Goal: Task Accomplishment & Management: Manage account settings

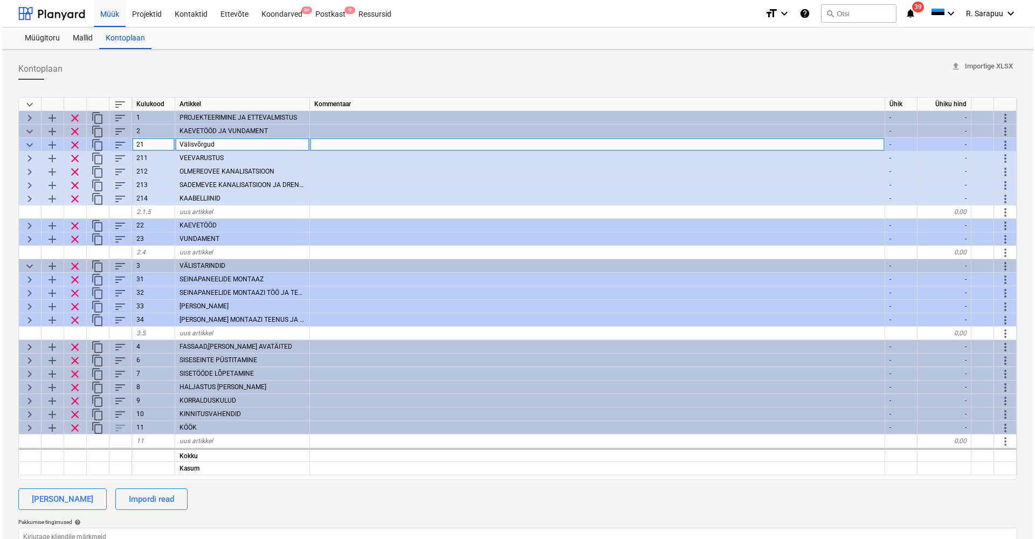
scroll to position [0, 1]
click at [28, 144] on span "keyboard_arrow_down" at bounding box center [27, 145] width 13 height 13
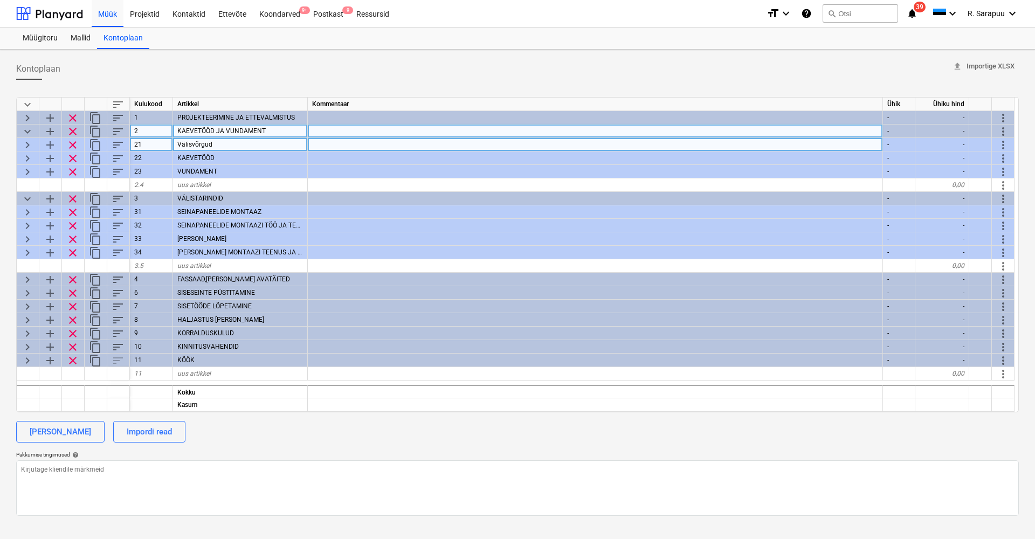
scroll to position [0, 0]
click at [32, 131] on span "keyboard_arrow_down" at bounding box center [27, 131] width 13 height 13
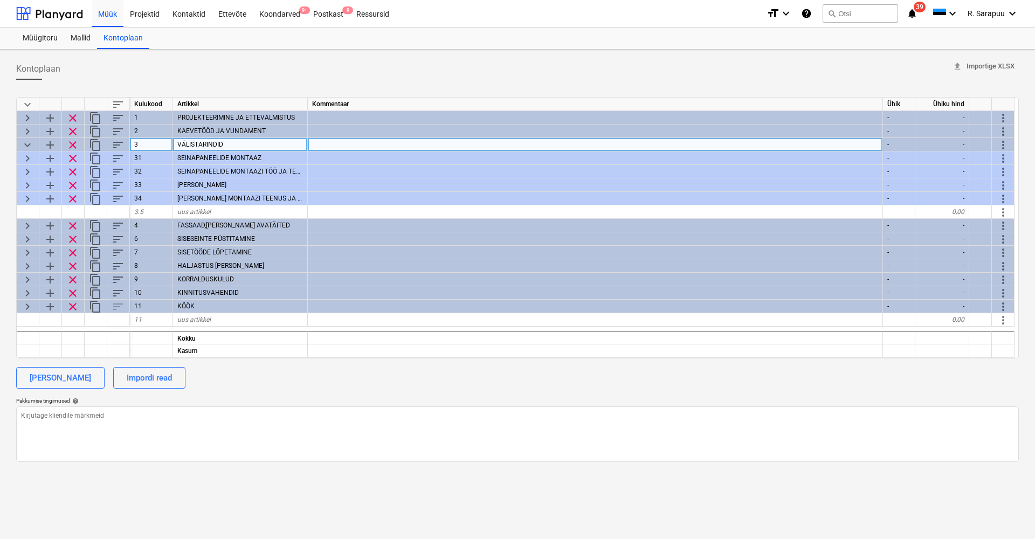
click at [29, 144] on span "keyboard_arrow_down" at bounding box center [27, 145] width 13 height 13
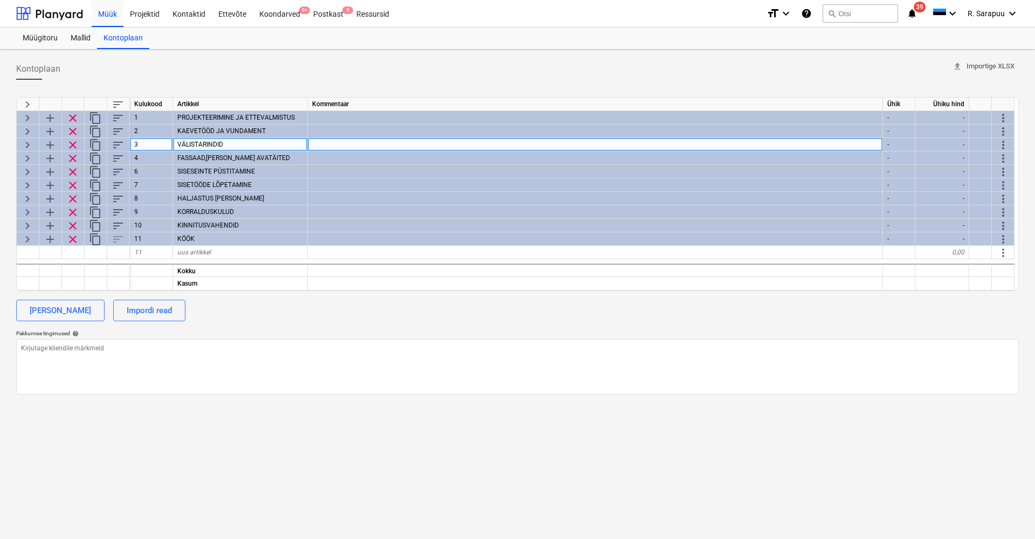
click at [28, 143] on span "keyboard_arrow_right" at bounding box center [27, 145] width 13 height 13
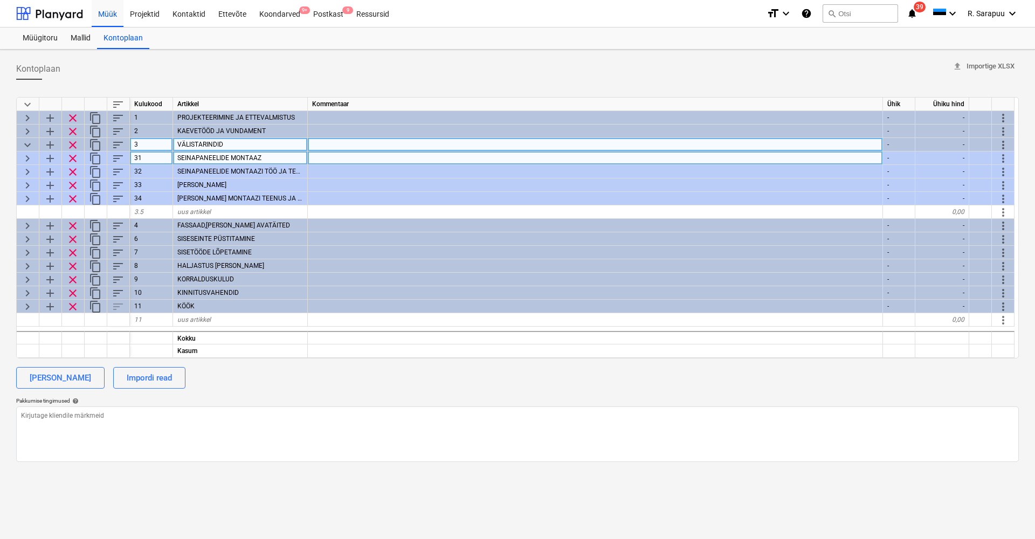
click at [25, 158] on span "keyboard_arrow_right" at bounding box center [27, 158] width 13 height 13
type textarea "x"
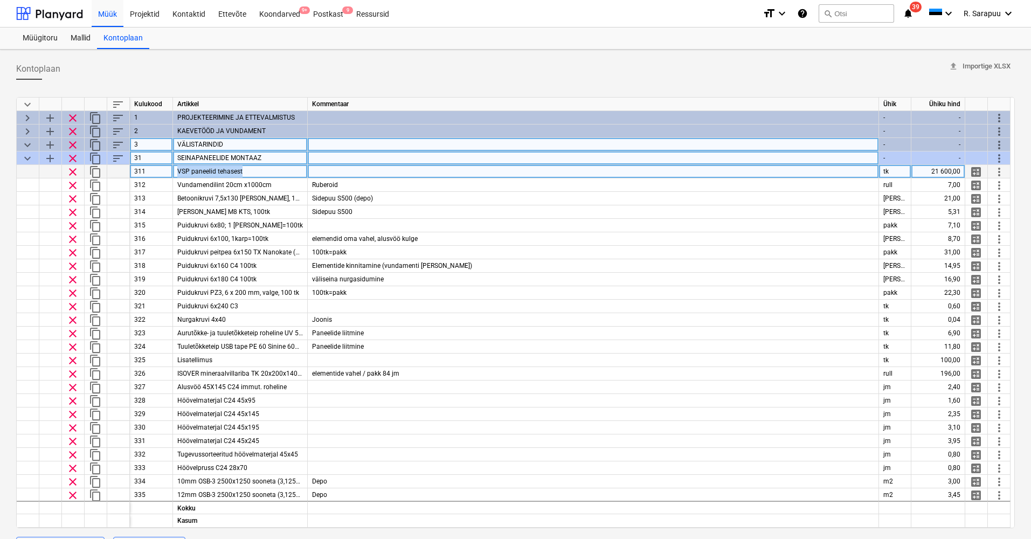
drag, startPoint x: 178, startPoint y: 171, endPoint x: 256, endPoint y: 177, distance: 78.4
click at [256, 177] on div "VSP paneelid tehasest" at bounding box center [240, 171] width 135 height 13
click at [281, 171] on input "VSP paneelid tehasest" at bounding box center [240, 171] width 134 height 13
click at [280, 171] on input "VSP paneelid tehasest" at bounding box center [240, 171] width 134 height 13
click at [951, 169] on div "21 600,00" at bounding box center [938, 171] width 54 height 13
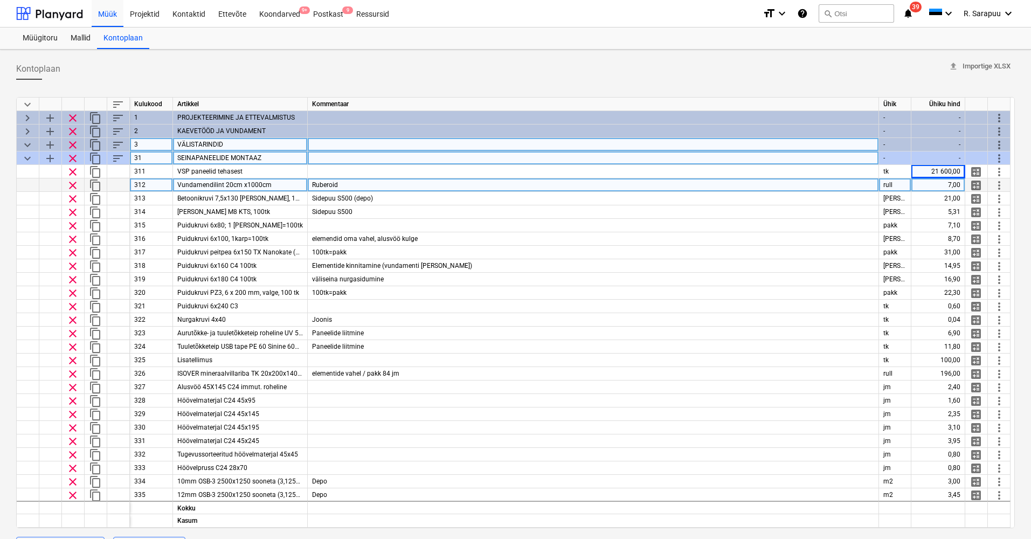
click at [185, 189] on div "Vundamendilint 20cm x1000cm" at bounding box center [240, 184] width 135 height 13
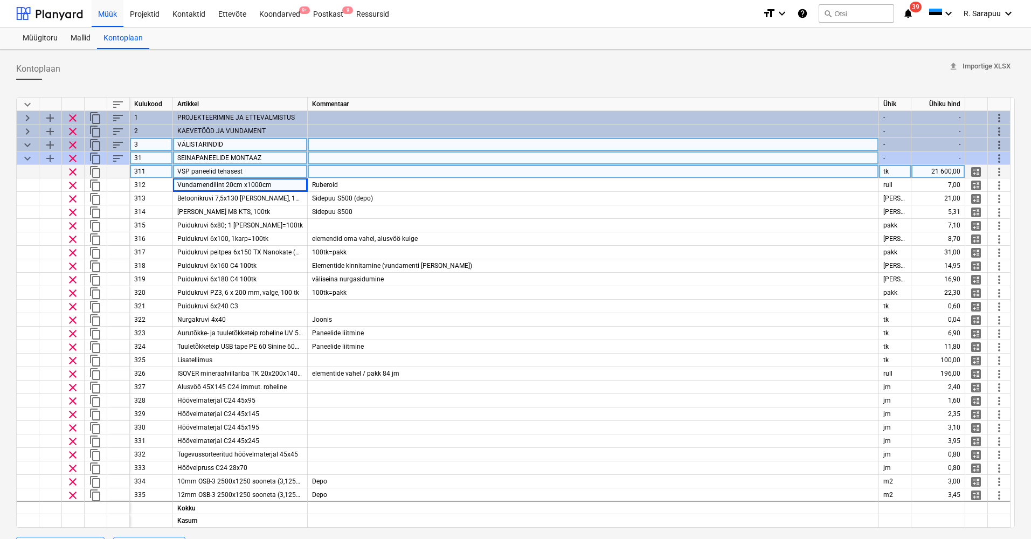
click at [436, 172] on div at bounding box center [593, 171] width 571 height 13
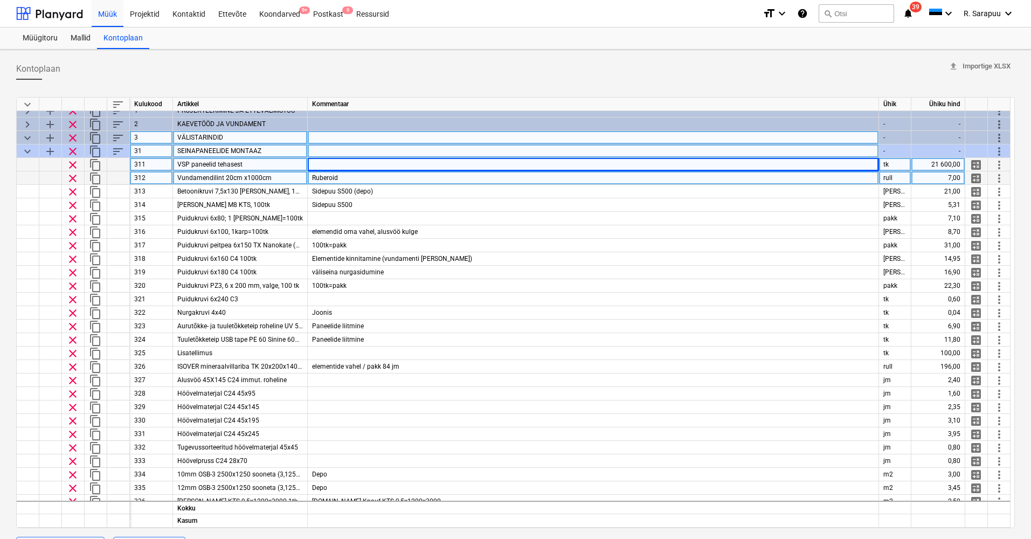
click at [352, 177] on div "Ruberoid" at bounding box center [593, 177] width 571 height 13
click at [265, 178] on span "Vundamendilint 20cm x1000cm" at bounding box center [224, 178] width 94 height 8
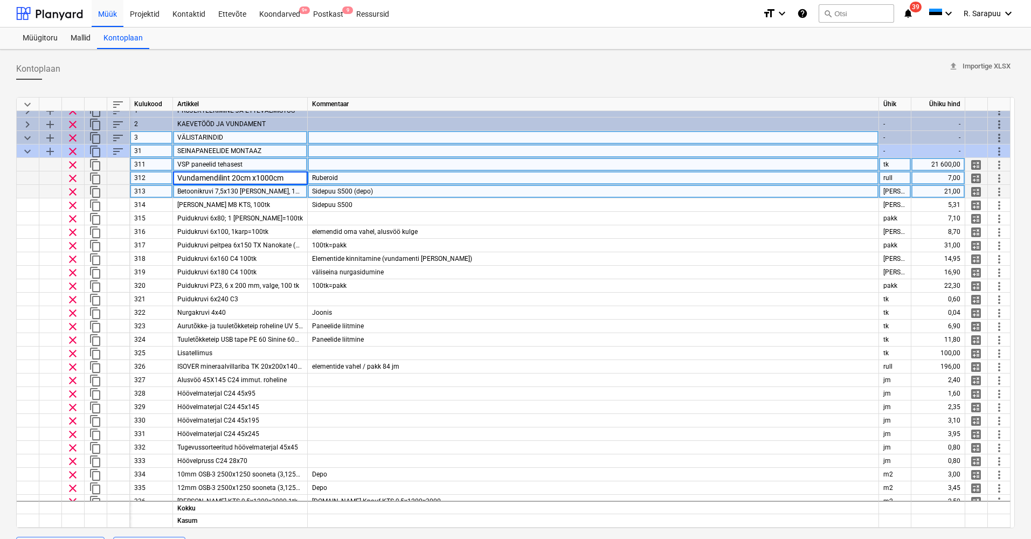
click at [254, 187] on div "Betoonikruvi 7,5x130 KK Zink, 100tk" at bounding box center [240, 191] width 135 height 13
click at [375, 190] on div "Sidepuu S500 (depo)" at bounding box center [593, 191] width 571 height 13
click at [384, 189] on input "Sidepuu S500 (depo)" at bounding box center [593, 191] width 571 height 13
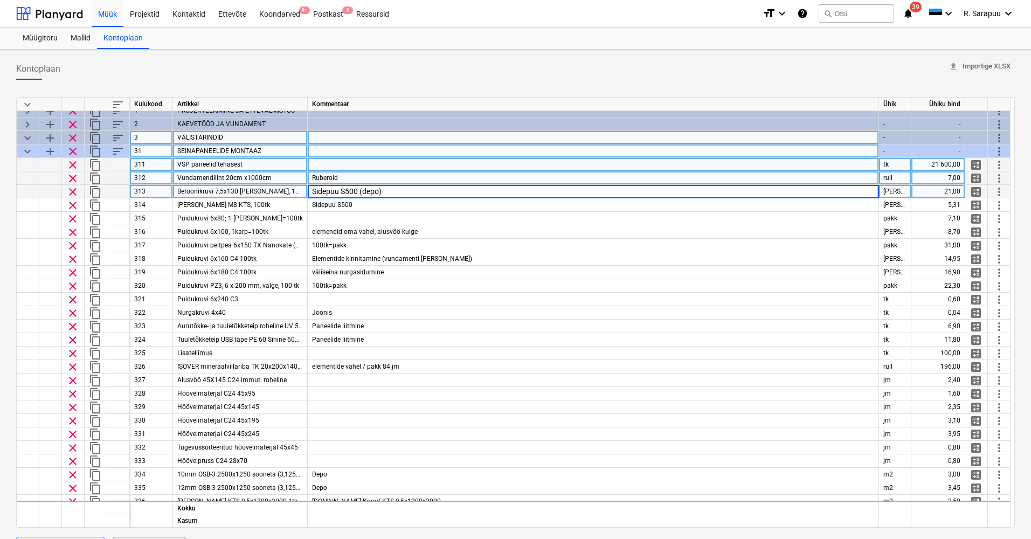
click at [398, 192] on input "Sidepuu S500 (depo)" at bounding box center [593, 191] width 571 height 13
type input "Sidepuu S500"
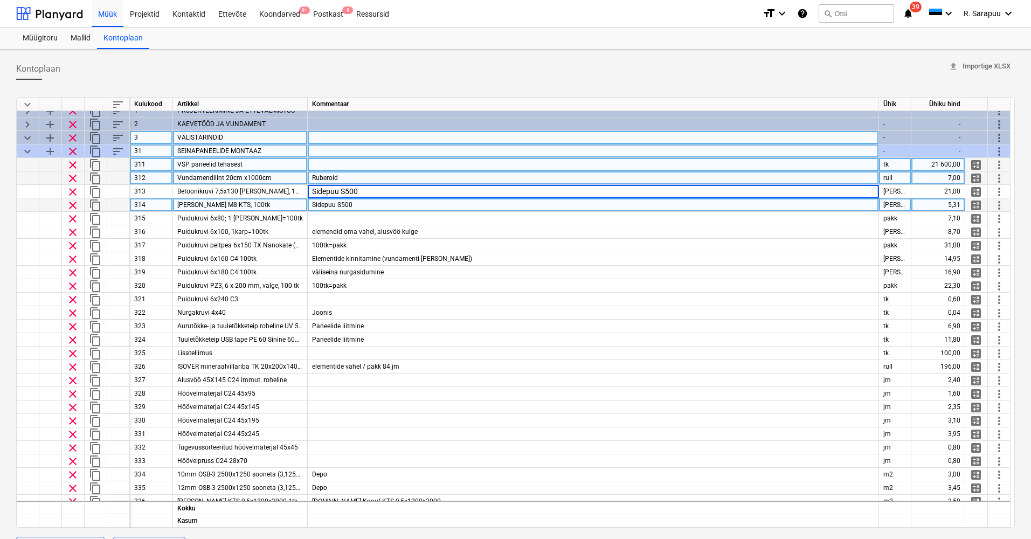
type textarea "x"
click at [403, 204] on div "Sidepuu S500" at bounding box center [593, 204] width 571 height 13
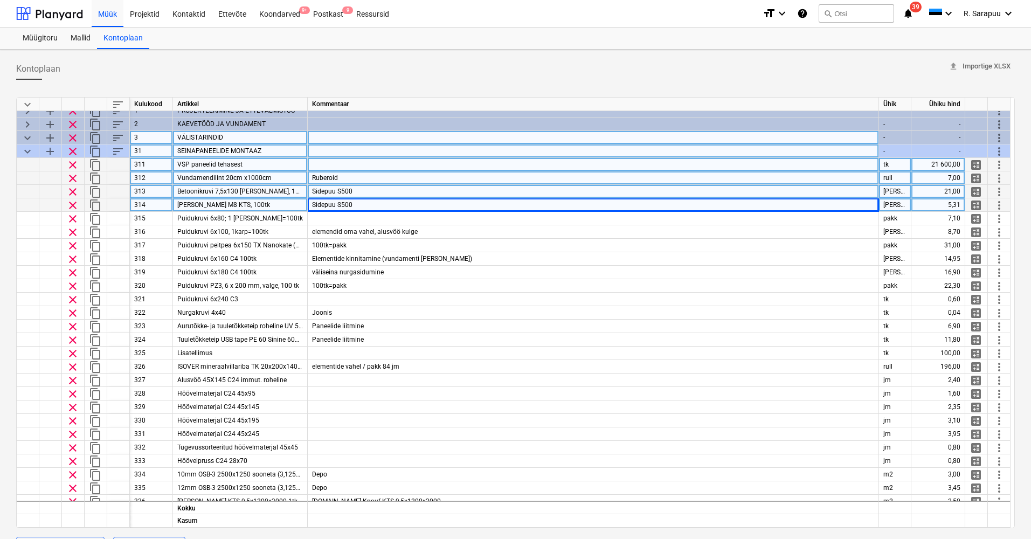
click at [394, 193] on div "Sidepuu S500" at bounding box center [593, 191] width 571 height 13
click at [394, 193] on input "Sidepuu S500" at bounding box center [593, 191] width 571 height 13
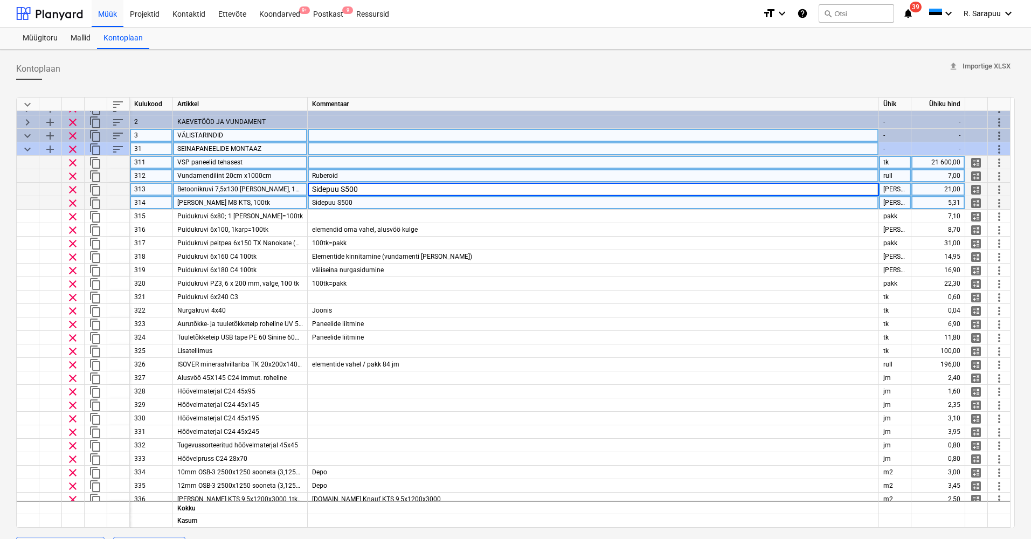
scroll to position [11, 1]
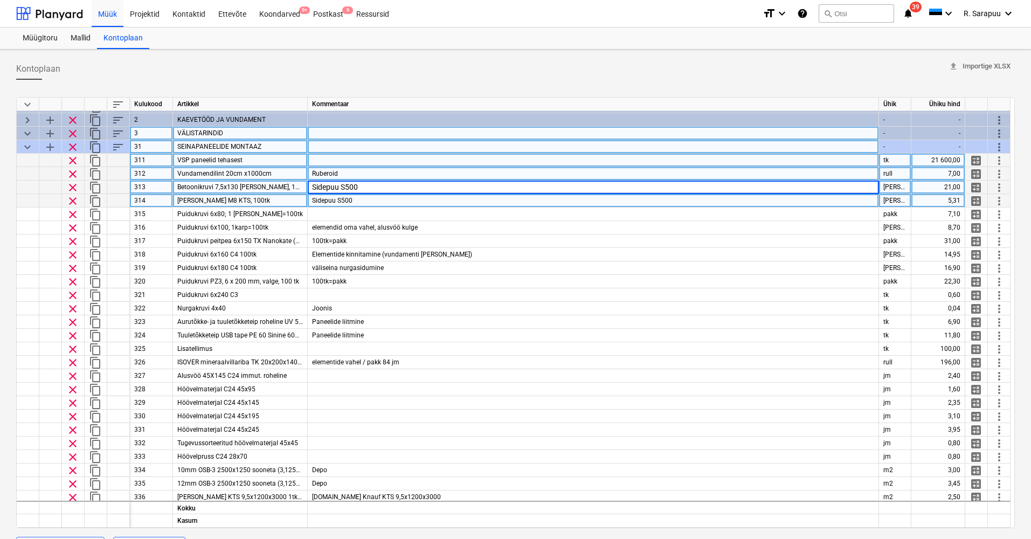
click at [401, 198] on div "Sidepuu S500" at bounding box center [593, 200] width 571 height 13
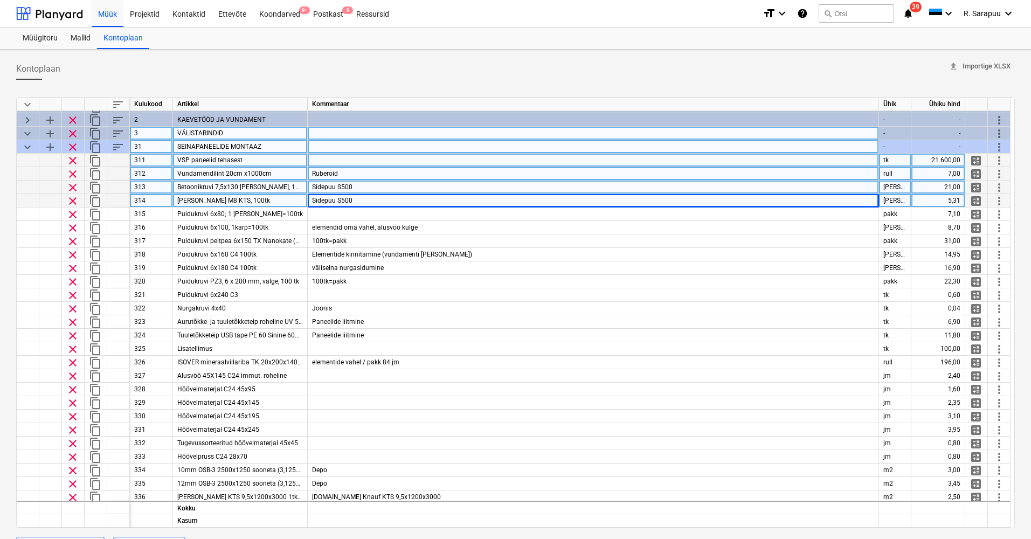
click at [375, 187] on div "Sidepuu S500" at bounding box center [593, 187] width 571 height 13
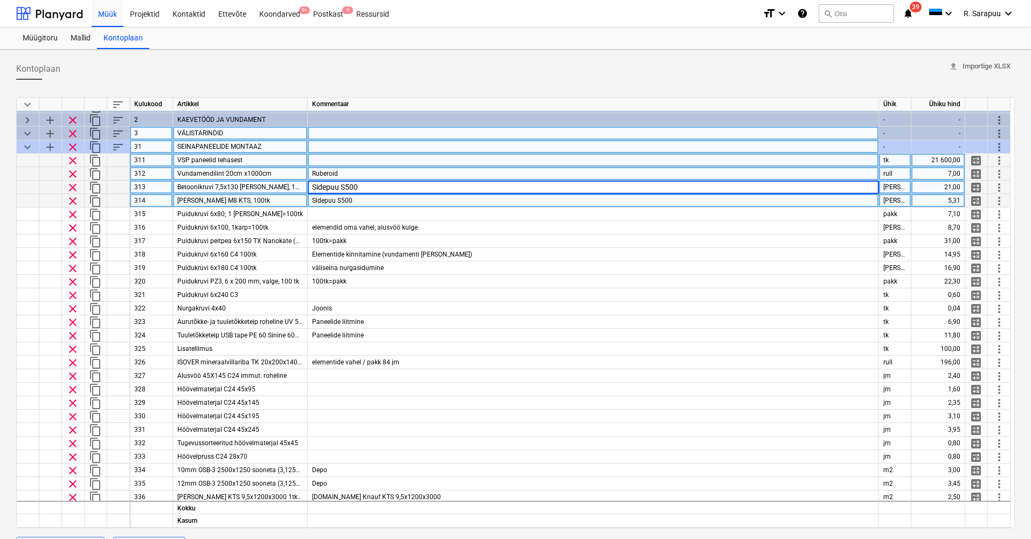
click at [375, 187] on input "Sidepuu S500" at bounding box center [593, 187] width 571 height 13
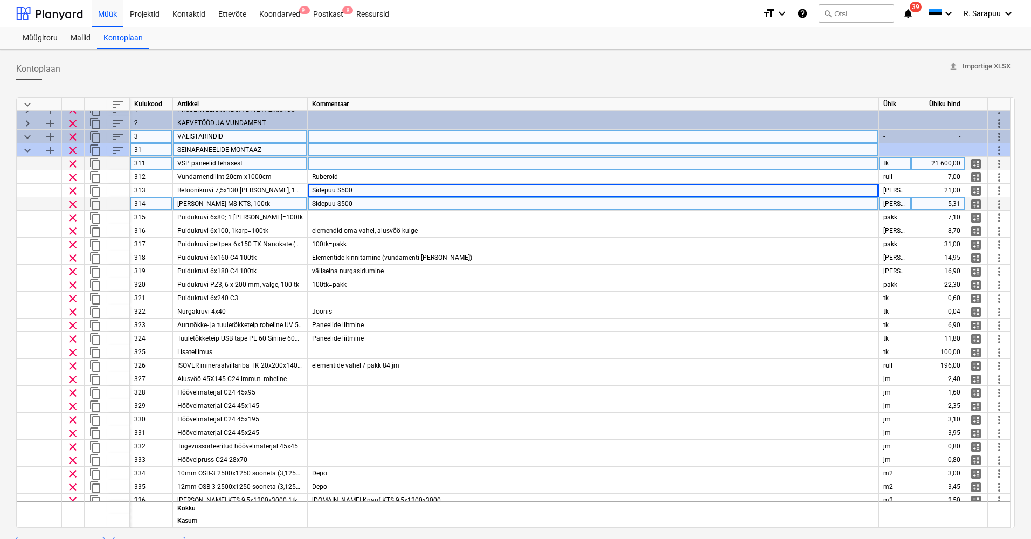
scroll to position [7, 1]
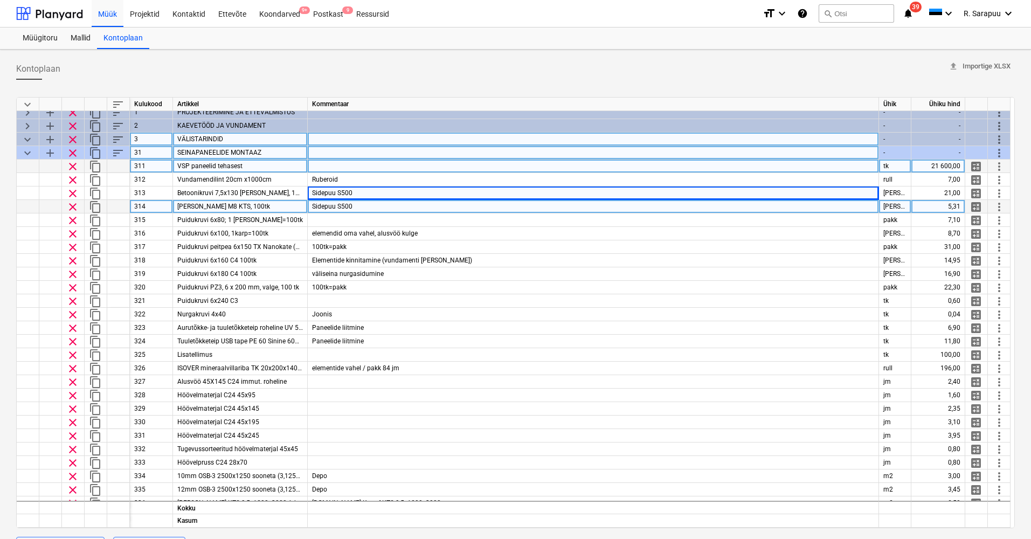
click at [357, 206] on div "Sidepuu S500" at bounding box center [593, 206] width 571 height 13
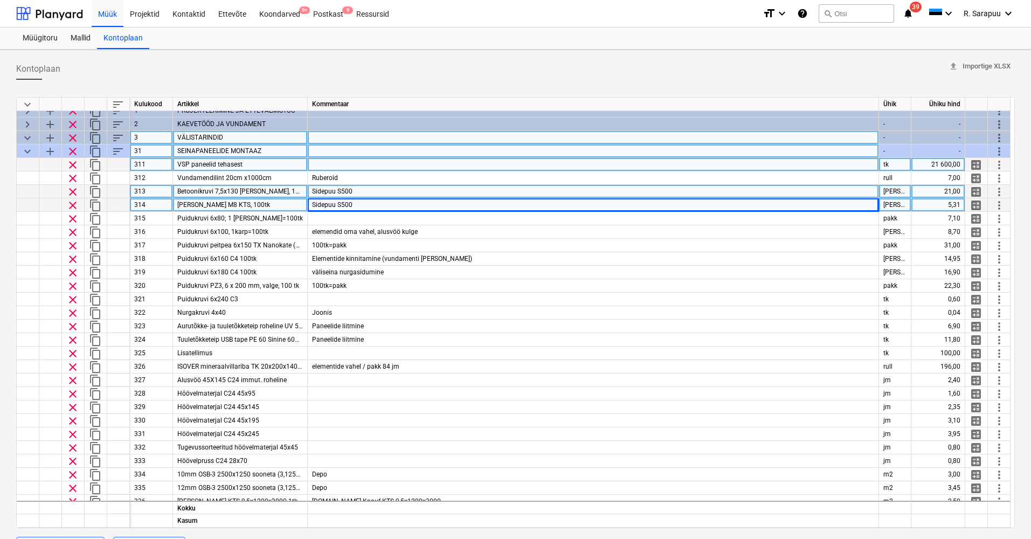
click at [940, 193] on div "21,00" at bounding box center [938, 191] width 54 height 13
click at [392, 187] on div "Sidepuu S500" at bounding box center [593, 191] width 571 height 13
click at [340, 191] on input "Sidepuu S500" at bounding box center [593, 191] width 571 height 13
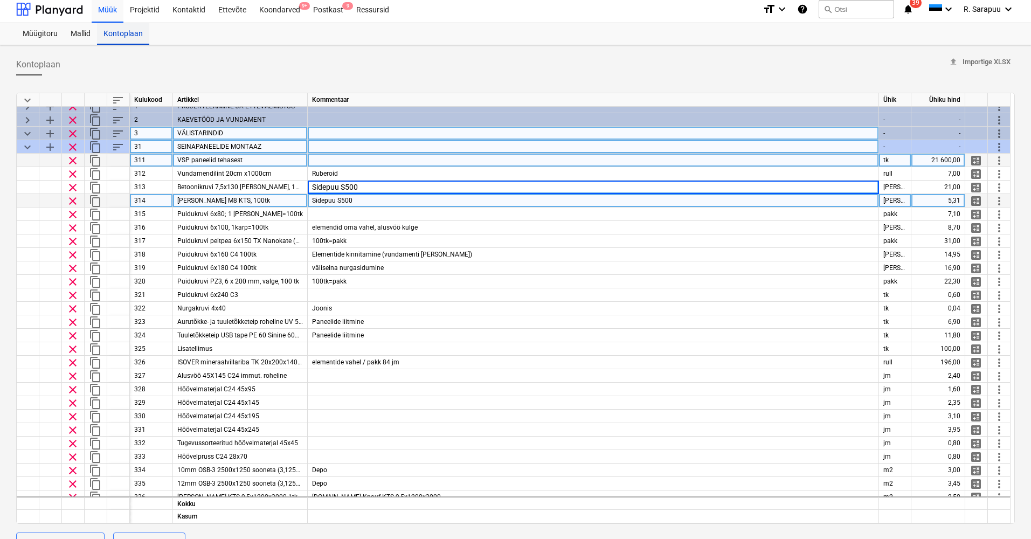
scroll to position [2, 0]
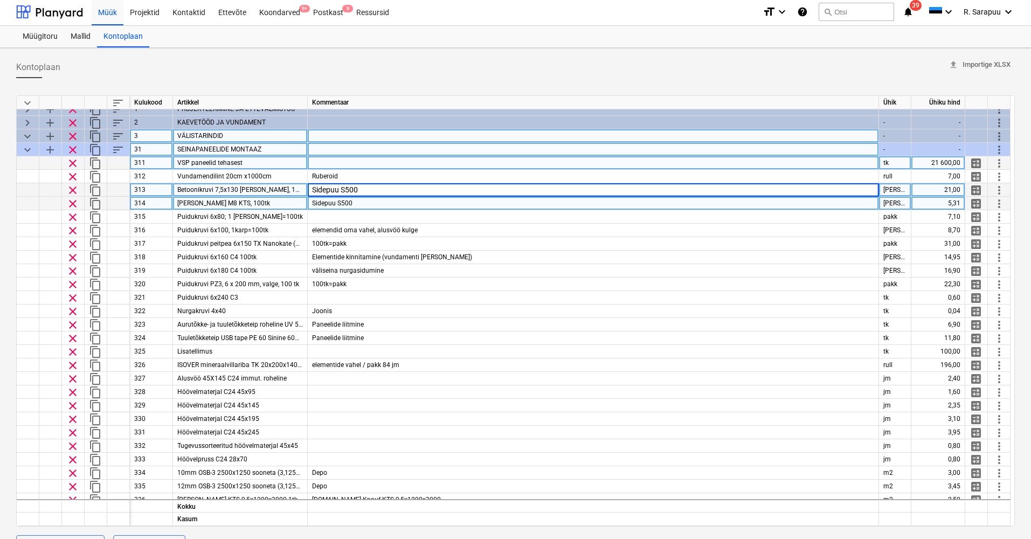
click at [263, 189] on span "Betoonikruvi 7,5x130 KK Zink, 100tk" at bounding box center [242, 190] width 131 height 8
click at [389, 193] on div "Sidepuu S500" at bounding box center [593, 189] width 571 height 13
click at [389, 193] on input "Sidepuu S500" at bounding box center [593, 189] width 571 height 13
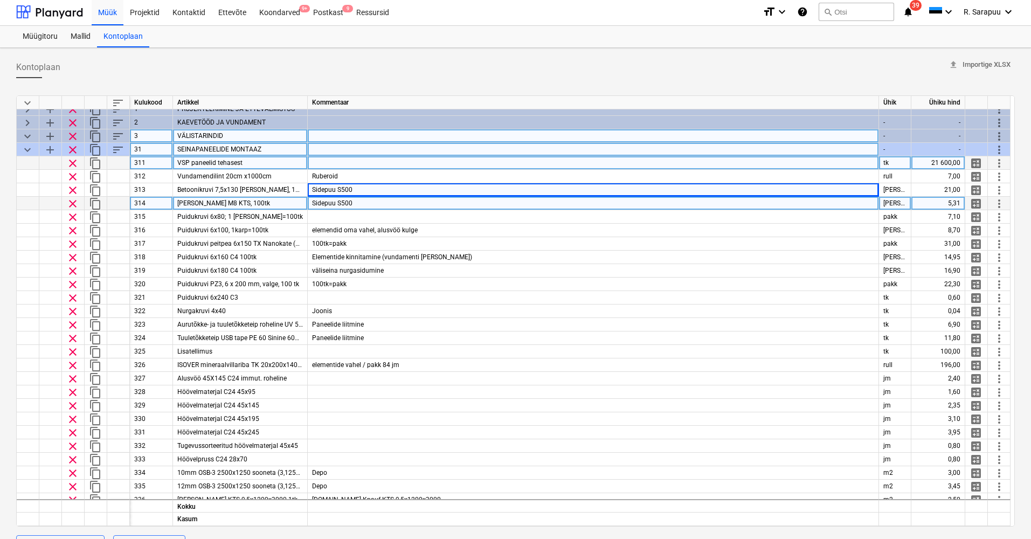
click at [232, 204] on span "Seib M8 KTS, 100tk" at bounding box center [223, 203] width 93 height 8
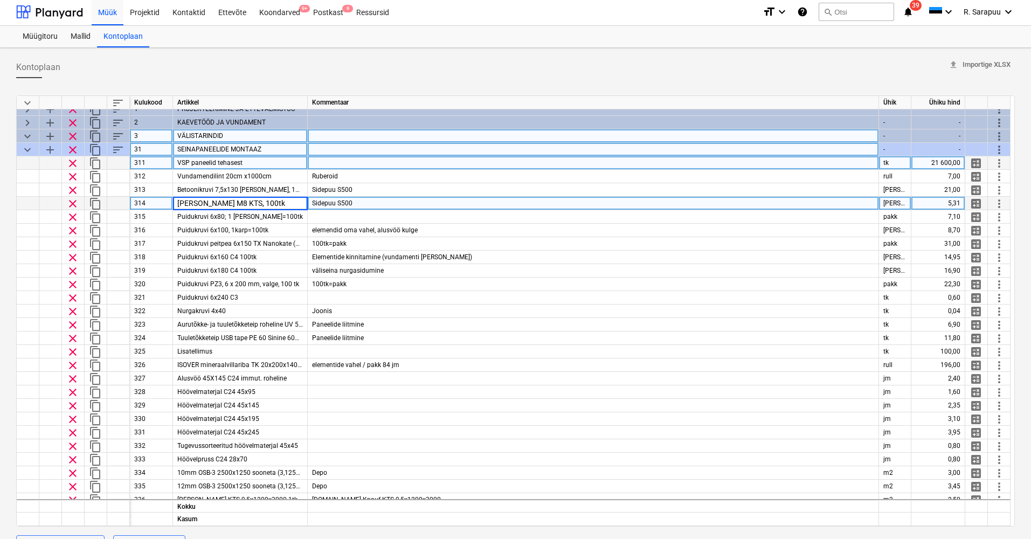
click at [401, 202] on div "Sidepuu S500" at bounding box center [593, 203] width 571 height 13
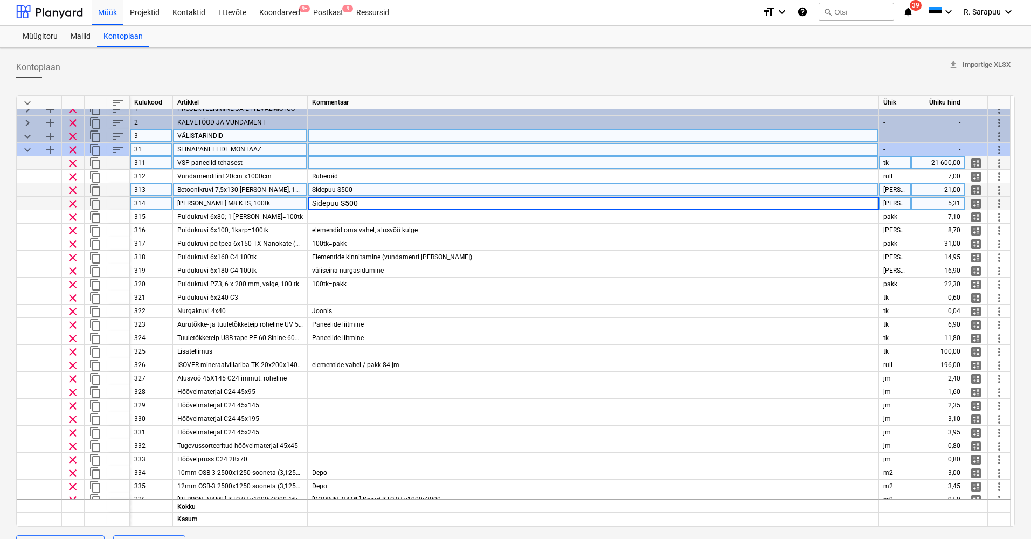
click at [363, 189] on div "Sidepuu S500" at bounding box center [593, 189] width 571 height 13
click at [363, 189] on input "Sidepuu S500" at bounding box center [593, 189] width 571 height 13
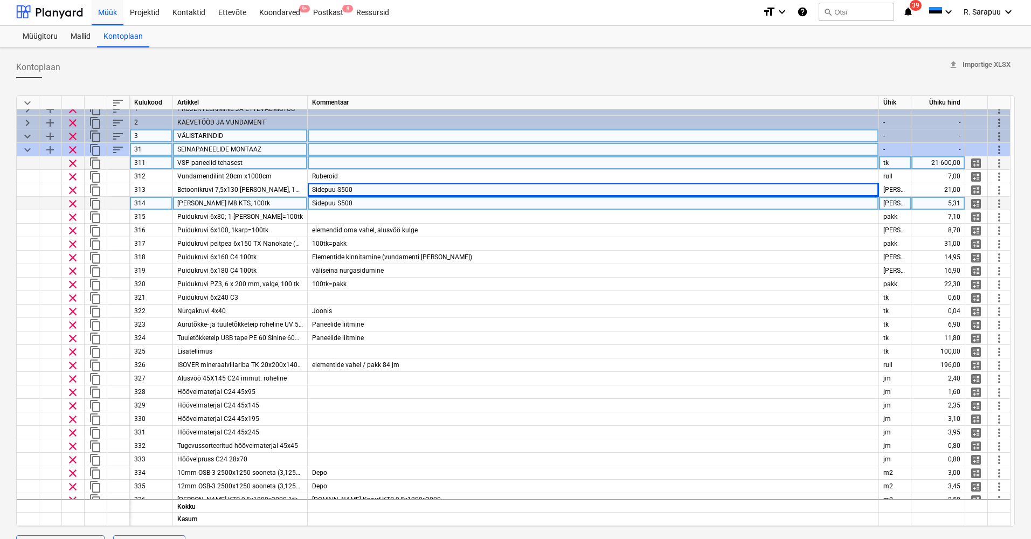
click at [362, 200] on div "Sidepuu S500" at bounding box center [593, 203] width 571 height 13
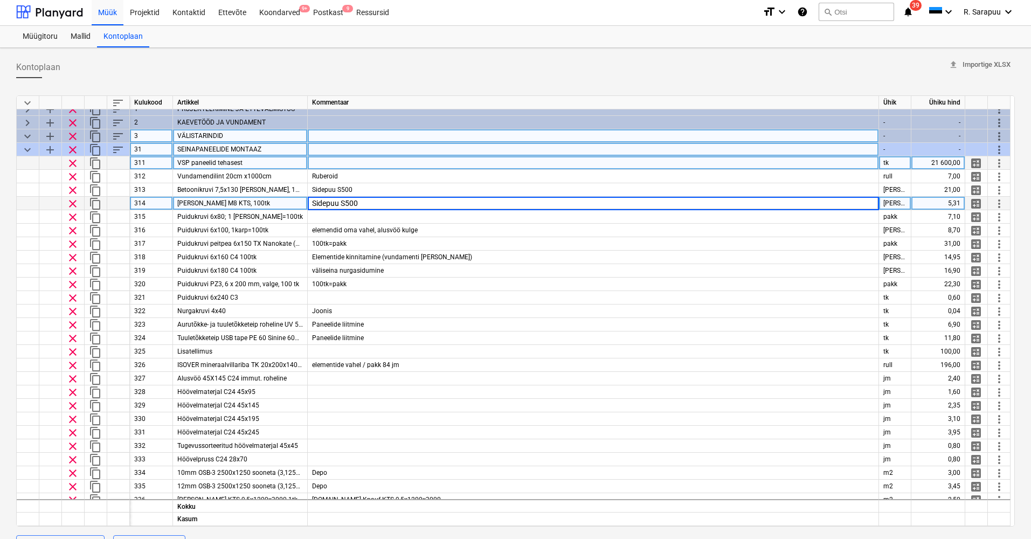
click at [362, 199] on input "Sidepuu S500" at bounding box center [593, 203] width 571 height 13
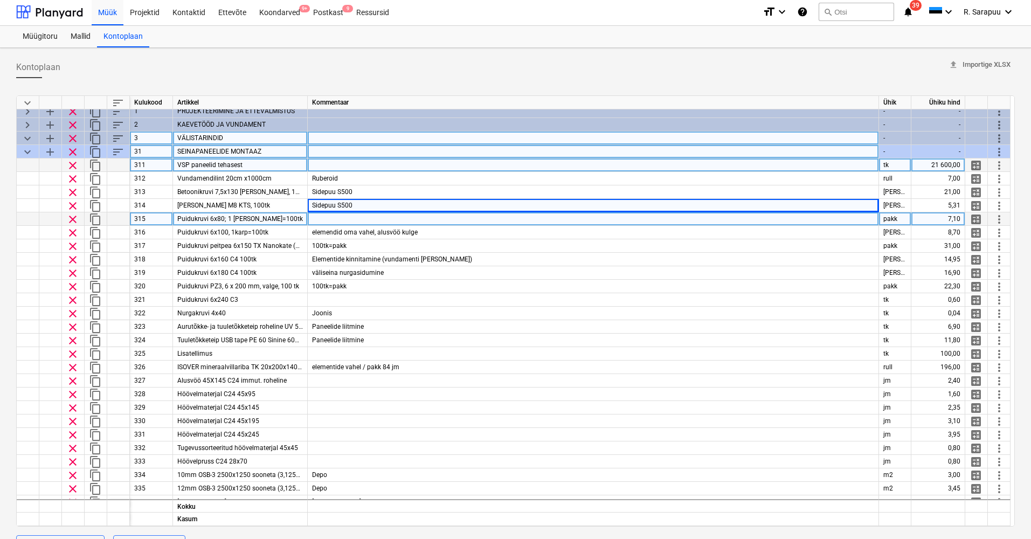
click at [383, 219] on div at bounding box center [593, 218] width 571 height 13
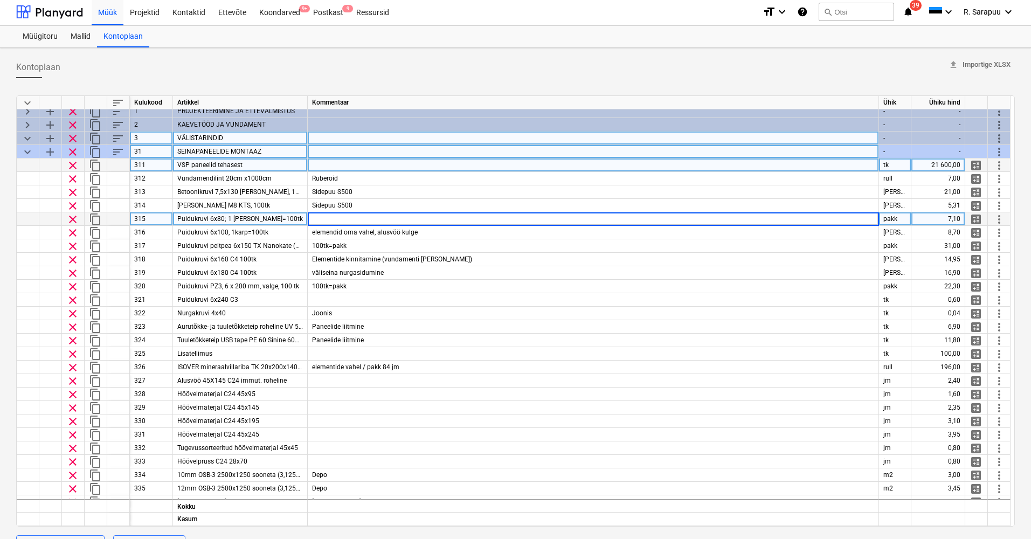
scroll to position [4, 1]
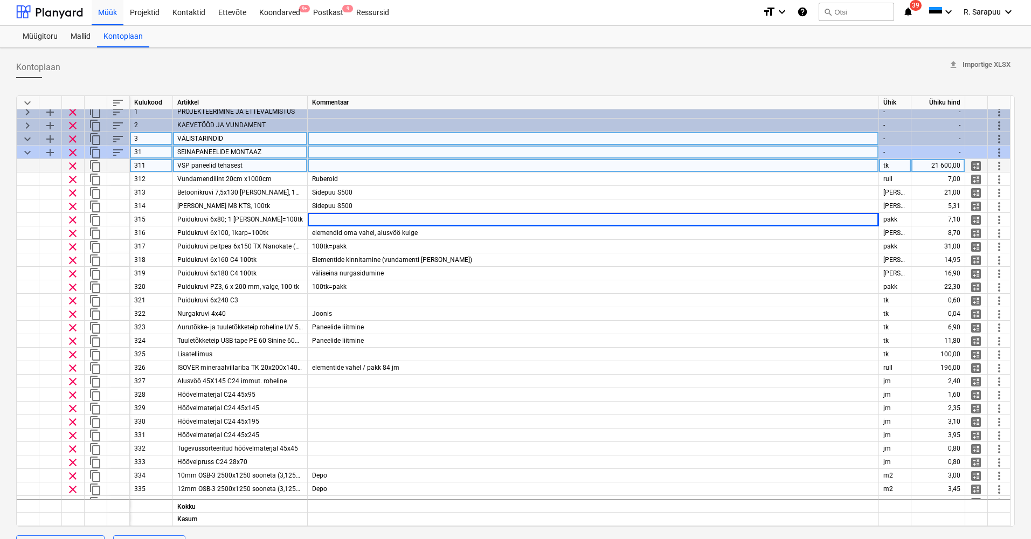
drag, startPoint x: 180, startPoint y: 151, endPoint x: 259, endPoint y: 150, distance: 78.7
click at [259, 150] on span "SEINAPANEELIDE MONTAAZ" at bounding box center [219, 152] width 84 height 8
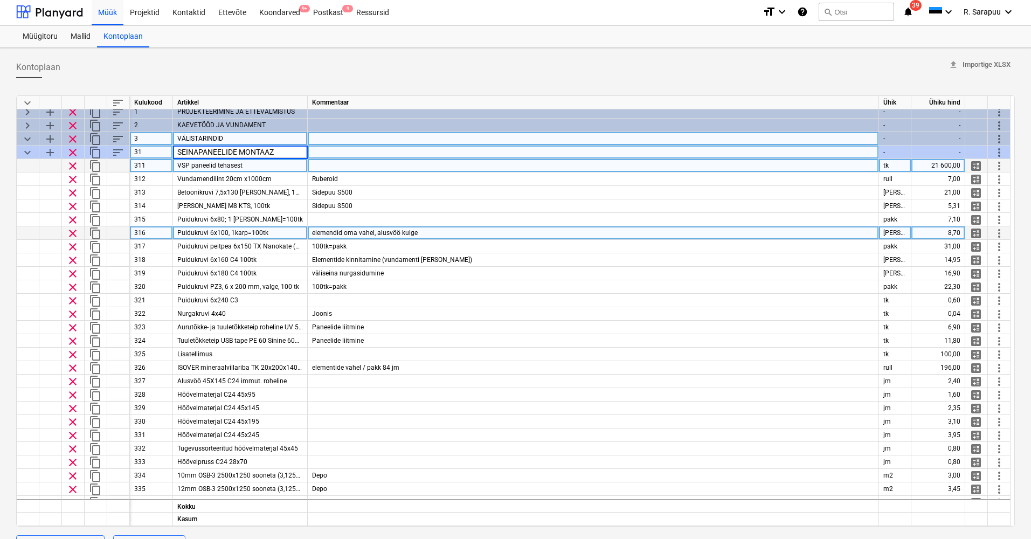
scroll to position [2, 0]
click at [246, 232] on span "Puidukruvi 6x100, 1karp=100tk" at bounding box center [222, 233] width 91 height 8
click at [432, 235] on div "elemendid oma vahel, alusvöö kulge" at bounding box center [593, 232] width 571 height 13
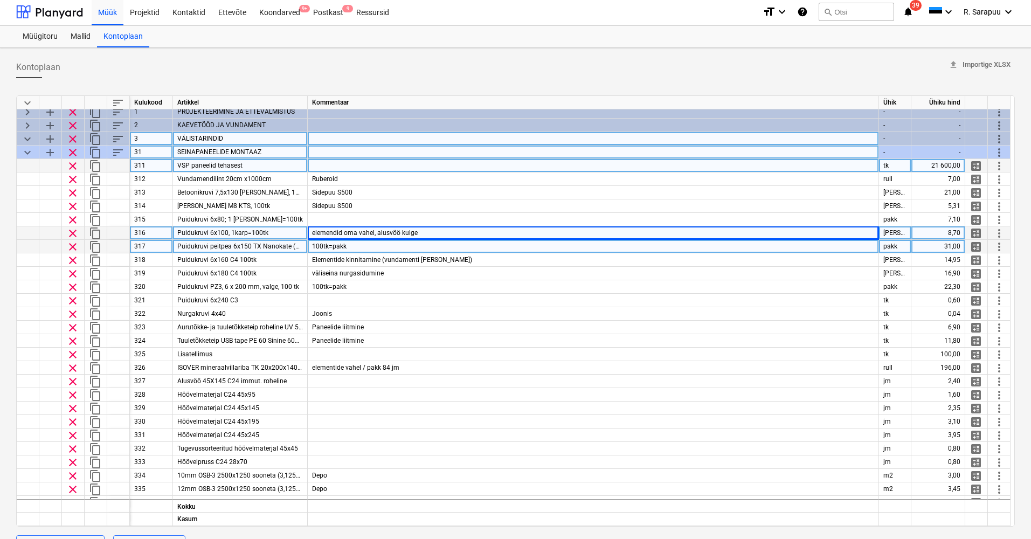
click at [389, 244] on div "100tk=pakk" at bounding box center [593, 246] width 571 height 13
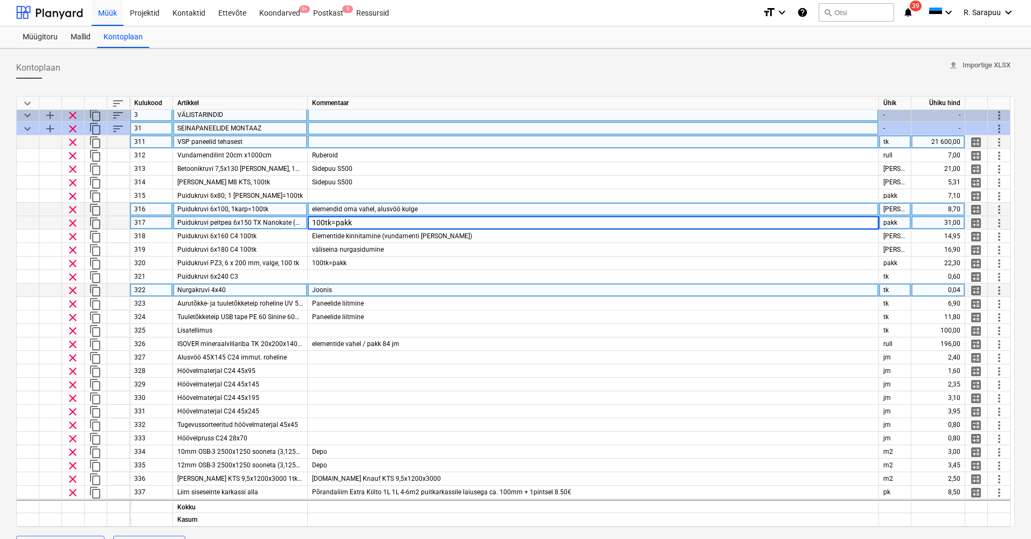
scroll to position [40, 1]
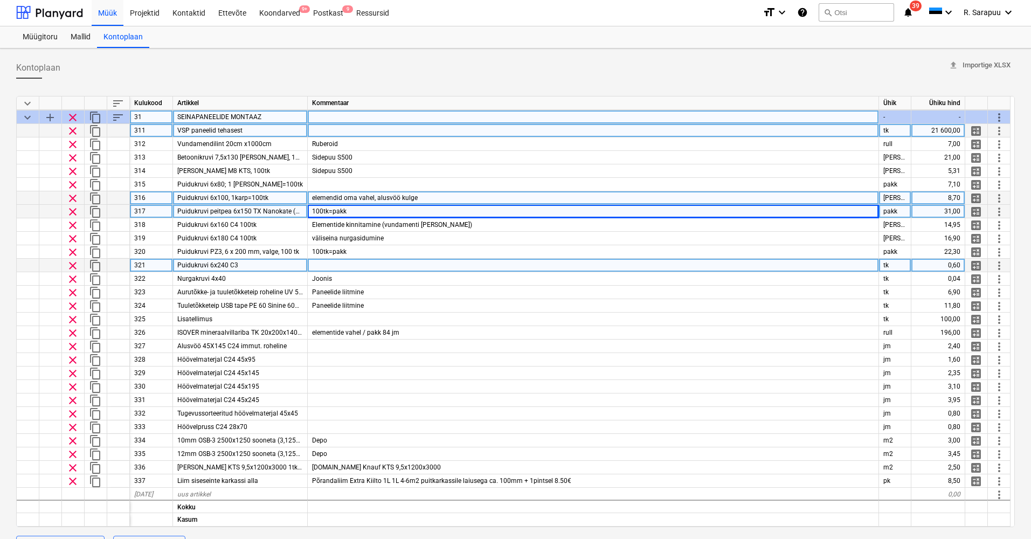
drag, startPoint x: 205, startPoint y: 266, endPoint x: 258, endPoint y: 263, distance: 52.9
click at [258, 263] on div "Puidukruvi 6x240 C3" at bounding box center [240, 265] width 135 height 13
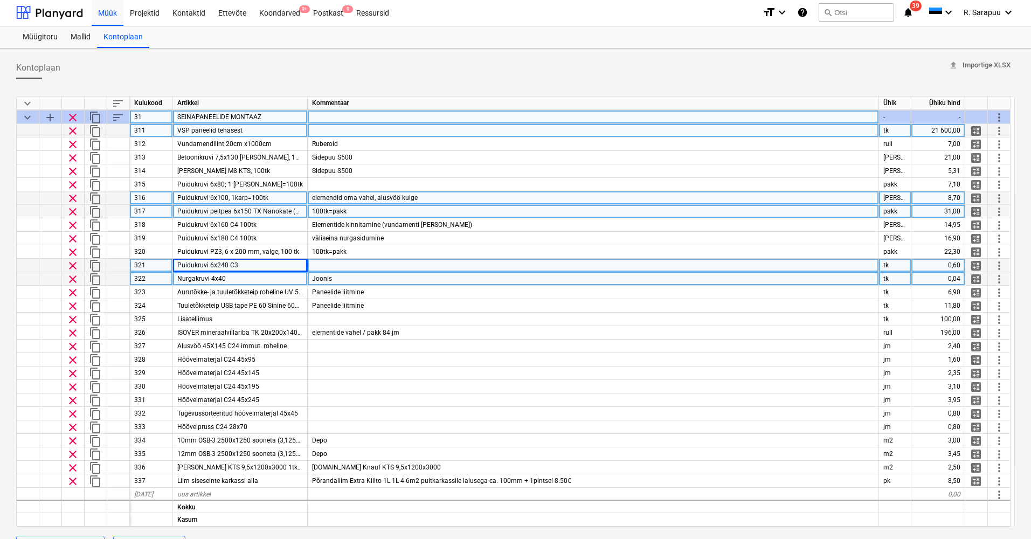
click at [246, 276] on div "Nurgakruvi 4x40" at bounding box center [240, 278] width 135 height 13
click at [234, 279] on input "Nurgakruvi 4x40" at bounding box center [240, 278] width 134 height 13
drag, startPoint x: 257, startPoint y: 276, endPoint x: 274, endPoint y: 276, distance: 16.7
click at [272, 276] on input "Nurgakruvi 4x40" at bounding box center [240, 278] width 134 height 13
click at [274, 276] on input "Nurgakruvi 4x40" at bounding box center [240, 278] width 134 height 13
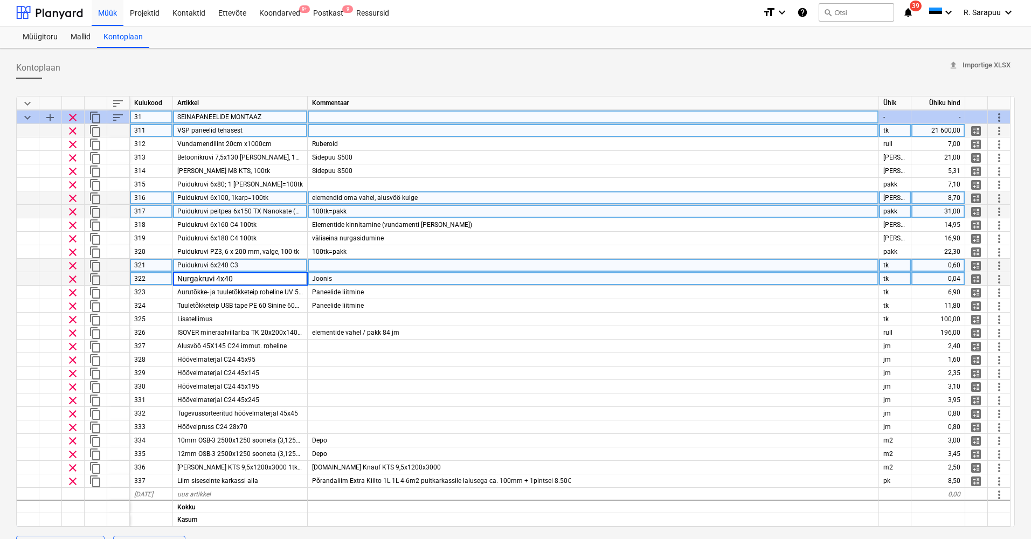
scroll to position [40, 0]
click at [355, 282] on div "Joonis" at bounding box center [593, 278] width 571 height 13
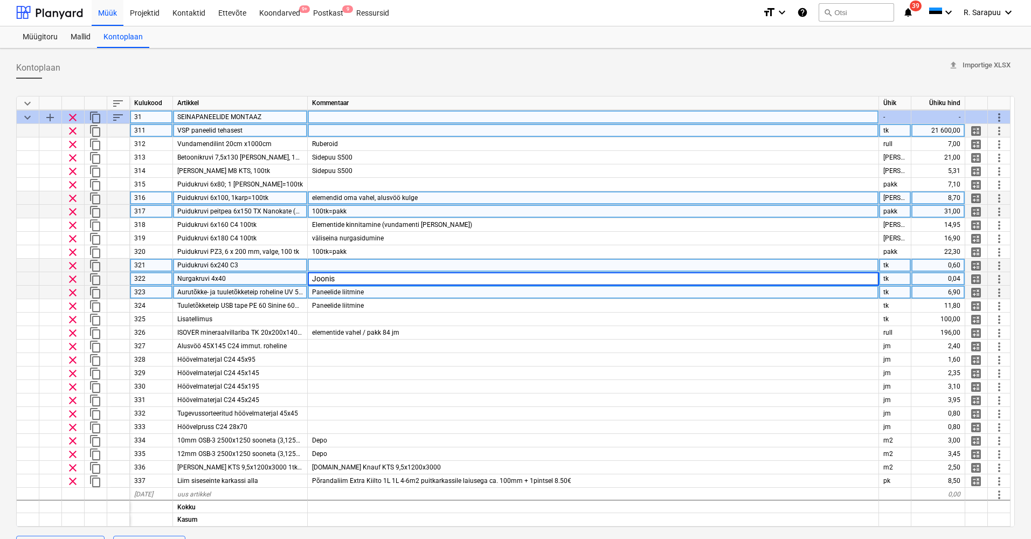
click at [372, 292] on div "Paneelide liitmine" at bounding box center [593, 292] width 571 height 13
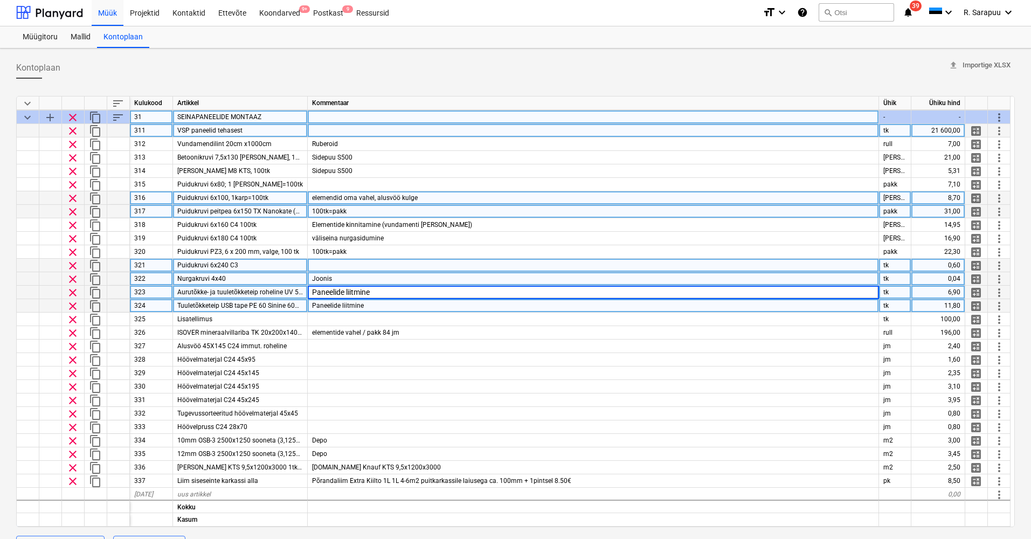
click at [384, 306] on div "Paneelide liitmine" at bounding box center [593, 305] width 571 height 13
click at [291, 290] on span "Aurutõkke- ja tuuletõkketeip roheline UV 50 mm x25m" at bounding box center [255, 292] width 157 height 8
click at [278, 307] on span "Tuuletõkketeip USB tape PE 60 Sinine 60mmx25m" at bounding box center [250, 306] width 146 height 8
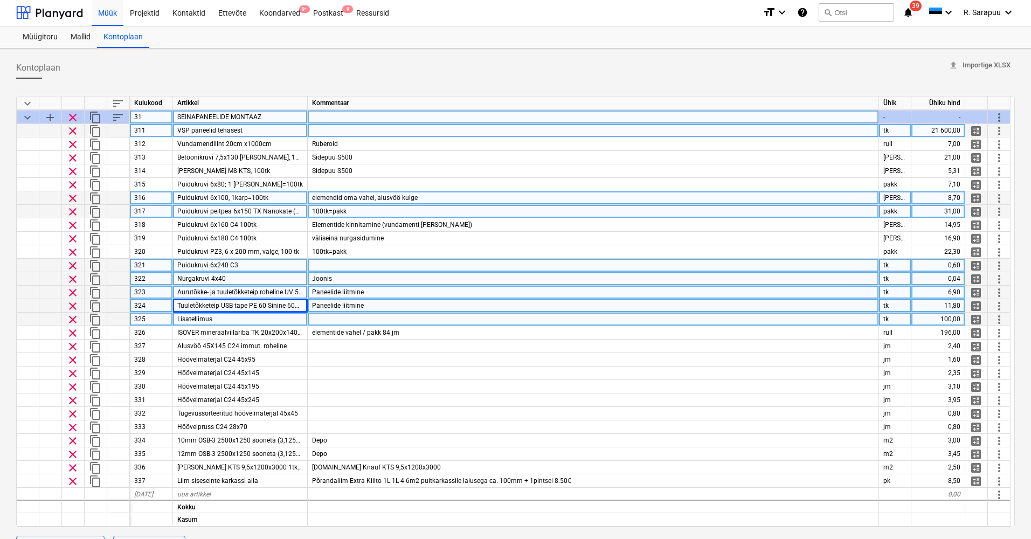
click at [314, 317] on div at bounding box center [593, 319] width 571 height 13
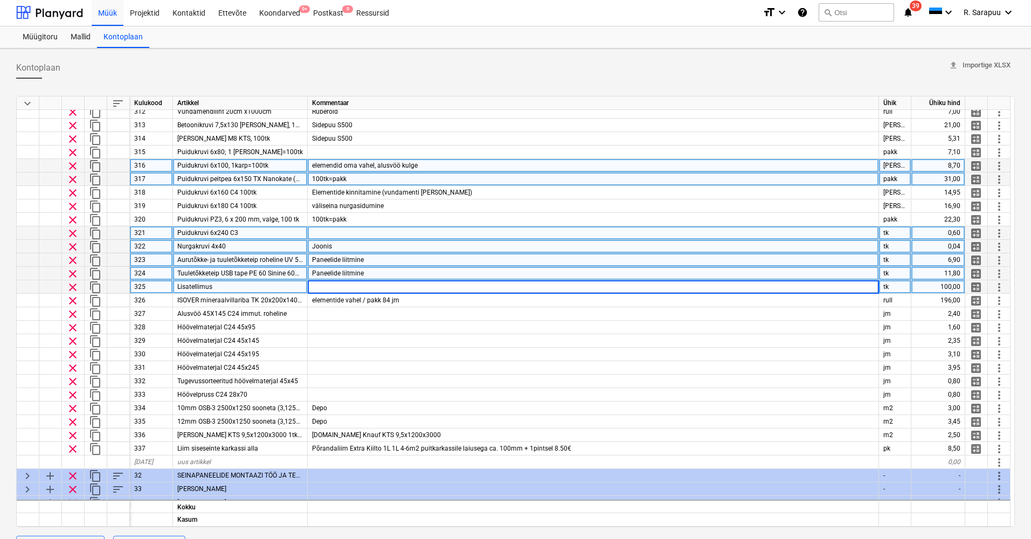
scroll to position [71, 1]
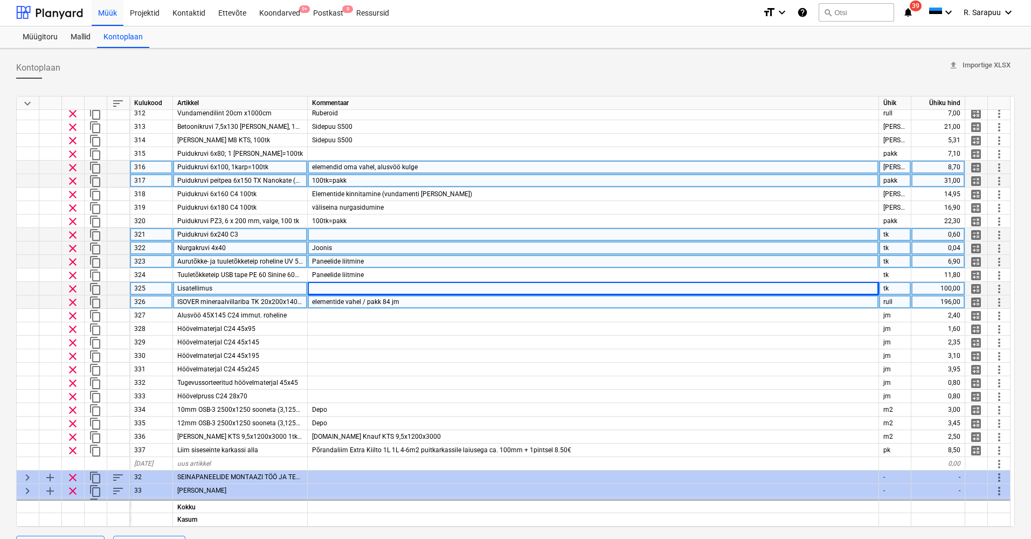
click at [412, 297] on div "elementide vahel / pakk 84 jm" at bounding box center [593, 301] width 571 height 13
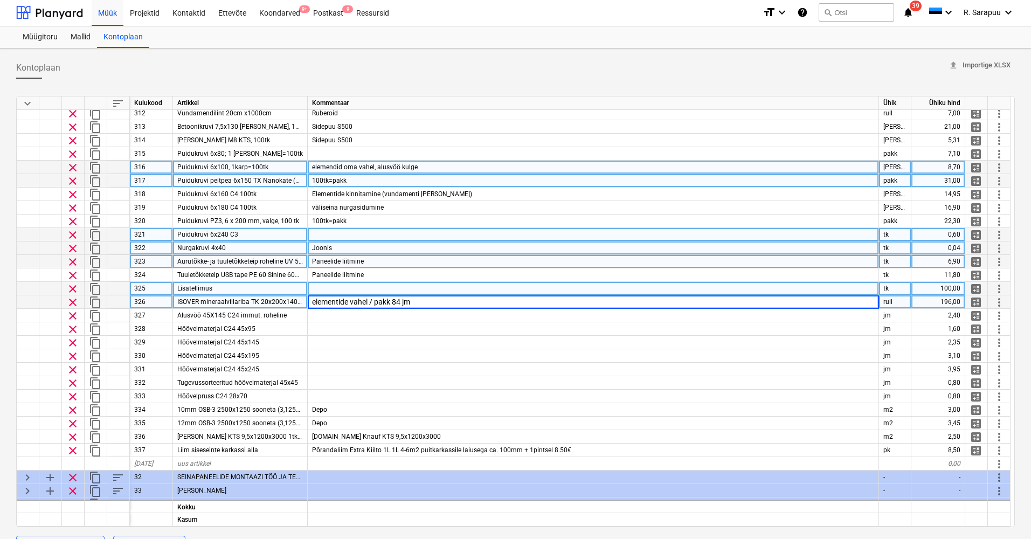
click at [424, 301] on input "elementide vahel / pakk 84 jm" at bounding box center [593, 301] width 571 height 13
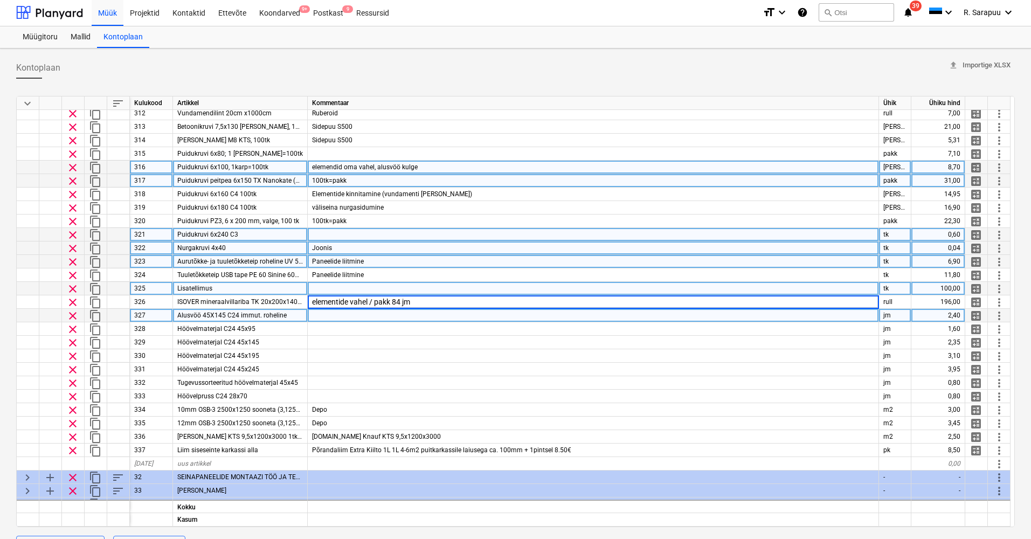
click at [357, 320] on div at bounding box center [593, 315] width 571 height 13
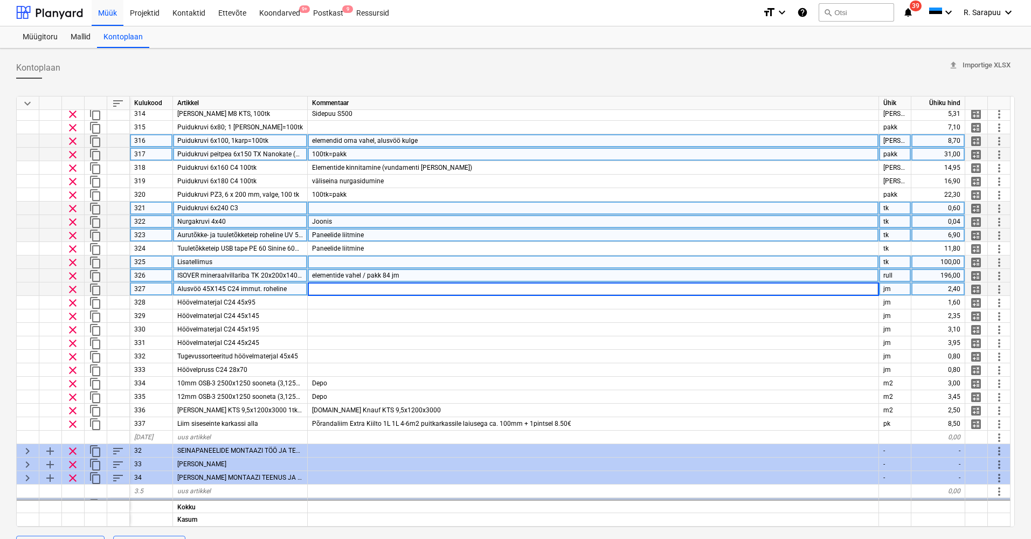
scroll to position [97, 0]
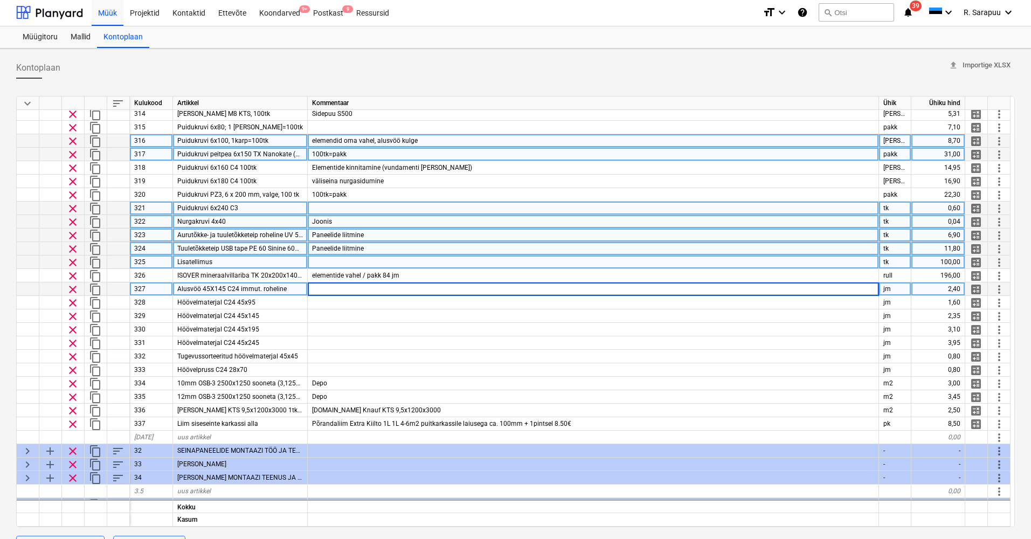
click at [340, 245] on span "Paneelide liitmine" at bounding box center [338, 249] width 52 height 8
click at [384, 248] on input "Paneelide liitmine" at bounding box center [593, 248] width 571 height 13
click at [337, 266] on div at bounding box center [593, 262] width 571 height 13
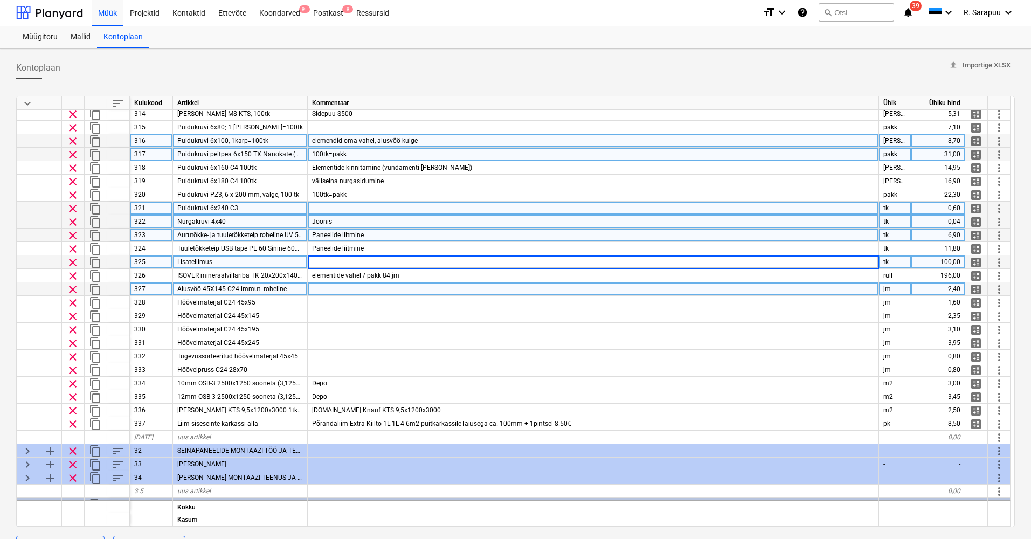
scroll to position [102, 0]
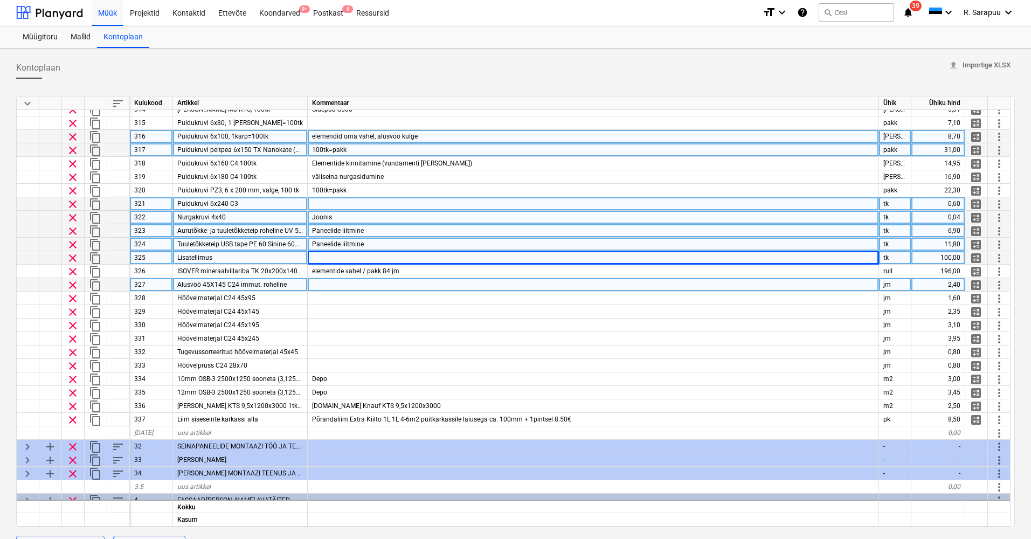
click at [399, 245] on div "Paneelide liitmine" at bounding box center [593, 244] width 571 height 13
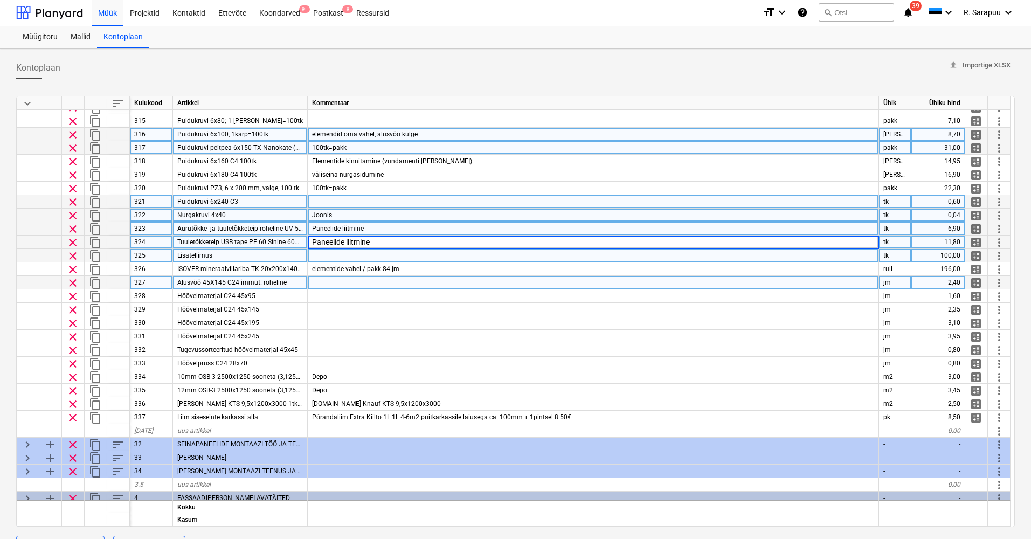
click at [396, 258] on div at bounding box center [593, 255] width 571 height 13
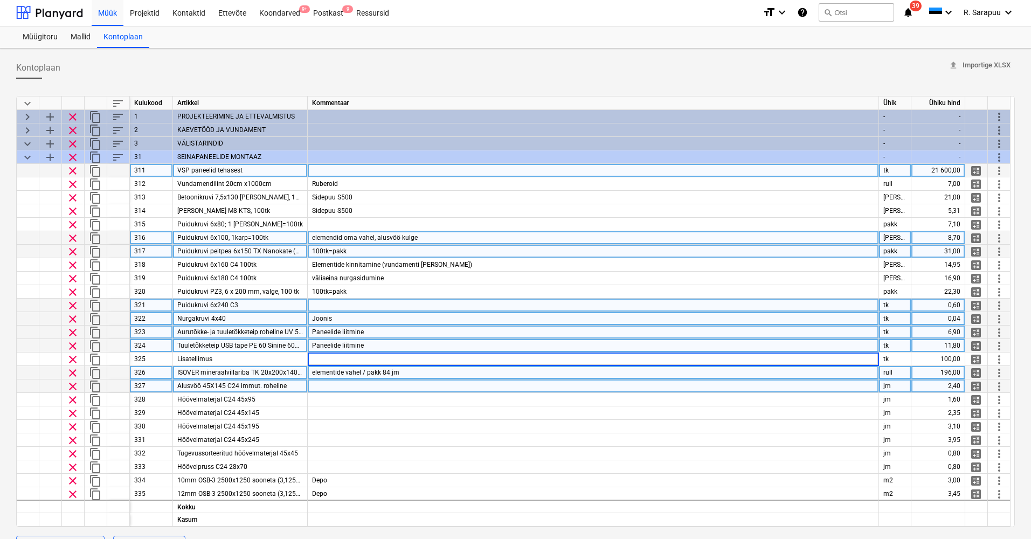
scroll to position [0, 1]
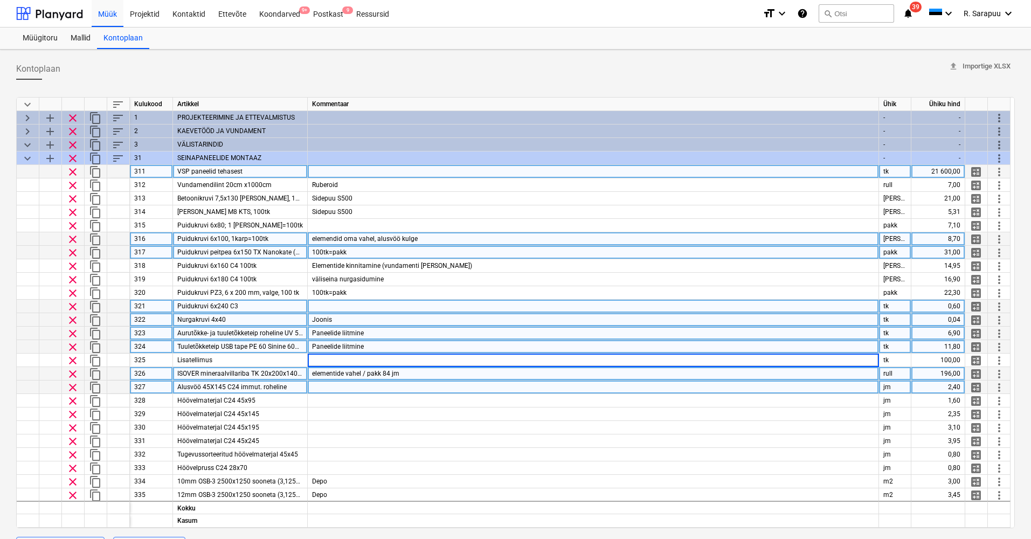
click at [203, 375] on span "ISOVER mineraalvillariba TK 20x200x14000mm" at bounding box center [247, 374] width 140 height 8
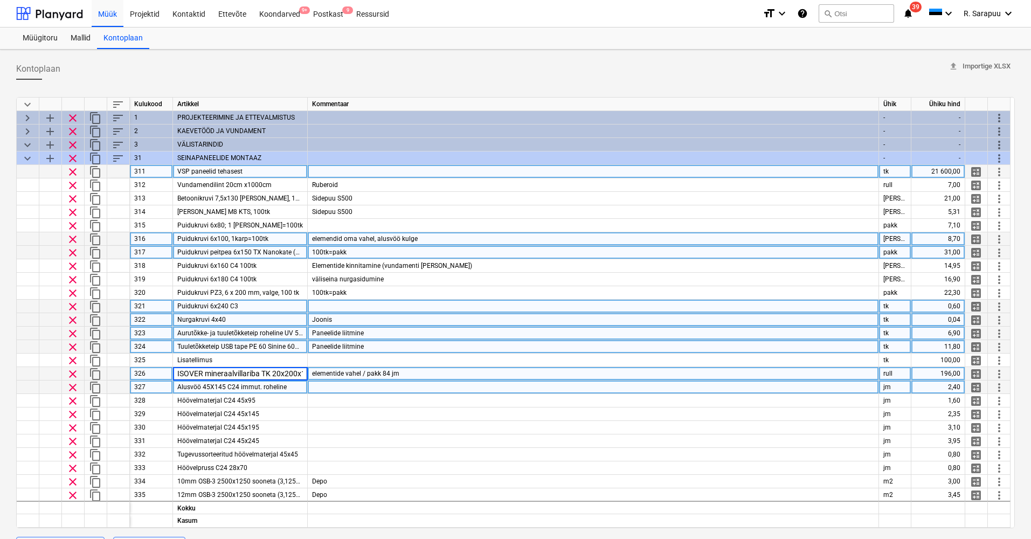
scroll to position [0, 0]
click at [394, 372] on span "elementide vahel / pakk 84 jm" at bounding box center [355, 374] width 87 height 8
click at [414, 372] on input "elementide vahel / pakk 84 jm" at bounding box center [593, 373] width 571 height 13
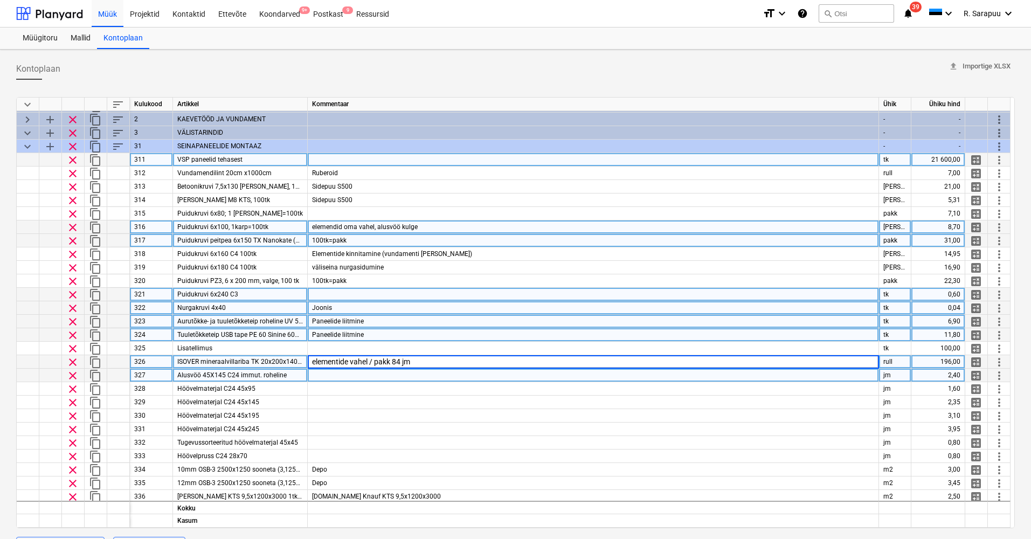
scroll to position [14, 1]
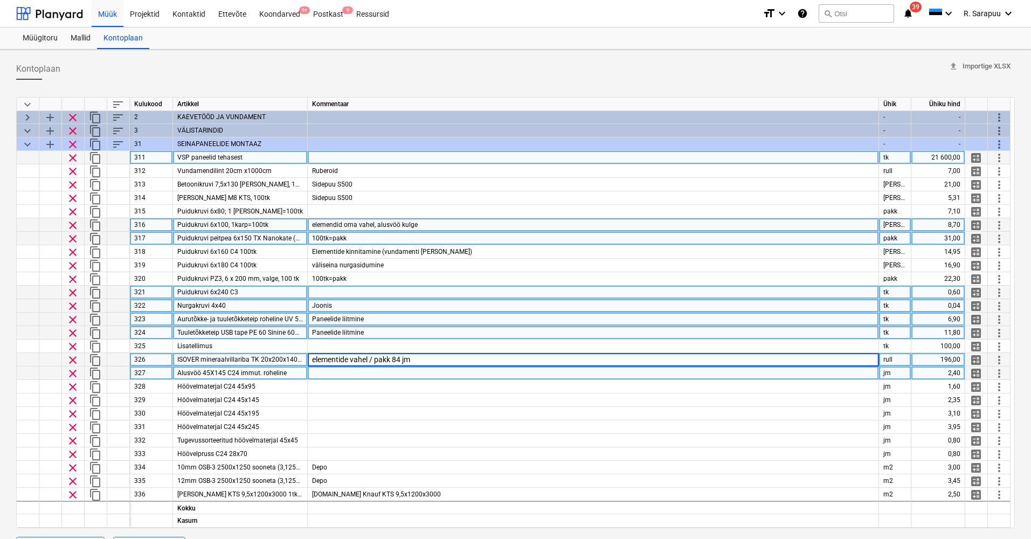
click at [425, 362] on input "elementide vahel / pakk 84 jm" at bounding box center [593, 359] width 571 height 13
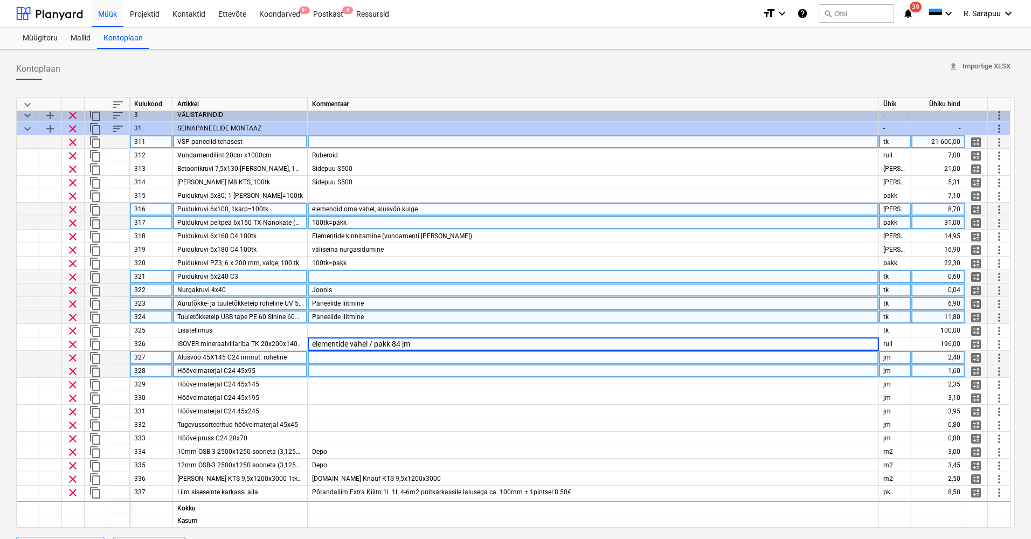
scroll to position [36, 0]
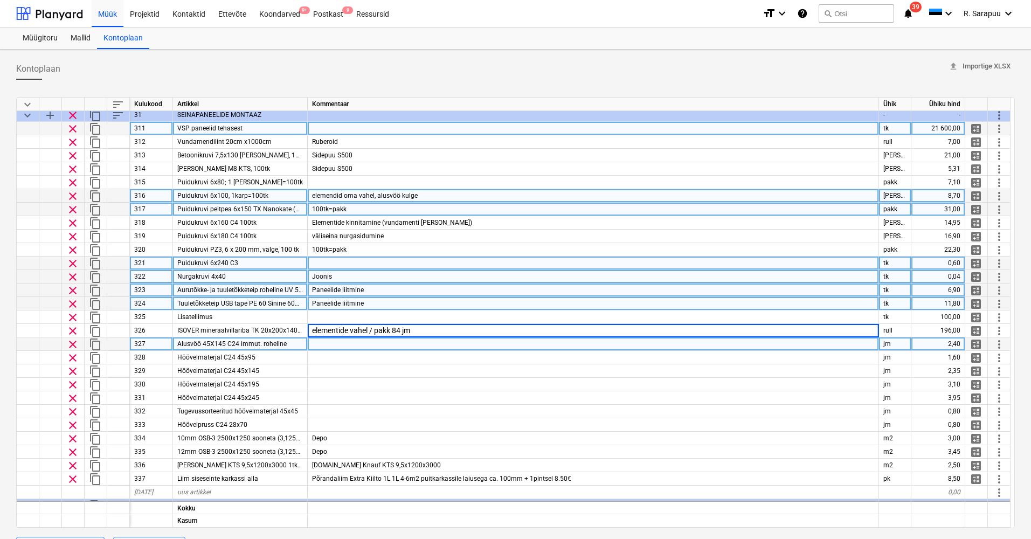
click at [334, 352] on div at bounding box center [593, 357] width 571 height 13
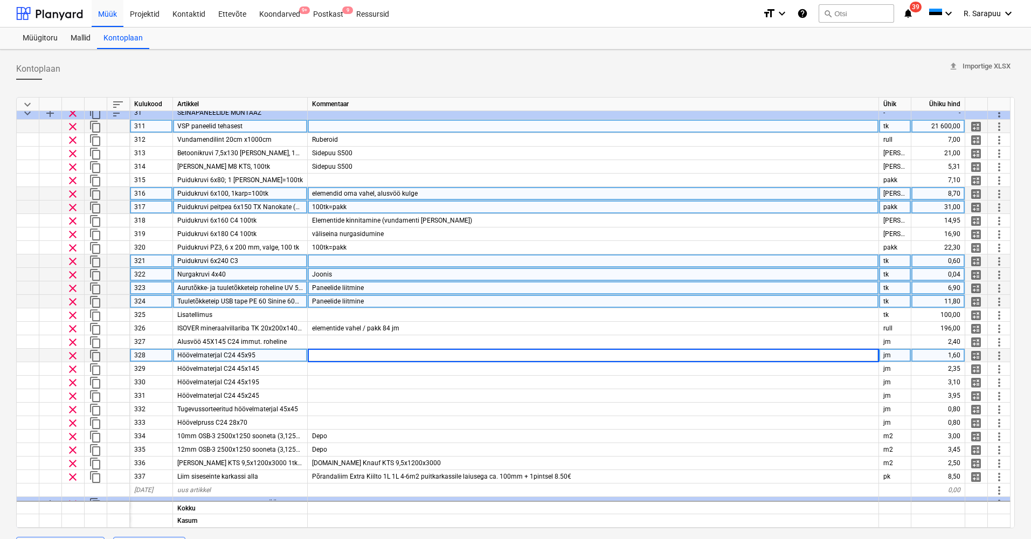
scroll to position [43, 1]
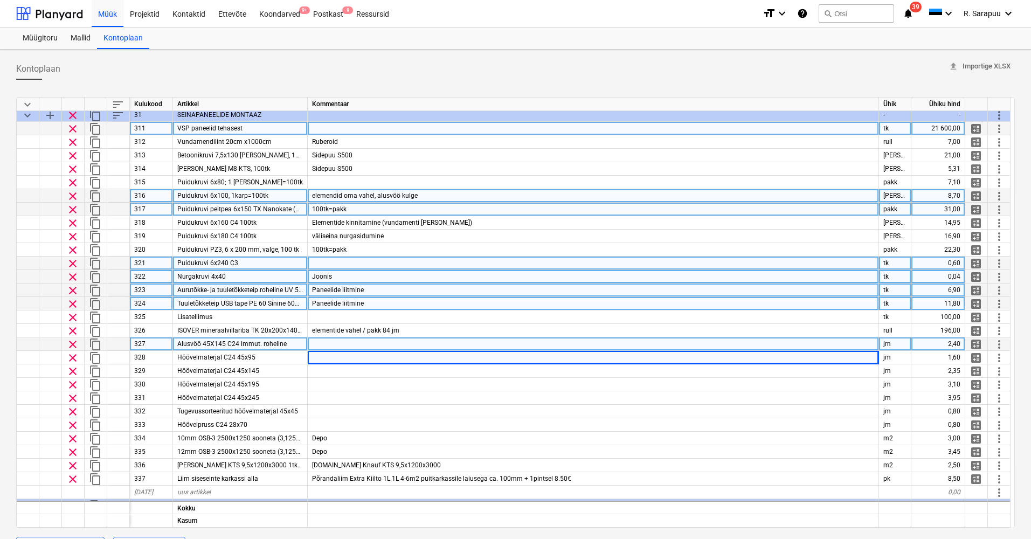
click at [335, 345] on div at bounding box center [593, 343] width 571 height 13
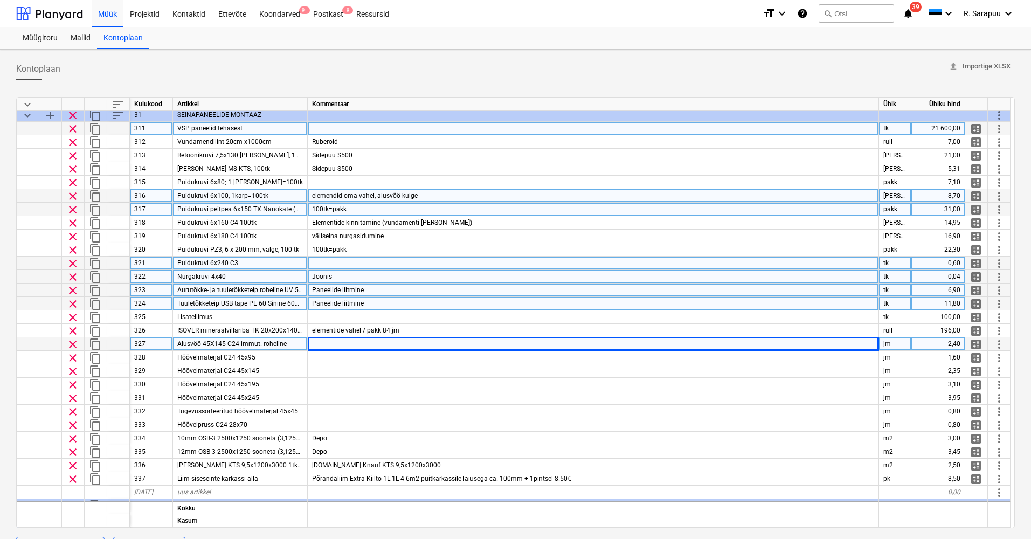
drag, startPoint x: 185, startPoint y: 344, endPoint x: 283, endPoint y: 345, distance: 98.1
click at [283, 345] on span "Alusvöö 45X145 C24 immut. roheline" at bounding box center [231, 344] width 109 height 8
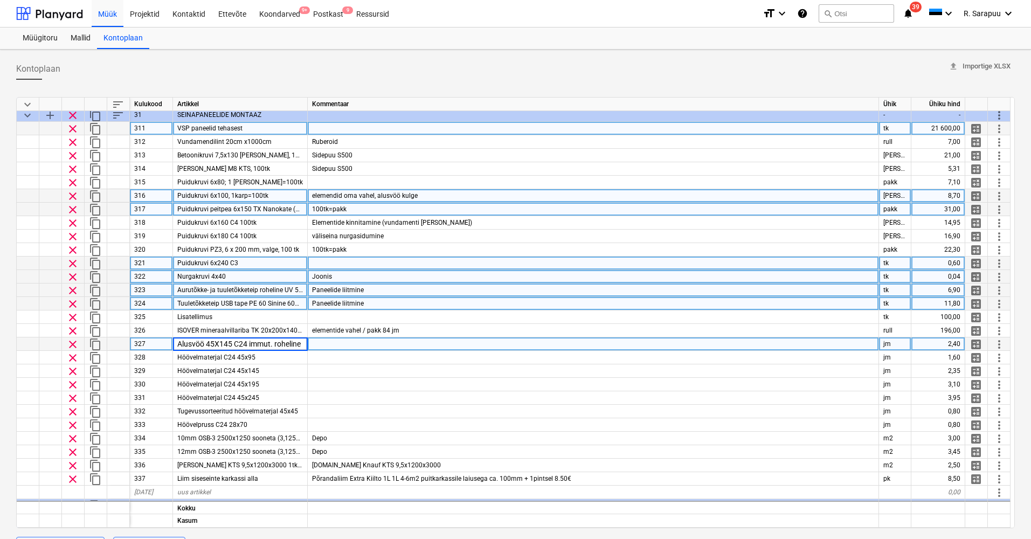
click at [301, 344] on input "Alusvöö 45X145 C24 immut. roheline" at bounding box center [240, 343] width 134 height 13
type input "Alusvöö 45X145 C24"
type textarea "x"
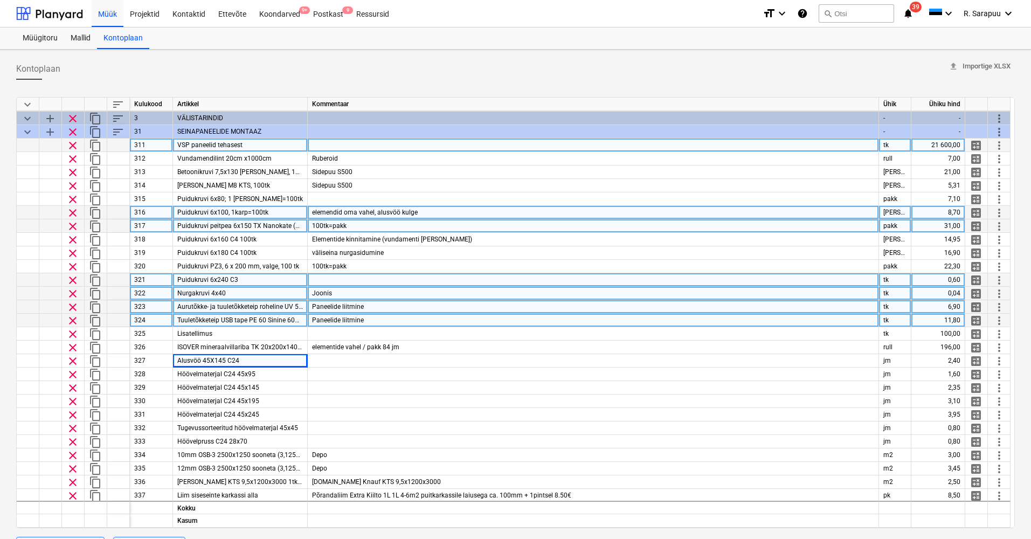
scroll to position [38, 1]
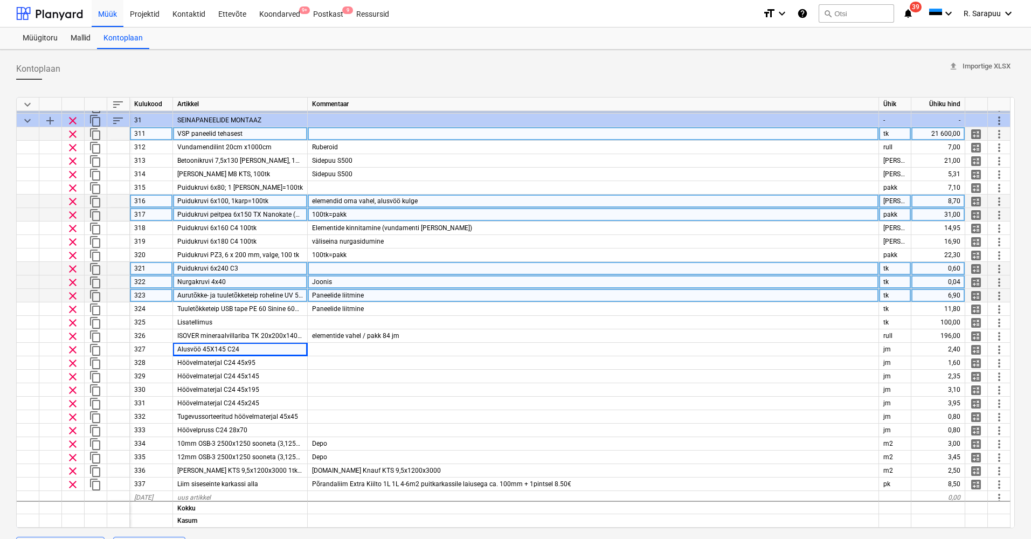
click at [186, 132] on span "VSP paneelid tehasest" at bounding box center [209, 134] width 65 height 8
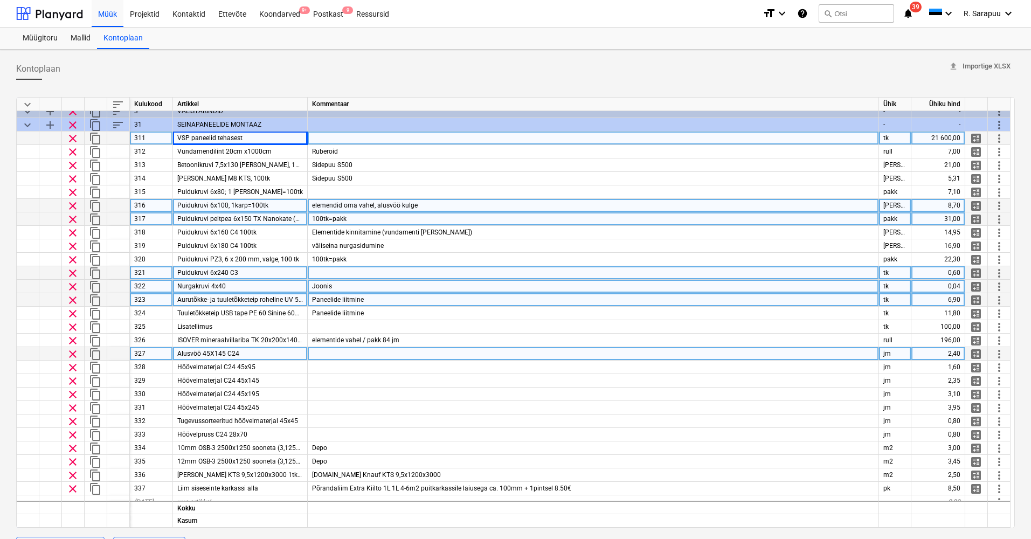
click at [461, 344] on div "keyboard_arrow_down sort Kulukood Artikkel Kommentaar Ühik Ühiku hind keyboard_…" at bounding box center [515, 312] width 999 height 431
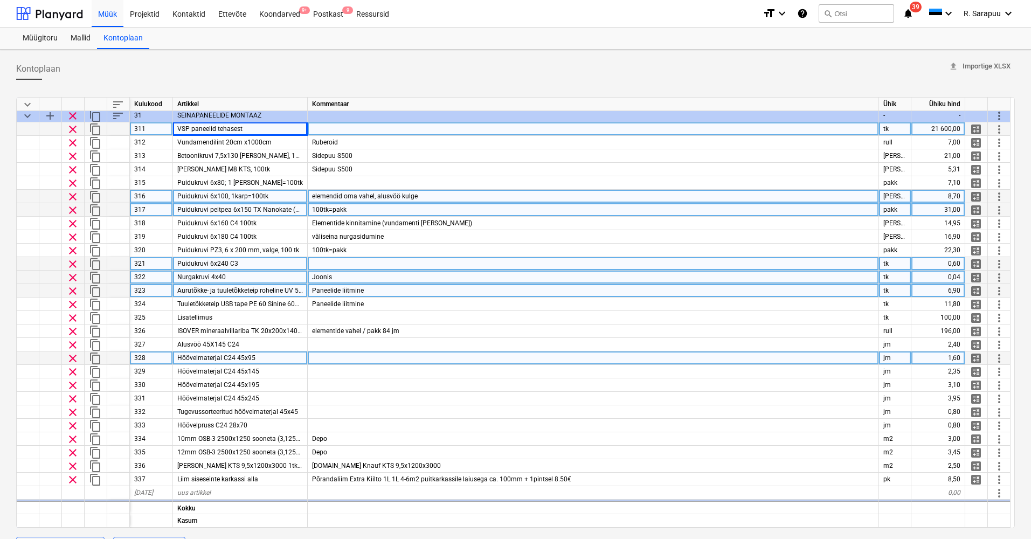
scroll to position [50, 1]
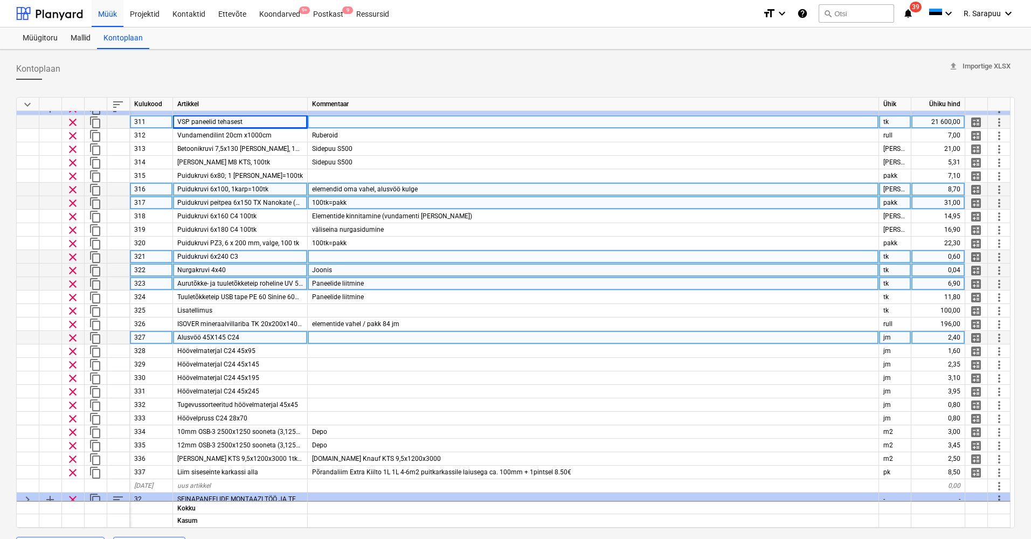
click at [389, 337] on div at bounding box center [593, 337] width 571 height 13
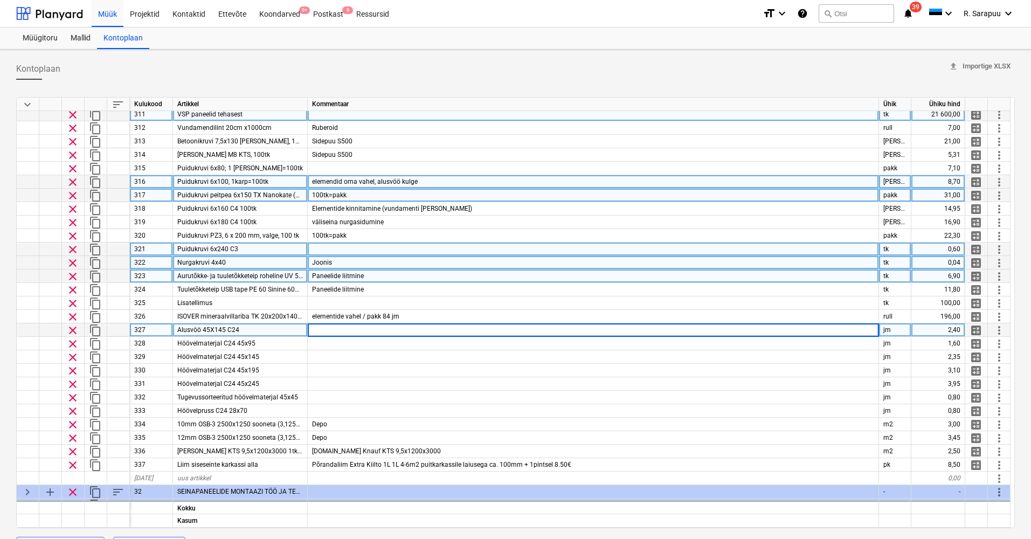
scroll to position [58, 1]
click at [376, 327] on input at bounding box center [593, 329] width 571 height 13
type input "Tuleb tehasest kaasa, koos seinapaneelidega."
type textarea "x"
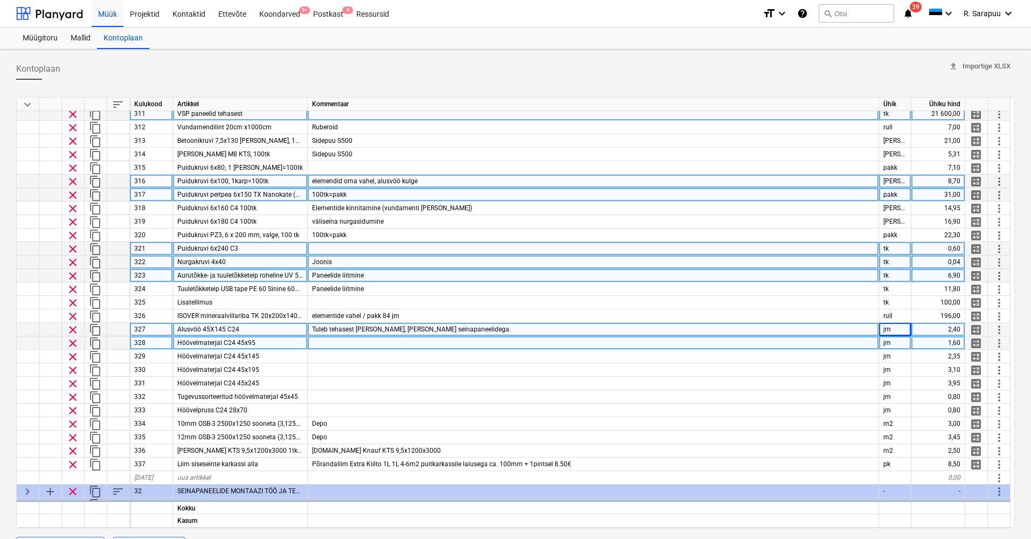
click at [383, 341] on div at bounding box center [593, 342] width 571 height 13
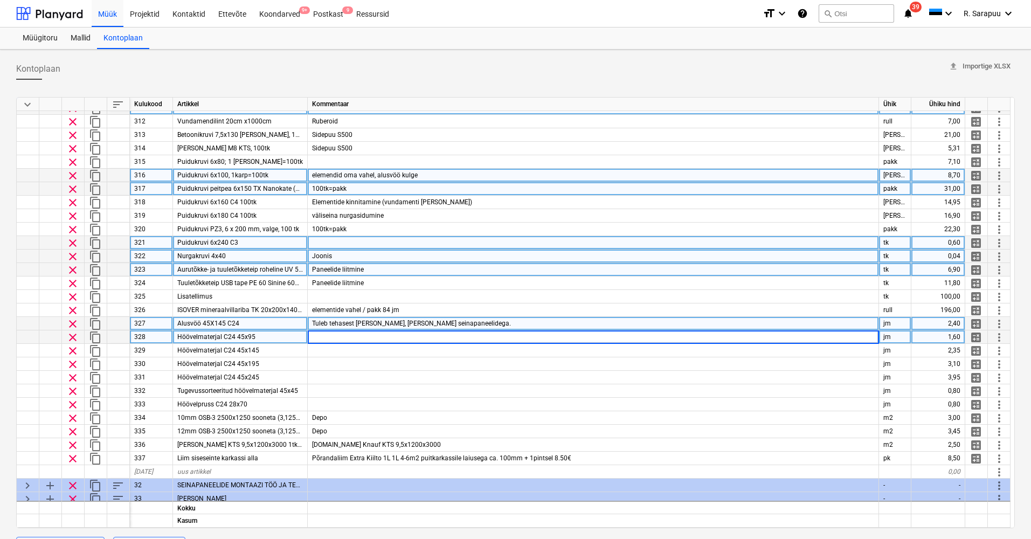
scroll to position [10, 0]
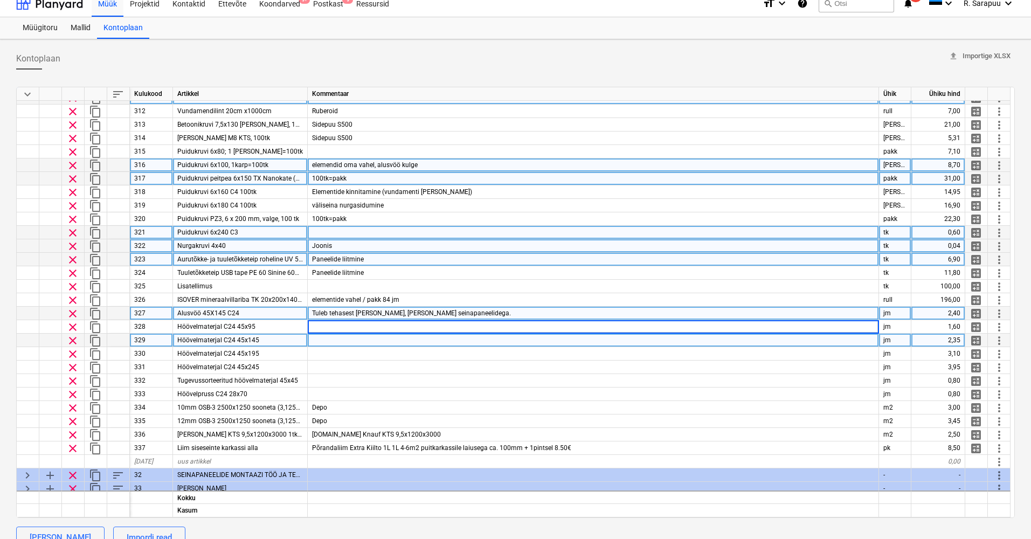
click at [244, 342] on span "Höövelmaterjal C24 45x145" at bounding box center [218, 340] width 82 height 8
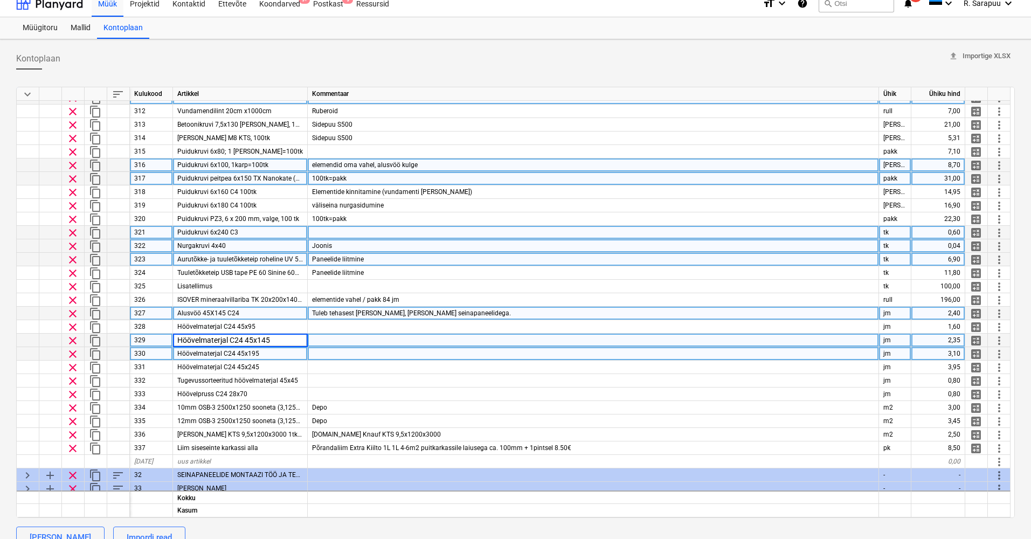
click at [322, 353] on div at bounding box center [593, 353] width 571 height 13
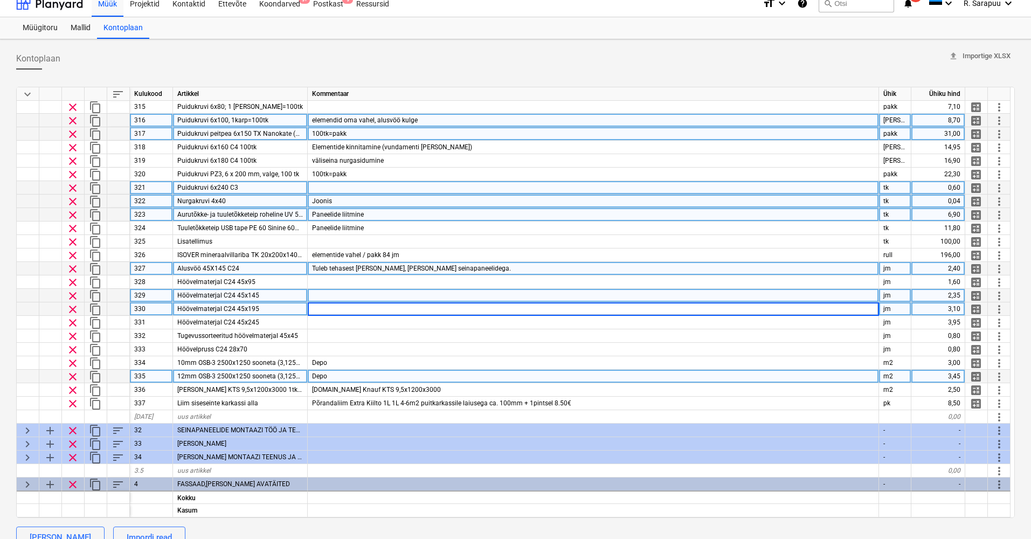
scroll to position [111, 1]
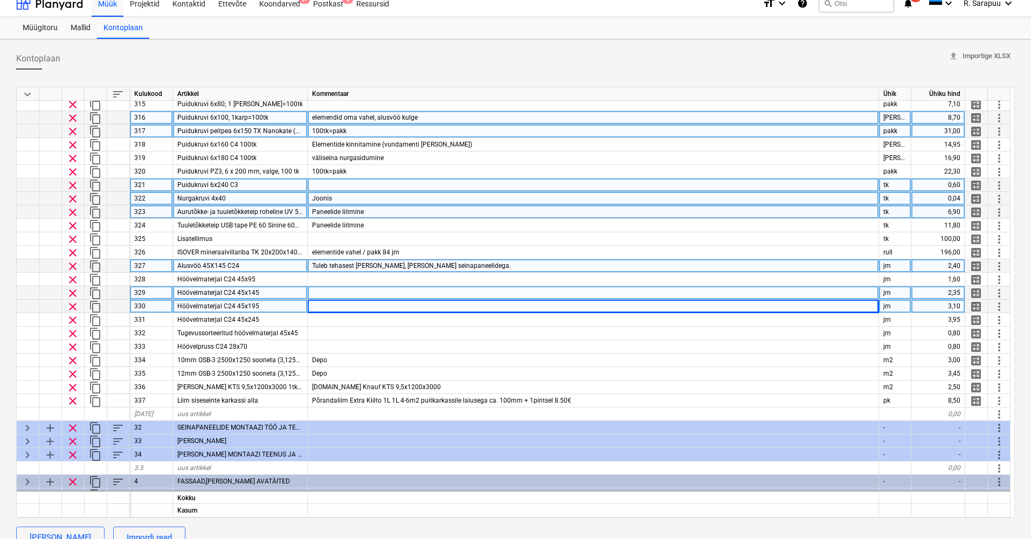
click at [459, 265] on div "Tuleb tehasest kaasa, koos seinapaneelidega." at bounding box center [593, 265] width 571 height 13
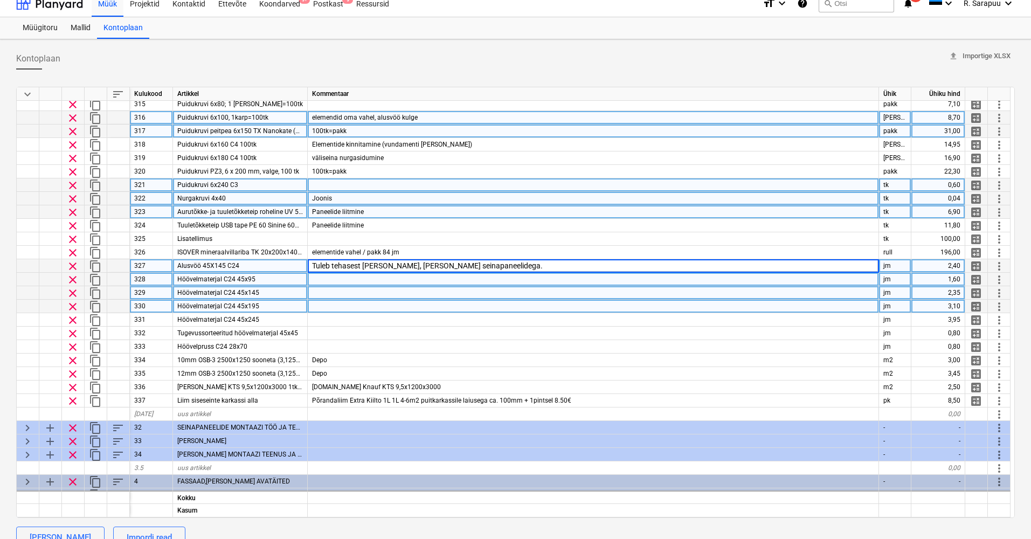
click at [342, 283] on div at bounding box center [593, 279] width 571 height 13
click at [327, 291] on div at bounding box center [593, 292] width 571 height 13
click at [321, 302] on div at bounding box center [593, 306] width 571 height 13
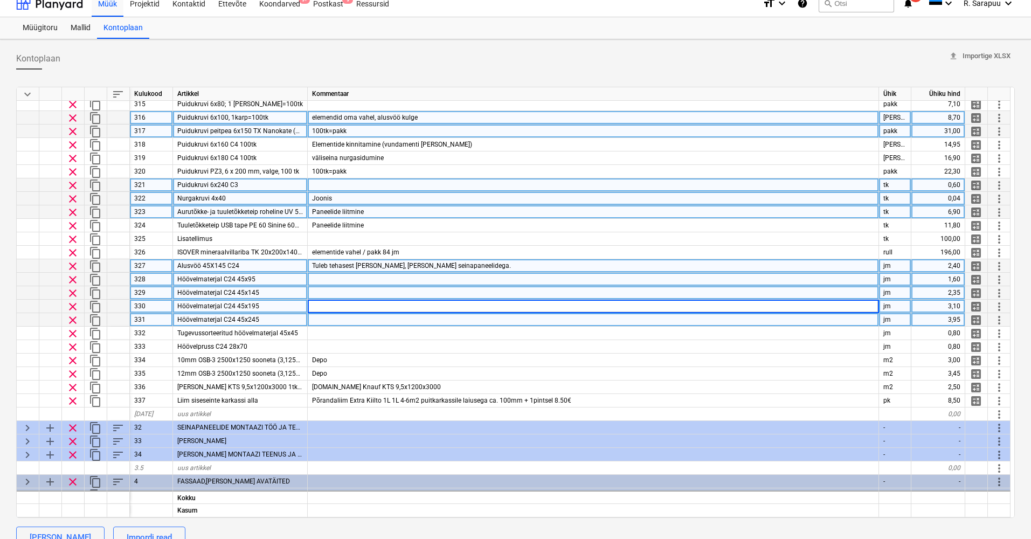
click at [319, 318] on div at bounding box center [593, 319] width 571 height 13
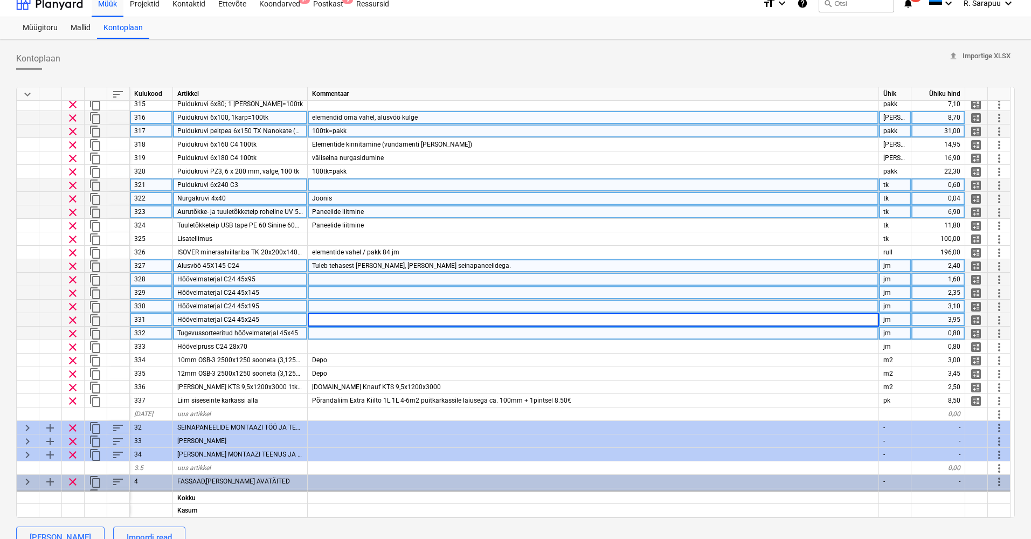
click at [315, 335] on div at bounding box center [593, 333] width 571 height 13
click at [326, 322] on div at bounding box center [593, 319] width 571 height 13
click at [323, 303] on div at bounding box center [593, 306] width 571 height 13
click at [329, 294] on div at bounding box center [593, 292] width 571 height 13
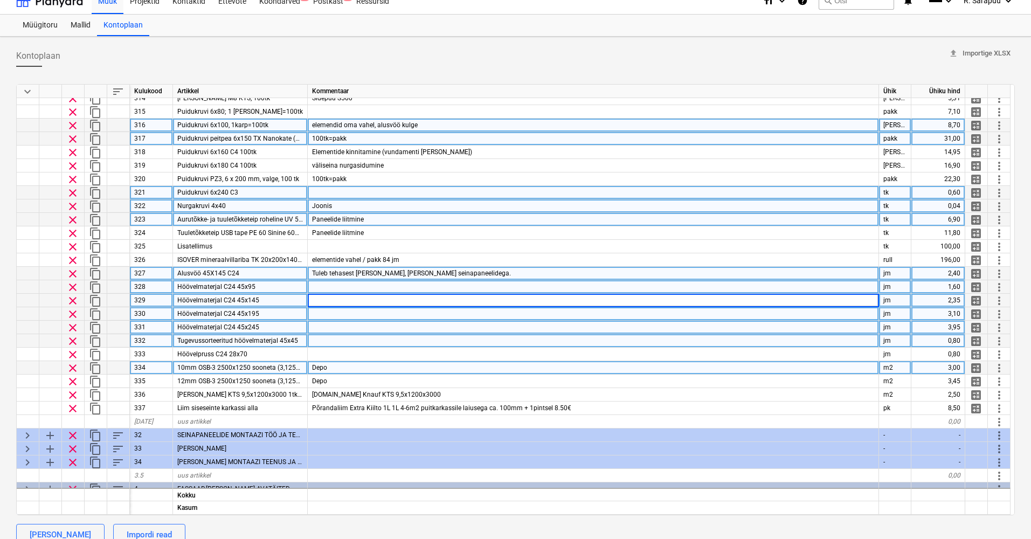
scroll to position [13, 0]
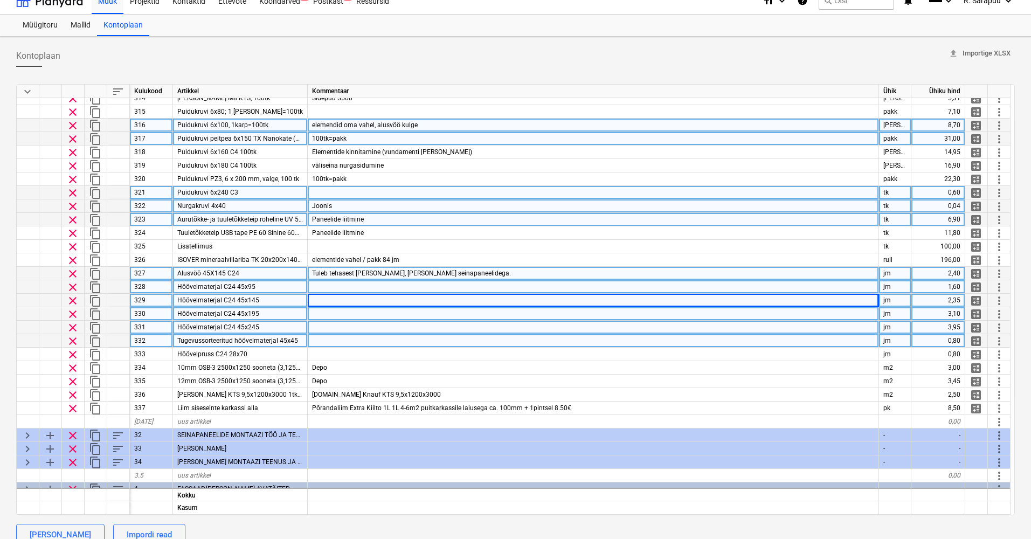
click at [385, 315] on div at bounding box center [593, 313] width 571 height 13
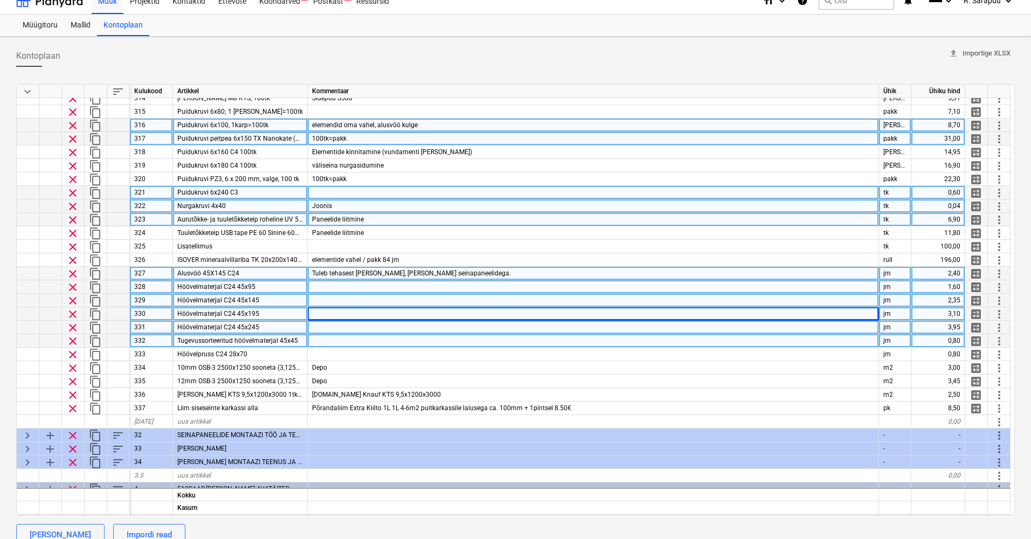
click at [379, 331] on div at bounding box center [593, 327] width 571 height 13
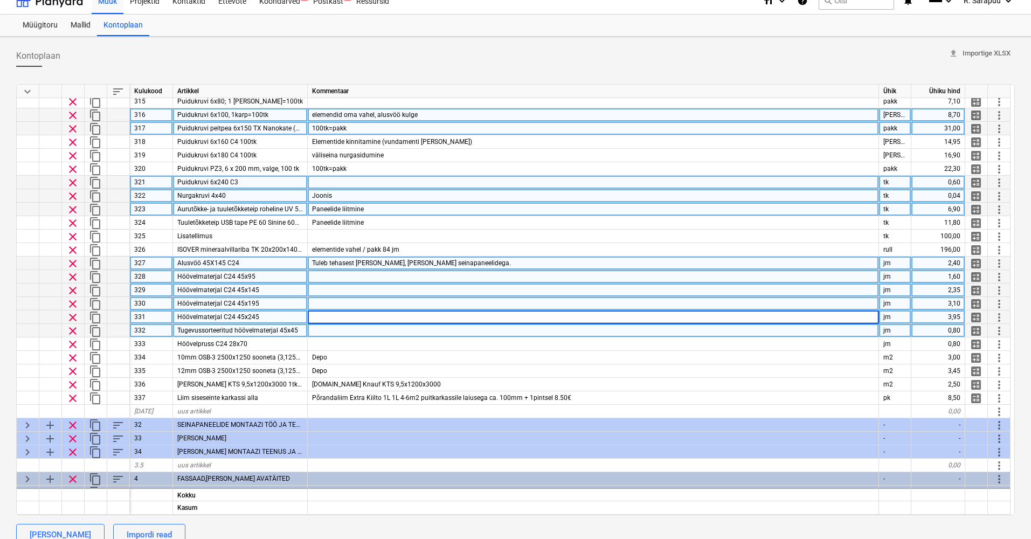
scroll to position [110, 1]
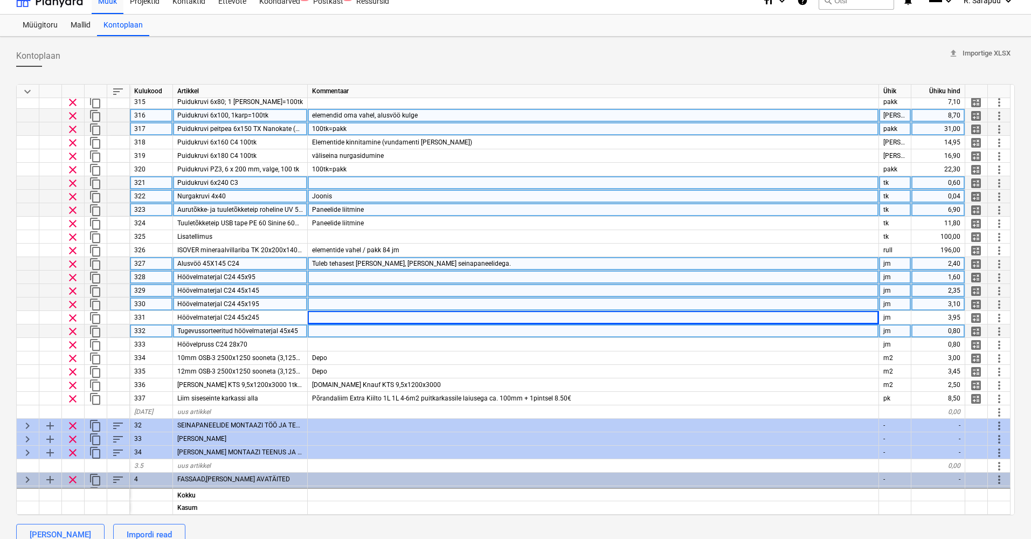
click at [367, 334] on div at bounding box center [593, 330] width 571 height 13
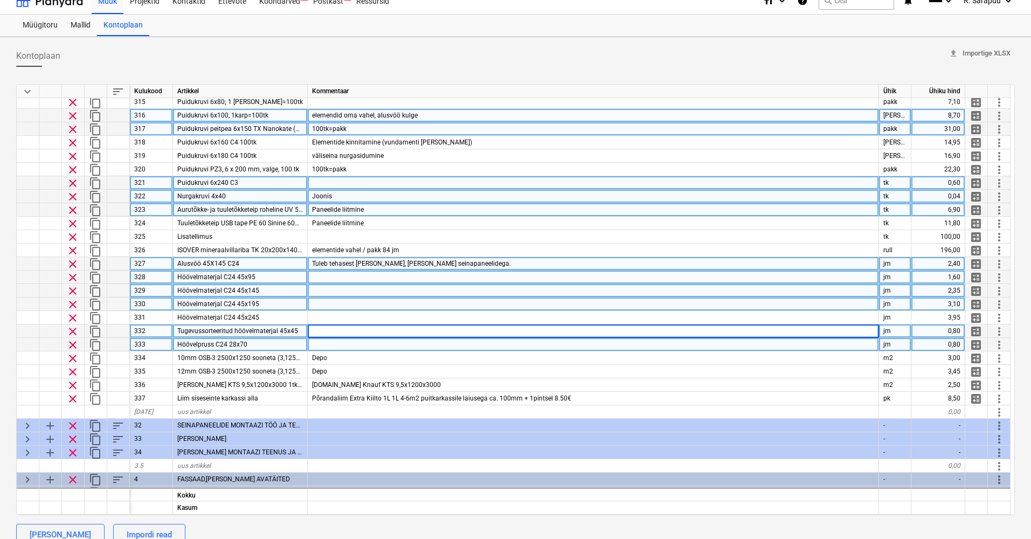
click at [368, 343] on div at bounding box center [593, 344] width 571 height 13
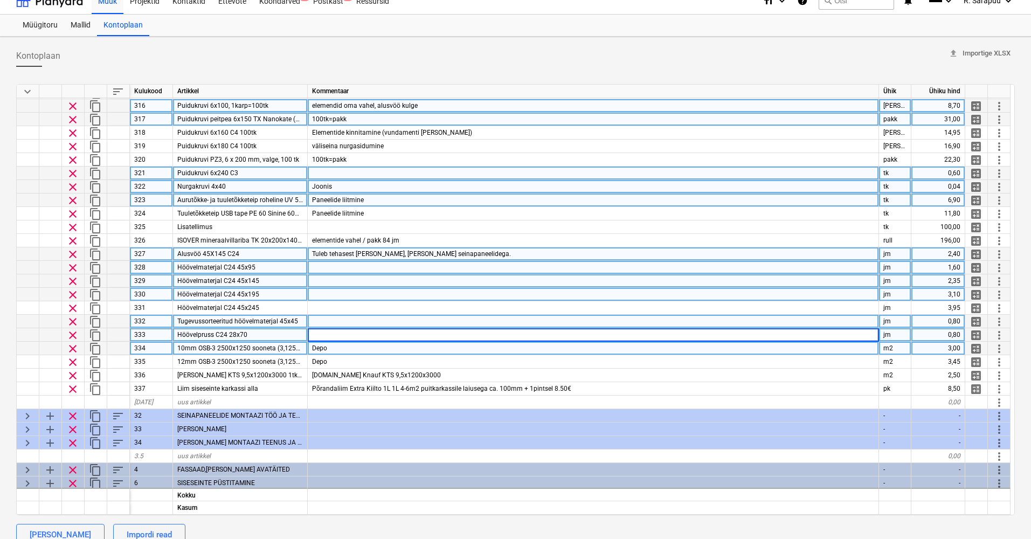
click at [368, 347] on div "Depo" at bounding box center [593, 348] width 571 height 13
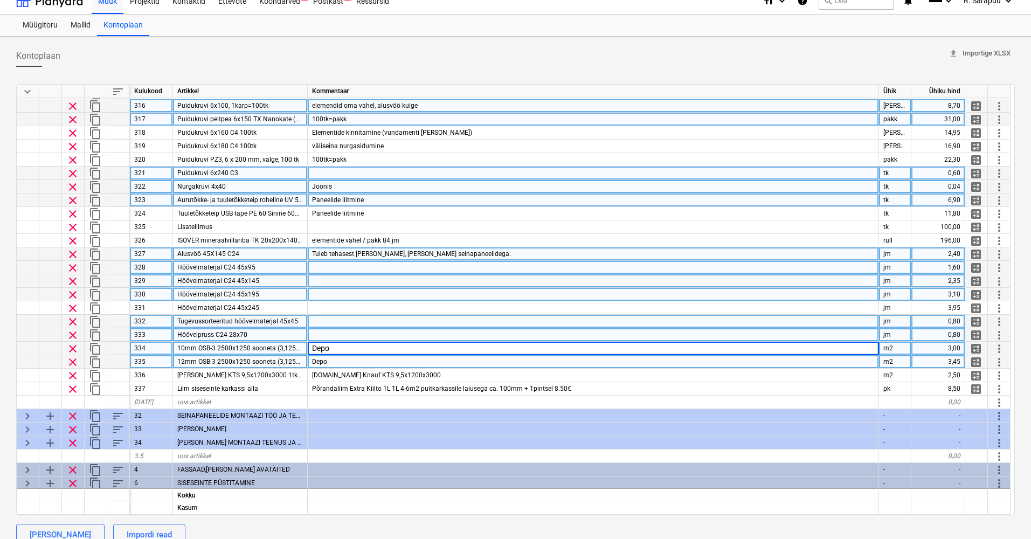
click at [367, 355] on div "Depo" at bounding box center [593, 361] width 571 height 13
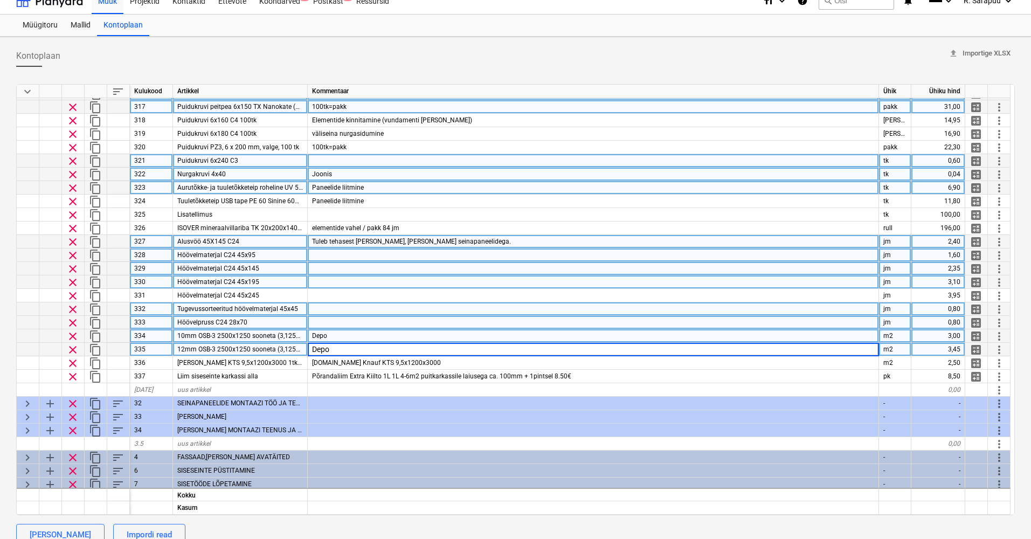
scroll to position [133, 1]
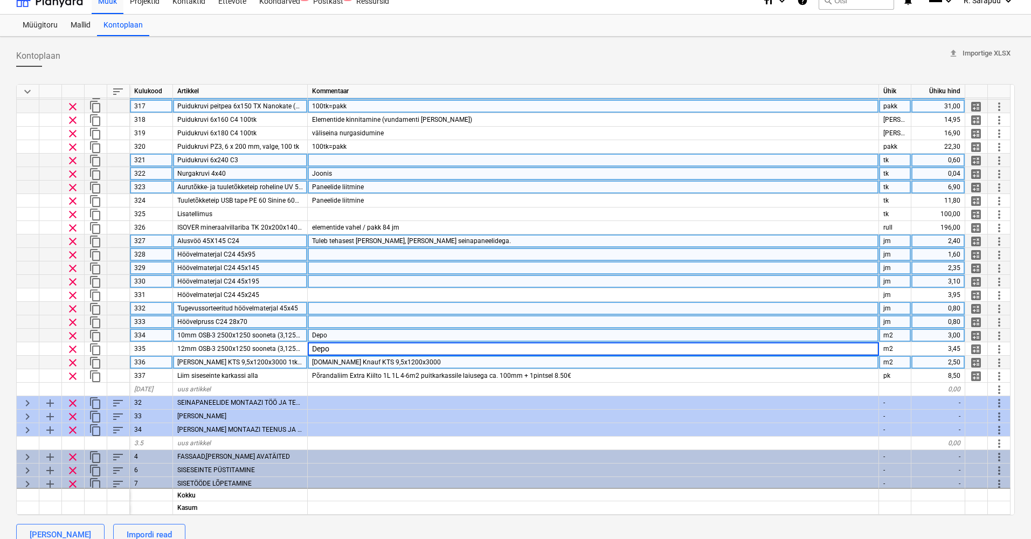
click at [434, 362] on div "Ehituskaup.ee Knauf KTS 9,5x1200x3000" at bounding box center [593, 362] width 571 height 13
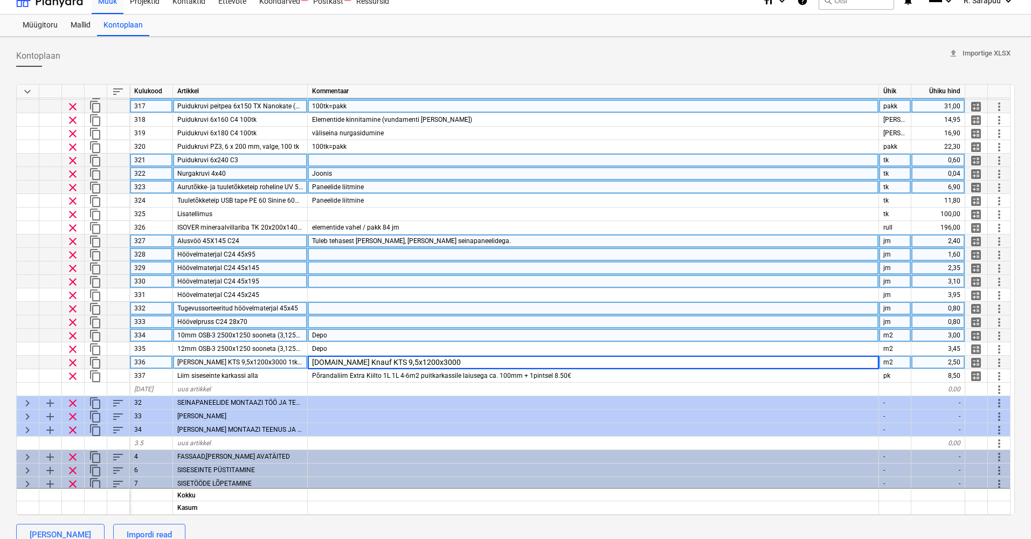
click at [456, 362] on input "Ehituskaup.ee Knauf KTS 9,5x1200x3000" at bounding box center [593, 362] width 571 height 13
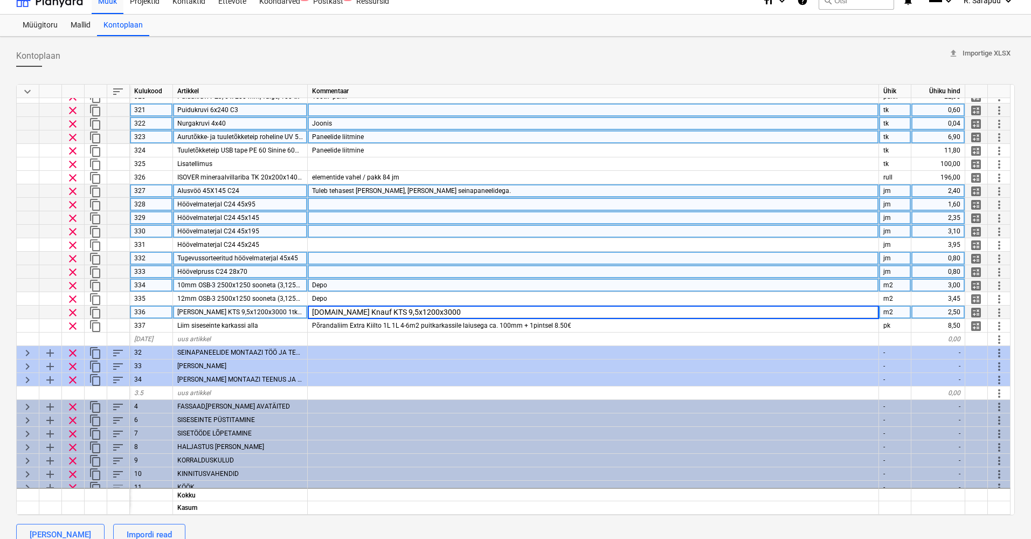
scroll to position [185, 1]
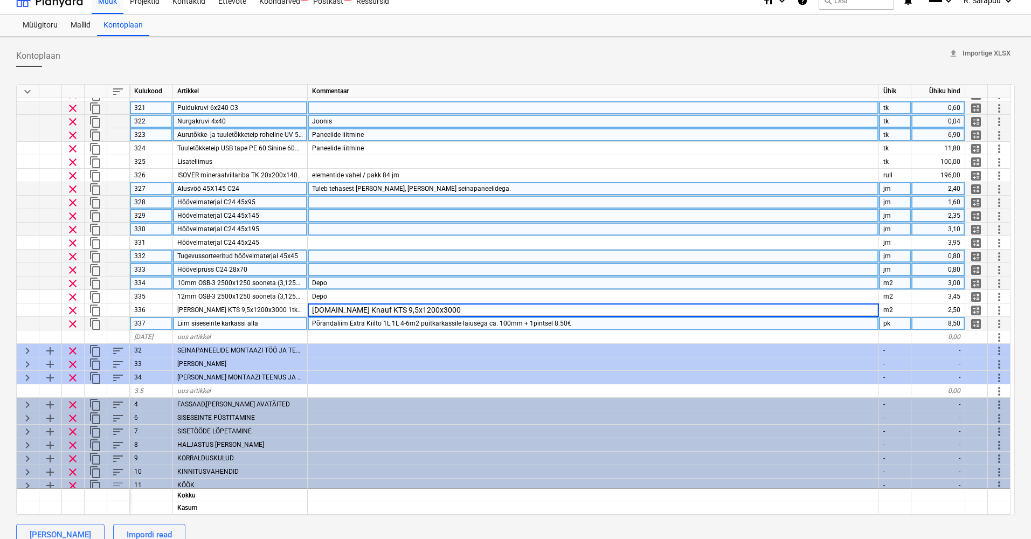
click at [358, 320] on span "Põrandaliim Extra Kiilto 1L 1L 4-6m2 puitkarkassile laiusega ca. 100mm + 1pints…" at bounding box center [441, 324] width 259 height 8
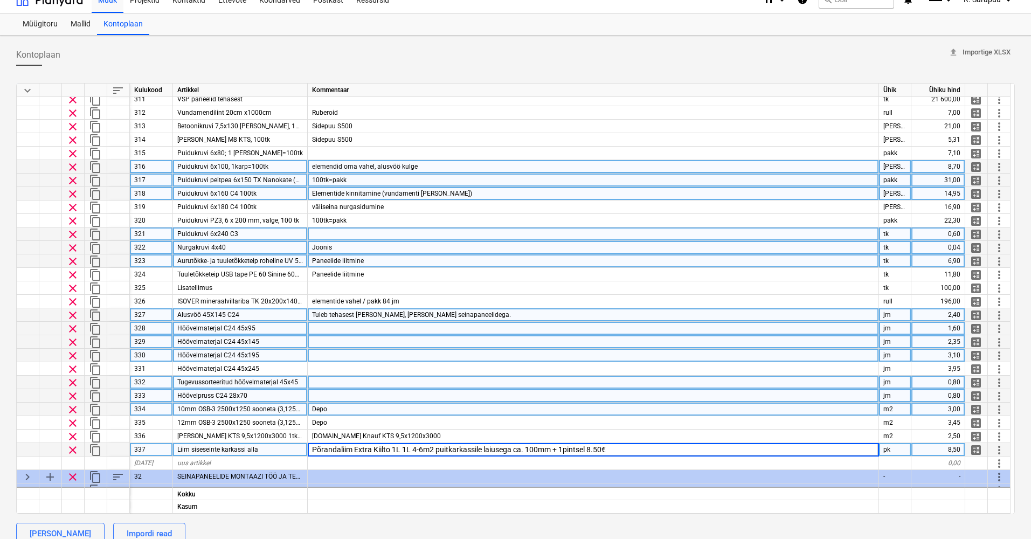
scroll to position [64, 0]
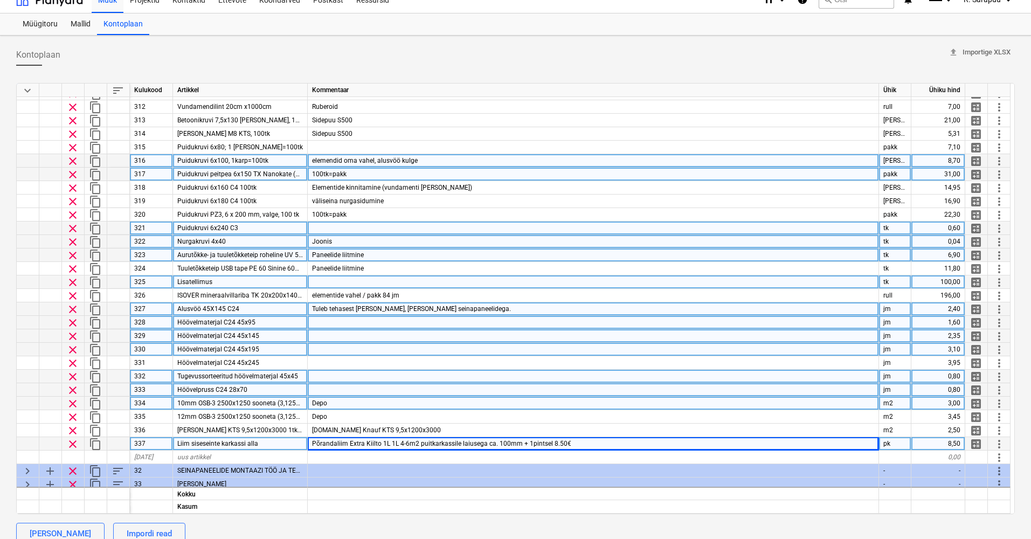
click at [393, 288] on div at bounding box center [593, 281] width 571 height 13
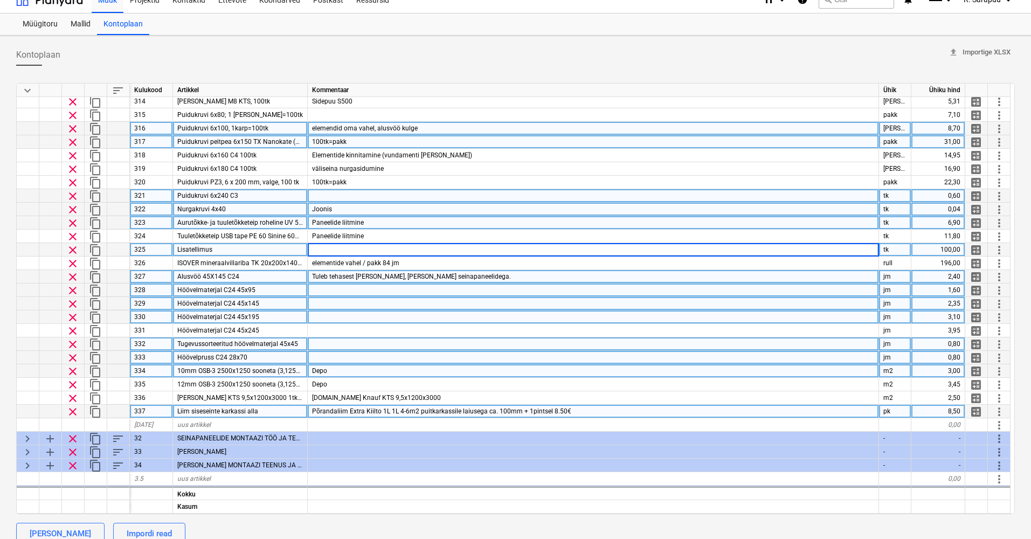
scroll to position [98, 0]
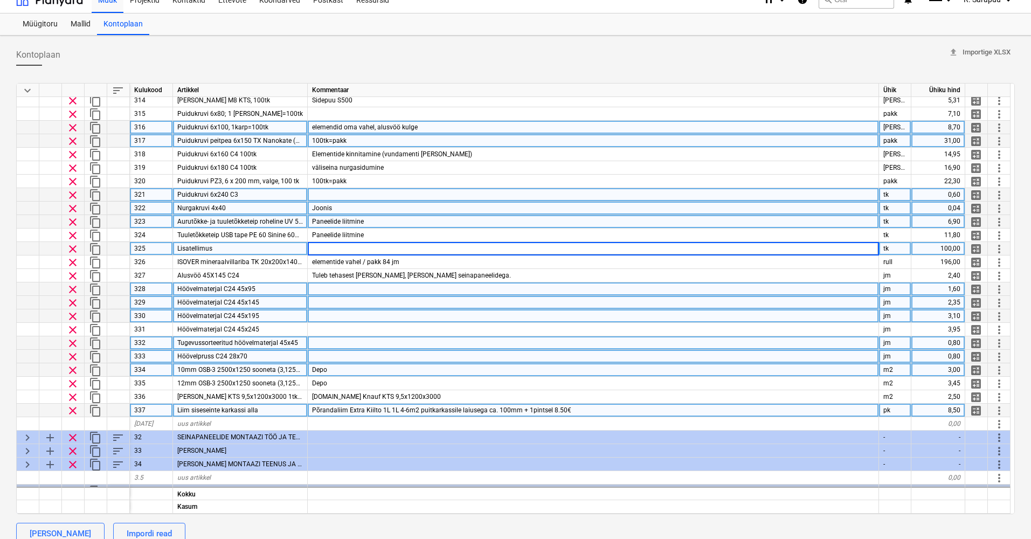
click at [153, 288] on div "328" at bounding box center [151, 288] width 43 height 13
click at [336, 292] on div at bounding box center [593, 288] width 571 height 13
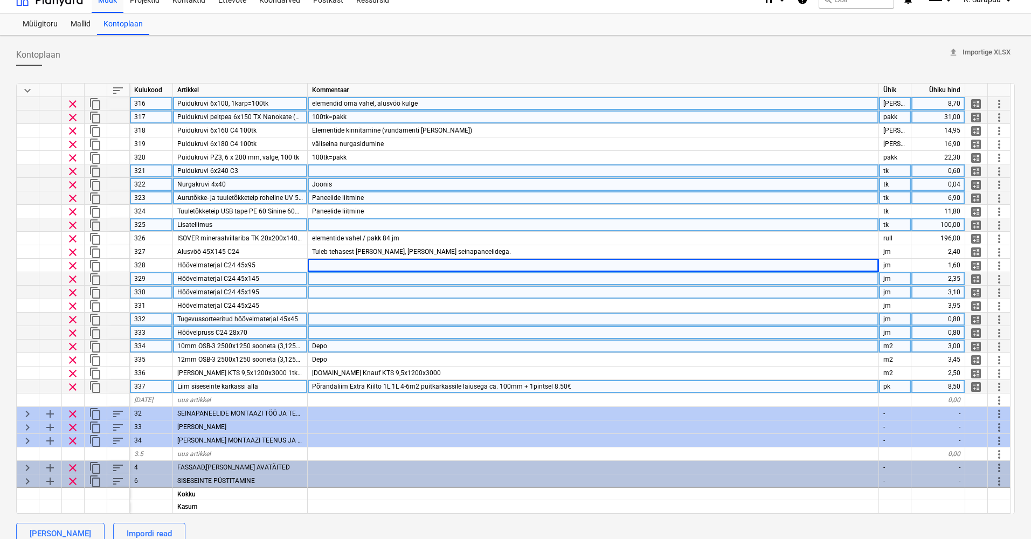
click at [336, 286] on div at bounding box center [593, 292] width 571 height 13
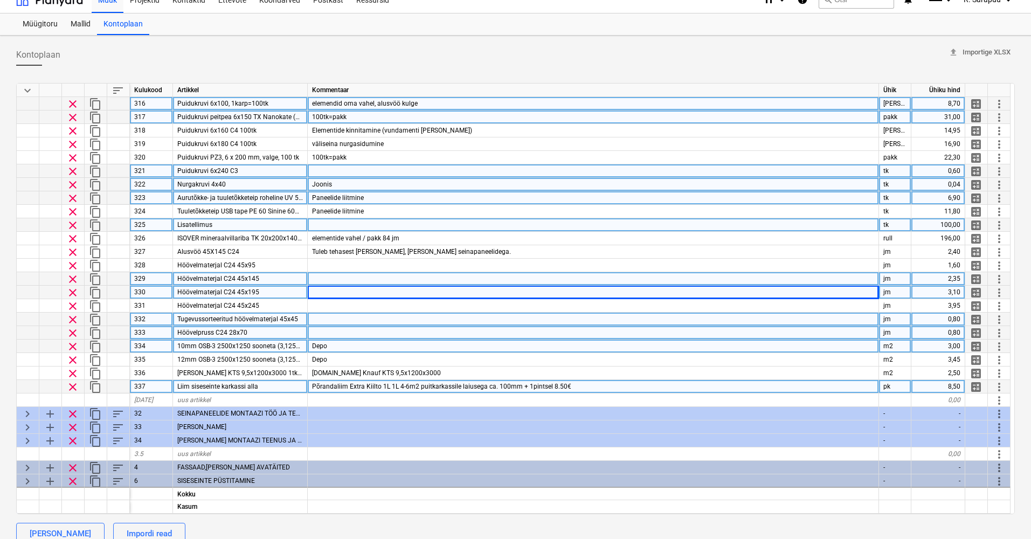
click at [336, 275] on div at bounding box center [593, 278] width 571 height 13
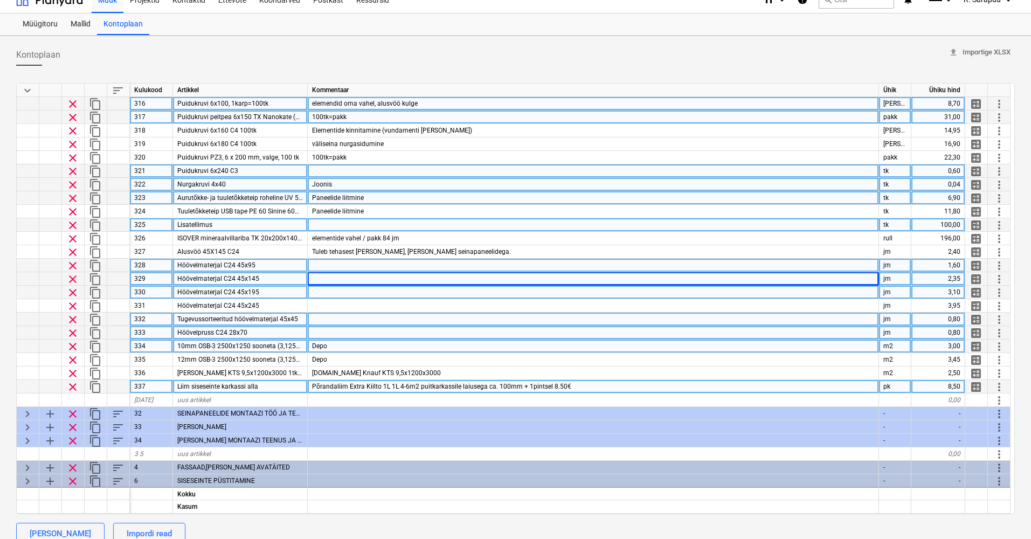
click at [337, 268] on div at bounding box center [593, 265] width 571 height 13
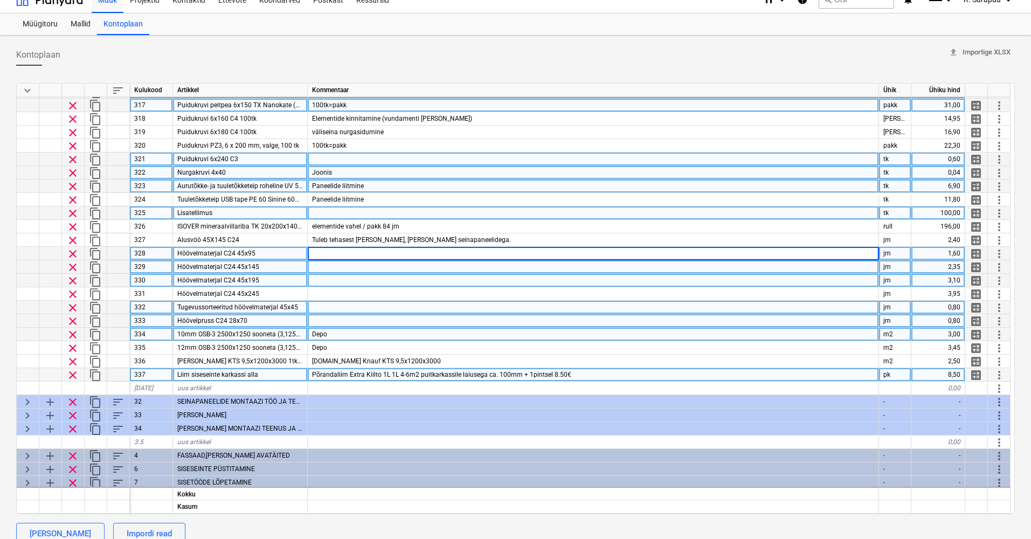
click at [337, 268] on div at bounding box center [593, 266] width 571 height 13
click at [339, 281] on div at bounding box center [593, 280] width 571 height 13
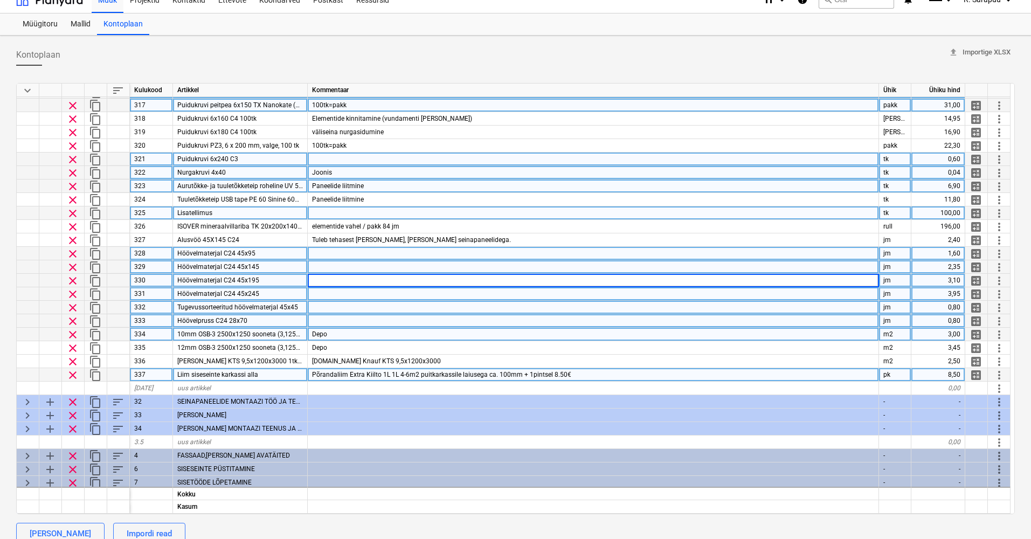
click at [342, 290] on div at bounding box center [593, 293] width 571 height 13
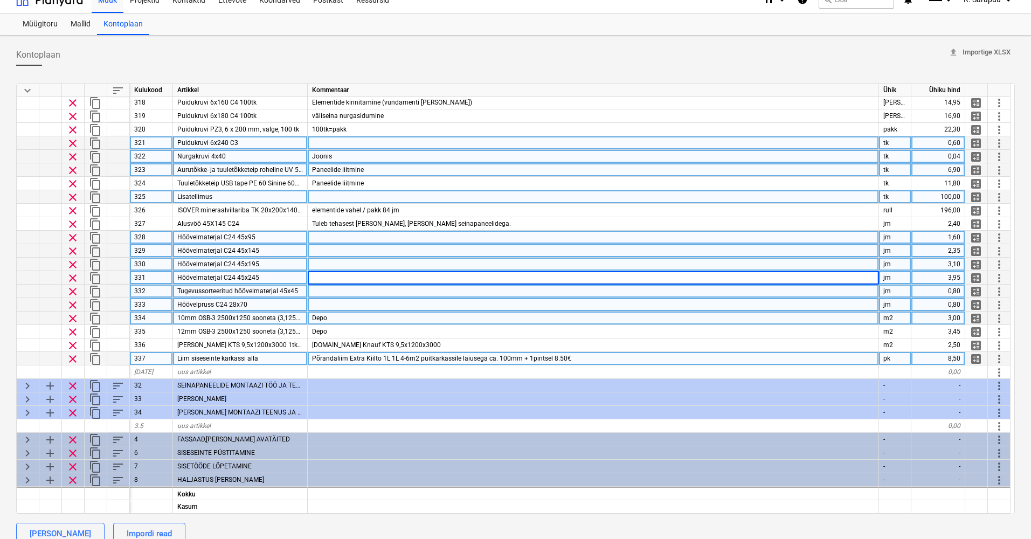
scroll to position [148, 1]
click at [342, 295] on div at bounding box center [593, 292] width 571 height 13
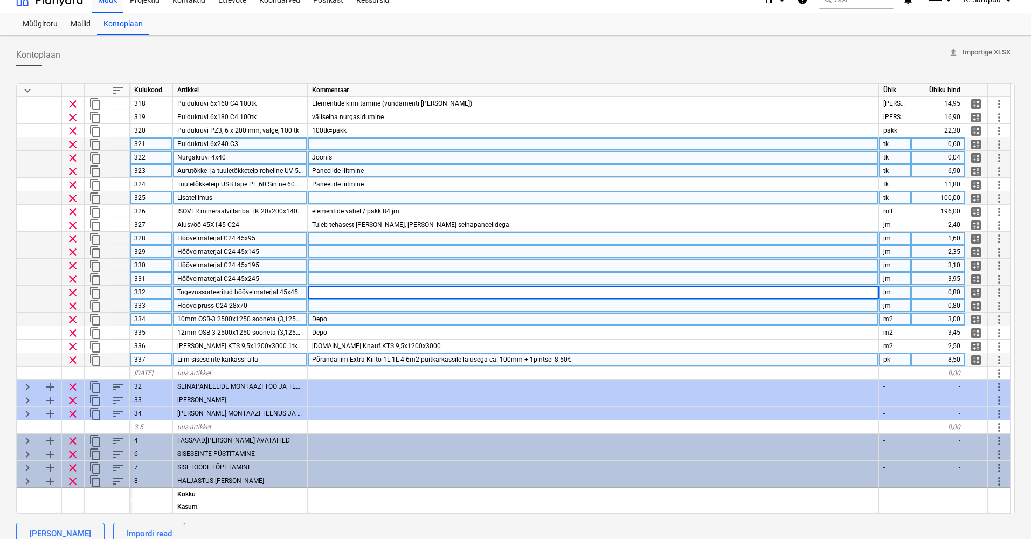
scroll to position [161, 1]
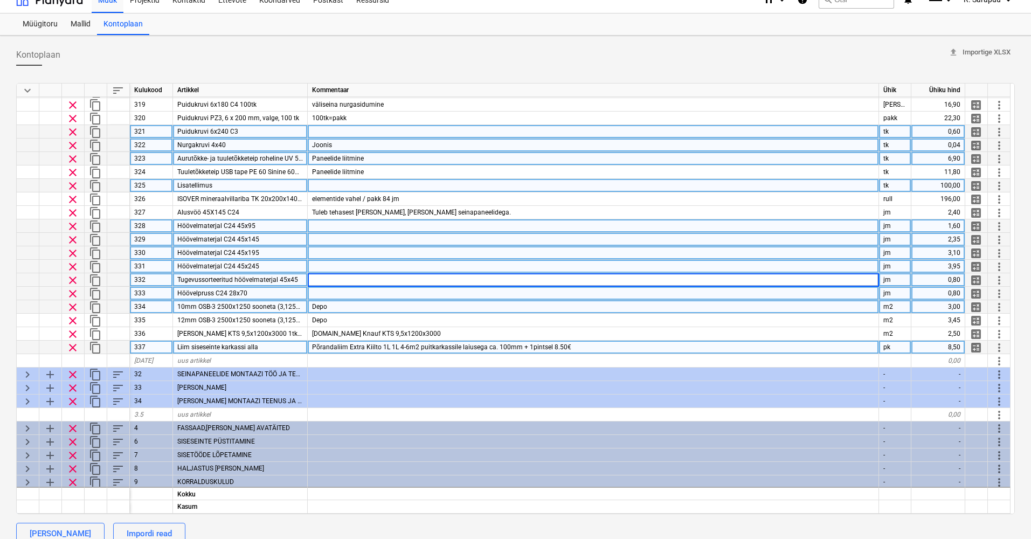
click at [342, 306] on div "Depo" at bounding box center [593, 306] width 571 height 13
click at [342, 306] on input "Depo" at bounding box center [593, 306] width 571 height 13
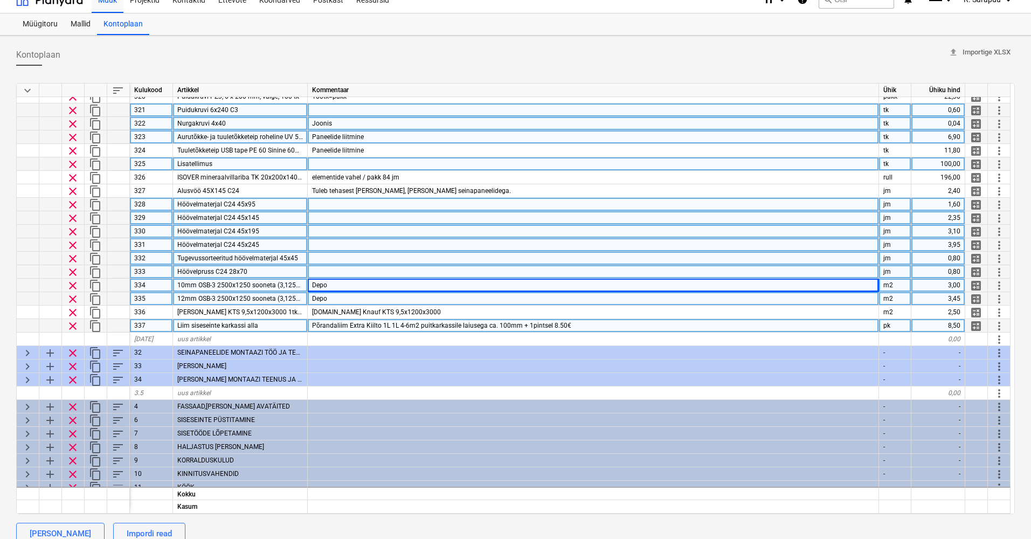
click at [343, 294] on div "Depo" at bounding box center [593, 298] width 571 height 13
click at [343, 294] on input "Depo" at bounding box center [593, 298] width 571 height 13
click at [342, 282] on div "Depo" at bounding box center [593, 285] width 571 height 13
click at [342, 270] on div at bounding box center [593, 271] width 571 height 13
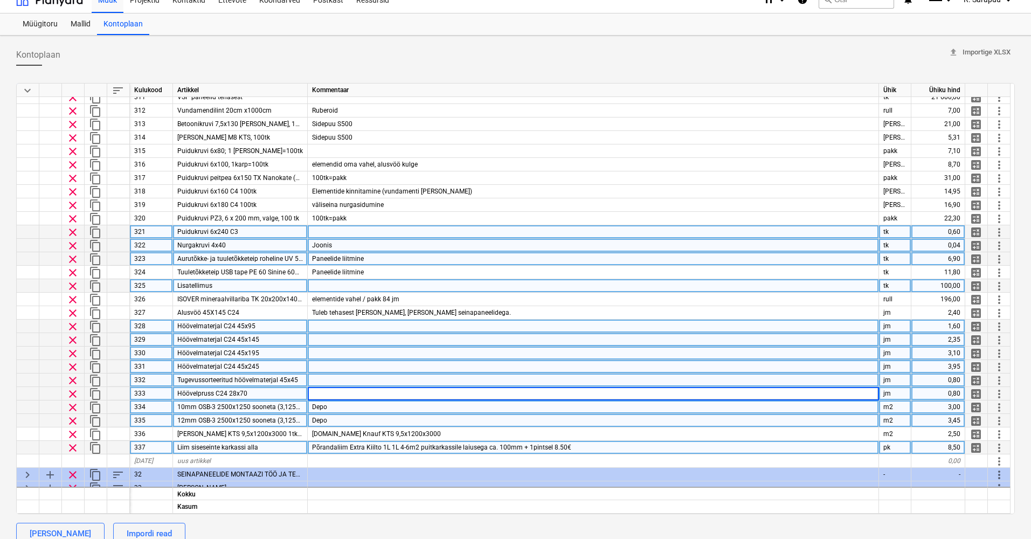
scroll to position [63, 1]
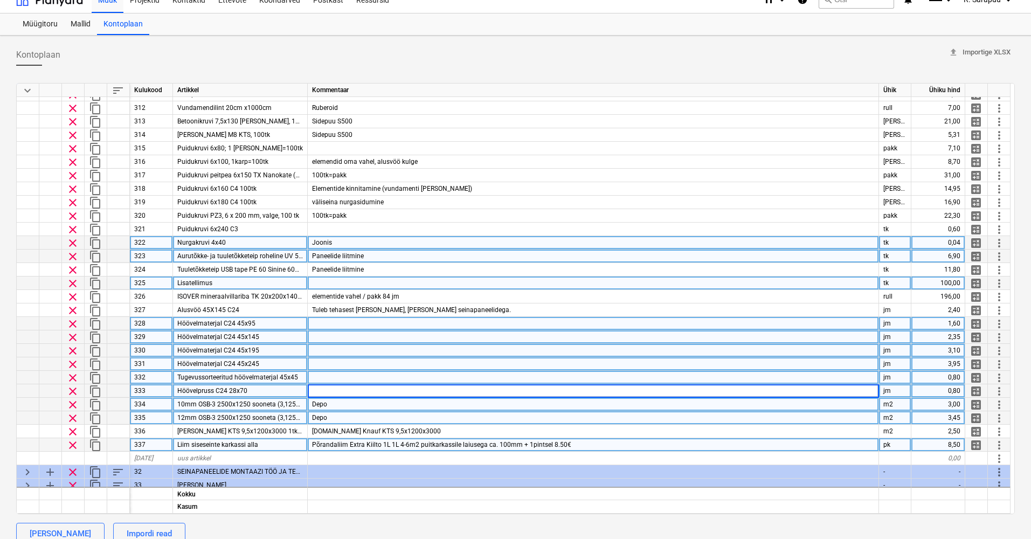
click at [359, 410] on div "Depo" at bounding box center [593, 404] width 571 height 13
click at [360, 418] on div "Depo" at bounding box center [593, 417] width 571 height 13
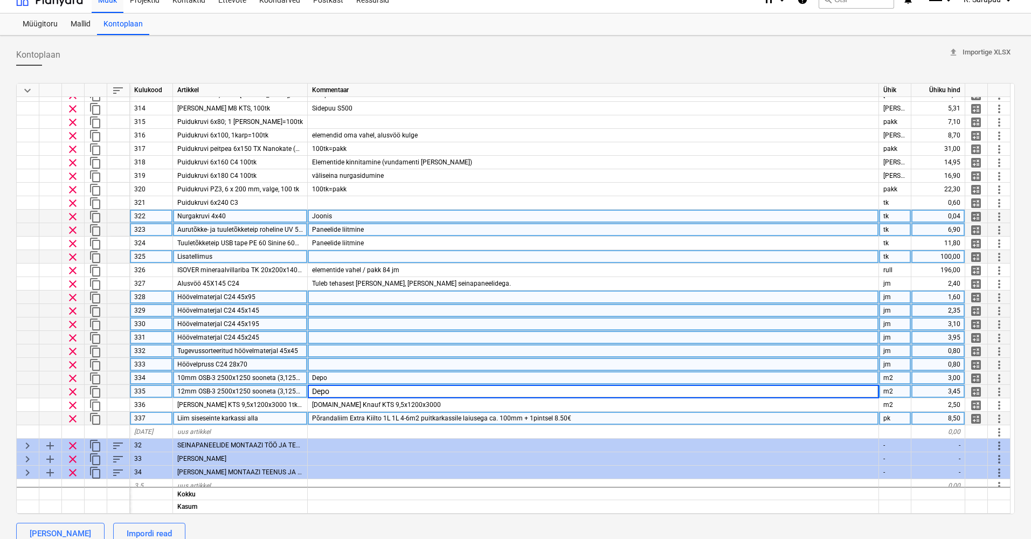
scroll to position [99, 1]
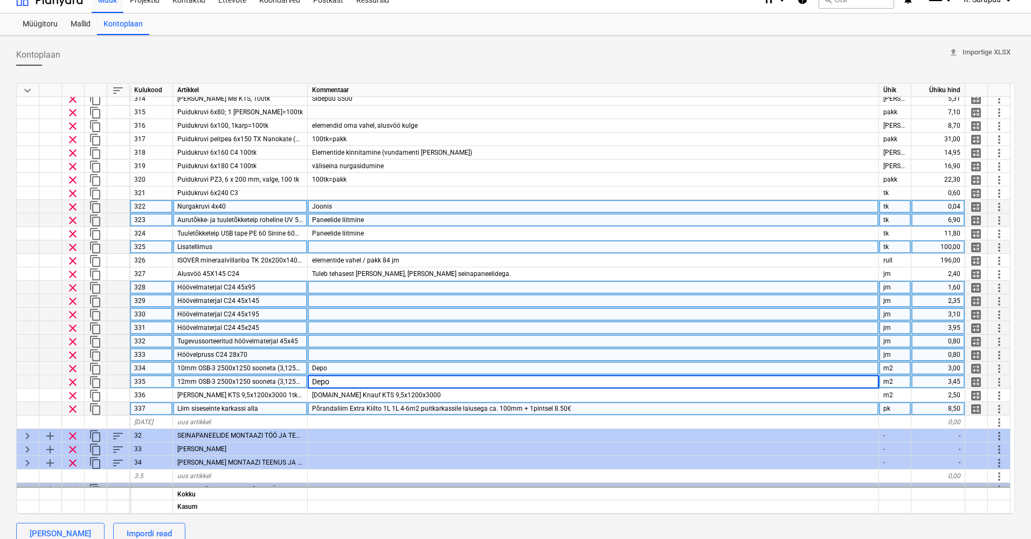
click at [254, 370] on span "10mm OSB-3 2500x1250 sooneta (3,125m2)" at bounding box center [242, 368] width 130 height 8
click at [258, 380] on span "12mm OSB-3 2500x1250 sooneta (3,125m2)" at bounding box center [242, 382] width 130 height 8
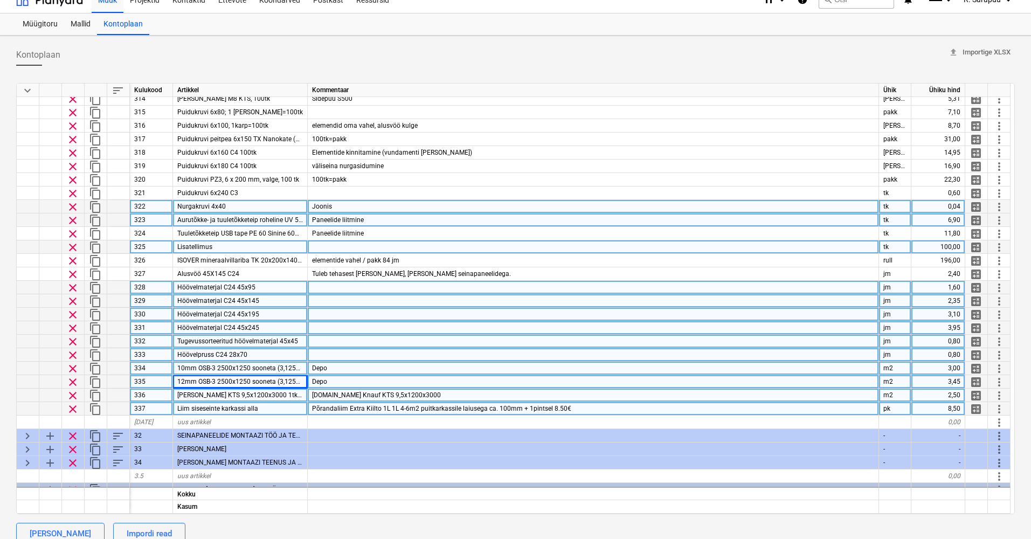
click at [200, 396] on span "Knauf KTS 9,5x1200x3000 1tk 3,6m2" at bounding box center [247, 395] width 140 height 8
click at [205, 396] on input "Knauf KTS 9,5x1200x3000 1tk 3,6m2" at bounding box center [240, 395] width 134 height 13
type input "Knauf GTS 9,5x1200x3000 1tk 3,6m2"
click at [420, 379] on div "Depo" at bounding box center [593, 381] width 571 height 13
click at [415, 377] on input "Depo" at bounding box center [593, 381] width 571 height 13
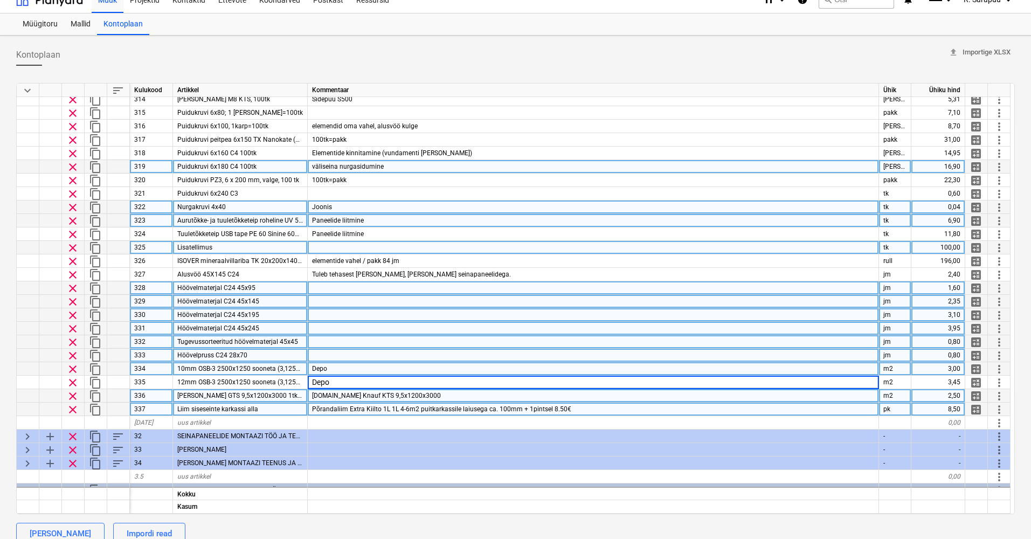
scroll to position [100, 1]
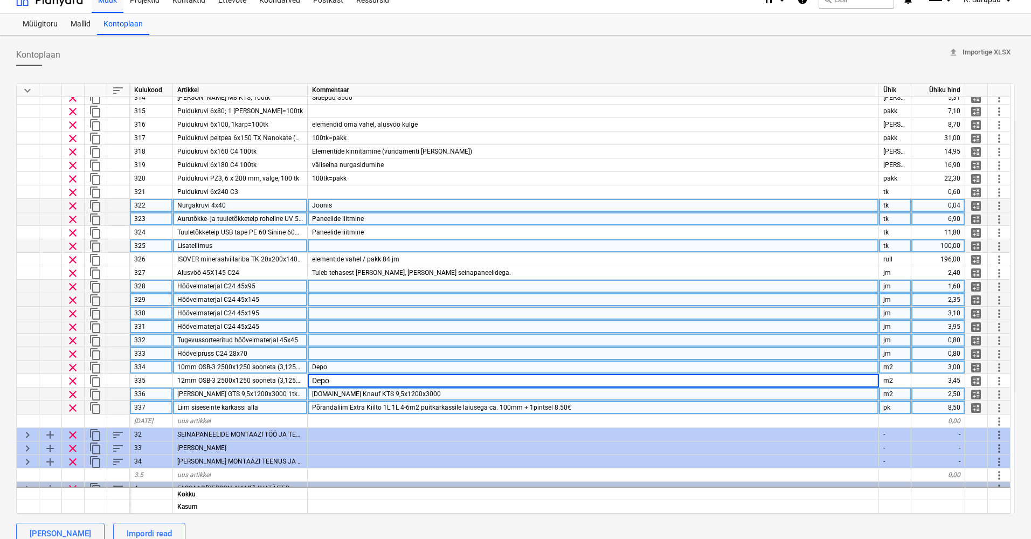
click at [565, 405] on div "Põrandaliim Extra Kiilto 1L 1L 4-6m2 puitkarkassile laiusega ca. 100mm + 1pints…" at bounding box center [593, 407] width 571 height 13
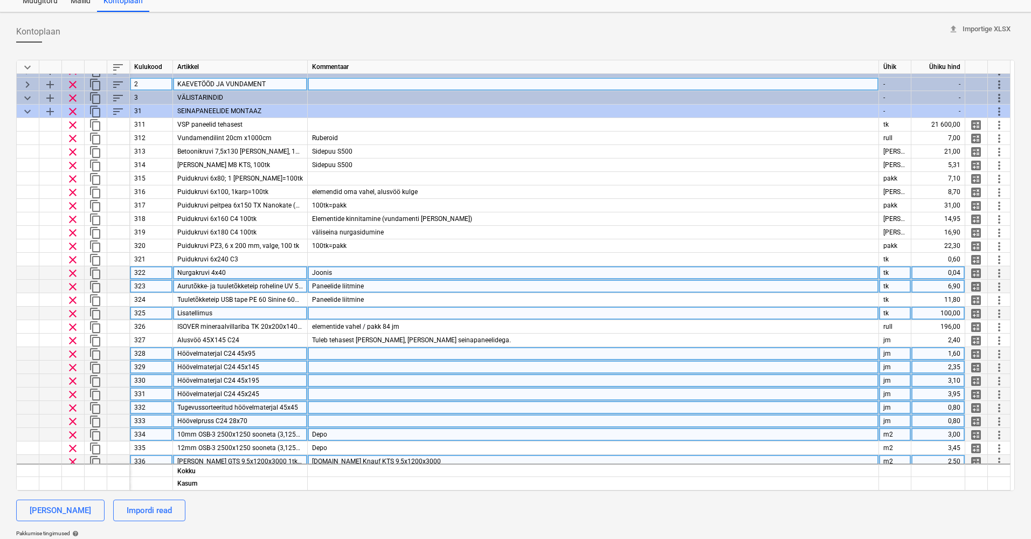
scroll to position [9, 1]
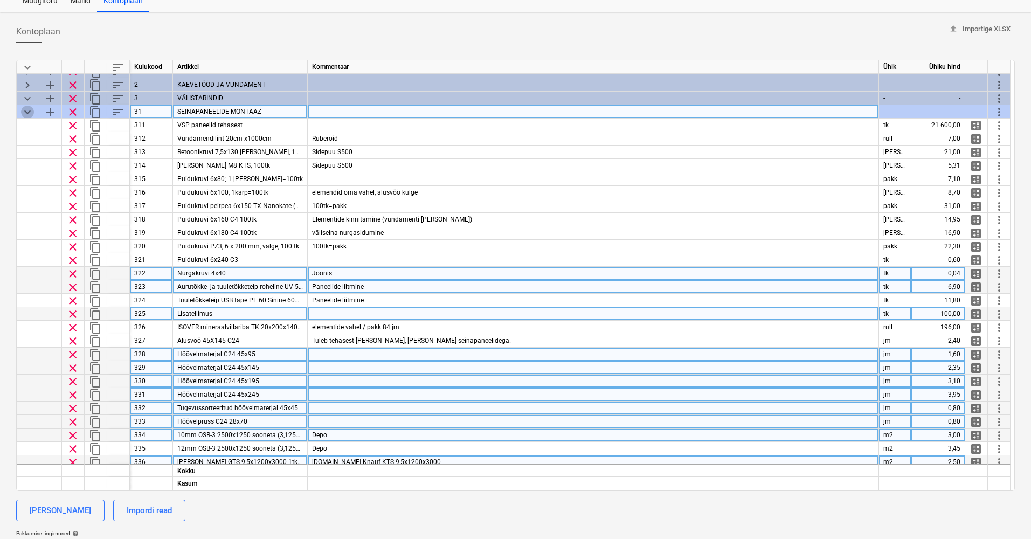
click at [23, 113] on span "keyboard_arrow_down" at bounding box center [27, 112] width 13 height 13
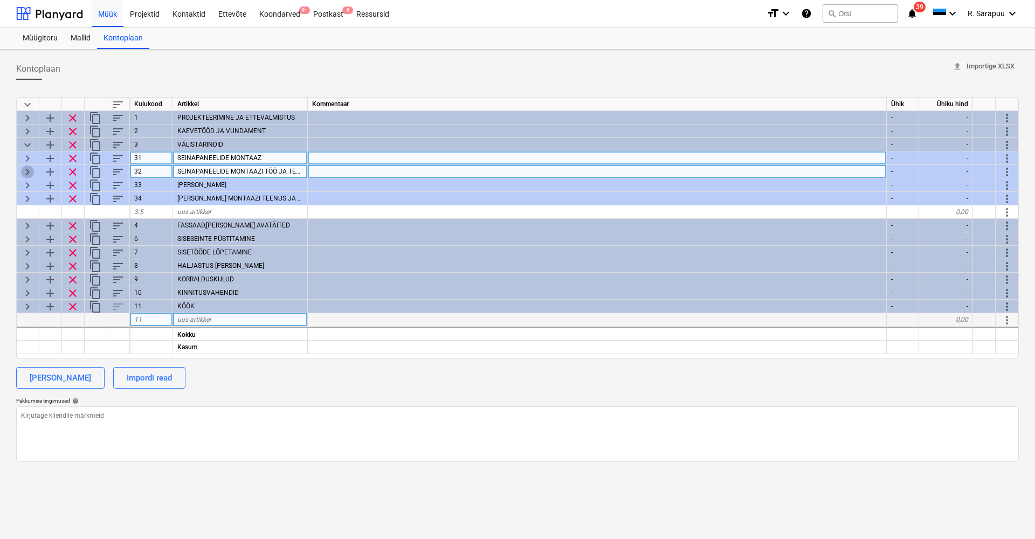
click at [27, 170] on span "keyboard_arrow_right" at bounding box center [27, 171] width 13 height 13
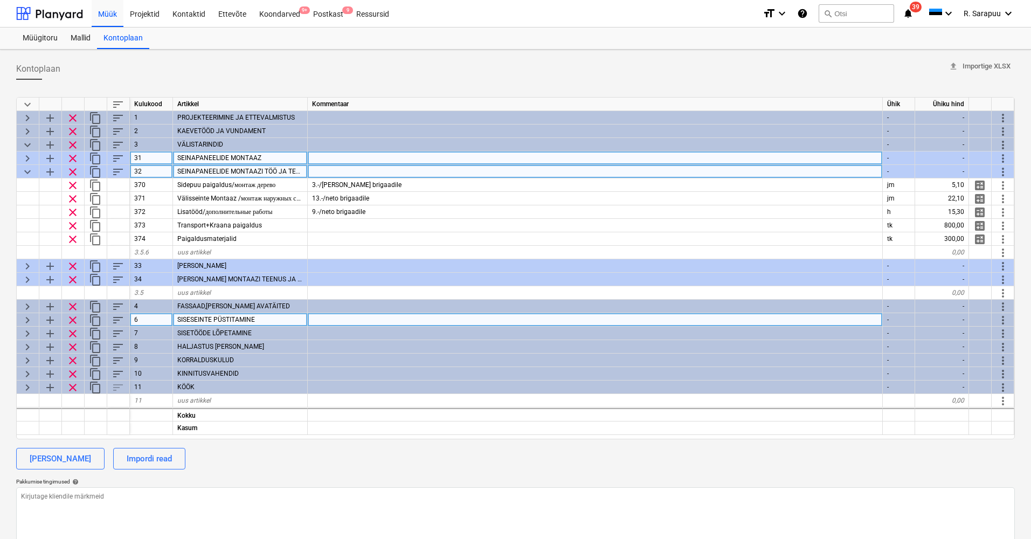
click at [26, 168] on span "keyboard_arrow_down" at bounding box center [27, 171] width 13 height 13
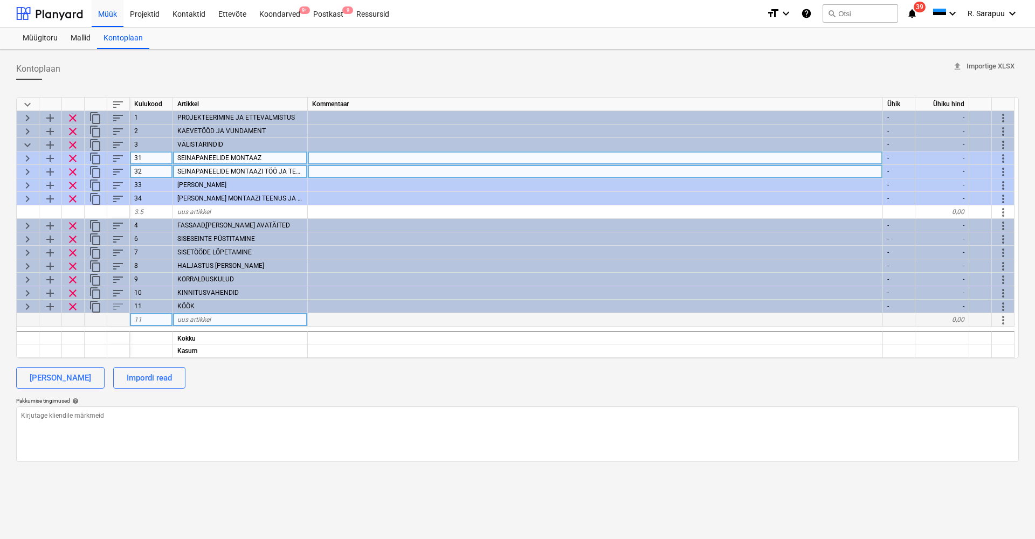
click at [29, 160] on span "keyboard_arrow_right" at bounding box center [27, 158] width 13 height 13
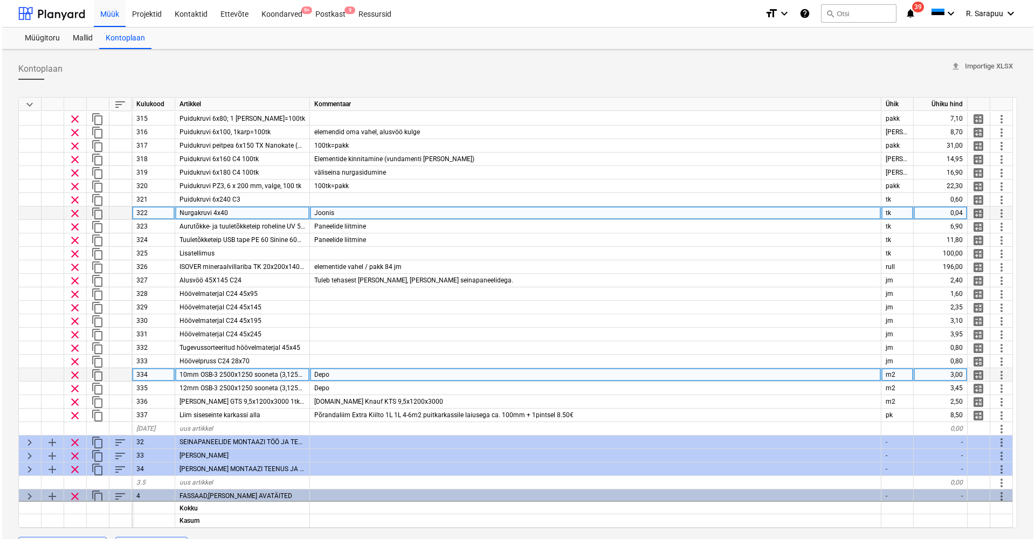
scroll to position [168, 0]
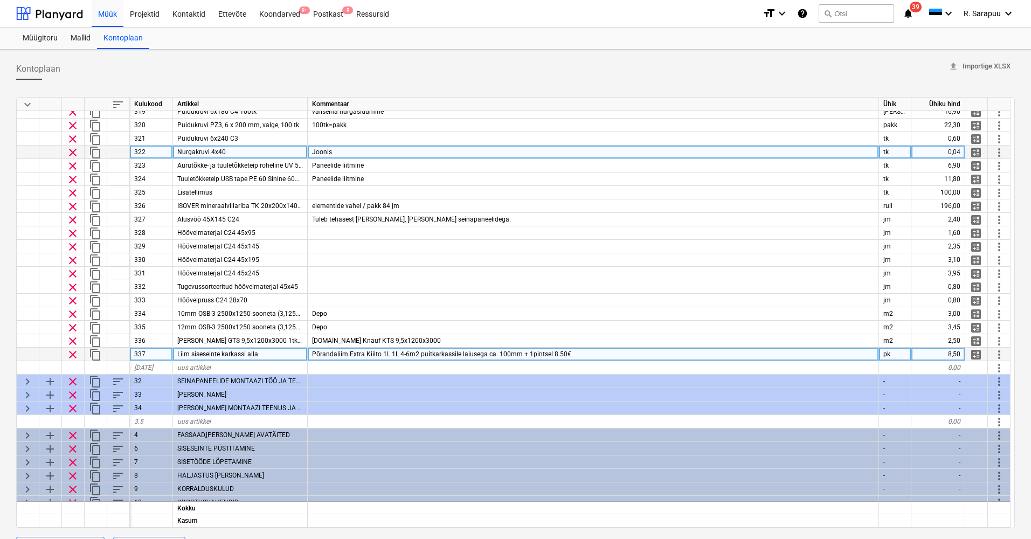
click at [998, 355] on span "more_vert" at bounding box center [999, 354] width 13 height 13
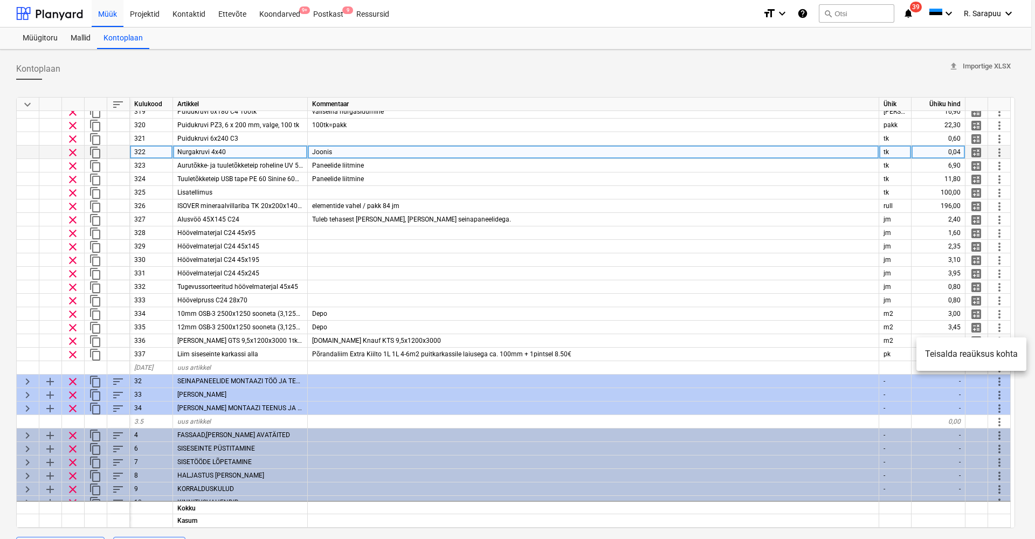
click at [972, 354] on li "Teisalda reaüksus kohta" at bounding box center [971, 354] width 110 height 25
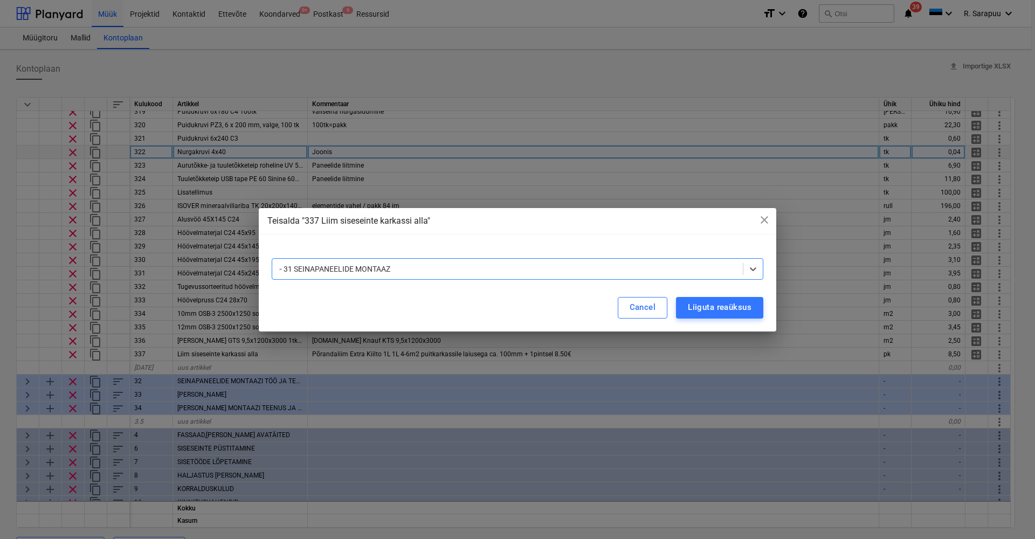
drag, startPoint x: 758, startPoint y: 266, endPoint x: 718, endPoint y: 268, distance: 39.4
click at [757, 266] on icon at bounding box center [752, 269] width 11 height 11
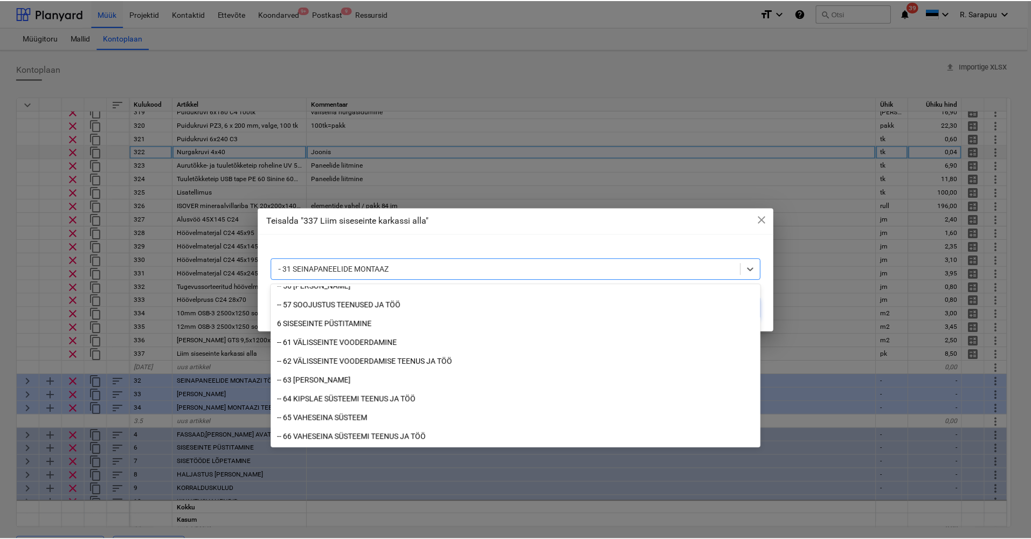
scroll to position [857, 0]
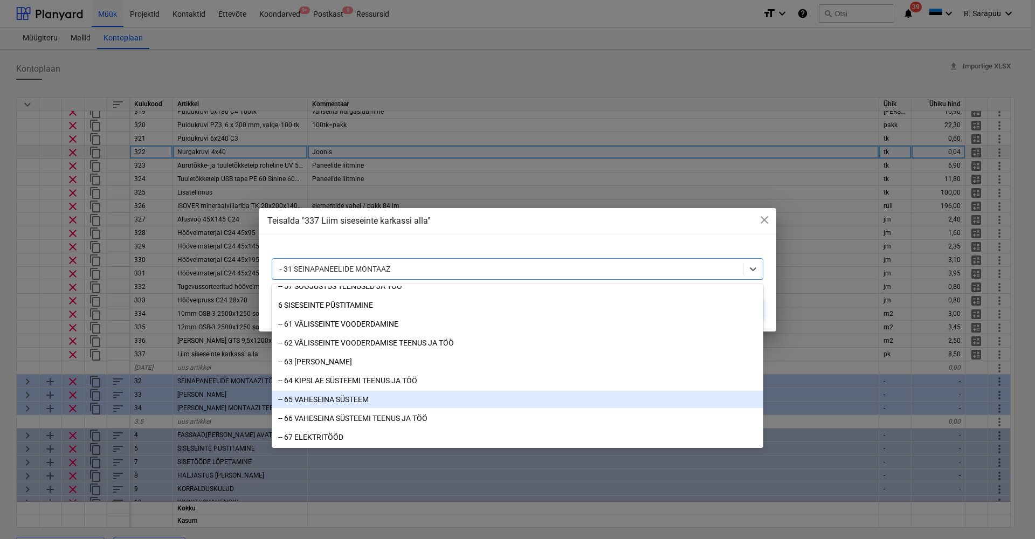
click at [329, 396] on div "-- 65 VAHESEINA SÜSTEEM" at bounding box center [517, 399] width 491 height 17
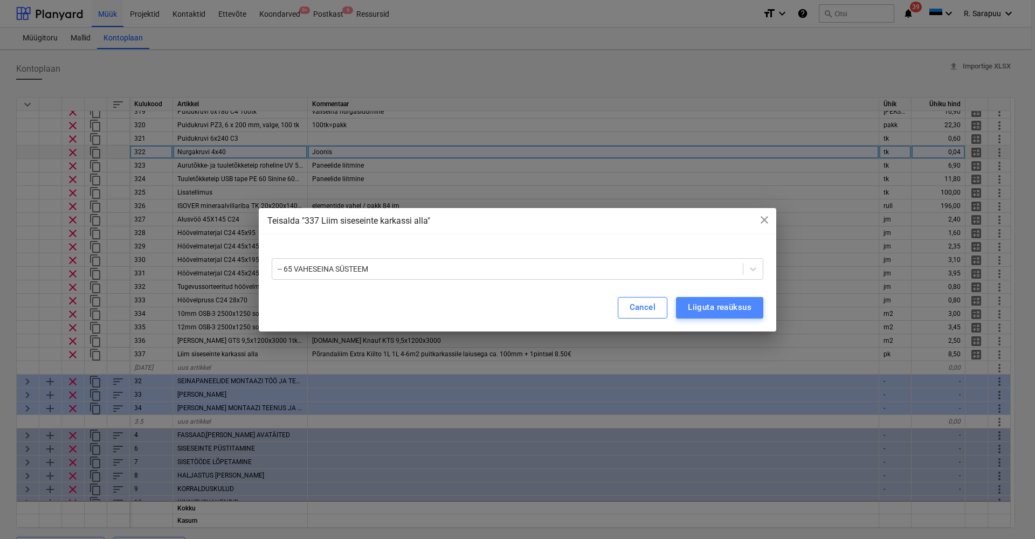
click at [703, 311] on div "Liiguta reaüksus" at bounding box center [720, 307] width 64 height 14
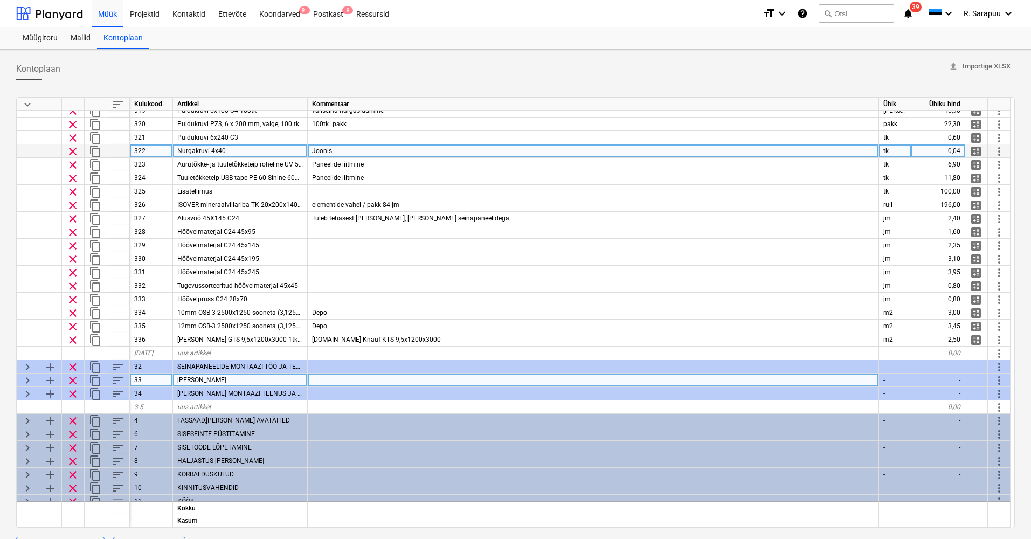
scroll to position [169, 0]
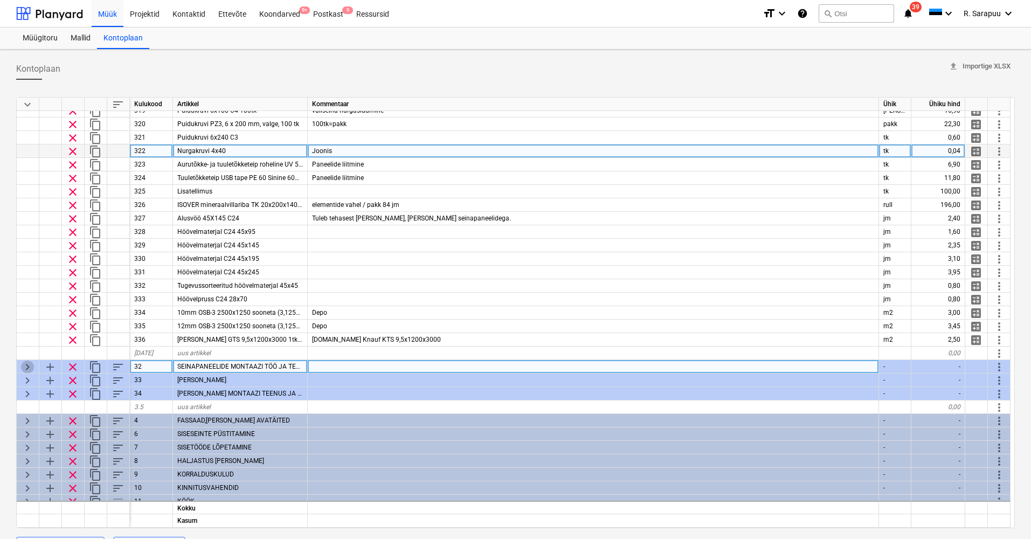
click at [23, 366] on span "keyboard_arrow_right" at bounding box center [27, 367] width 13 height 13
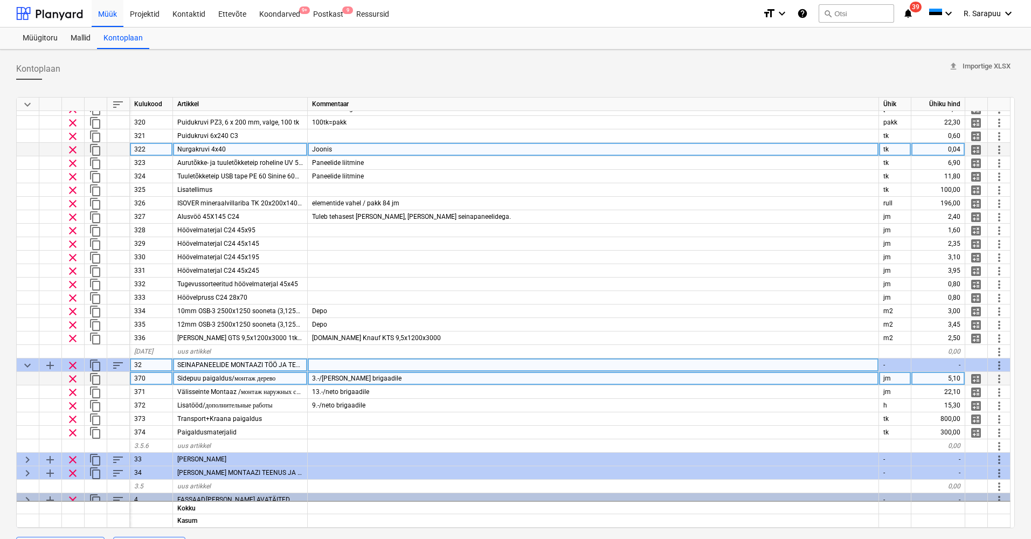
scroll to position [181, 0]
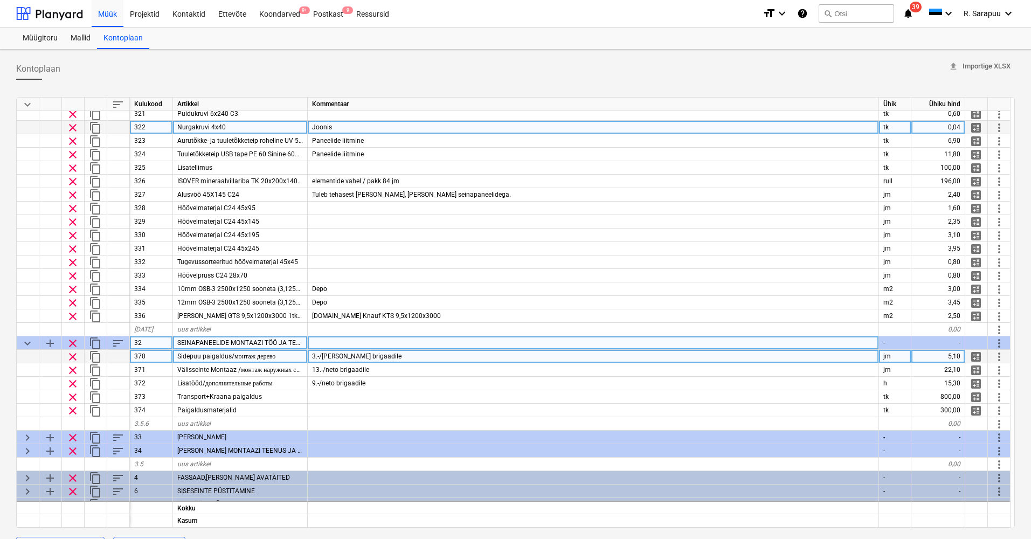
click at [194, 368] on span "Välisseinte Montaaz /монтаж наружных стен" at bounding box center [241, 370] width 128 height 8
click at [207, 356] on span "Sidepuu paigaldus/монтаж дерево" at bounding box center [226, 355] width 98 height 8
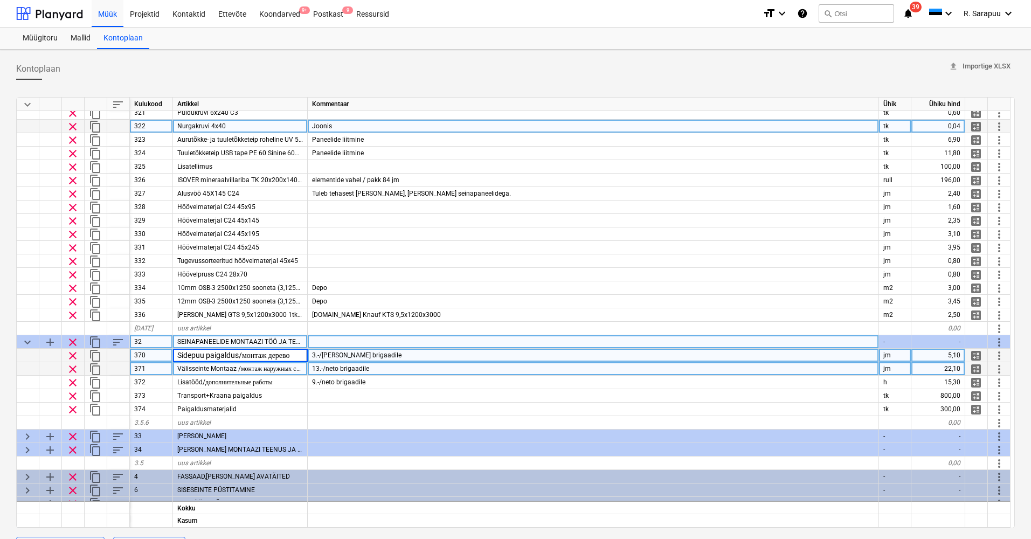
click at [315, 371] on span "13.-/neto brigaadile" at bounding box center [340, 369] width 57 height 8
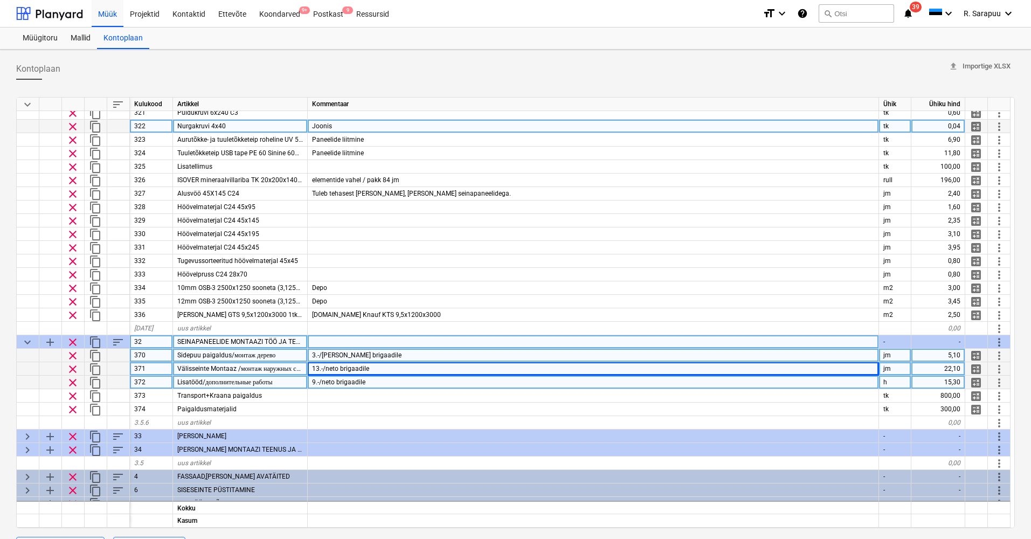
click at [812, 386] on div "9.-/neto brigaadile" at bounding box center [593, 382] width 571 height 13
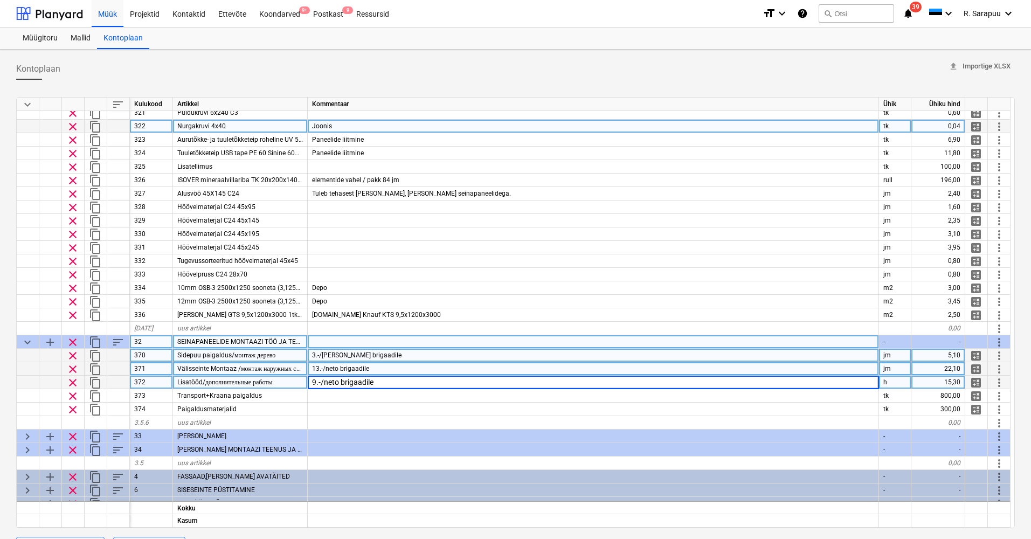
click at [255, 370] on span "Välisseinte Montaaz /монтаж наружных стен" at bounding box center [241, 369] width 128 height 8
click at [374, 375] on div "13.-/neto brigaadile" at bounding box center [593, 368] width 571 height 13
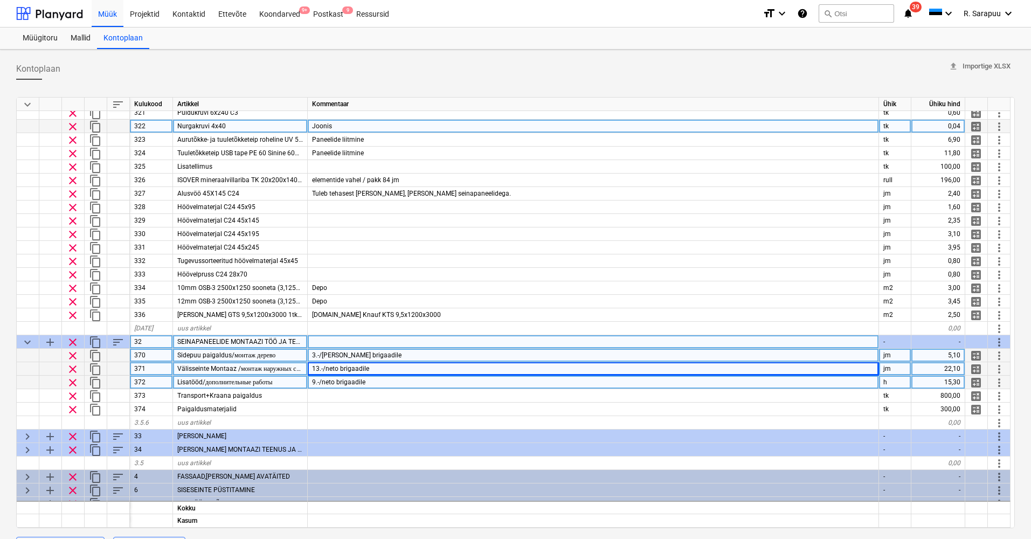
click at [366, 380] on div "9.-/neto brigaadile" at bounding box center [593, 382] width 571 height 13
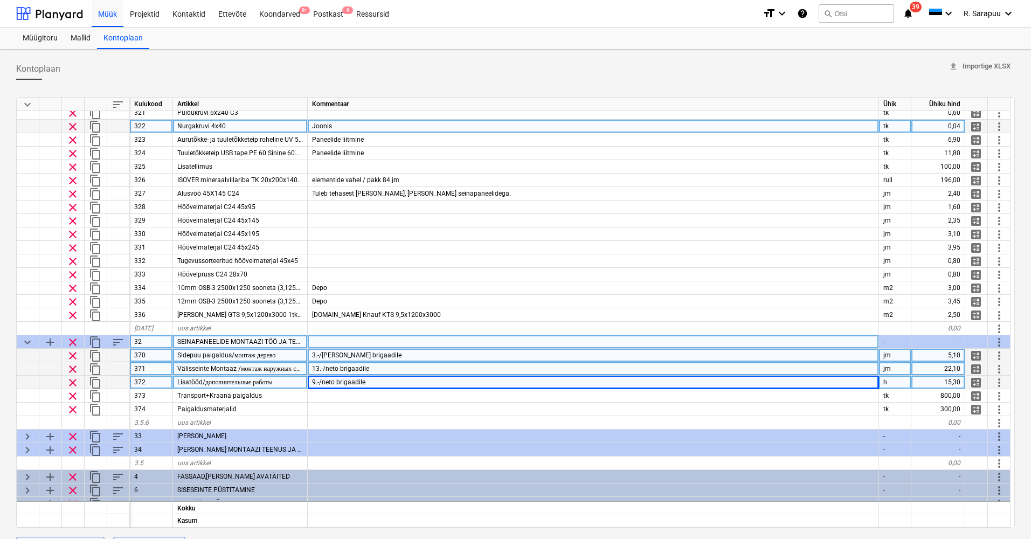
click at [239, 369] on span "Välisseinte Montaaz /монтаж наружных стен" at bounding box center [241, 369] width 128 height 8
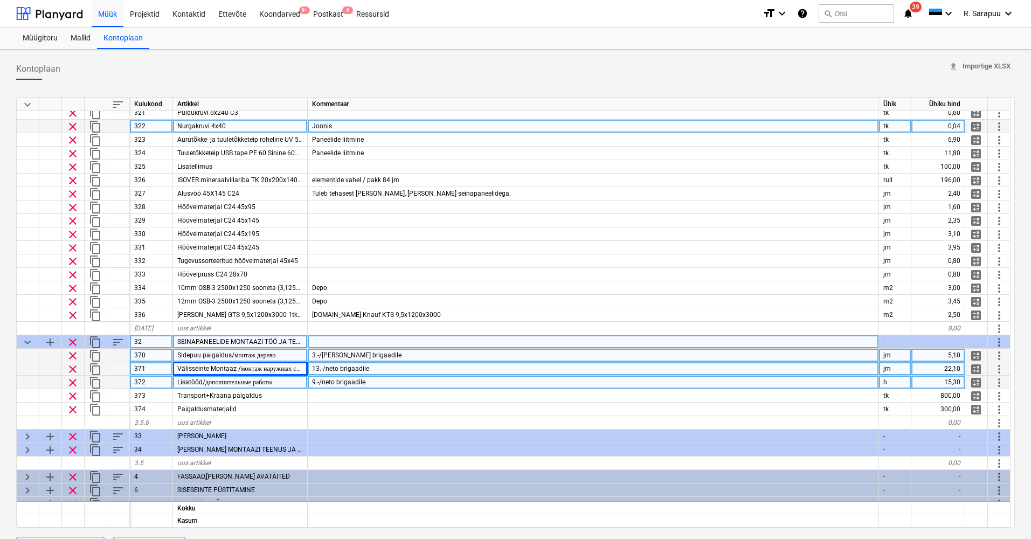
click at [259, 358] on span "Sidepuu paigaldus/монтаж дерево" at bounding box center [226, 355] width 98 height 8
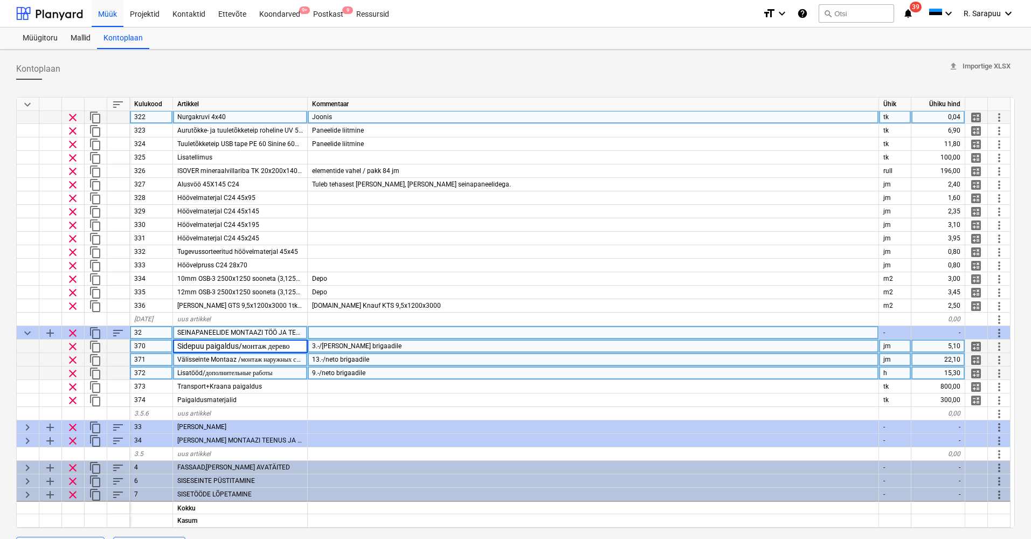
scroll to position [205, 1]
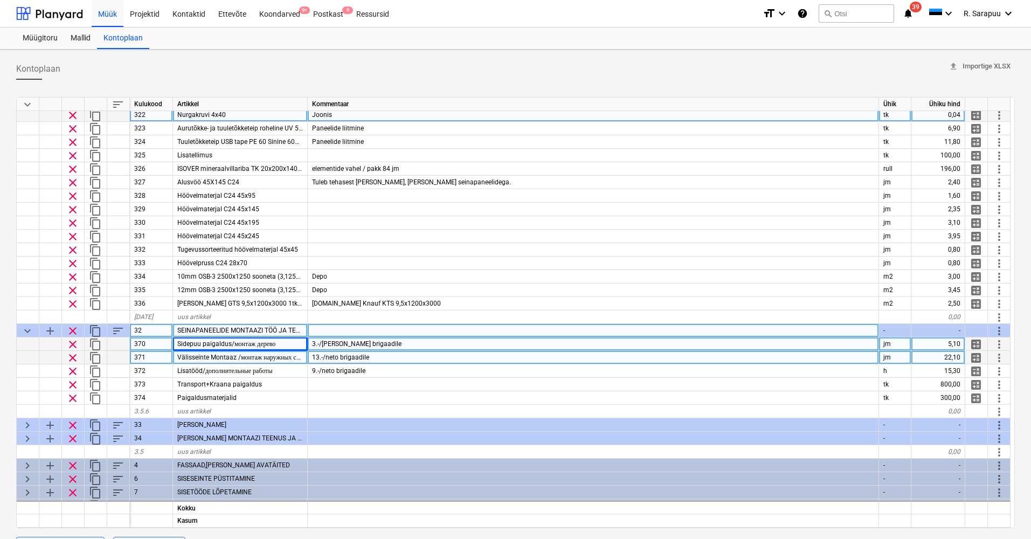
click at [277, 358] on span "Välisseinte Montaaz /монтаж наружных стен" at bounding box center [241, 358] width 128 height 8
drag, startPoint x: 882, startPoint y: 359, endPoint x: 875, endPoint y: 359, distance: 7.6
click at [879, 359] on div "jm" at bounding box center [895, 357] width 32 height 13
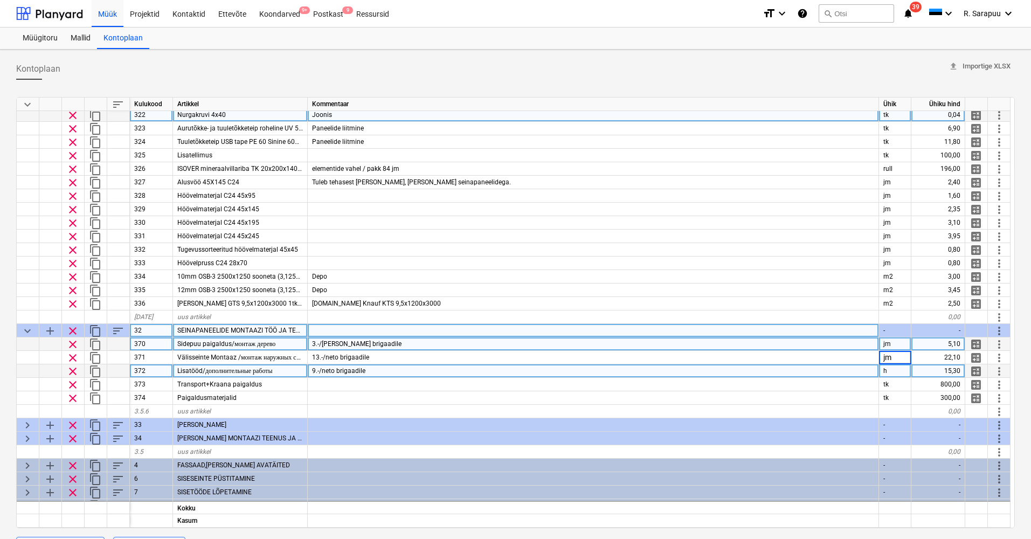
click at [870, 375] on div "9.-/neto brigaadile" at bounding box center [593, 370] width 571 height 13
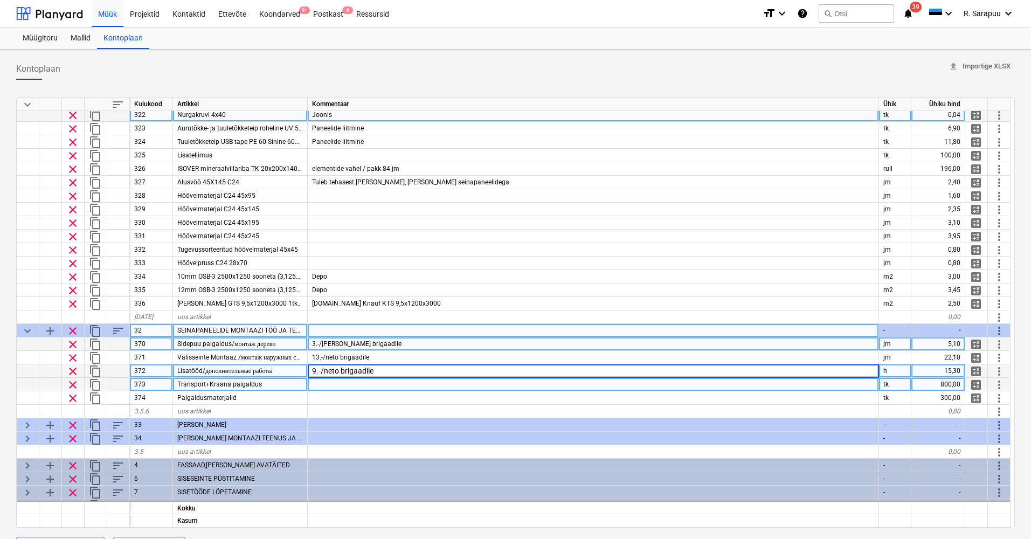
click at [258, 386] on span "Transport+Kraana paigaldus" at bounding box center [219, 384] width 85 height 8
click at [377, 370] on div "9.-/neto brigaadile" at bounding box center [593, 370] width 571 height 13
click at [939, 387] on div "800,00" at bounding box center [938, 384] width 54 height 13
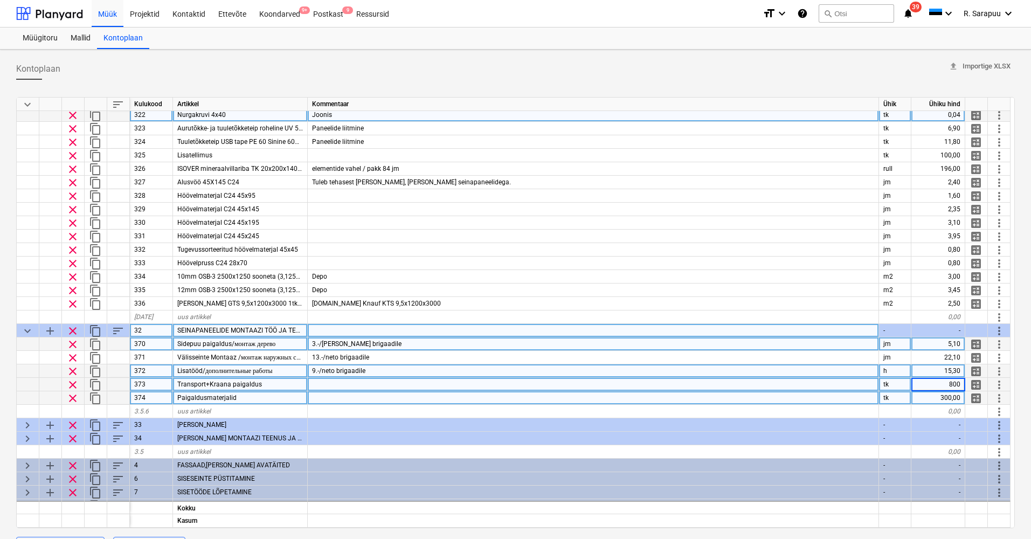
click at [952, 399] on div "300,00" at bounding box center [938, 397] width 54 height 13
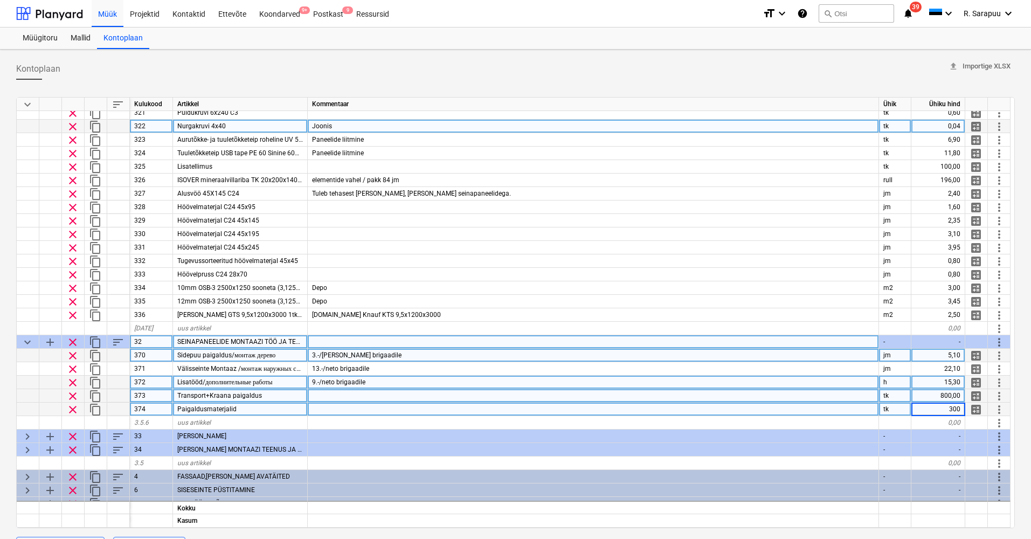
scroll to position [192, 0]
click at [74, 410] on span "clear" at bounding box center [72, 411] width 13 height 13
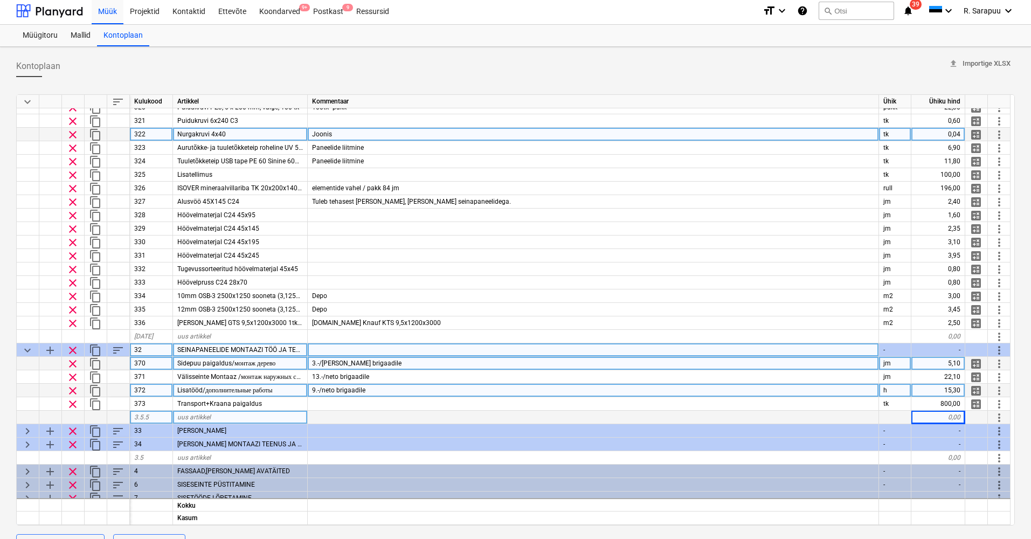
scroll to position [183, 0]
click at [27, 347] on span "keyboard_arrow_down" at bounding box center [27, 350] width 13 height 13
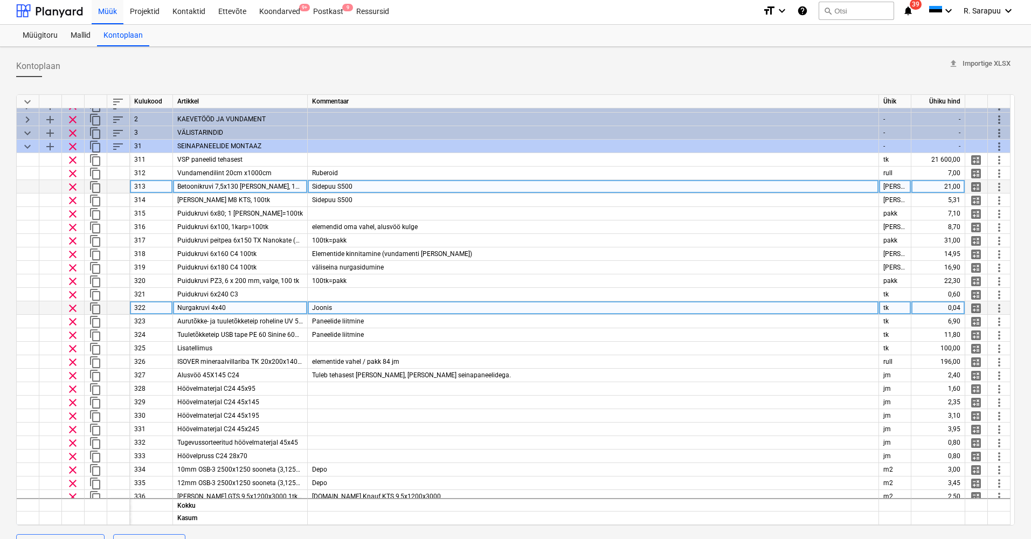
scroll to position [9, 1]
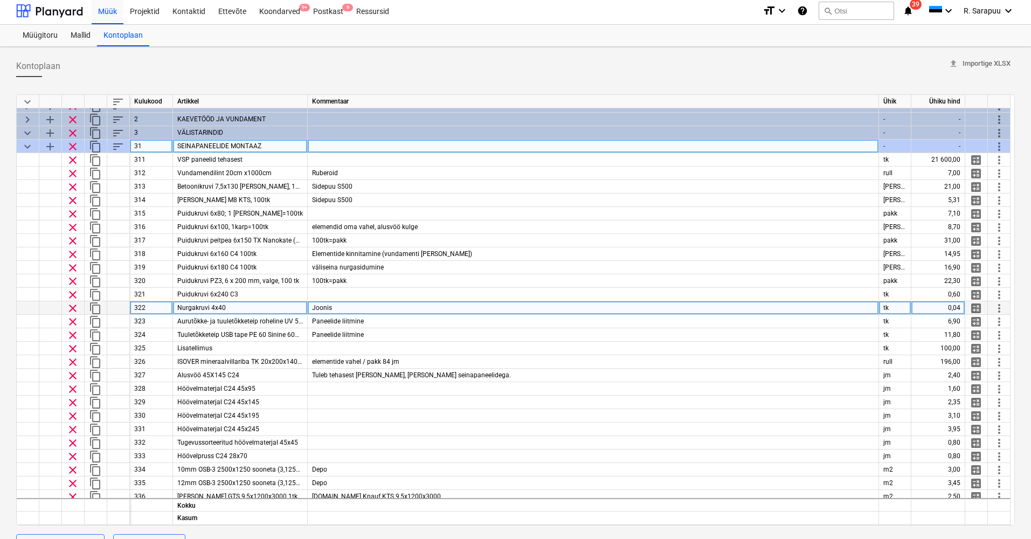
click at [23, 144] on span "keyboard_arrow_down" at bounding box center [27, 146] width 13 height 13
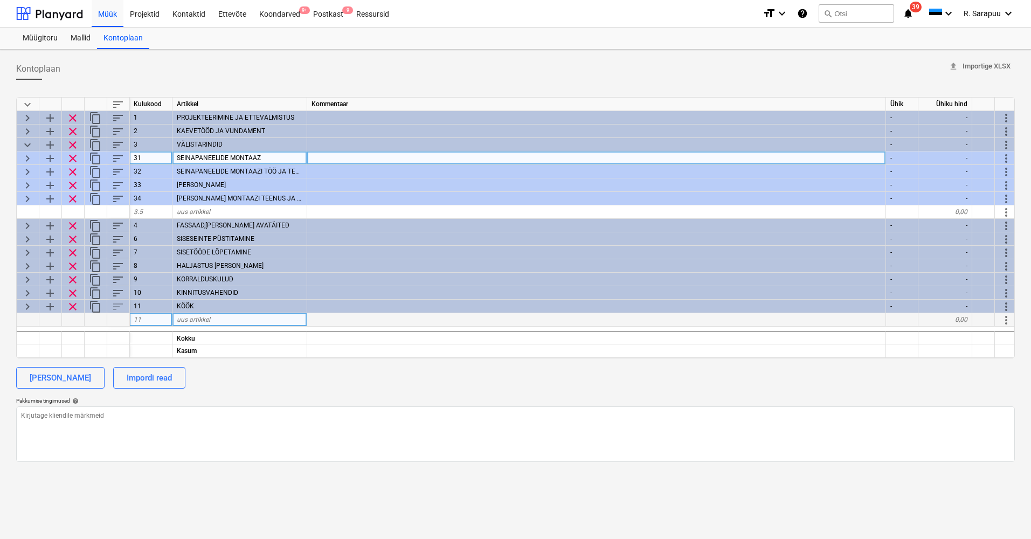
scroll to position [0, 0]
click at [25, 159] on span "keyboard_arrow_right" at bounding box center [27, 158] width 13 height 13
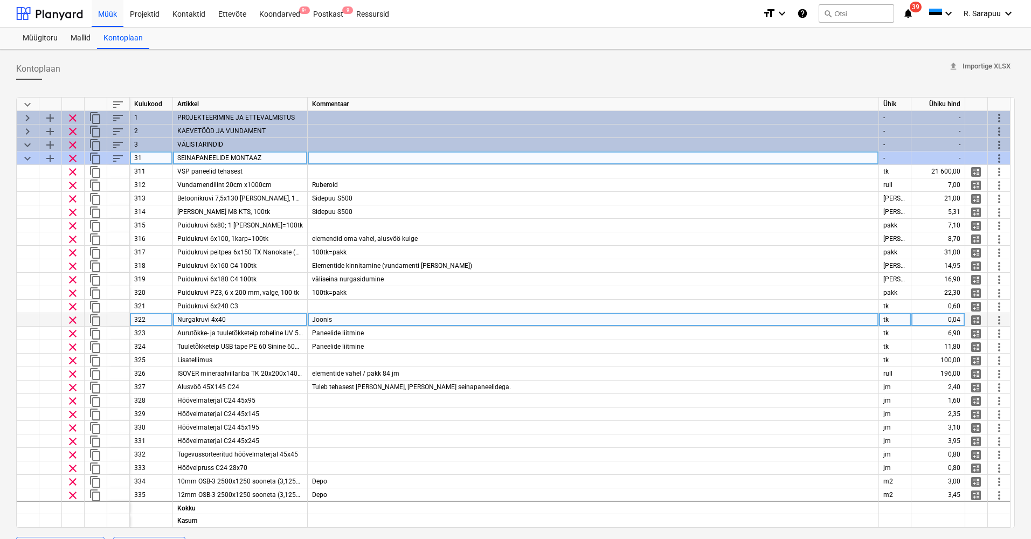
click at [25, 159] on span "keyboard_arrow_down" at bounding box center [27, 158] width 13 height 13
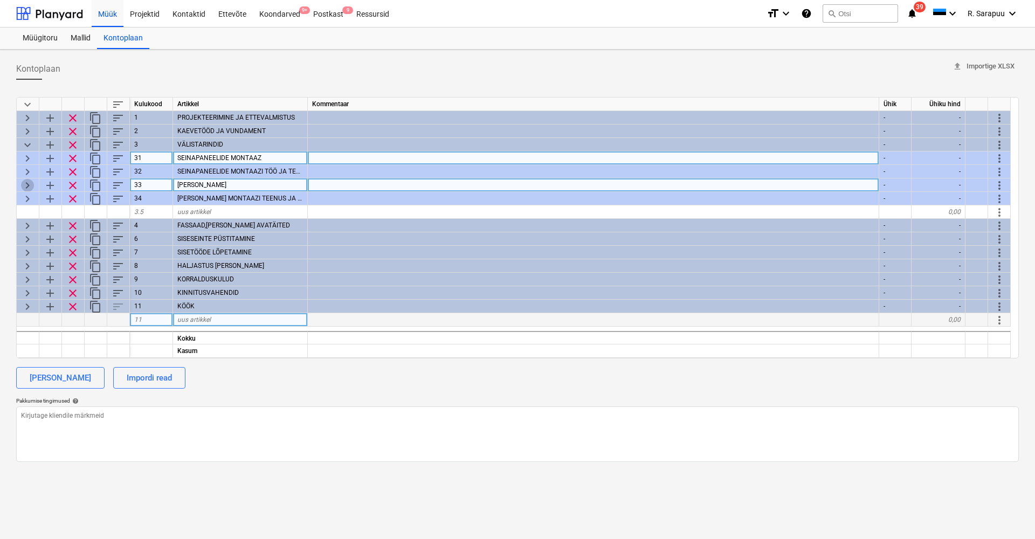
click at [24, 184] on span "keyboard_arrow_right" at bounding box center [27, 185] width 13 height 13
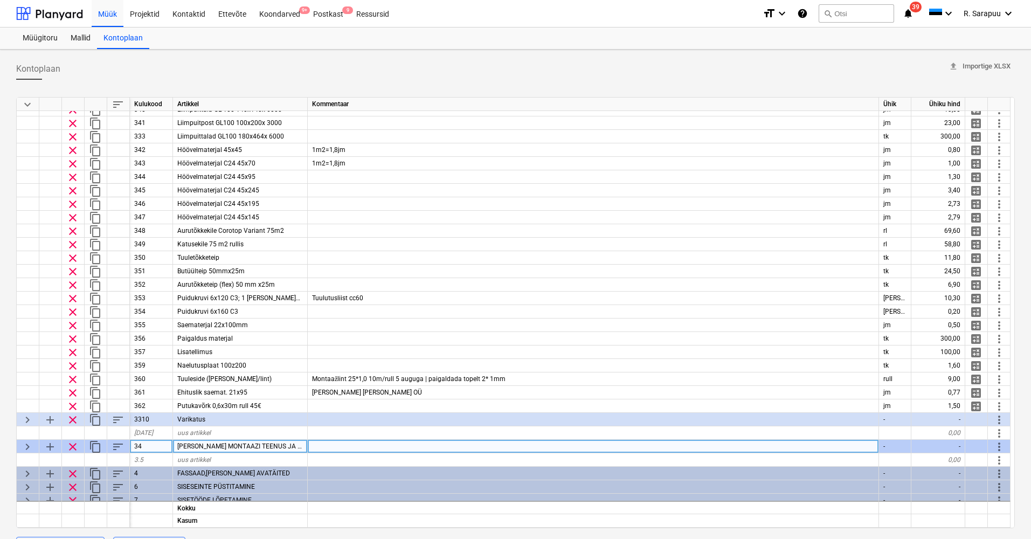
scroll to position [279, 0]
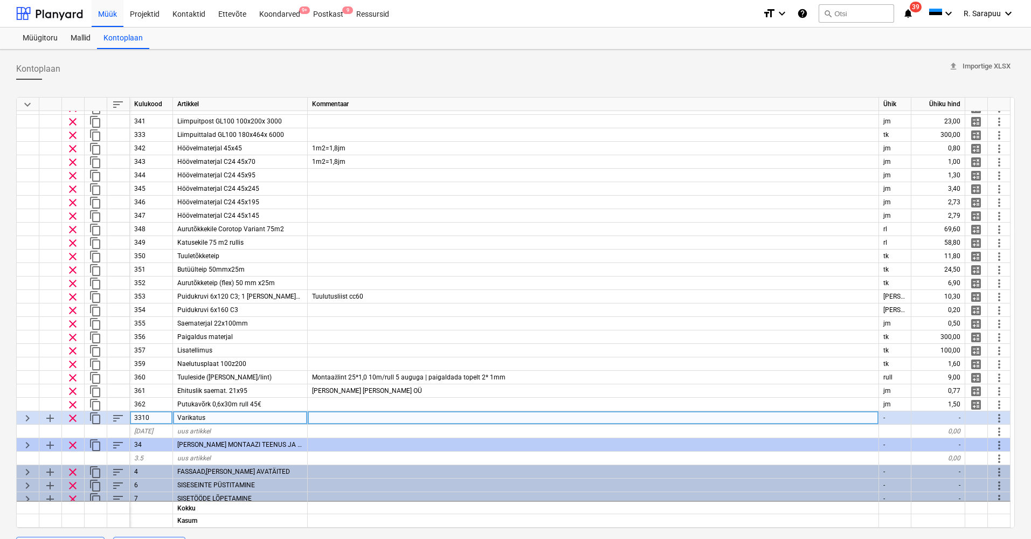
click at [29, 413] on span "keyboard_arrow_right" at bounding box center [27, 418] width 13 height 13
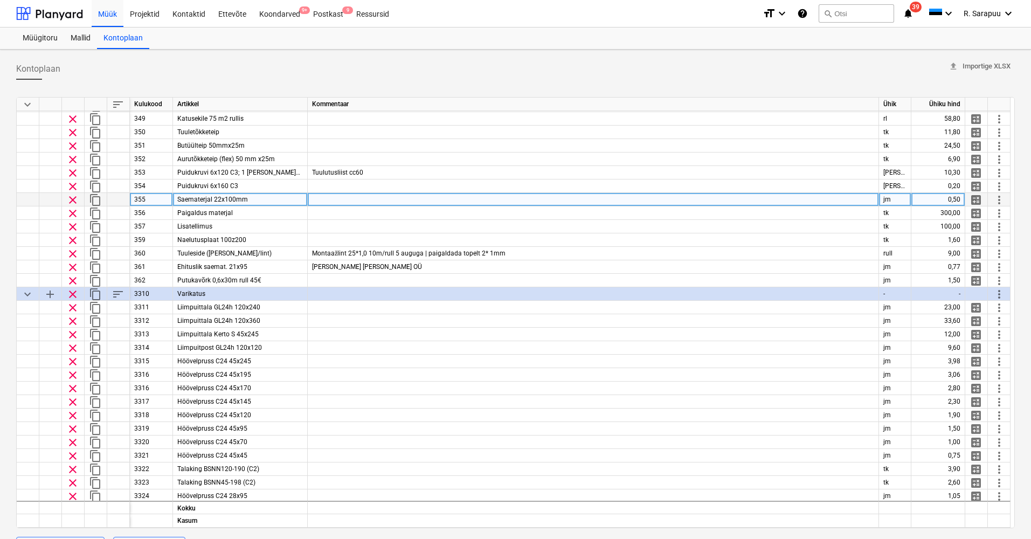
scroll to position [386, 1]
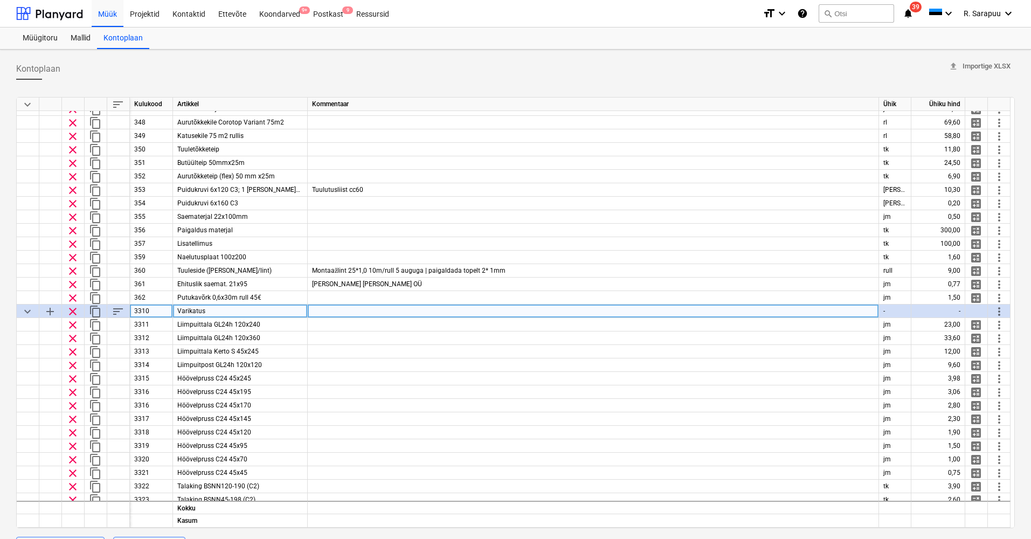
click at [29, 309] on span "keyboard_arrow_down" at bounding box center [27, 311] width 13 height 13
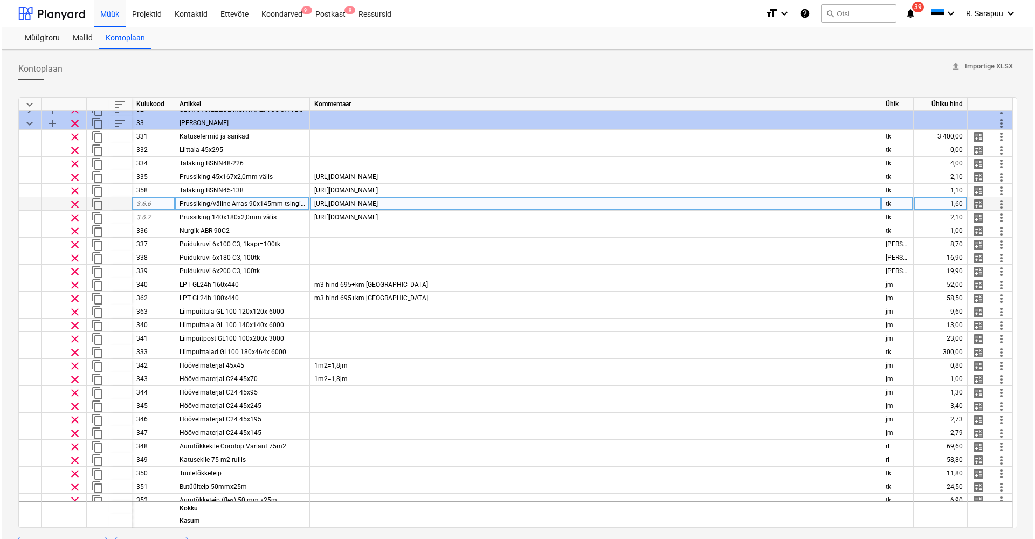
scroll to position [46, 0]
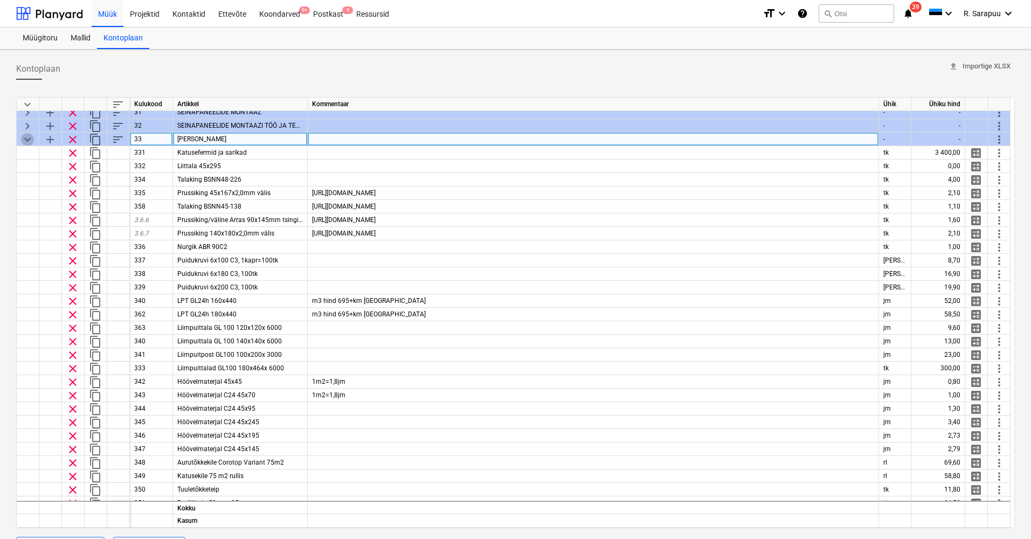
click at [31, 141] on span "keyboard_arrow_down" at bounding box center [27, 139] width 13 height 13
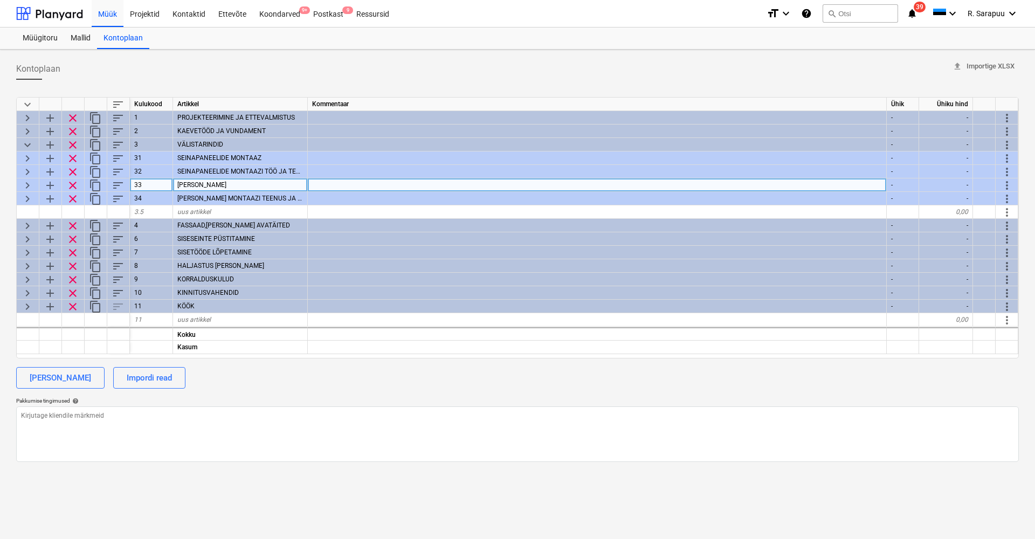
click at [29, 185] on span "keyboard_arrow_right" at bounding box center [27, 185] width 13 height 13
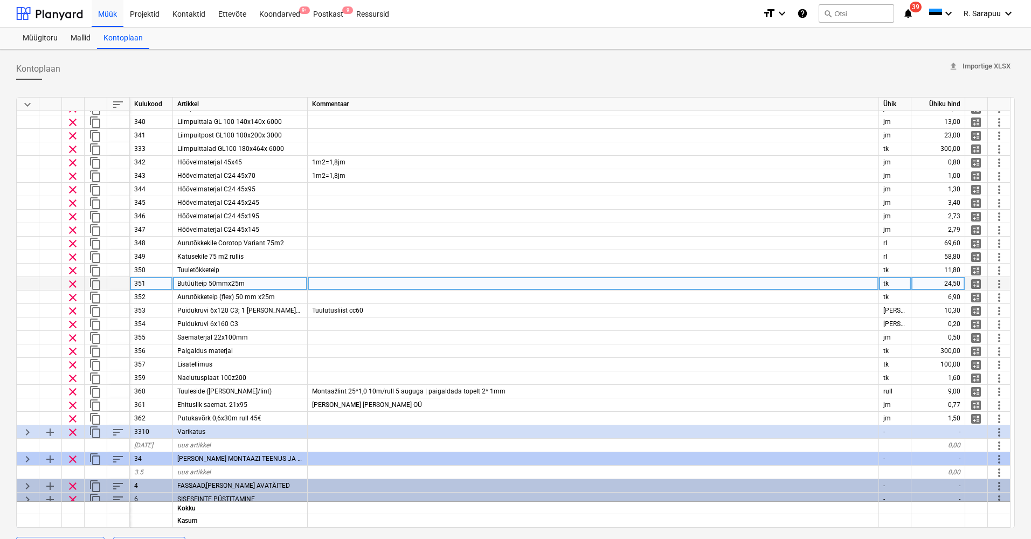
scroll to position [269, 0]
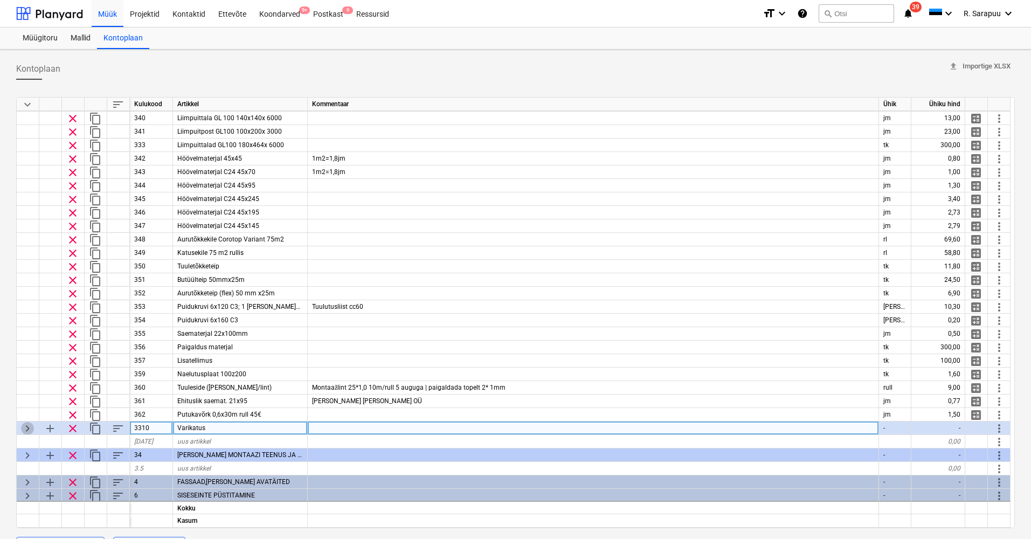
click at [31, 427] on span "keyboard_arrow_right" at bounding box center [27, 428] width 13 height 13
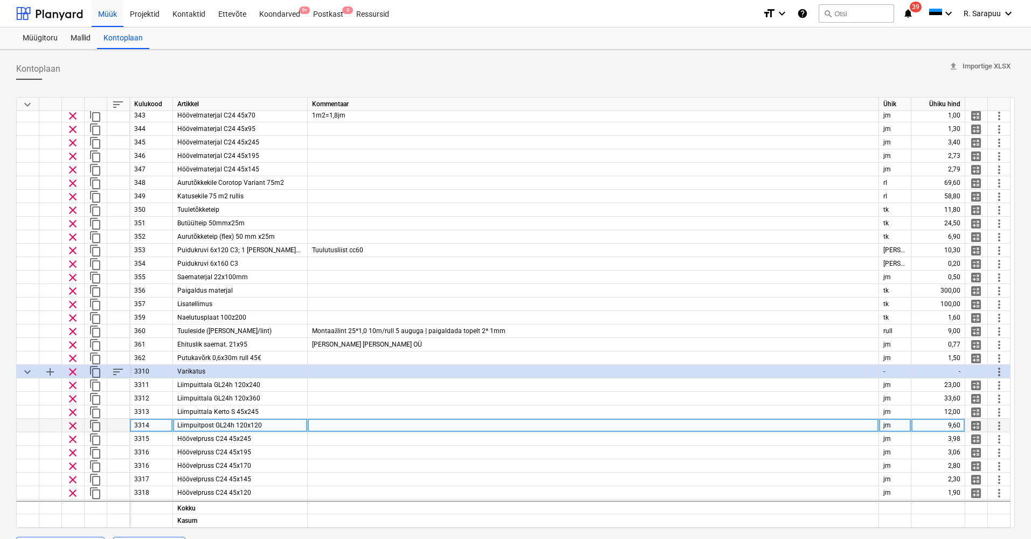
scroll to position [331, 0]
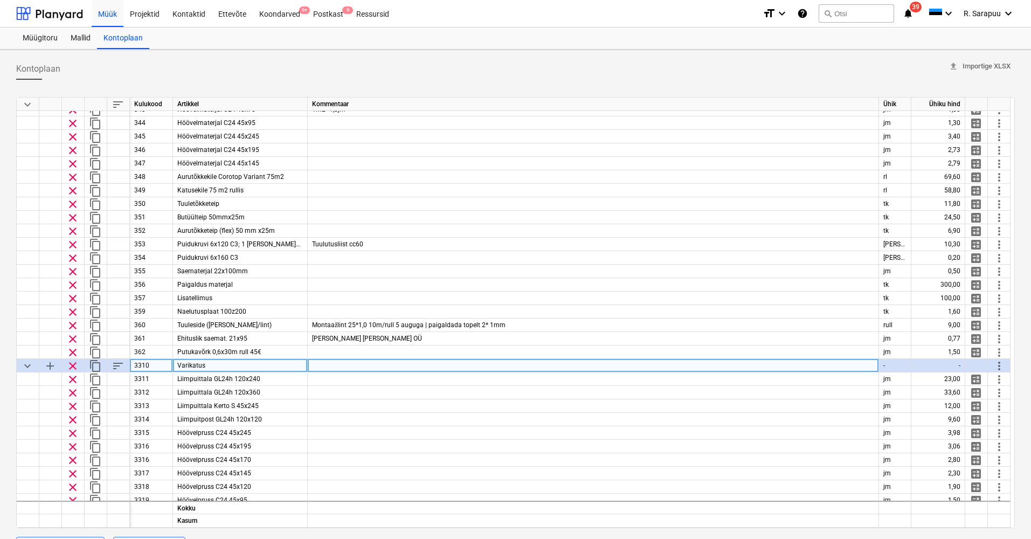
click at [22, 361] on span "keyboard_arrow_down" at bounding box center [27, 365] width 13 height 13
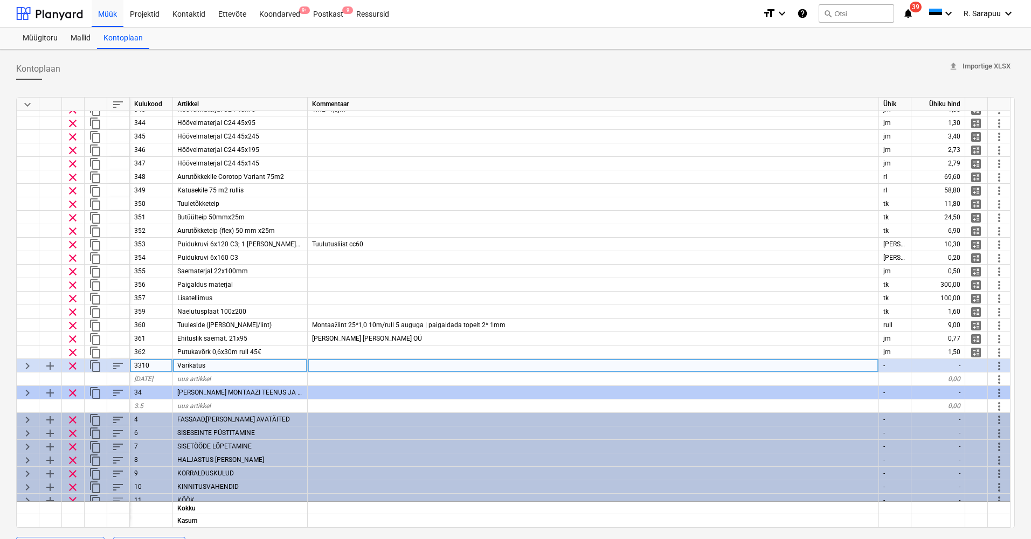
click at [26, 364] on span "keyboard_arrow_right" at bounding box center [27, 365] width 13 height 13
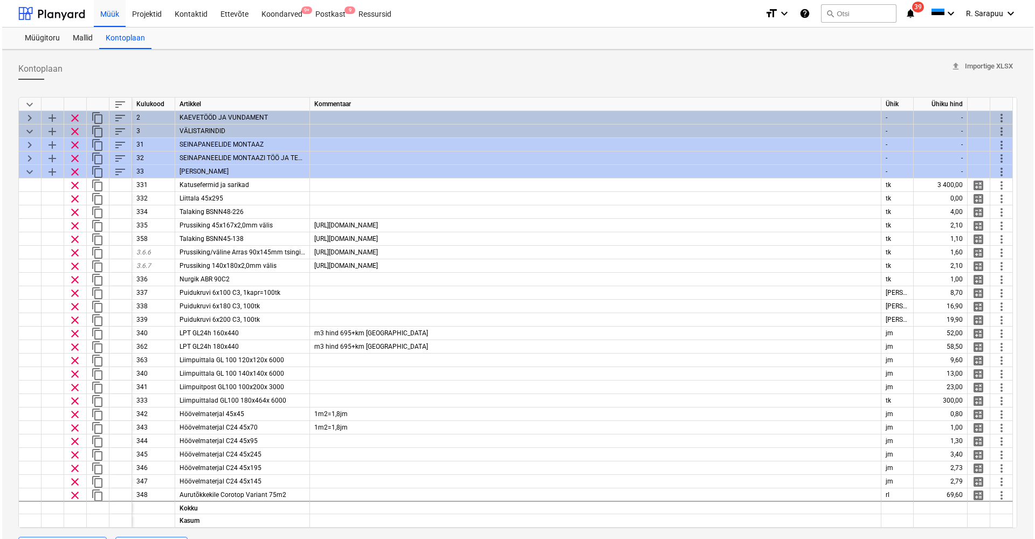
scroll to position [0, 0]
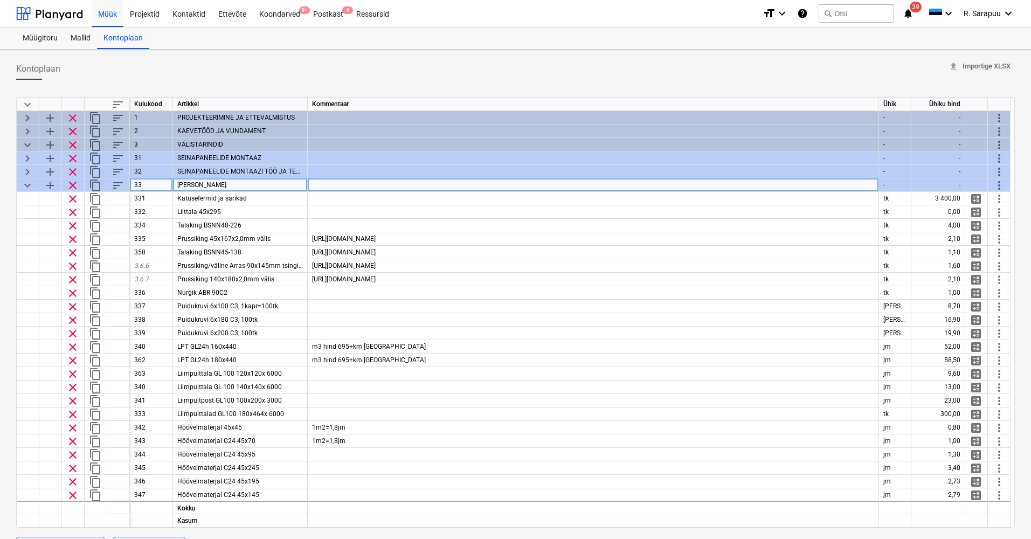
click at [24, 184] on span "keyboard_arrow_down" at bounding box center [27, 185] width 13 height 13
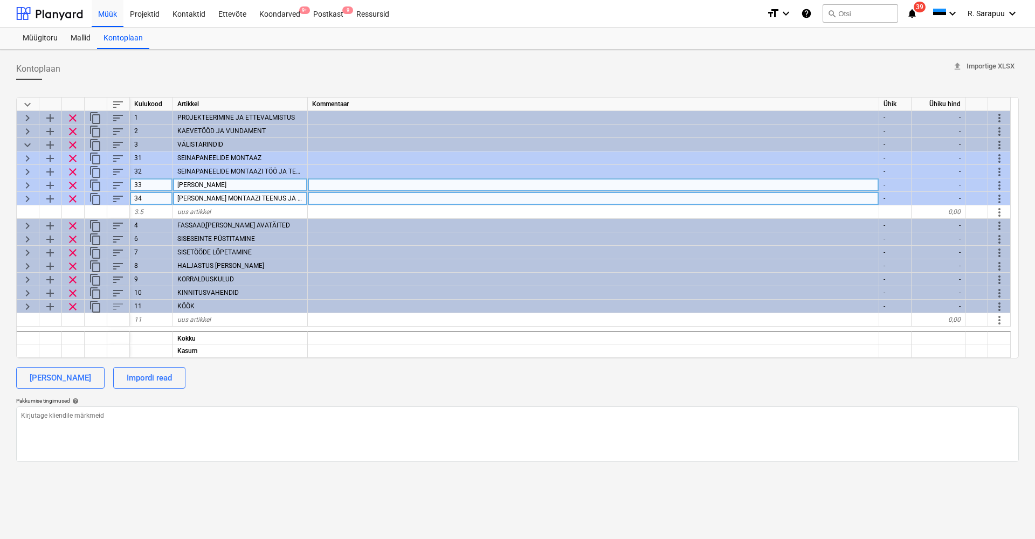
click at [29, 198] on span "keyboard_arrow_right" at bounding box center [27, 198] width 13 height 13
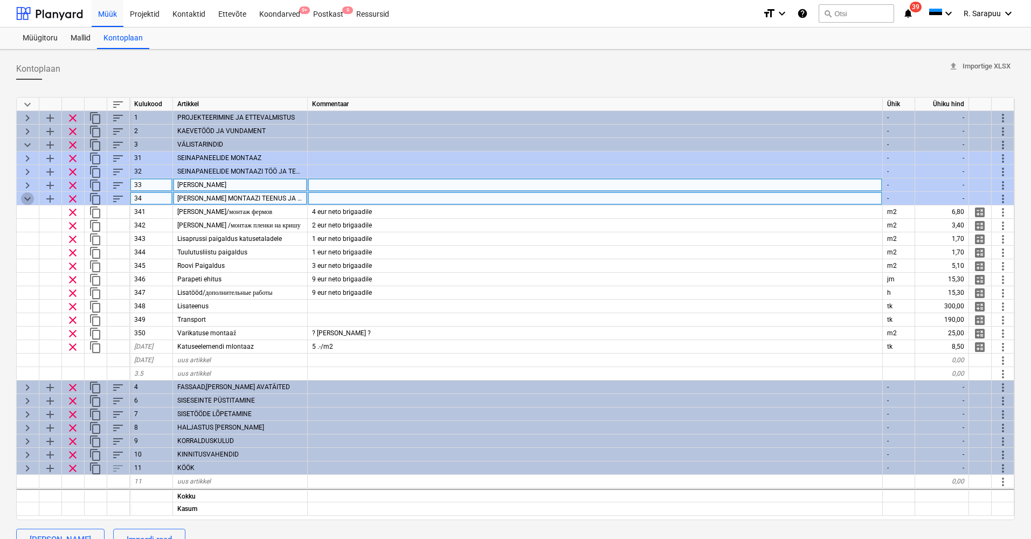
click at [29, 198] on span "keyboard_arrow_down" at bounding box center [27, 198] width 13 height 13
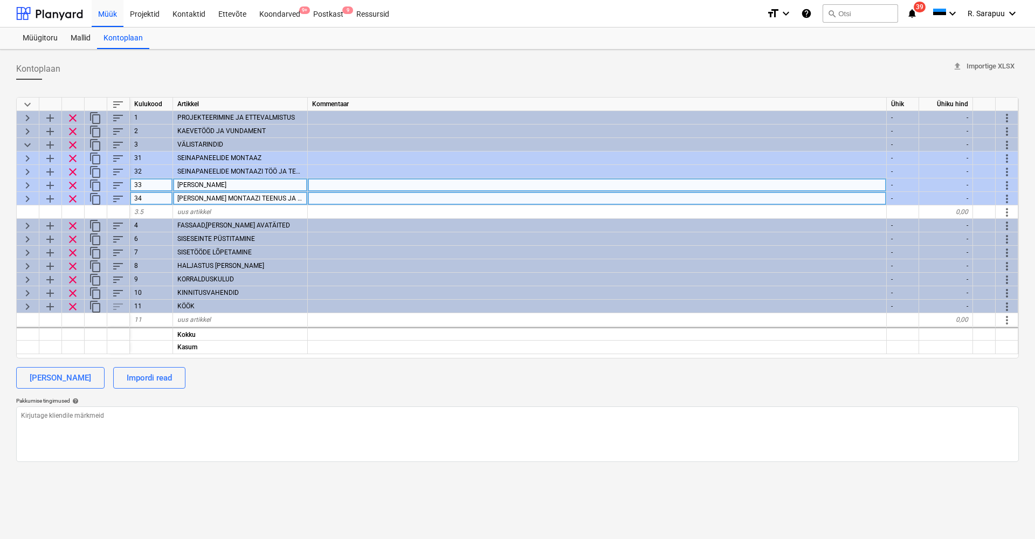
click at [29, 198] on span "keyboard_arrow_right" at bounding box center [27, 198] width 13 height 13
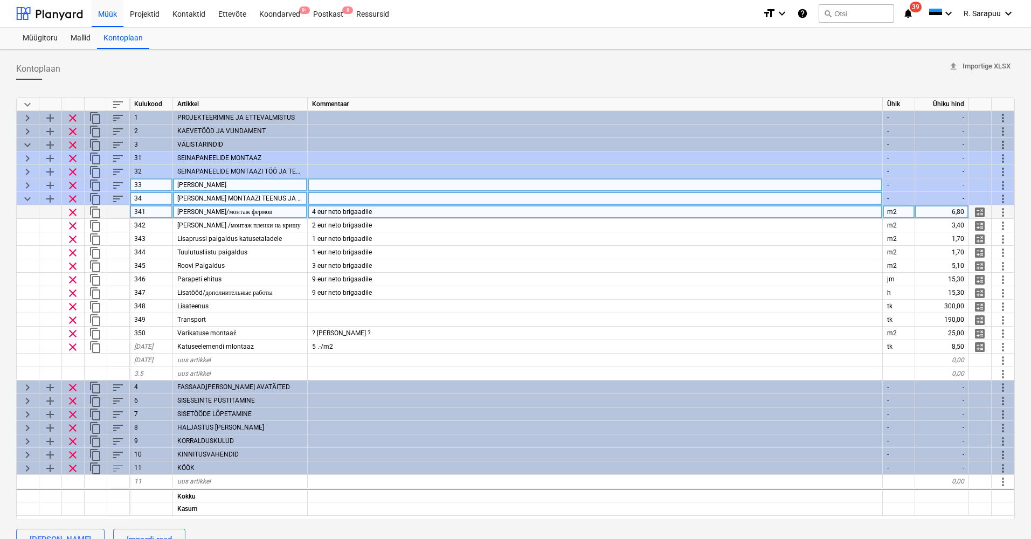
click at [201, 216] on div "Fermide paigaldus/монтаж фермов" at bounding box center [240, 211] width 135 height 13
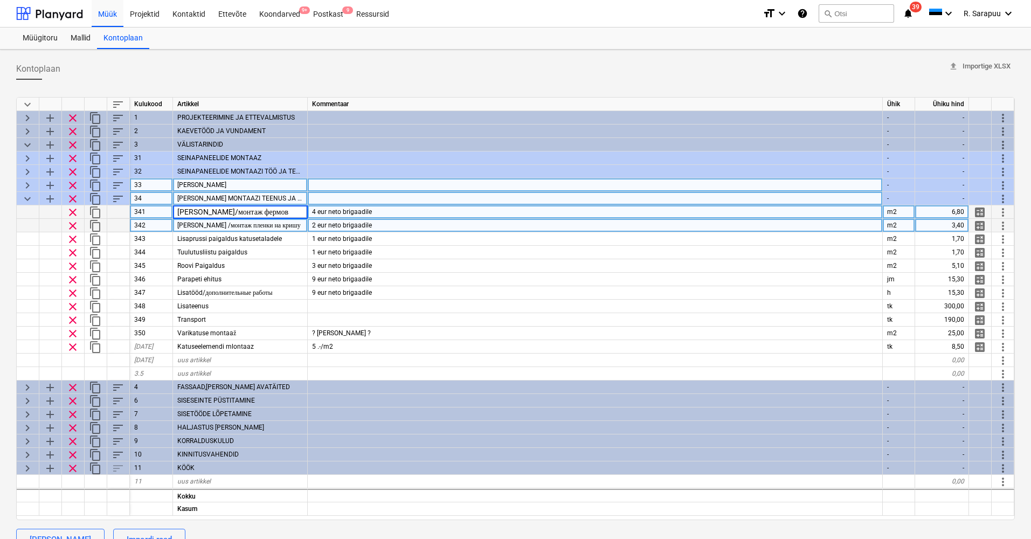
click at [190, 225] on span "Katuse kile paigaldus /монтаж пленки на кришу" at bounding box center [238, 225] width 123 height 8
click at [230, 209] on span "Fermide paigaldus/монтаж фермов" at bounding box center [224, 212] width 95 height 8
click at [307, 224] on div "Katuse kile paigaldus /монтаж пленки на кришу" at bounding box center [240, 225] width 135 height 13
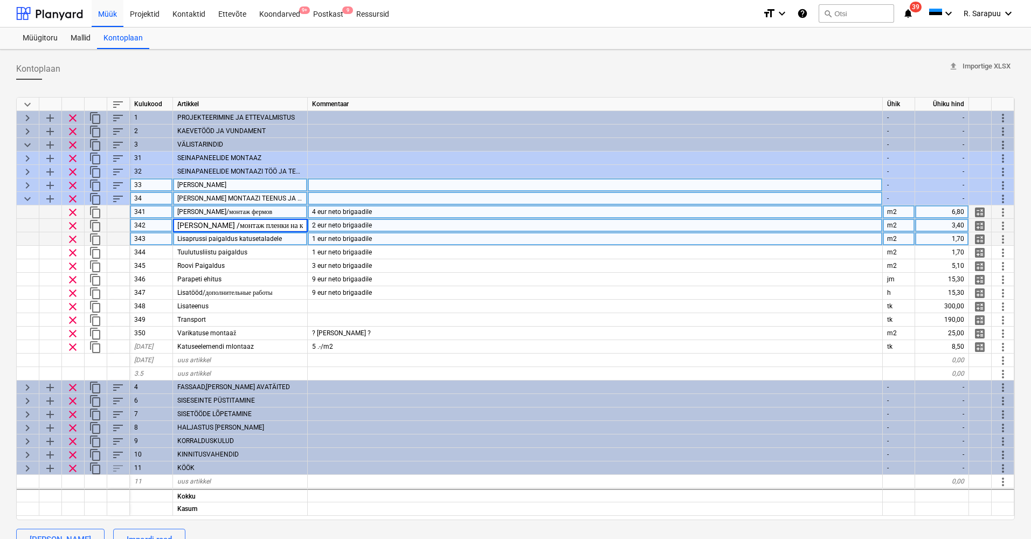
click at [252, 240] on span "Lisaprussi paigaldus katusetaladele" at bounding box center [229, 239] width 105 height 8
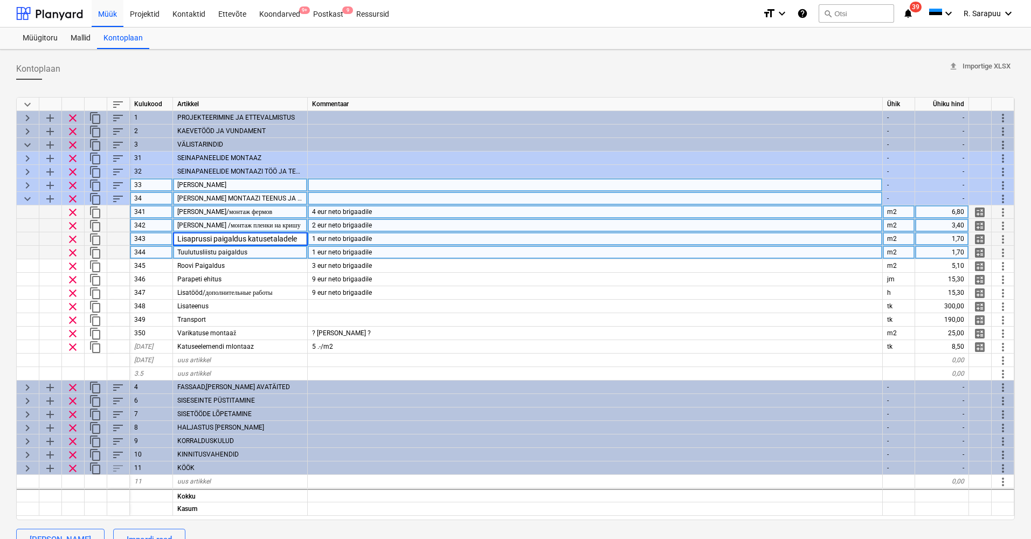
click at [236, 257] on div "Tuulutusliistu paigaldus" at bounding box center [240, 252] width 135 height 13
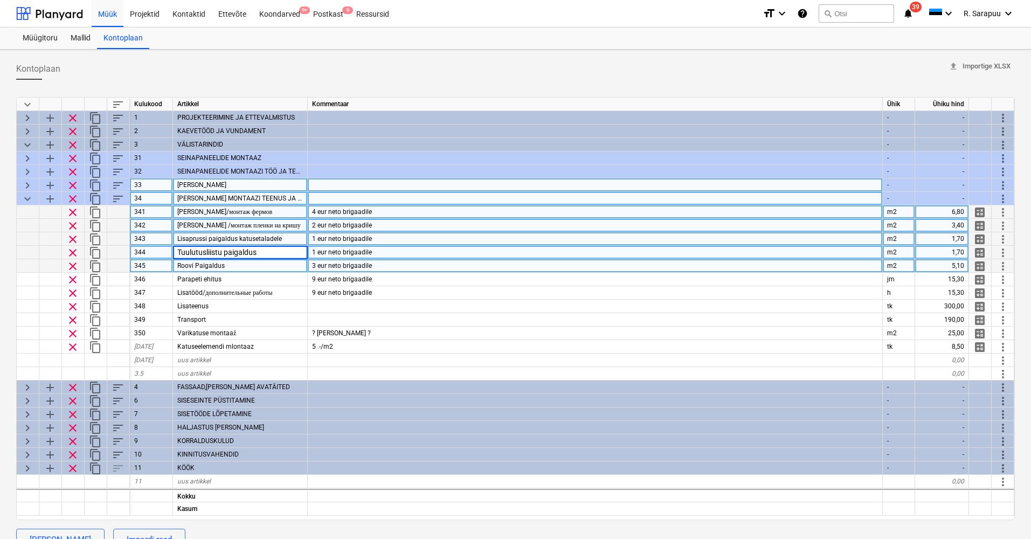
click at [230, 269] on div "Roovi Paigaldus" at bounding box center [240, 265] width 135 height 13
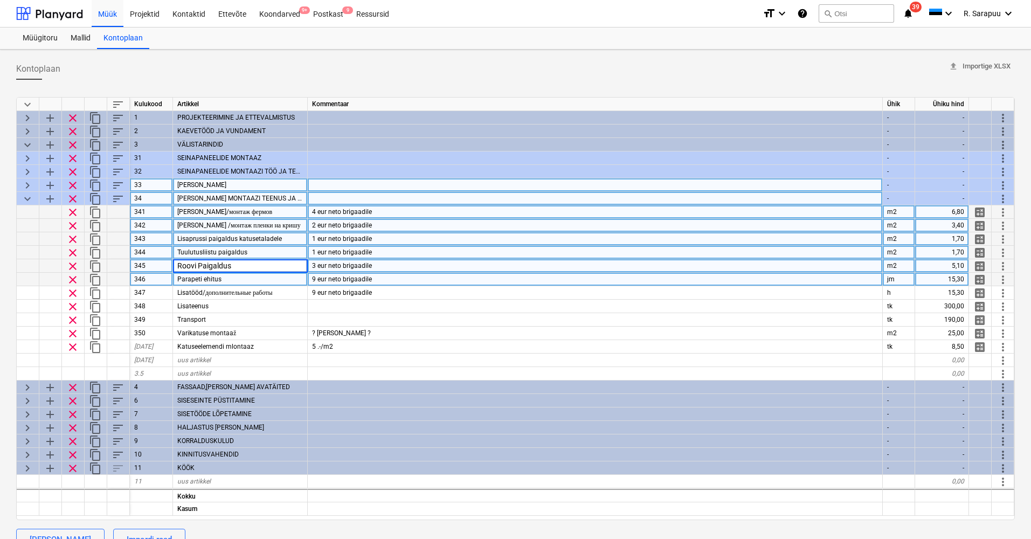
click at [334, 278] on span "9 eur neto brigaadile" at bounding box center [342, 279] width 60 height 8
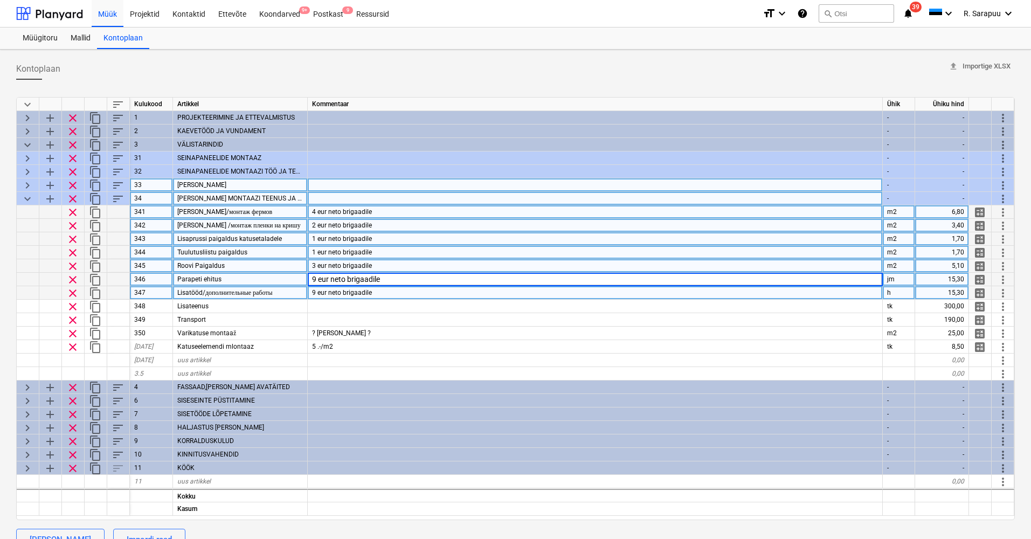
click at [331, 292] on span "9 eur neto brigaadile" at bounding box center [342, 293] width 60 height 8
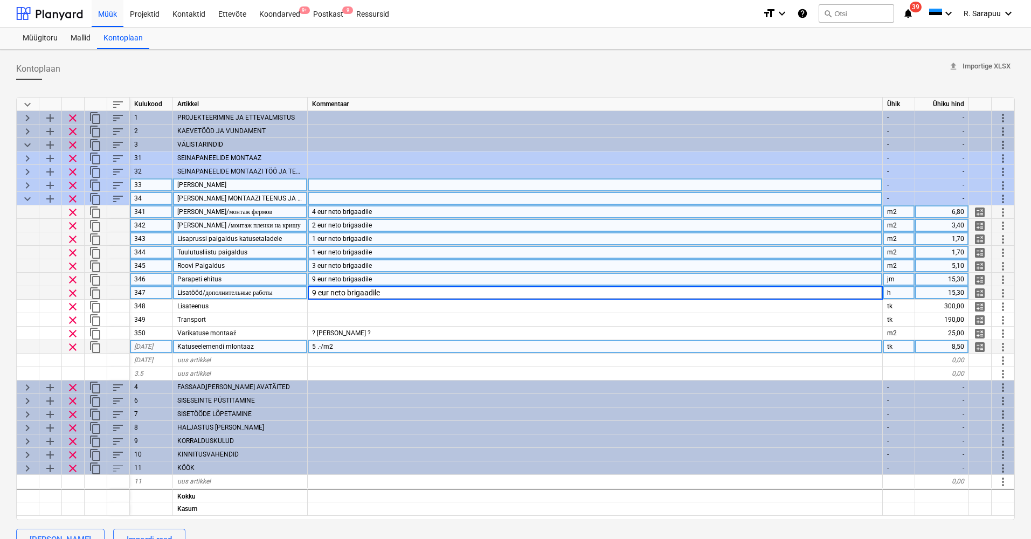
click at [240, 350] on div "Katuseelemendi mlontaaz" at bounding box center [240, 346] width 135 height 13
click at [373, 348] on div "5 .-/m2" at bounding box center [595, 346] width 575 height 13
click at [1002, 346] on span "more_vert" at bounding box center [1002, 347] width 13 height 13
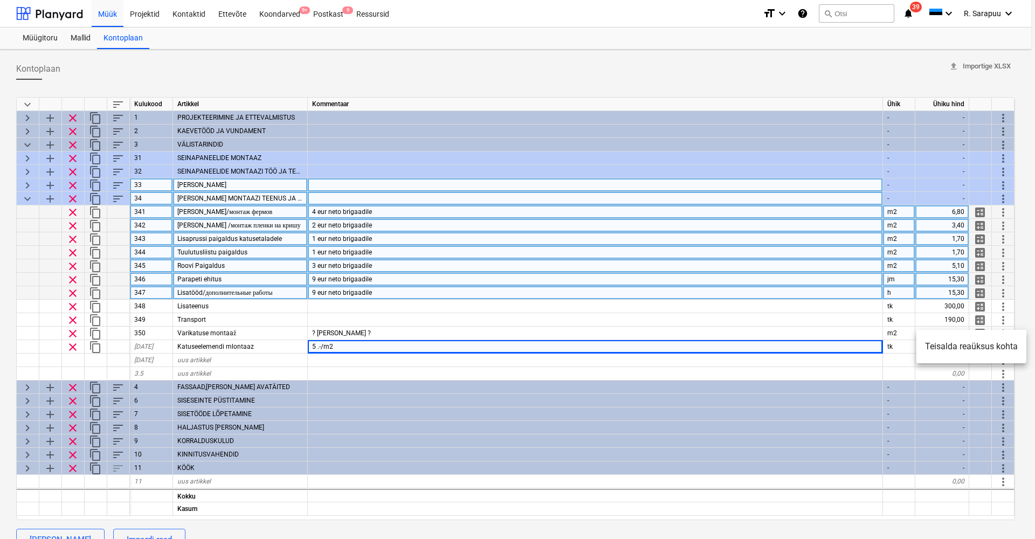
click at [256, 348] on div at bounding box center [517, 269] width 1035 height 539
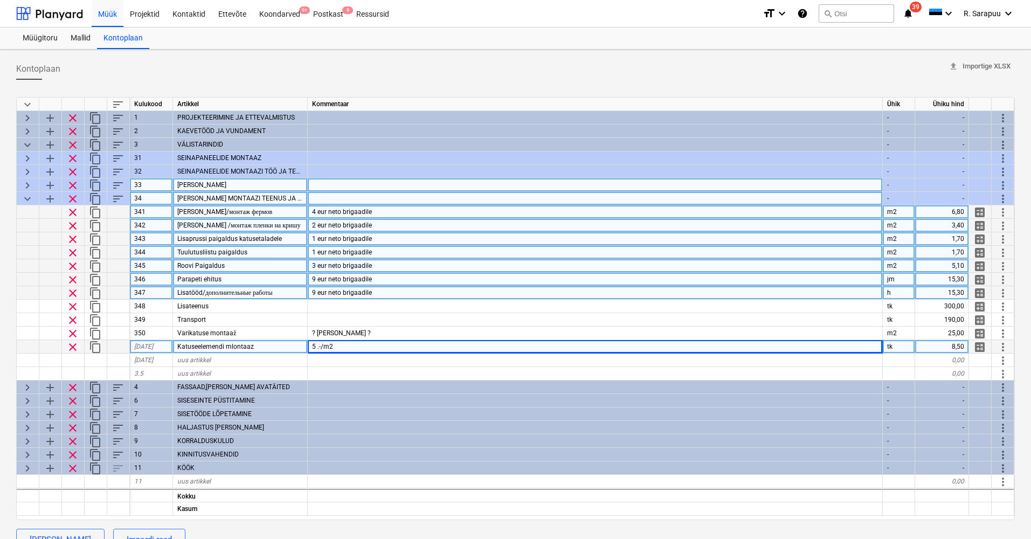
click at [115, 344] on div at bounding box center [118, 346] width 23 height 13
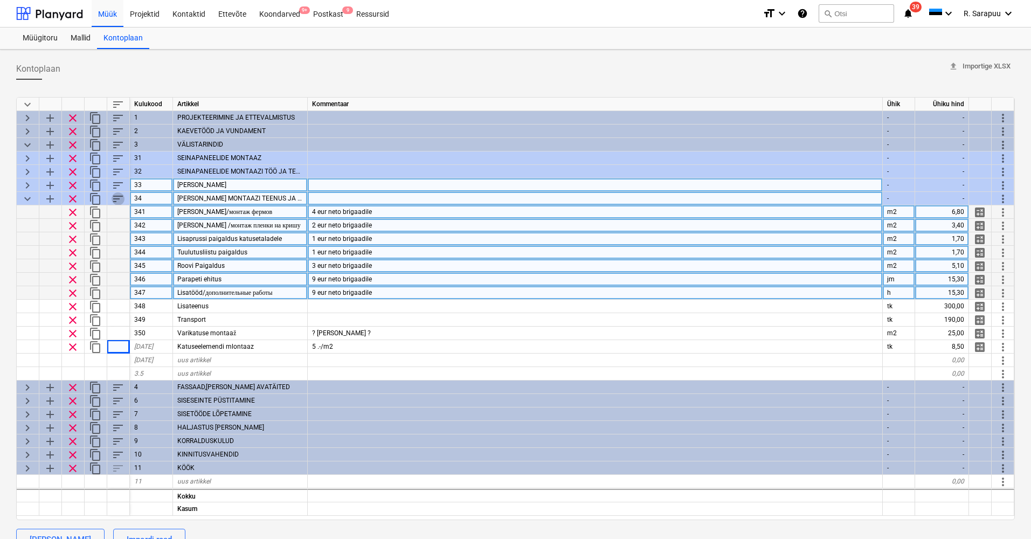
click at [122, 196] on span "sort" at bounding box center [118, 198] width 13 height 13
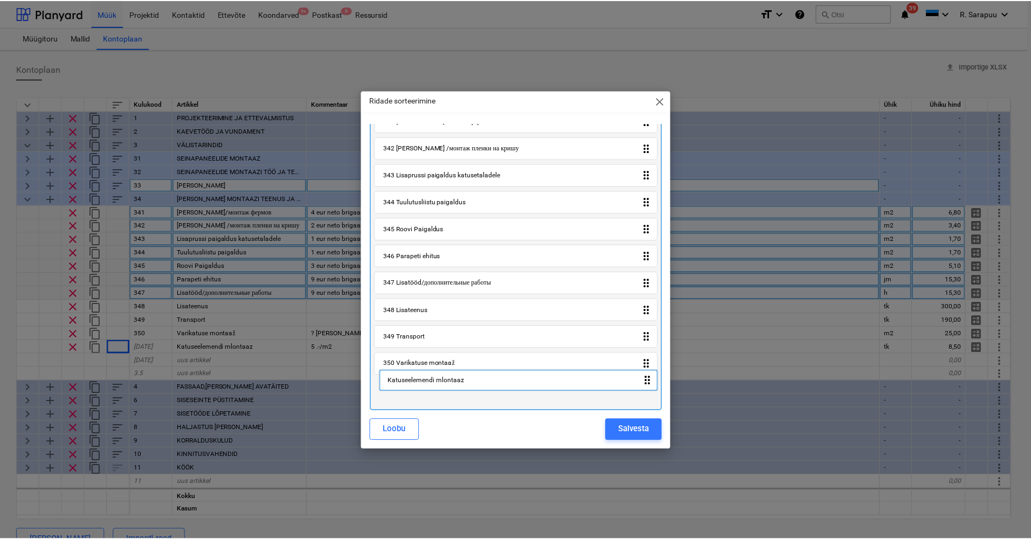
scroll to position [27, 0]
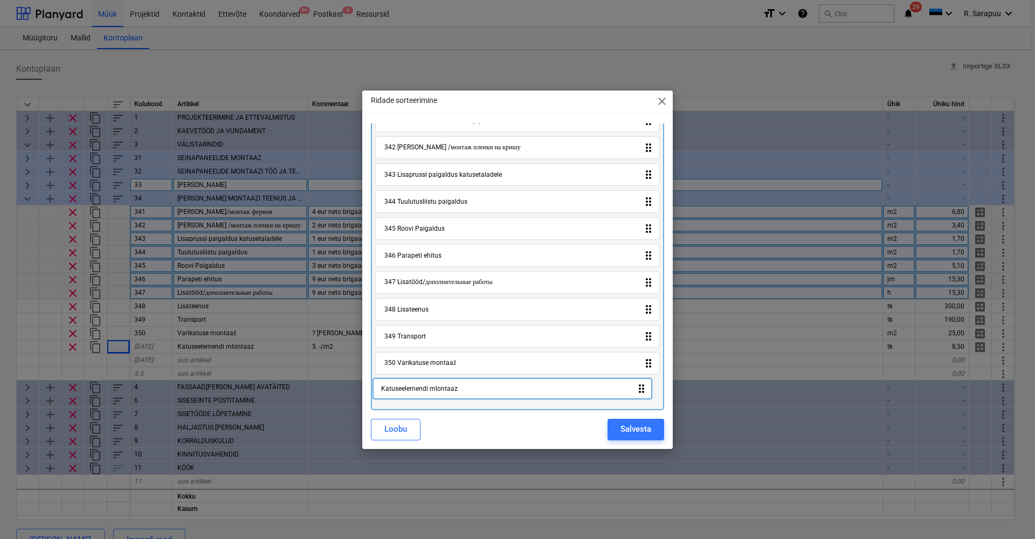
drag, startPoint x: 446, startPoint y: 394, endPoint x: 443, endPoint y: 390, distance: 5.5
click at [443, 390] on div "341 Fermide paigaldus/монтаж фермов drag_indicator 342 Katuse kile paigaldus /м…" at bounding box center [517, 257] width 293 height 305
click at [437, 394] on div "341 Fermide paigaldus/монтаж фермов drag_indicator 342 Katuse kile paigaldus /м…" at bounding box center [517, 257] width 293 height 305
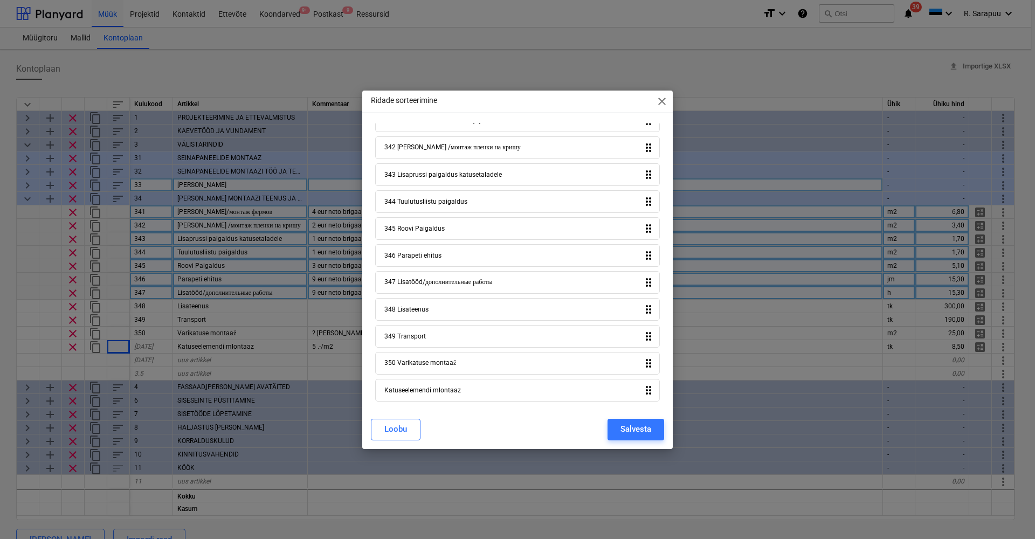
drag, startPoint x: 628, startPoint y: 429, endPoint x: 531, endPoint y: 419, distance: 97.5
click at [552, 424] on div "Loobu Salvesta" at bounding box center [517, 430] width 293 height 22
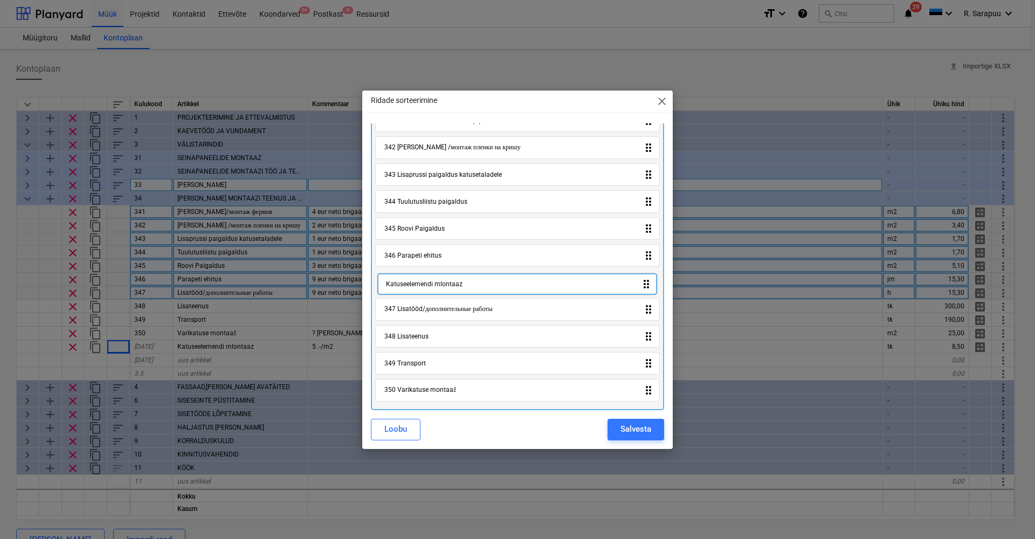
drag, startPoint x: 442, startPoint y: 395, endPoint x: 446, endPoint y: 282, distance: 112.7
click at [446, 283] on div "341 Fermide paigaldus/монтаж фермов drag_indicator 342 Katuse kile paigaldus /м…" at bounding box center [517, 257] width 293 height 305
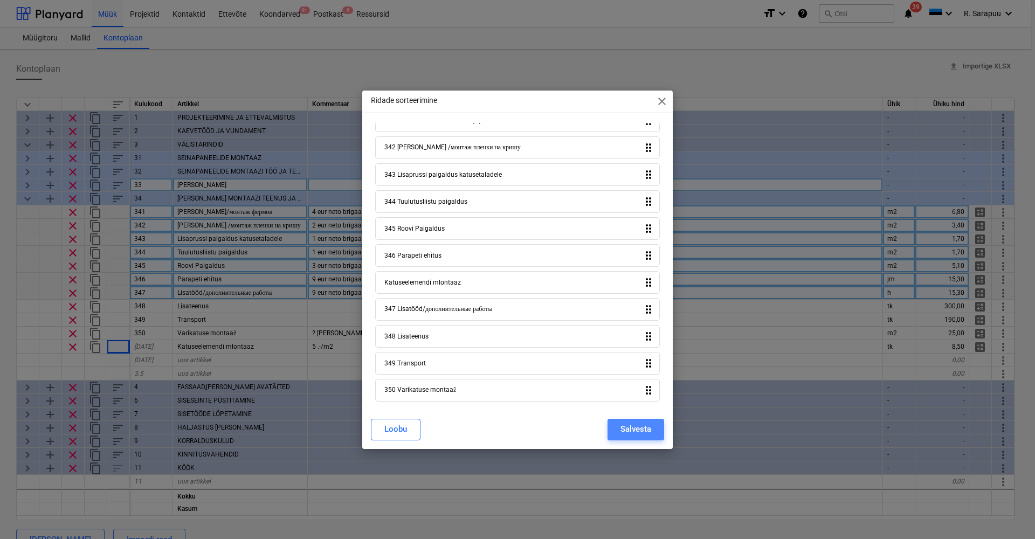
click at [639, 430] on div "Salvesta" at bounding box center [635, 429] width 31 height 14
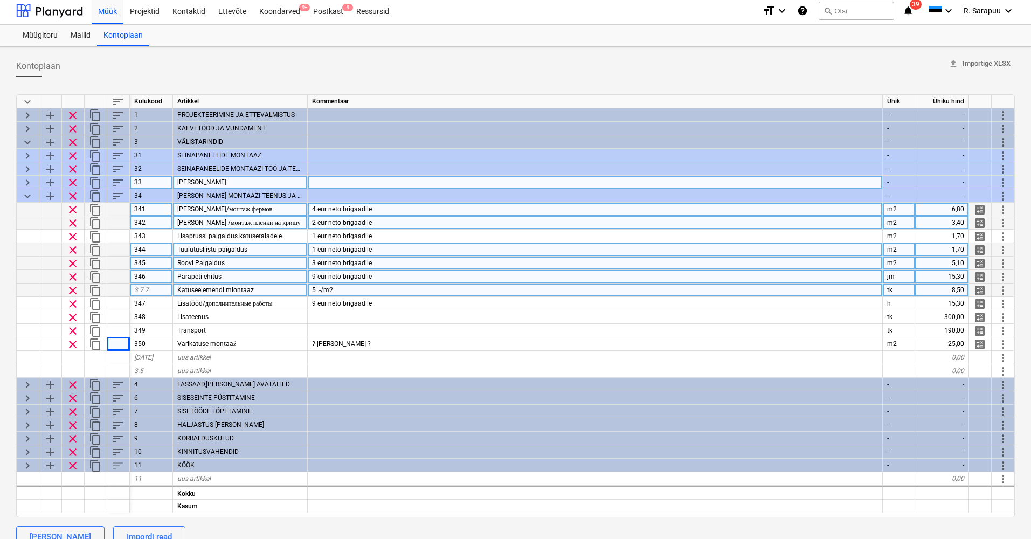
scroll to position [2, 0]
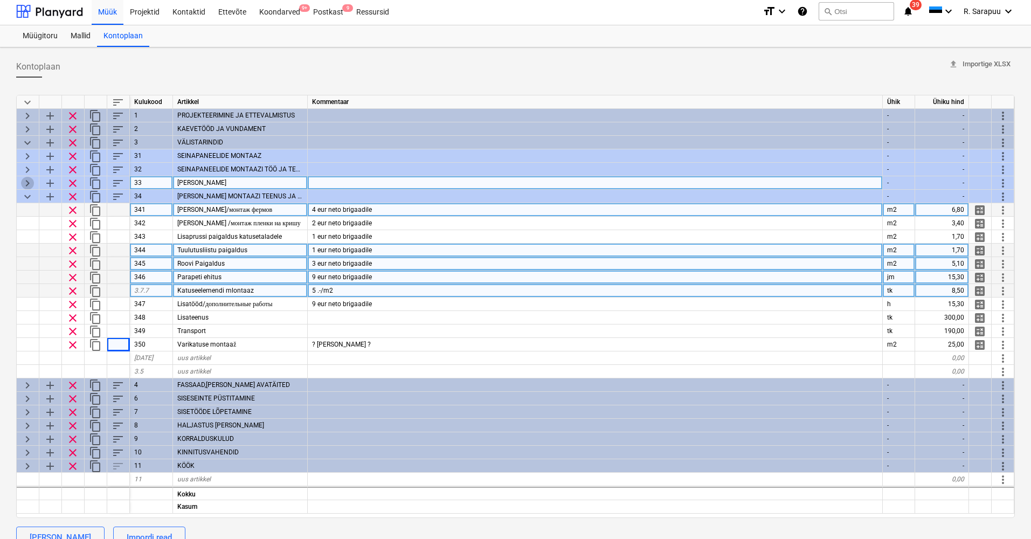
click at [26, 182] on span "keyboard_arrow_right" at bounding box center [27, 183] width 13 height 13
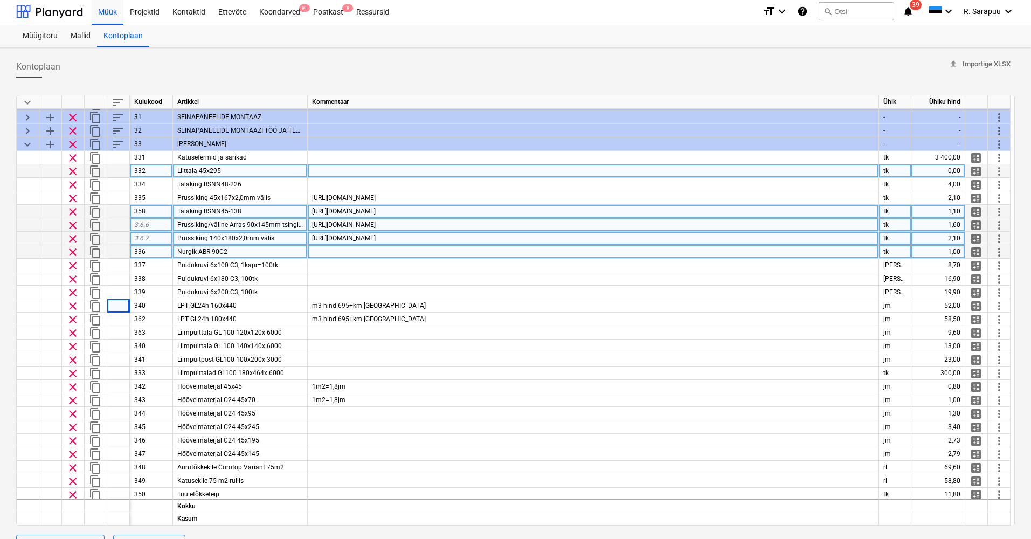
scroll to position [38, 0]
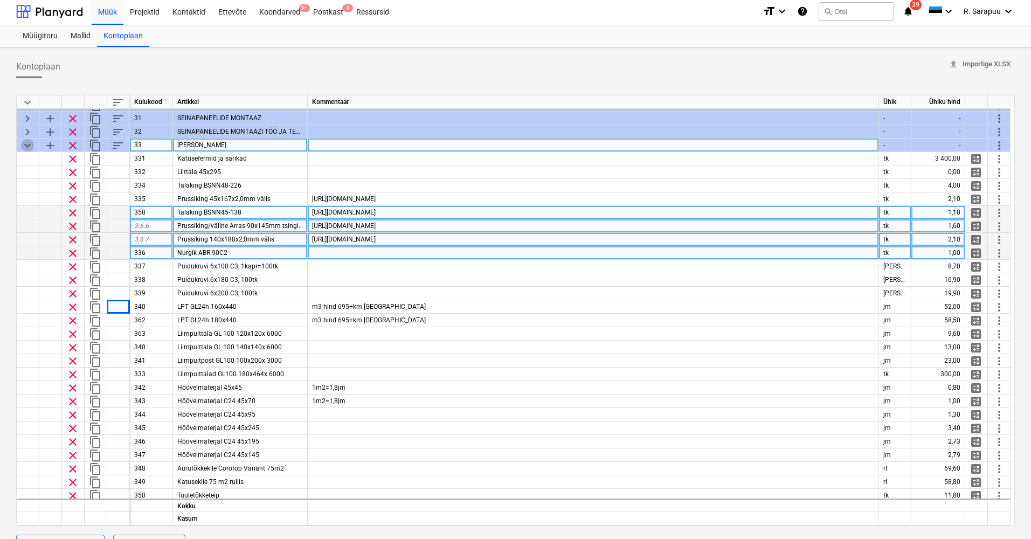
click at [26, 146] on span "keyboard_arrow_down" at bounding box center [27, 145] width 13 height 13
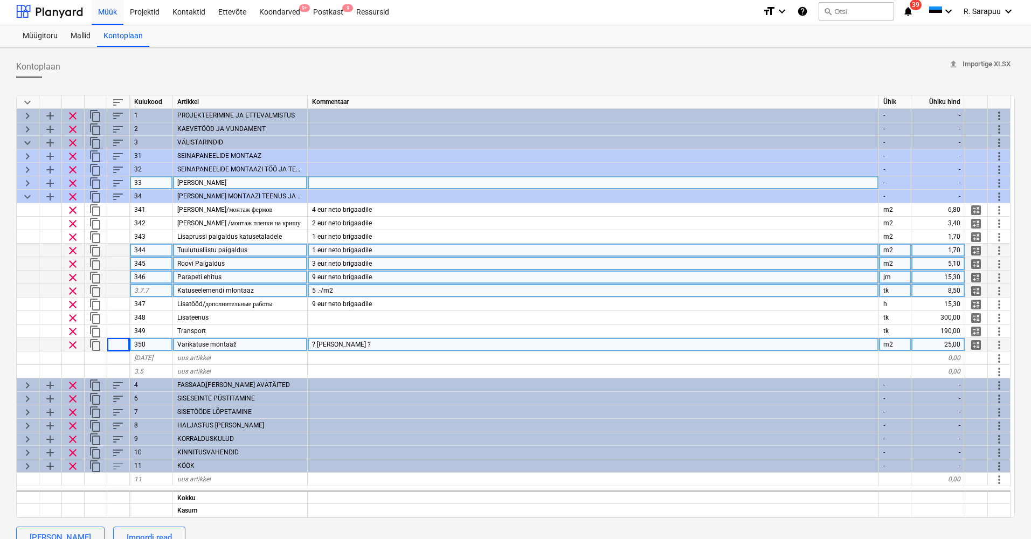
click at [75, 343] on span "clear" at bounding box center [72, 344] width 13 height 13
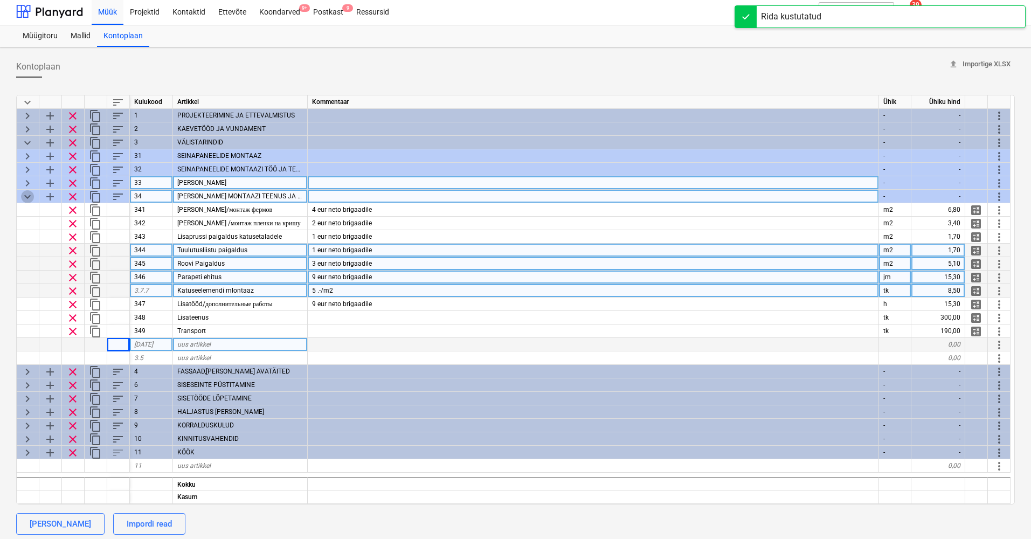
click at [27, 195] on span "keyboard_arrow_down" at bounding box center [27, 196] width 13 height 13
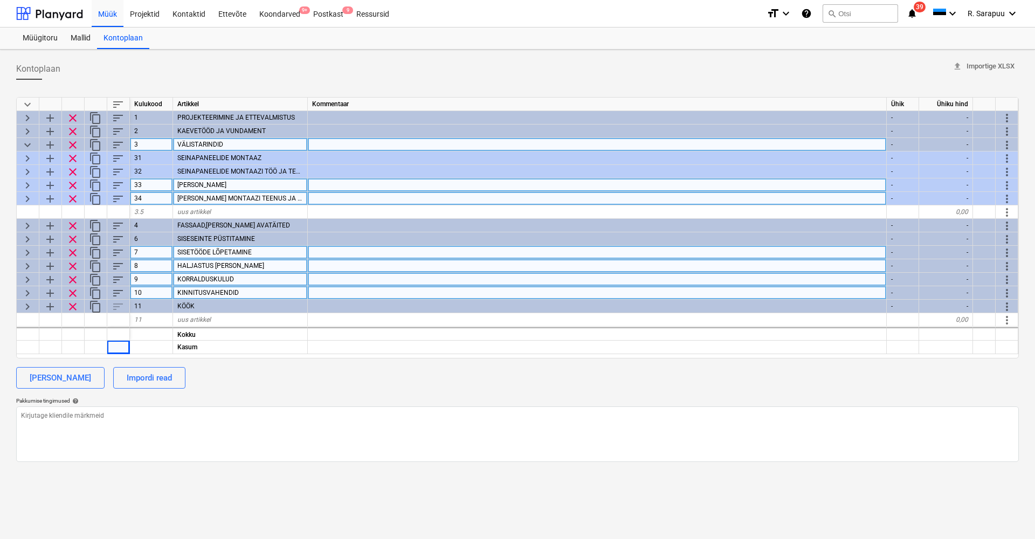
click at [29, 142] on span "keyboard_arrow_down" at bounding box center [27, 145] width 13 height 13
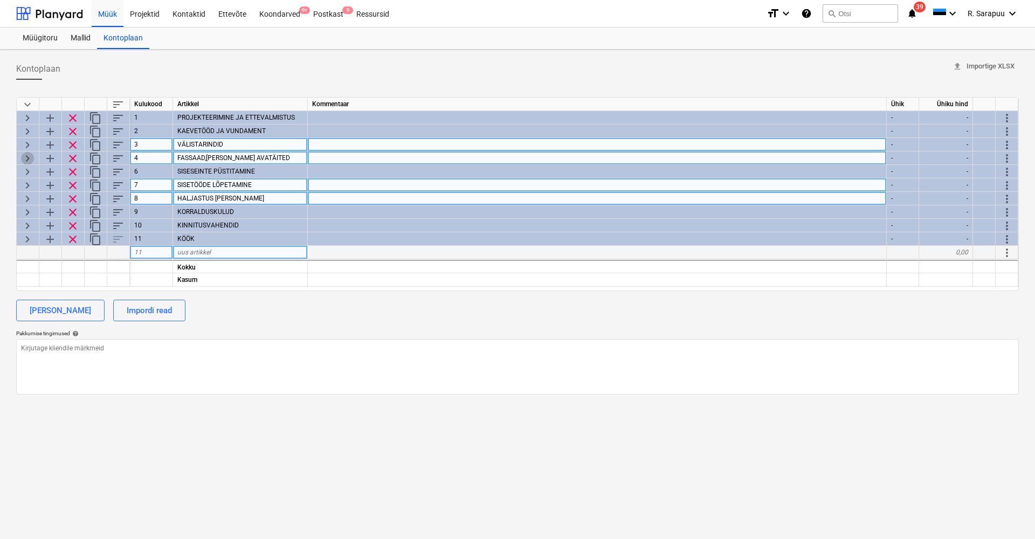
click at [26, 157] on span "keyboard_arrow_right" at bounding box center [27, 158] width 13 height 13
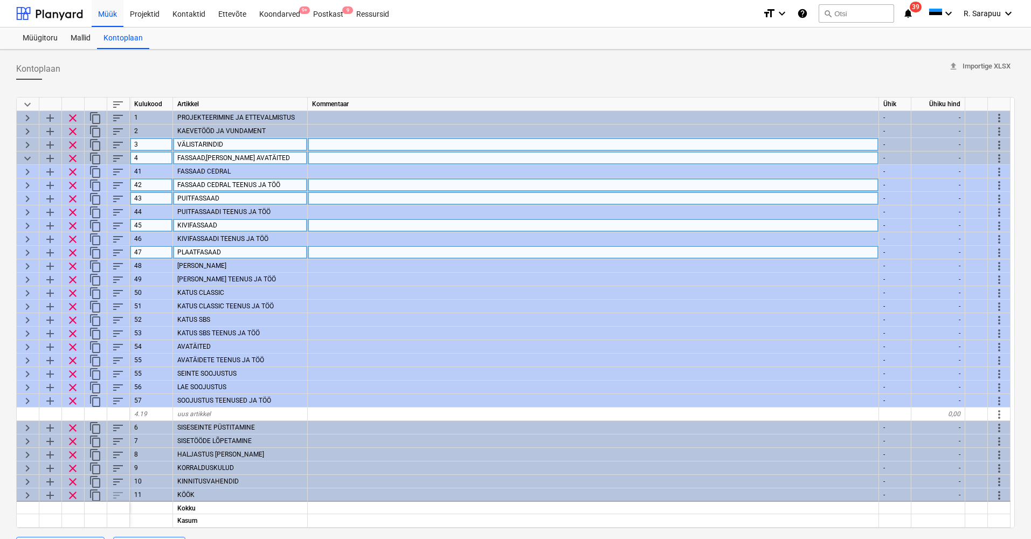
scroll to position [0, 1]
click at [31, 225] on span "keyboard_arrow_right" at bounding box center [27, 225] width 13 height 13
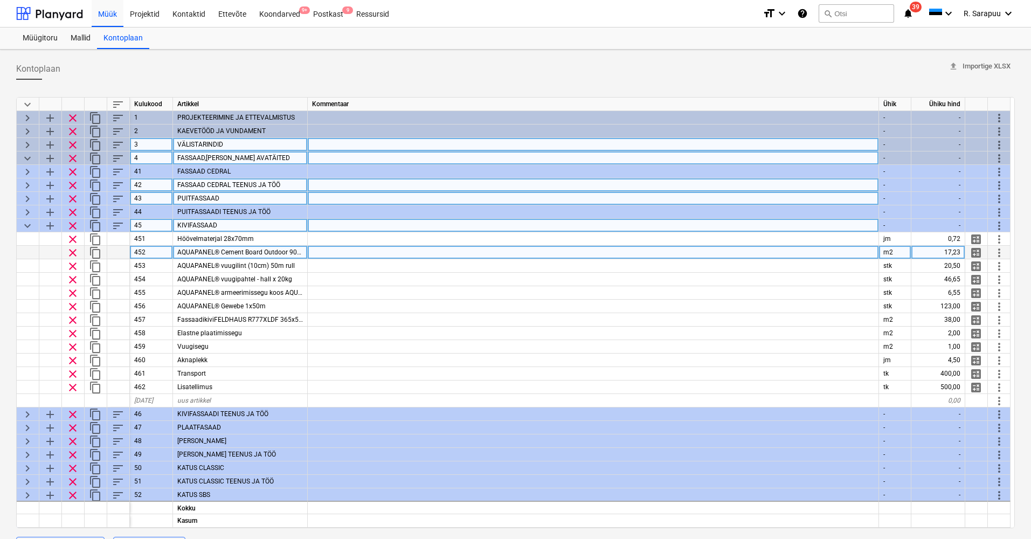
type textarea "x"
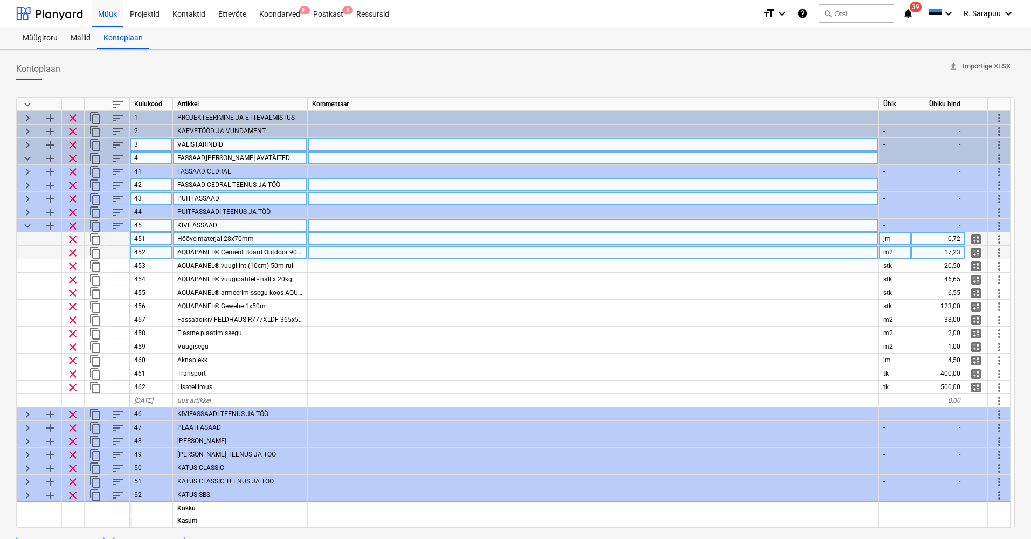
click at [248, 237] on span "Höövelmaterjal 28x70mm" at bounding box center [215, 239] width 77 height 8
click at [347, 240] on div at bounding box center [593, 238] width 571 height 13
click at [276, 252] on span "AQUAPANEL® Cement Board Outdoor 90x2400" at bounding box center [246, 252] width 138 height 8
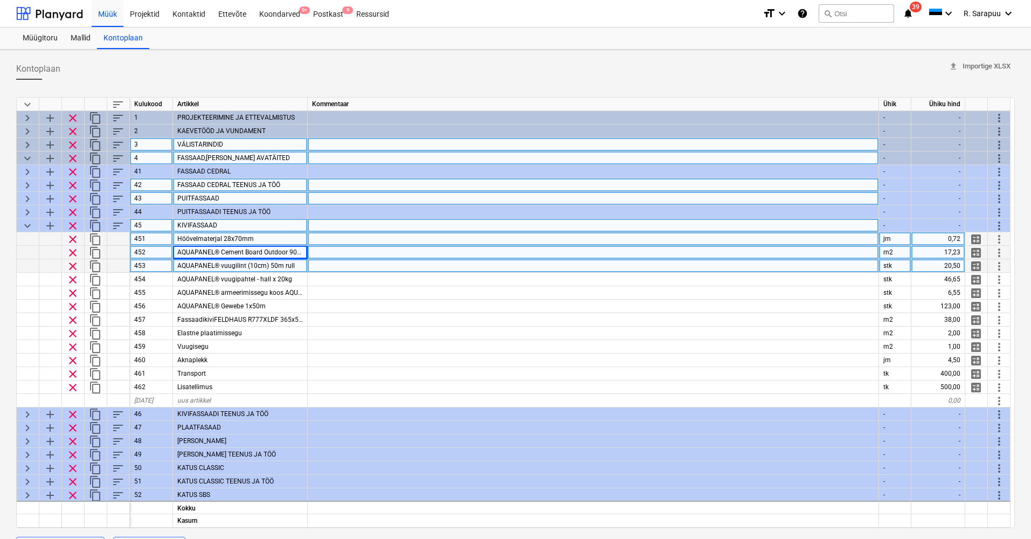
click at [239, 266] on span "AQUAPANEL® vuugilint (10cm) 50m rull" at bounding box center [235, 266] width 117 height 8
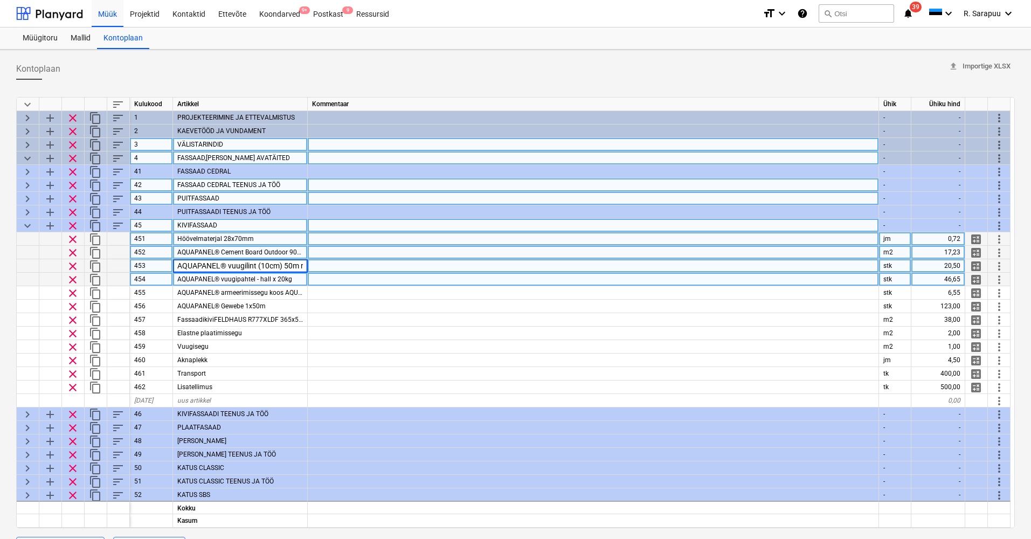
click at [244, 279] on span "AQUAPANEL® vuugipahtel - hall x 20kg" at bounding box center [234, 279] width 115 height 8
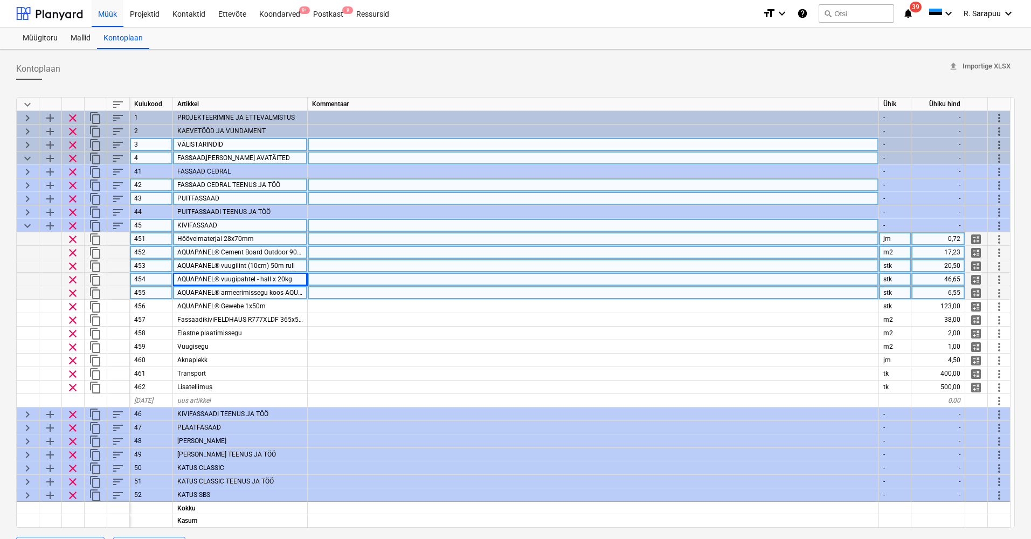
click at [251, 295] on span "AQUAPANEL® armeerimissegu koos AQUAPANEL®armeerimisvõrguga x 25kg" at bounding box center [291, 293] width 228 height 8
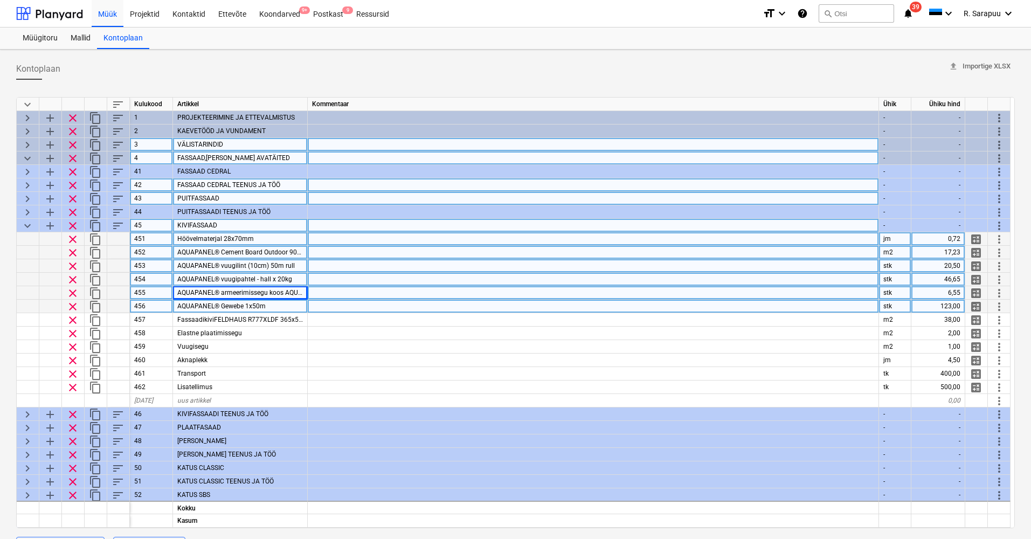
click at [248, 307] on span "AQUAPANEL® Gewebe 1x50m" at bounding box center [221, 306] width 88 height 8
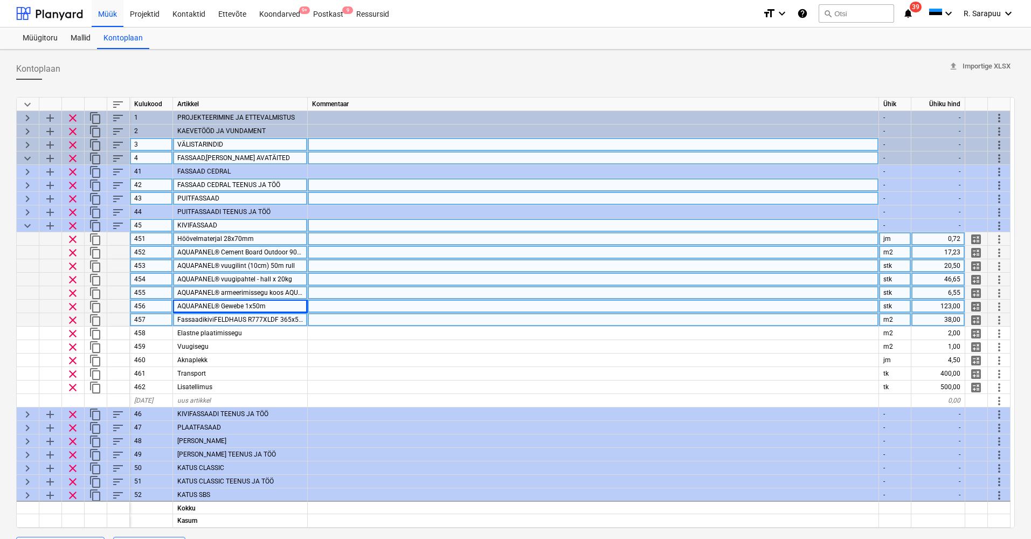
click at [257, 320] on span "FassaadikiviFELDHAUS R777XLDF 365x52x14mm" at bounding box center [251, 320] width 148 height 8
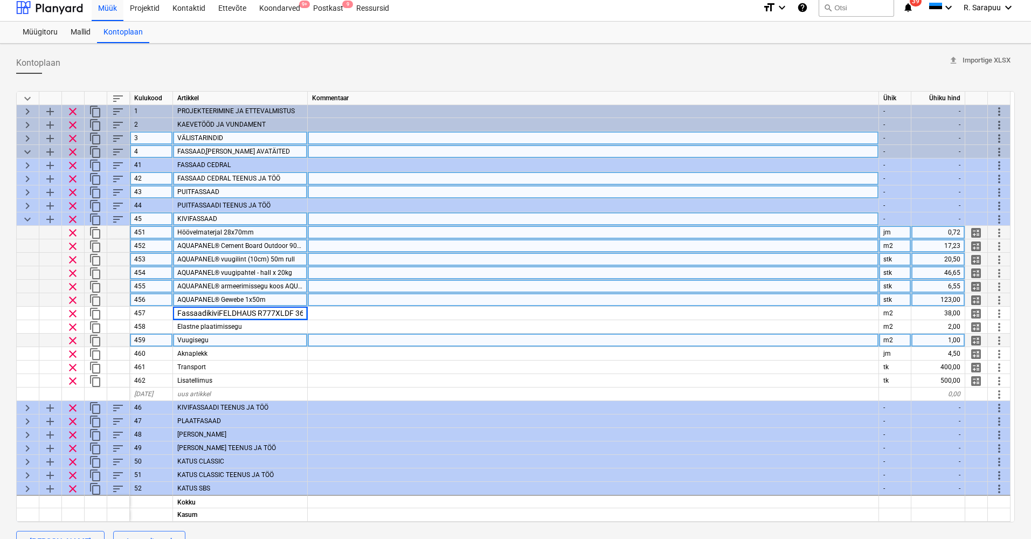
scroll to position [0, 0]
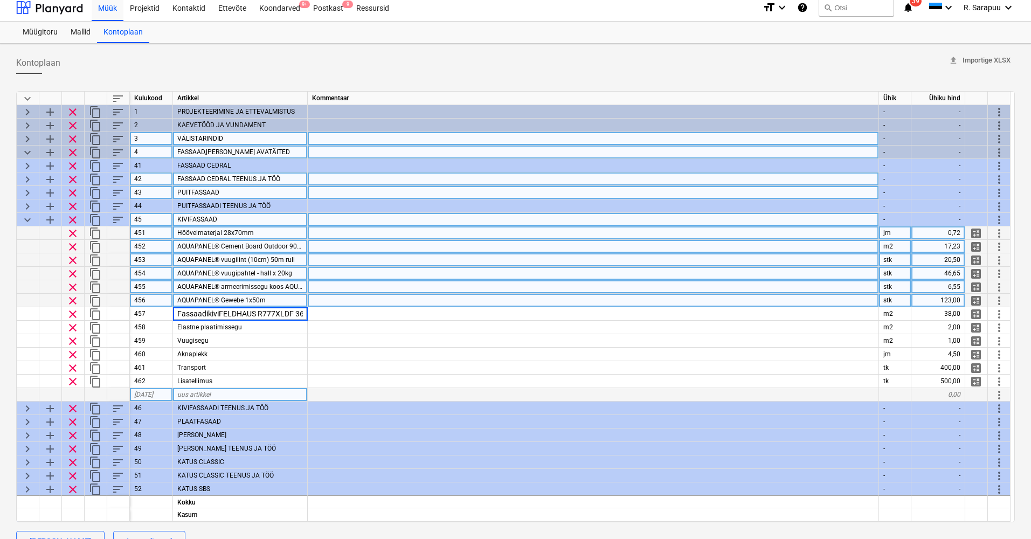
click at [191, 395] on span "uus artikkel" at bounding box center [193, 395] width 33 height 8
click at [255, 396] on input "Raketer vooderdatud kiviplaat fassadile" at bounding box center [240, 394] width 134 height 13
click at [195, 394] on input "Raketer vooderdatud kiviplaat fassadile" at bounding box center [240, 394] width 134 height 13
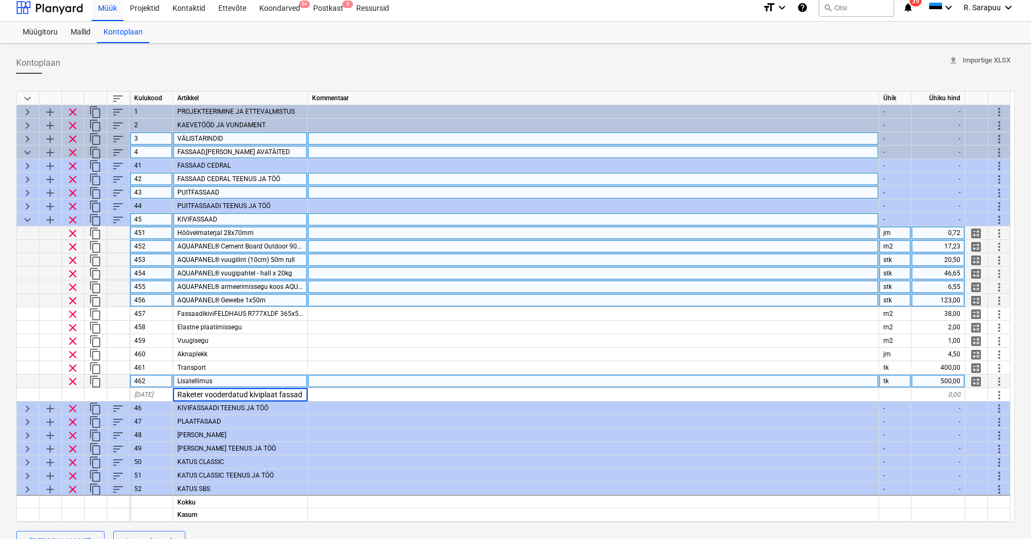
type input "Raketerm vooderdatud kiviplaat fassadile"
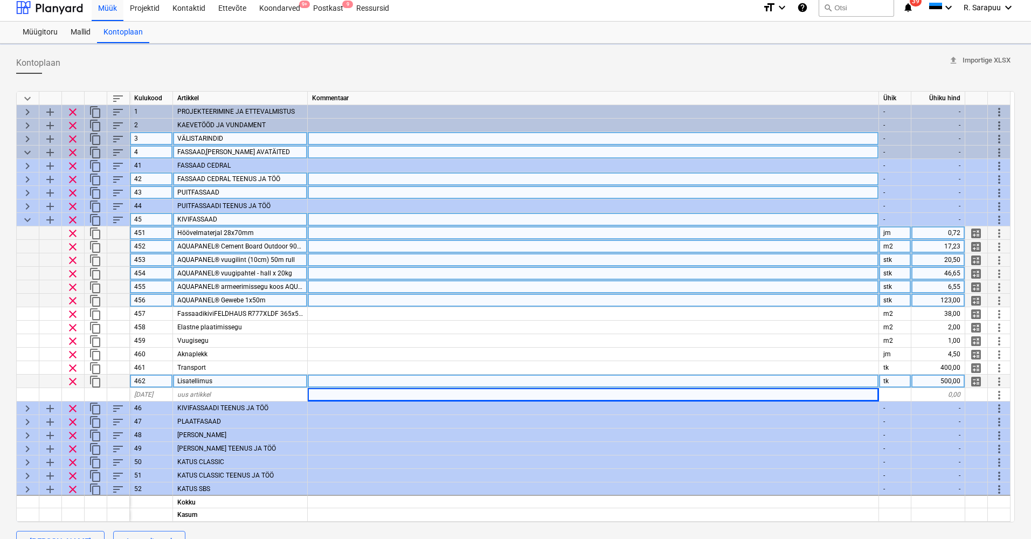
type textarea "x"
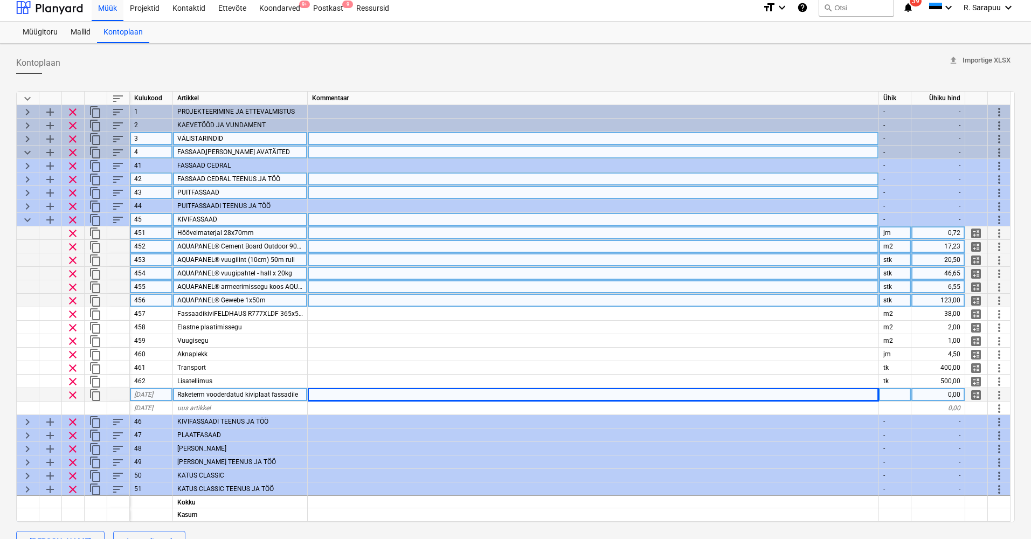
click at [351, 394] on div at bounding box center [593, 394] width 571 height 13
click at [954, 394] on div "0,00" at bounding box center [938, 394] width 54 height 13
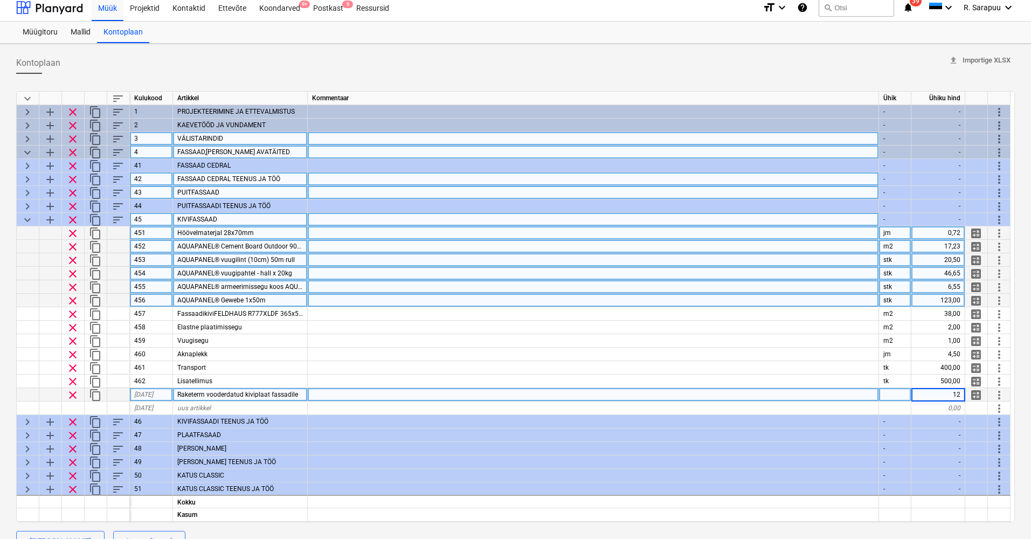
type input "127"
type textarea "x"
click at [903, 395] on div "tk" at bounding box center [895, 394] width 32 height 13
type input "m2"
type textarea "x"
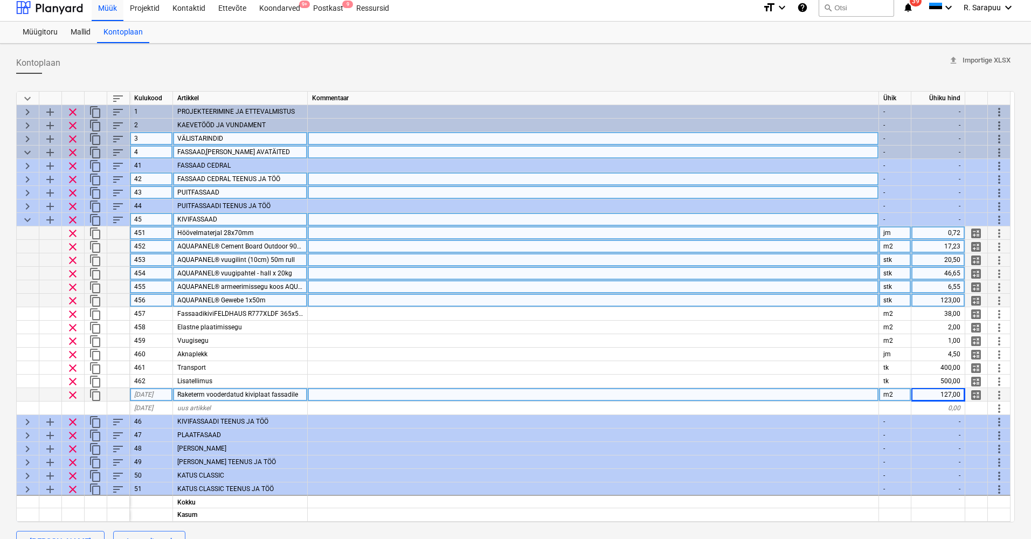
click at [314, 390] on div at bounding box center [593, 394] width 571 height 13
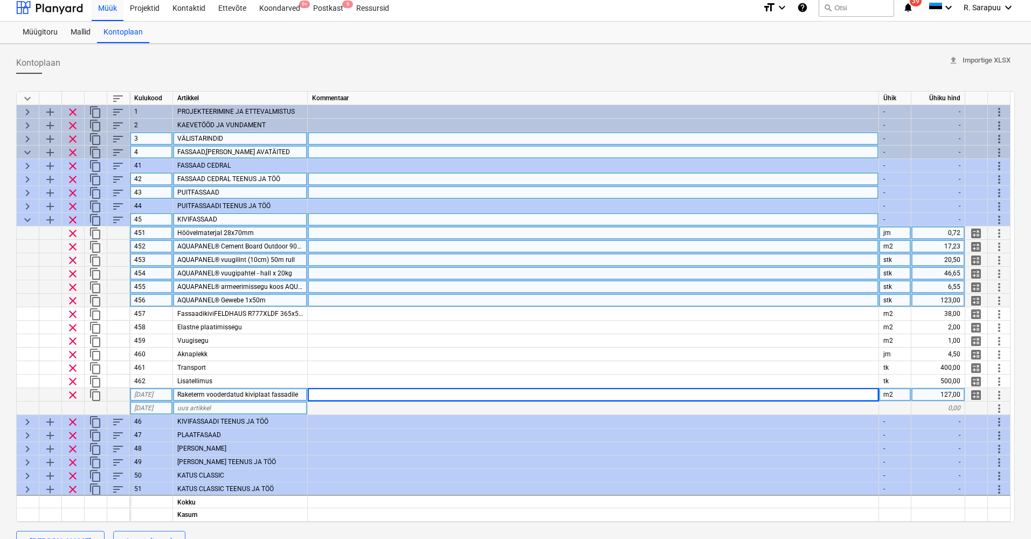
scroll to position [4, 0]
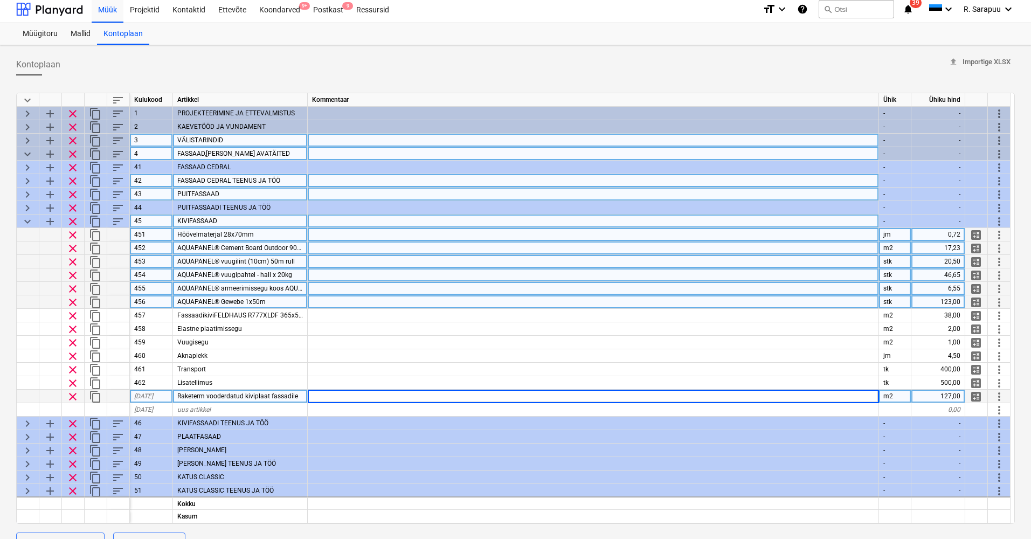
click at [930, 397] on div "127,00" at bounding box center [938, 396] width 54 height 13
click at [718, 400] on div at bounding box center [593, 396] width 571 height 13
type input "materjal koos paigaldusega."
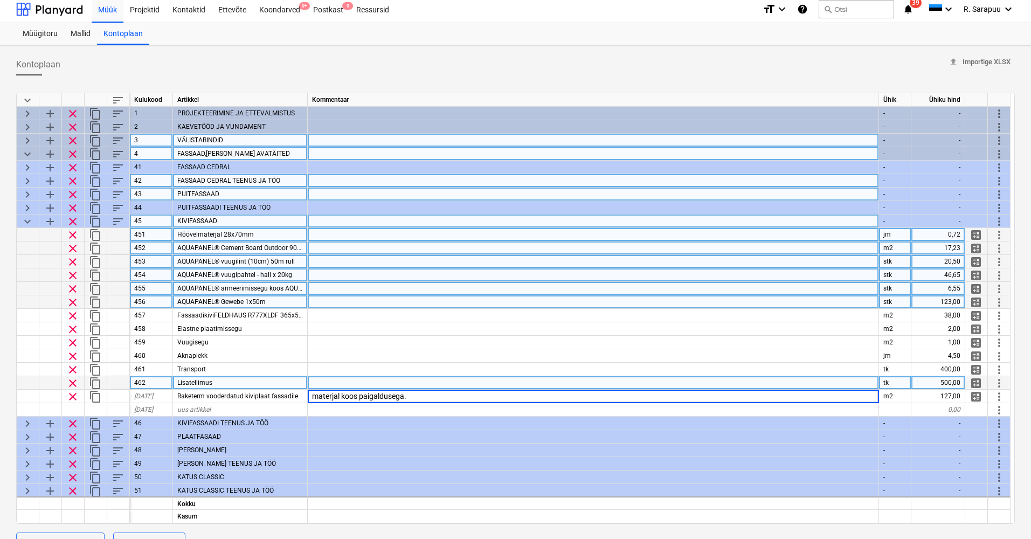
click at [628, 382] on div at bounding box center [593, 382] width 571 height 13
click at [486, 397] on div "materjal koos paigaldusega." at bounding box center [593, 396] width 571 height 13
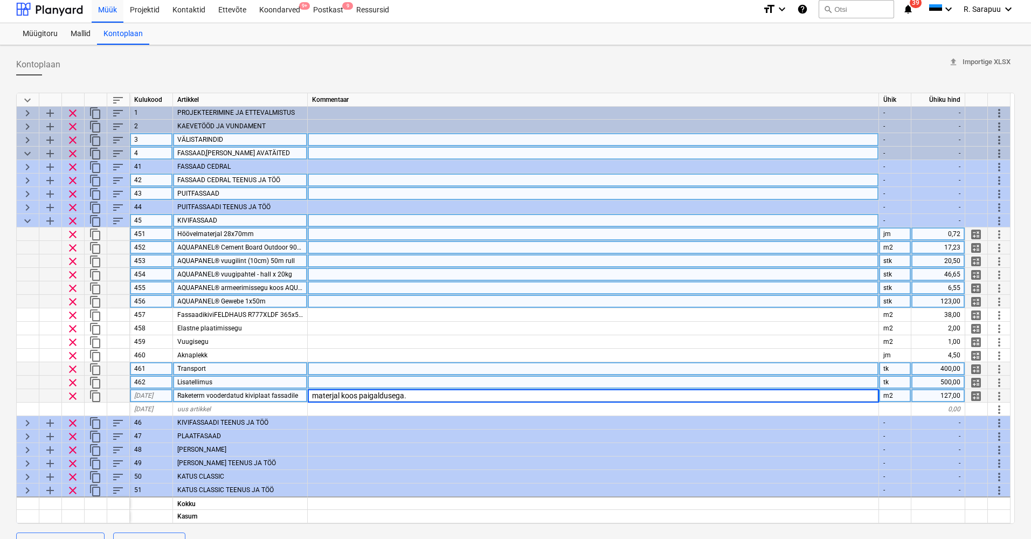
scroll to position [1, 1]
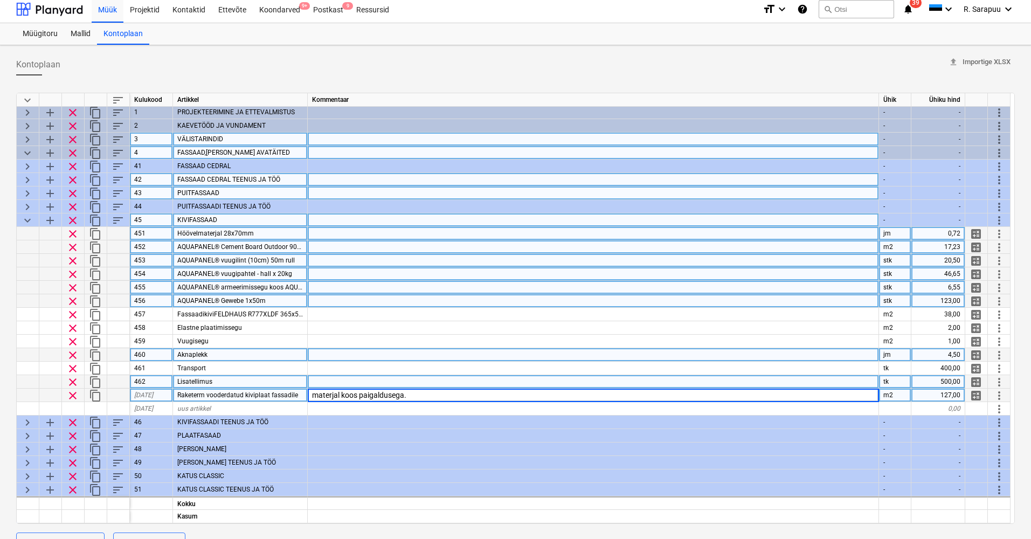
click at [316, 354] on div at bounding box center [593, 354] width 571 height 13
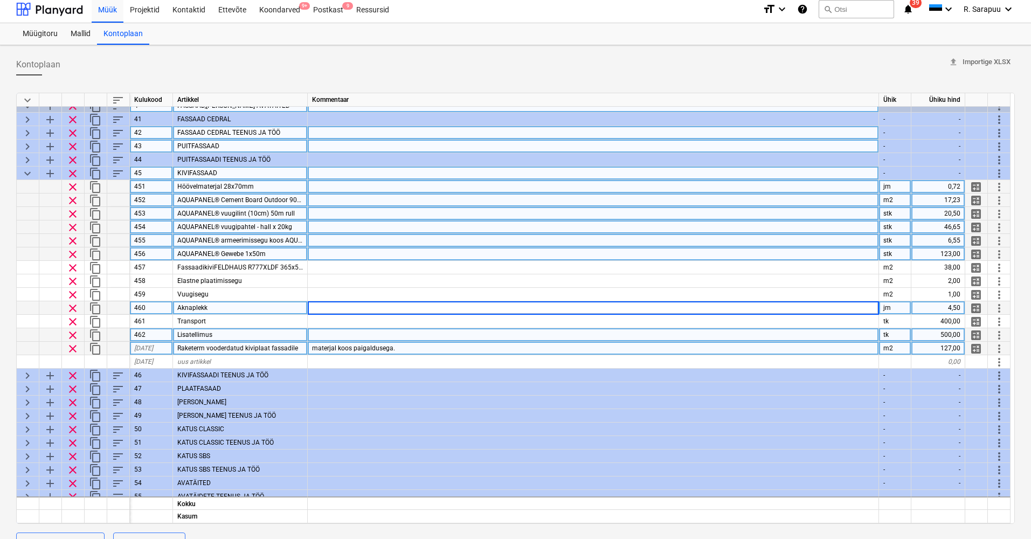
scroll to position [50, 1]
click at [219, 344] on span "Raketerm vooderdatud kiviplaat fassadile" at bounding box center [237, 347] width 121 height 8
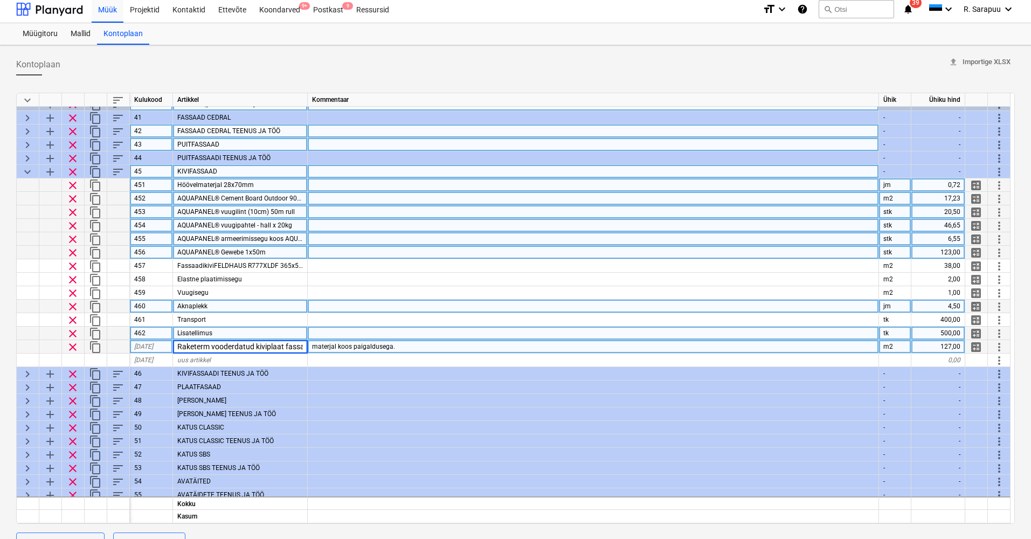
scroll to position [50, 0]
click at [393, 344] on span "materjal koos paigaldusega." at bounding box center [353, 347] width 83 height 8
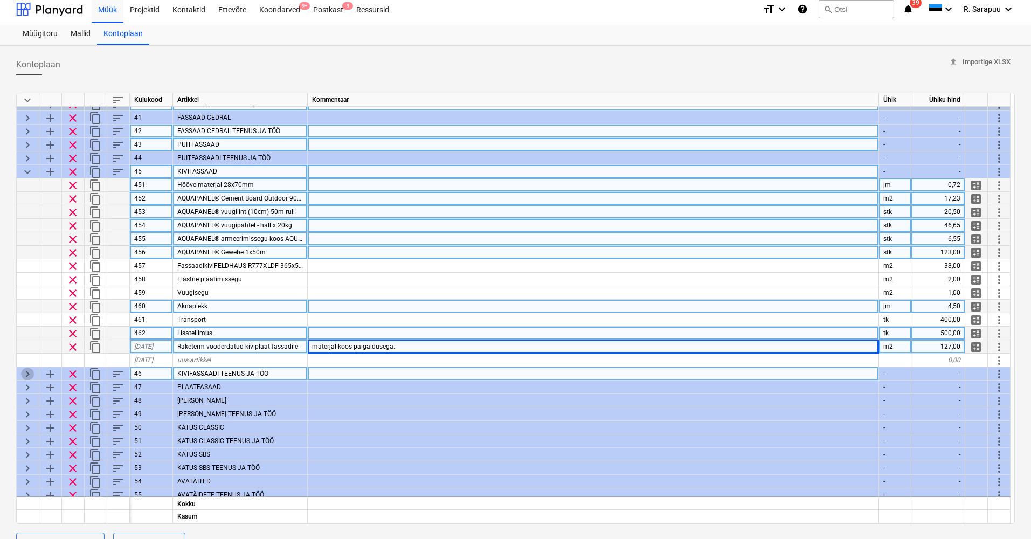
click at [26, 372] on span "keyboard_arrow_right" at bounding box center [27, 374] width 13 height 13
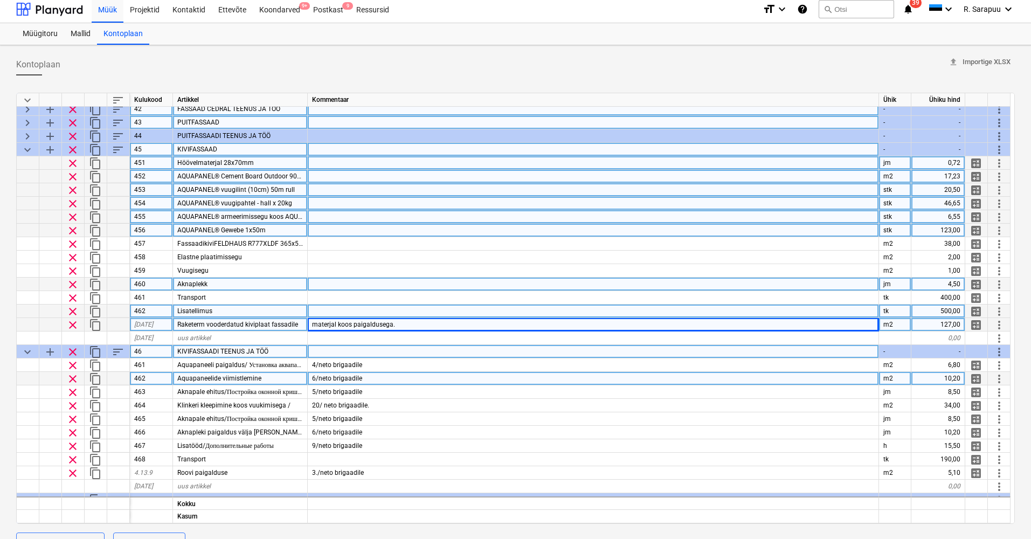
scroll to position [73, 0]
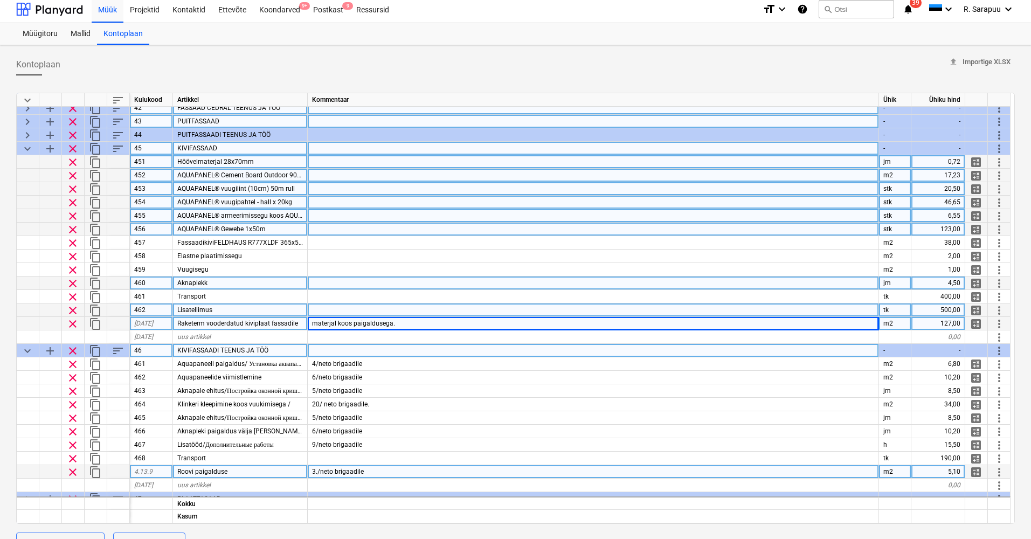
click at [377, 469] on div "3./neto brigaadile" at bounding box center [593, 471] width 571 height 13
click at [377, 469] on input "3./neto brigaadile" at bounding box center [593, 471] width 571 height 13
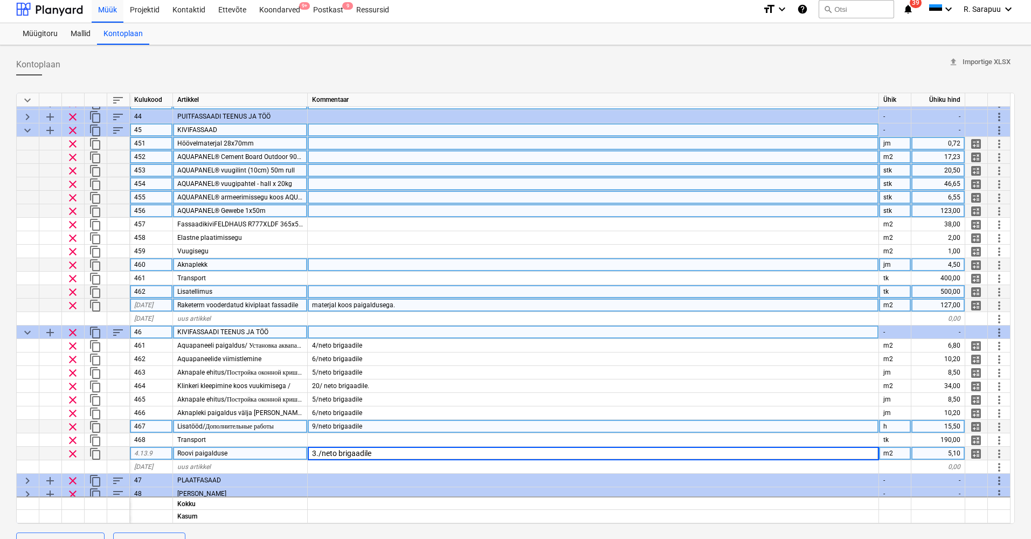
scroll to position [90, 0]
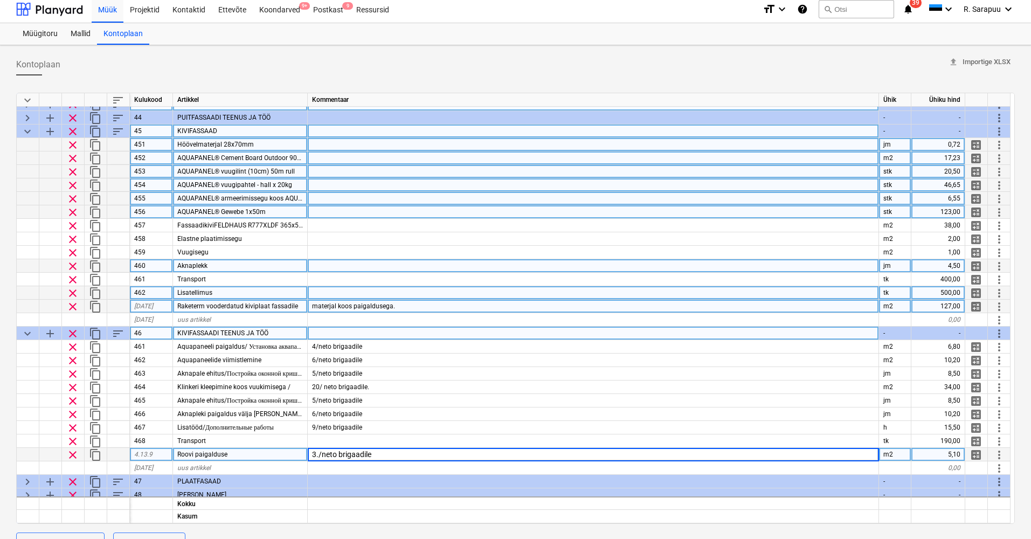
click at [25, 127] on span "keyboard_arrow_down" at bounding box center [27, 131] width 13 height 13
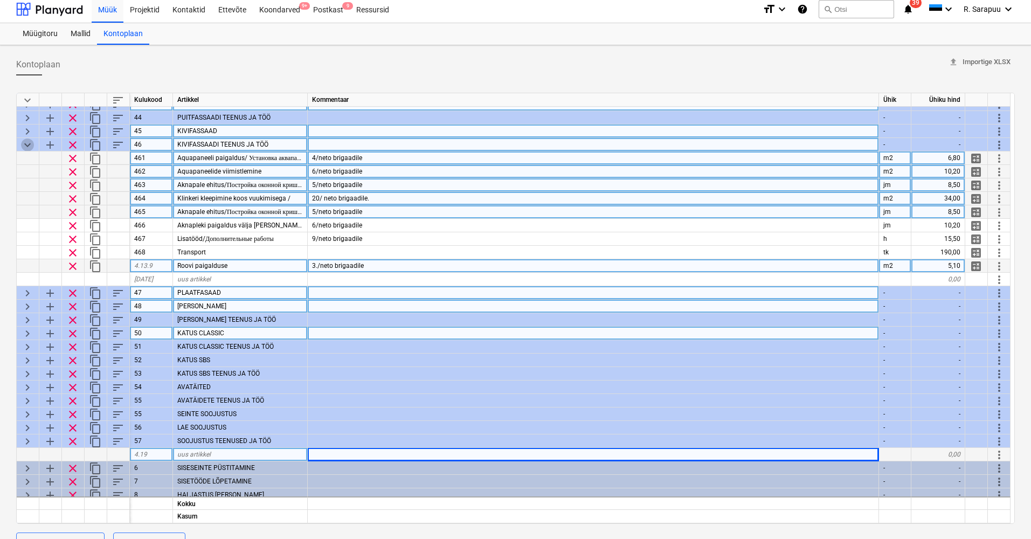
click at [27, 143] on span "keyboard_arrow_down" at bounding box center [27, 145] width 13 height 13
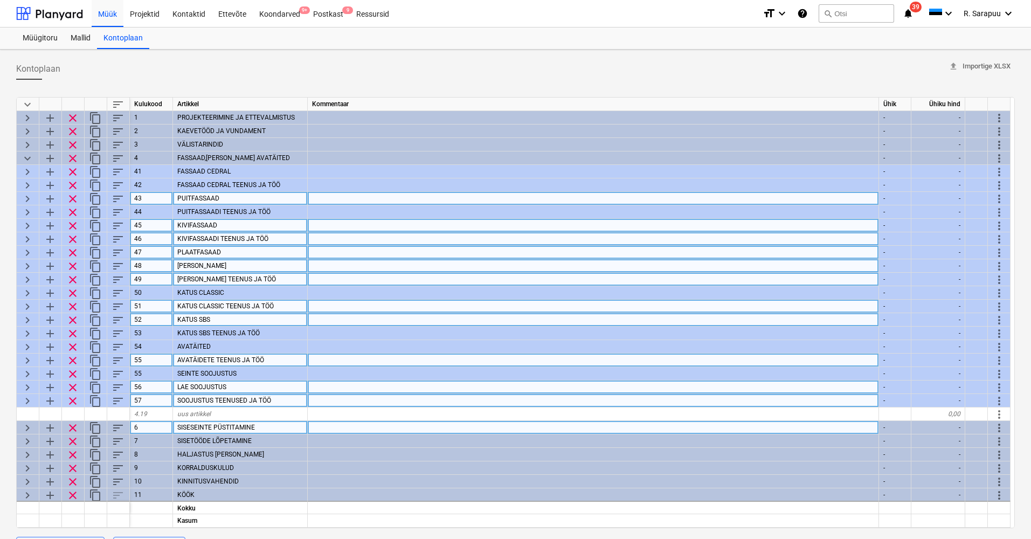
scroll to position [0, 0]
click at [30, 321] on span "keyboard_arrow_right" at bounding box center [27, 320] width 13 height 13
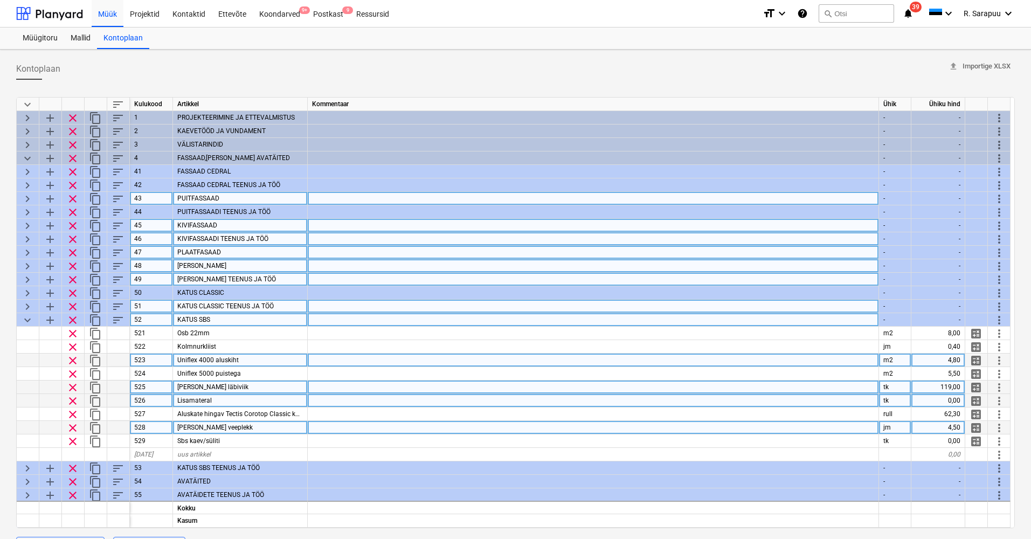
click at [301, 359] on div "Uniflex 4000 aluskiht" at bounding box center [240, 360] width 135 height 13
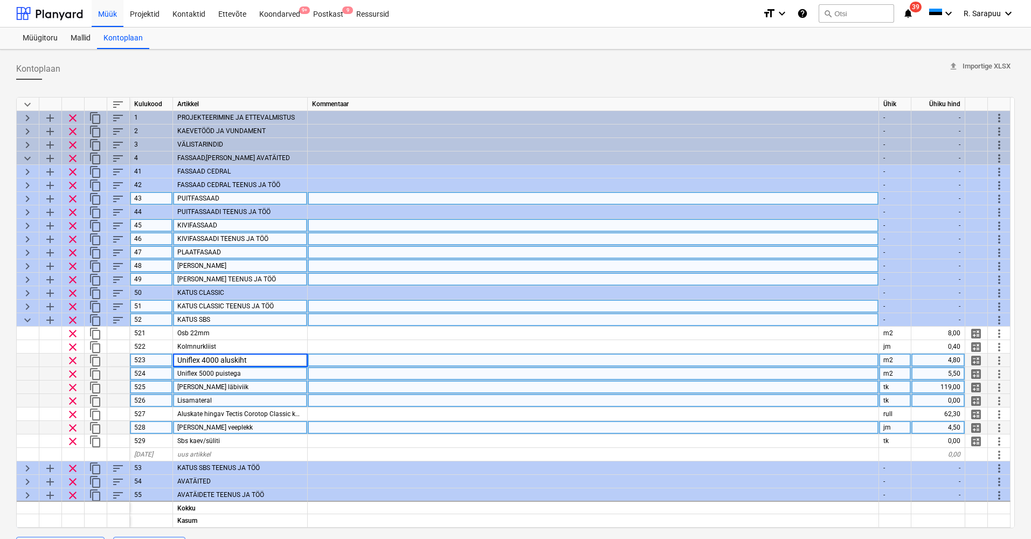
click at [292, 374] on div "Uniflex 5000 puistega" at bounding box center [240, 373] width 135 height 13
click at [285, 390] on div "Katuse läbiviik" at bounding box center [240, 386] width 135 height 13
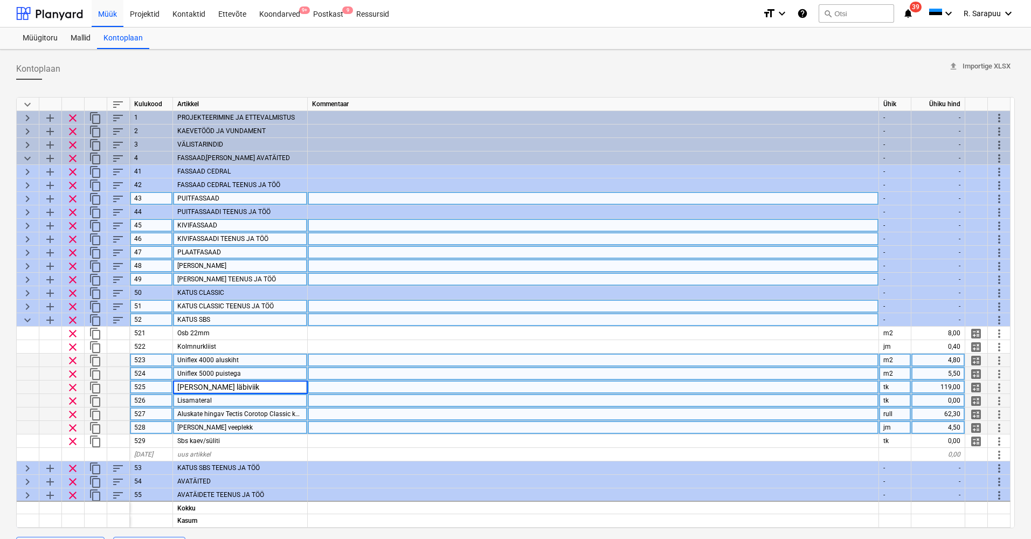
scroll to position [31, 0]
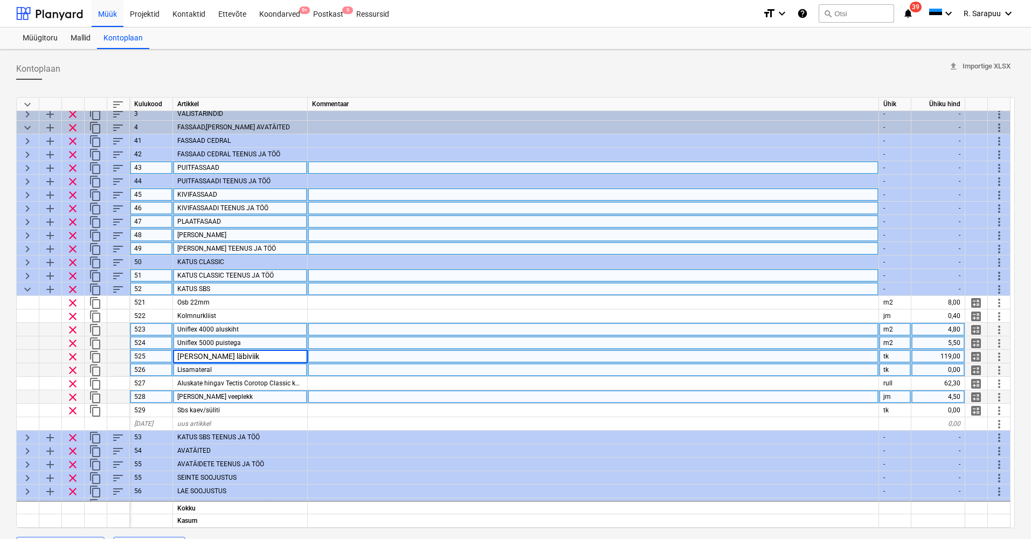
click at [29, 285] on span "keyboard_arrow_down" at bounding box center [27, 289] width 13 height 13
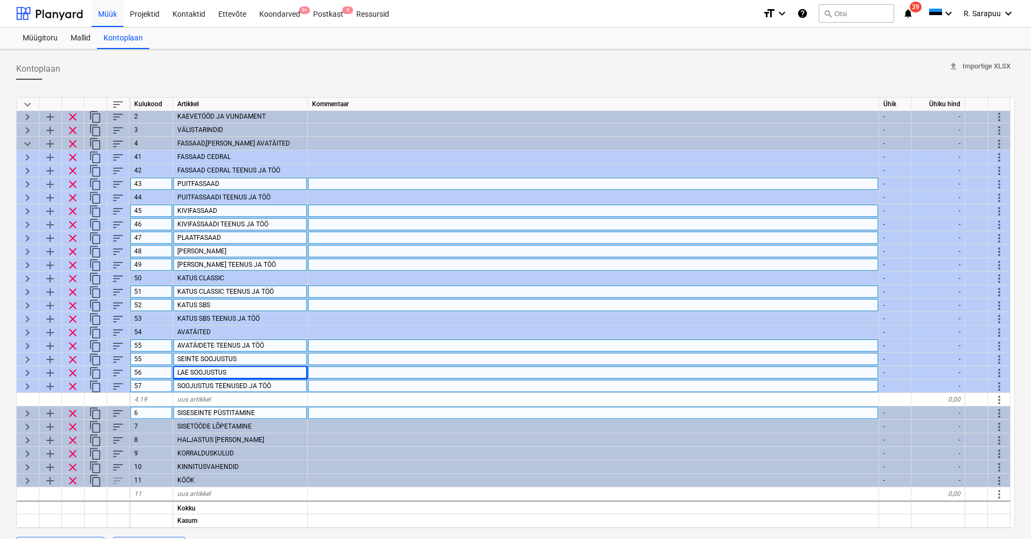
scroll to position [18, 0]
click at [28, 299] on span "keyboard_arrow_right" at bounding box center [27, 305] width 13 height 13
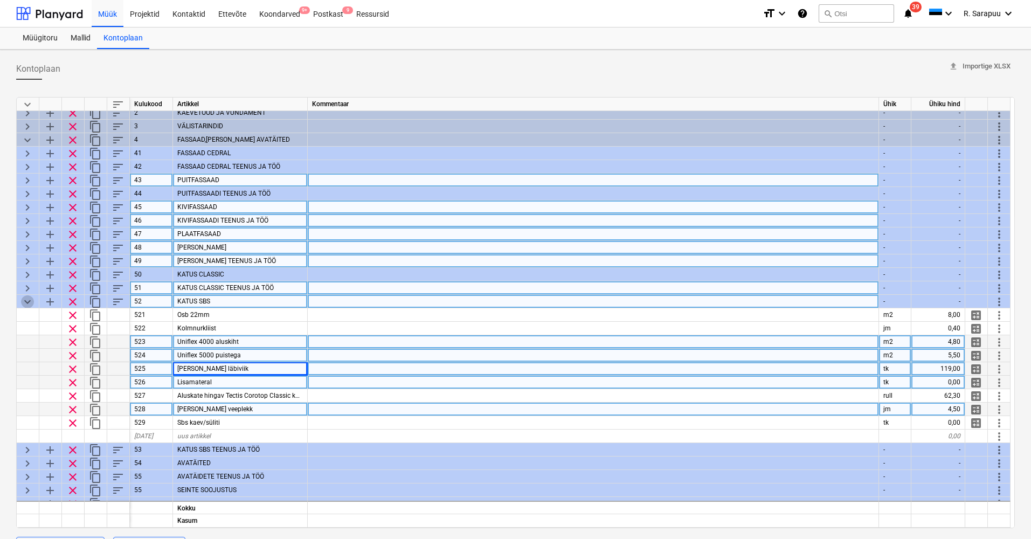
click at [28, 299] on span "keyboard_arrow_down" at bounding box center [27, 301] width 13 height 13
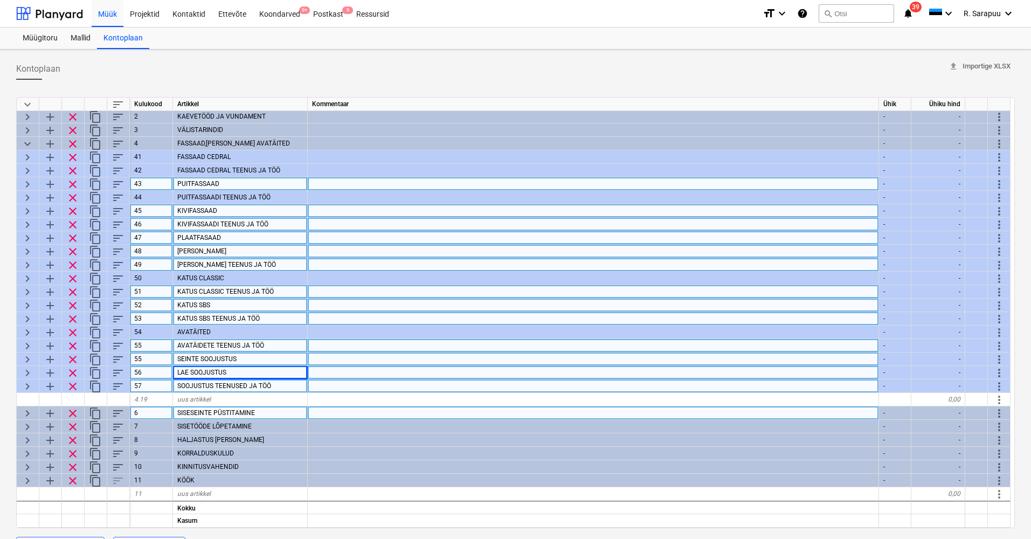
click at [27, 316] on span "keyboard_arrow_right" at bounding box center [27, 319] width 13 height 13
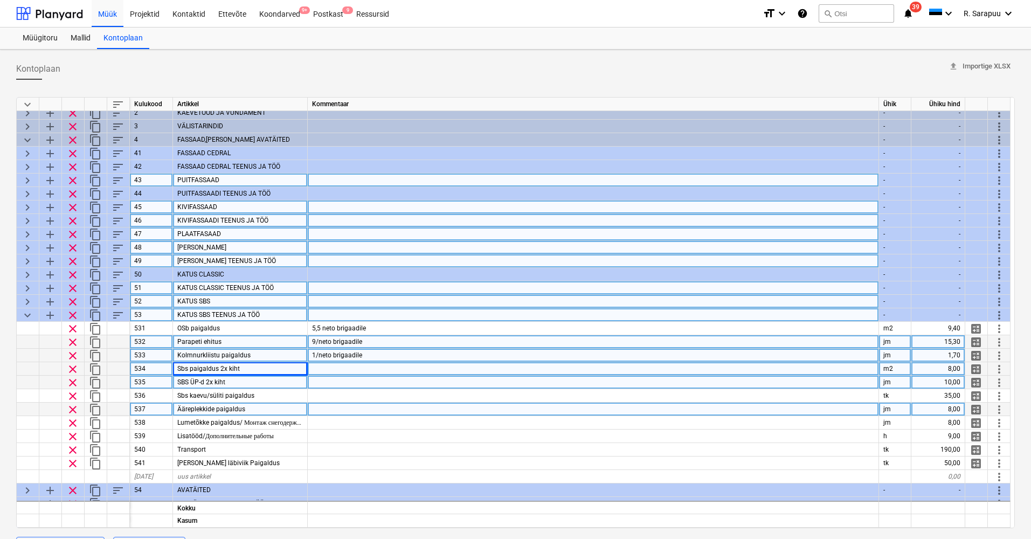
click at [27, 313] on span "keyboard_arrow_down" at bounding box center [27, 315] width 13 height 13
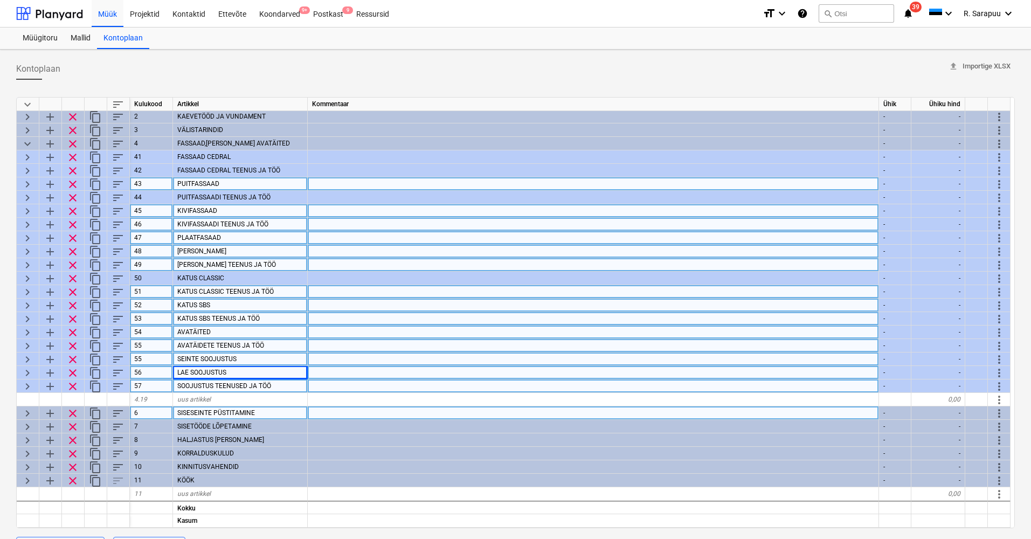
click at [26, 326] on span "keyboard_arrow_right" at bounding box center [27, 332] width 13 height 13
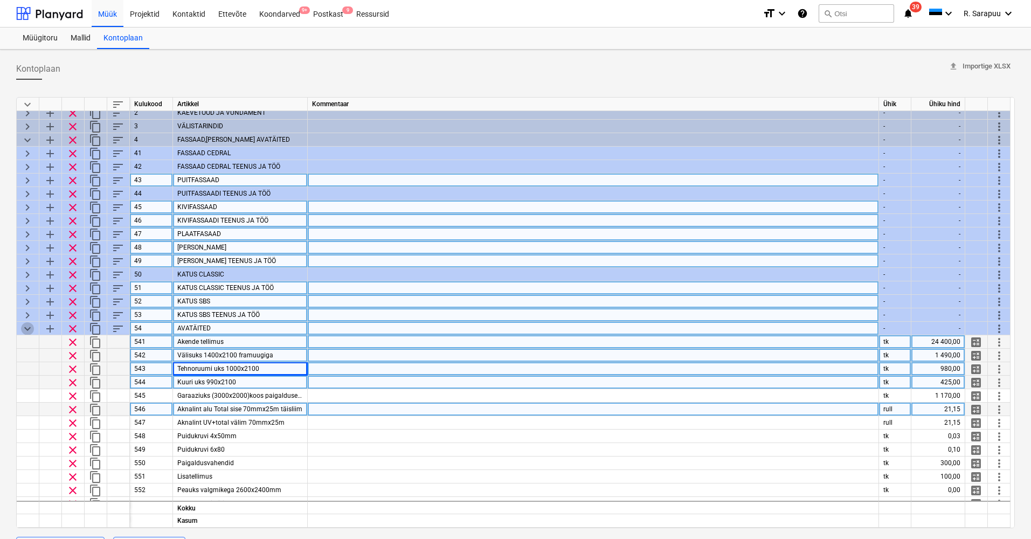
click at [33, 329] on span "keyboard_arrow_down" at bounding box center [27, 328] width 13 height 13
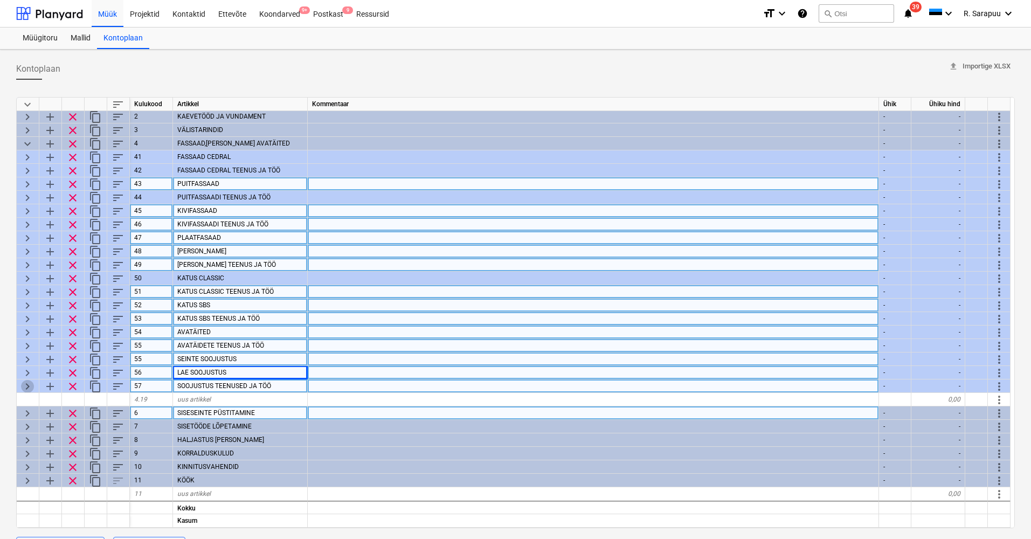
click at [23, 382] on span "keyboard_arrow_right" at bounding box center [27, 386] width 13 height 13
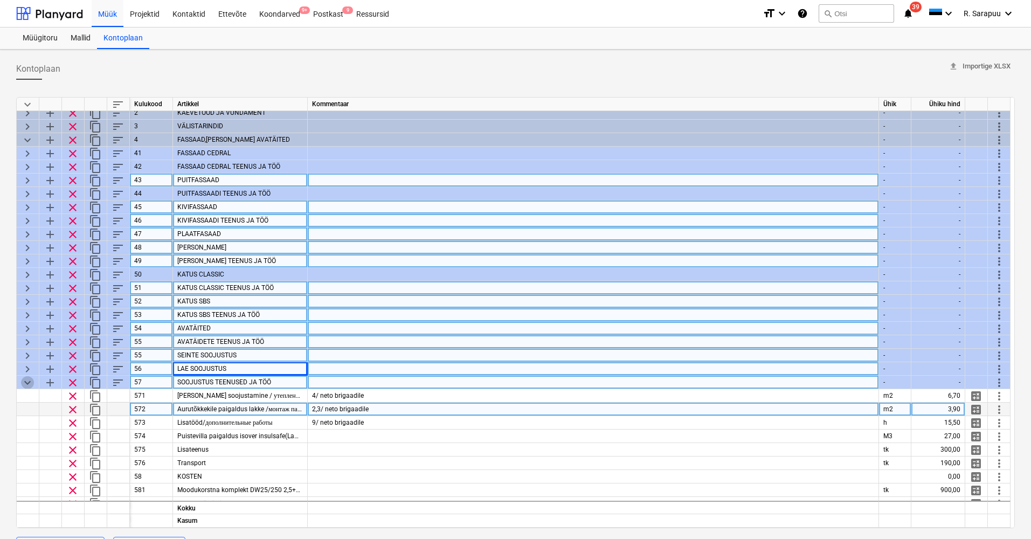
click at [23, 382] on span "keyboard_arrow_down" at bounding box center [27, 382] width 13 height 13
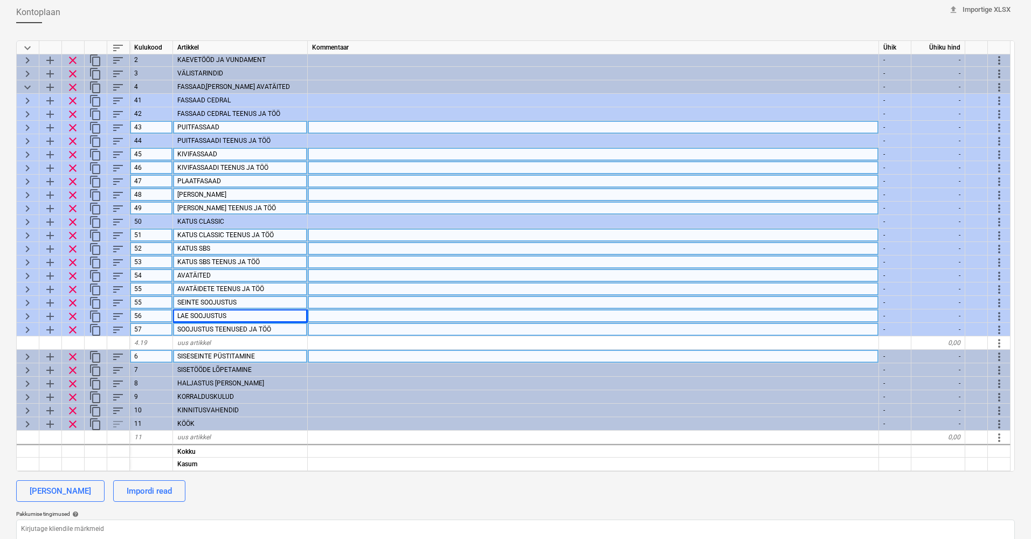
scroll to position [60, 0]
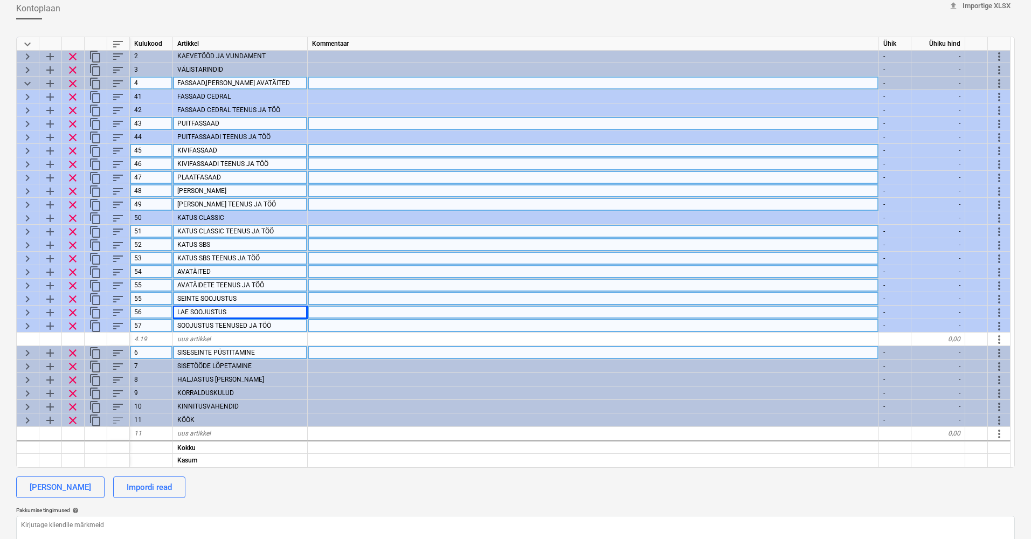
click at [26, 77] on span "keyboard_arrow_down" at bounding box center [27, 83] width 13 height 13
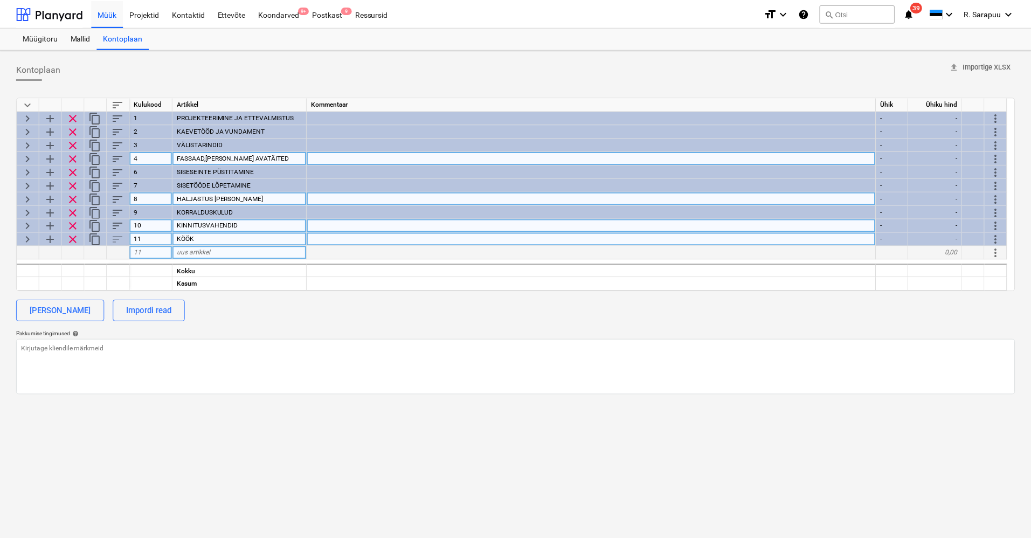
scroll to position [0, 0]
click at [114, 19] on div "Müük" at bounding box center [108, 12] width 32 height 27
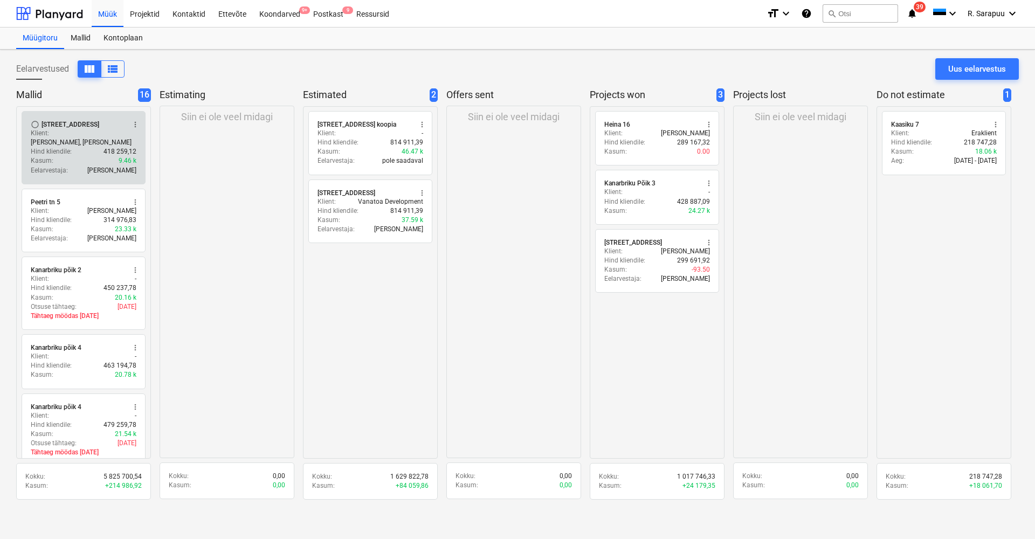
click at [74, 147] on div "Hind kliendile : 418 259,12" at bounding box center [84, 151] width 106 height 9
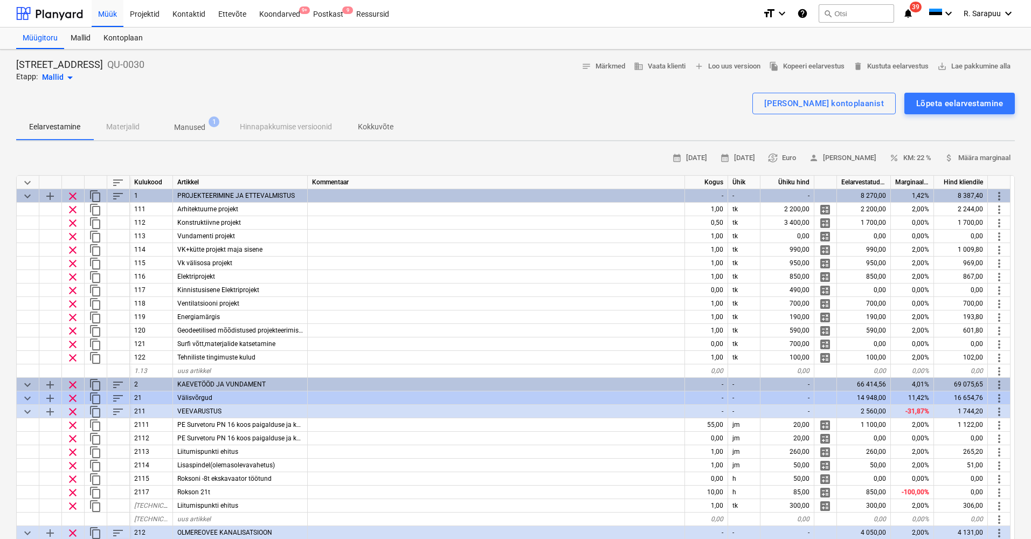
click at [27, 176] on span "keyboard_arrow_down" at bounding box center [27, 182] width 13 height 13
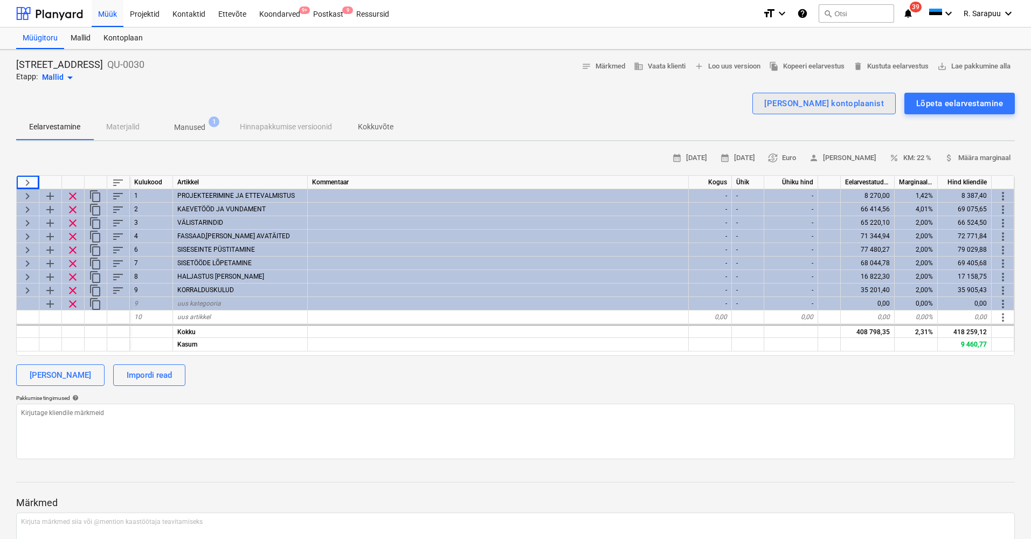
click at [812, 106] on div "Lisa ridu kontoplaanist" at bounding box center [824, 103] width 120 height 14
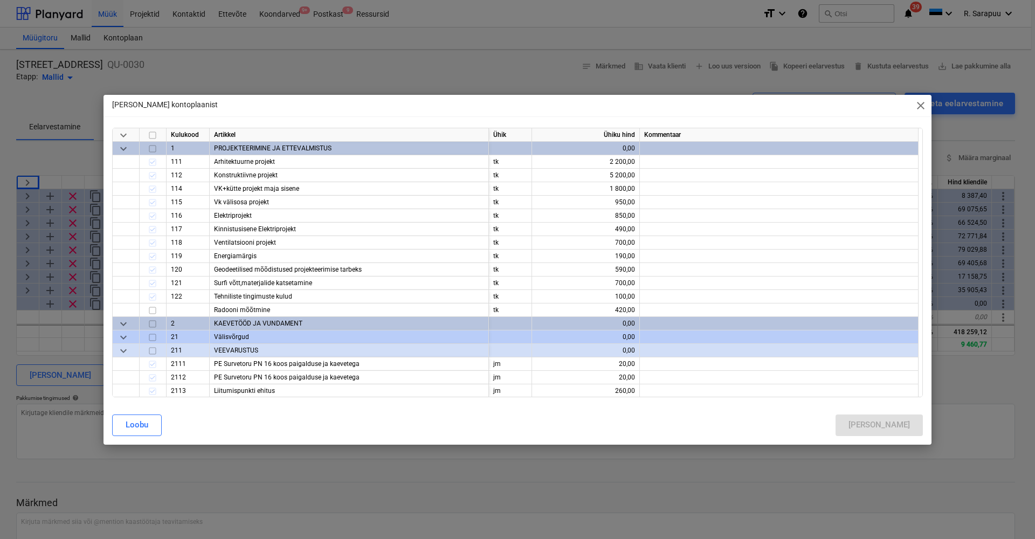
click at [121, 133] on span "keyboard_arrow_down" at bounding box center [123, 134] width 13 height 13
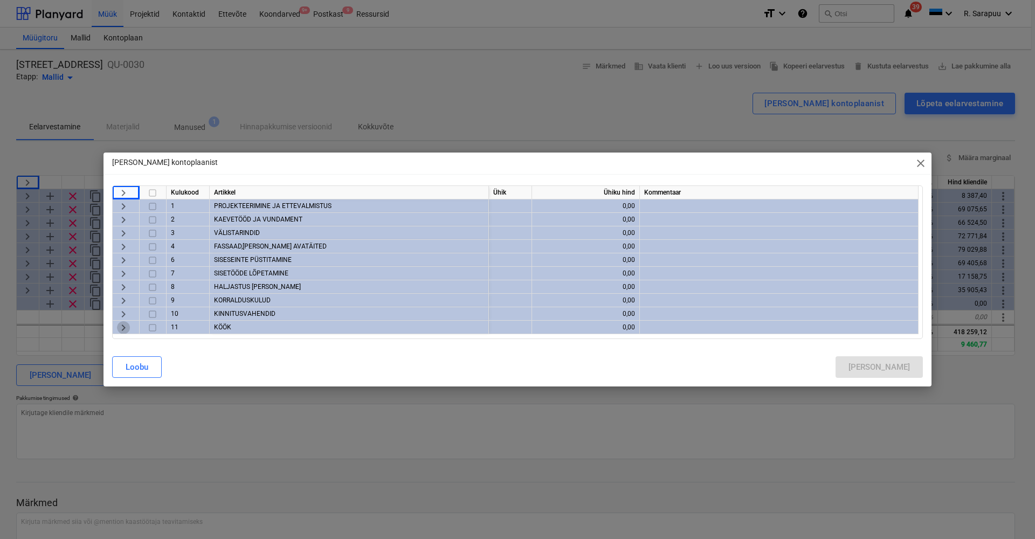
click at [119, 328] on span "keyboard_arrow_right" at bounding box center [123, 327] width 13 height 13
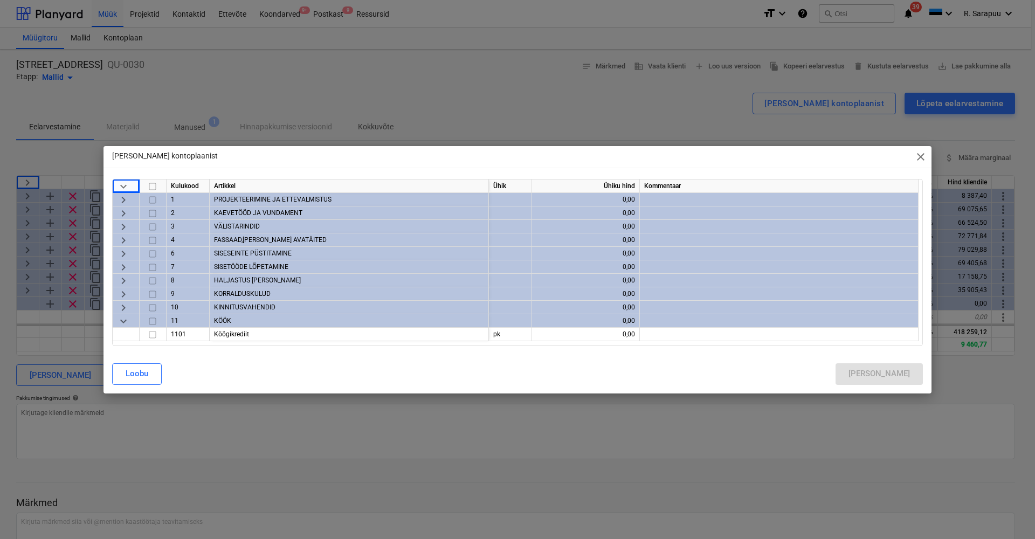
click at [122, 321] on span "keyboard_arrow_down" at bounding box center [123, 320] width 13 height 13
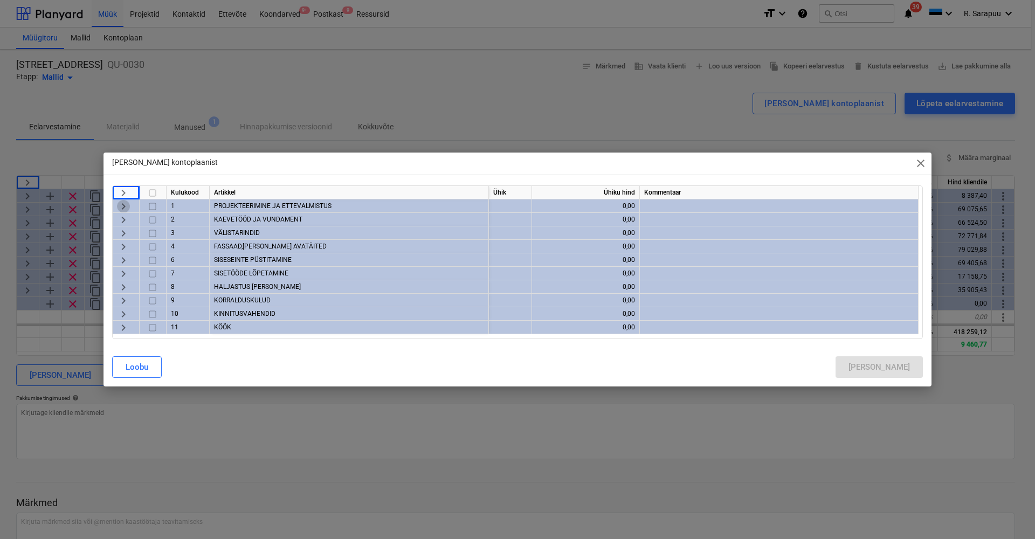
click at [126, 205] on span "keyboard_arrow_right" at bounding box center [123, 206] width 13 height 13
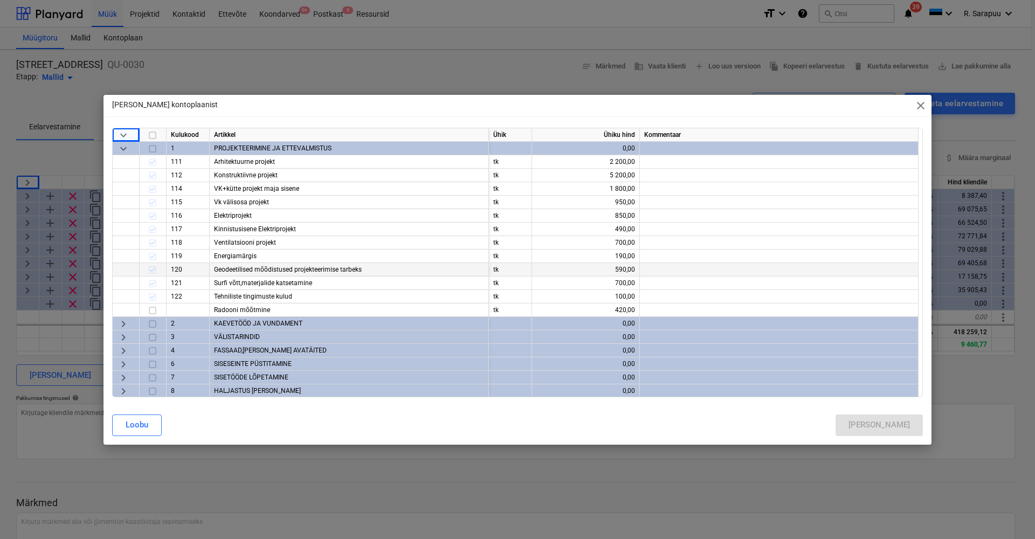
click at [120, 147] on span "keyboard_arrow_down" at bounding box center [123, 148] width 13 height 13
type textarea "x"
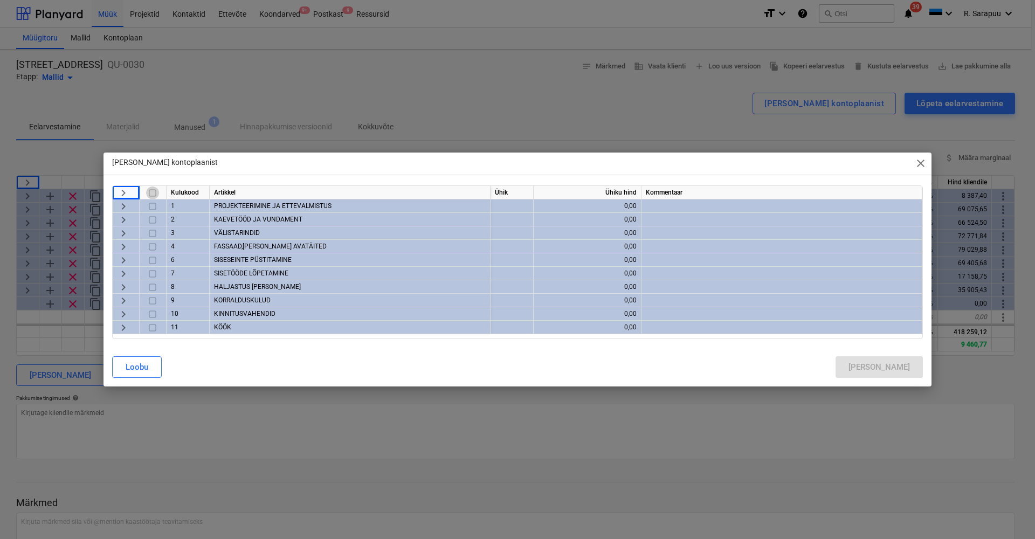
click at [151, 191] on input "checkbox" at bounding box center [152, 192] width 13 height 13
click at [155, 192] on input "checkbox" at bounding box center [152, 192] width 13 height 13
click at [154, 192] on input "checkbox" at bounding box center [152, 192] width 13 height 13
click at [153, 205] on input "checkbox" at bounding box center [152, 206] width 13 height 13
click at [153, 200] on input "checkbox" at bounding box center [152, 206] width 13 height 13
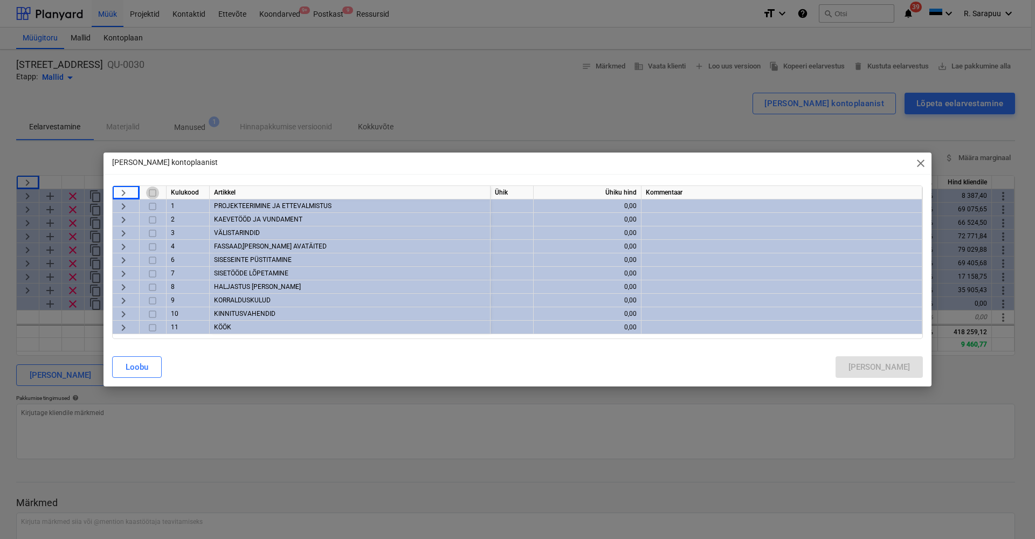
click at [153, 189] on input "checkbox" at bounding box center [152, 192] width 13 height 13
checkbox input "false"
click at [125, 218] on span "keyboard_arrow_right" at bounding box center [123, 219] width 13 height 13
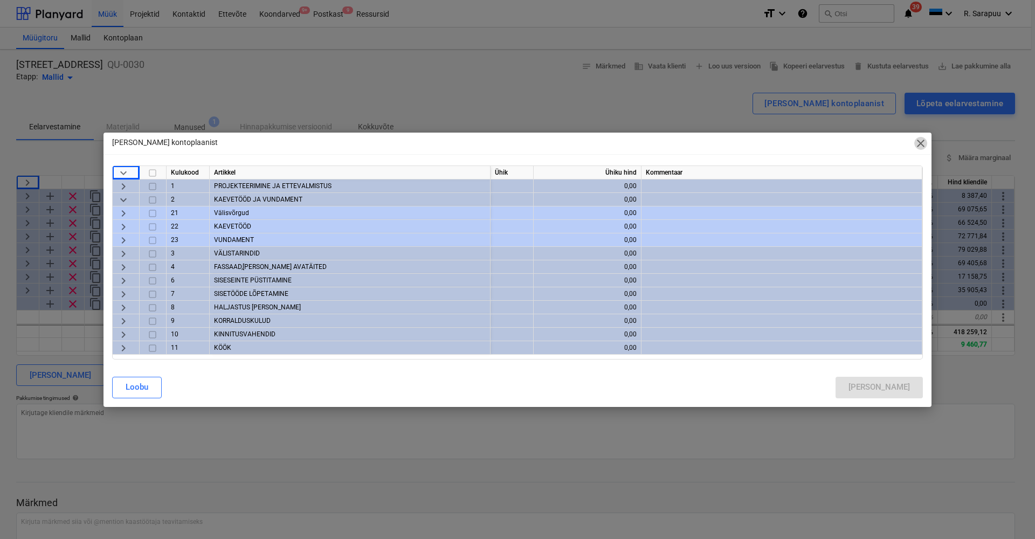
click at [924, 144] on span "close" at bounding box center [920, 143] width 13 height 13
type textarea "x"
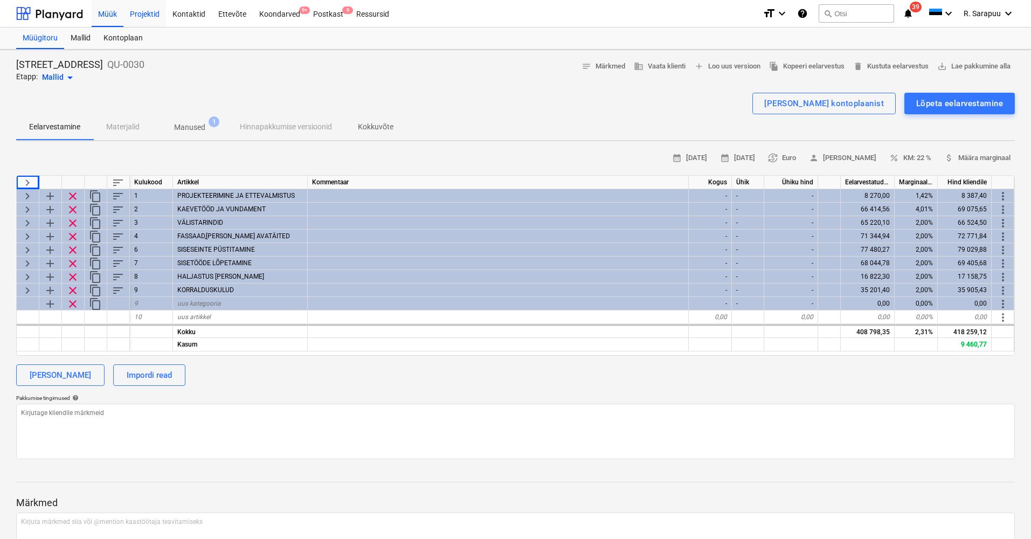
click at [135, 18] on div "Projektid" at bounding box center [144, 12] width 43 height 27
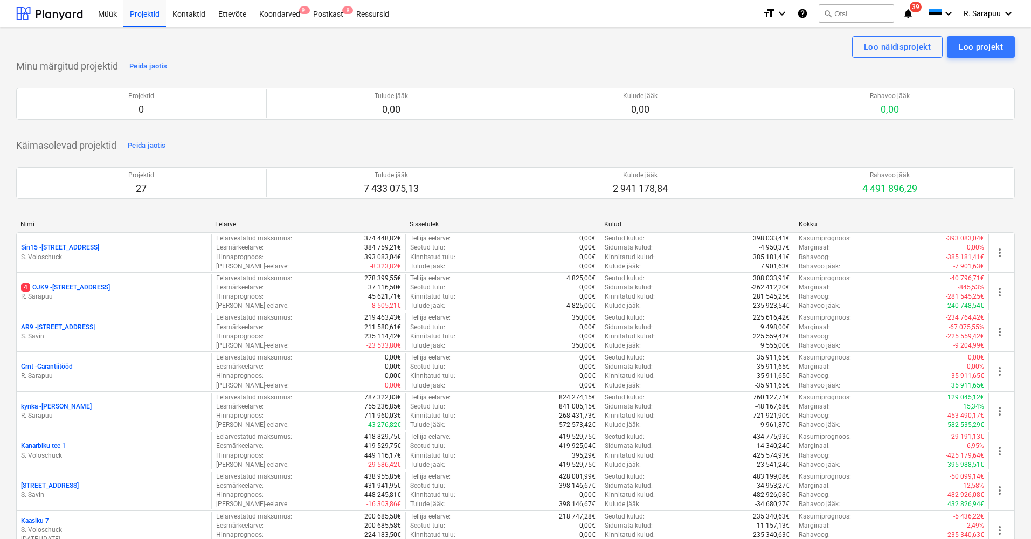
scroll to position [1, 0]
click at [157, 16] on div "Projektid" at bounding box center [144, 11] width 43 height 27
click at [108, 14] on div "Müük" at bounding box center [108, 11] width 32 height 27
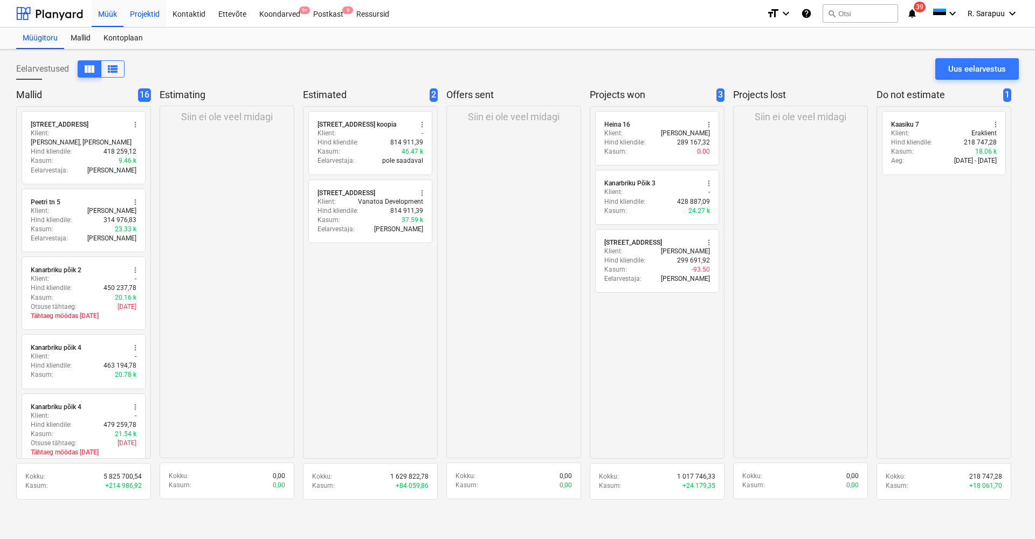
click at [139, 13] on div "Projektid" at bounding box center [144, 12] width 43 height 27
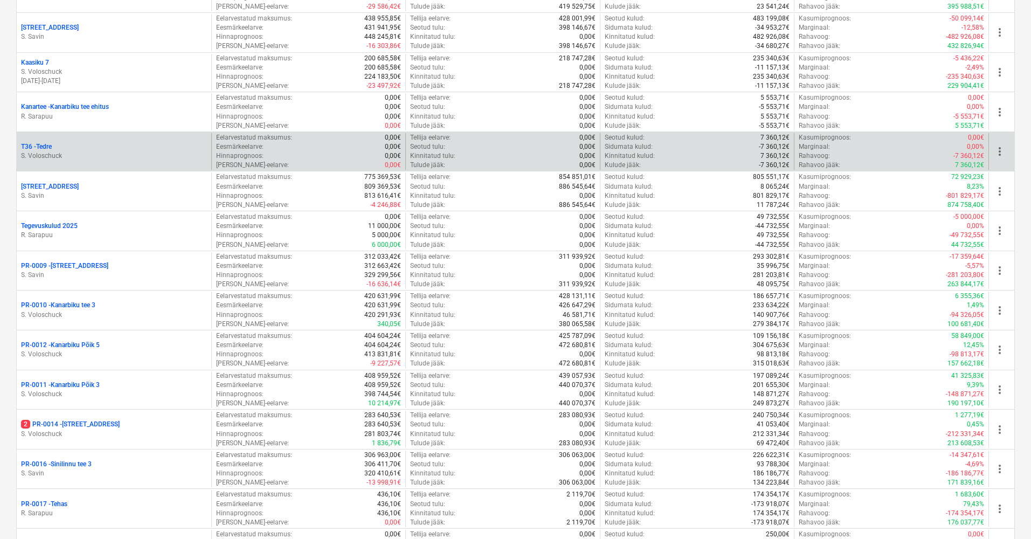
scroll to position [544, 0]
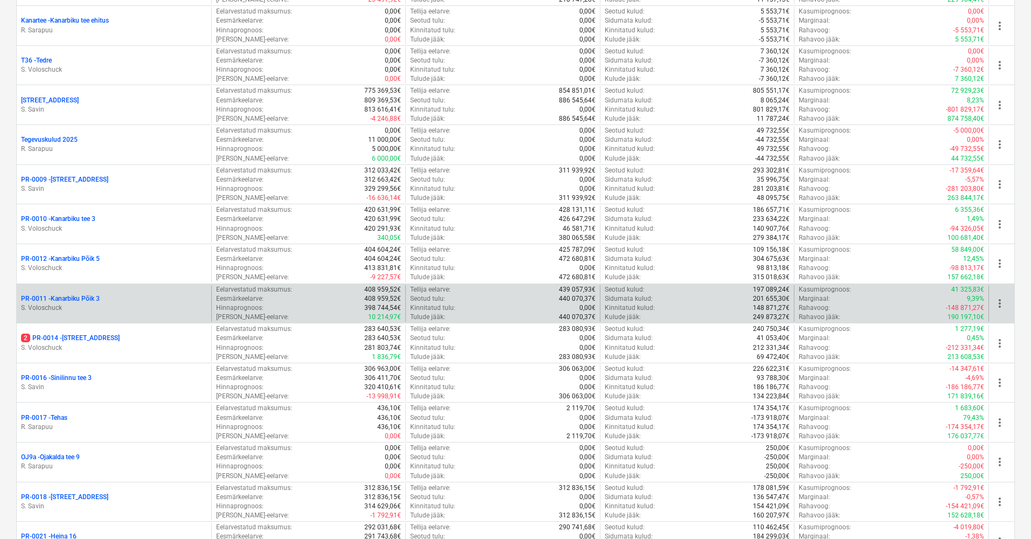
click at [101, 295] on div "PR-0011 - Kanarbiku Põik 3" at bounding box center [114, 298] width 186 height 9
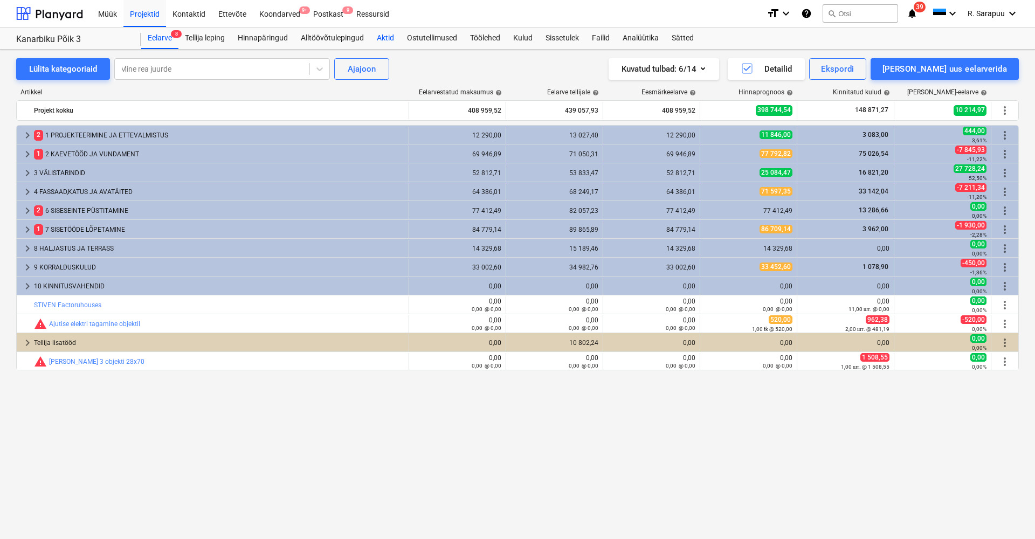
click at [395, 39] on div "Aktid" at bounding box center [385, 38] width 30 height 22
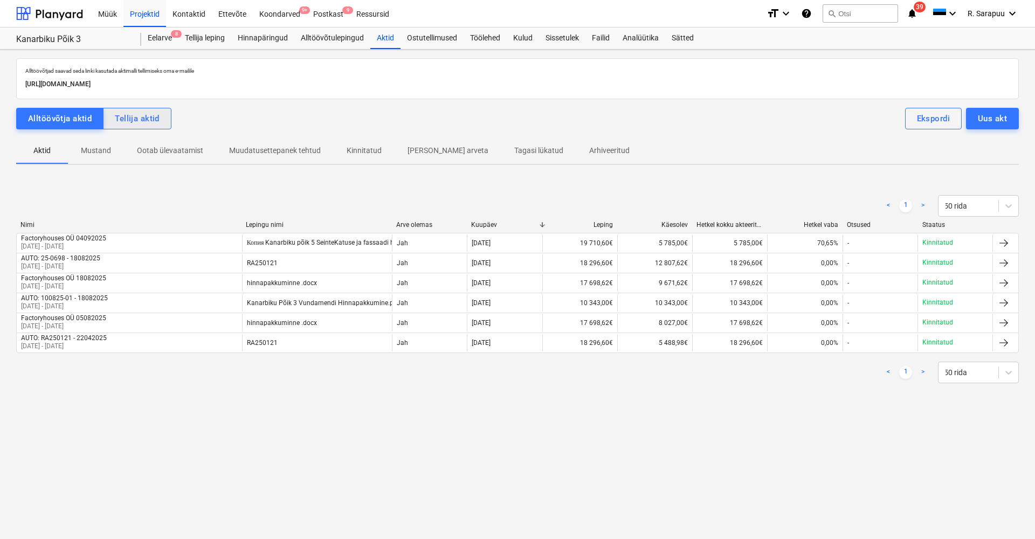
click at [123, 117] on div "Tellija aktid" at bounding box center [137, 119] width 45 height 14
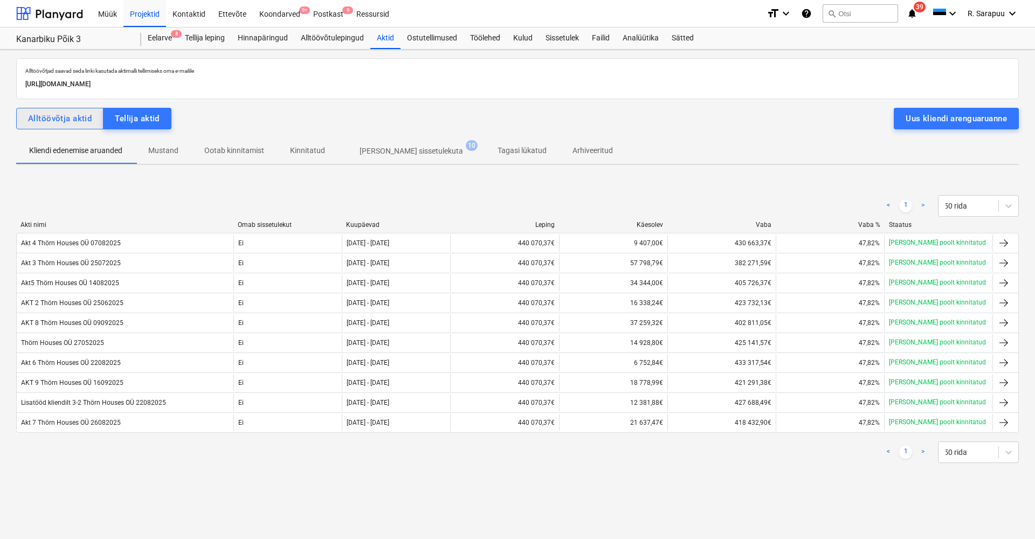
click at [56, 118] on div "Alltöövõtja aktid" at bounding box center [60, 119] width 64 height 14
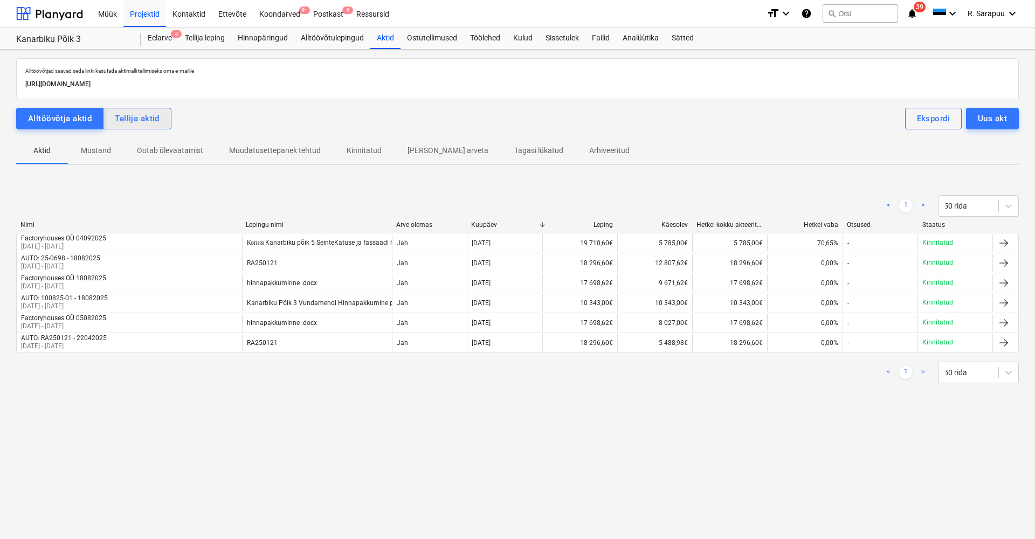
click at [127, 118] on div "Tellija aktid" at bounding box center [137, 119] width 45 height 14
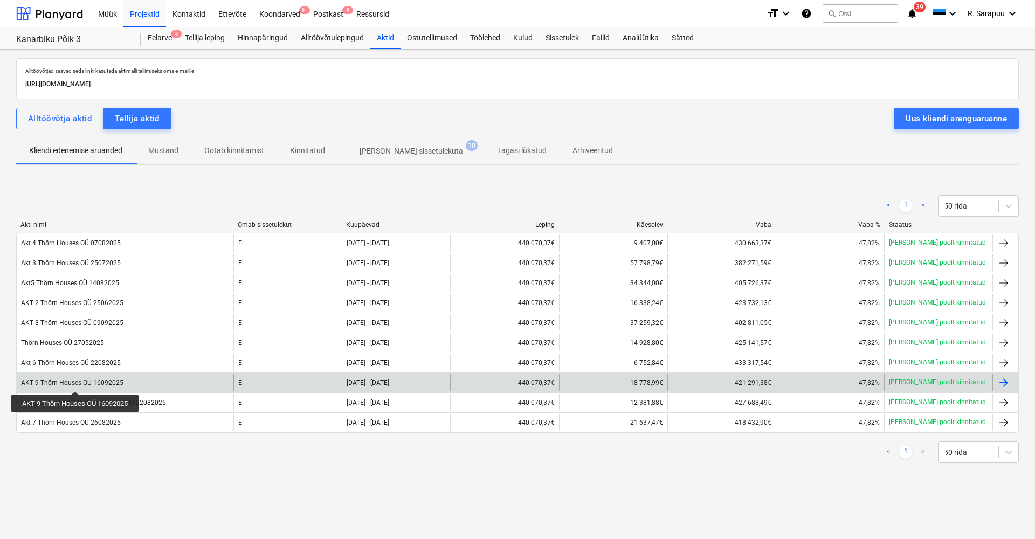
click at [77, 382] on div "AKT 9 Thörn Houses OÜ 16092025" at bounding box center [72, 383] width 102 height 8
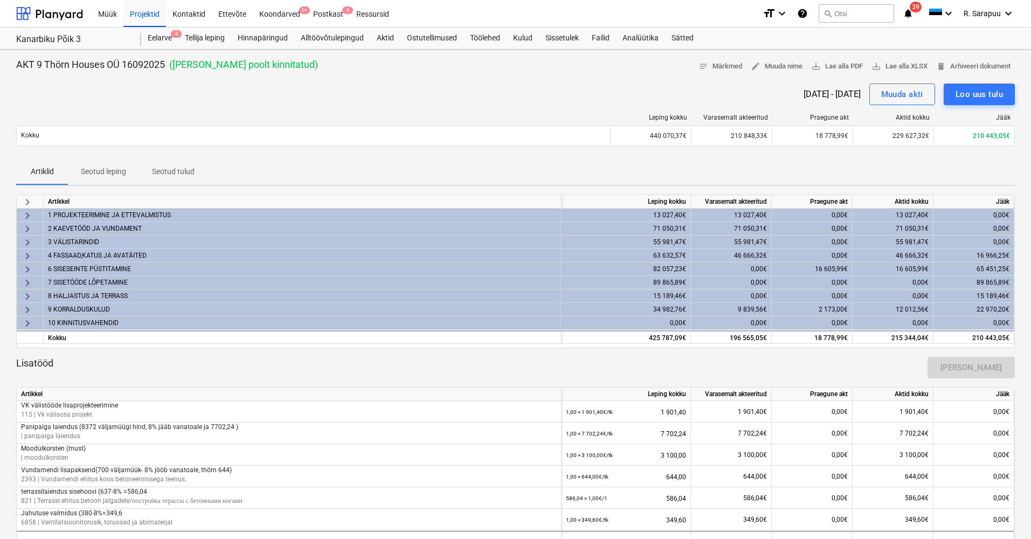
click at [29, 227] on span "keyboard_arrow_right" at bounding box center [27, 229] width 13 height 13
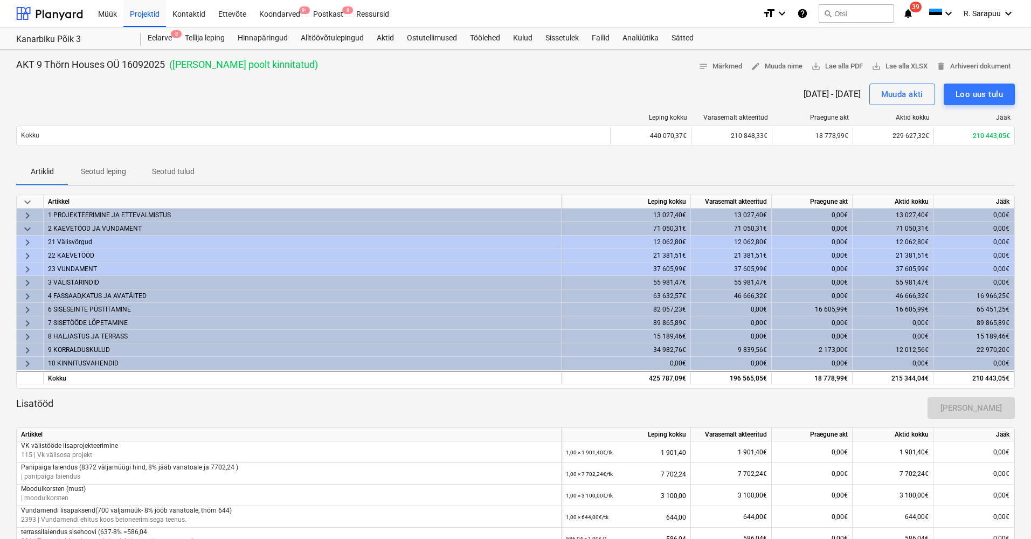
click at [29, 227] on span "keyboard_arrow_down" at bounding box center [27, 229] width 13 height 13
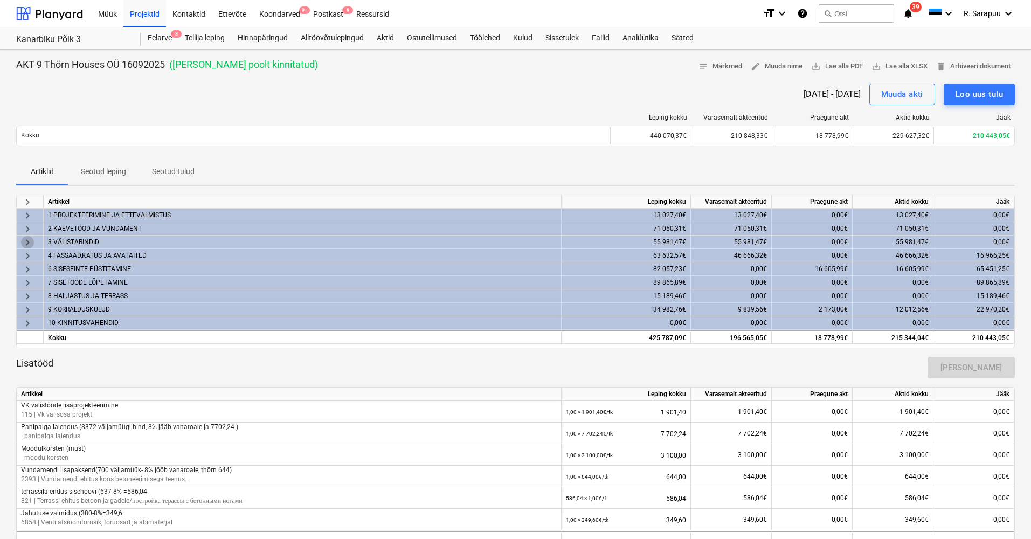
click at [26, 238] on span "keyboard_arrow_right" at bounding box center [27, 242] width 13 height 13
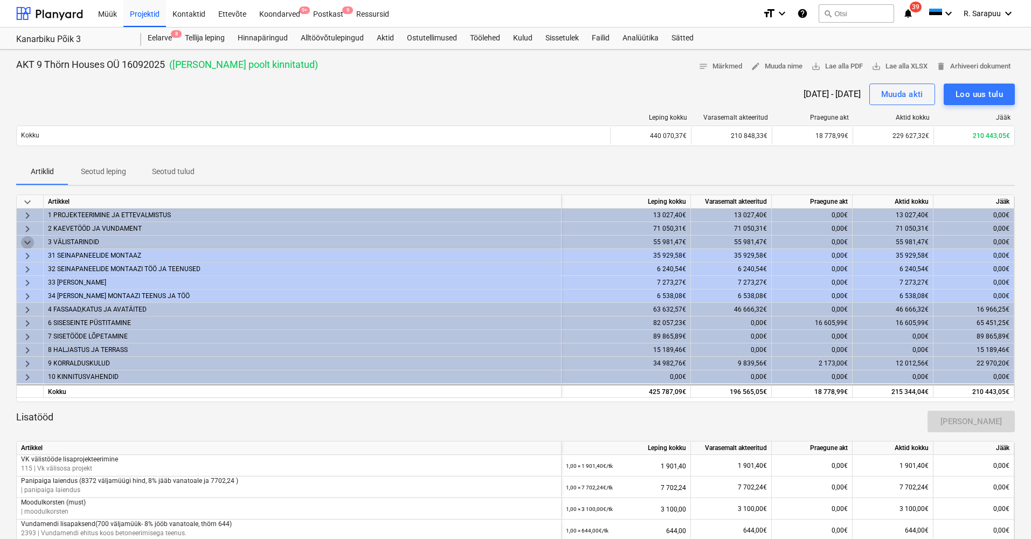
click at [26, 238] on span "keyboard_arrow_down" at bounding box center [27, 242] width 13 height 13
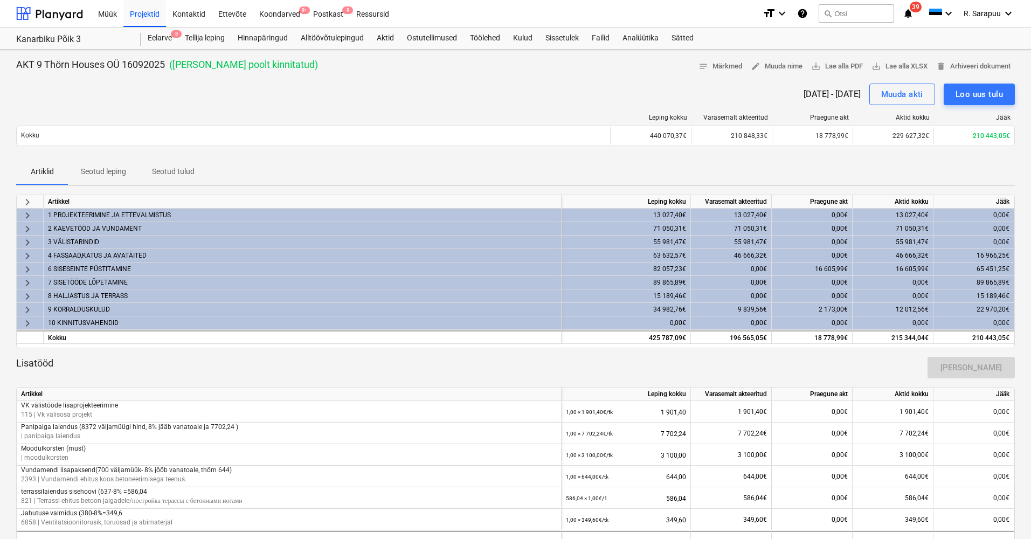
click at [26, 238] on span "keyboard_arrow_right" at bounding box center [27, 242] width 13 height 13
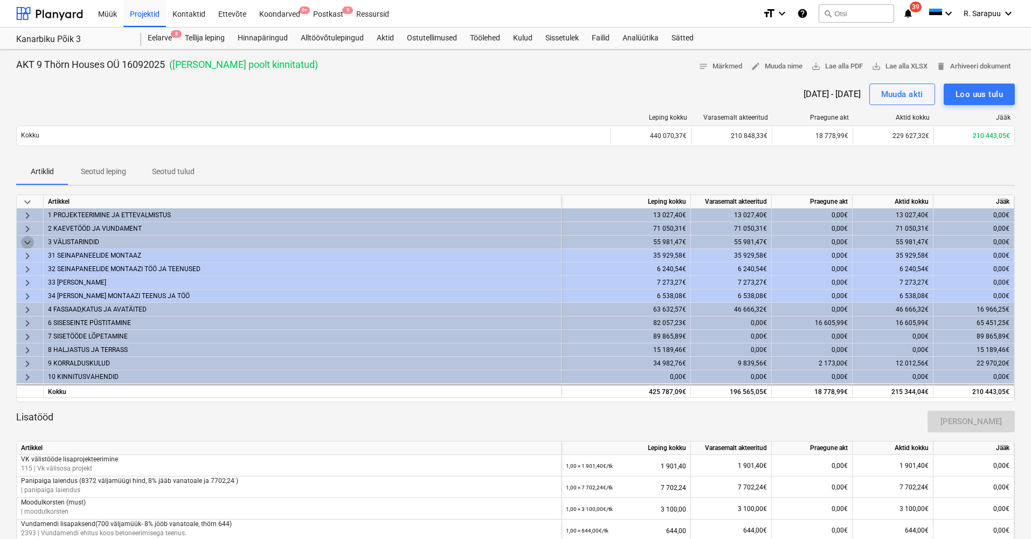
click at [26, 238] on span "keyboard_arrow_down" at bounding box center [27, 242] width 13 height 13
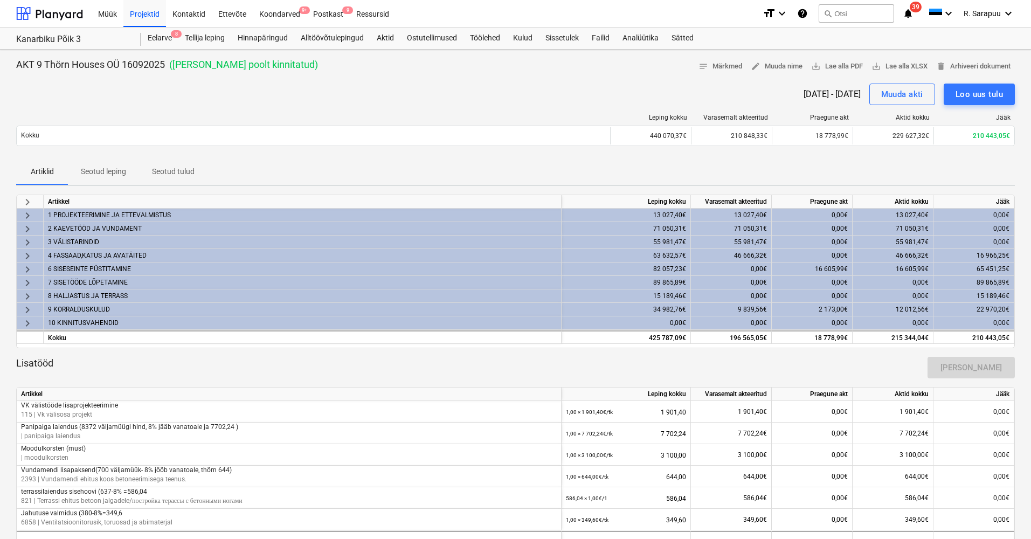
click at [26, 253] on span "keyboard_arrow_right" at bounding box center [27, 256] width 13 height 13
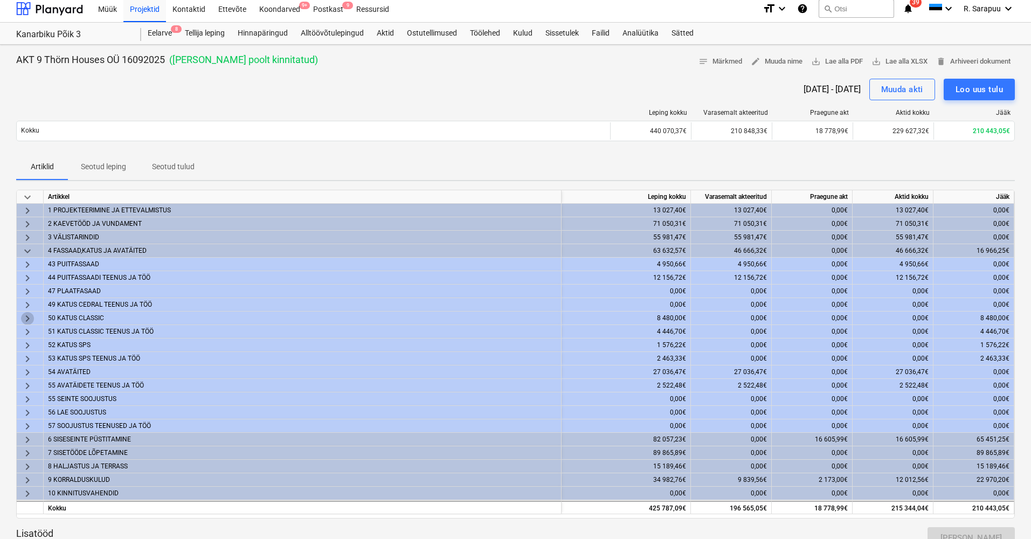
click at [24, 323] on span "keyboard_arrow_right" at bounding box center [27, 318] width 13 height 13
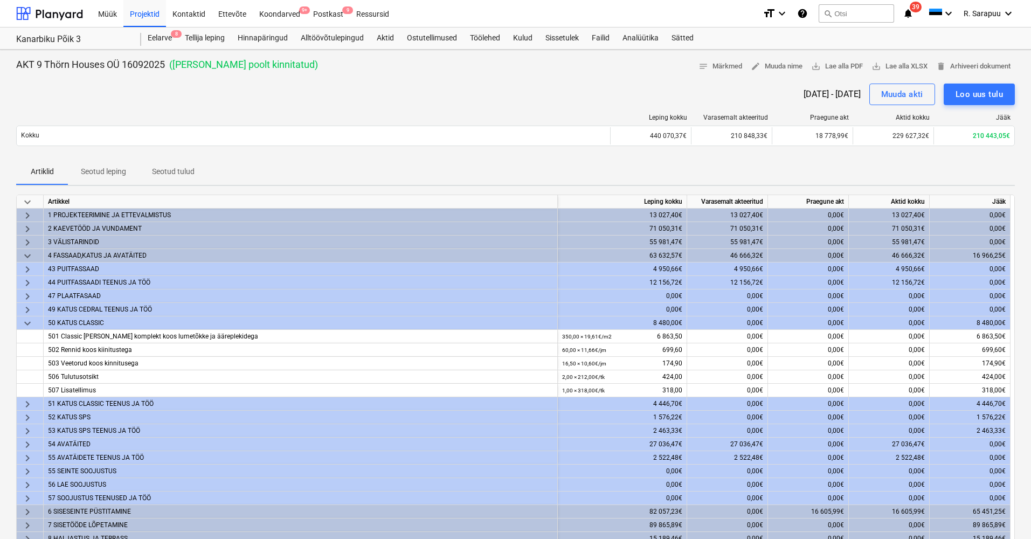
scroll to position [3, 0]
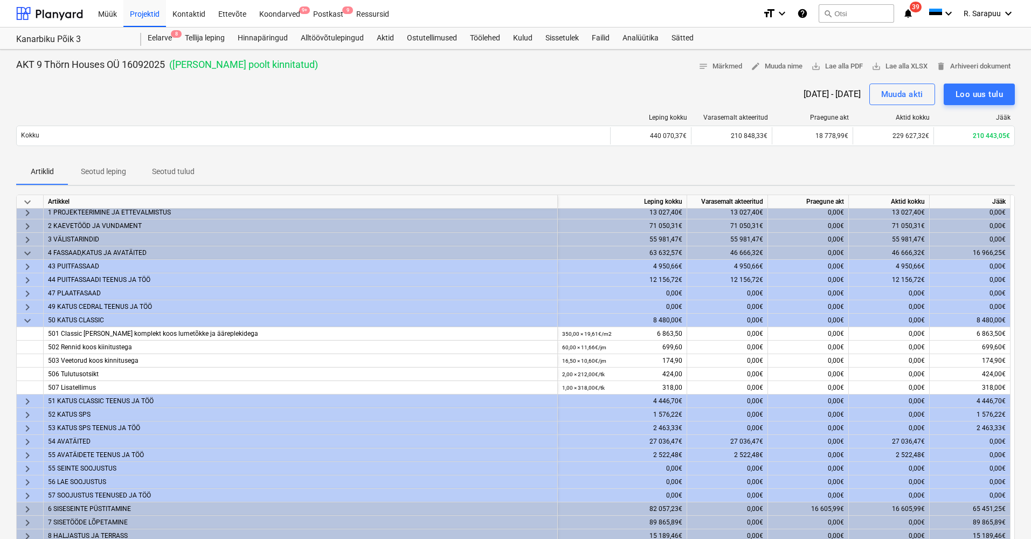
click at [26, 321] on span "keyboard_arrow_down" at bounding box center [27, 320] width 13 height 13
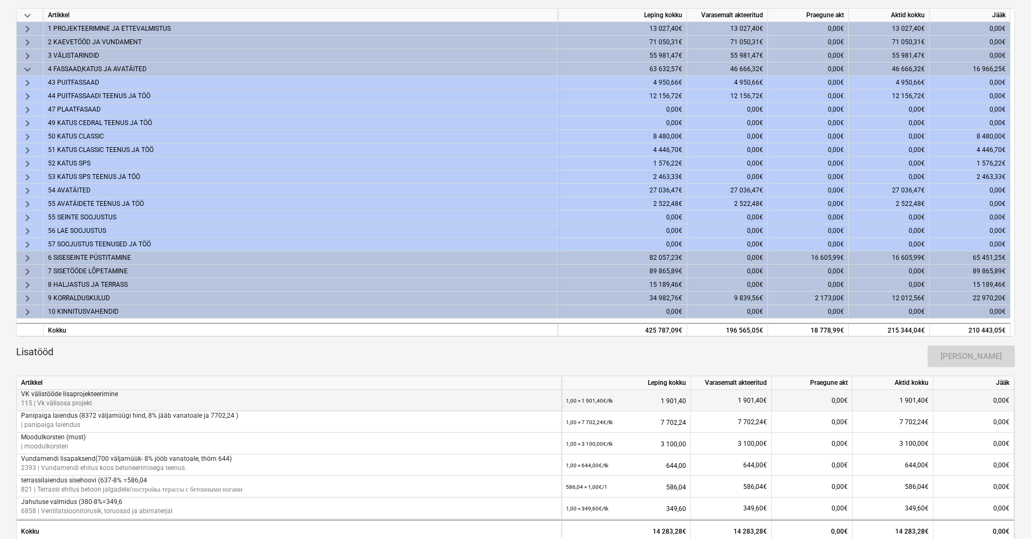
scroll to position [173, 0]
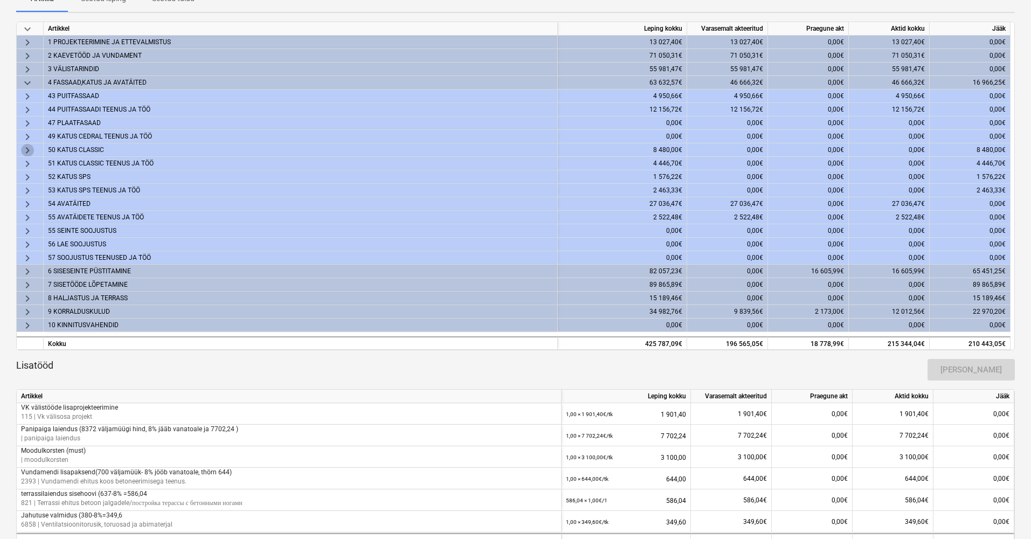
click at [29, 149] on span "keyboard_arrow_right" at bounding box center [27, 150] width 13 height 13
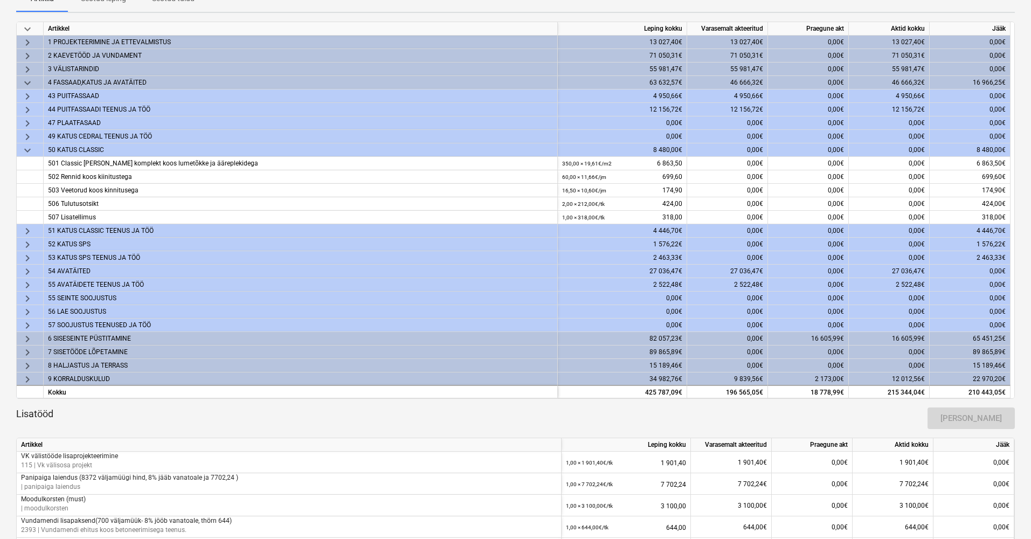
click at [29, 149] on span "keyboard_arrow_down" at bounding box center [27, 150] width 13 height 13
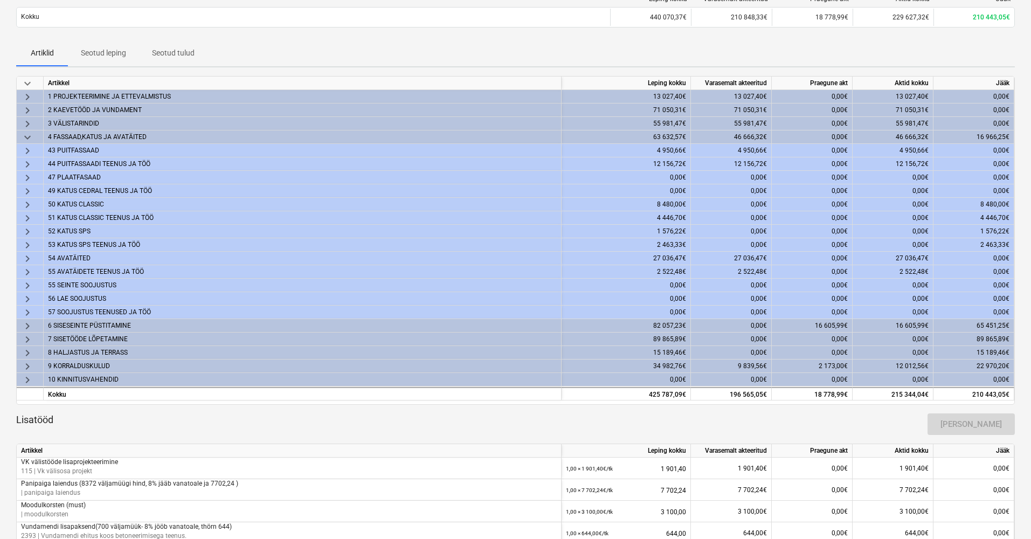
scroll to position [121, 0]
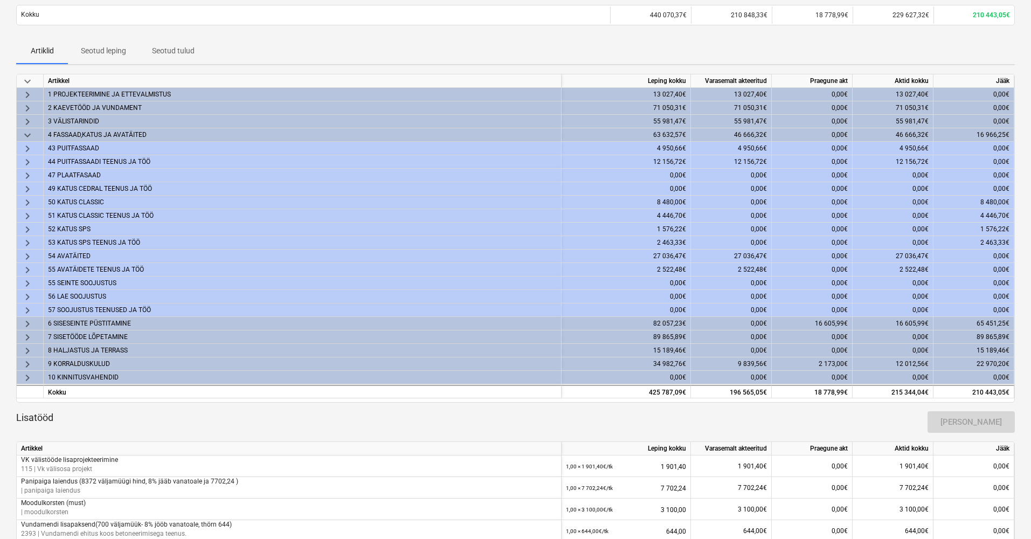
click at [30, 218] on span "keyboard_arrow_right" at bounding box center [27, 216] width 13 height 13
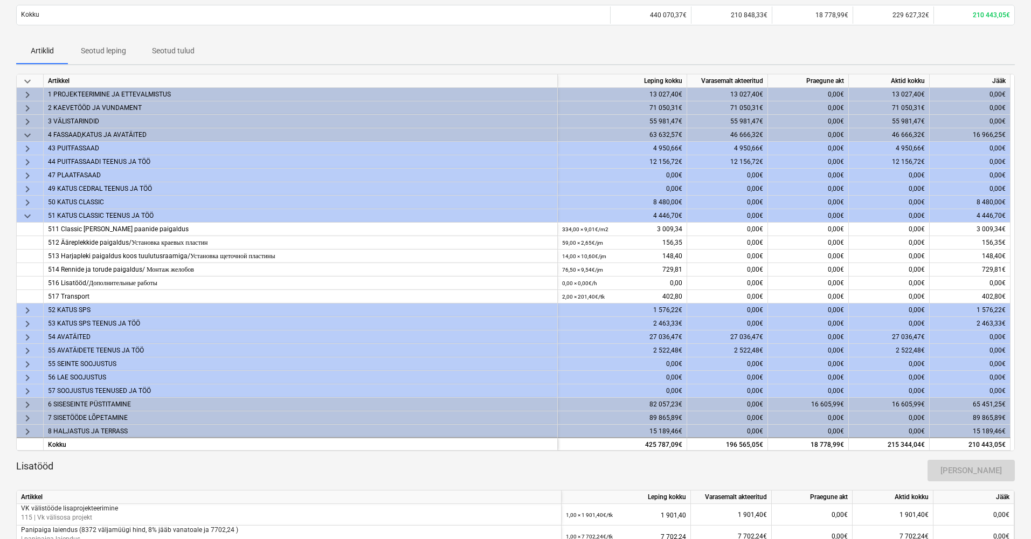
click at [30, 216] on span "keyboard_arrow_down" at bounding box center [27, 216] width 13 height 13
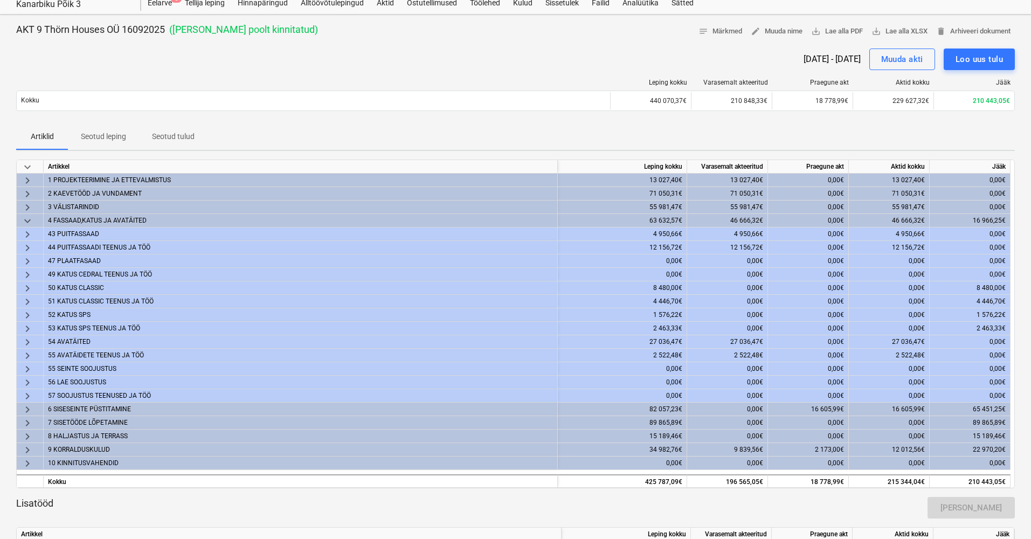
scroll to position [36, 0]
click at [26, 217] on span "keyboard_arrow_down" at bounding box center [27, 219] width 13 height 13
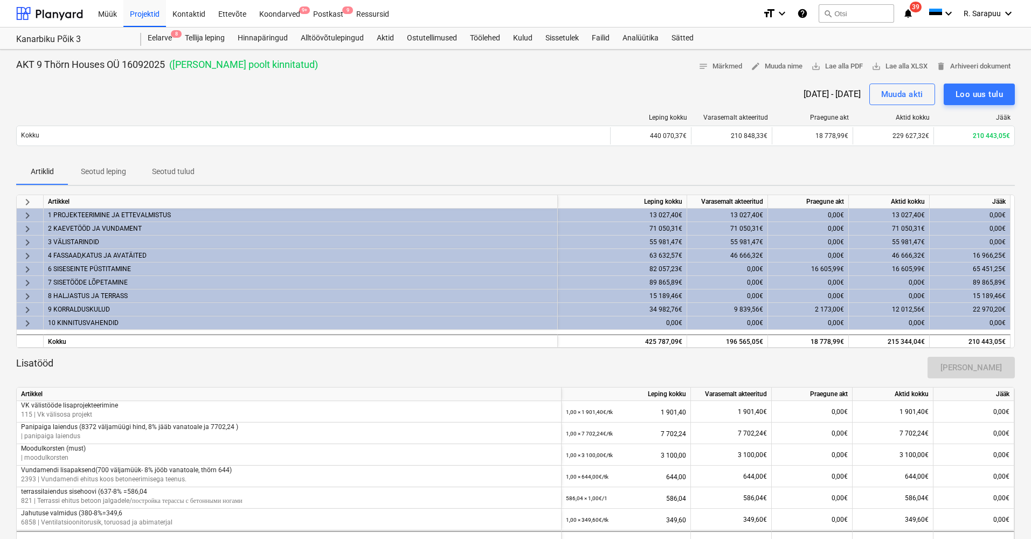
scroll to position [0, 0]
click at [181, 18] on div "Kontaktid" at bounding box center [189, 12] width 46 height 27
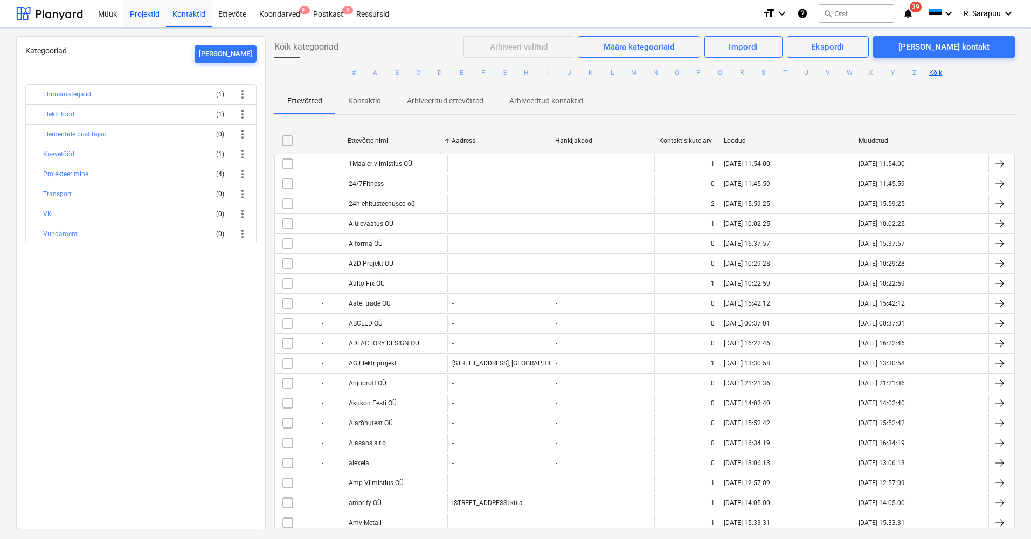
click at [148, 18] on div "Projektid" at bounding box center [144, 12] width 43 height 27
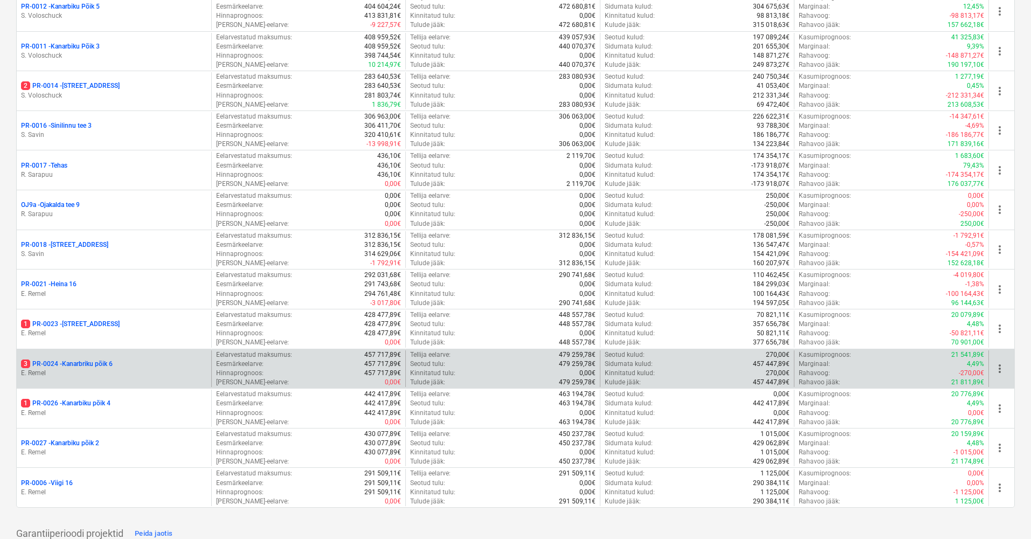
scroll to position [798, 0]
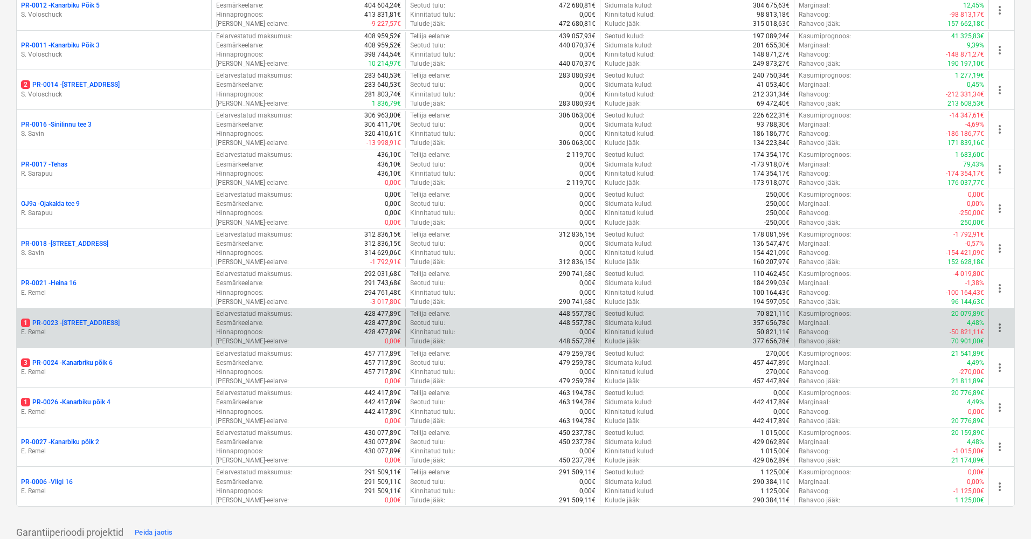
click at [97, 319] on p "1 PR-0023 - Kanarbriku tee 7" at bounding box center [70, 323] width 99 height 9
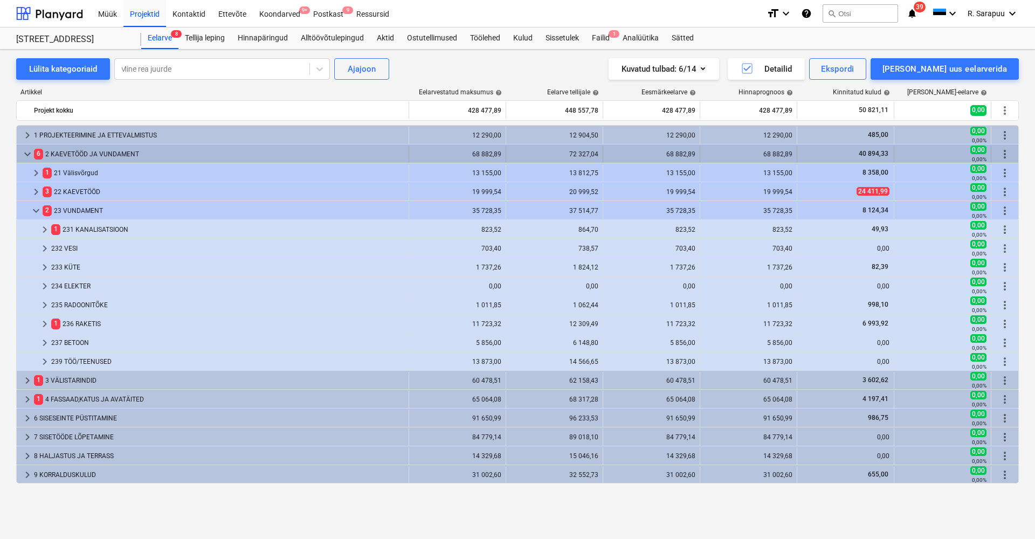
click at [26, 152] on span "keyboard_arrow_down" at bounding box center [27, 154] width 13 height 13
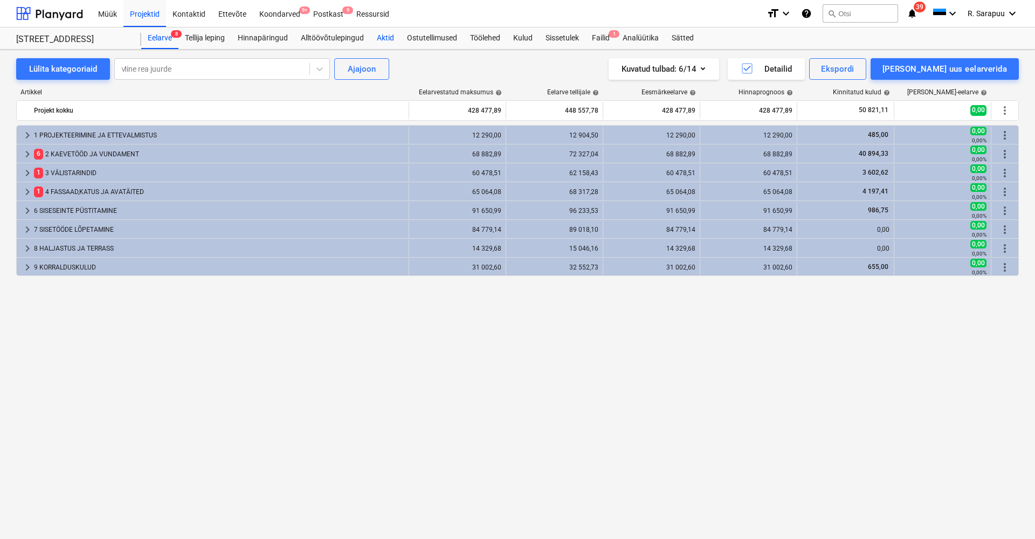
click at [383, 39] on div "Aktid" at bounding box center [385, 38] width 30 height 22
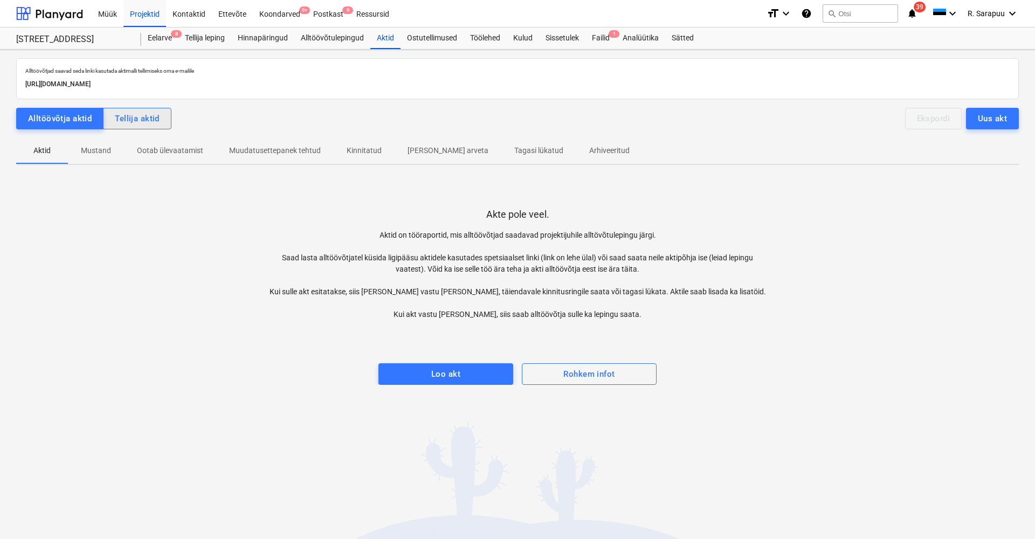
click at [144, 112] on div "Tellija aktid" at bounding box center [137, 119] width 45 height 14
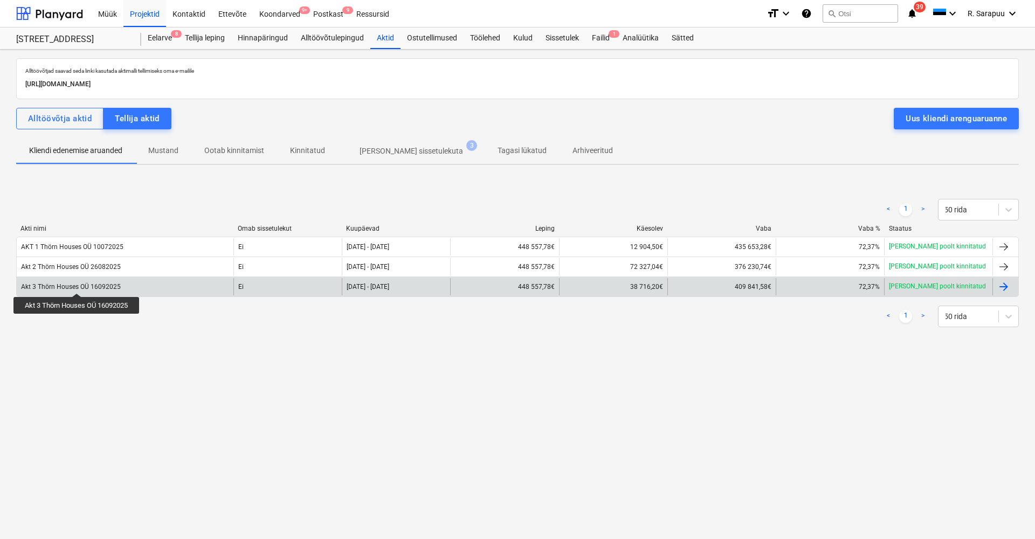
click at [78, 283] on div "Akt 3 Thörn Houses OÜ 16092025" at bounding box center [71, 287] width 100 height 8
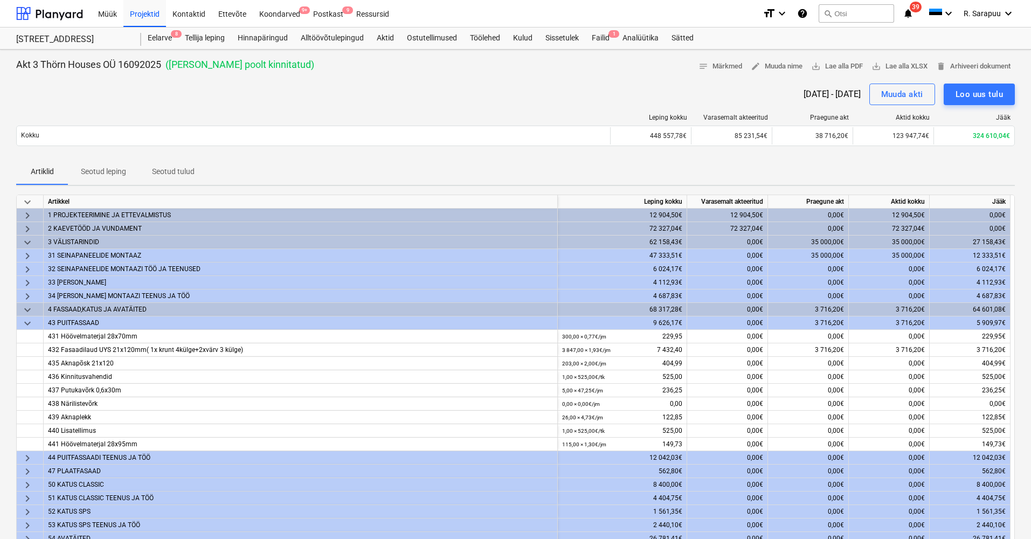
click at [27, 199] on span "keyboard_arrow_down" at bounding box center [27, 202] width 13 height 13
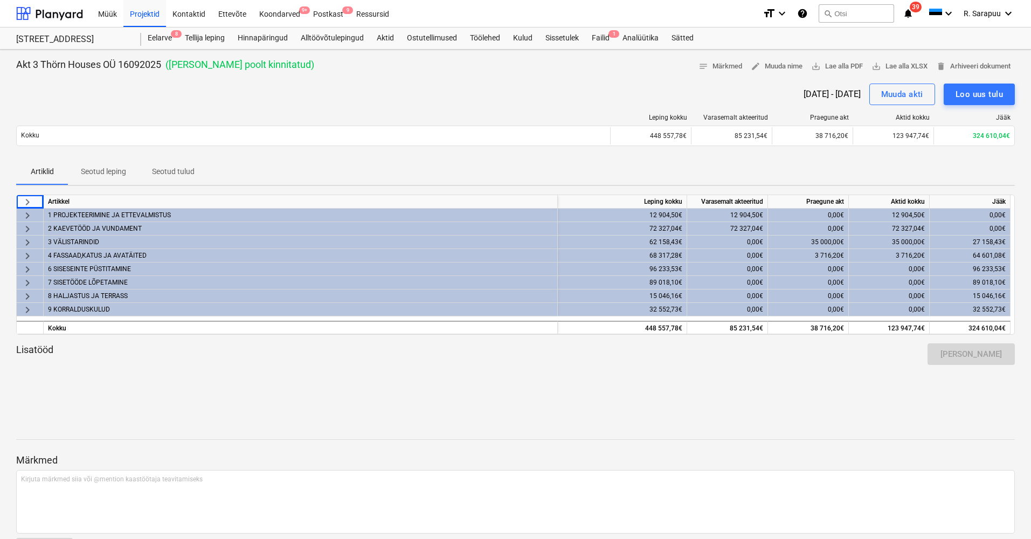
click at [970, 241] on div "27 158,43€" at bounding box center [970, 242] width 81 height 13
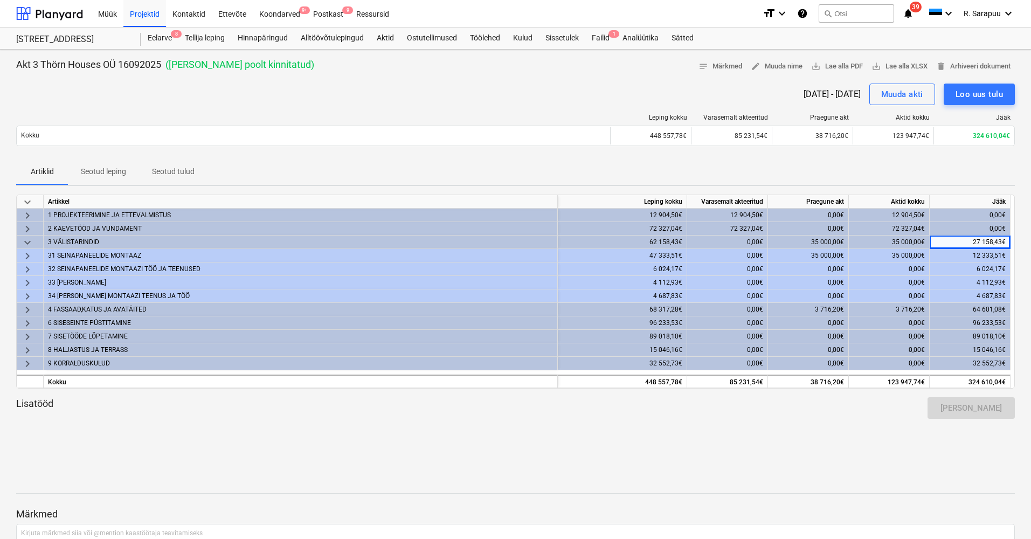
click at [24, 241] on span "keyboard_arrow_down" at bounding box center [27, 242] width 13 height 13
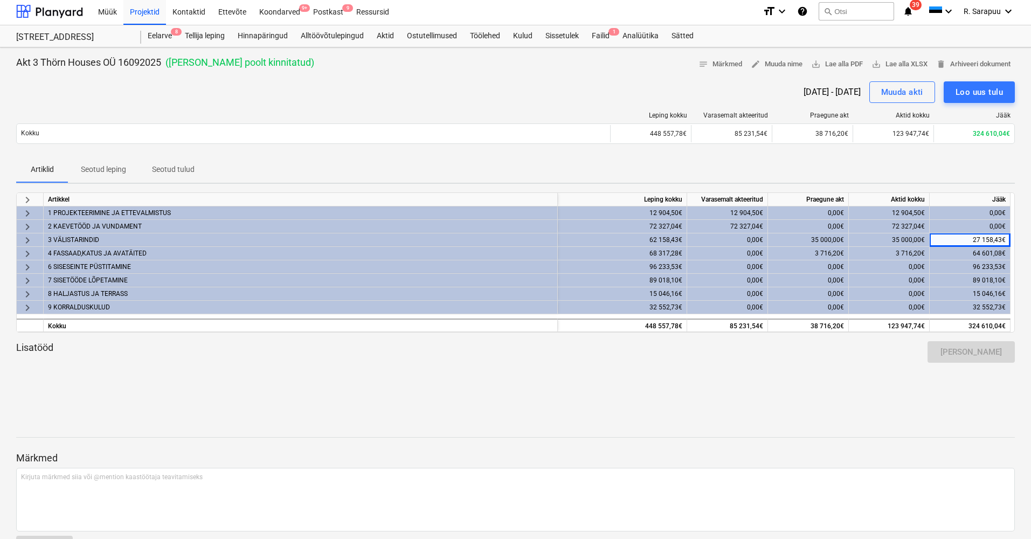
scroll to position [2, 0]
click at [507, 107] on div "Leping kokku Varasemalt akteeritud Praegune akt Aktid kokku Jääk Kokku 448 557,…" at bounding box center [515, 130] width 999 height 54
click at [145, 15] on div "Projektid" at bounding box center [144, 11] width 43 height 27
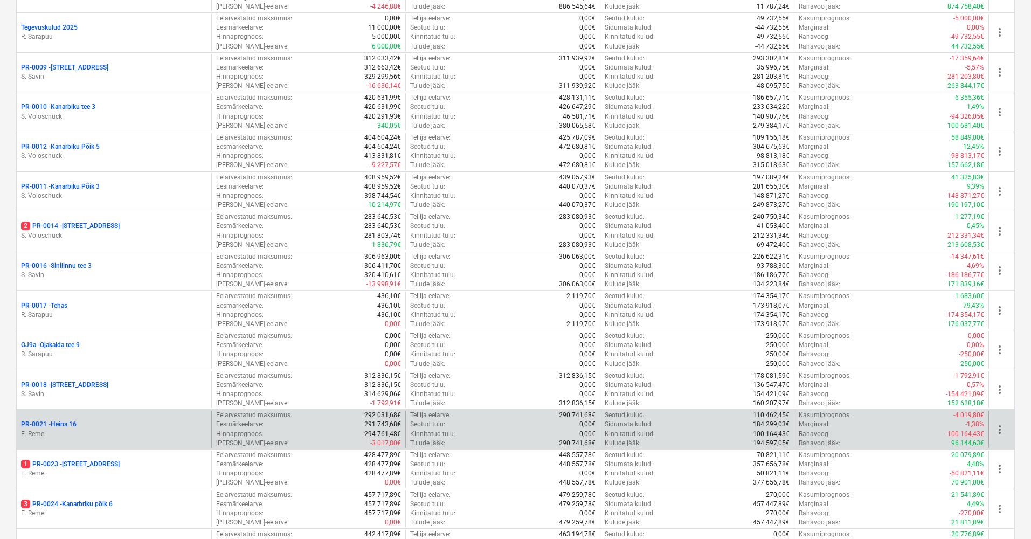
scroll to position [677, 0]
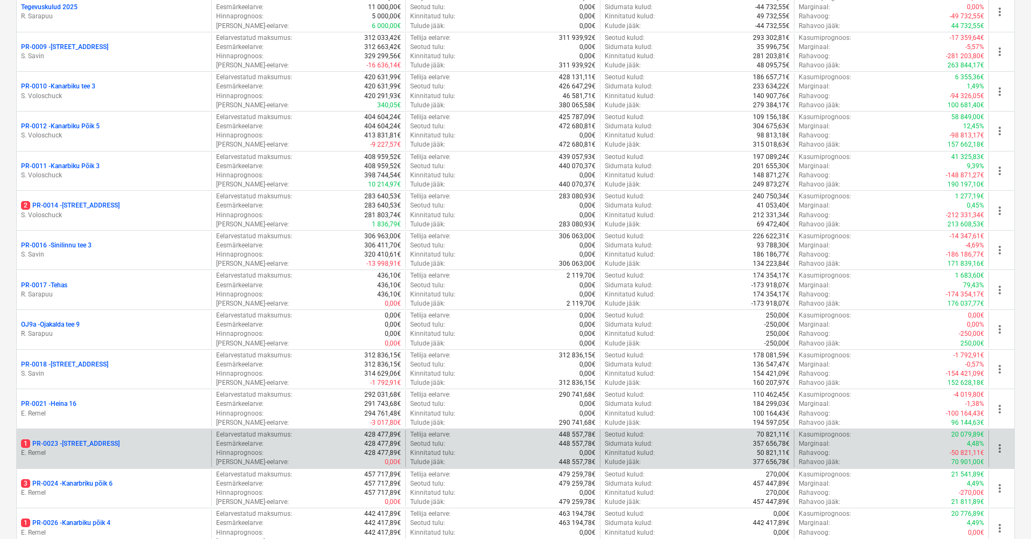
click at [96, 430] on div "1 PR-0023 - Kanarbriku tee 7 E. Remel" at bounding box center [114, 448] width 195 height 37
click at [94, 439] on p "1 PR-0023 - Kanarbriku tee 7" at bounding box center [70, 443] width 99 height 9
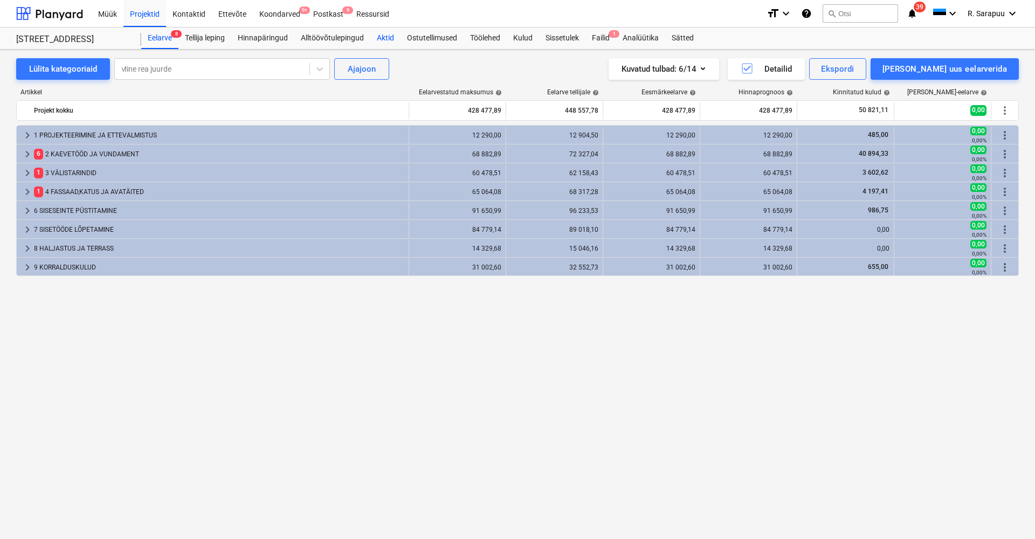
click at [393, 38] on div "Aktid" at bounding box center [385, 38] width 30 height 22
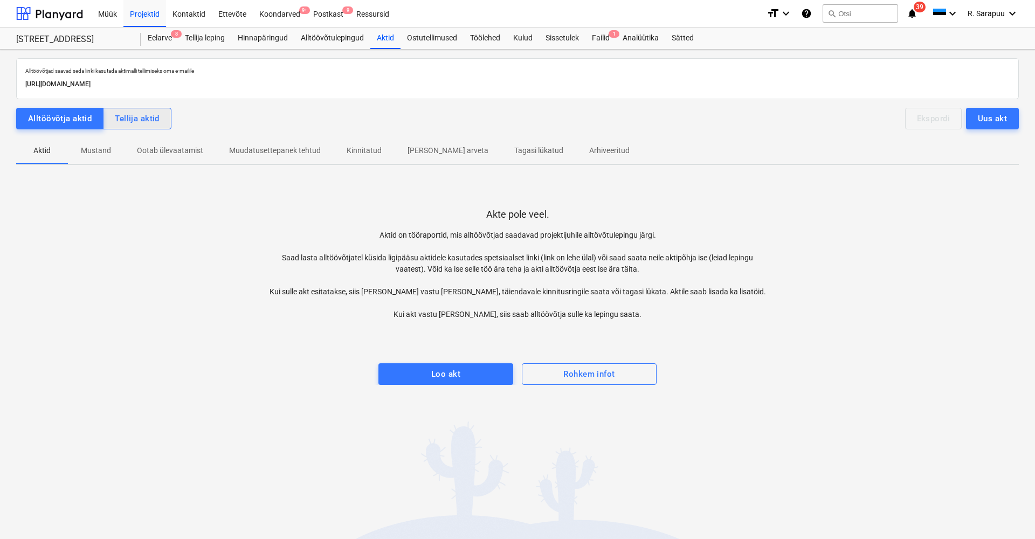
click at [158, 119] on button "Tellija aktid" at bounding box center [137, 119] width 68 height 22
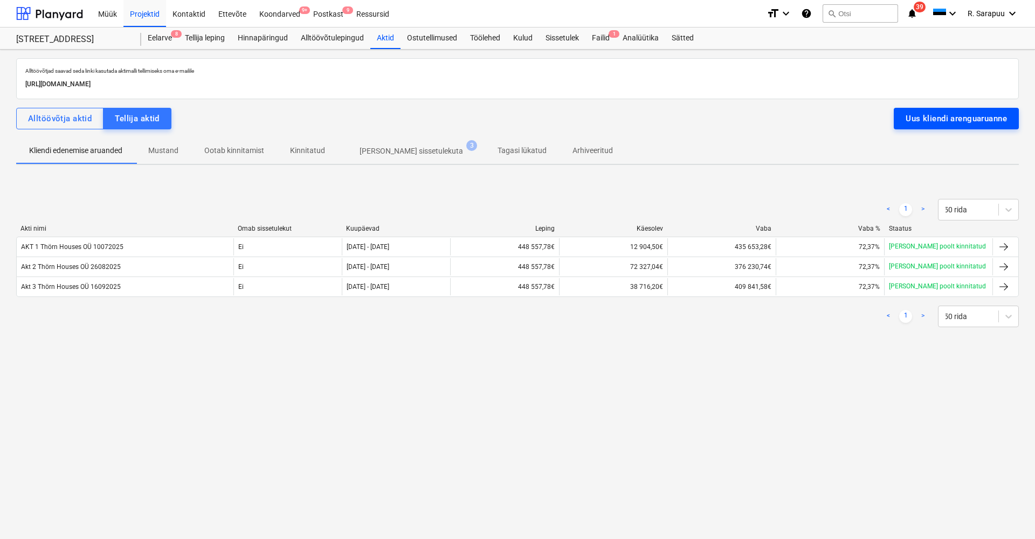
click at [951, 120] on div "Uus kliendi arenguaruanne" at bounding box center [955, 119] width 101 height 14
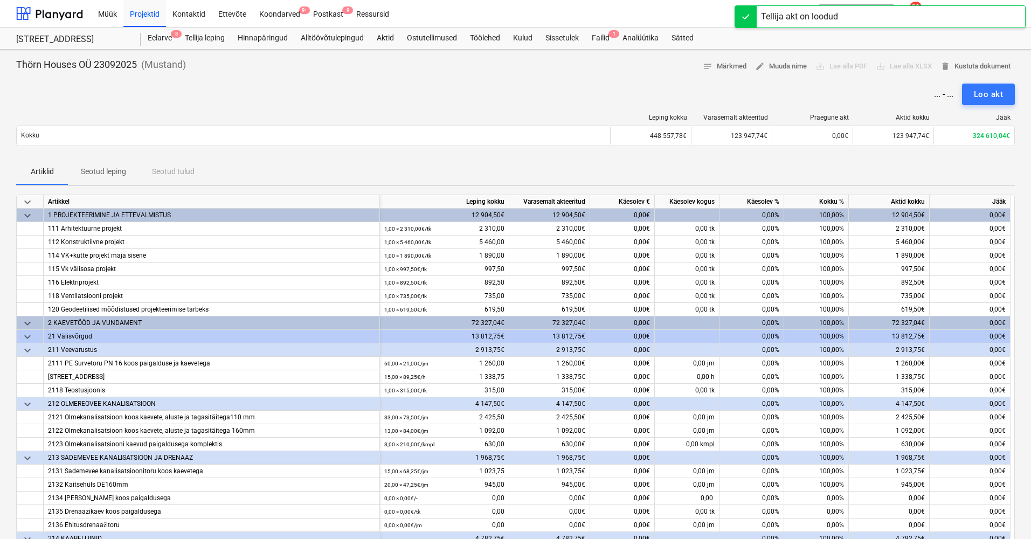
click at [32, 199] on span "keyboard_arrow_down" at bounding box center [27, 202] width 13 height 13
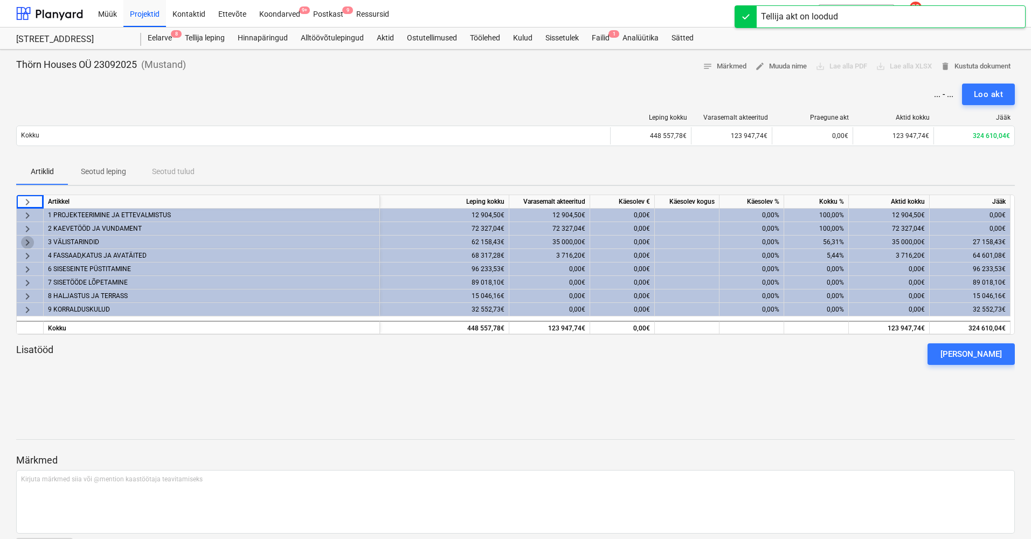
click at [28, 241] on span "keyboard_arrow_right" at bounding box center [27, 242] width 13 height 13
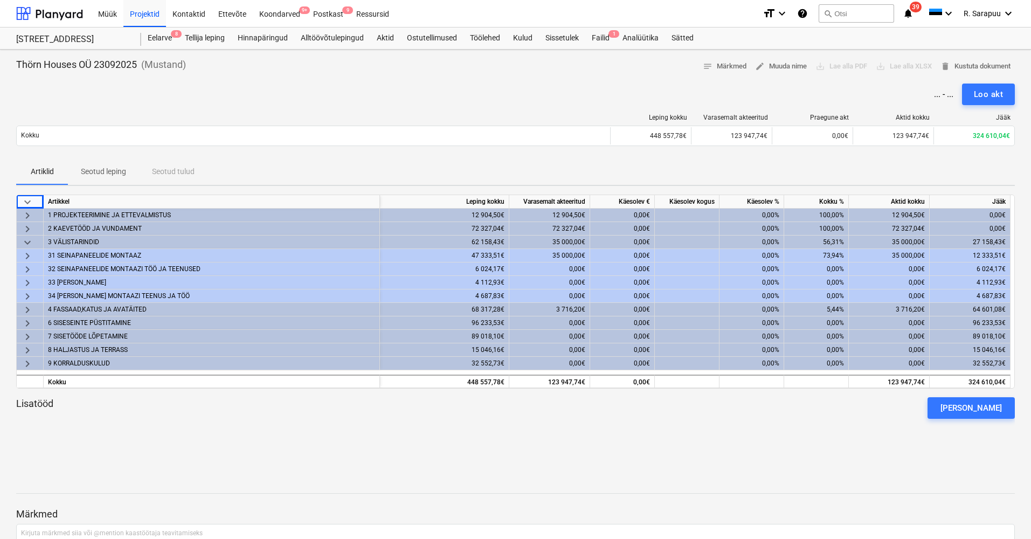
click at [29, 254] on span "keyboard_arrow_right" at bounding box center [27, 256] width 13 height 13
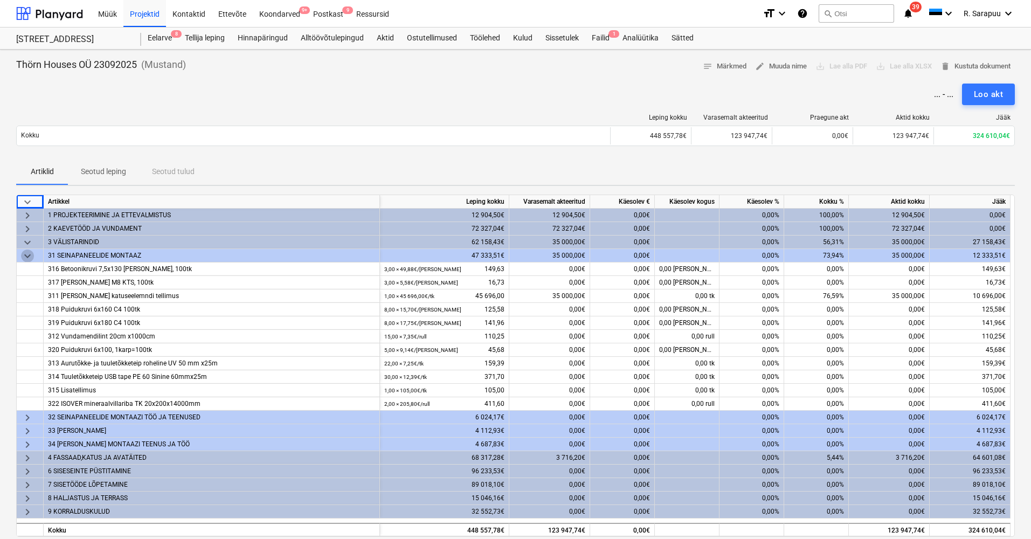
drag, startPoint x: 24, startPoint y: 255, endPoint x: 25, endPoint y: 248, distance: 7.0
click at [24, 254] on span "keyboard_arrow_down" at bounding box center [27, 256] width 13 height 13
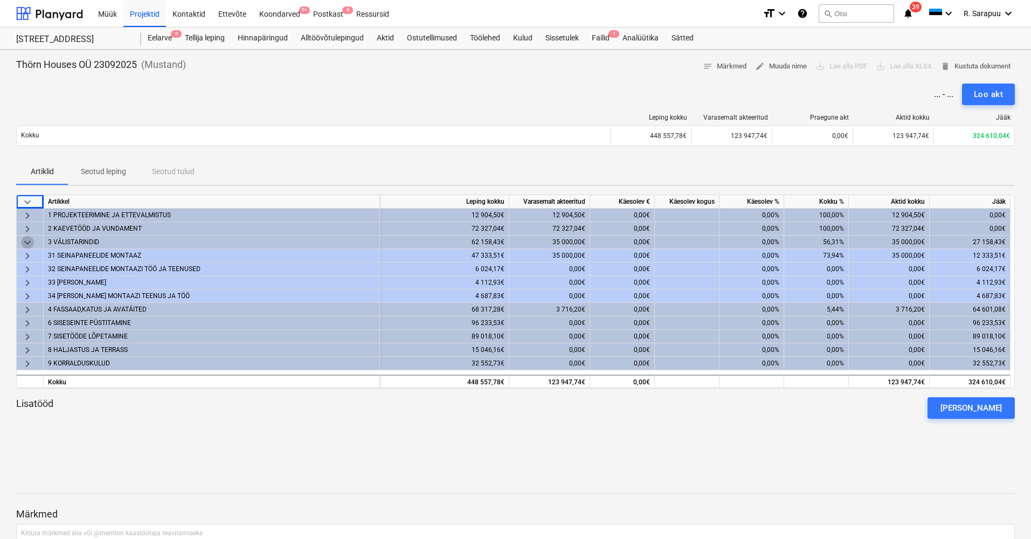
click at [24, 239] on span "keyboard_arrow_down" at bounding box center [27, 242] width 13 height 13
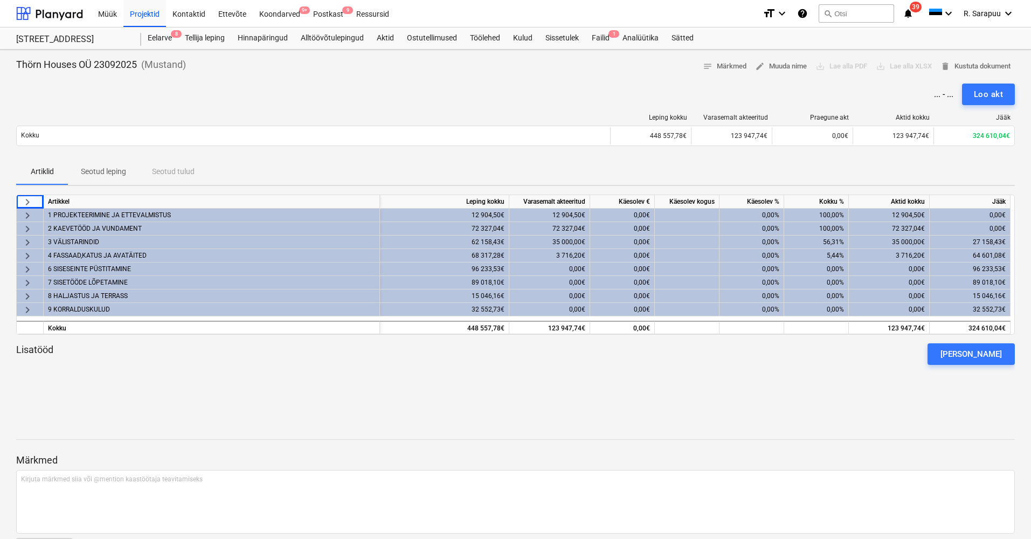
click at [24, 239] on span "keyboard_arrow_right" at bounding box center [27, 242] width 13 height 13
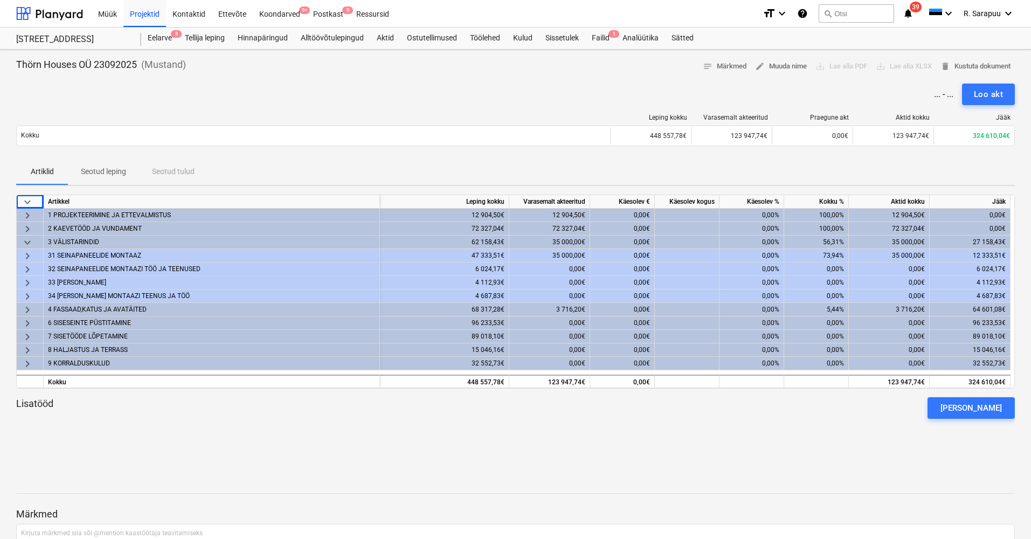
click at [25, 252] on span "keyboard_arrow_right" at bounding box center [27, 256] width 13 height 13
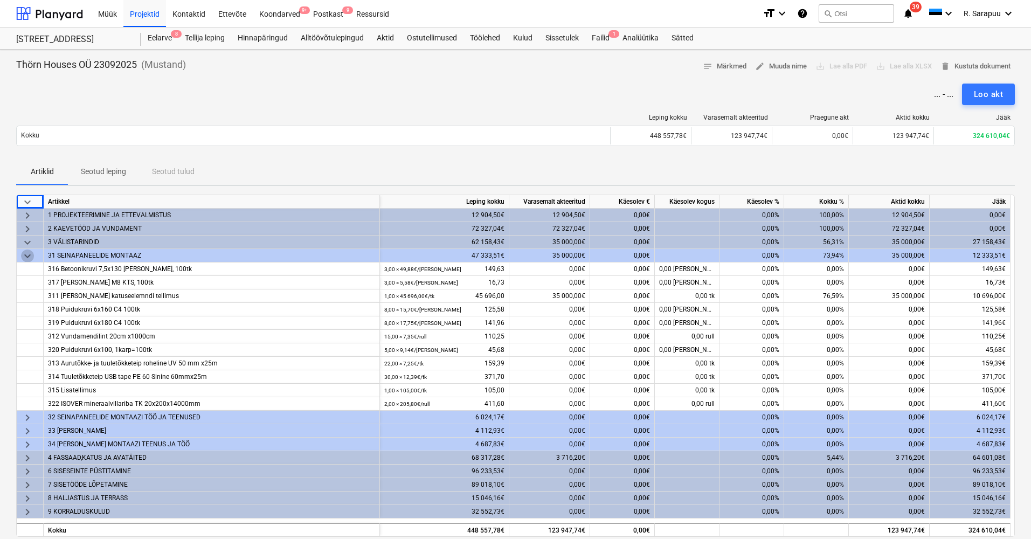
click at [25, 252] on span "keyboard_arrow_down" at bounding box center [27, 256] width 13 height 13
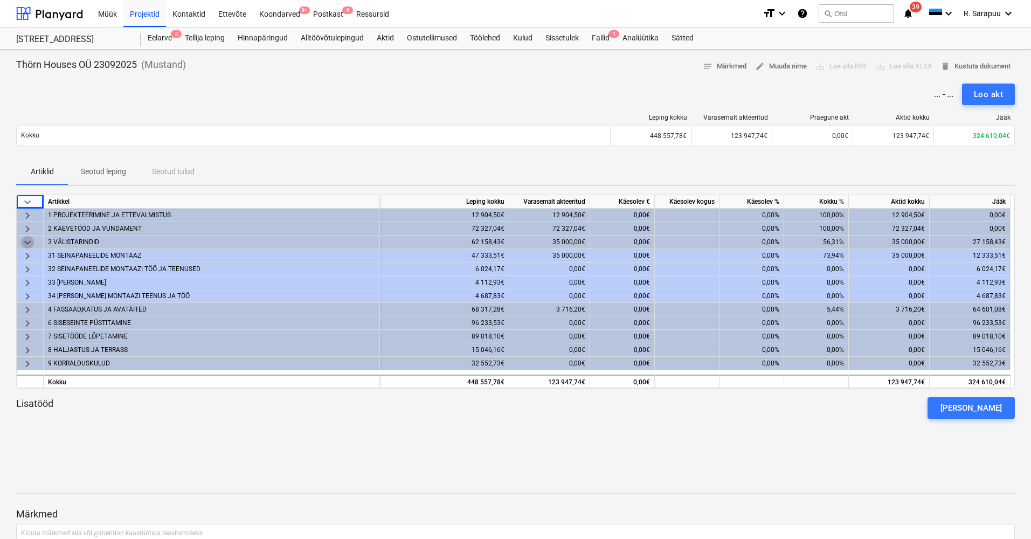
click at [26, 238] on span "keyboard_arrow_down" at bounding box center [27, 242] width 13 height 13
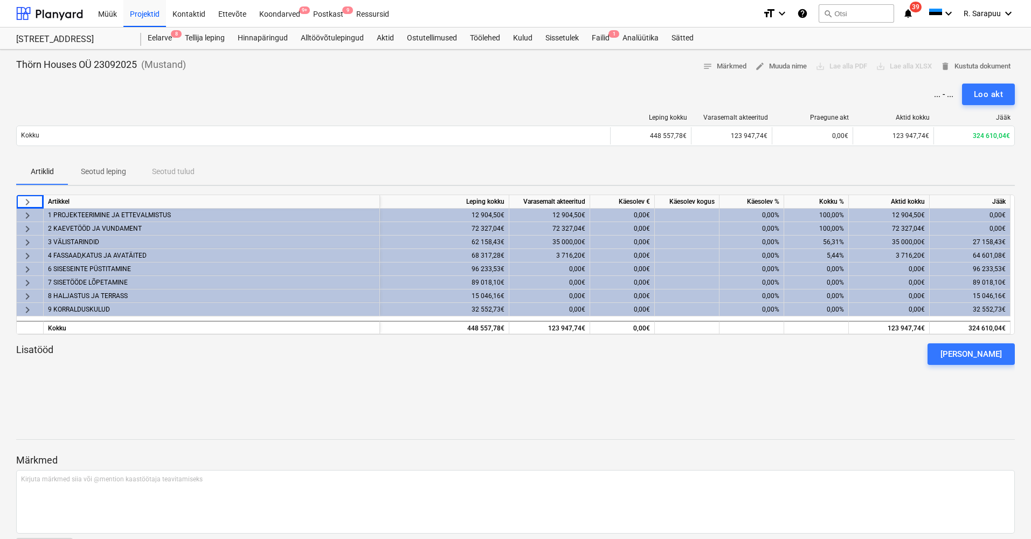
click at [27, 241] on span "keyboard_arrow_right" at bounding box center [27, 242] width 13 height 13
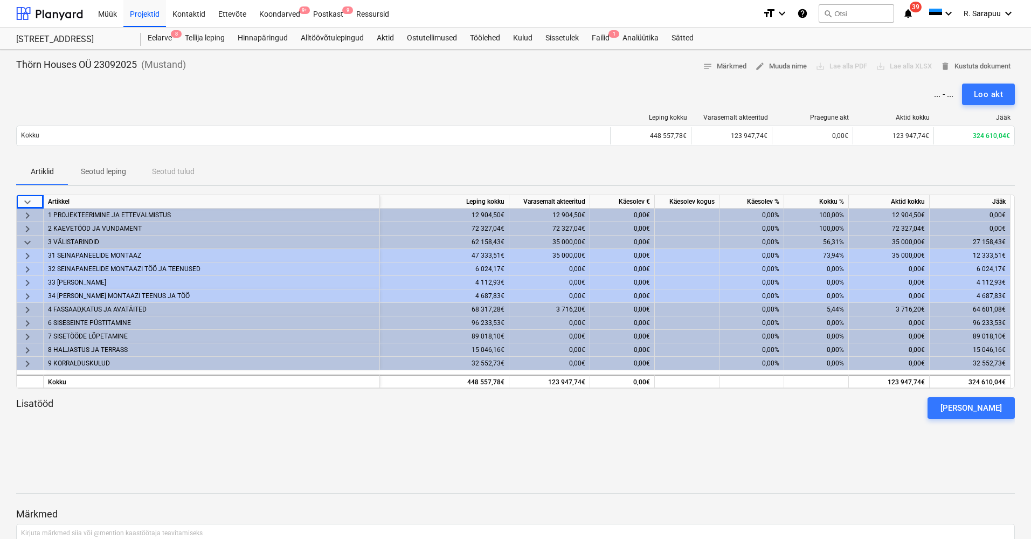
click at [28, 254] on span "keyboard_arrow_right" at bounding box center [27, 256] width 13 height 13
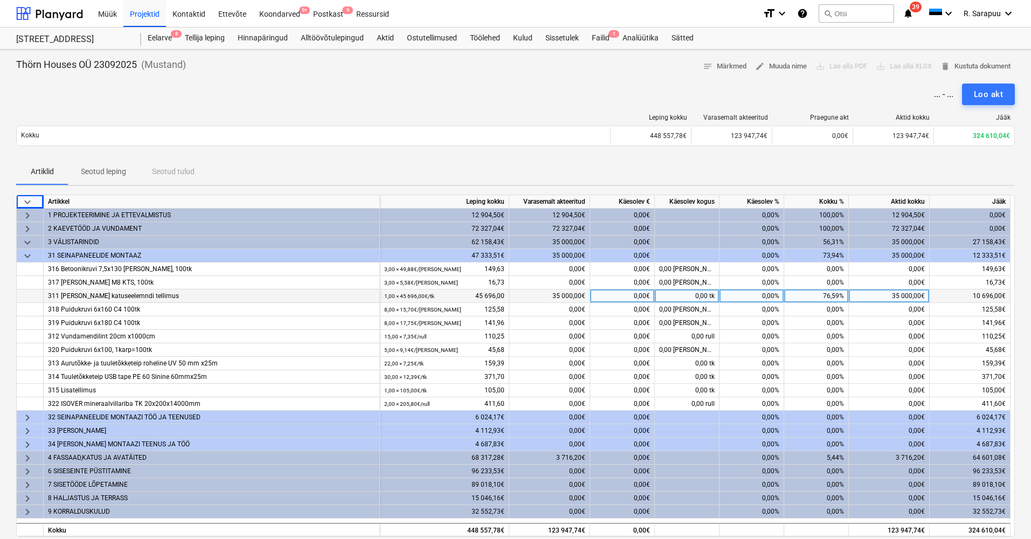
click at [620, 296] on div "0,00€" at bounding box center [622, 295] width 65 height 13
click at [747, 296] on div "0,00%" at bounding box center [751, 295] width 65 height 13
type input "100"
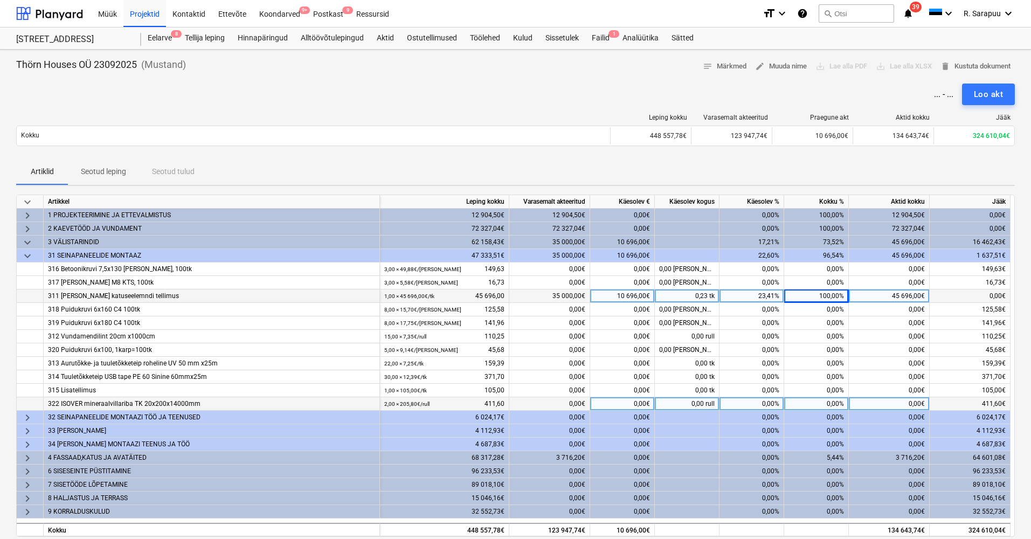
click at [622, 401] on div "0,00€" at bounding box center [622, 403] width 65 height 13
click at [770, 401] on div "0,00%" at bounding box center [751, 403] width 65 height 13
type input "100"
click at [31, 253] on span "keyboard_arrow_down" at bounding box center [27, 256] width 13 height 13
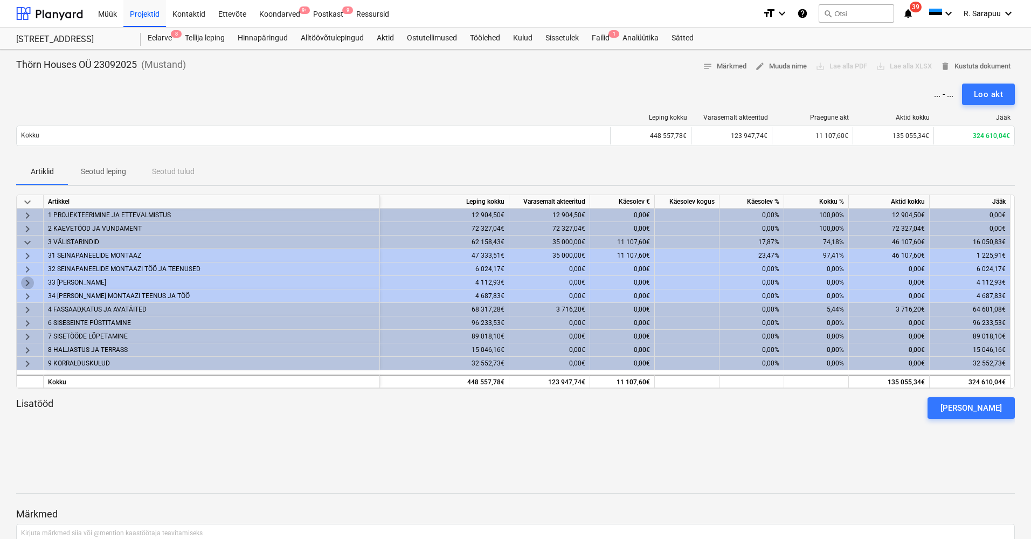
click at [24, 278] on span "keyboard_arrow_right" at bounding box center [27, 282] width 13 height 13
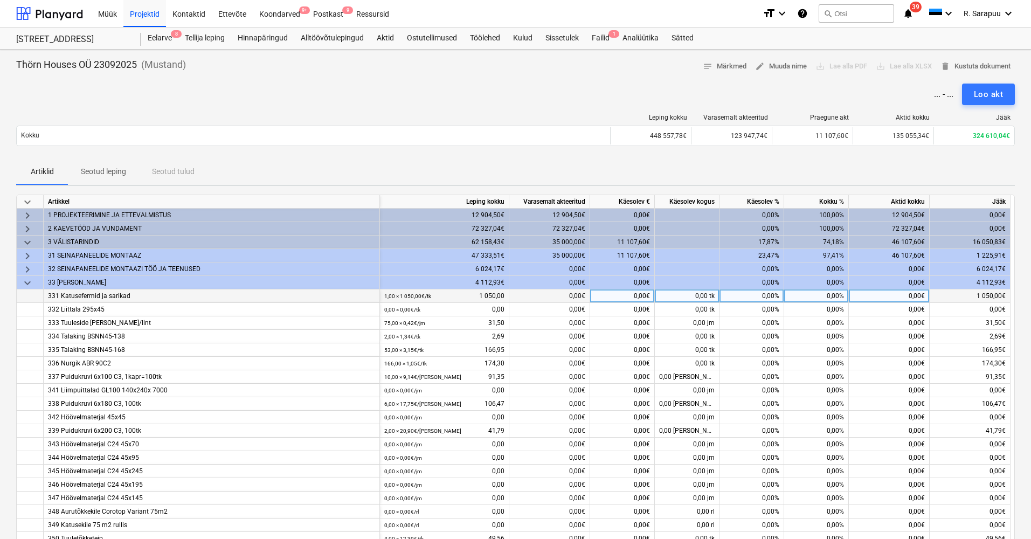
scroll to position [21, 0]
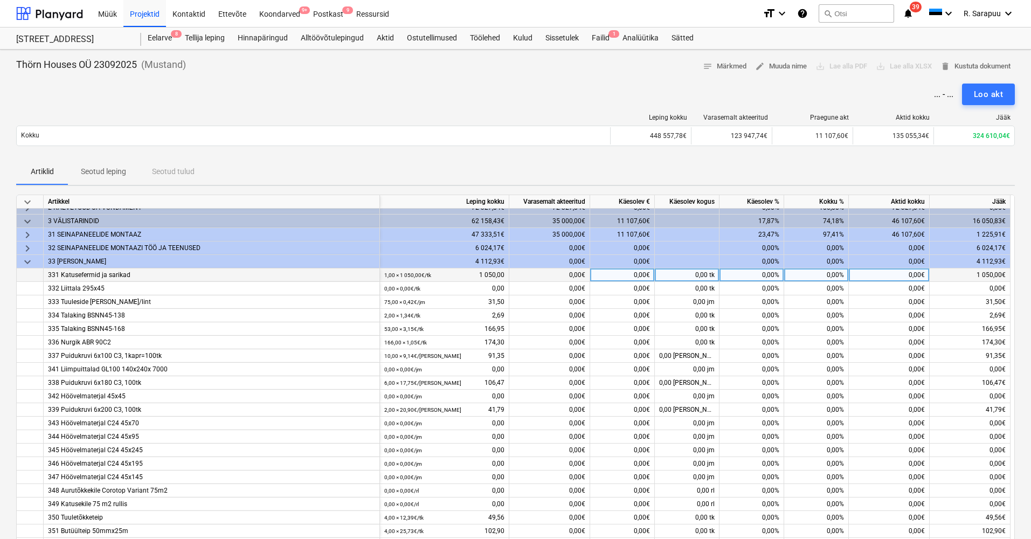
click at [766, 280] on div "0,00%" at bounding box center [751, 274] width 65 height 13
type input "100"
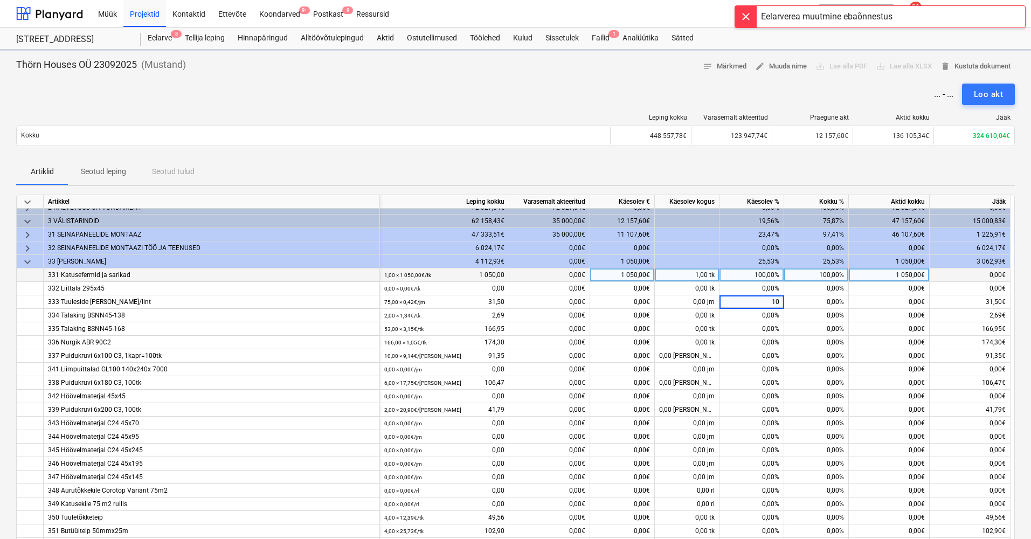
type input "100"
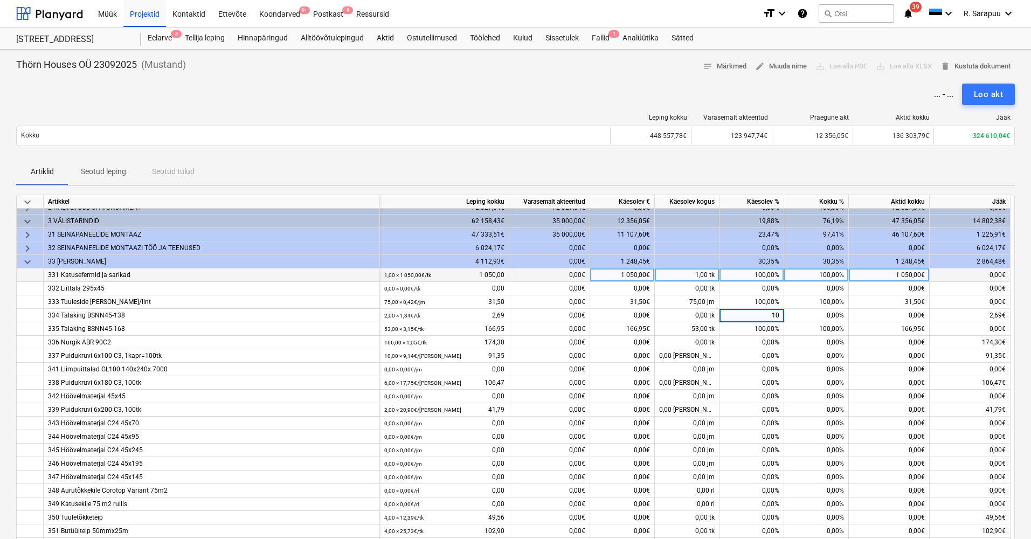
type input "100"
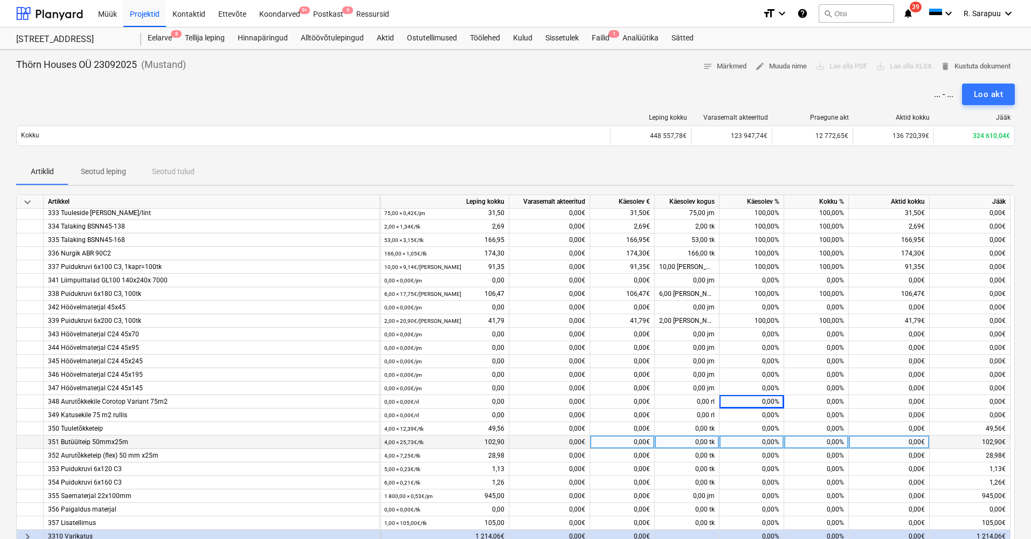
scroll to position [115, 1]
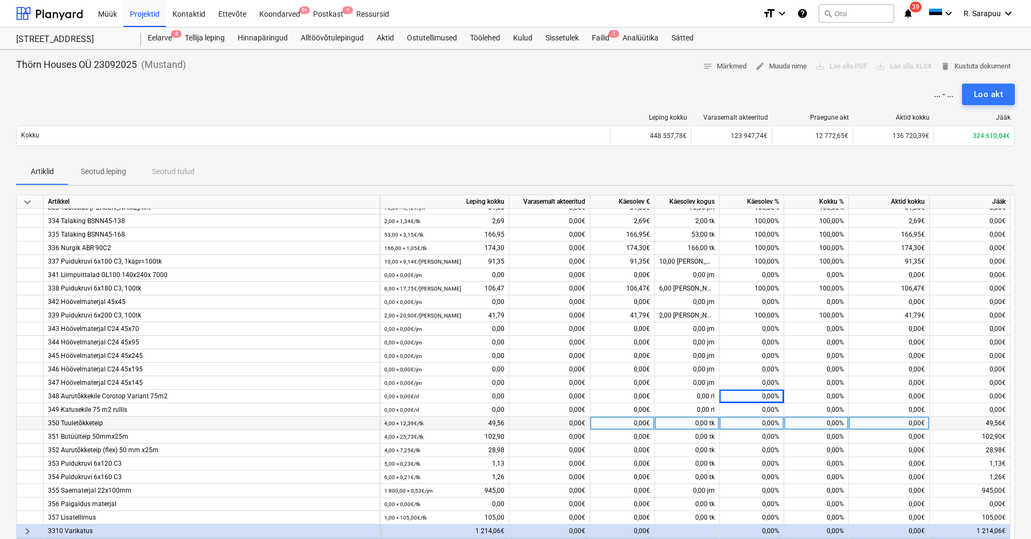
click at [772, 424] on div "0,00%" at bounding box center [751, 423] width 65 height 13
type input "100"
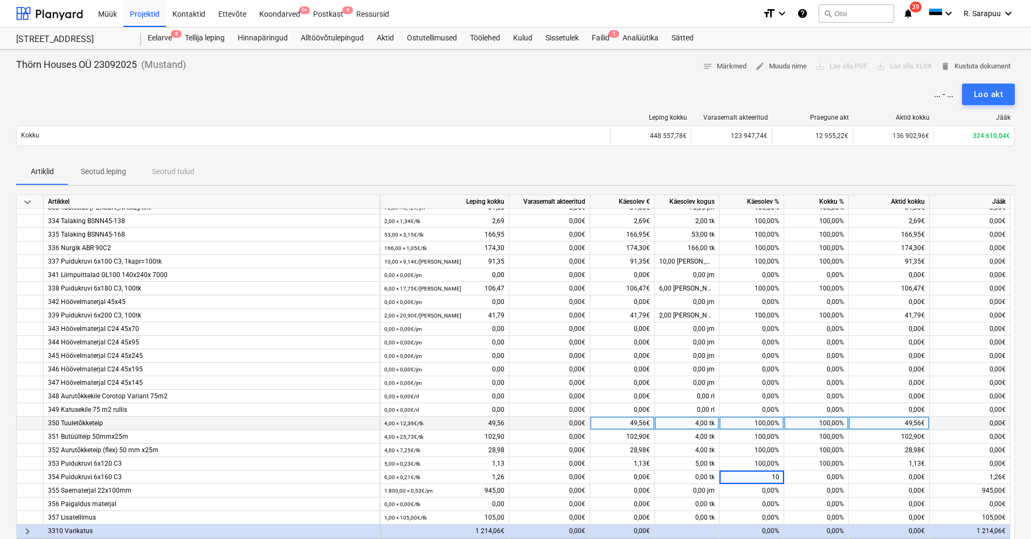
type input "100"
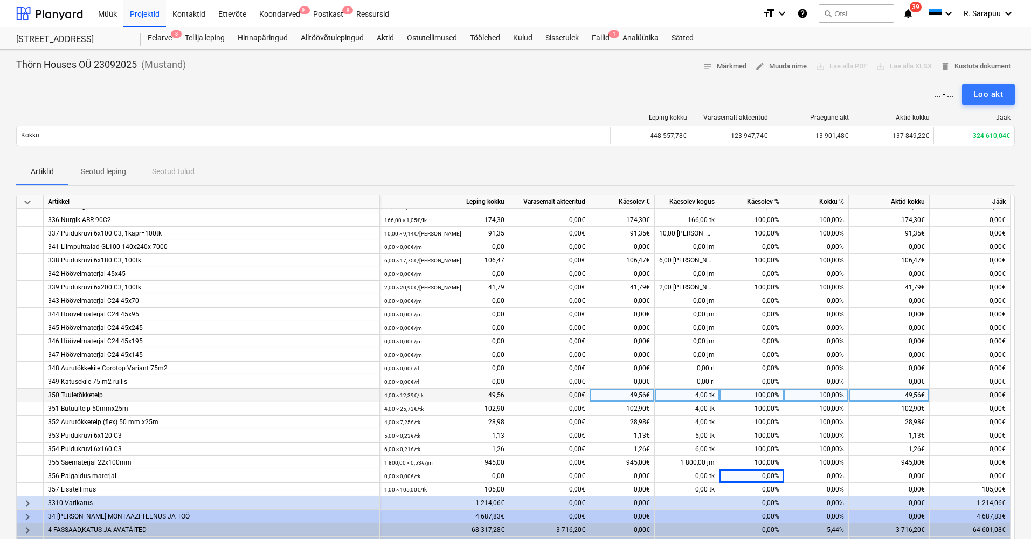
scroll to position [149, 1]
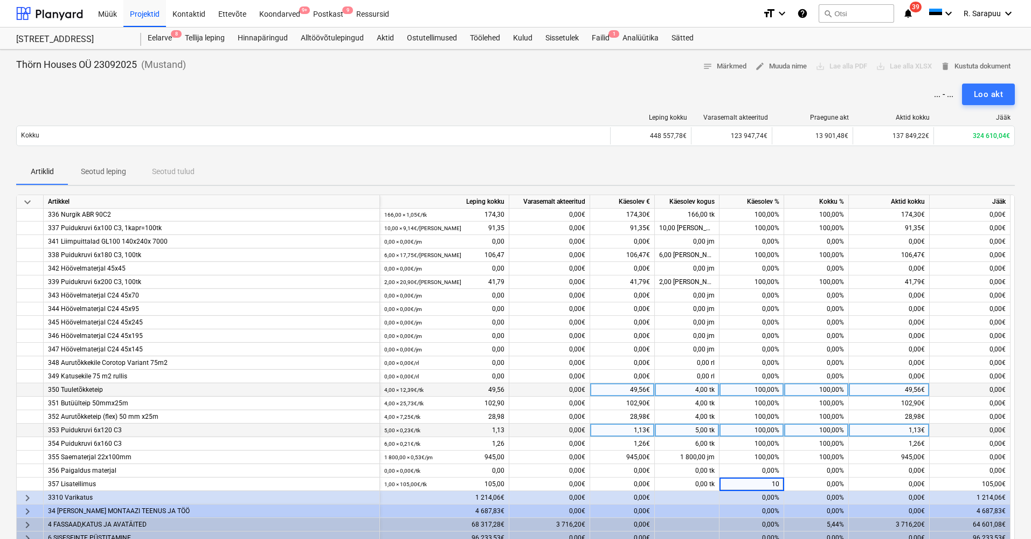
type input "100"
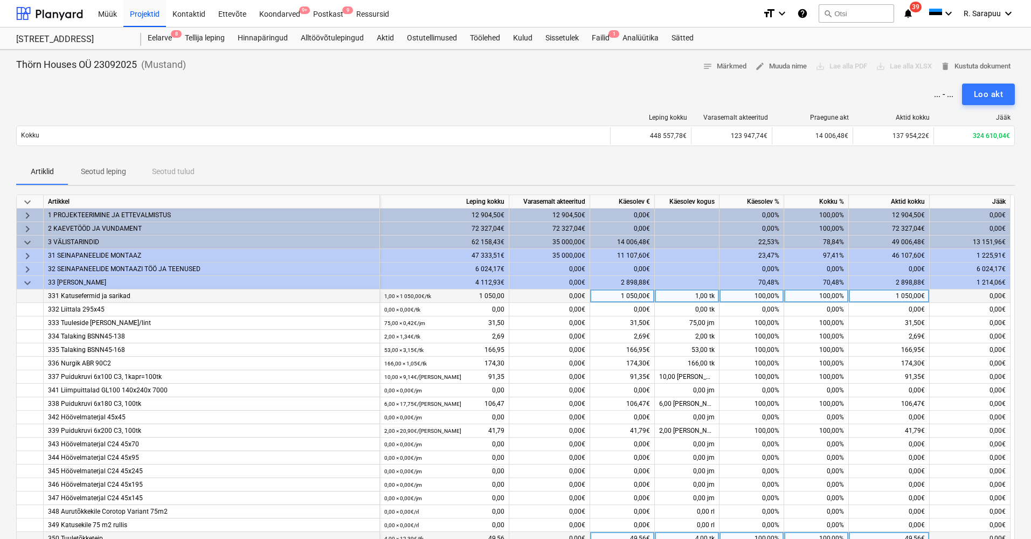
scroll to position [0, 1]
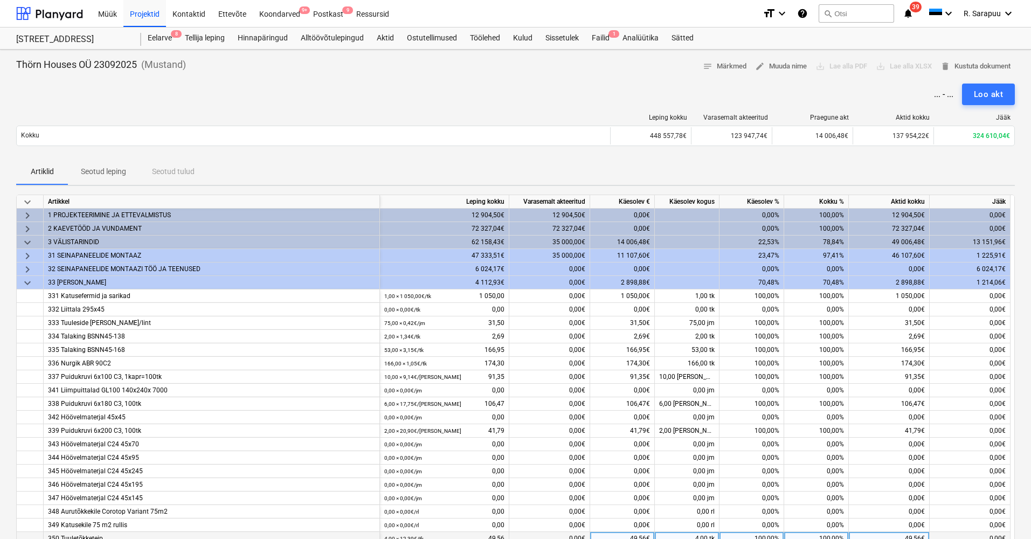
click at [26, 282] on span "keyboard_arrow_down" at bounding box center [27, 282] width 13 height 13
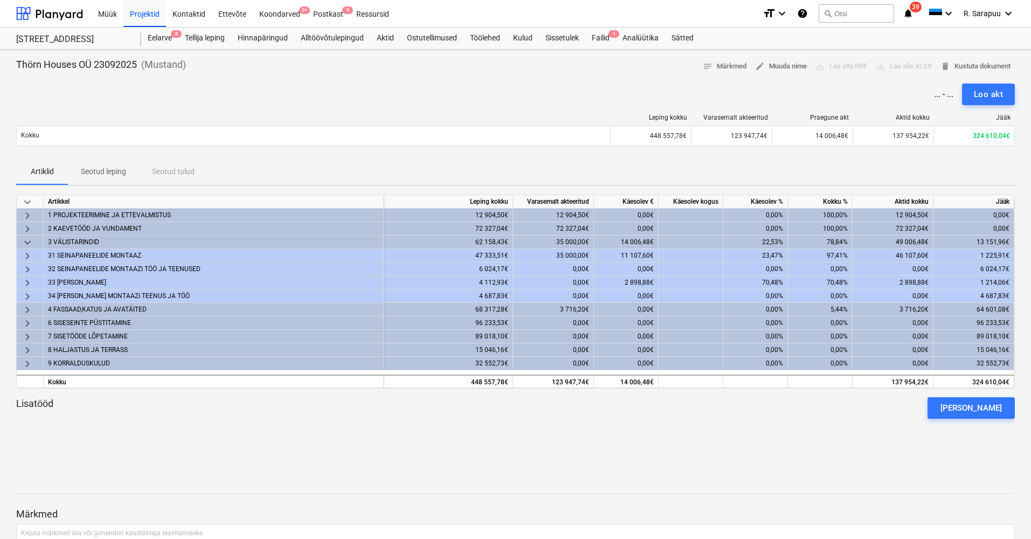
scroll to position [0, 0]
click at [27, 243] on span "keyboard_arrow_down" at bounding box center [27, 242] width 13 height 13
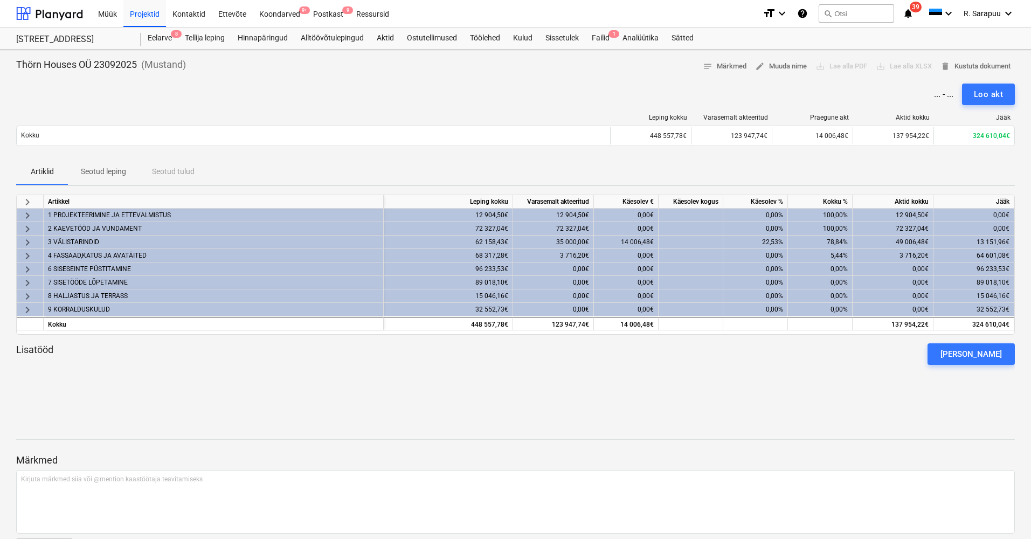
click at [27, 309] on span "keyboard_arrow_right" at bounding box center [27, 309] width 13 height 13
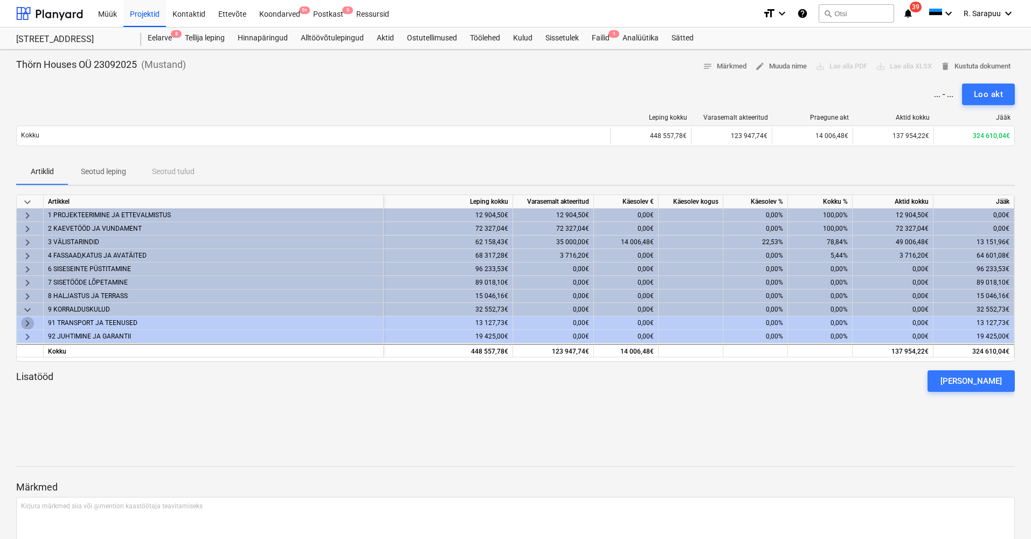
click at [28, 322] on span "keyboard_arrow_right" at bounding box center [27, 323] width 13 height 13
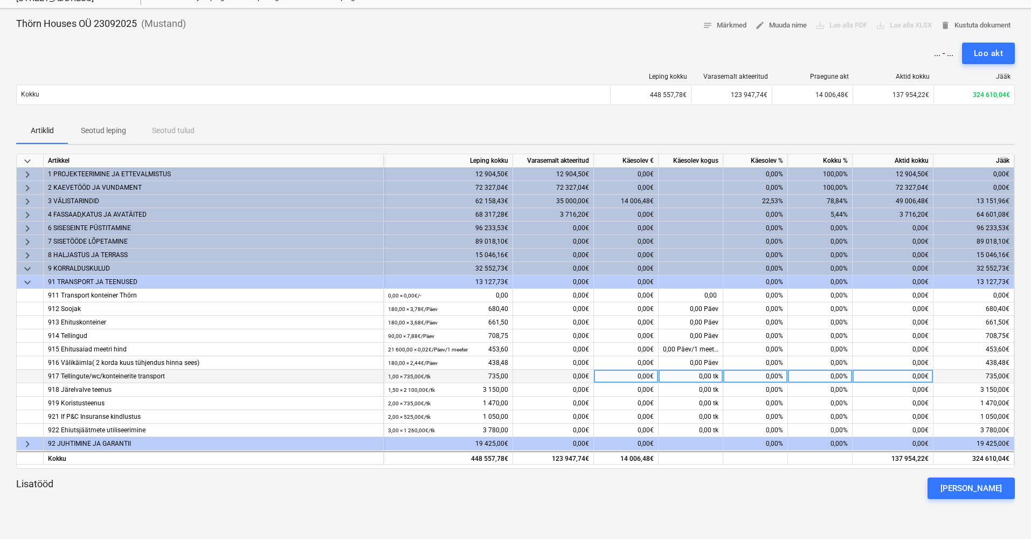
scroll to position [37, 0]
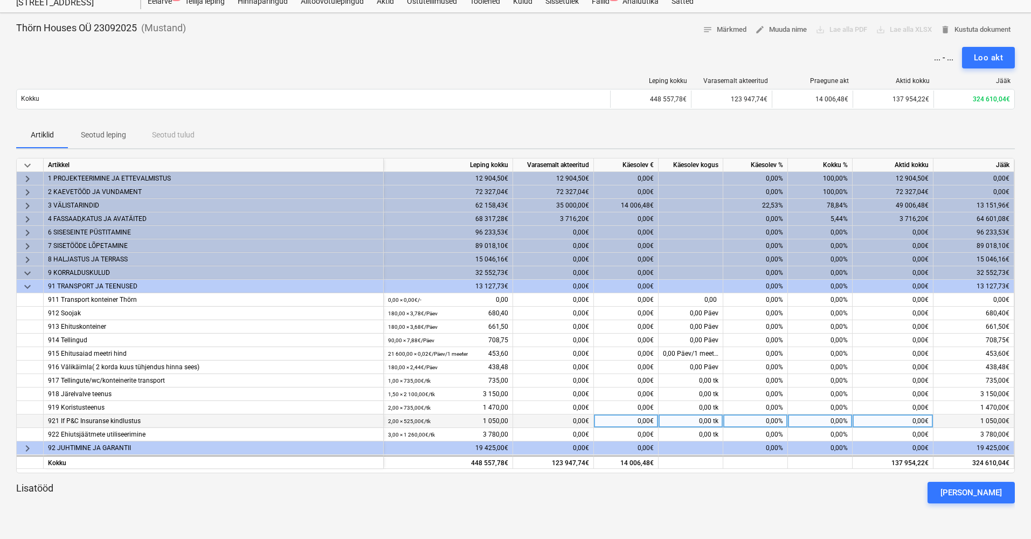
click at [643, 421] on div "0,00€" at bounding box center [626, 420] width 65 height 13
type input "1050"
click at [809, 138] on div "Artiklid Seotud leping Seotud tulud" at bounding box center [515, 135] width 999 height 26
click at [795, 30] on span "edit Muuda nime" at bounding box center [781, 30] width 52 height 12
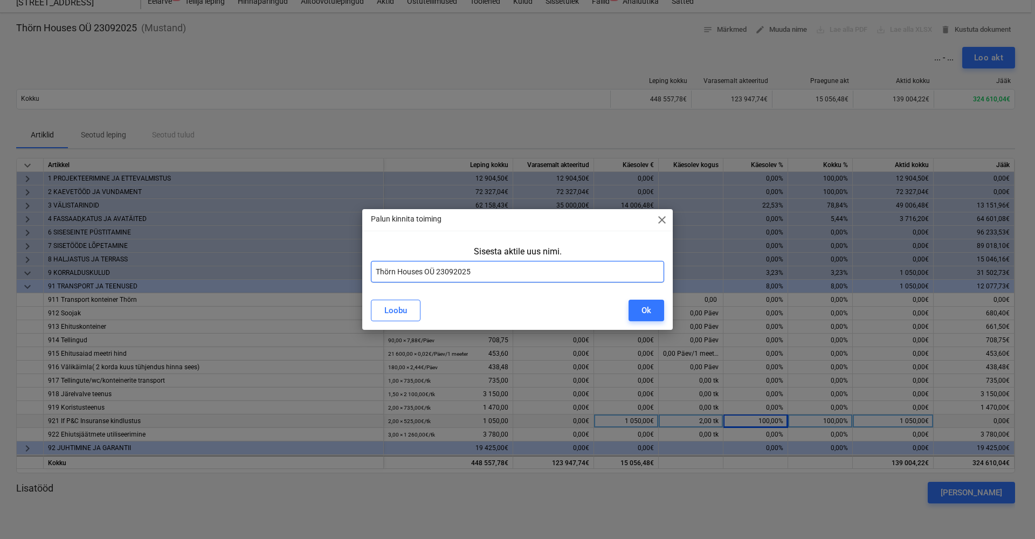
click at [376, 269] on input "Thörn Houses OÜ 23092025" at bounding box center [517, 272] width 293 height 22
type input "Akt 4 Thörn Houses OÜ 23092025"
click at [647, 310] on div "Ok" at bounding box center [646, 310] width 10 height 14
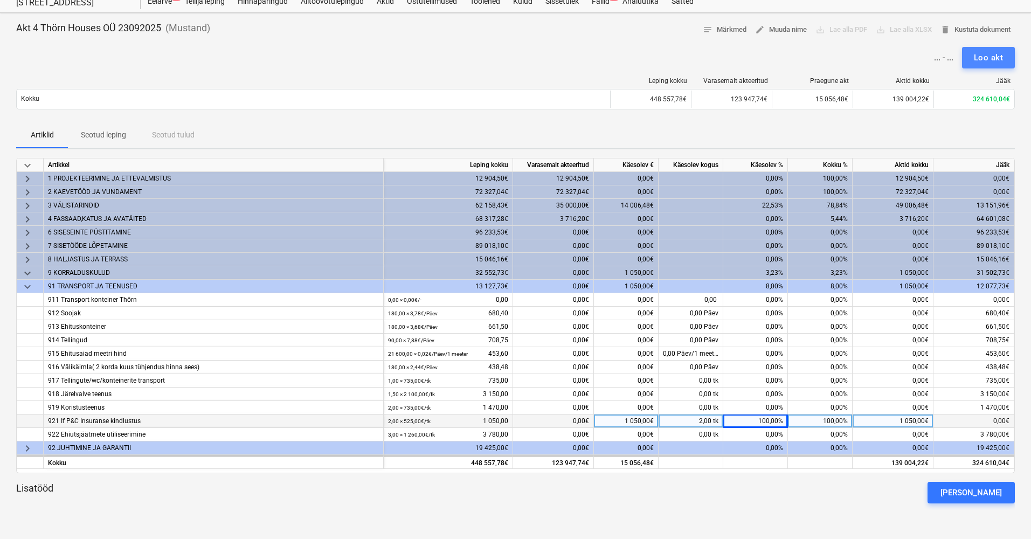
click at [995, 61] on div "Loo akt" at bounding box center [988, 58] width 29 height 14
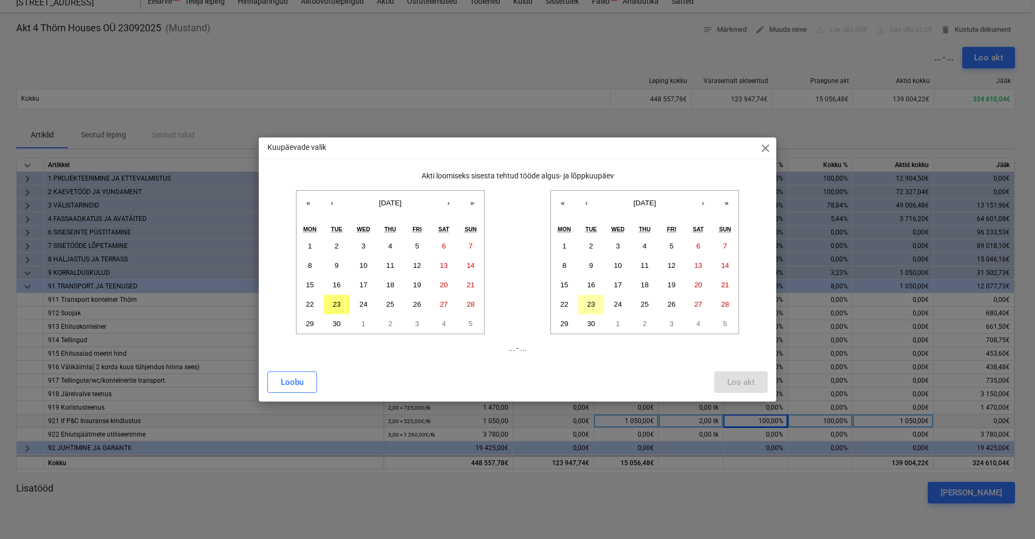
click at [597, 303] on button "23" at bounding box center [591, 304] width 27 height 19
click at [313, 290] on button "15" at bounding box center [309, 284] width 27 height 19
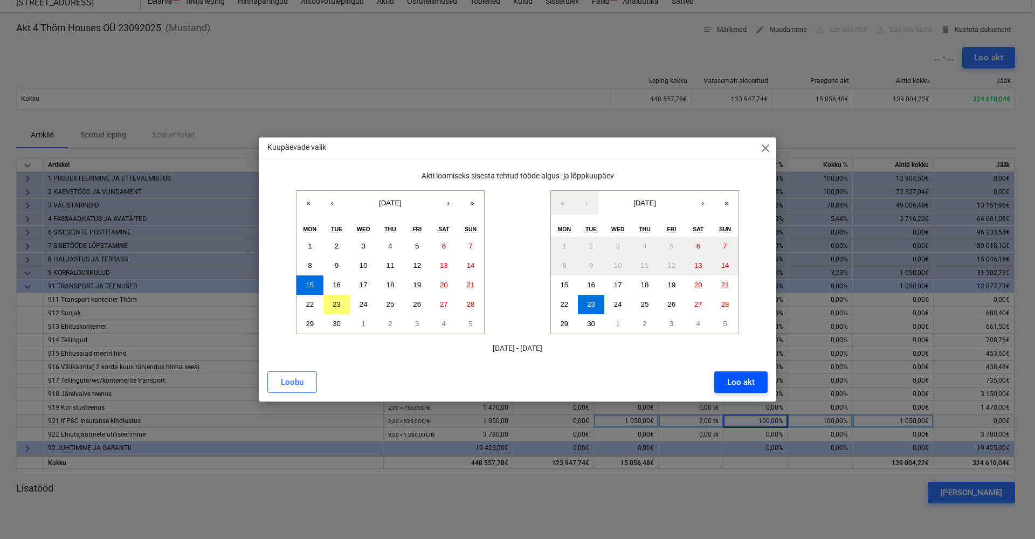
click at [745, 380] on div "Loo akt" at bounding box center [740, 382] width 27 height 14
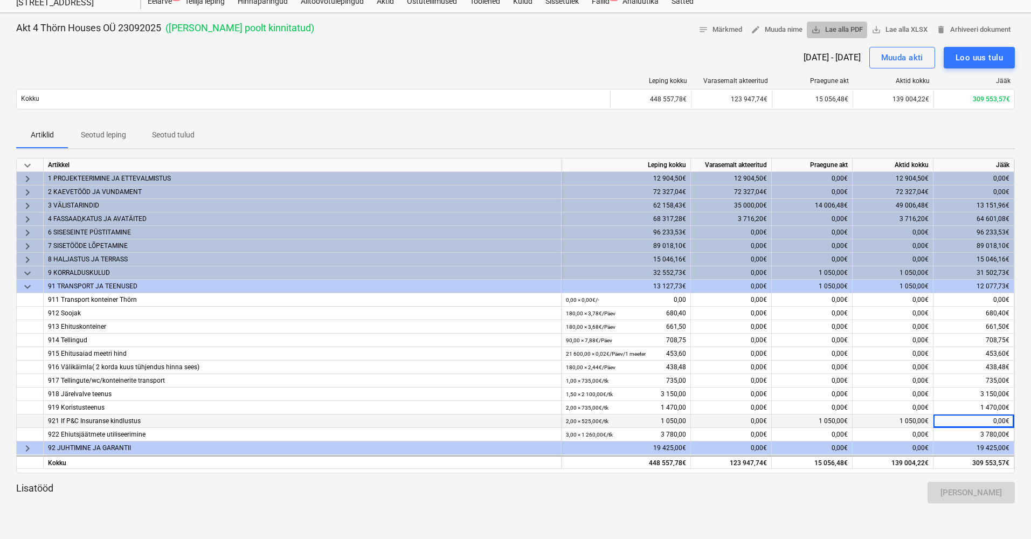
click at [832, 31] on span "save_alt Lae alla PDF" at bounding box center [837, 30] width 52 height 12
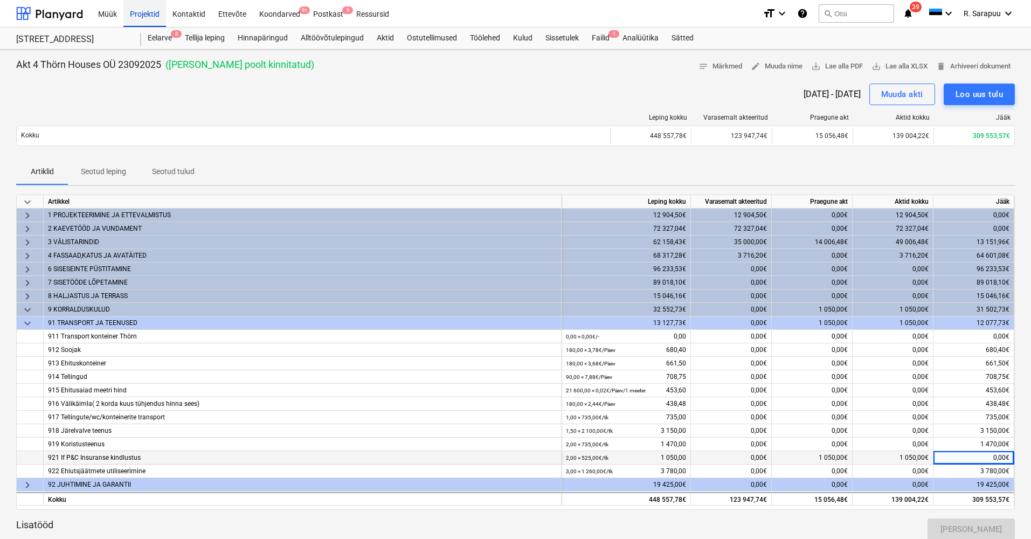
scroll to position [0, 0]
click at [139, 20] on div "Projektid" at bounding box center [144, 12] width 43 height 27
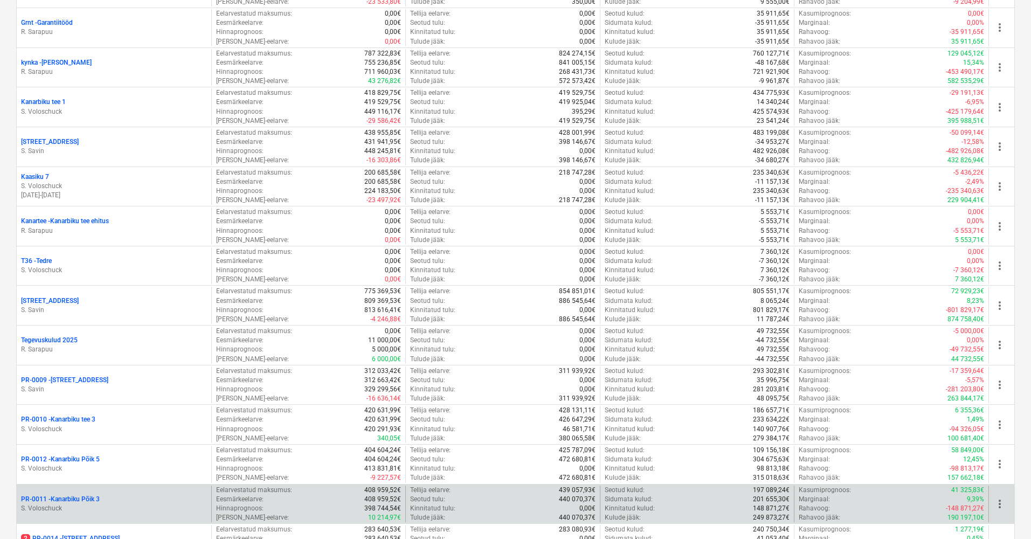
scroll to position [469, 0]
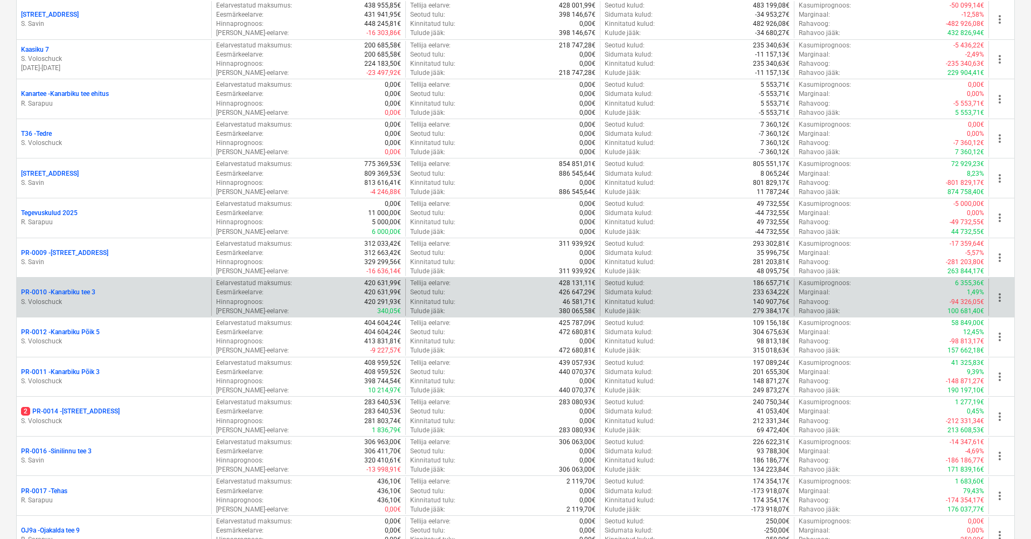
click at [78, 289] on p "PR-0010 - Kanarbiku tee 3" at bounding box center [58, 292] width 74 height 9
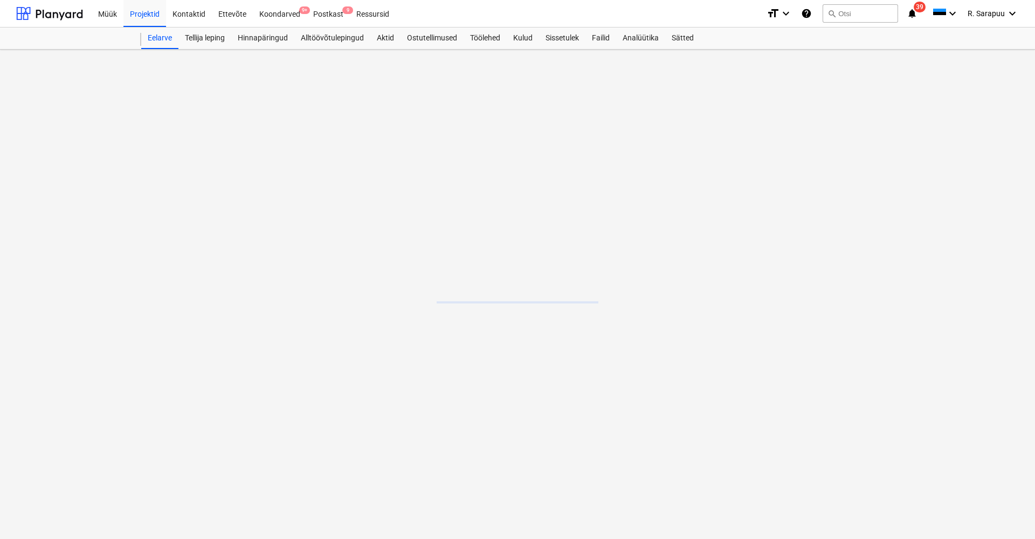
scroll to position [473, 0]
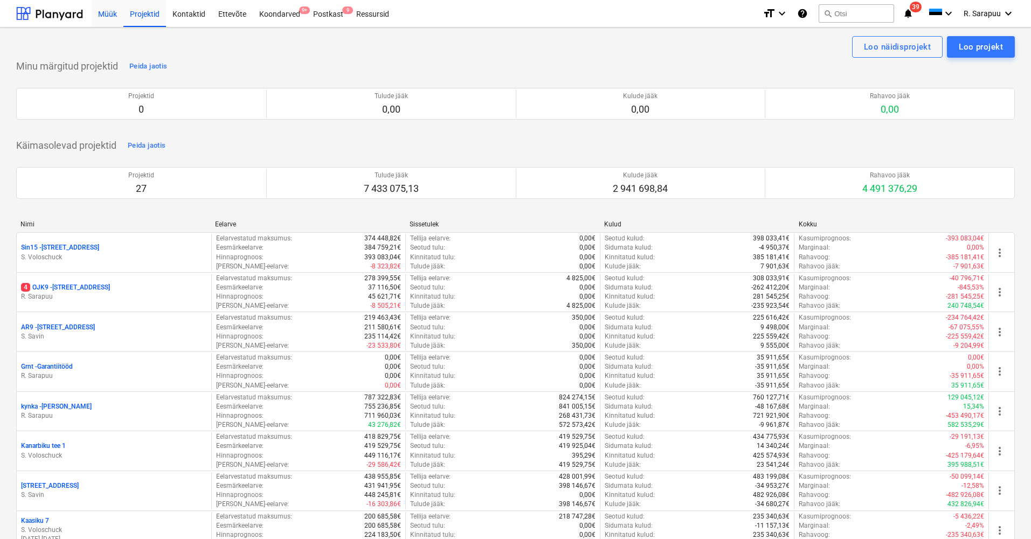
click at [116, 10] on div "Müük" at bounding box center [108, 12] width 32 height 27
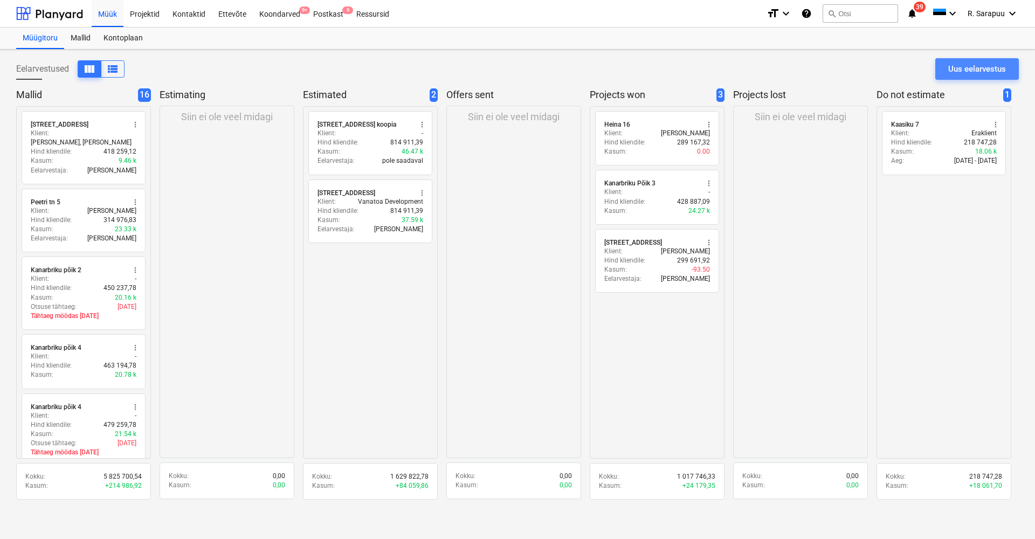
click at [974, 70] on div "Uus eelarvestus" at bounding box center [977, 69] width 58 height 14
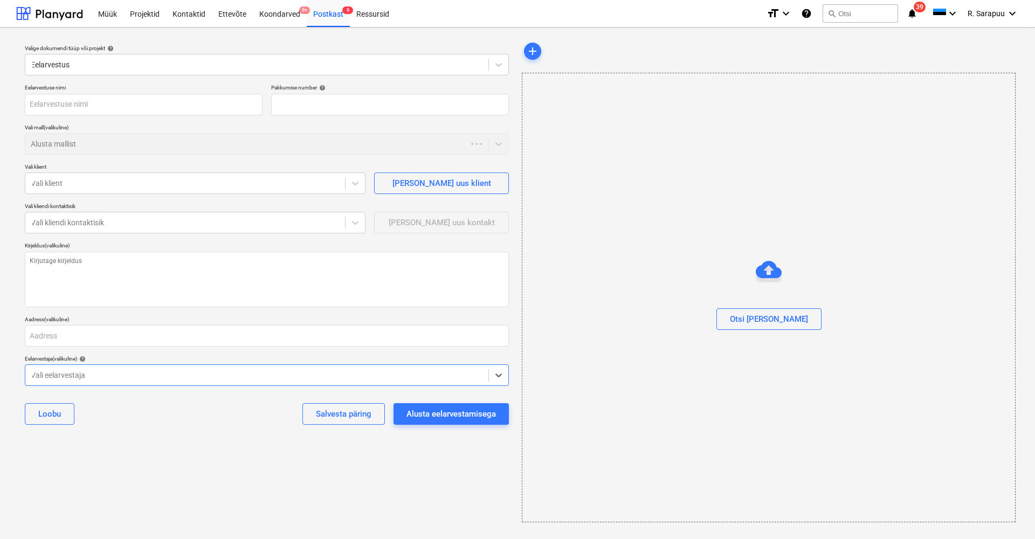
type textarea "x"
type input "QU-0031"
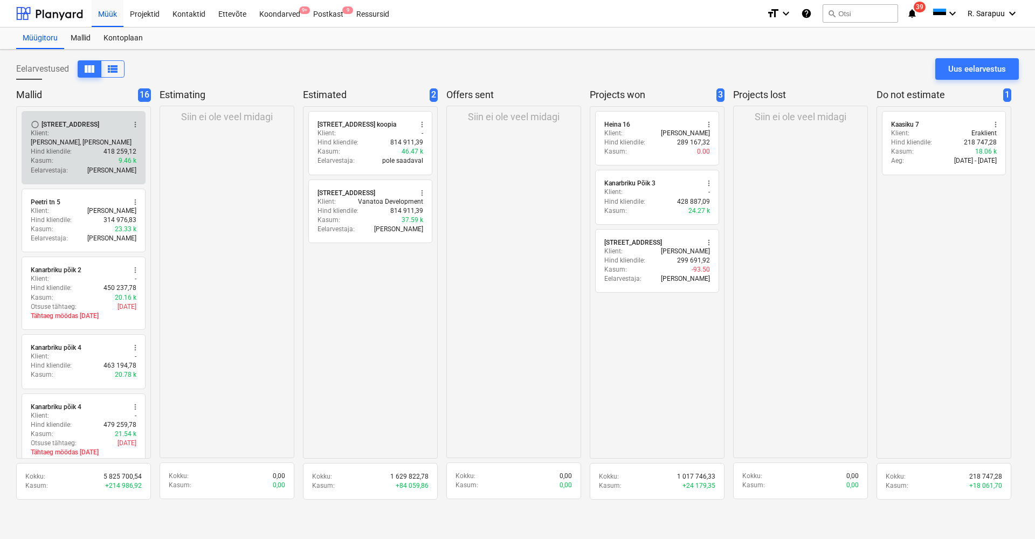
click at [83, 147] on div "Hind kliendile : 418 259,12" at bounding box center [84, 151] width 106 height 9
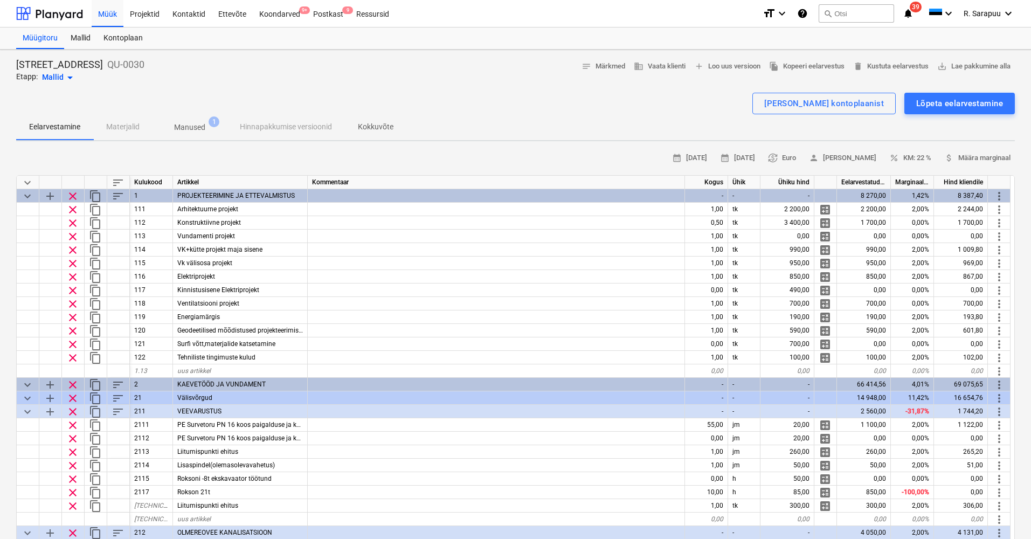
click at [28, 176] on span "keyboard_arrow_down" at bounding box center [27, 182] width 13 height 13
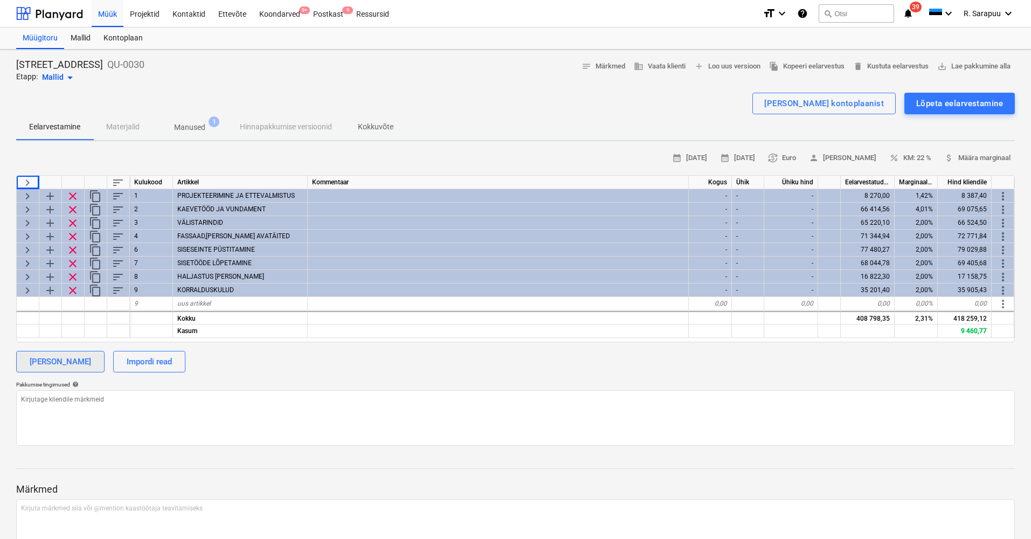
click at [47, 358] on div "Lisa kategooria" at bounding box center [60, 362] width 61 height 14
type textarea "x"
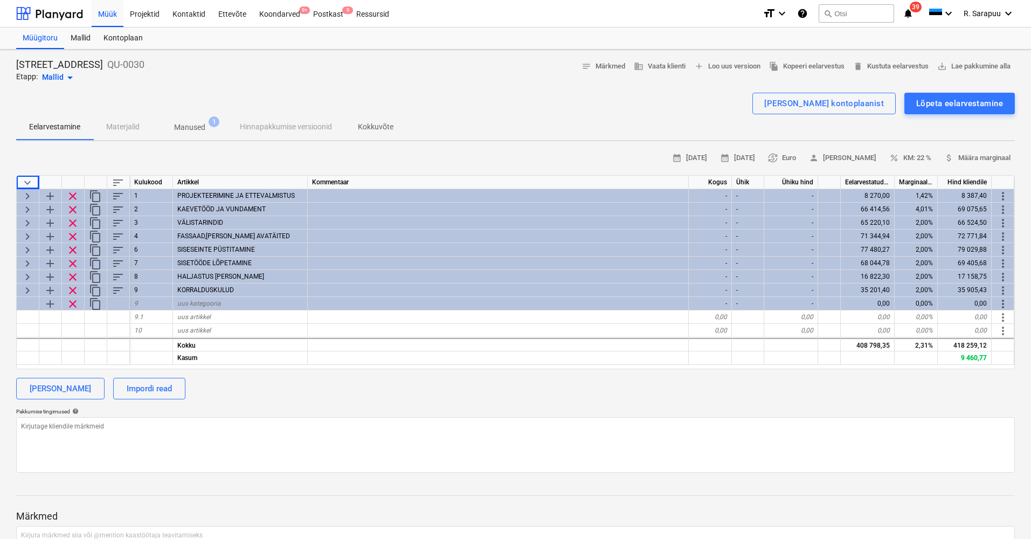
click at [302, 124] on div "Eelarvestamine Materjalid Manused 1 Hinnapakkumise versioonid Kokkuvõte" at bounding box center [515, 127] width 999 height 26
click at [298, 124] on div "Eelarvestamine Materjalid Manused 1 Hinnapakkumise versioonid Kokkuvõte" at bounding box center [515, 127] width 999 height 26
click at [725, 68] on span "add Loo uus versioon" at bounding box center [727, 66] width 66 height 12
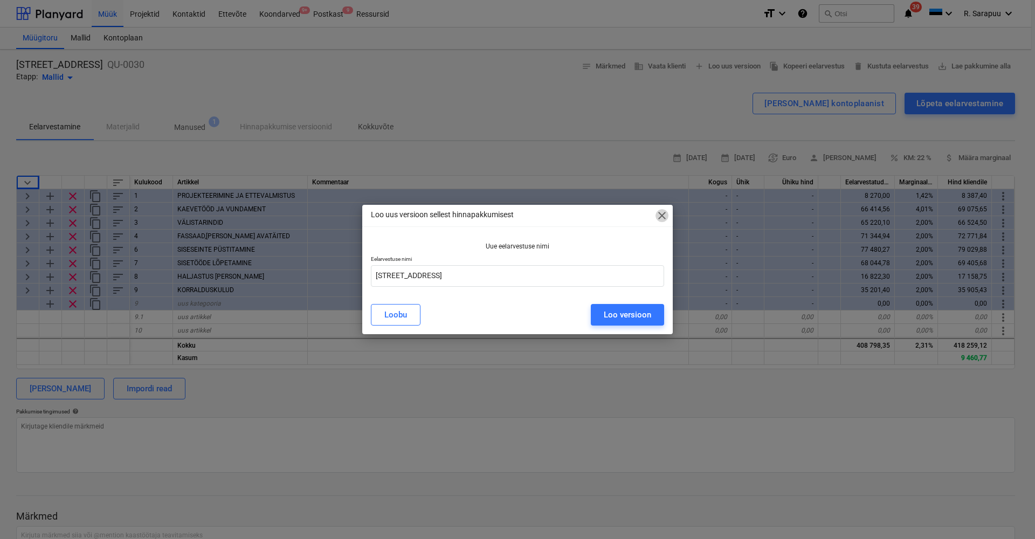
click at [661, 217] on span "close" at bounding box center [661, 215] width 13 height 13
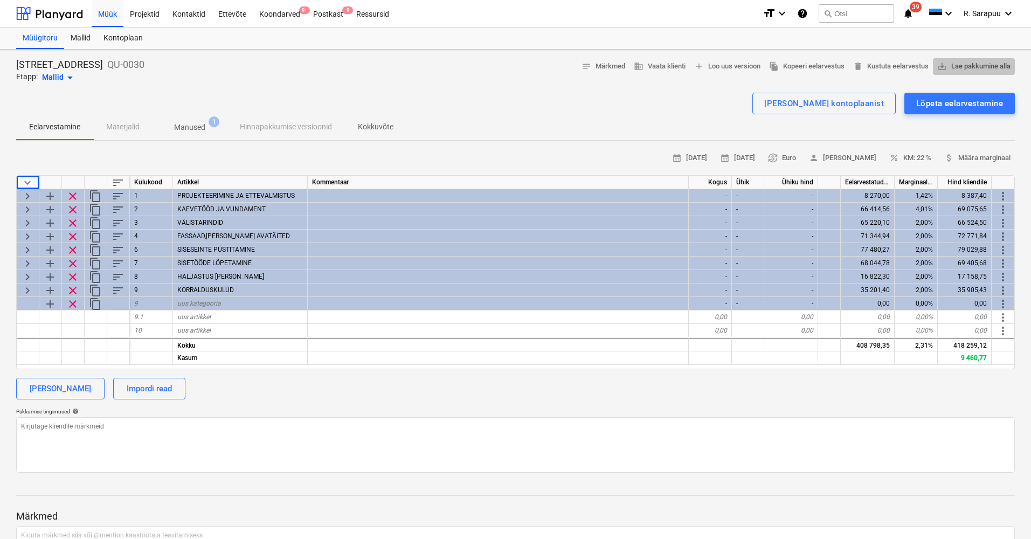
click at [946, 68] on span "save_alt Lae pakkumine alla" at bounding box center [973, 66] width 73 height 12
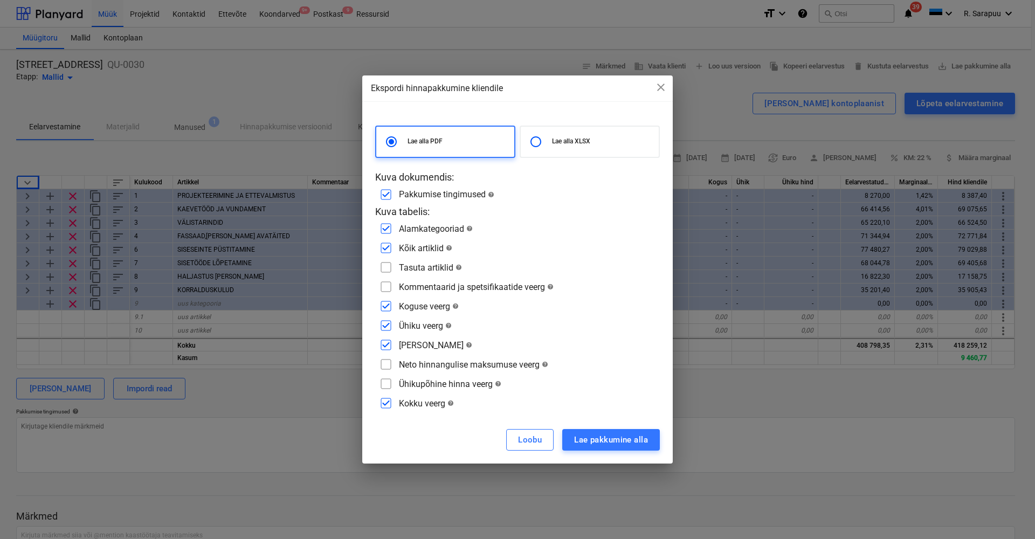
click at [385, 246] on input "checkbox" at bounding box center [385, 247] width 17 height 17
checkbox input "false"
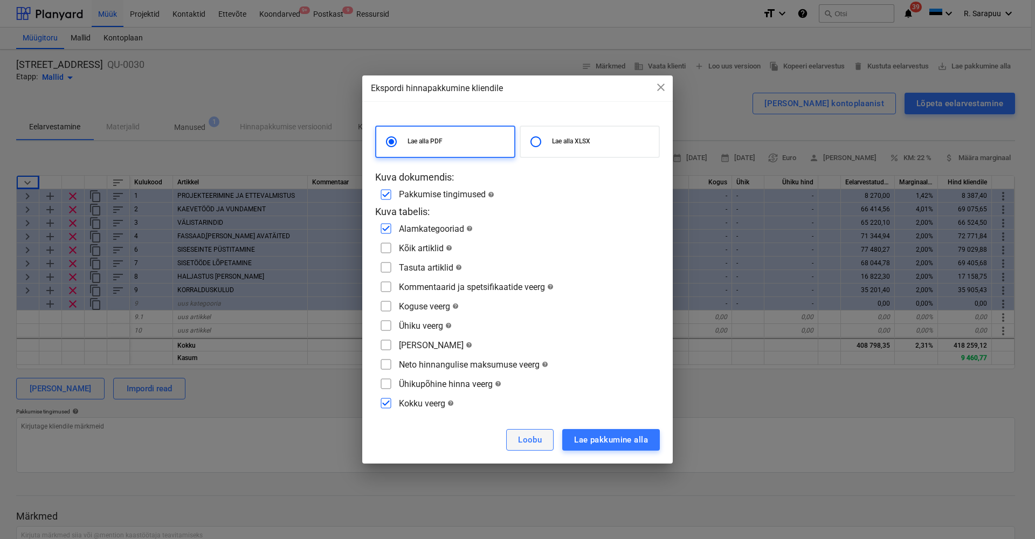
click at [539, 445] on div "Loobu" at bounding box center [530, 440] width 24 height 14
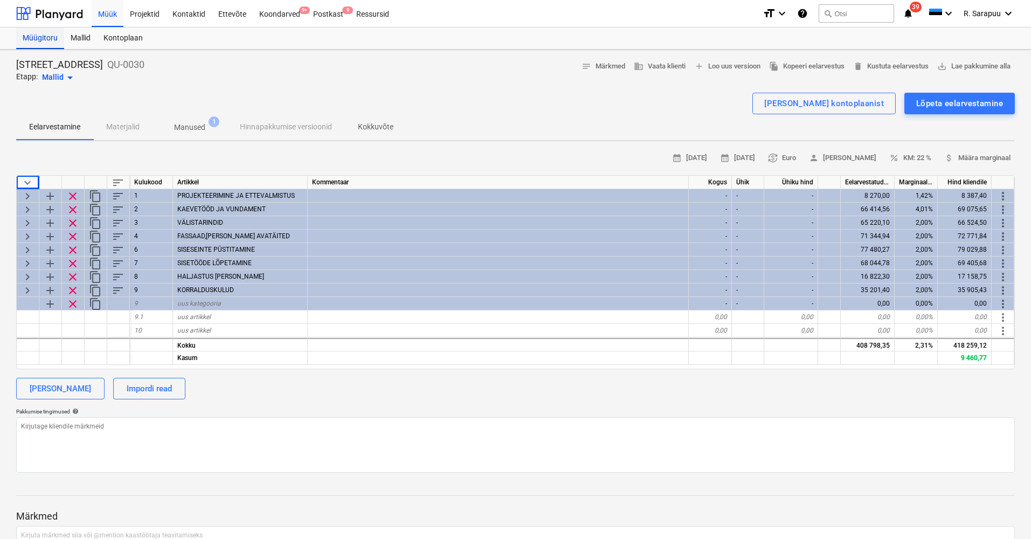
click at [45, 36] on div "Müügitoru" at bounding box center [40, 38] width 48 height 22
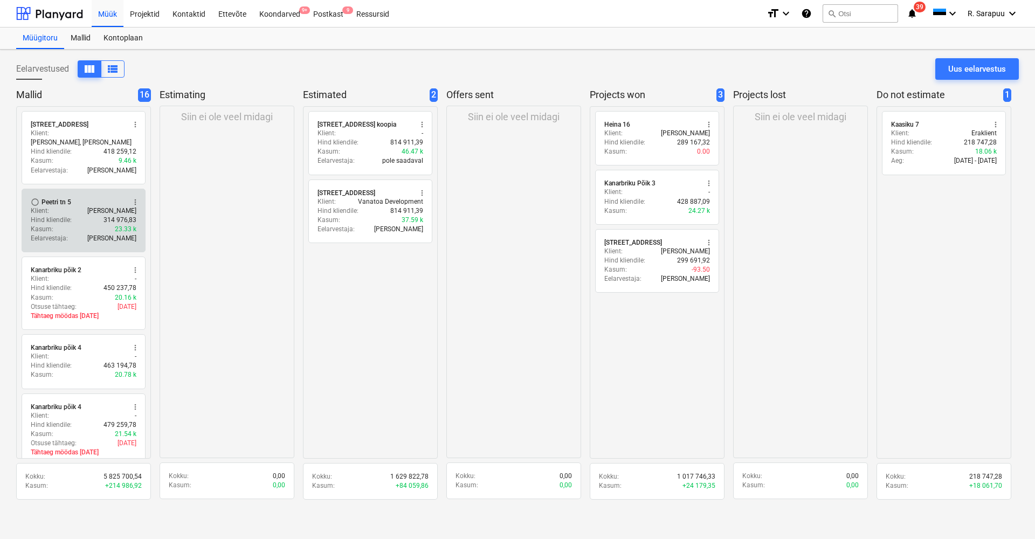
click at [76, 216] on div "Hind kliendile : 314 976,83" at bounding box center [84, 220] width 106 height 9
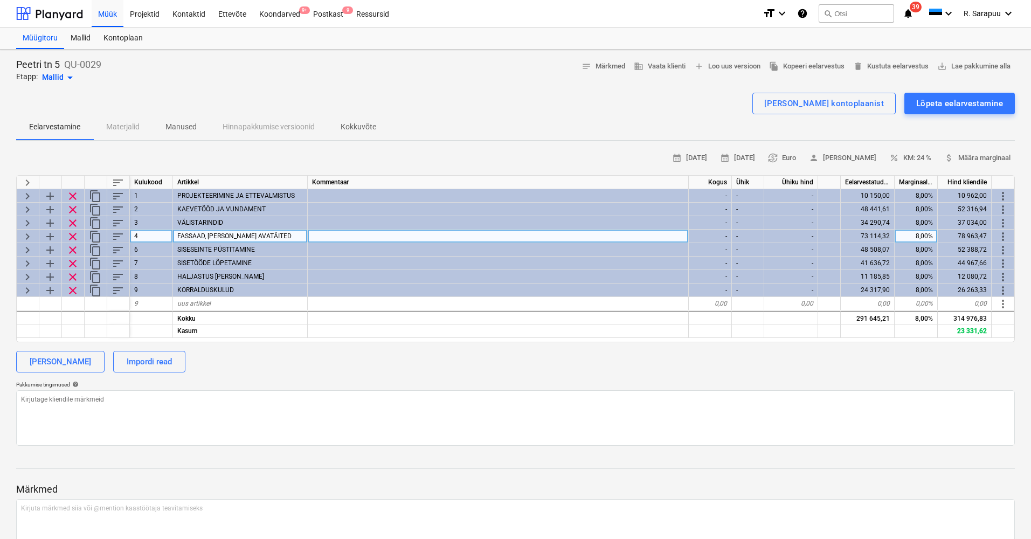
click at [26, 237] on span "keyboard_arrow_right" at bounding box center [27, 236] width 13 height 13
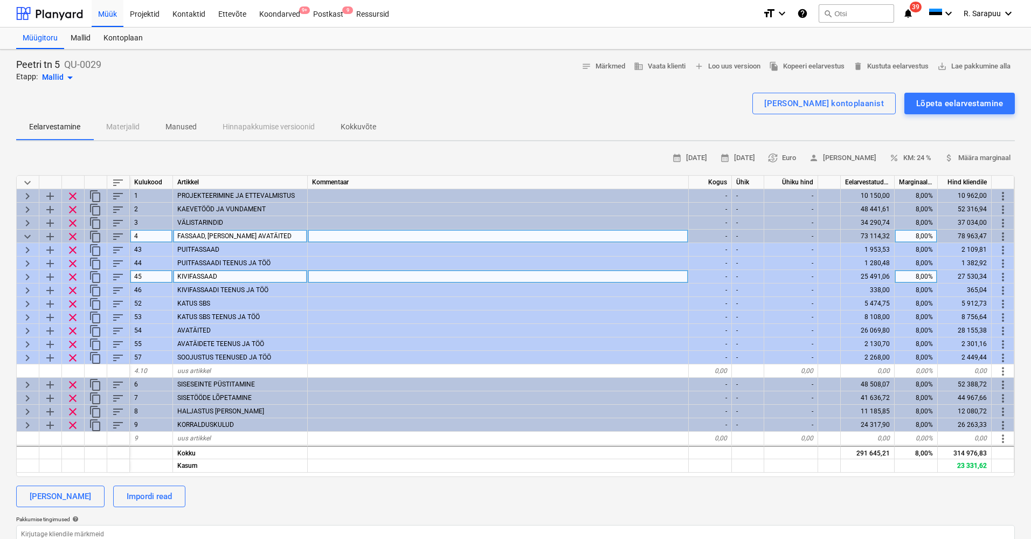
click at [24, 274] on span "keyboard_arrow_right" at bounding box center [27, 277] width 13 height 13
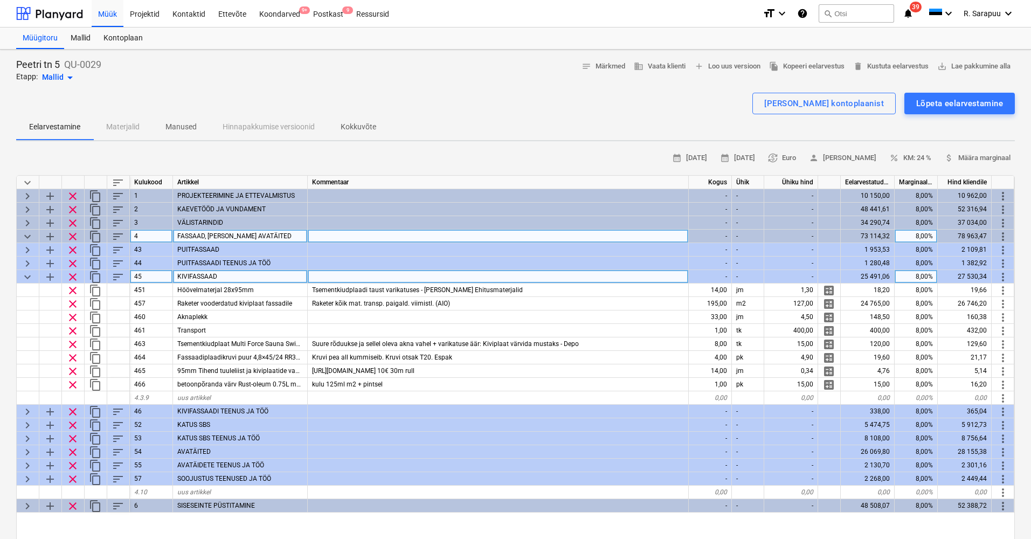
type textarea "x"
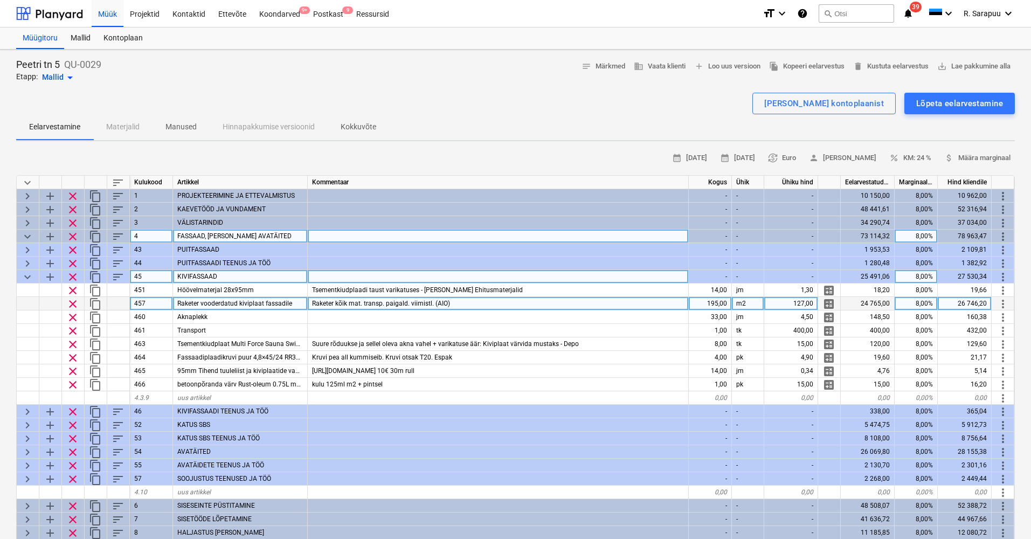
click at [205, 303] on span "Raketer vooderdatud kiviplaat fassadile" at bounding box center [234, 304] width 115 height 8
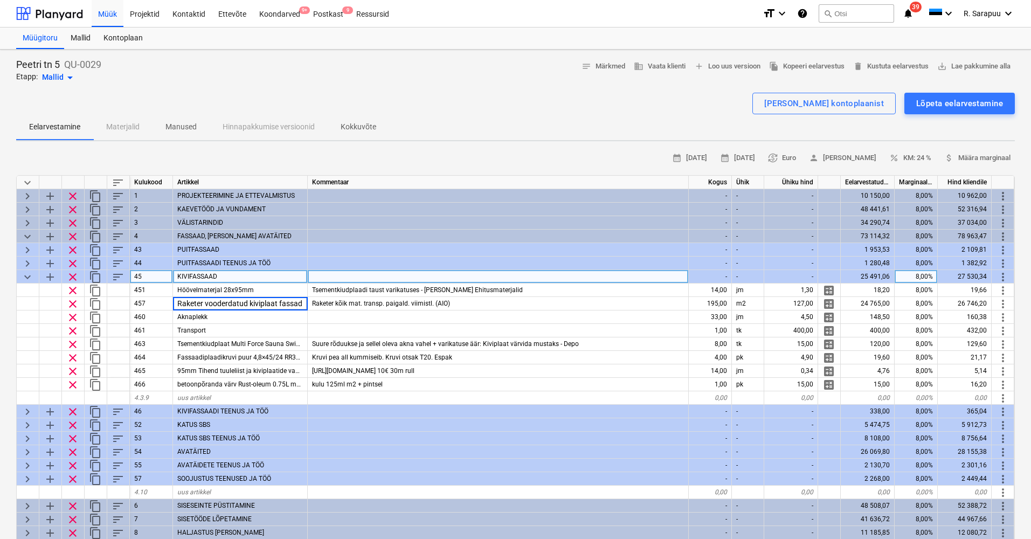
click at [29, 274] on span "keyboard_arrow_down" at bounding box center [27, 277] width 13 height 13
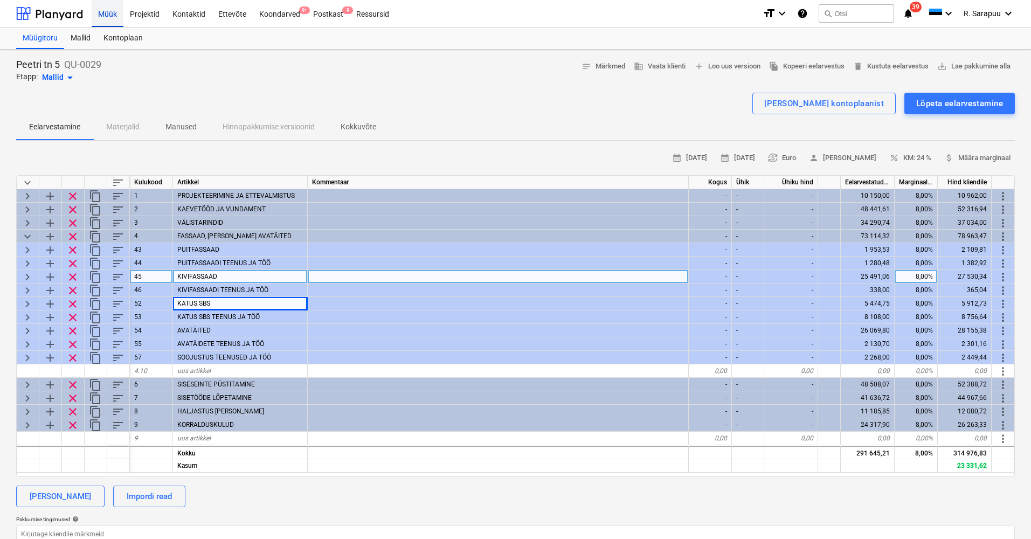
click at [107, 16] on div "Müük" at bounding box center [108, 12] width 32 height 27
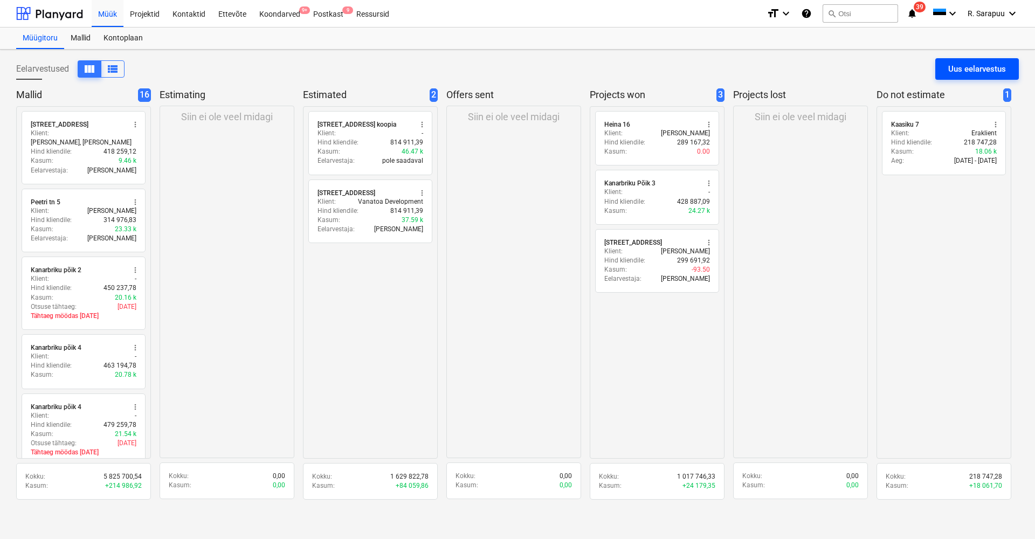
click at [983, 68] on div "Uus eelarvestus" at bounding box center [977, 69] width 58 height 14
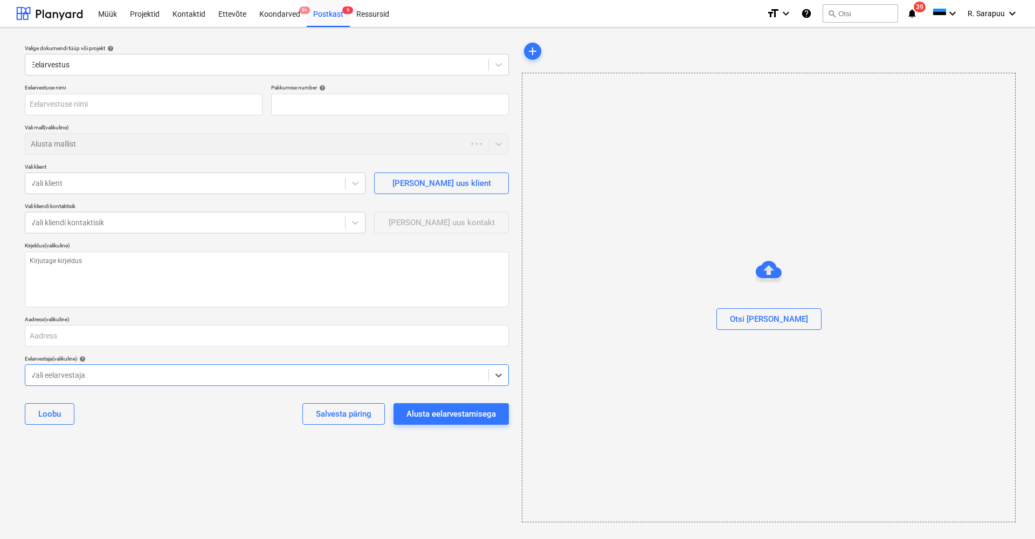
type textarea "x"
type input "QU-0032"
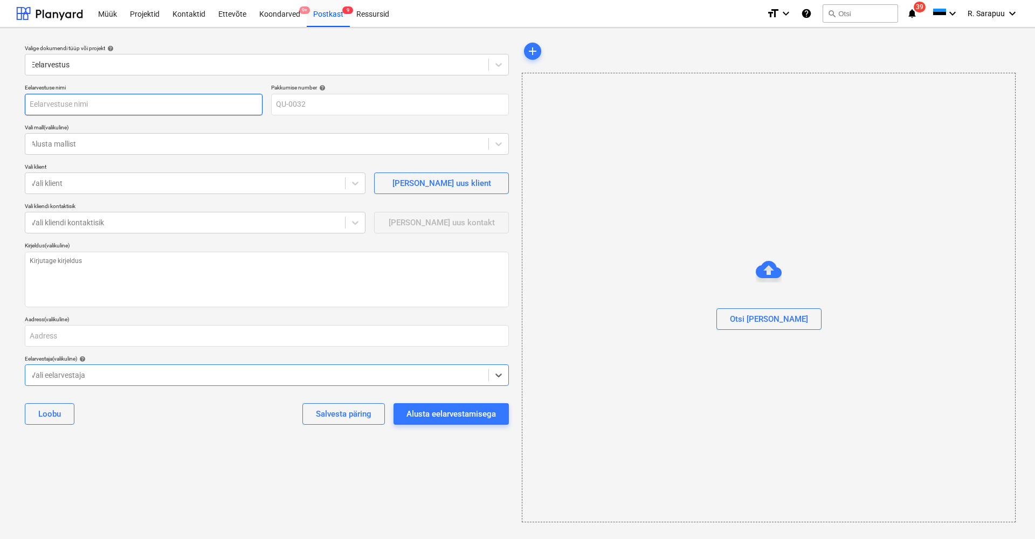
click at [140, 100] on input "text" at bounding box center [144, 105] width 238 height 22
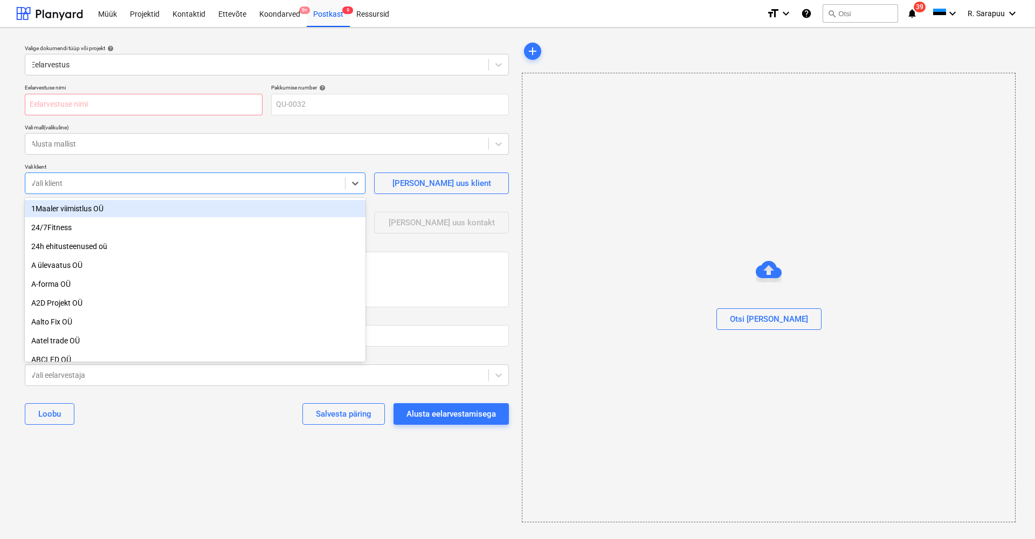
click at [192, 185] on div at bounding box center [185, 183] width 309 height 11
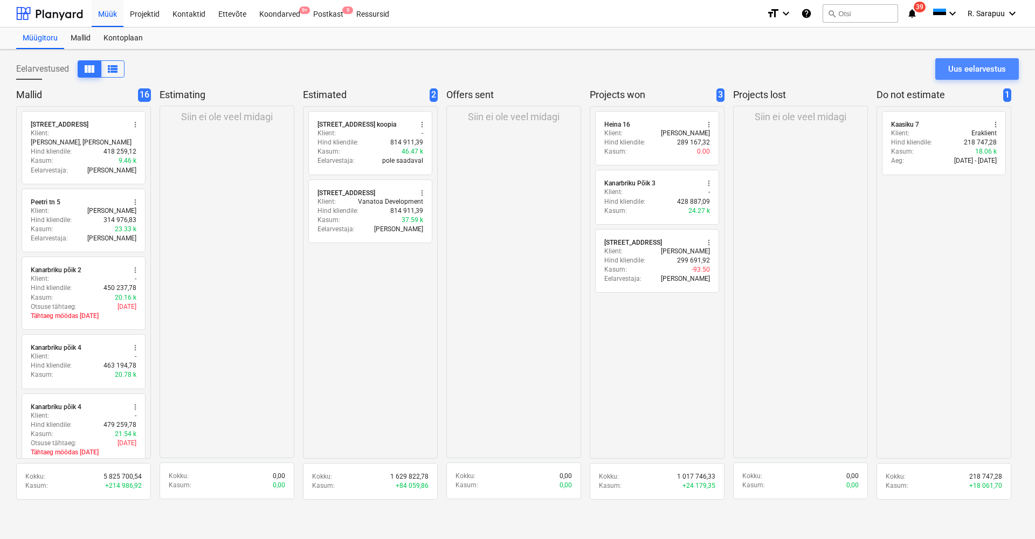
click at [966, 66] on div "Uus eelarvestus" at bounding box center [977, 69] width 58 height 14
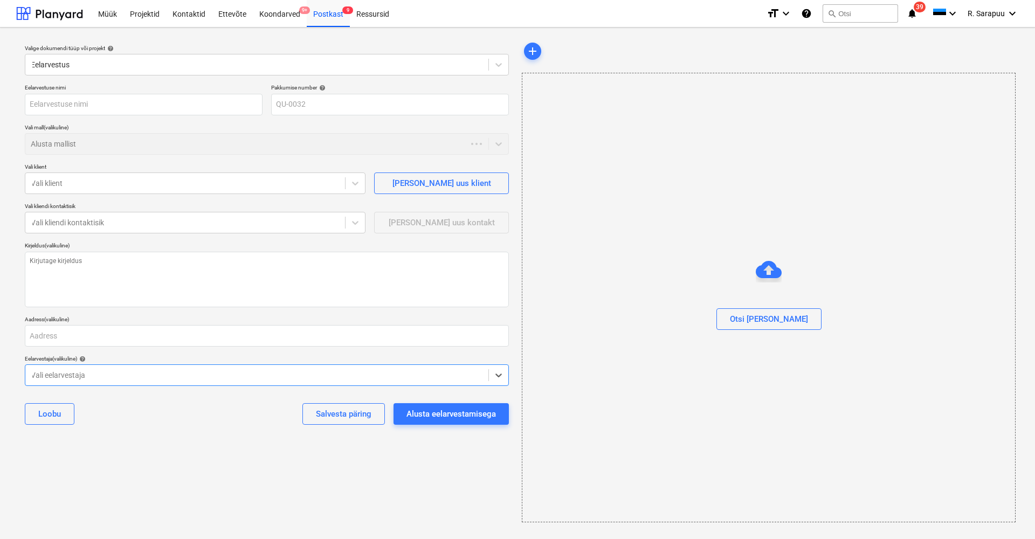
type textarea "x"
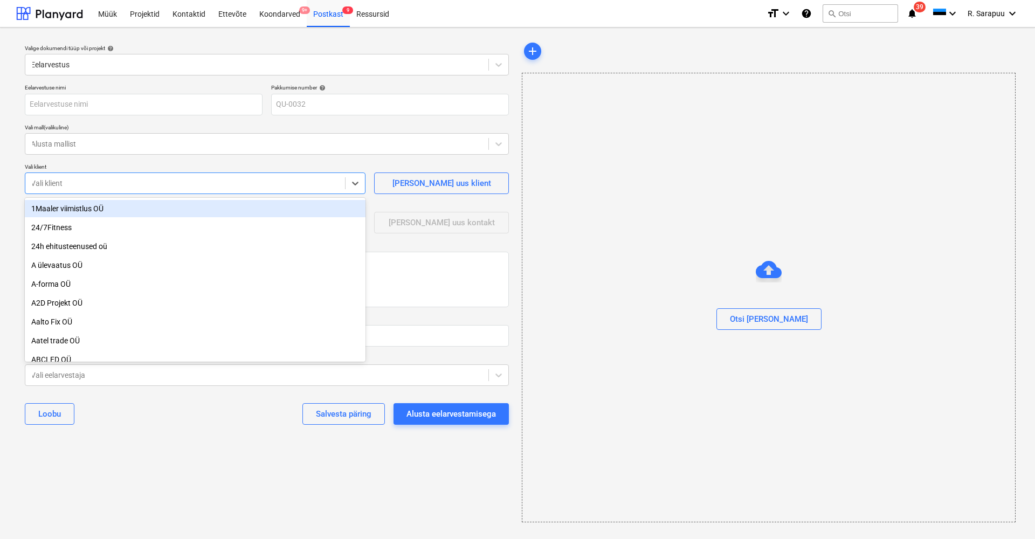
click at [149, 182] on div at bounding box center [185, 183] width 309 height 11
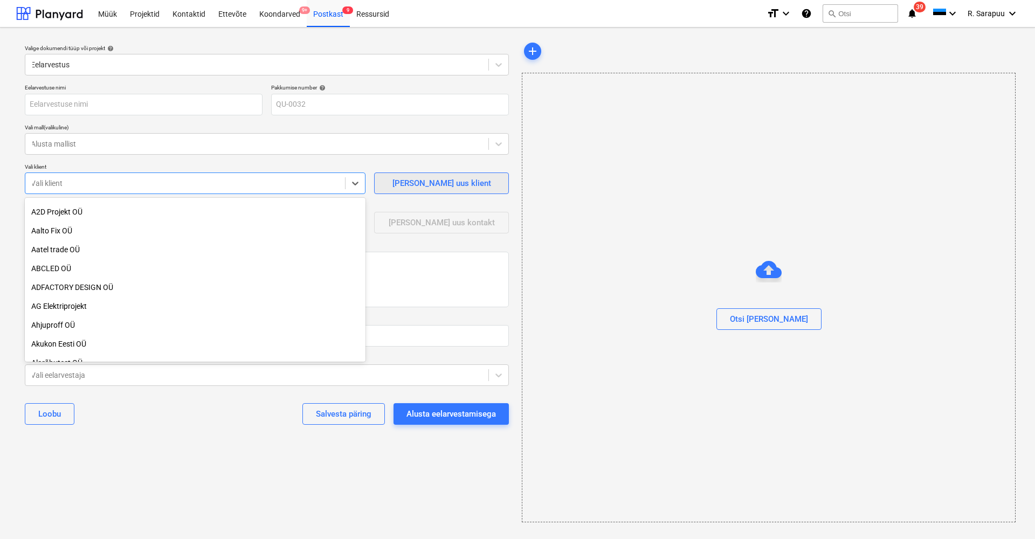
scroll to position [86, 0]
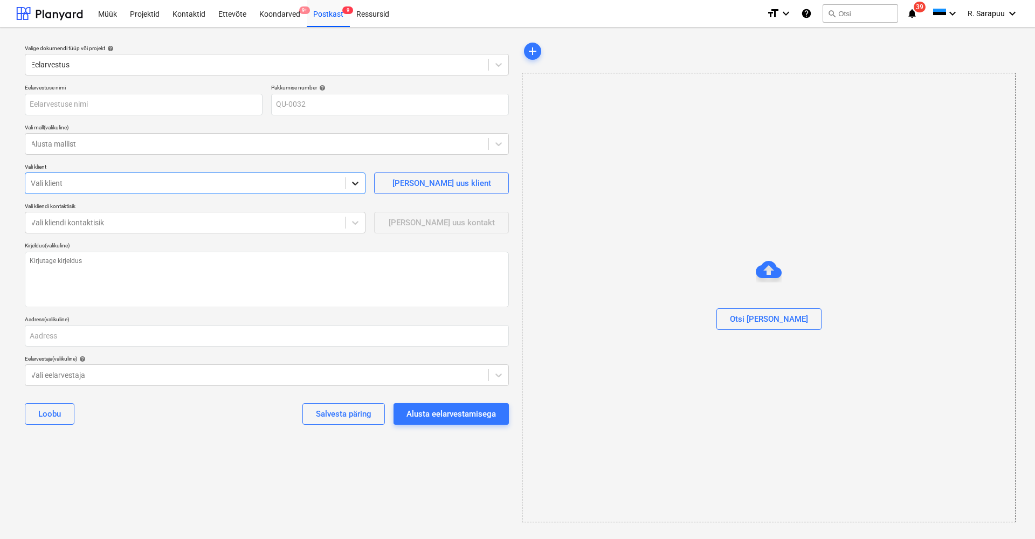
click at [357, 183] on icon at bounding box center [355, 184] width 6 height 4
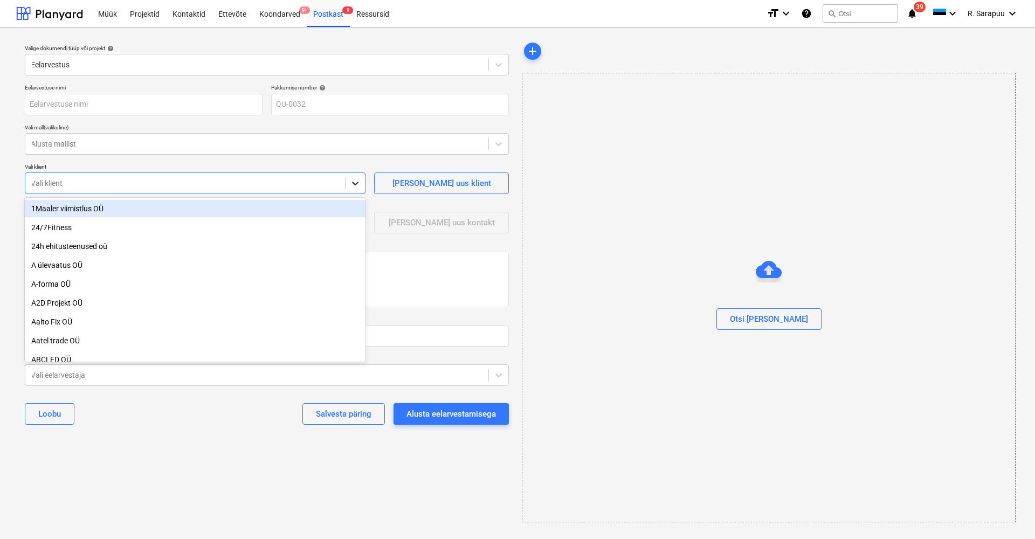
click at [355, 179] on icon at bounding box center [355, 183] width 11 height 11
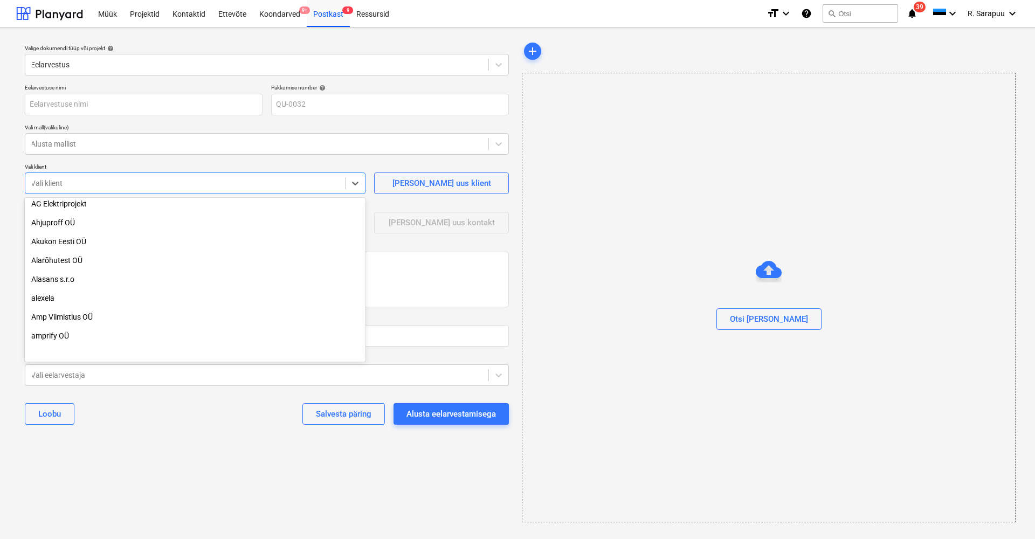
scroll to position [133, 0]
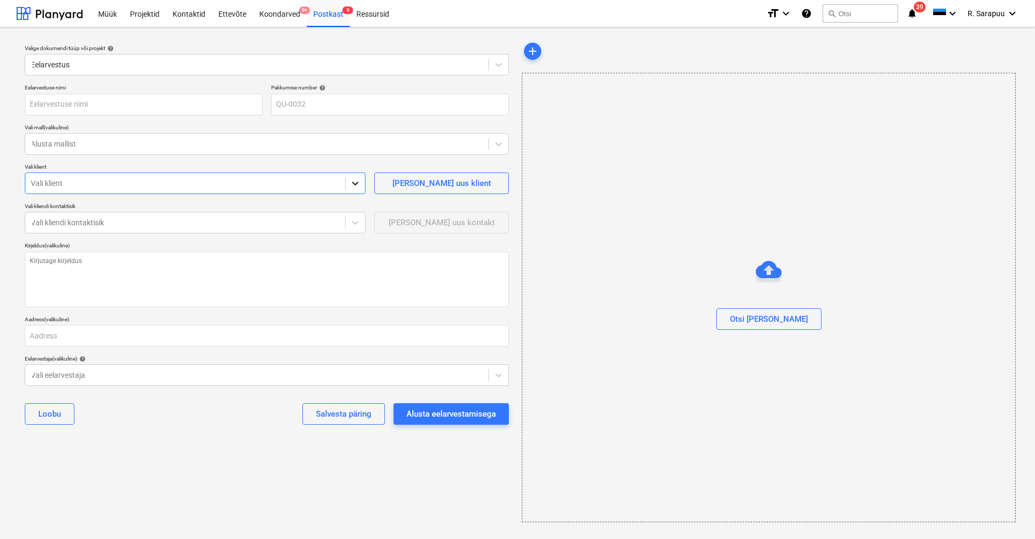
click at [351, 184] on icon at bounding box center [355, 183] width 11 height 11
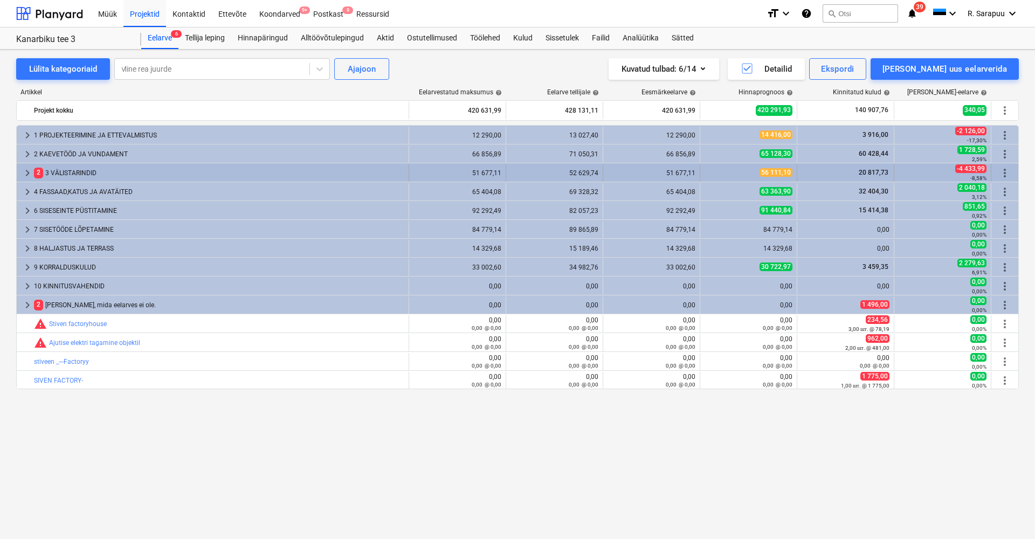
click at [28, 169] on span "keyboard_arrow_right" at bounding box center [27, 173] width 13 height 13
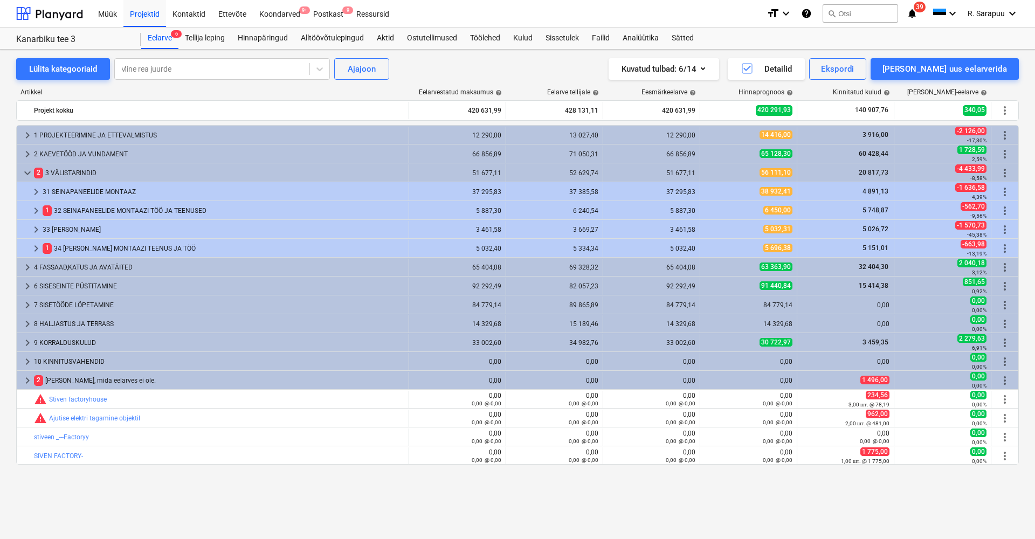
click at [28, 169] on span "keyboard_arrow_down" at bounding box center [27, 173] width 13 height 13
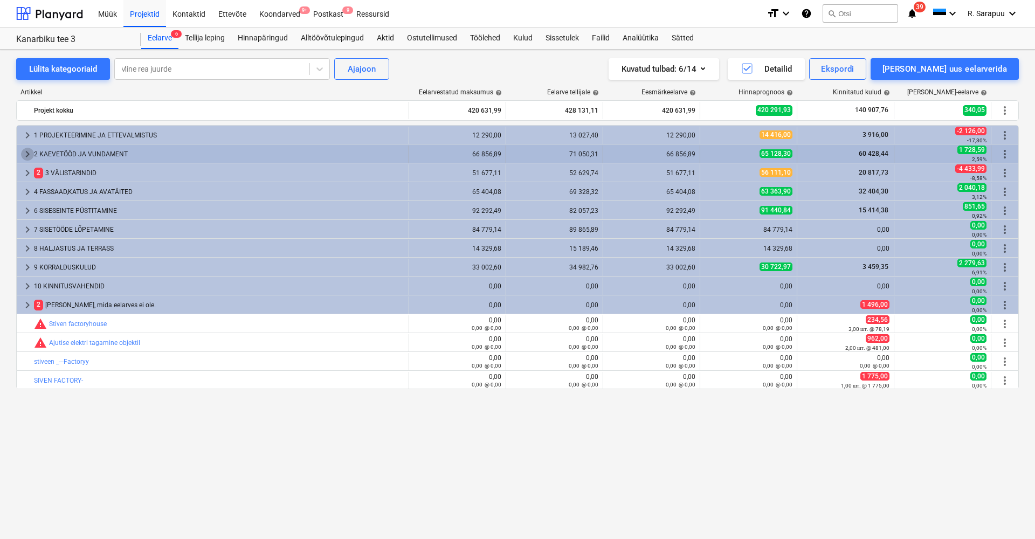
click at [27, 150] on span "keyboard_arrow_right" at bounding box center [27, 154] width 13 height 13
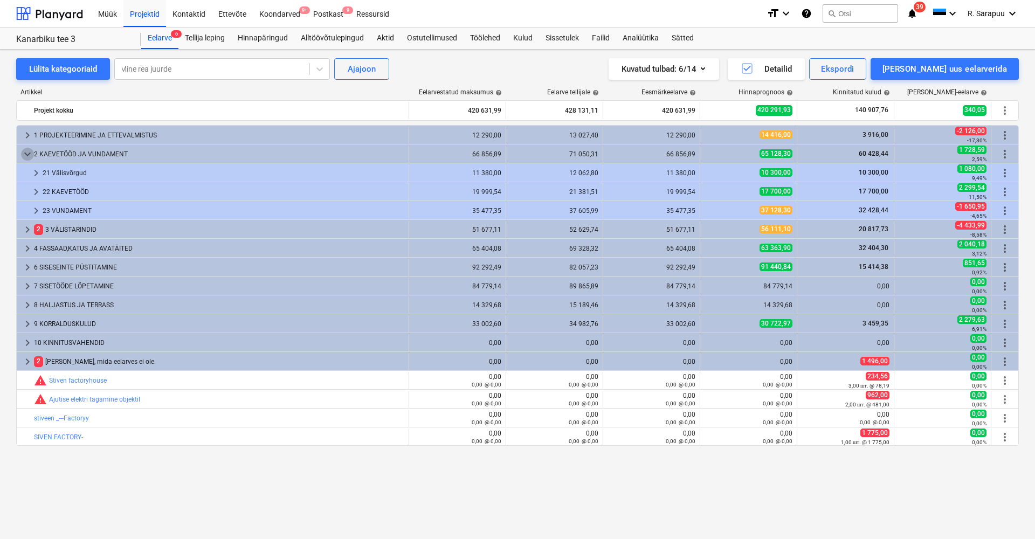
click at [27, 150] on span "keyboard_arrow_down" at bounding box center [27, 154] width 13 height 13
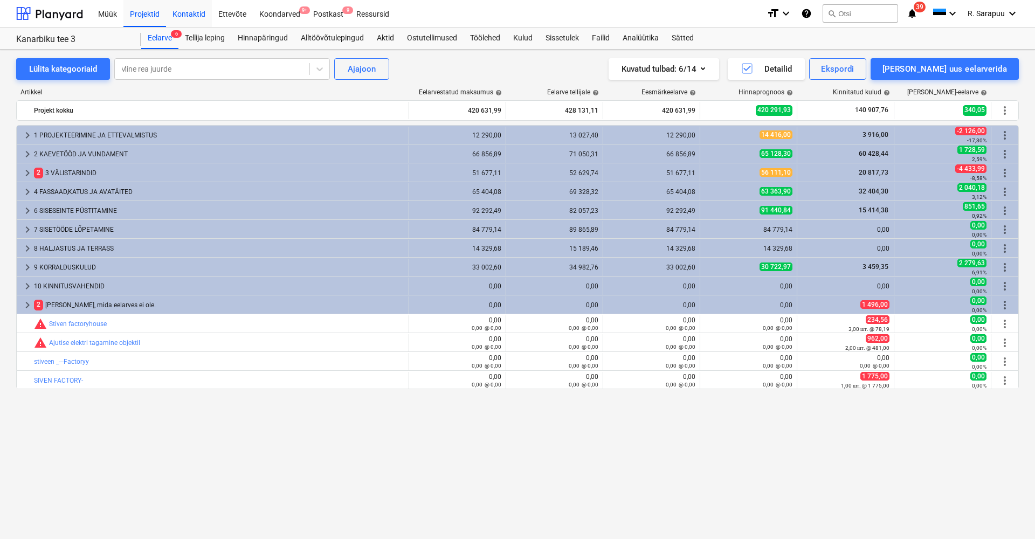
click at [203, 8] on div "Kontaktid" at bounding box center [189, 12] width 46 height 27
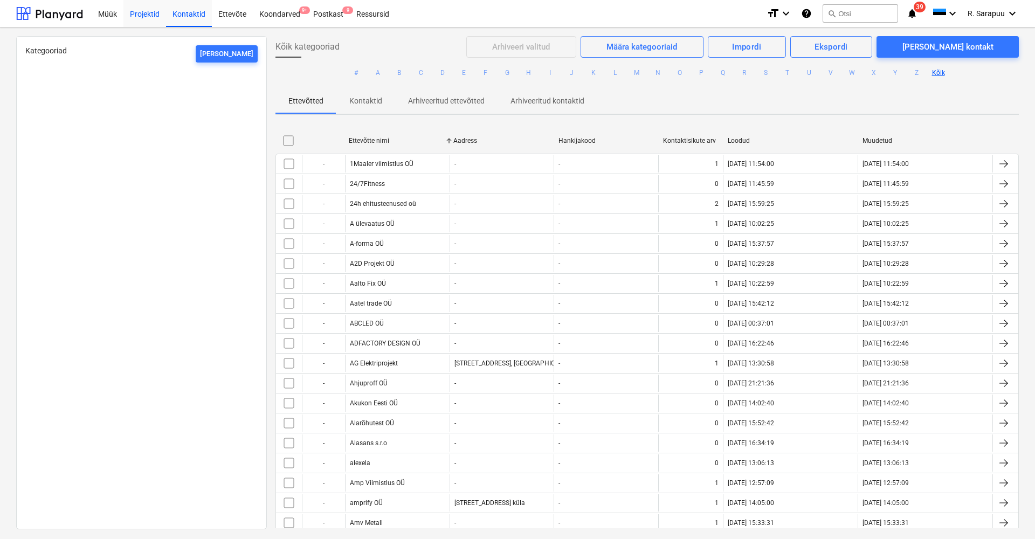
click at [137, 16] on div "Projektid" at bounding box center [144, 12] width 43 height 27
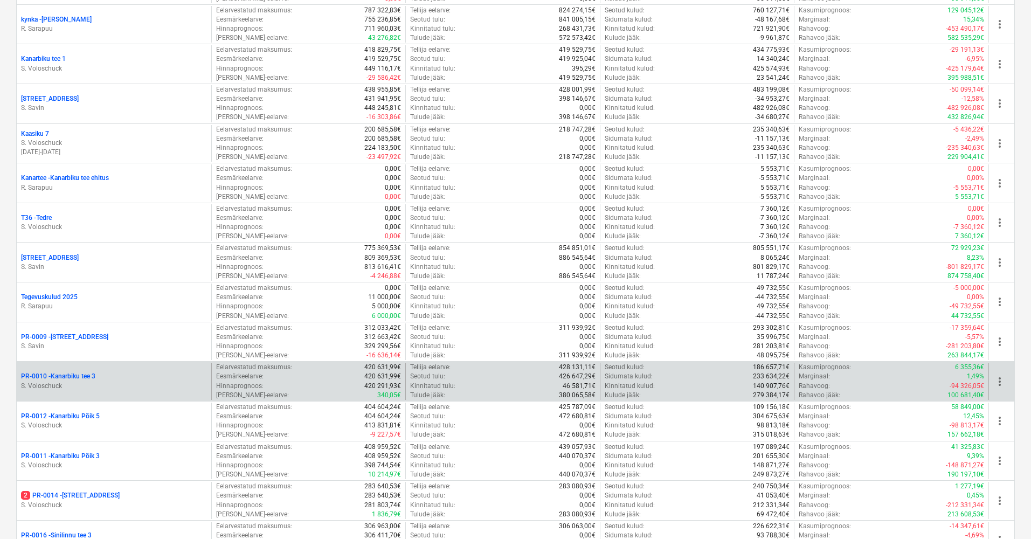
scroll to position [389, 0]
click at [79, 382] on p "S. Voloschuck" at bounding box center [114, 383] width 186 height 9
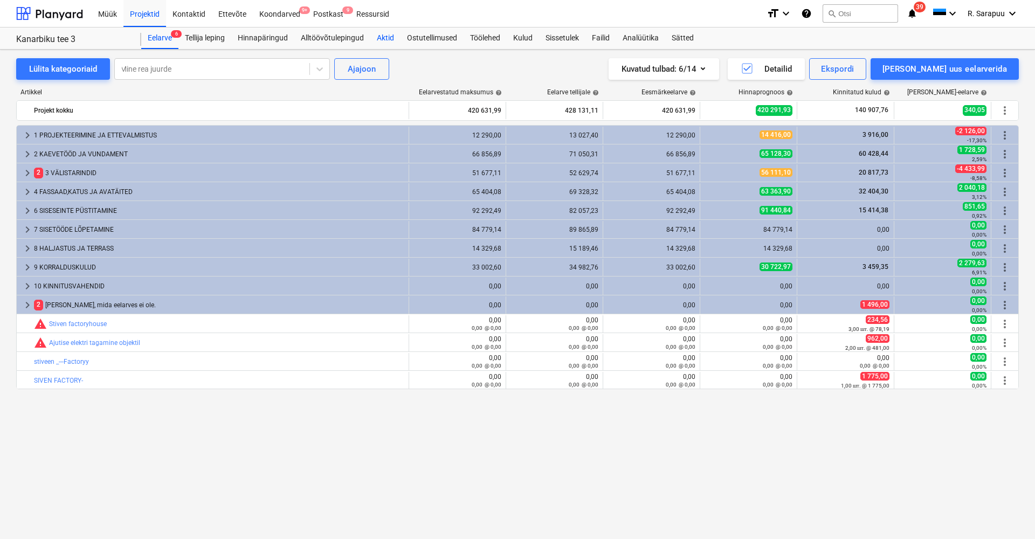
click at [385, 41] on div "Aktid" at bounding box center [385, 38] width 30 height 22
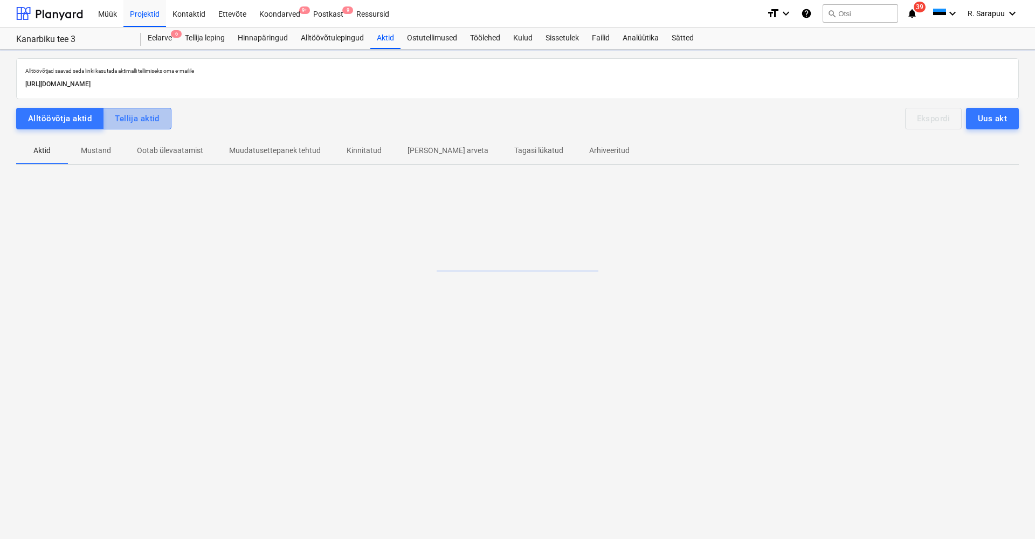
click at [154, 122] on div "Tellija aktid" at bounding box center [137, 119] width 45 height 14
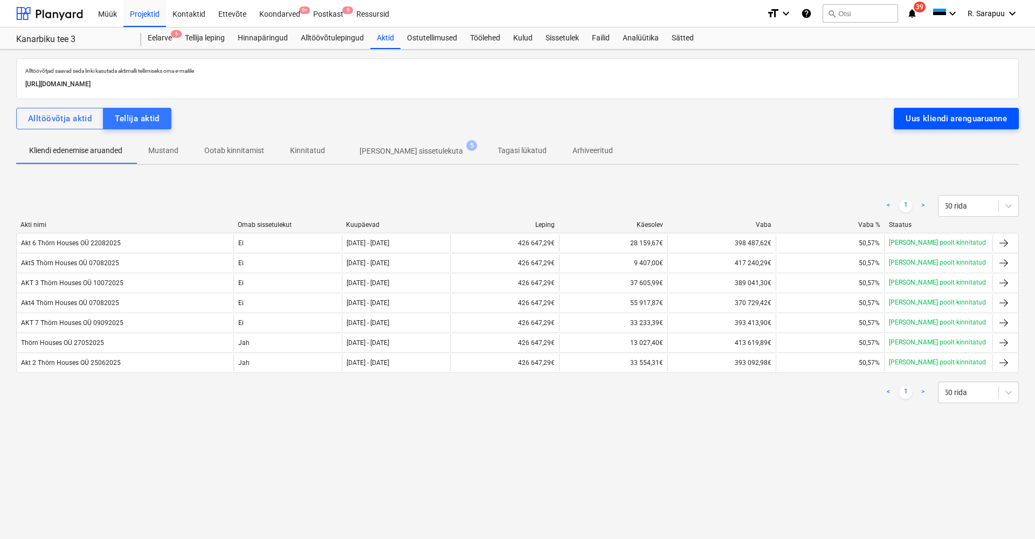
click at [934, 122] on div "Uus kliendi arenguaruanne" at bounding box center [955, 119] width 101 height 14
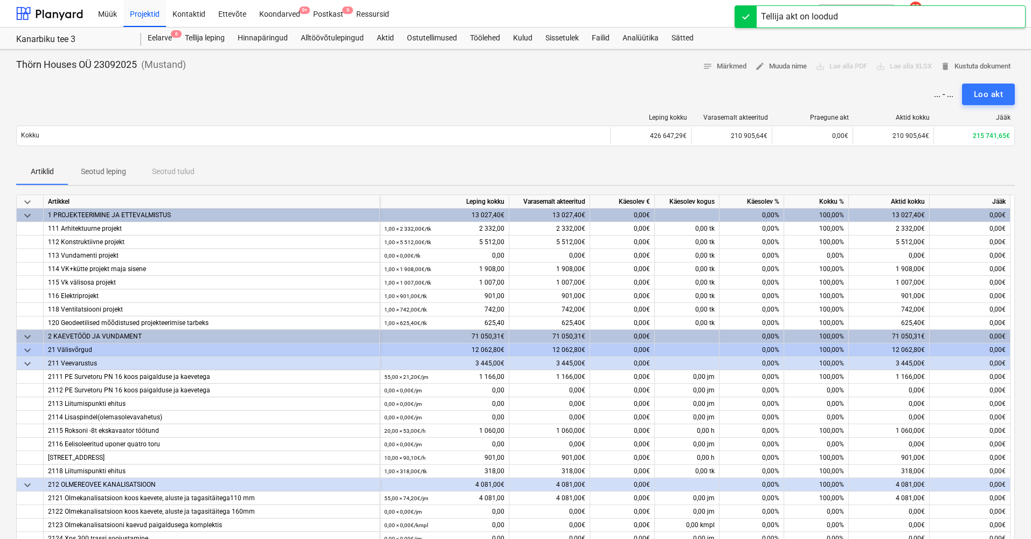
click at [23, 199] on span "keyboard_arrow_down" at bounding box center [27, 202] width 13 height 13
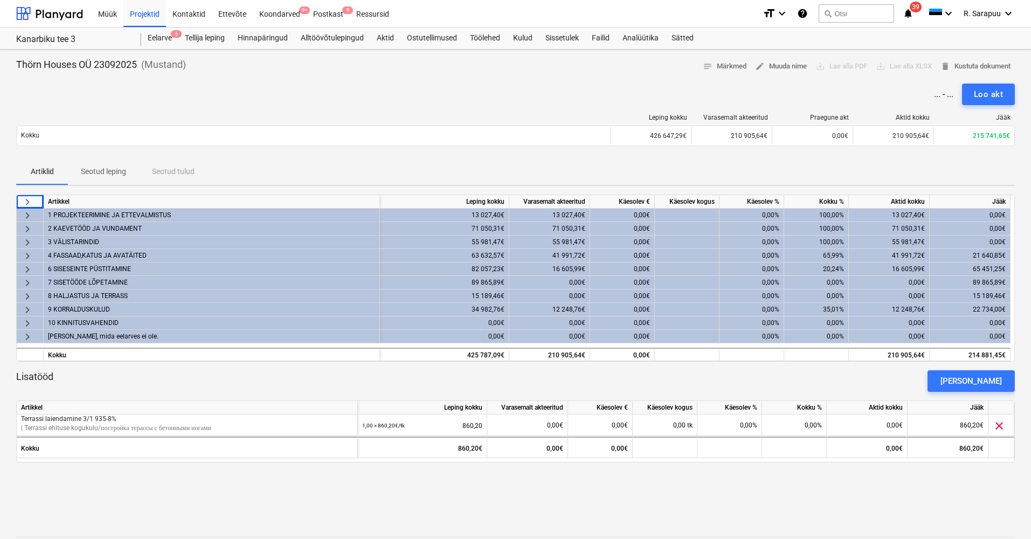
click at [24, 253] on span "keyboard_arrow_right" at bounding box center [27, 256] width 13 height 13
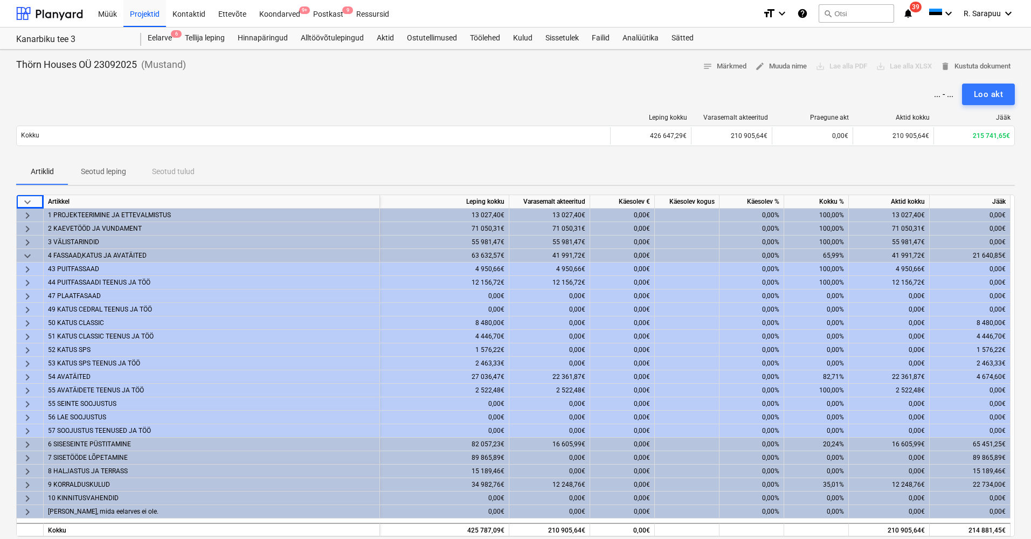
click at [82, 322] on div "50 KATUS CLASSIC" at bounding box center [211, 322] width 327 height 13
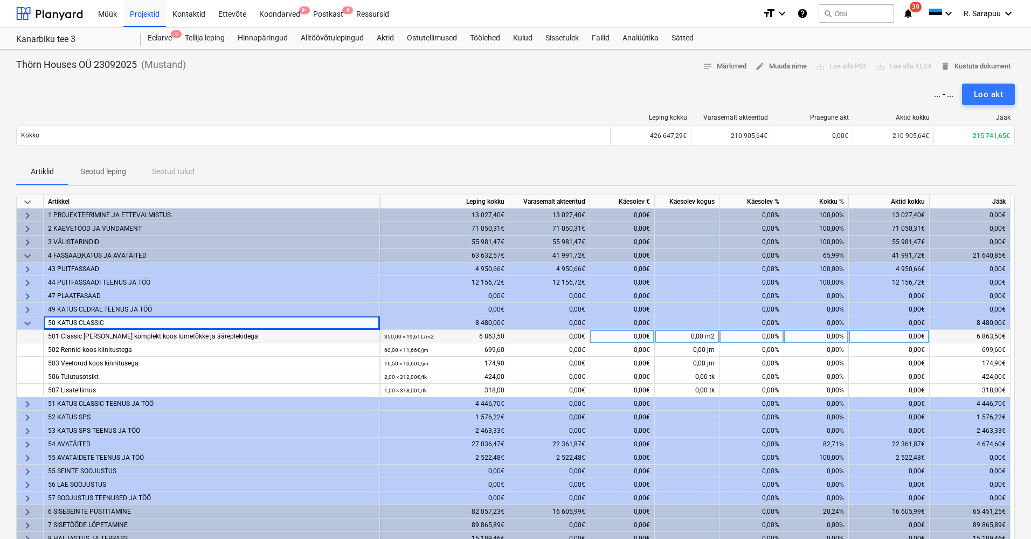
click at [615, 335] on div "0,00€" at bounding box center [622, 336] width 65 height 13
click at [751, 336] on div "0,00%" at bounding box center [751, 336] width 65 height 13
type input "100"
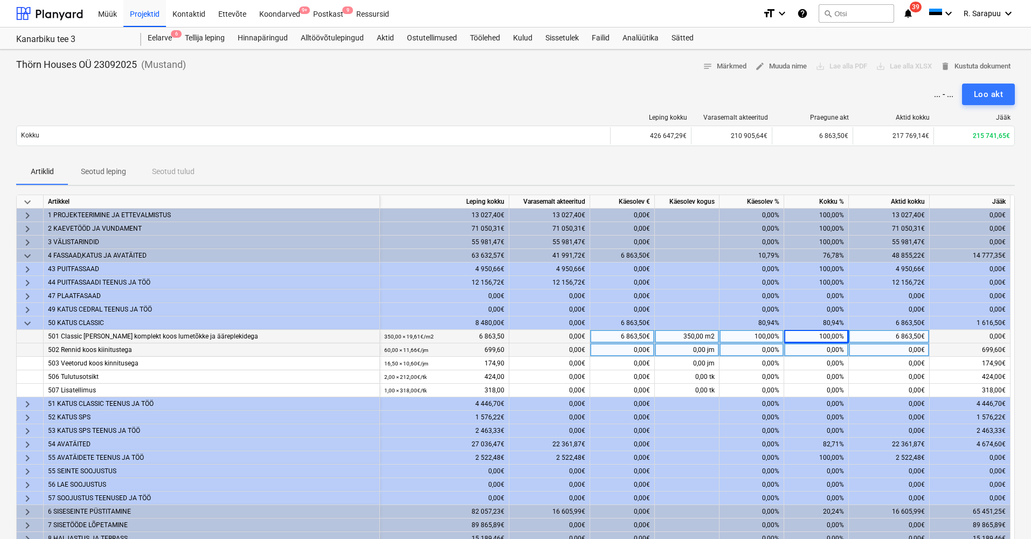
click at [758, 350] on div "0,00%" at bounding box center [751, 349] width 65 height 13
type input "100"
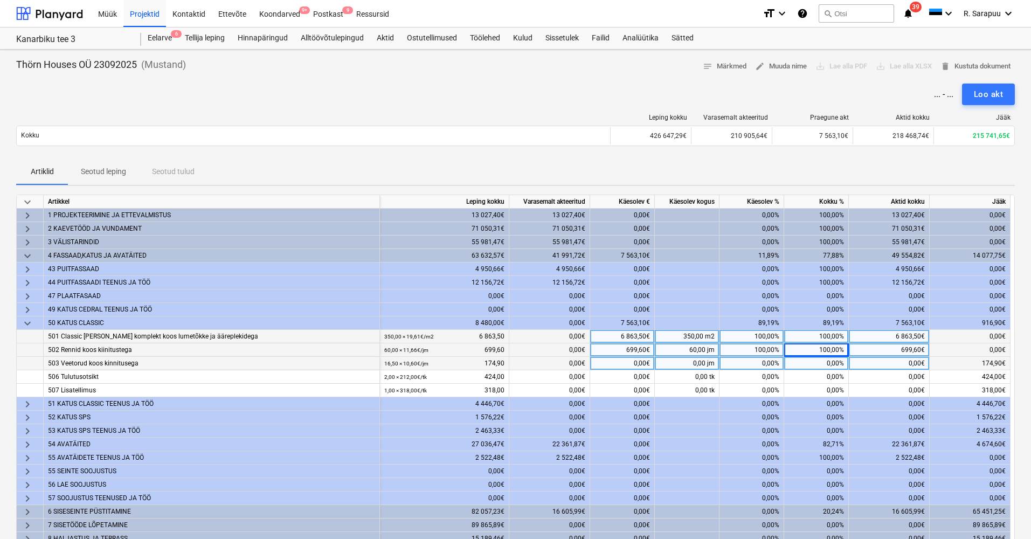
click at [760, 363] on div "0,00%" at bounding box center [751, 363] width 65 height 13
type input "100"
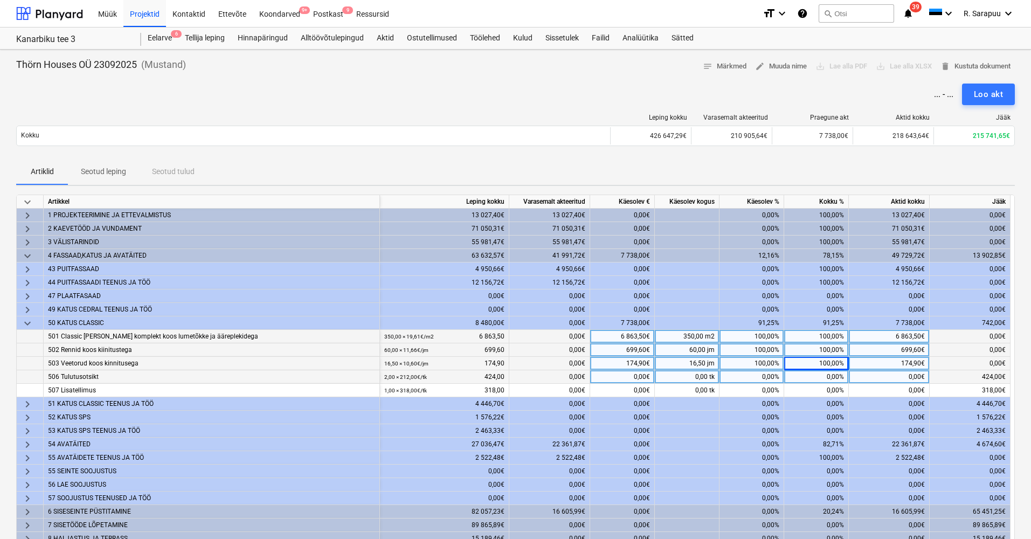
click at [763, 376] on div "0,00%" at bounding box center [751, 376] width 65 height 13
type input "100"
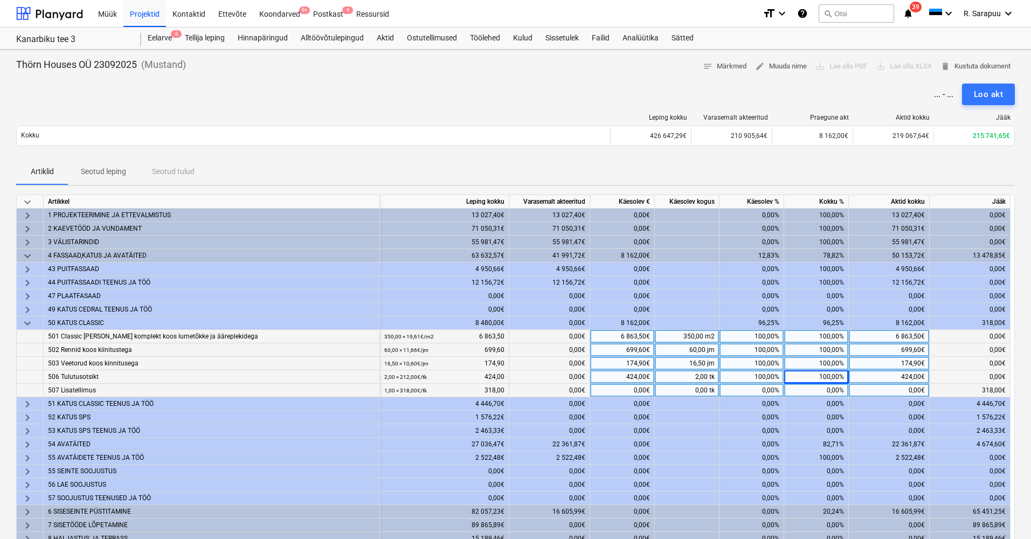
click at [764, 386] on div "0,00%" at bounding box center [751, 390] width 65 height 13
type input "100"
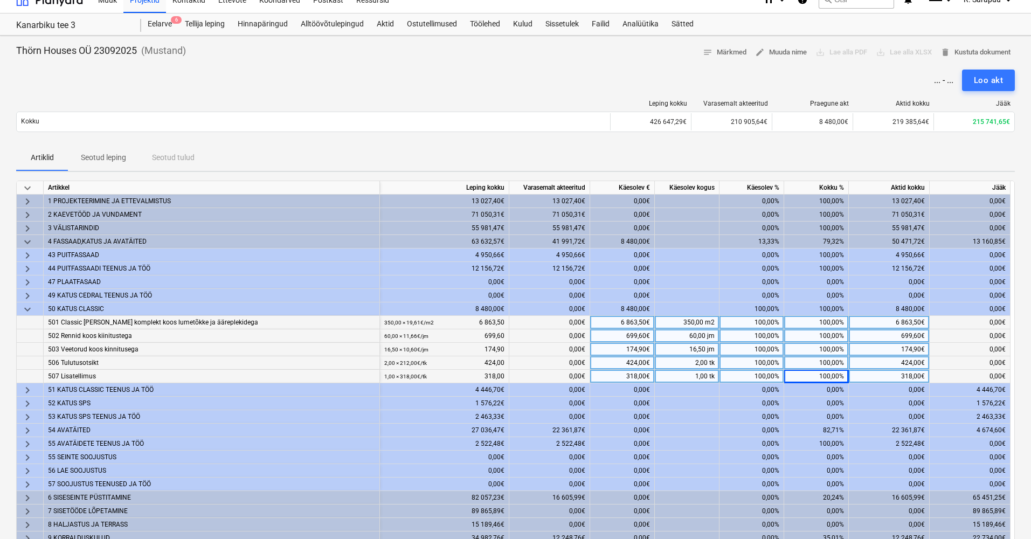
scroll to position [13, 0]
click at [27, 308] on span "keyboard_arrow_down" at bounding box center [27, 310] width 13 height 13
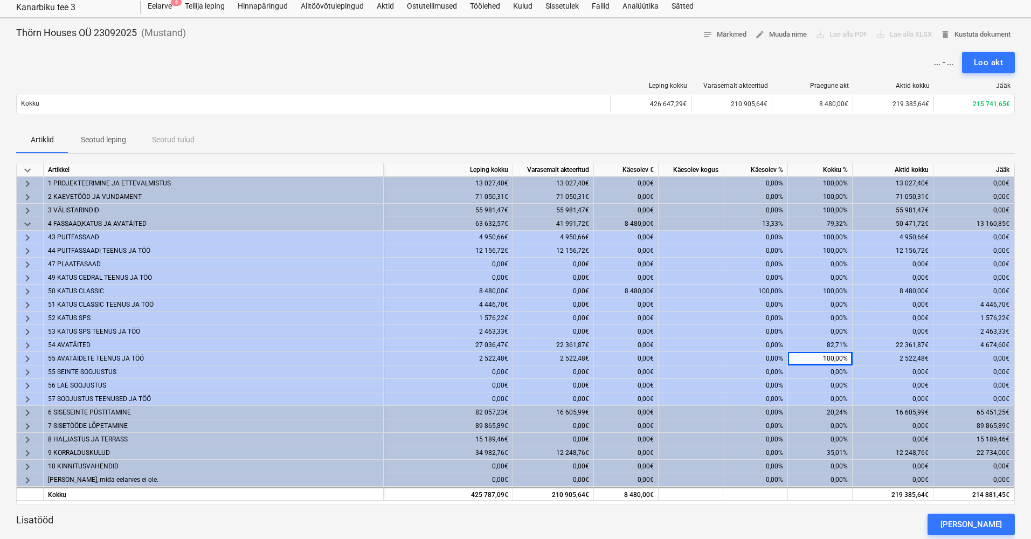
scroll to position [0, 1]
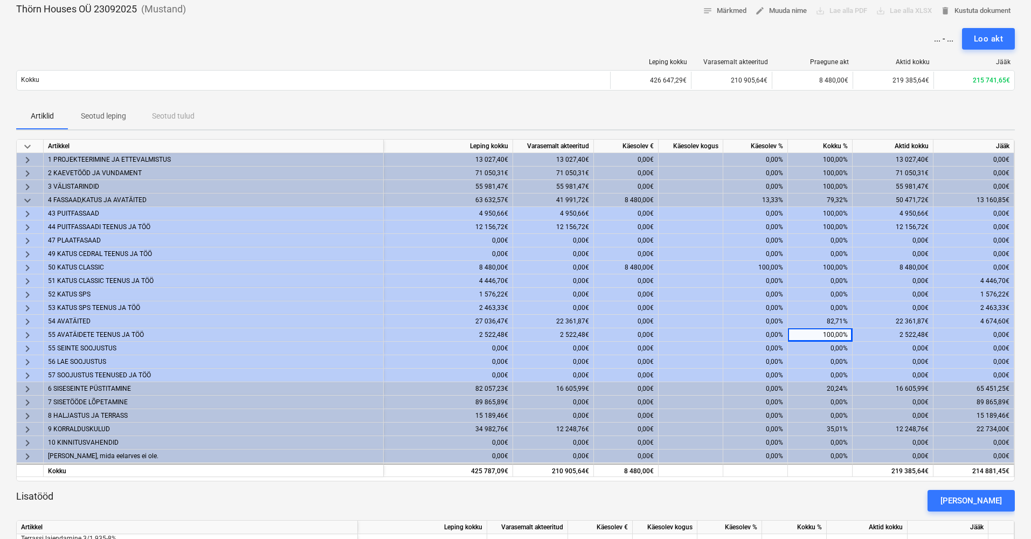
click at [30, 327] on div "keyboard_arrow_right" at bounding box center [30, 321] width 27 height 13
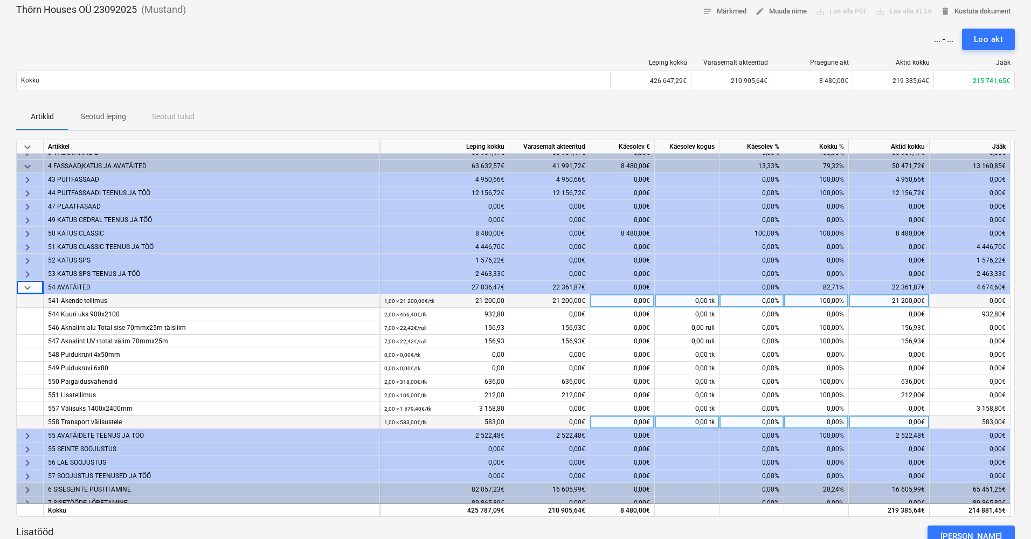
scroll to position [35, 1]
click at [31, 287] on span "keyboard_arrow_down" at bounding box center [27, 287] width 13 height 13
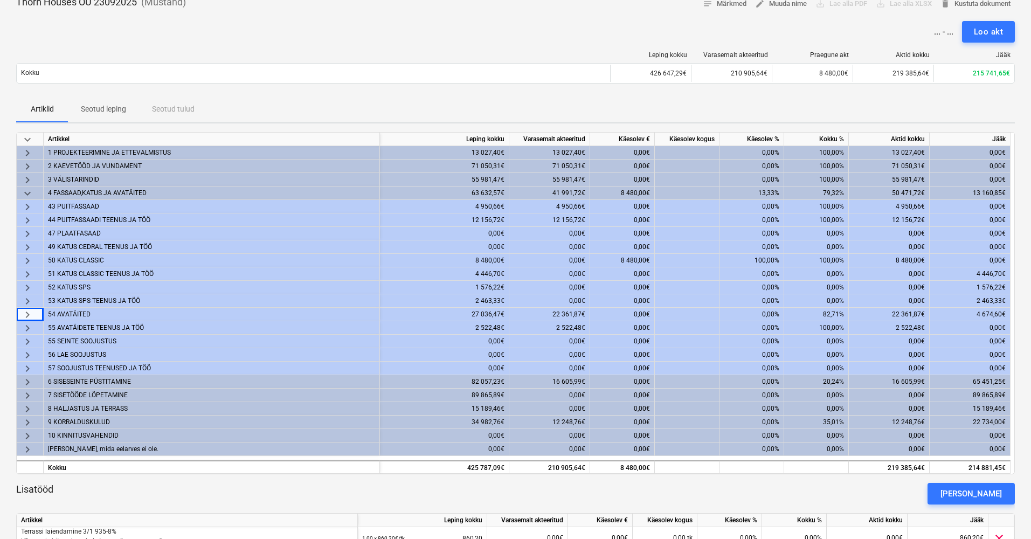
scroll to position [62, 0]
click at [25, 192] on span "keyboard_arrow_down" at bounding box center [27, 194] width 13 height 13
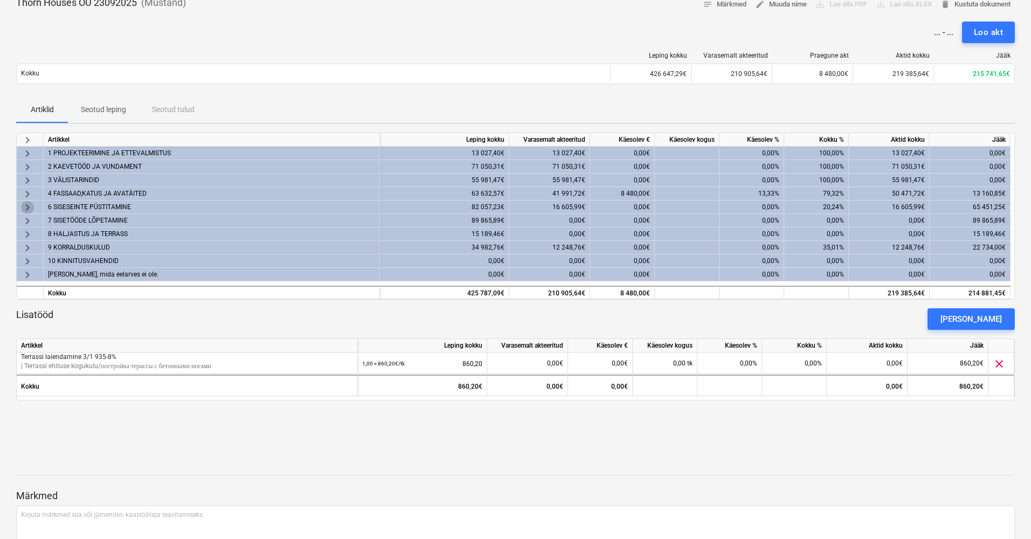
click at [30, 208] on span "keyboard_arrow_right" at bounding box center [27, 207] width 13 height 13
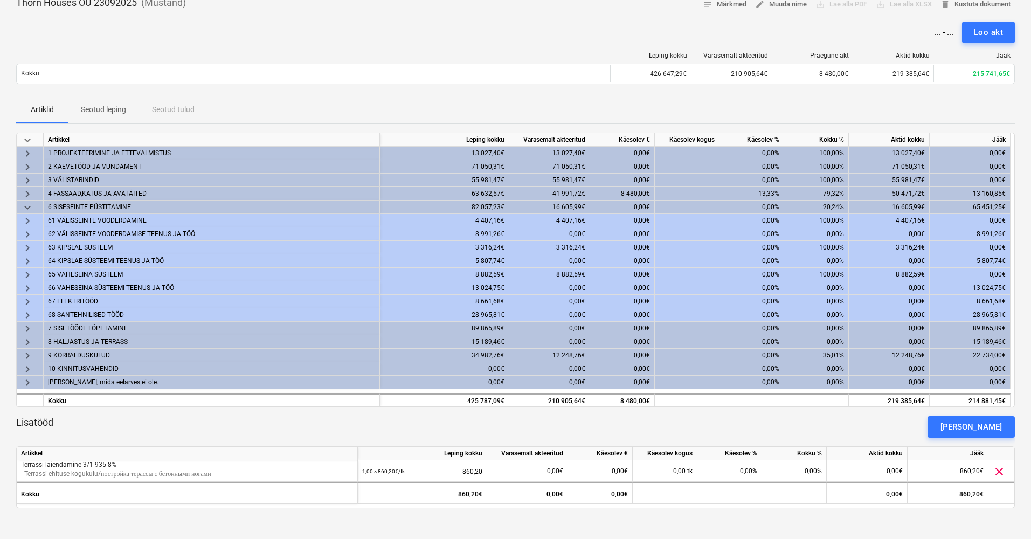
click at [124, 288] on div "66 VAHESEINA SÜSTEEMI TEENUS JA TÖÖ" at bounding box center [211, 287] width 327 height 13
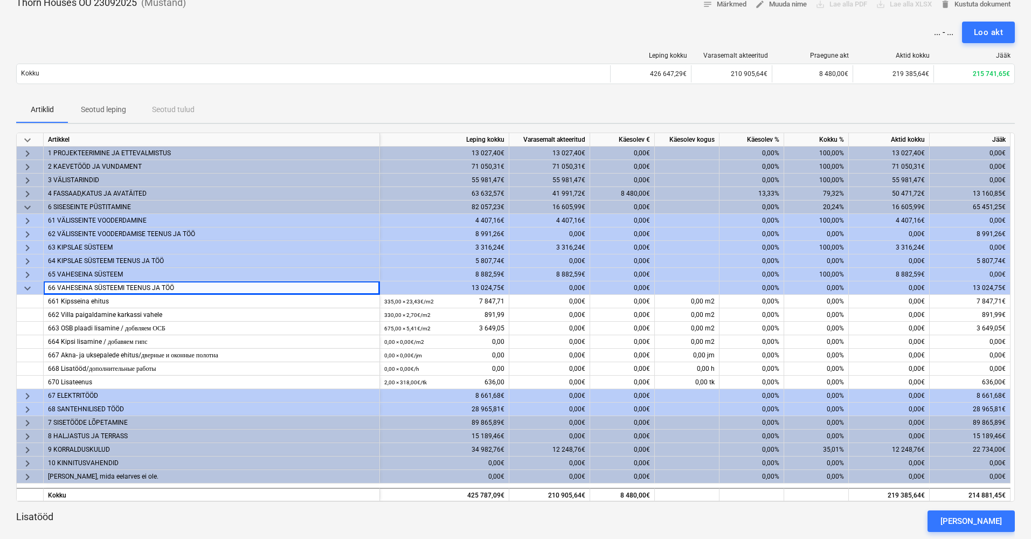
click at [35, 290] on div "keyboard_arrow_down" at bounding box center [30, 287] width 27 height 13
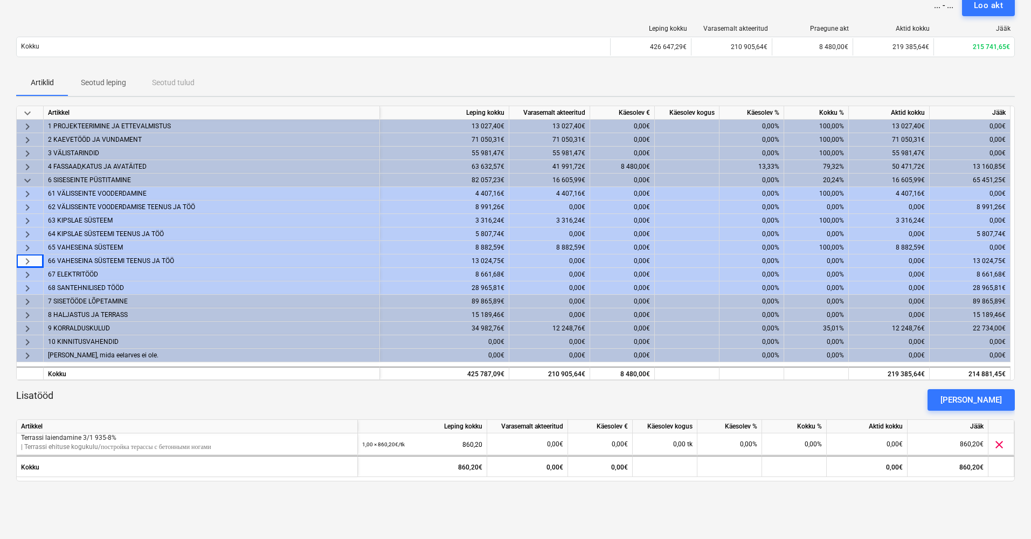
scroll to position [90, 0]
click at [24, 321] on span "keyboard_arrow_right" at bounding box center [27, 327] width 13 height 13
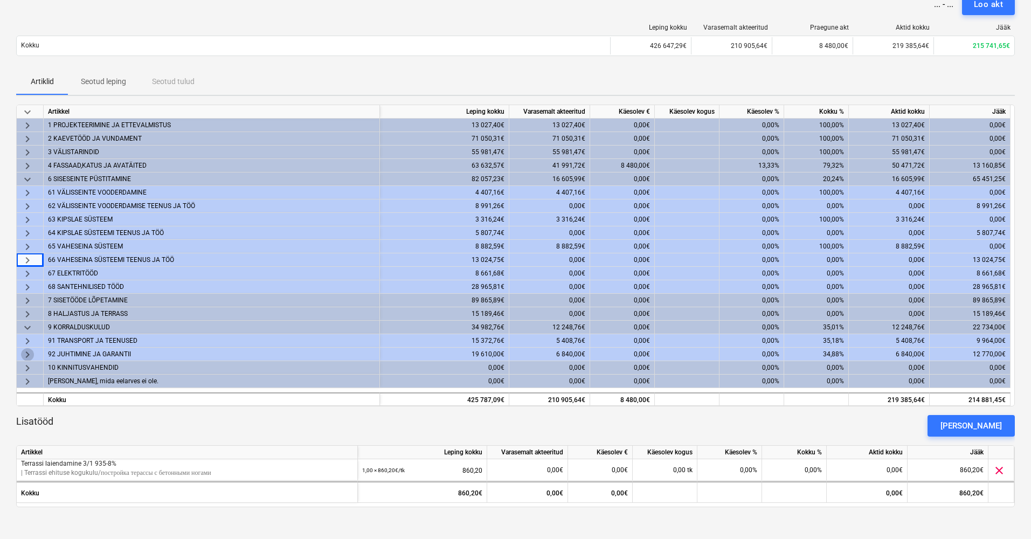
click at [28, 354] on span "keyboard_arrow_right" at bounding box center [27, 354] width 13 height 13
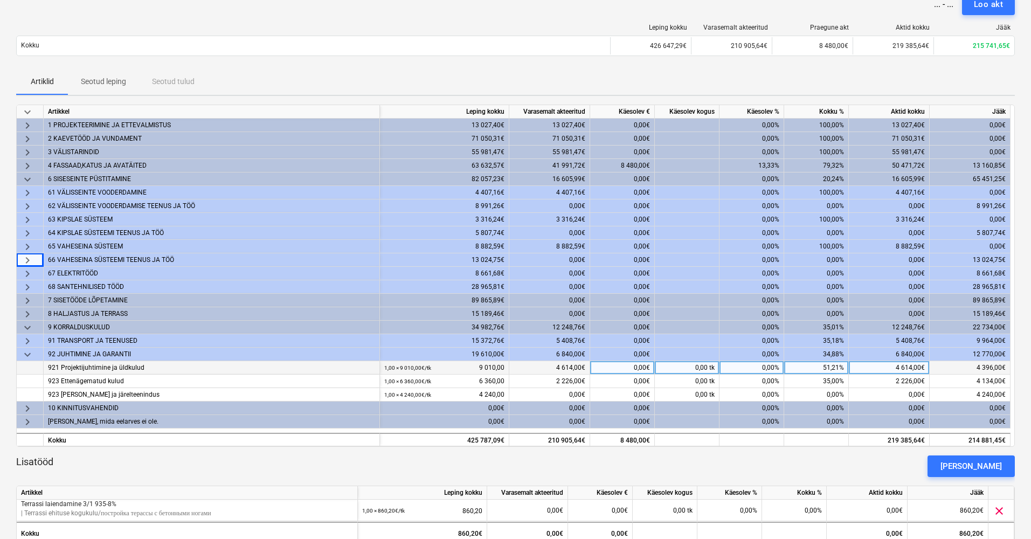
scroll to position [94, 0]
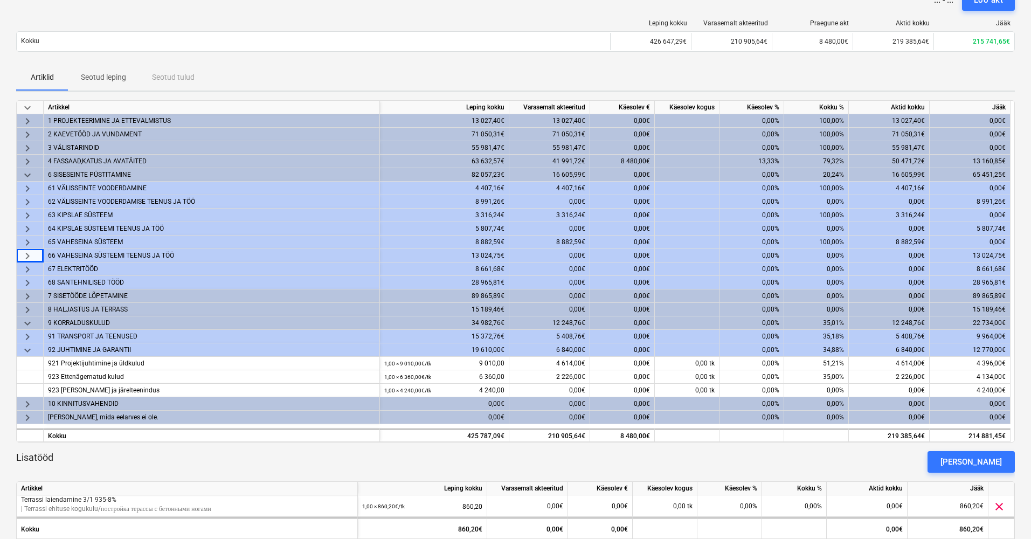
click at [26, 345] on span "keyboard_arrow_down" at bounding box center [27, 350] width 13 height 13
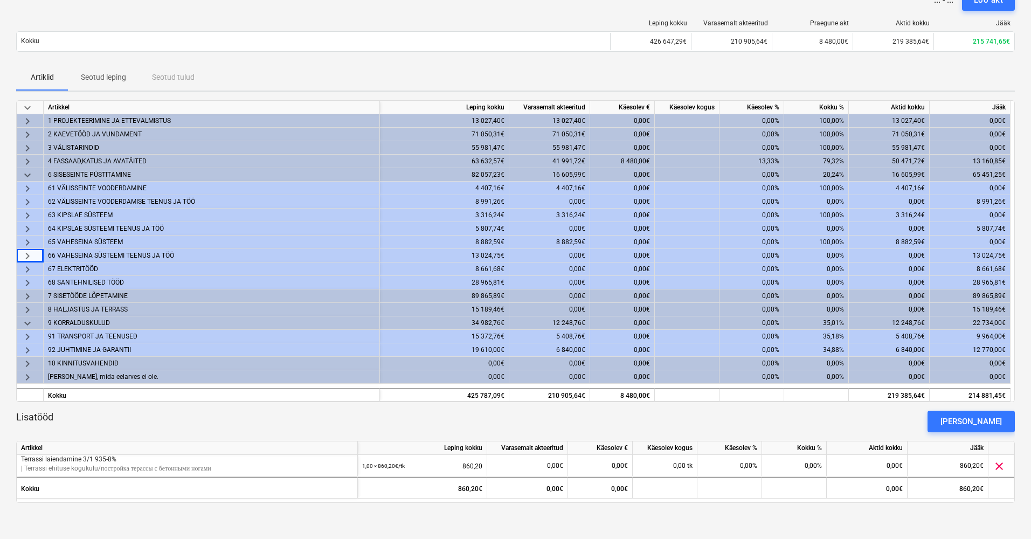
click at [28, 336] on span "keyboard_arrow_right" at bounding box center [27, 336] width 13 height 13
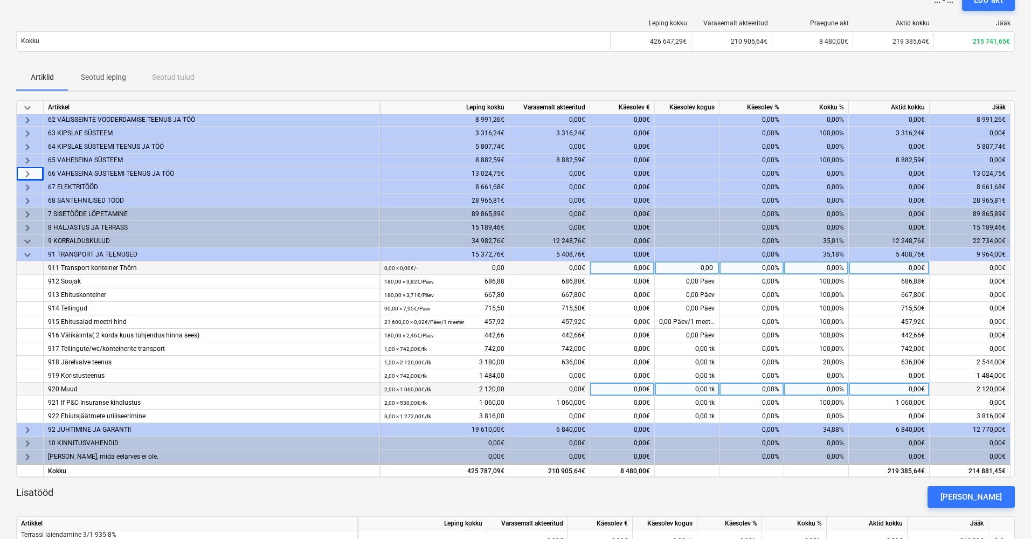
scroll to position [86, 0]
click at [763, 385] on div "0,00%" at bounding box center [751, 389] width 65 height 13
type input "30"
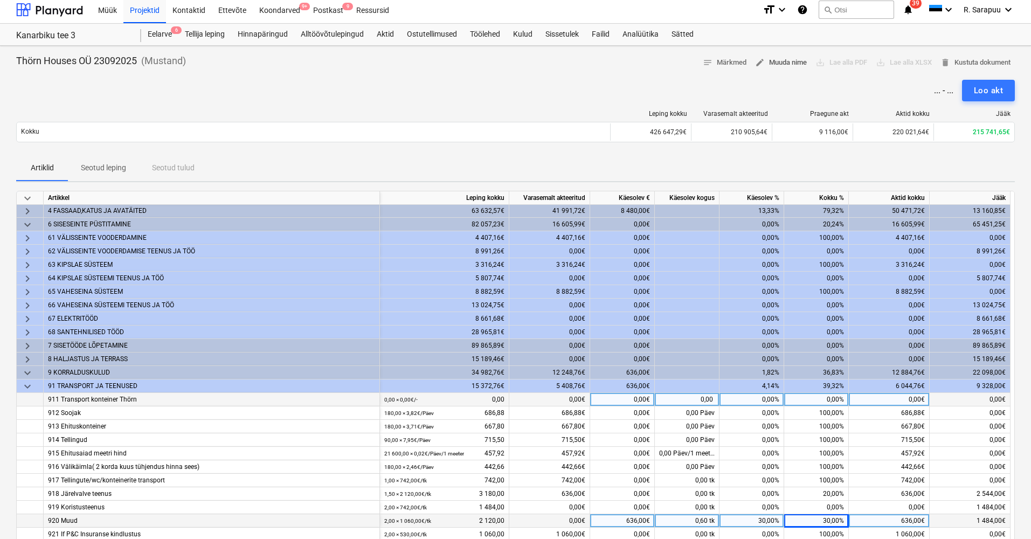
scroll to position [5, 1]
click at [778, 64] on span "edit Muuda nime" at bounding box center [781, 61] width 52 height 12
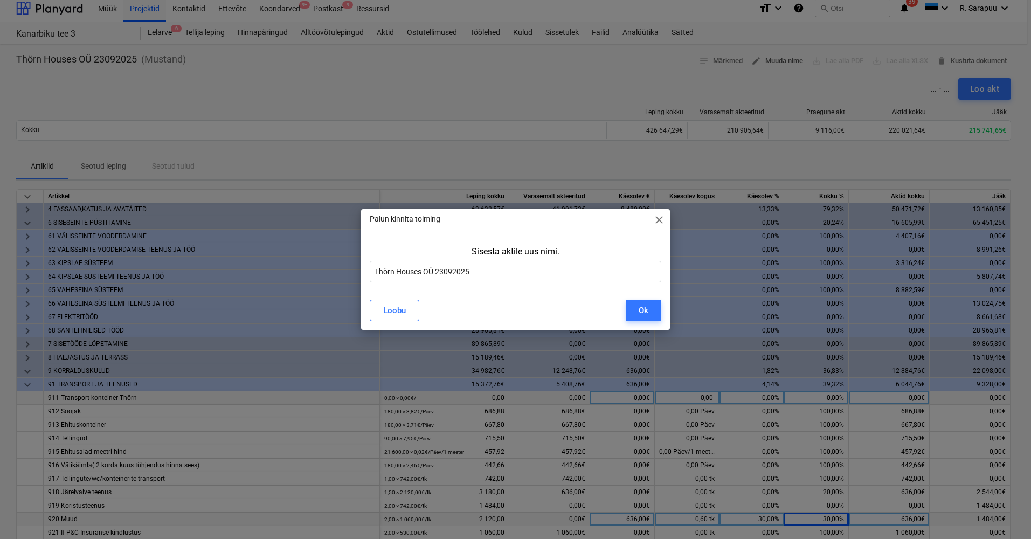
scroll to position [5, 0]
click at [376, 269] on input "Thörn Houses OÜ 23092025" at bounding box center [517, 272] width 293 height 22
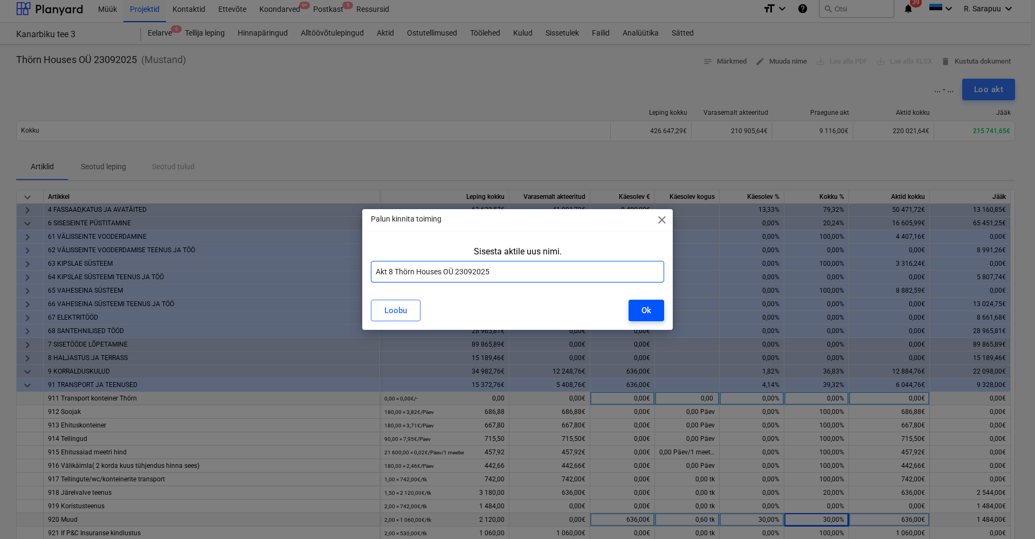
type input "Akt 8 Thörn Houses OÜ 23092025"
click at [652, 303] on button "Ok" at bounding box center [646, 311] width 36 height 22
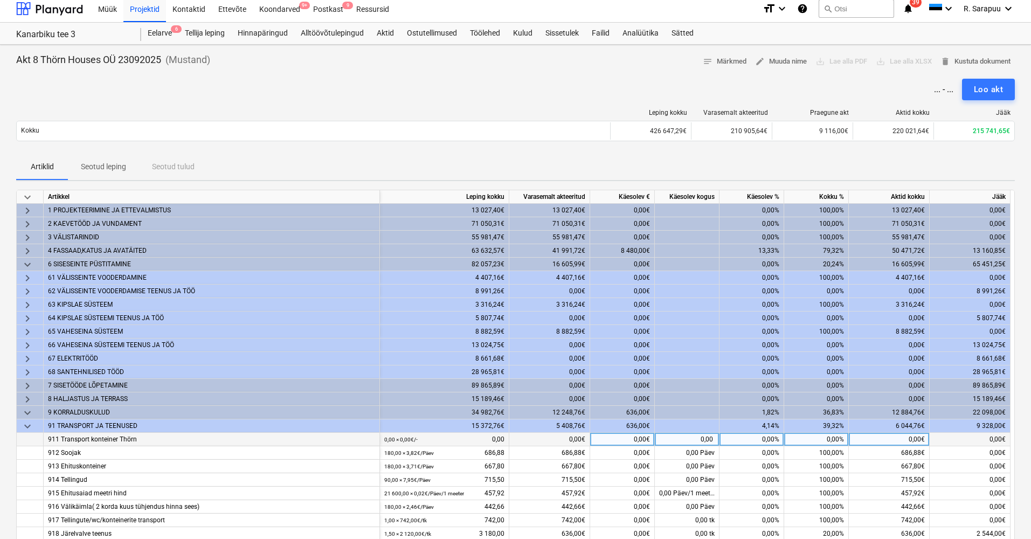
scroll to position [0, 0]
click at [25, 428] on span "keyboard_arrow_down" at bounding box center [27, 426] width 13 height 13
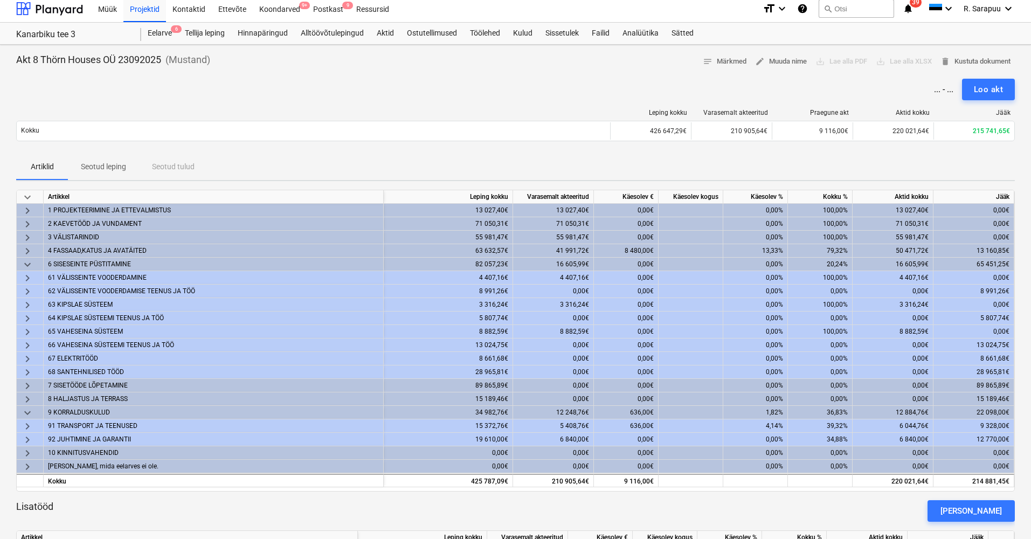
click at [556, 99] on div "... - ... Loo akt" at bounding box center [515, 90] width 999 height 22
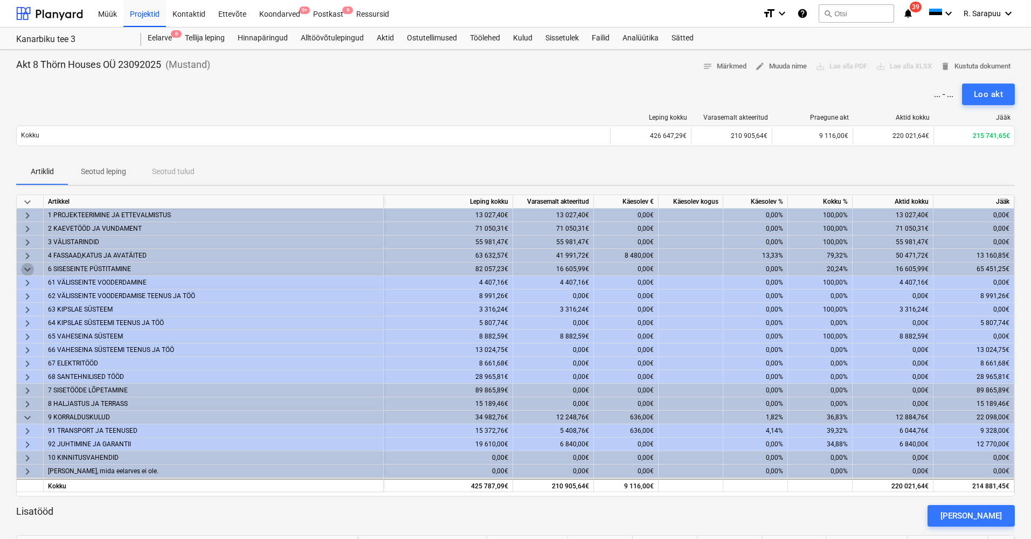
click at [27, 272] on span "keyboard_arrow_down" at bounding box center [27, 269] width 13 height 13
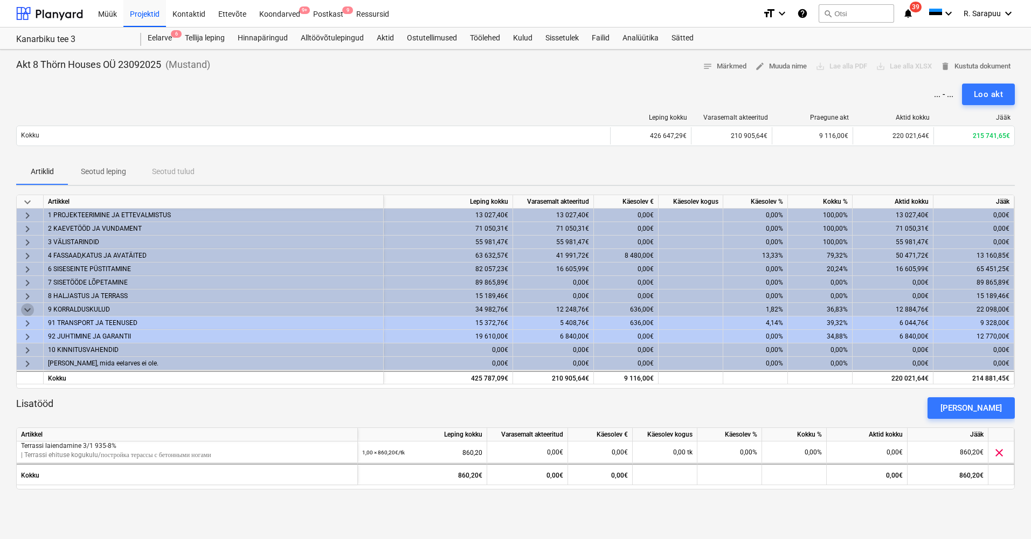
click at [25, 303] on span "keyboard_arrow_down" at bounding box center [27, 309] width 13 height 13
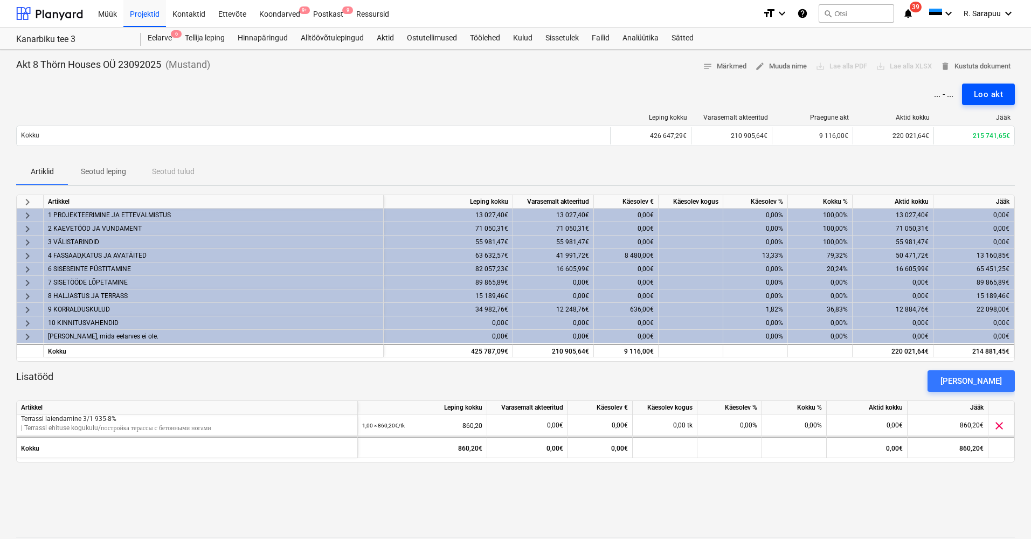
click at [987, 92] on div "Loo akt" at bounding box center [988, 94] width 29 height 14
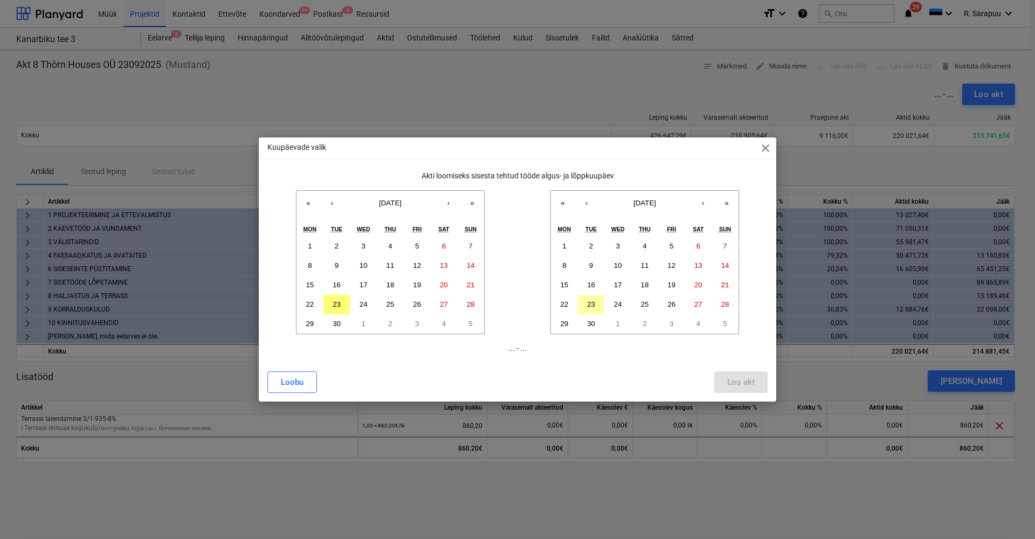
drag, startPoint x: 599, startPoint y: 300, endPoint x: 593, endPoint y: 300, distance: 5.9
click at [599, 300] on button "23" at bounding box center [591, 304] width 27 height 19
click at [336, 288] on button "16" at bounding box center [336, 284] width 27 height 19
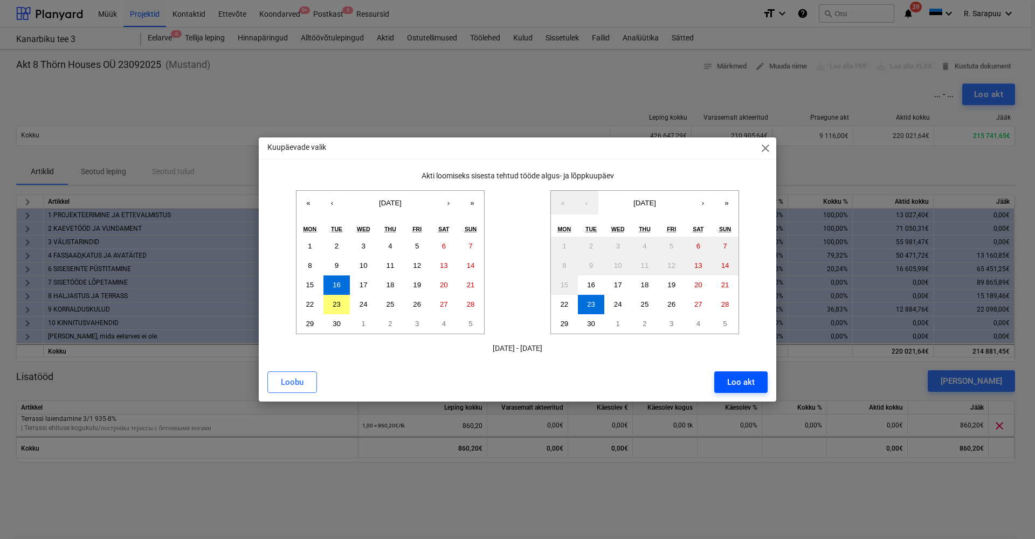
click at [738, 377] on div "Loo akt" at bounding box center [740, 382] width 27 height 14
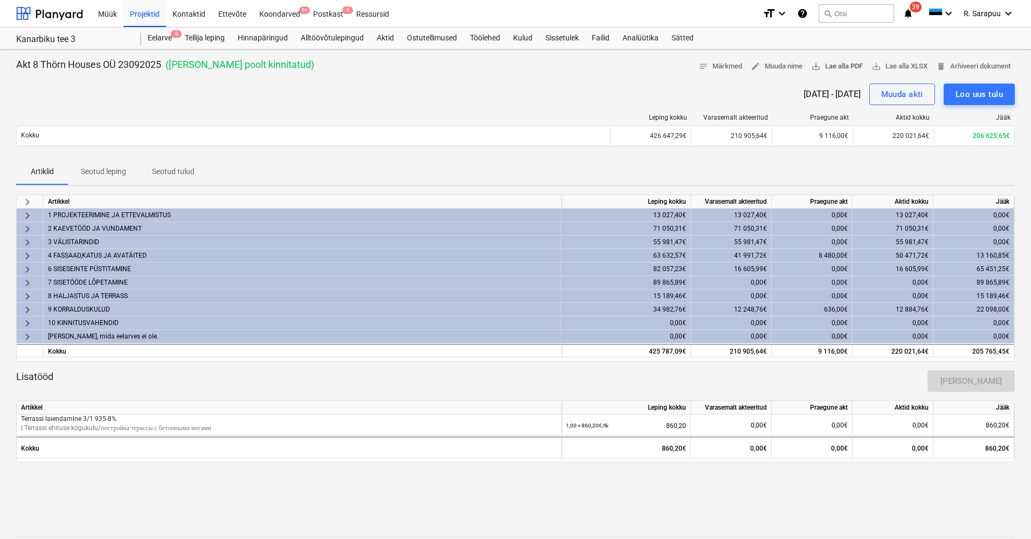
click at [834, 68] on span "save_alt Lae alla PDF" at bounding box center [837, 66] width 52 height 12
click at [141, 12] on div "Projektid" at bounding box center [144, 12] width 43 height 27
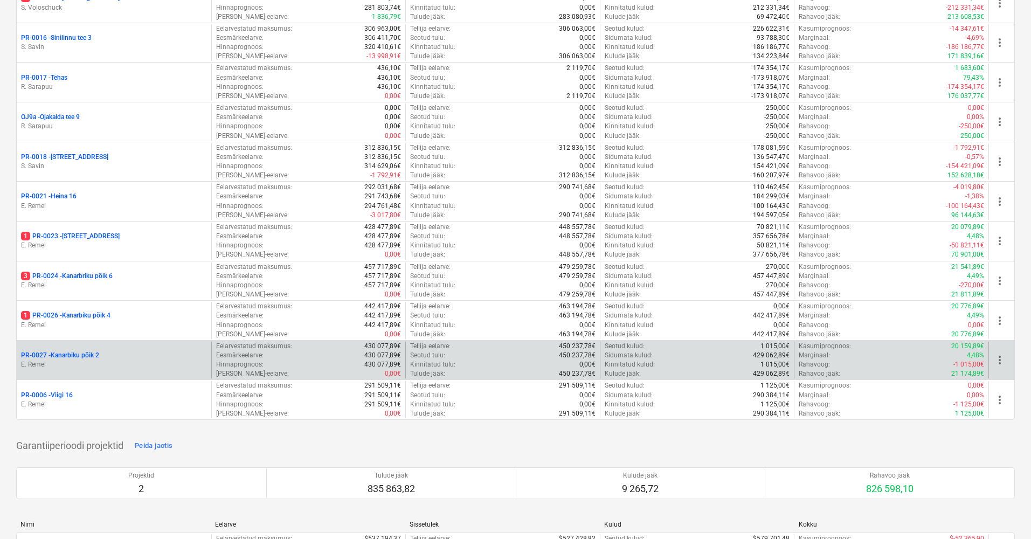
scroll to position [884, 1]
click at [60, 351] on p "PR-0027 - Kanarbiku põik 2" at bounding box center [60, 355] width 78 height 9
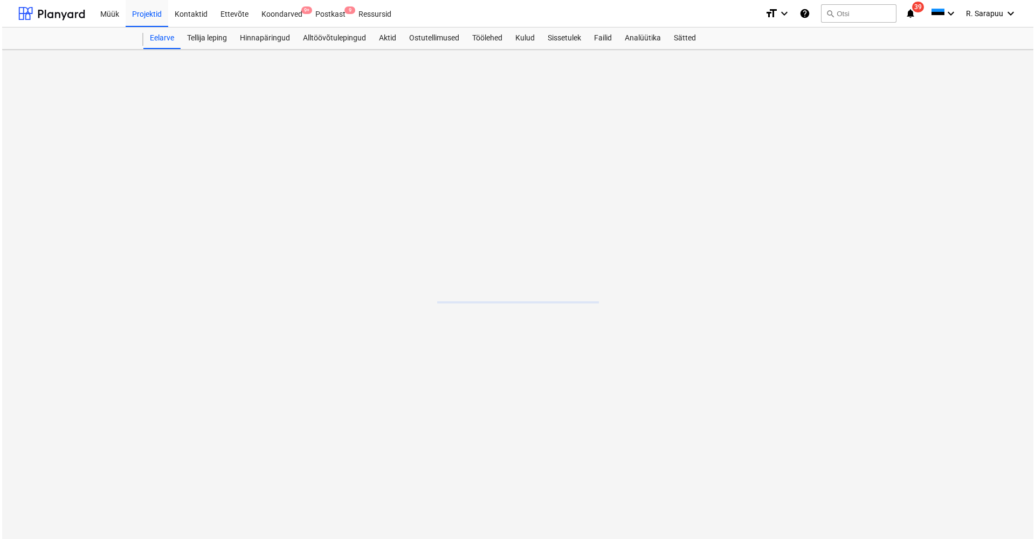
scroll to position [882, 0]
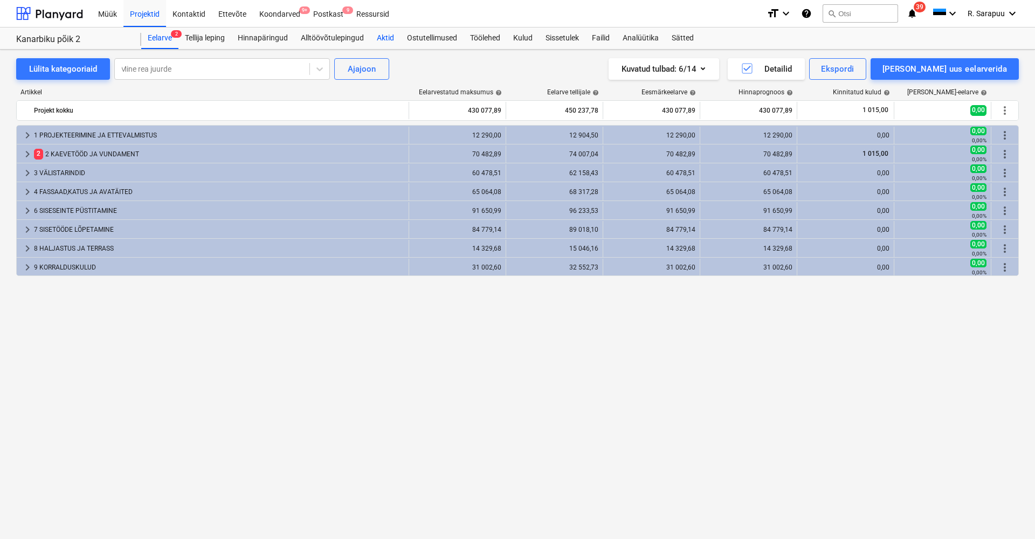
click at [392, 31] on div "Aktid" at bounding box center [385, 38] width 30 height 22
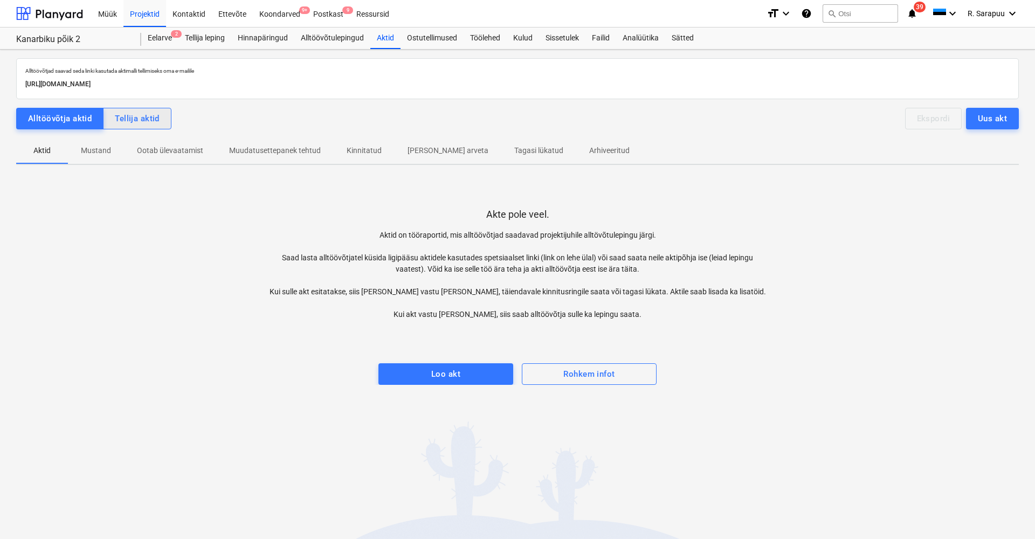
click at [161, 117] on button "Tellija aktid" at bounding box center [137, 119] width 68 height 22
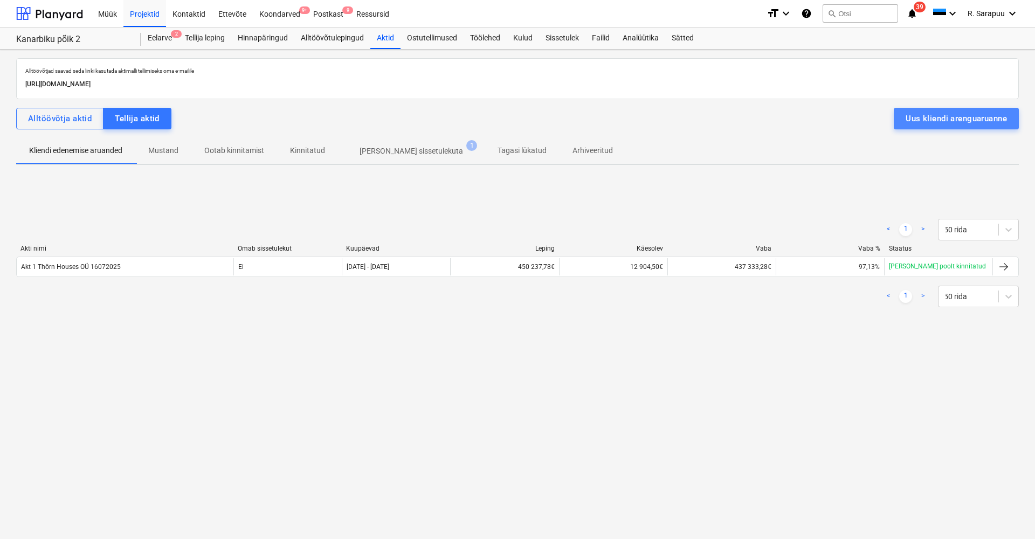
click at [898, 116] on button "Uus kliendi arenguaruanne" at bounding box center [956, 119] width 125 height 22
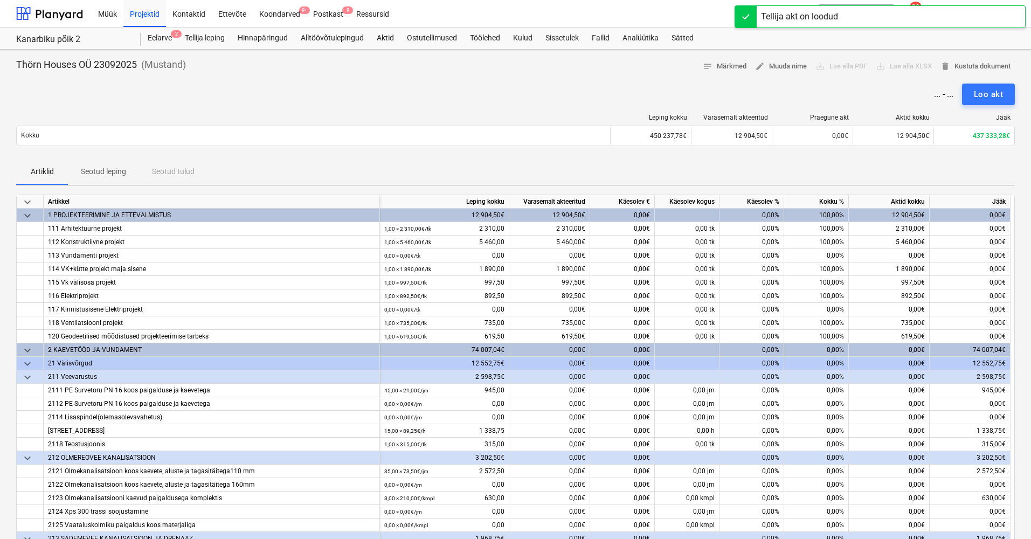
click at [29, 201] on span "keyboard_arrow_down" at bounding box center [27, 202] width 13 height 13
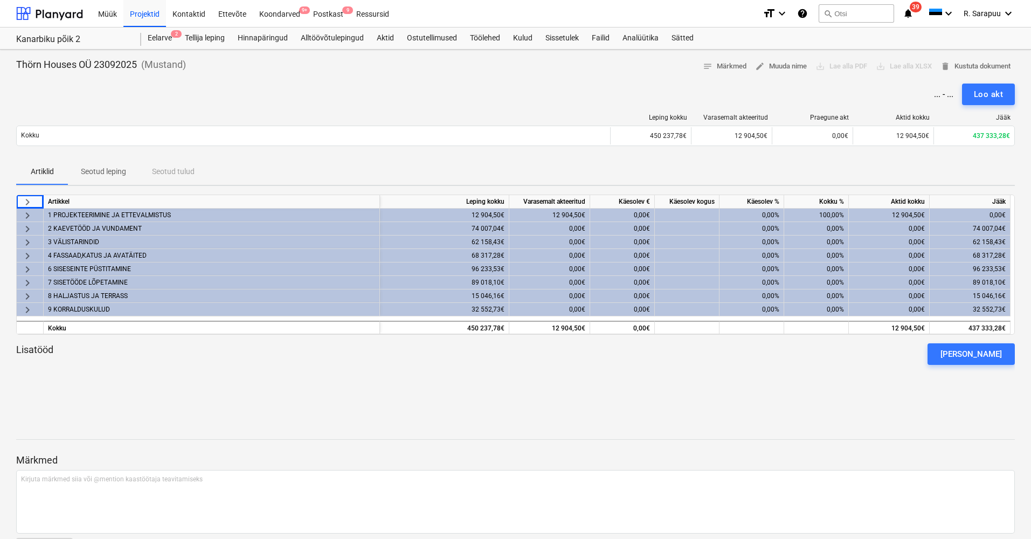
click at [24, 224] on span "keyboard_arrow_right" at bounding box center [27, 229] width 13 height 13
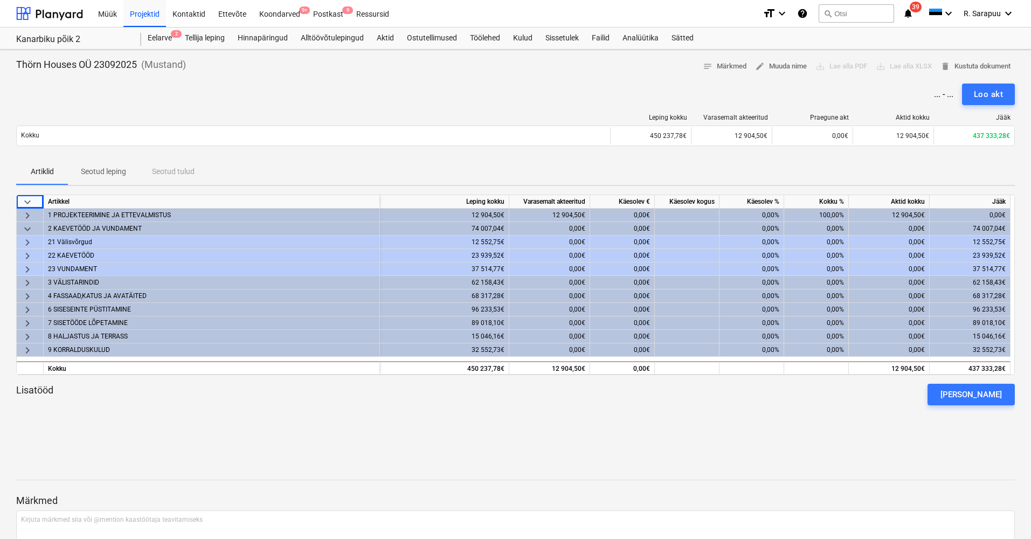
click at [30, 240] on span "keyboard_arrow_right" at bounding box center [27, 242] width 13 height 13
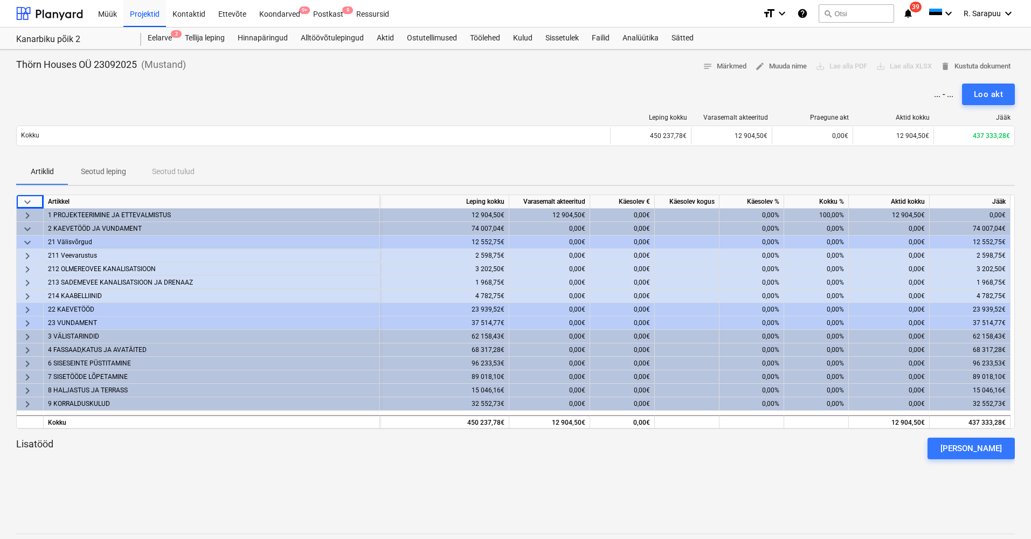
click at [22, 252] on span "keyboard_arrow_right" at bounding box center [27, 256] width 13 height 13
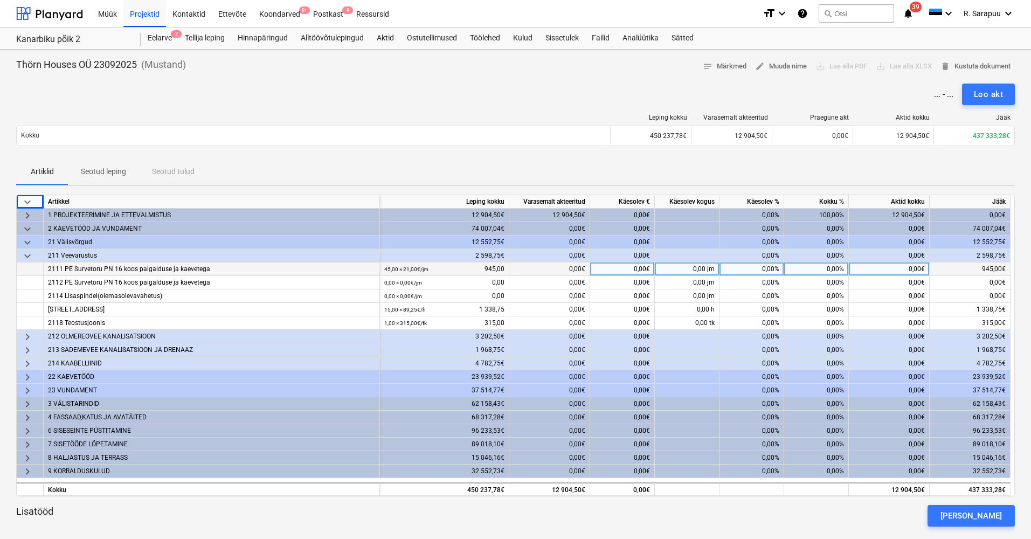
click at [629, 273] on div "0,00€" at bounding box center [622, 268] width 65 height 13
click at [771, 269] on div "0,00%" at bounding box center [751, 268] width 65 height 13
type input "100"
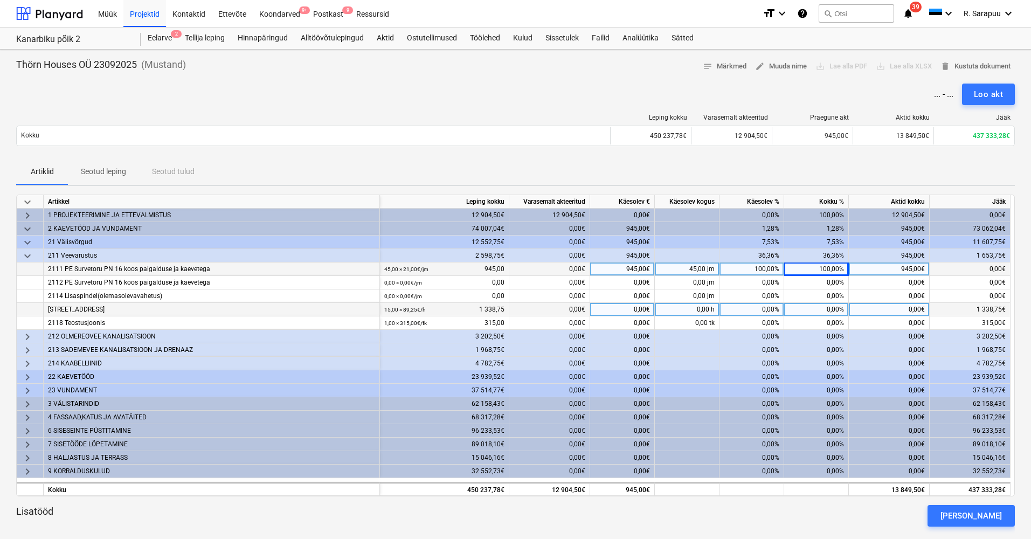
click at [773, 309] on div "0,00%" at bounding box center [751, 309] width 65 height 13
type input "100"
click at [767, 315] on div "100,00%" at bounding box center [751, 309] width 65 height 13
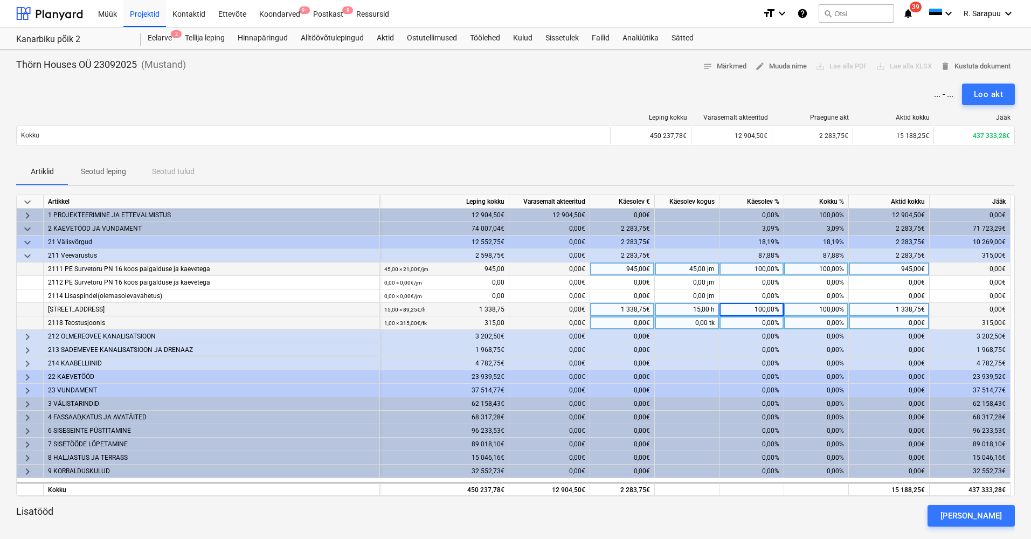
click at [766, 321] on div "0,00%" at bounding box center [751, 322] width 65 height 13
type input "100"
click at [30, 256] on span "keyboard_arrow_down" at bounding box center [27, 256] width 13 height 13
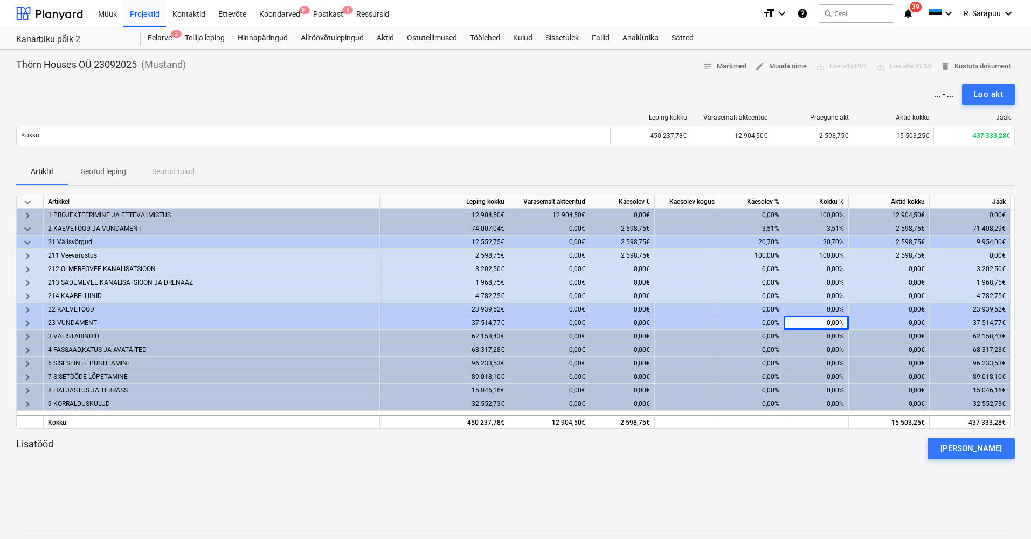
click at [28, 268] on span "keyboard_arrow_right" at bounding box center [27, 269] width 13 height 13
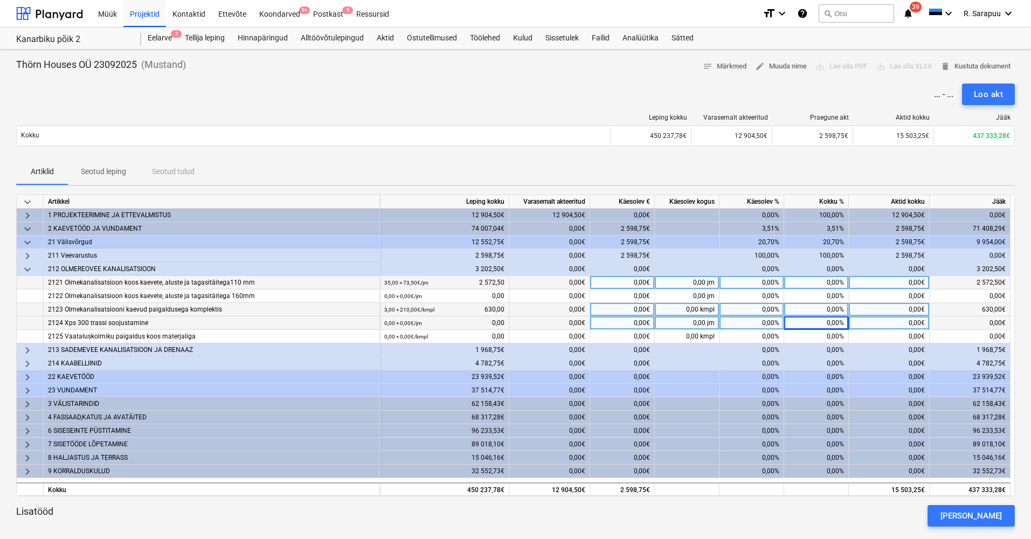
click at [839, 283] on div "0,00%" at bounding box center [816, 282] width 65 height 13
type input "100"
click at [824, 313] on div "0,00%" at bounding box center [816, 309] width 65 height 13
type input "100"
click at [815, 314] on div "100,00%" at bounding box center [816, 309] width 65 height 13
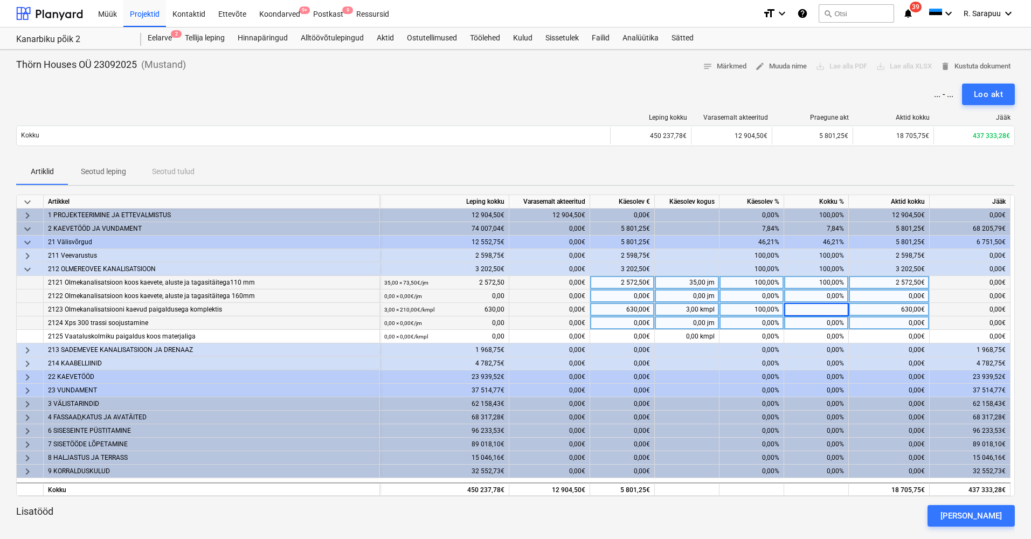
click at [831, 295] on div "0,00%" at bounding box center [816, 295] width 65 height 13
click at [828, 323] on div "0,00%" at bounding box center [816, 322] width 65 height 13
click at [820, 309] on div "100,00%" at bounding box center [816, 309] width 65 height 13
click at [27, 272] on span "keyboard_arrow_down" at bounding box center [27, 269] width 13 height 13
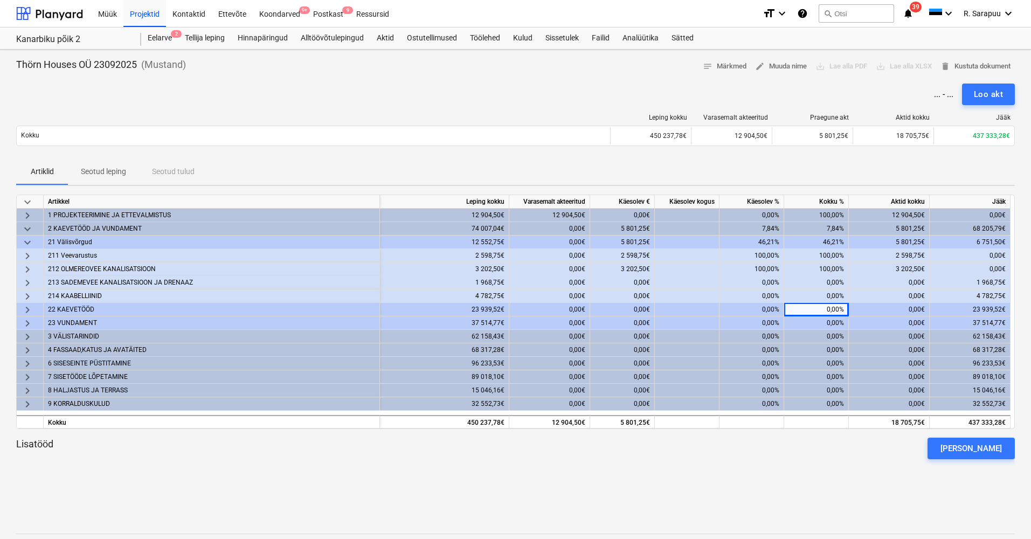
click at [26, 286] on span "keyboard_arrow_right" at bounding box center [27, 282] width 13 height 13
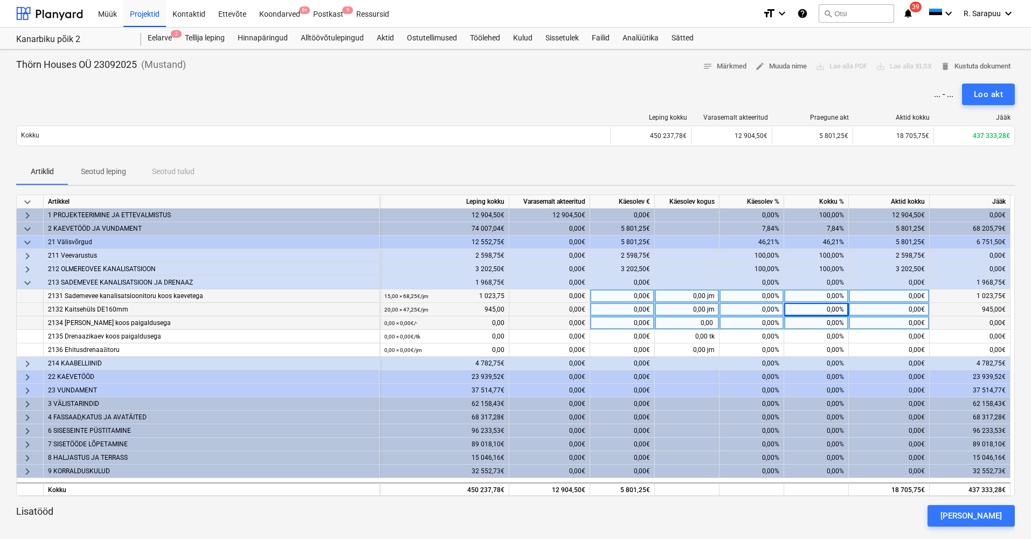
click at [26, 286] on span "keyboard_arrow_down" at bounding box center [27, 282] width 13 height 13
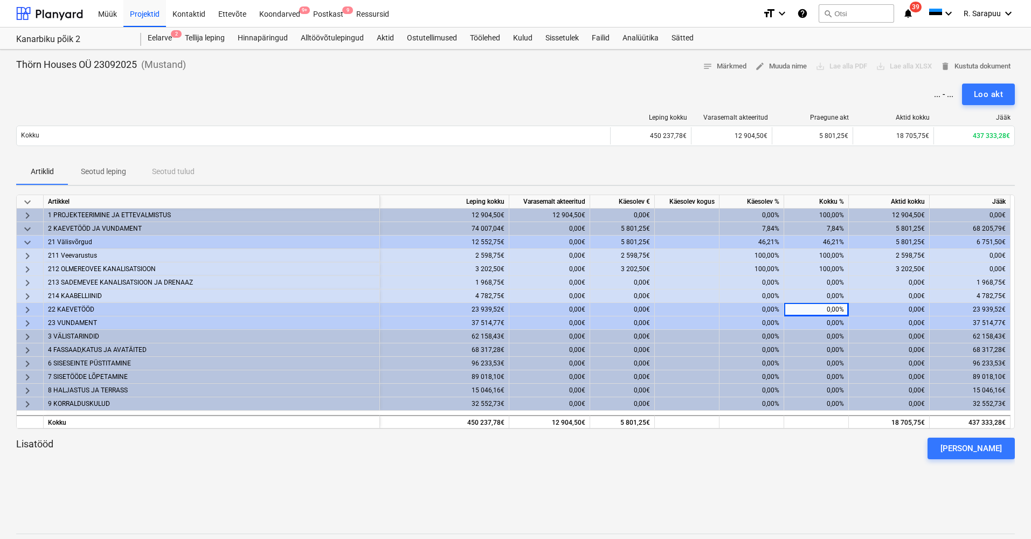
click at [26, 286] on span "keyboard_arrow_right" at bounding box center [27, 282] width 13 height 13
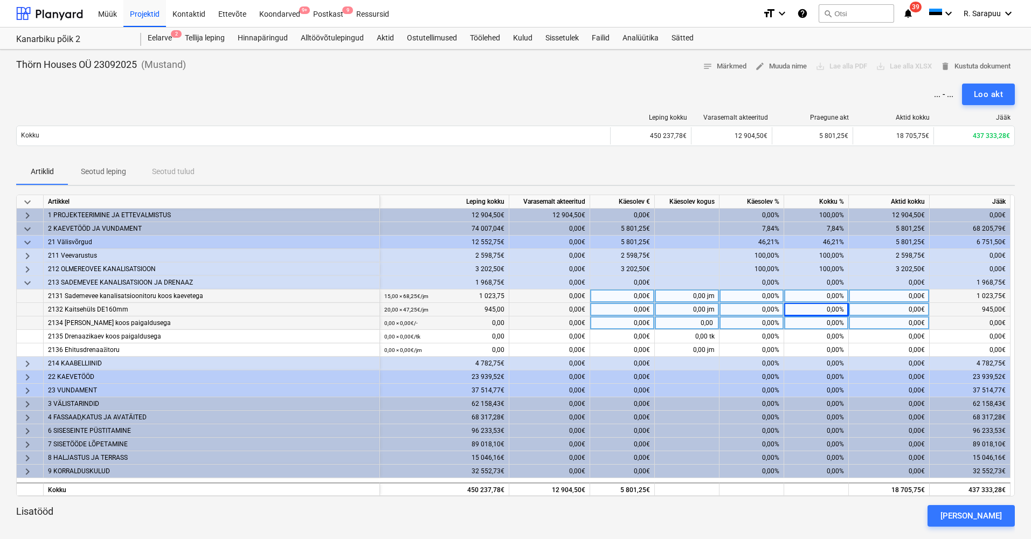
click at [838, 297] on div "0,00%" at bounding box center [816, 295] width 65 height 13
type input "100"
click at [835, 309] on div "0,00%" at bounding box center [816, 309] width 65 height 13
type input "100"
click at [27, 281] on span "keyboard_arrow_down" at bounding box center [27, 282] width 13 height 13
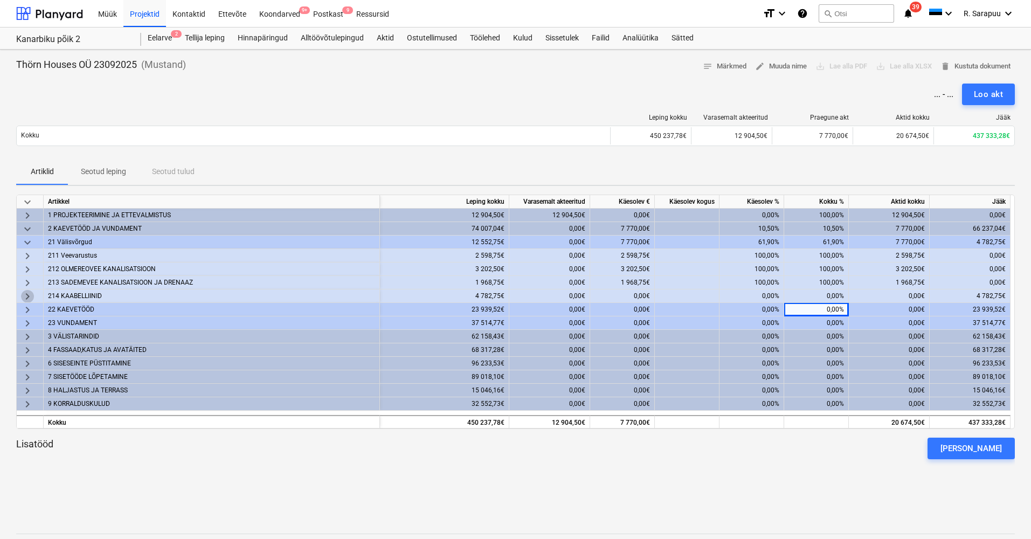
click at [25, 293] on span "keyboard_arrow_right" at bounding box center [27, 296] width 13 height 13
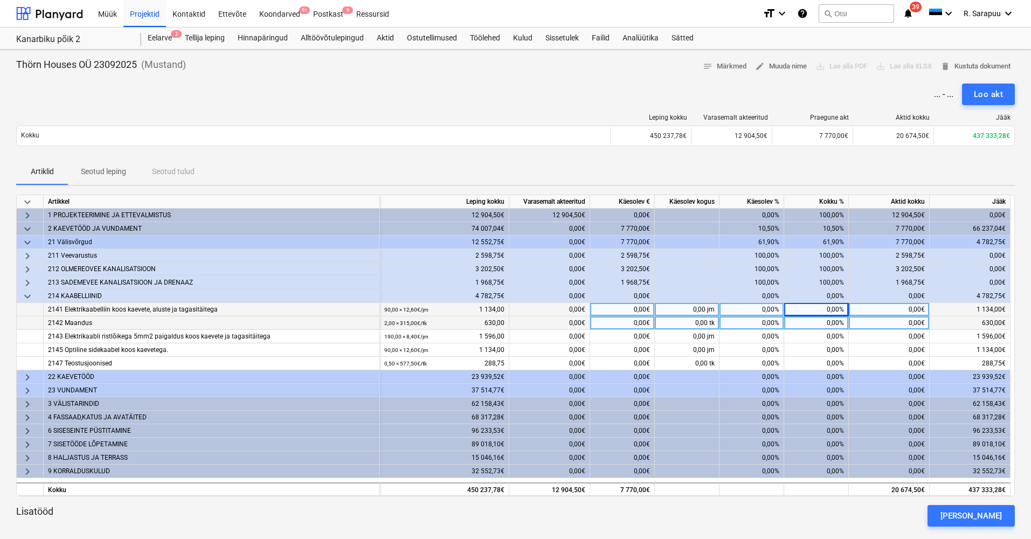
click at [829, 309] on div "0,00%" at bounding box center [816, 309] width 65 height 13
type input "100"
click at [826, 324] on div "0,00%" at bounding box center [816, 322] width 65 height 13
type input "100"
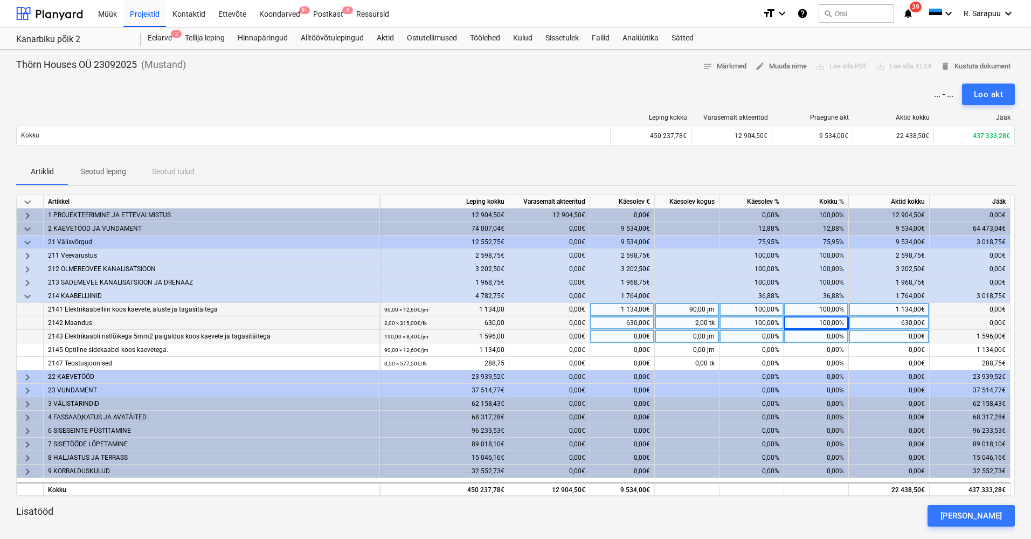
click at [822, 336] on div "0,00%" at bounding box center [816, 336] width 65 height 13
type input "100"
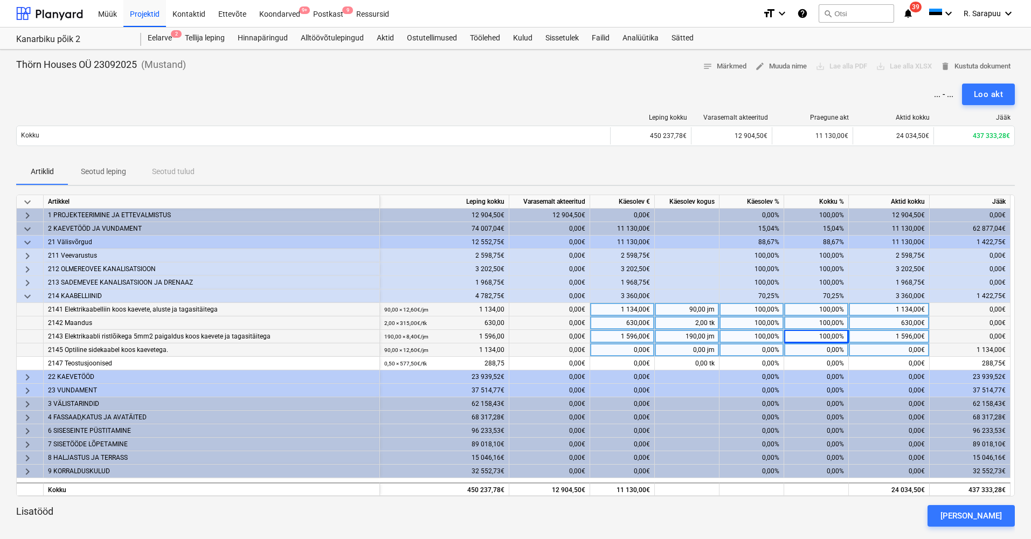
click at [826, 351] on div "0,00%" at bounding box center [816, 349] width 65 height 13
type input "100"
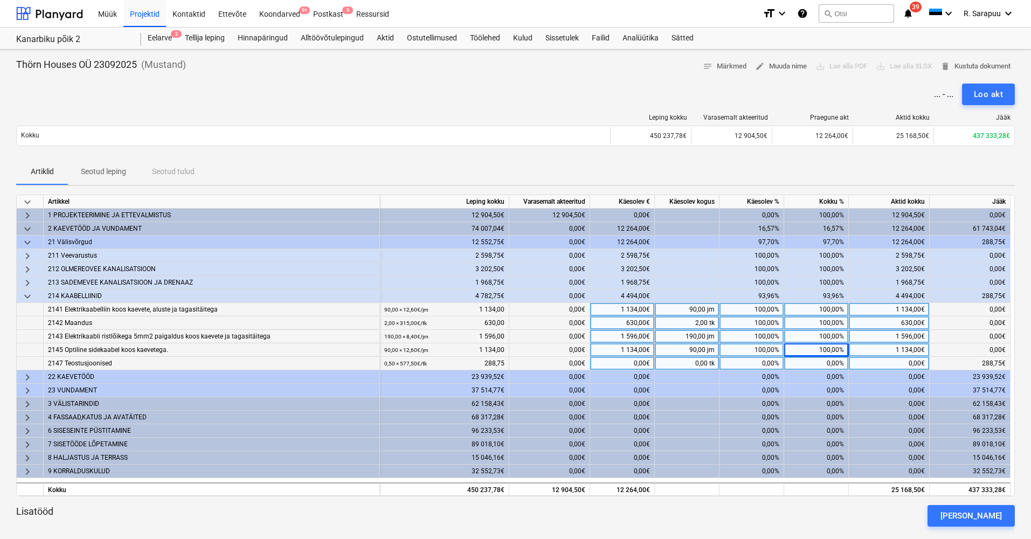
click at [826, 364] on div "0,00%" at bounding box center [816, 363] width 65 height 13
type input "100"
click at [794, 331] on div "100,00%" at bounding box center [816, 336] width 65 height 13
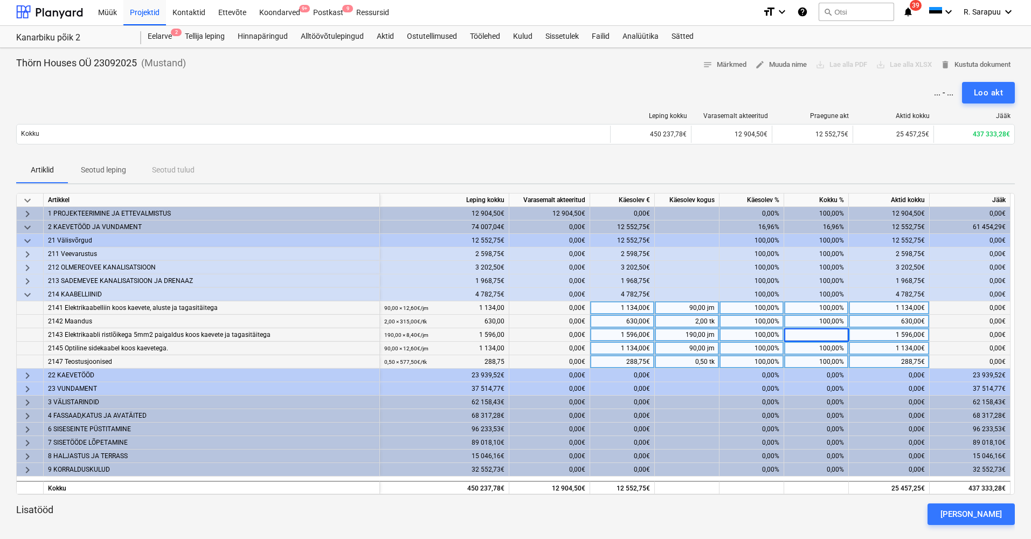
scroll to position [3, 0]
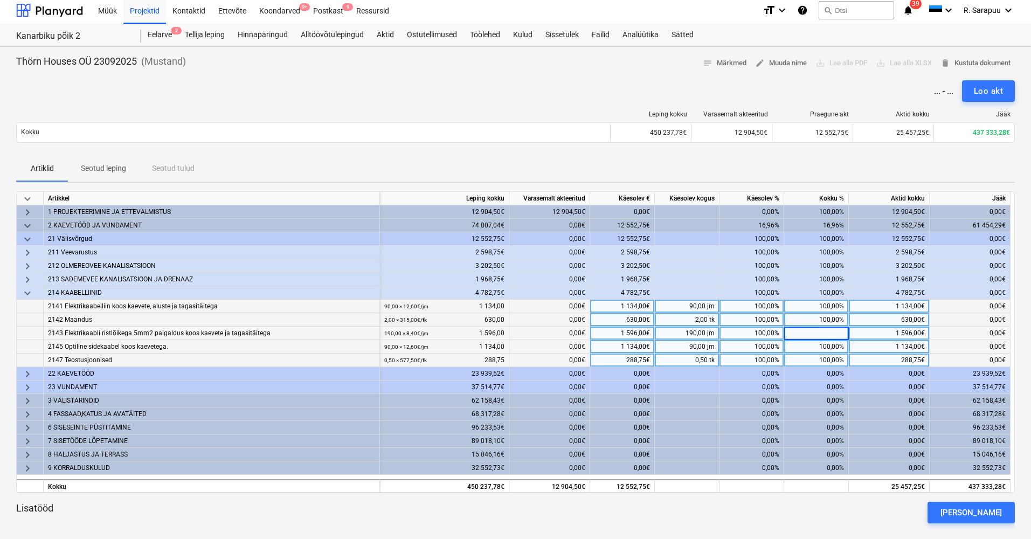
click at [823, 344] on div "100,00%" at bounding box center [816, 346] width 65 height 13
click at [831, 330] on div "100,00%" at bounding box center [816, 333] width 65 height 13
click at [467, 88] on div "... - ... Loo akt" at bounding box center [515, 91] width 999 height 22
click at [793, 63] on span "edit Muuda nime" at bounding box center [781, 63] width 52 height 12
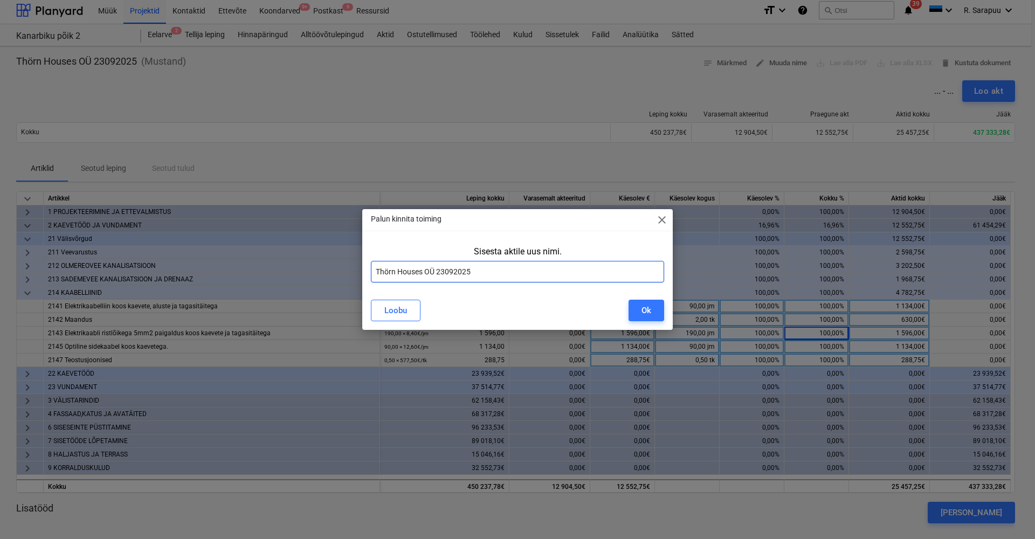
click at [376, 271] on input "Thörn Houses OÜ 23092025" at bounding box center [517, 272] width 293 height 22
type input "Akt 2 Thörn Houses OÜ 23092025"
click at [647, 309] on div "Ok" at bounding box center [646, 310] width 10 height 14
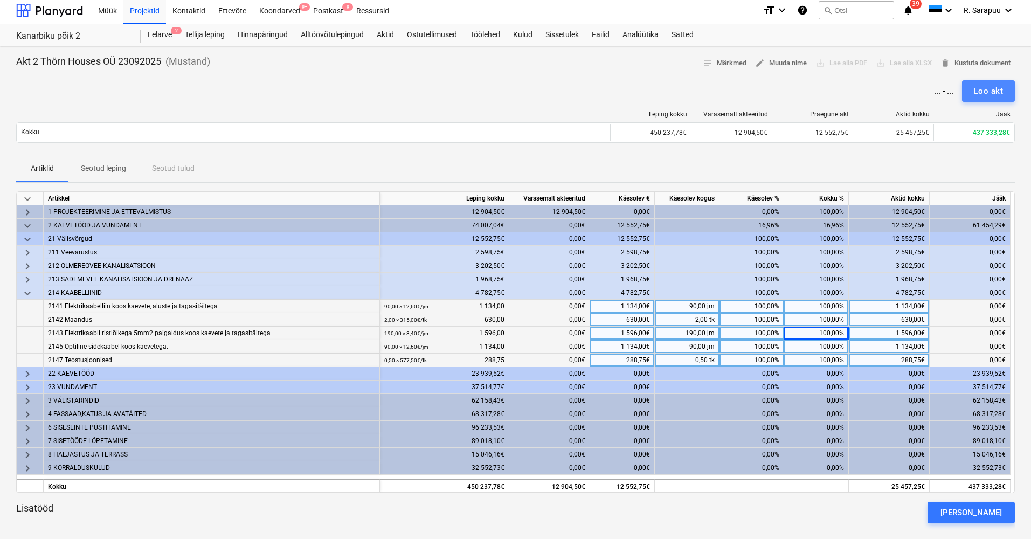
click at [994, 91] on div "Loo akt" at bounding box center [988, 91] width 29 height 14
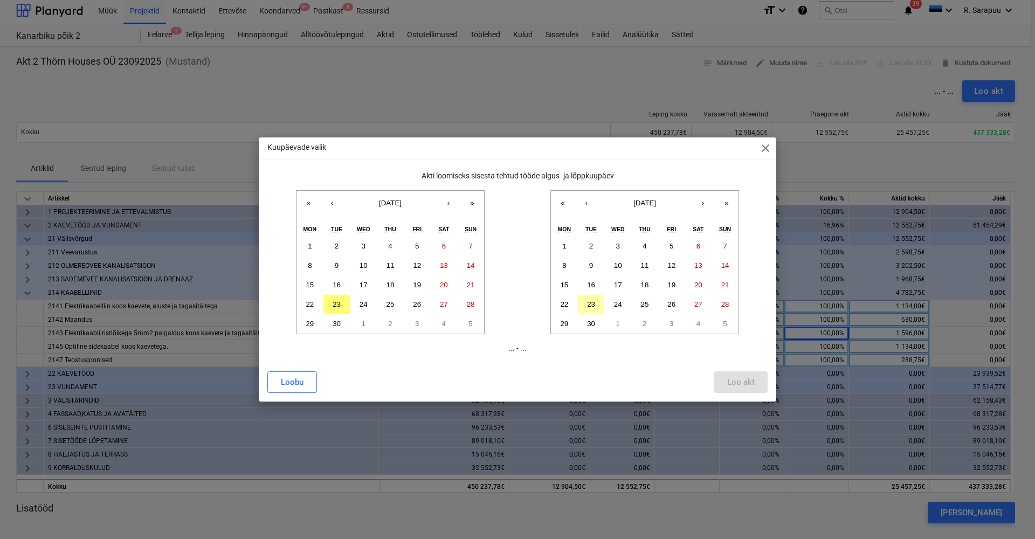
click at [593, 302] on abbr "23" at bounding box center [591, 304] width 8 height 8
click at [334, 287] on abbr "16" at bounding box center [337, 285] width 8 height 8
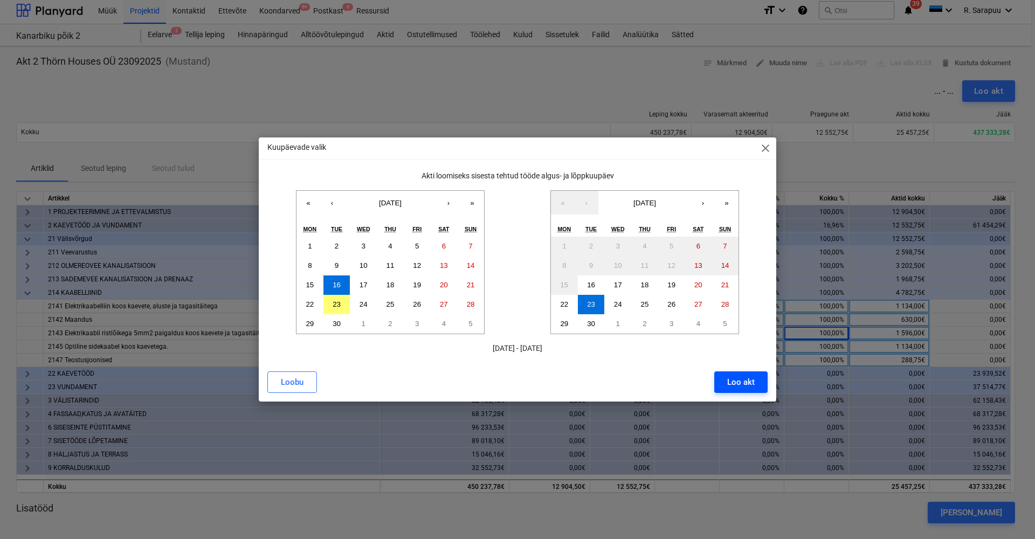
click at [752, 376] on div "Loo akt" at bounding box center [740, 382] width 27 height 14
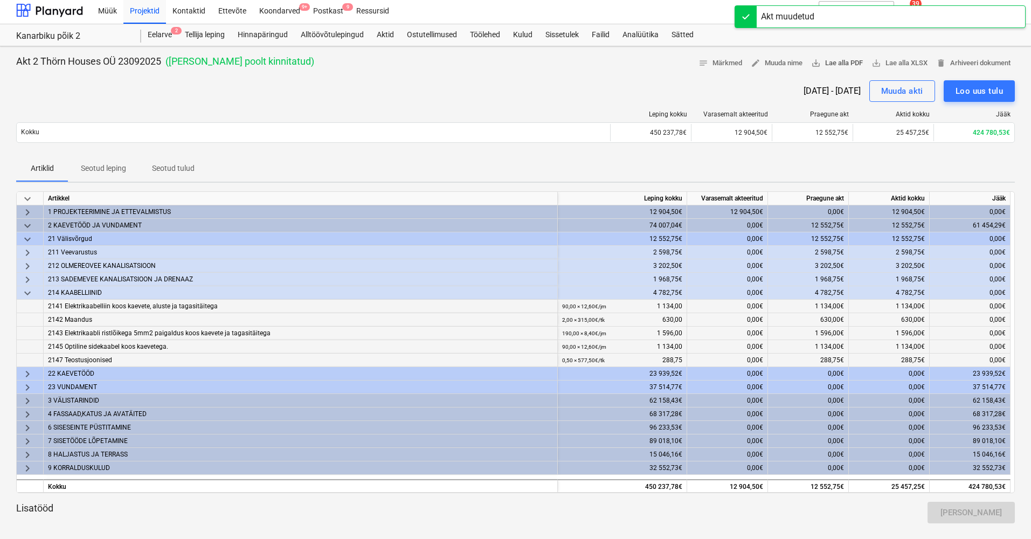
click at [851, 64] on span "save_alt Lae alla PDF" at bounding box center [837, 63] width 52 height 12
click at [28, 238] on span "keyboard_arrow_down" at bounding box center [27, 239] width 13 height 13
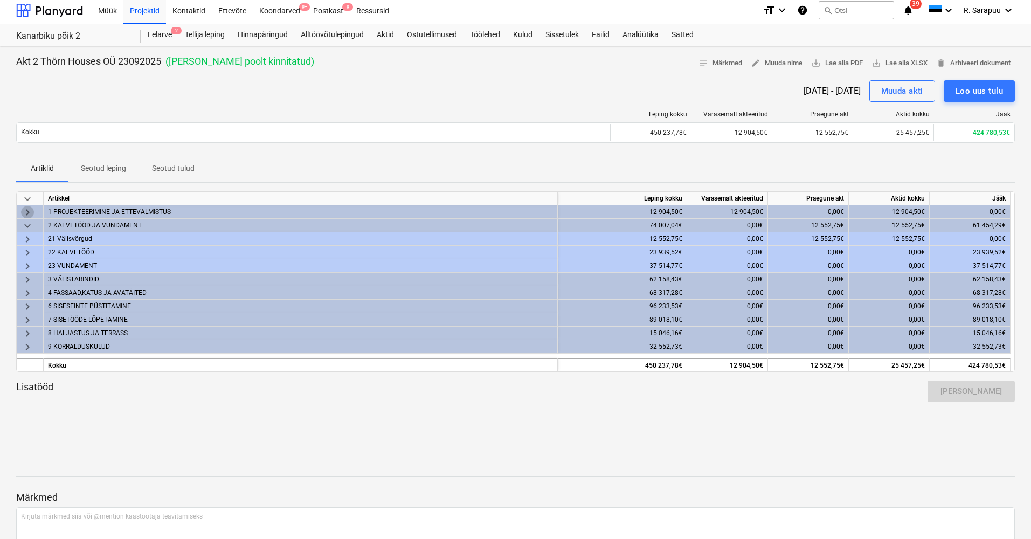
click at [24, 217] on span "keyboard_arrow_right" at bounding box center [27, 212] width 13 height 13
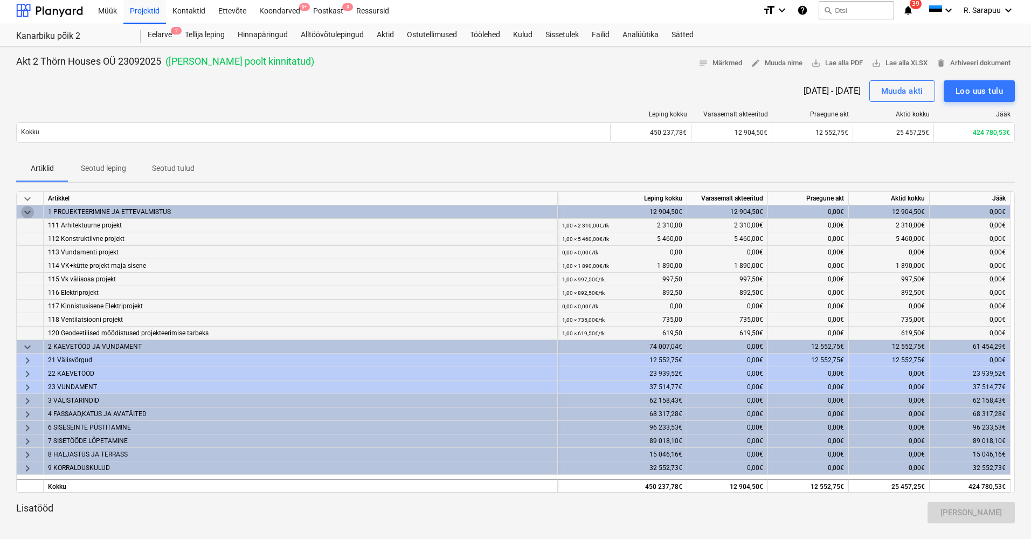
click at [31, 211] on span "keyboard_arrow_down" at bounding box center [27, 212] width 13 height 13
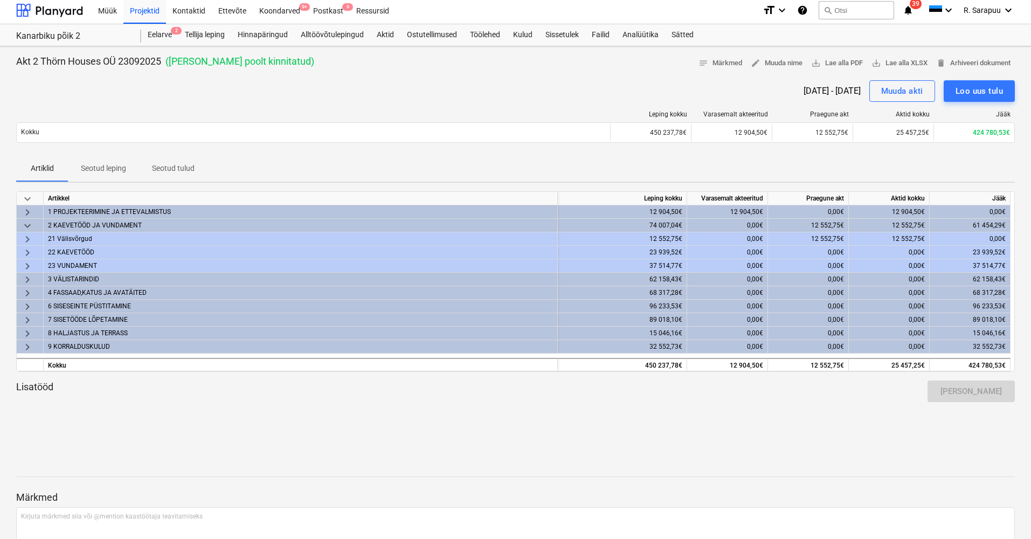
click at [30, 199] on span "keyboard_arrow_down" at bounding box center [27, 198] width 13 height 13
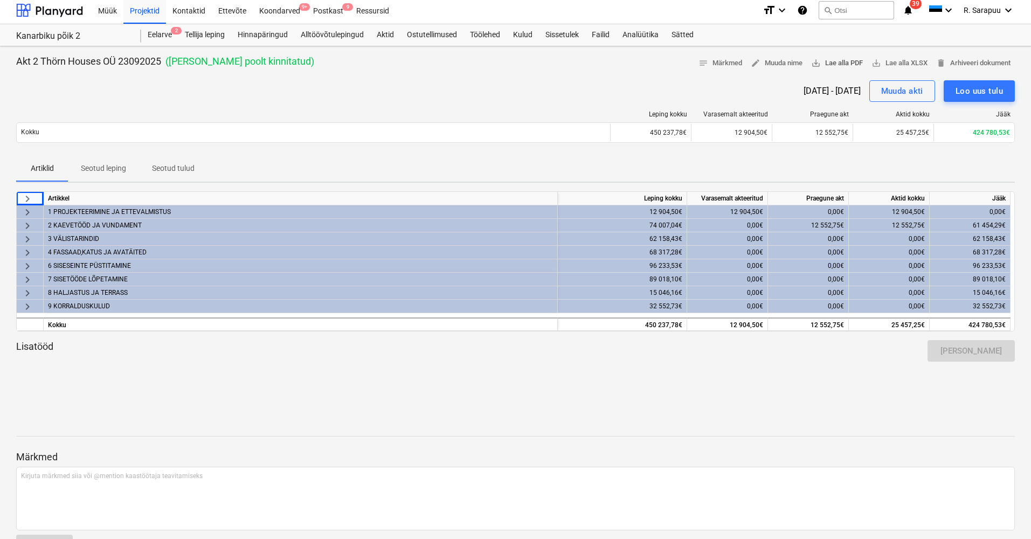
click at [829, 63] on span "save_alt Lae alla PDF" at bounding box center [837, 63] width 52 height 12
click at [131, 11] on div "Projektid" at bounding box center [144, 9] width 43 height 27
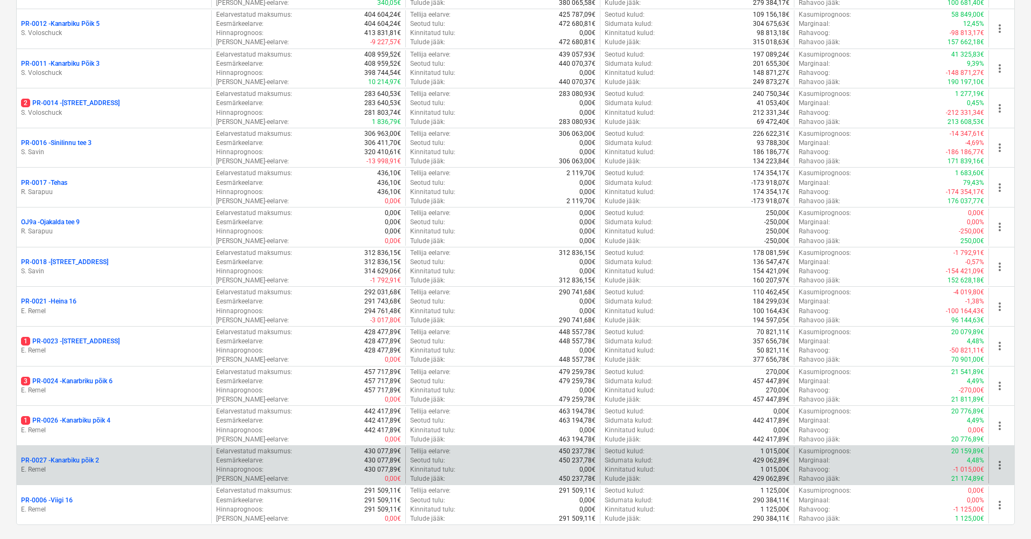
scroll to position [881, 0]
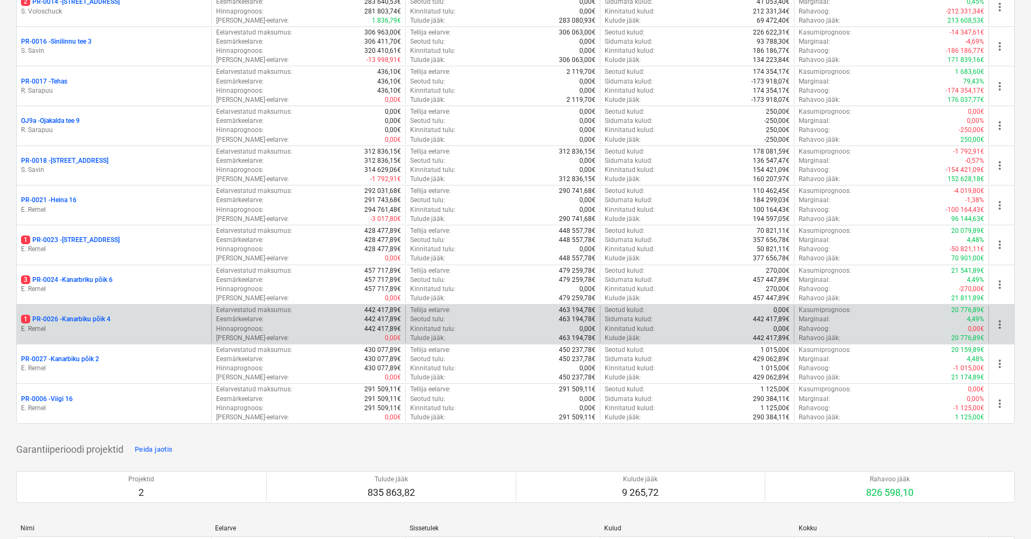
click at [89, 324] on p "E. Remel" at bounding box center [114, 328] width 186 height 9
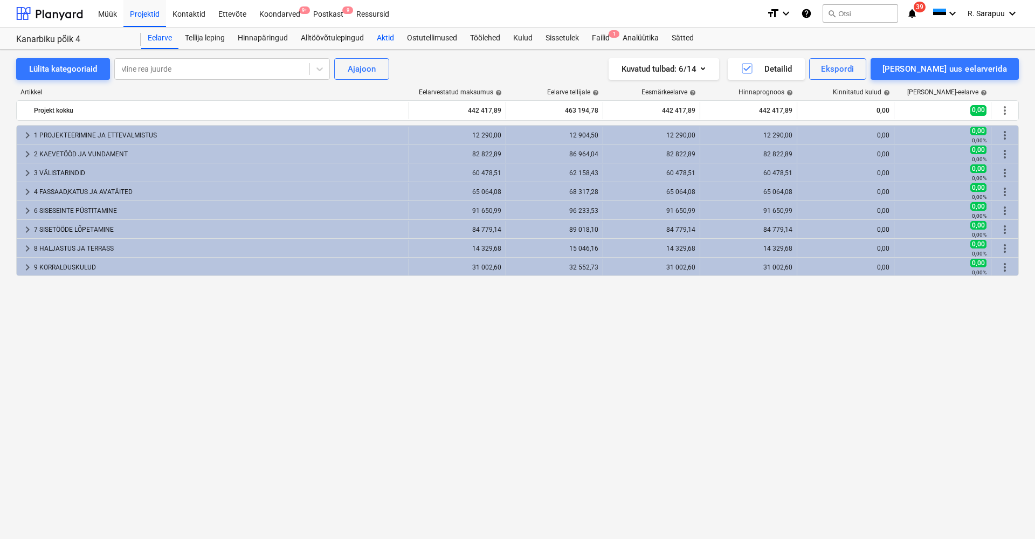
click at [385, 35] on div "Aktid" at bounding box center [385, 38] width 30 height 22
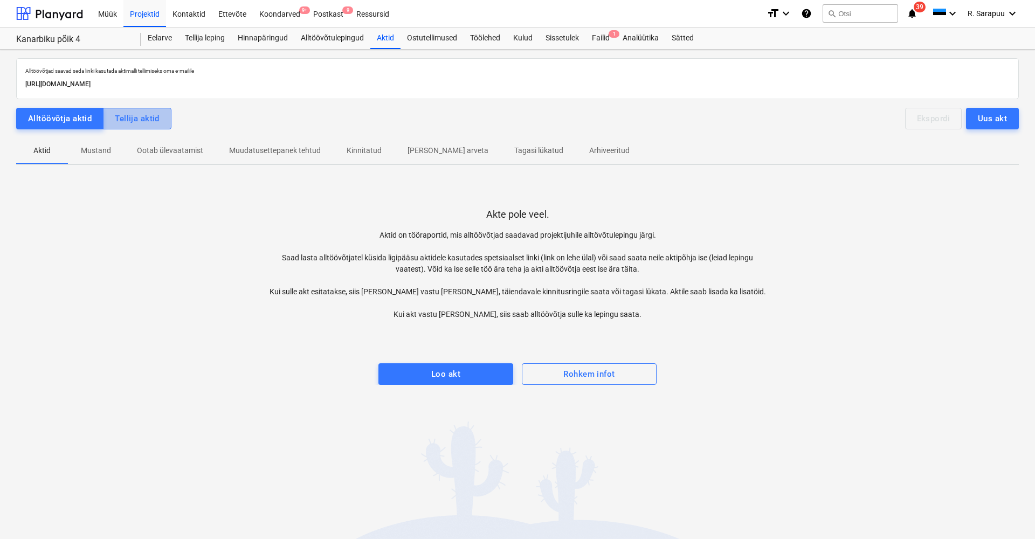
click at [154, 120] on div "Tellija aktid" at bounding box center [137, 119] width 45 height 14
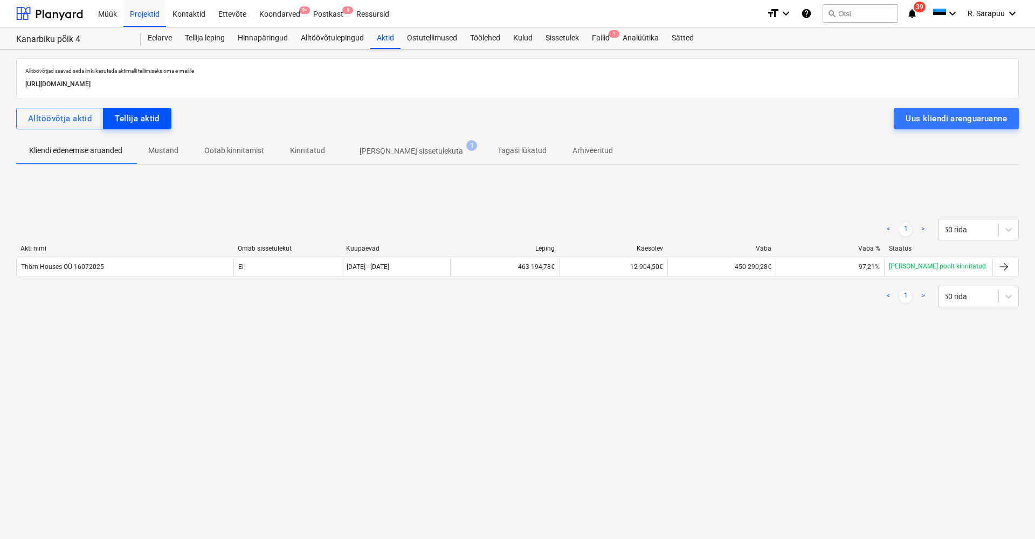
click at [140, 114] on div "Tellija aktid" at bounding box center [137, 119] width 45 height 14
click at [149, 123] on div "Tellija aktid" at bounding box center [137, 119] width 45 height 14
drag, startPoint x: 234, startPoint y: 199, endPoint x: 168, endPoint y: 175, distance: 70.1
click at [232, 199] on div "< 1 > 50 rida Akti nimi Omab sissetulekut Kuupäevad Leping Käesolev Vaba Vaba %…" at bounding box center [517, 263] width 1002 height 162
click at [136, 115] on div "Tellija aktid" at bounding box center [137, 119] width 45 height 14
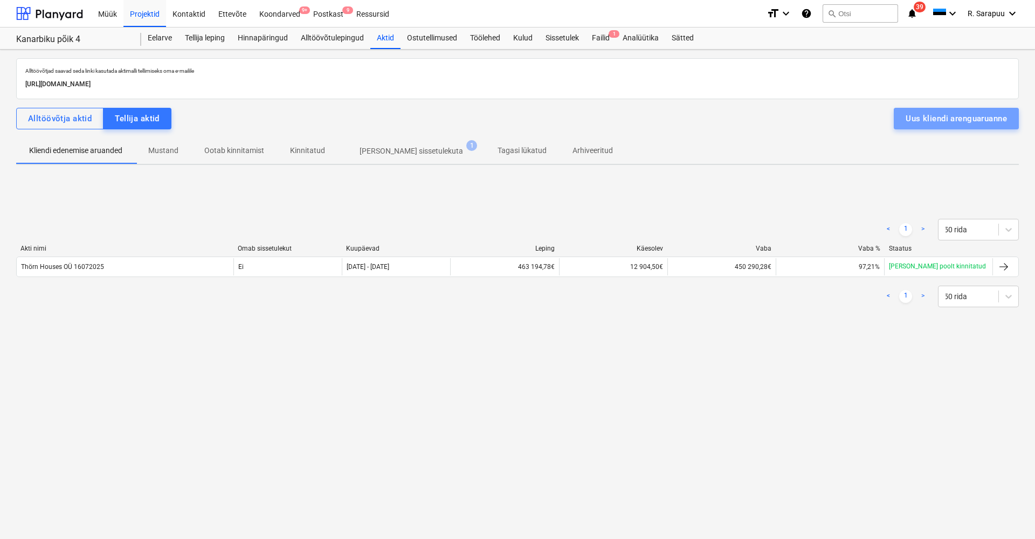
click at [900, 113] on button "Uus kliendi arenguaruanne" at bounding box center [956, 119] width 125 height 22
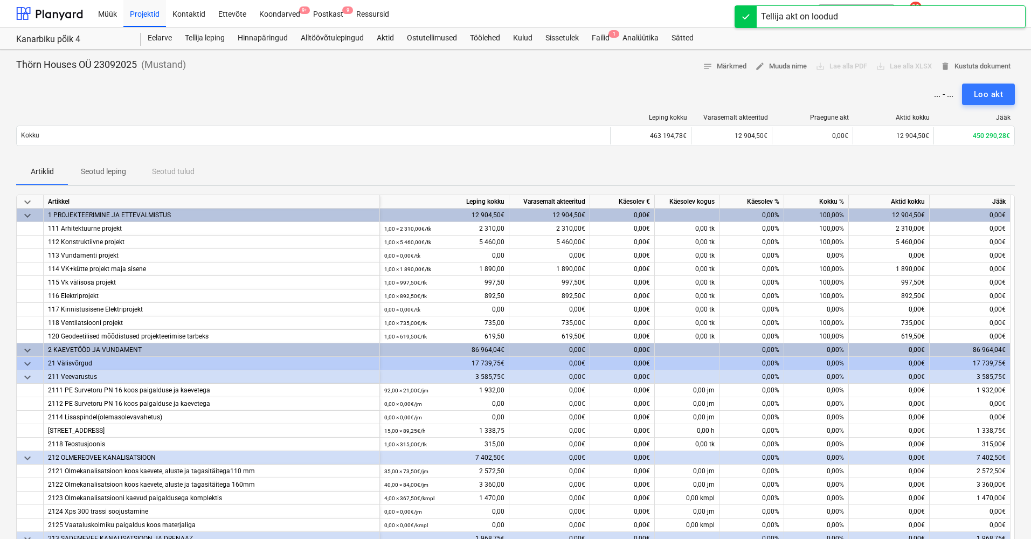
click at [32, 199] on span "keyboard_arrow_down" at bounding box center [27, 202] width 13 height 13
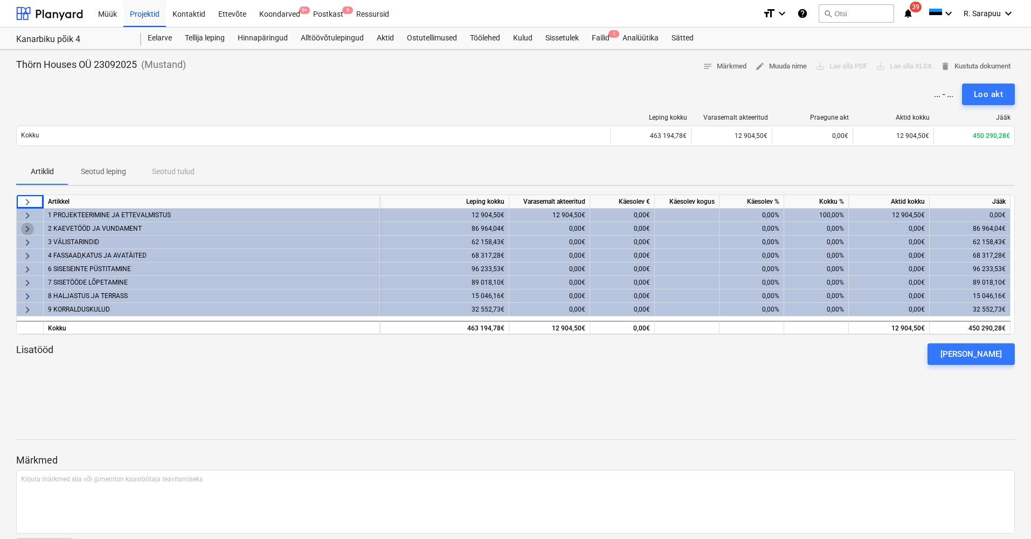
click at [26, 230] on span "keyboard_arrow_right" at bounding box center [27, 229] width 13 height 13
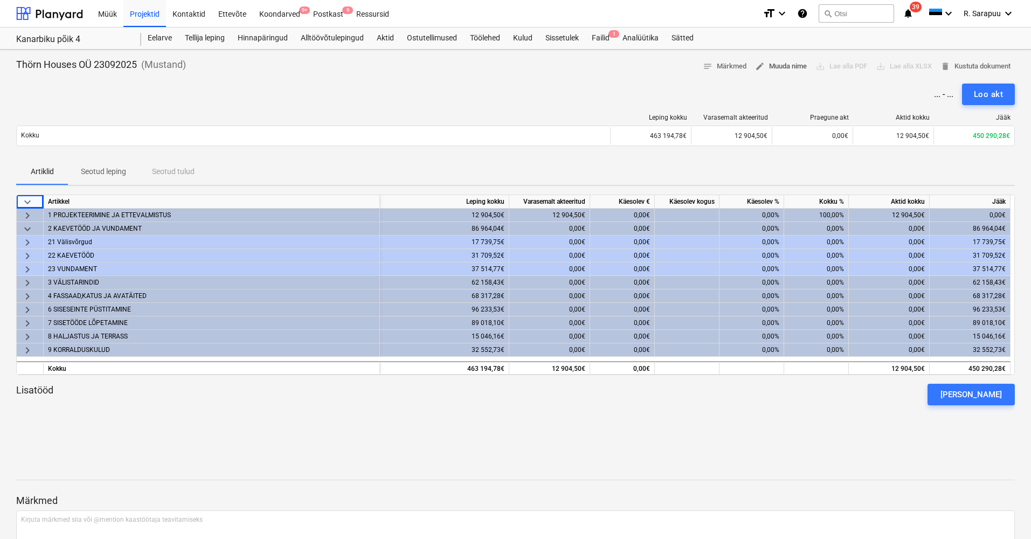
click at [785, 65] on span "edit Muuda nime" at bounding box center [781, 66] width 52 height 12
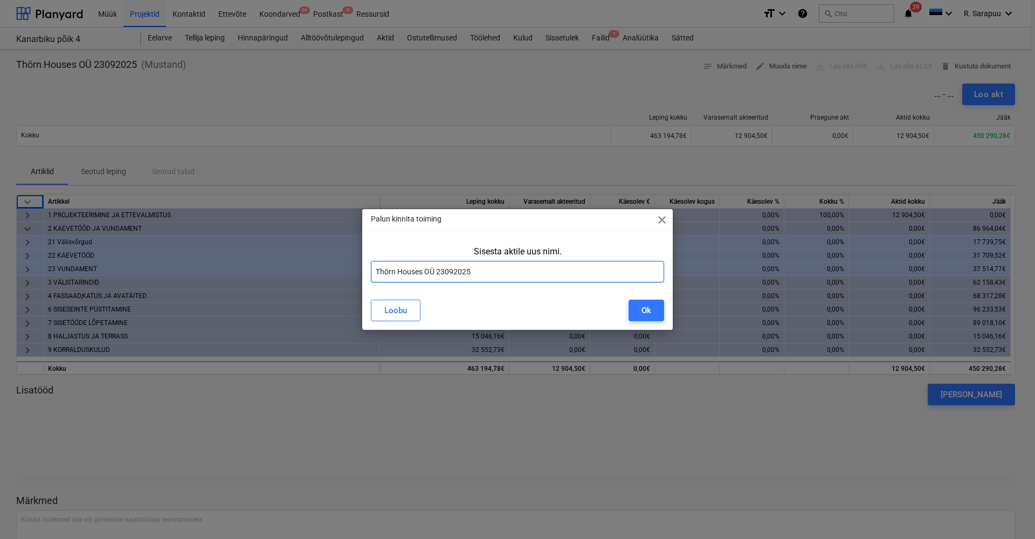
click at [375, 269] on input "Thörn Houses OÜ 23092025" at bounding box center [517, 272] width 293 height 22
type input "Akt 2 Thörn Houses OÜ 23092025"
click at [646, 312] on div "Ok" at bounding box center [646, 310] width 10 height 14
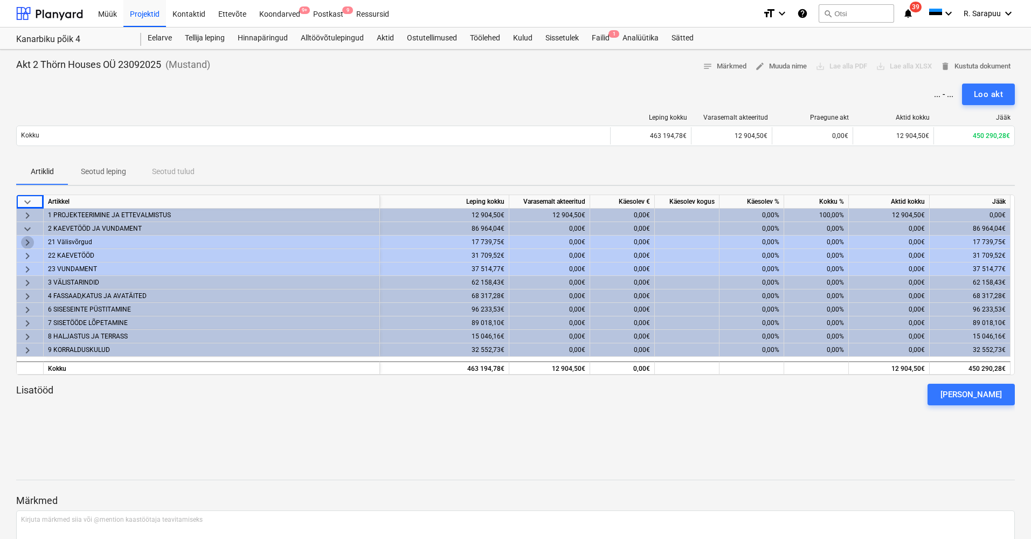
click at [27, 241] on span "keyboard_arrow_right" at bounding box center [27, 242] width 13 height 13
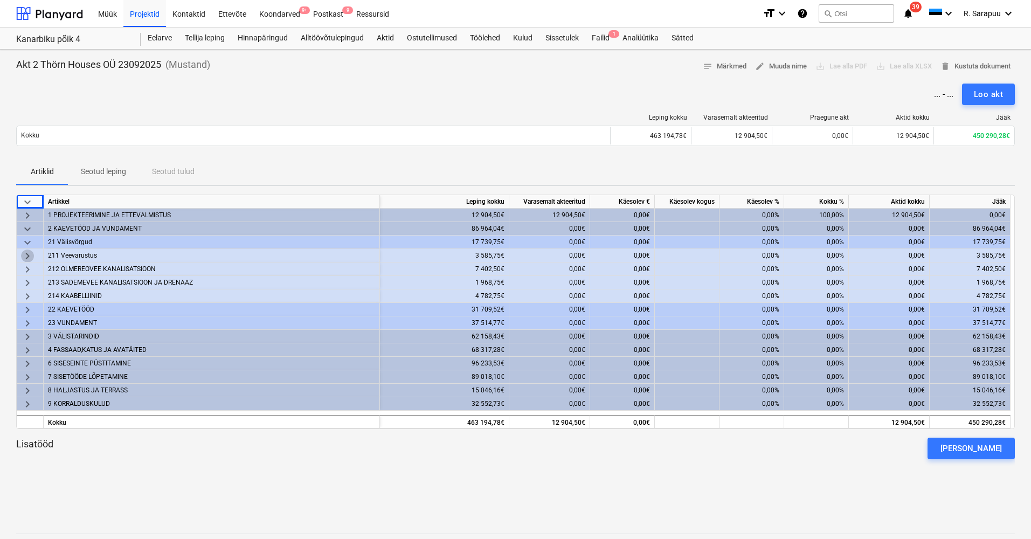
click at [31, 256] on span "keyboard_arrow_right" at bounding box center [27, 256] width 13 height 13
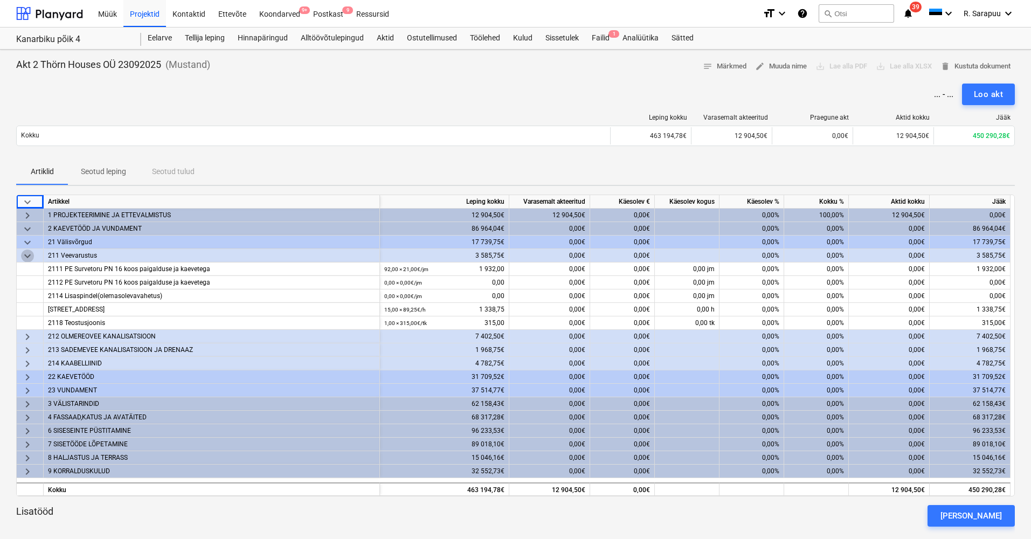
click at [31, 256] on span "keyboard_arrow_down" at bounding box center [27, 256] width 13 height 13
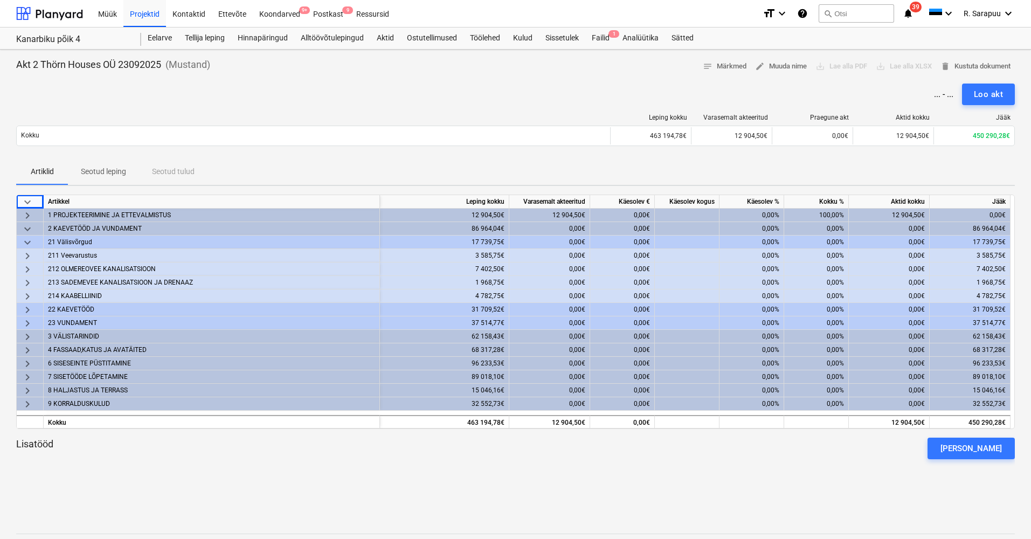
click at [31, 255] on span "keyboard_arrow_right" at bounding box center [27, 256] width 13 height 13
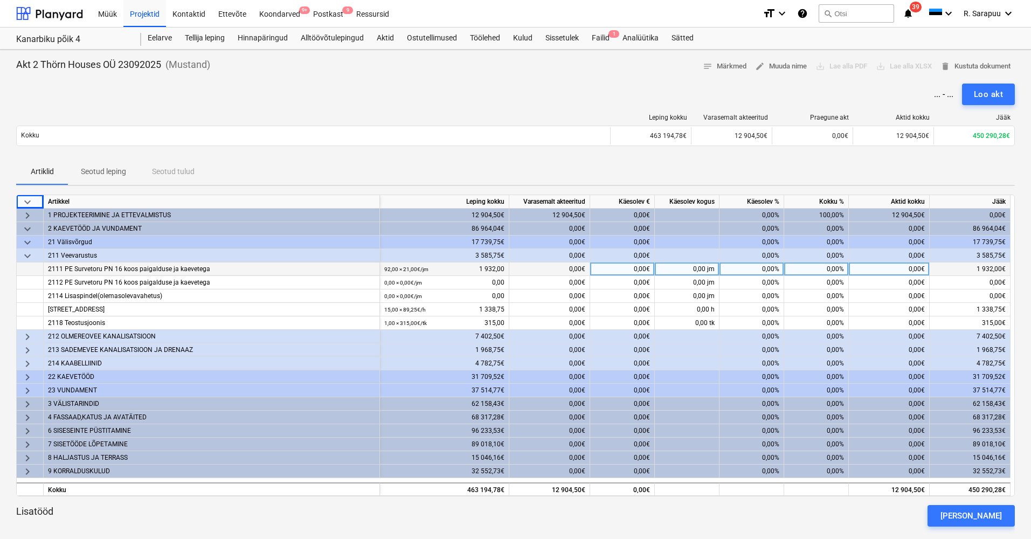
click at [775, 271] on div "0,00%" at bounding box center [751, 268] width 65 height 13
type input "1932"
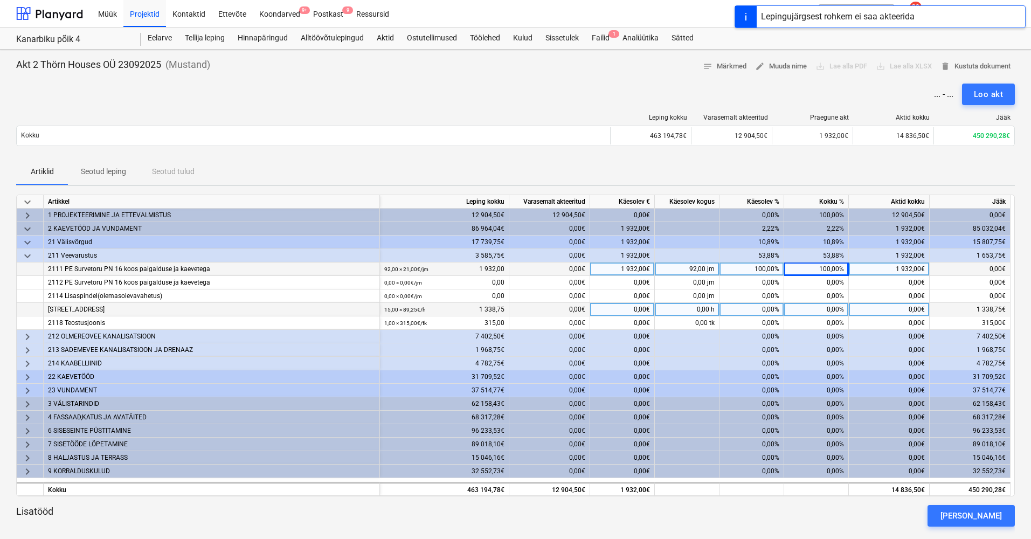
click at [773, 307] on div "0,00%" at bounding box center [751, 309] width 65 height 13
type input "1338,75"
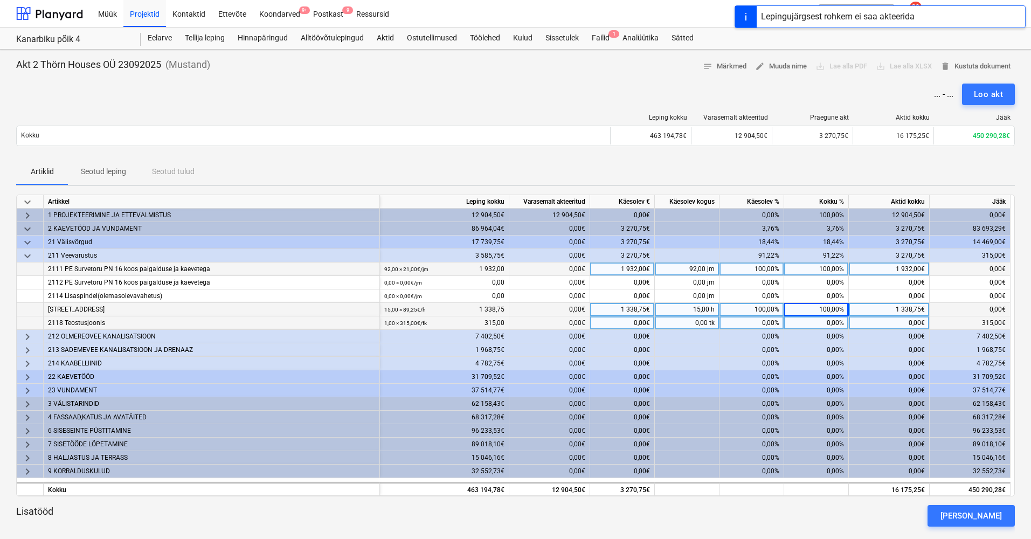
click at [765, 320] on div "0,00%" at bounding box center [751, 322] width 65 height 13
type input "315"
click at [27, 255] on span "keyboard_arrow_down" at bounding box center [27, 256] width 13 height 13
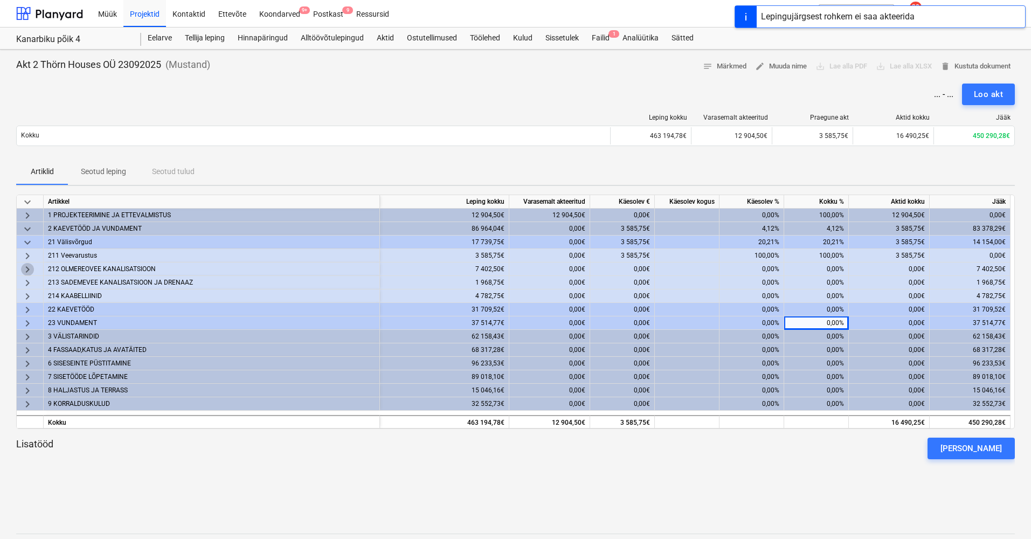
click at [27, 267] on span "keyboard_arrow_right" at bounding box center [27, 269] width 13 height 13
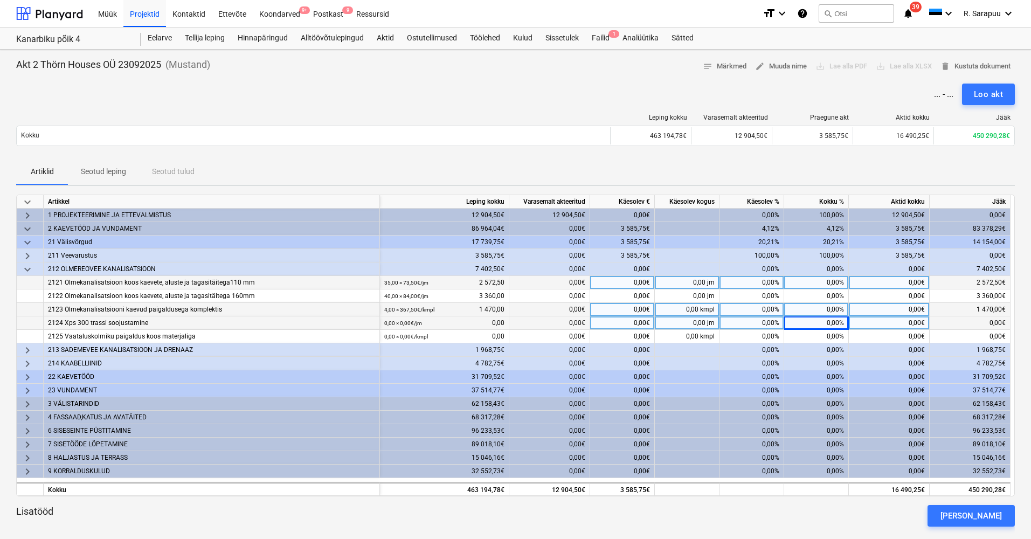
click at [823, 284] on div "0,00%" at bounding box center [816, 282] width 65 height 13
type input "10"
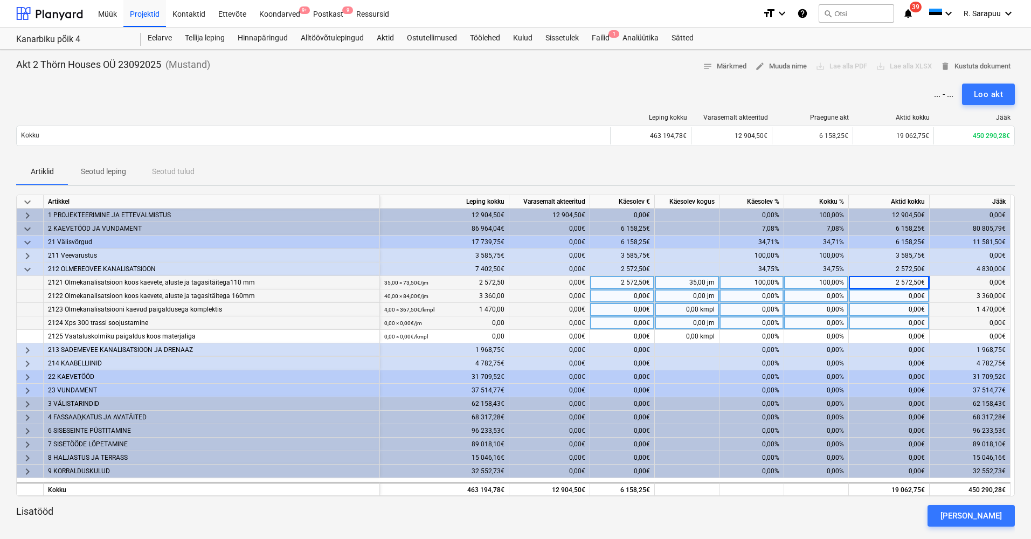
click at [829, 300] on div "0,00%" at bounding box center [816, 295] width 65 height 13
type input "100"
click at [827, 311] on div "0,00%" at bounding box center [816, 309] width 65 height 13
type input "100"
click at [830, 322] on div "0,00%" at bounding box center [816, 322] width 65 height 13
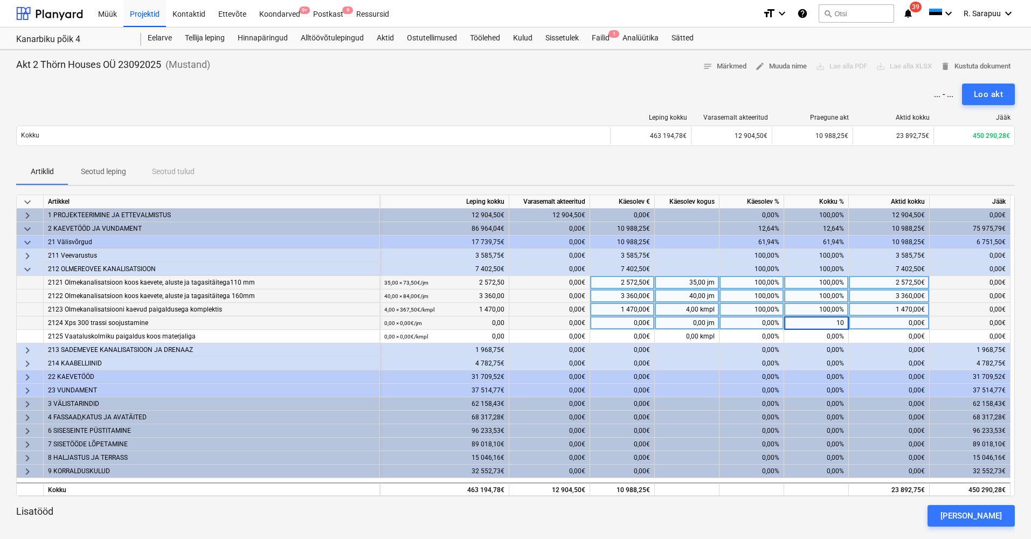
type input "100"
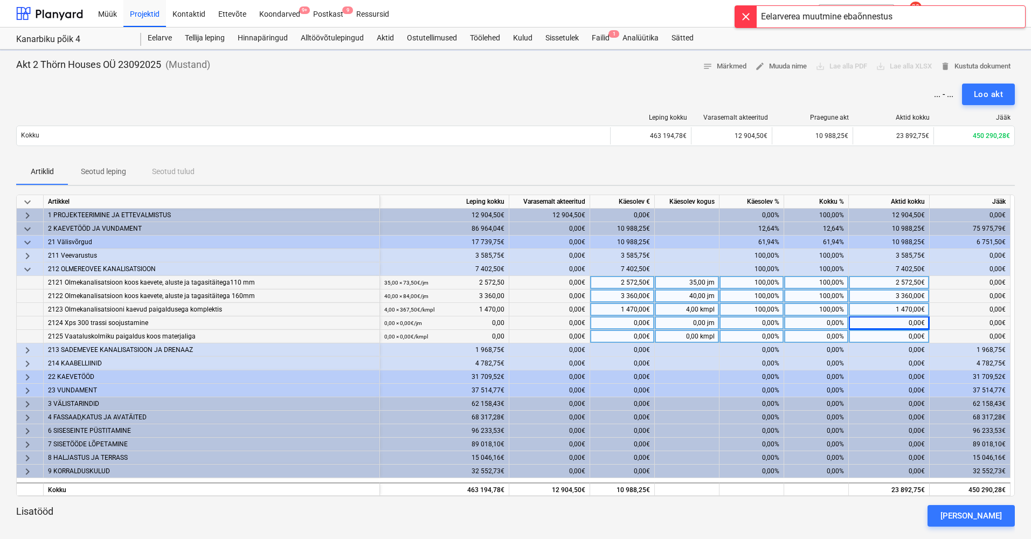
click at [829, 338] on div "0,00%" at bounding box center [816, 336] width 65 height 13
click at [818, 334] on div "0,00%" at bounding box center [816, 336] width 65 height 13
type input "100"
click at [25, 266] on span "keyboard_arrow_down" at bounding box center [27, 269] width 13 height 13
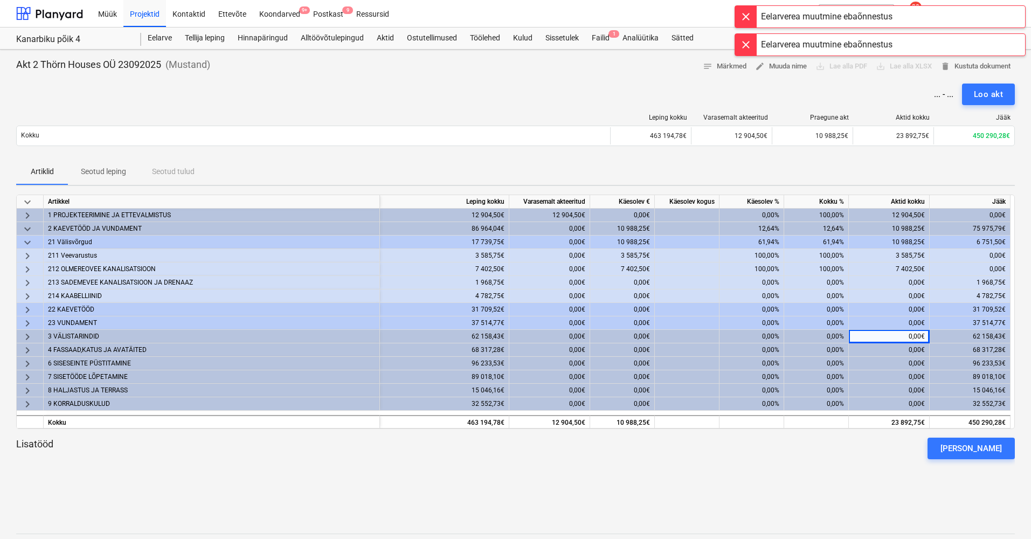
click at [26, 282] on span "keyboard_arrow_right" at bounding box center [27, 282] width 13 height 13
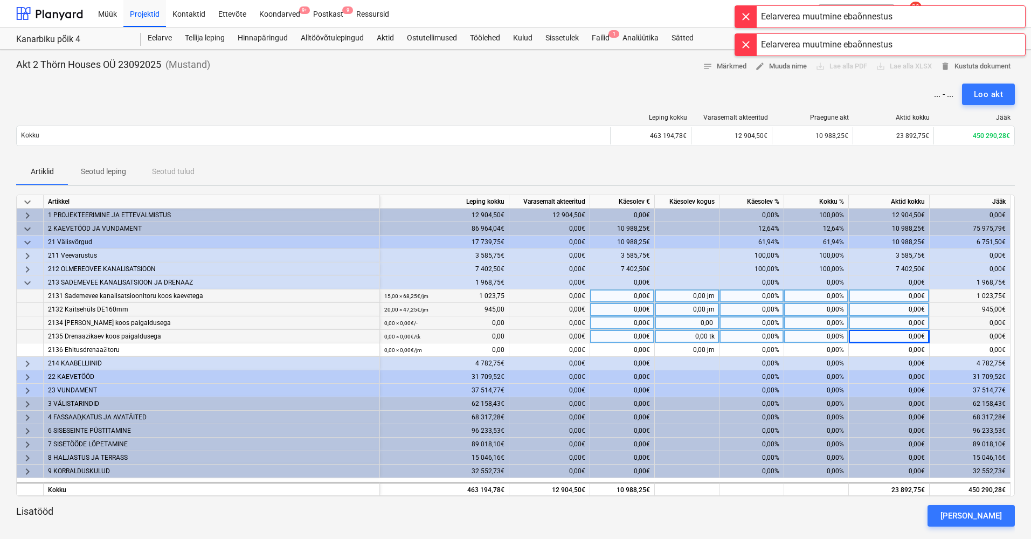
click at [838, 297] on div "0,00%" at bounding box center [816, 295] width 65 height 13
type input "100"
click at [832, 306] on div "0,00%" at bounding box center [816, 309] width 65 height 13
type input "100"
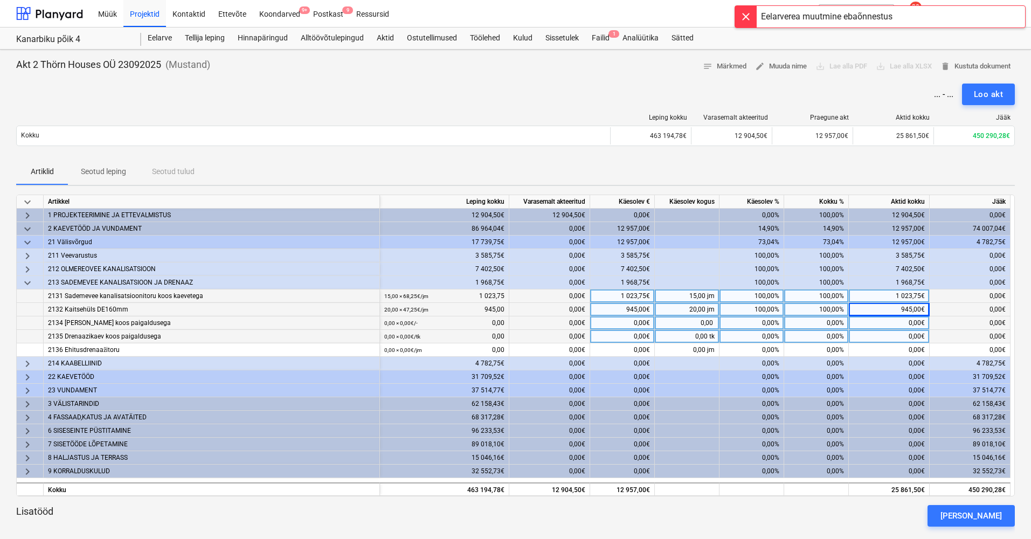
click at [32, 281] on span "keyboard_arrow_down" at bounding box center [27, 282] width 13 height 13
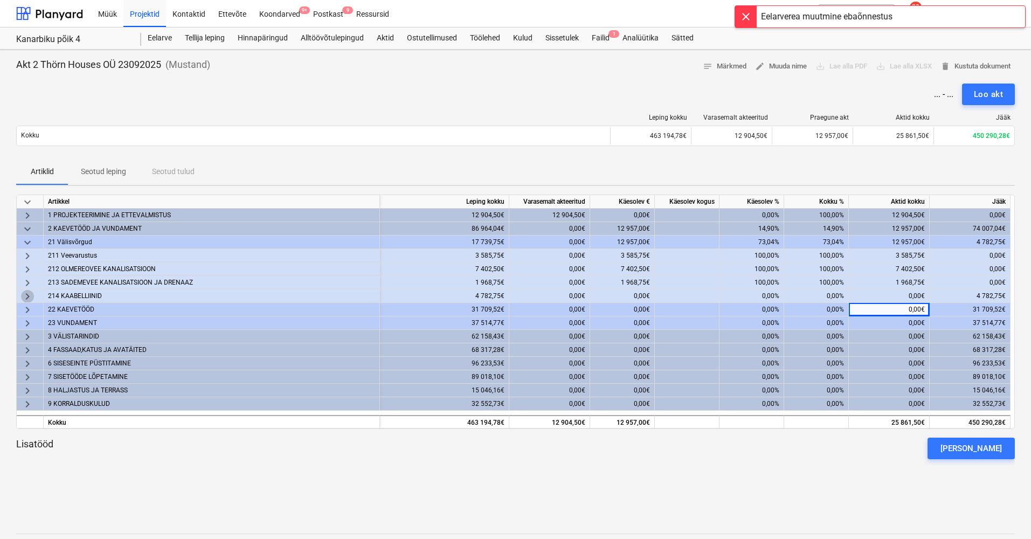
click at [26, 297] on span "keyboard_arrow_right" at bounding box center [27, 296] width 13 height 13
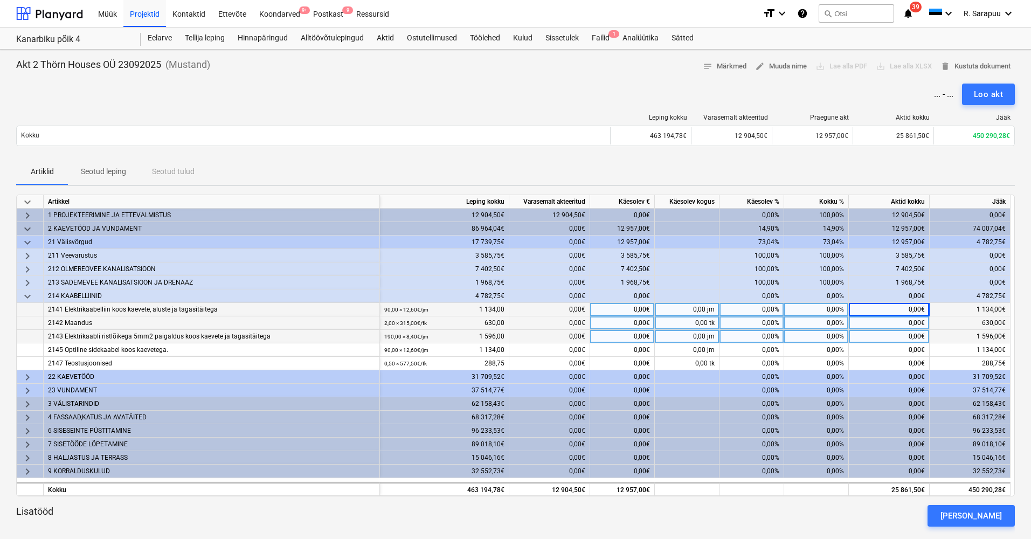
click at [829, 310] on div "0,00%" at bounding box center [816, 309] width 65 height 13
type input "10"
click at [827, 323] on div "0,00%" at bounding box center [816, 322] width 65 height 13
type input "100"
click at [826, 338] on div "0,00%" at bounding box center [816, 336] width 65 height 13
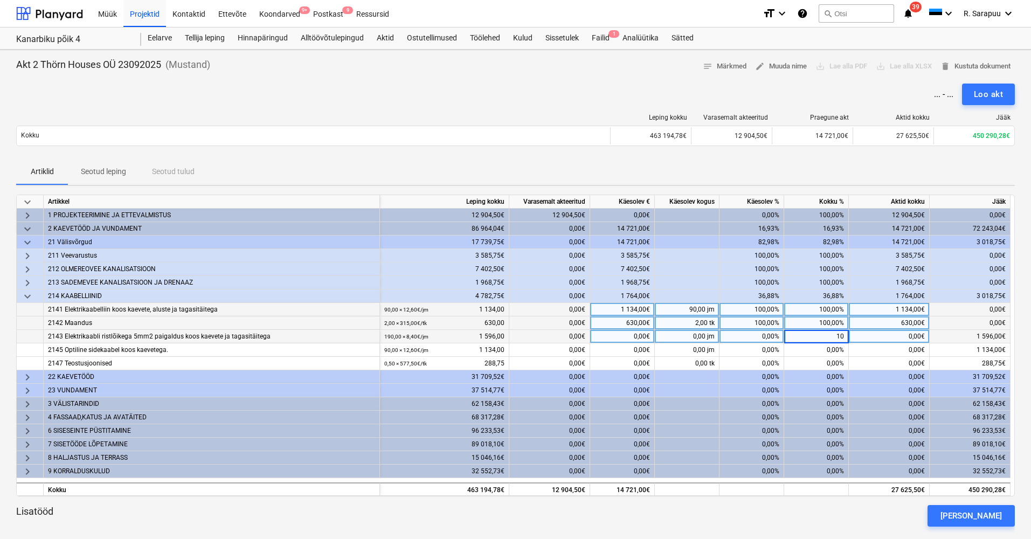
type input "100"
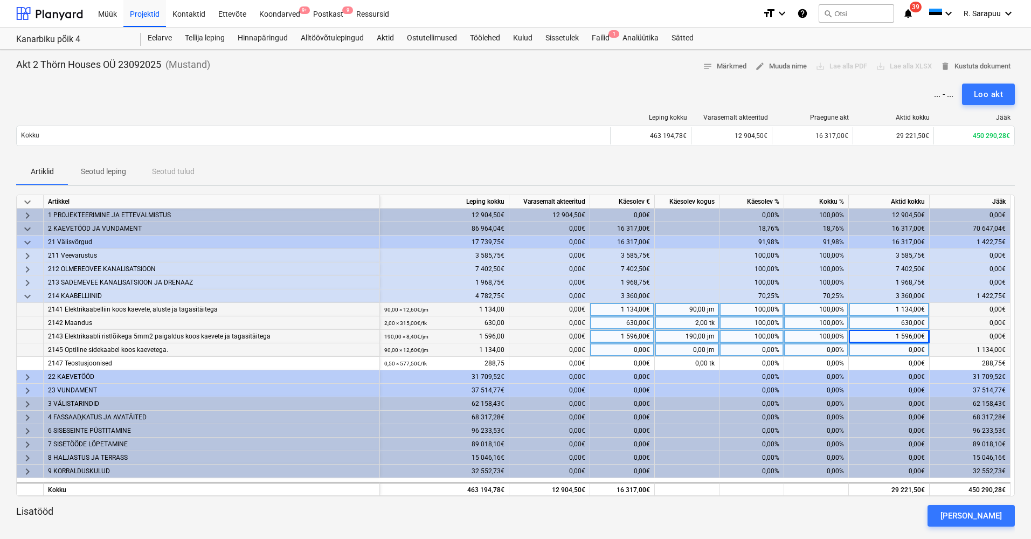
click at [826, 352] on div "0,00%" at bounding box center [816, 349] width 65 height 13
type input "100"
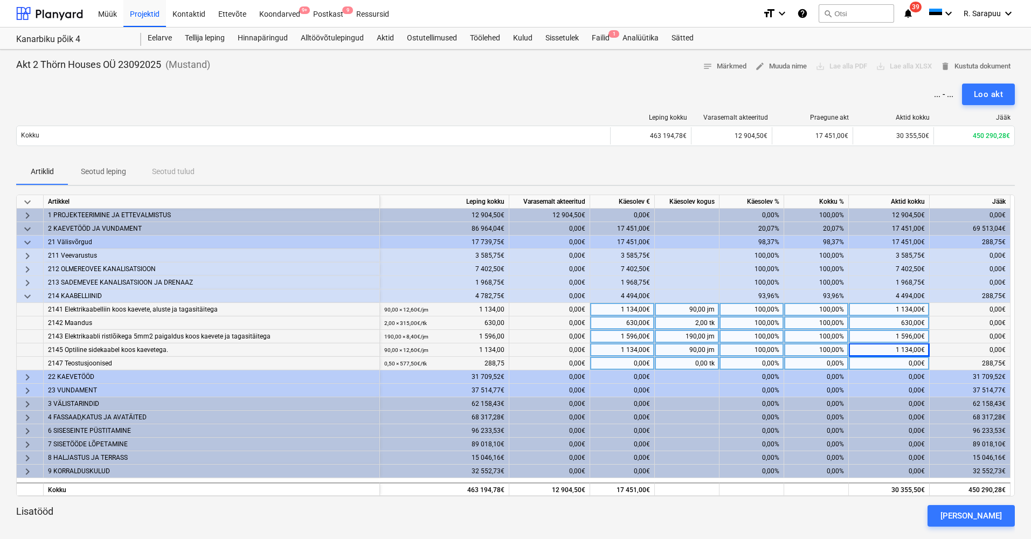
click at [820, 363] on div "0,00%" at bounding box center [816, 363] width 65 height 13
type input "100"
click at [24, 294] on span "keyboard_arrow_down" at bounding box center [27, 296] width 13 height 13
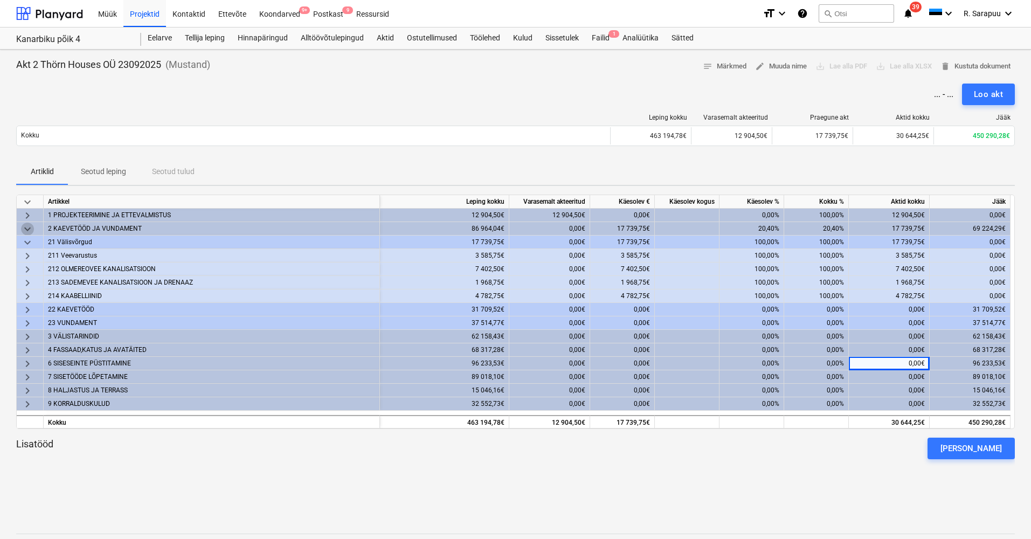
click at [23, 227] on span "keyboard_arrow_down" at bounding box center [27, 229] width 13 height 13
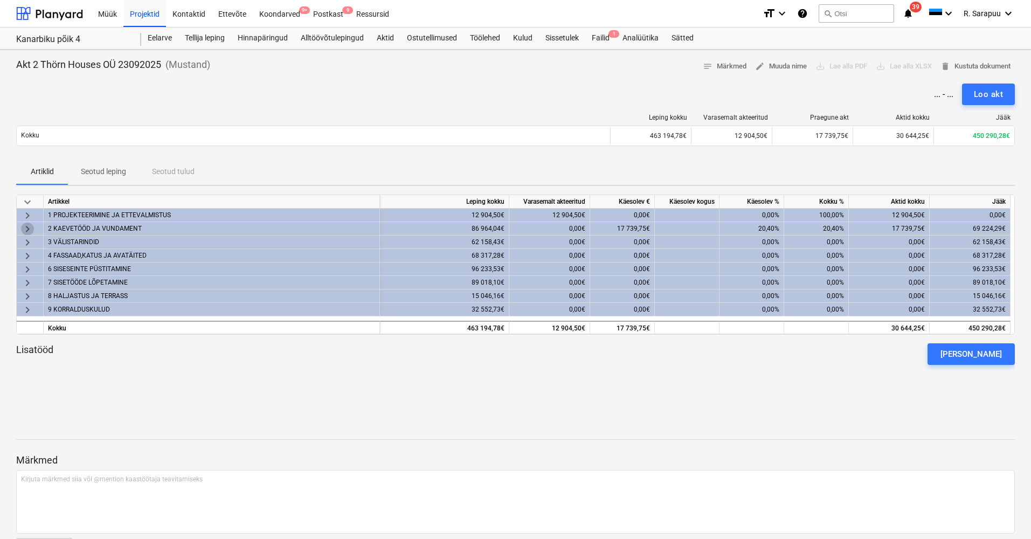
click at [33, 226] on span "keyboard_arrow_right" at bounding box center [27, 229] width 13 height 13
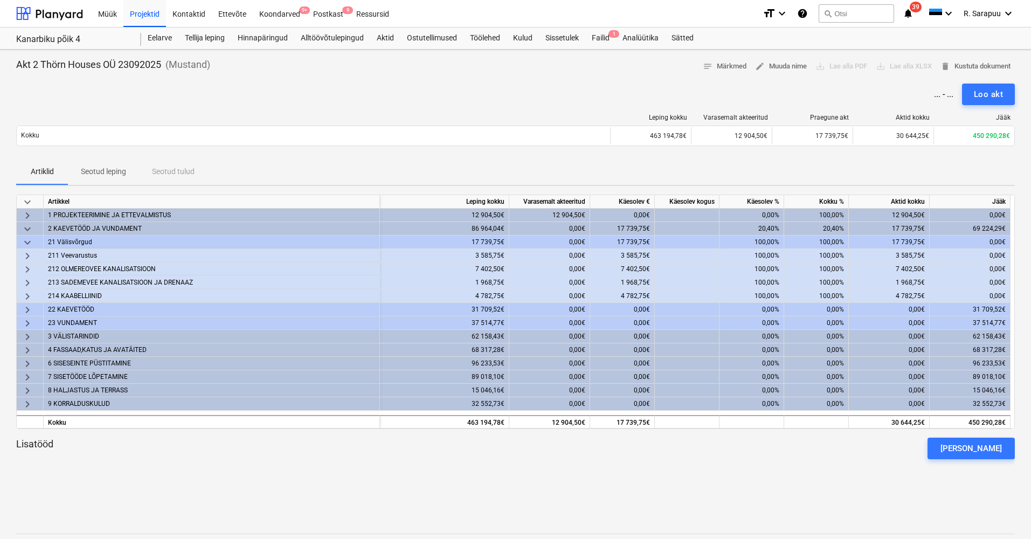
click at [33, 226] on span "keyboard_arrow_down" at bounding box center [27, 229] width 13 height 13
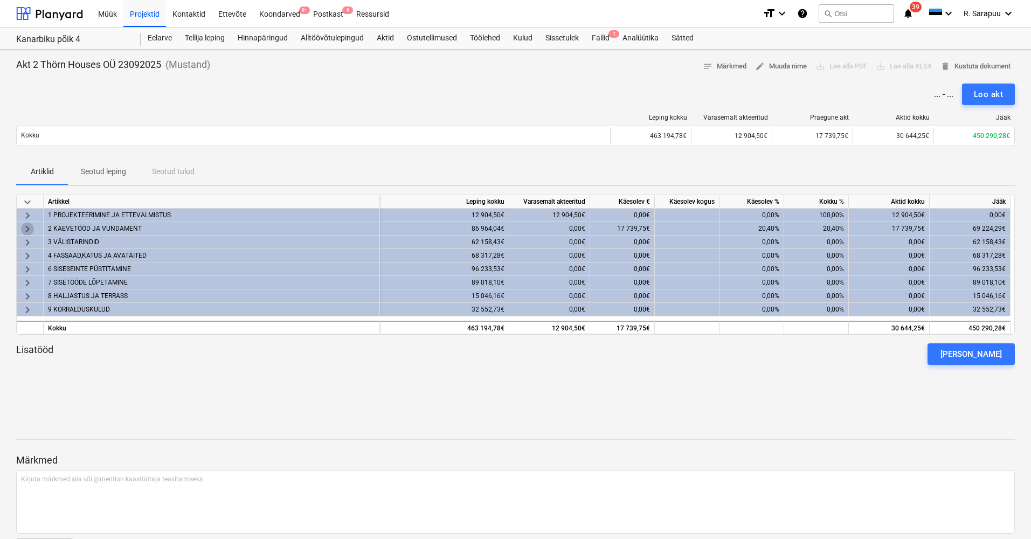
click at [27, 225] on span "keyboard_arrow_right" at bounding box center [27, 229] width 13 height 13
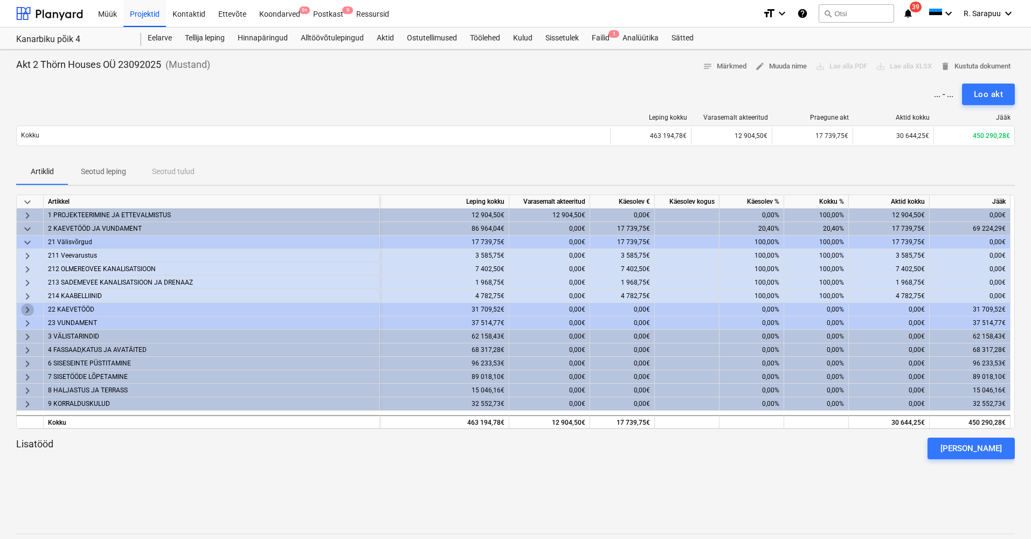
click at [26, 308] on span "keyboard_arrow_right" at bounding box center [27, 309] width 13 height 13
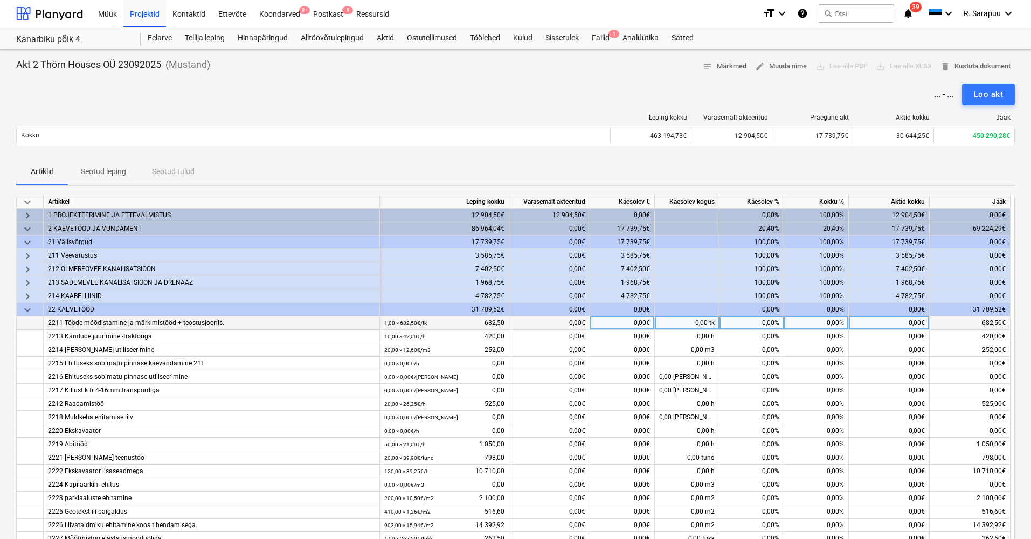
click at [834, 320] on div "0,00%" at bounding box center [816, 322] width 65 height 13
type input "100"
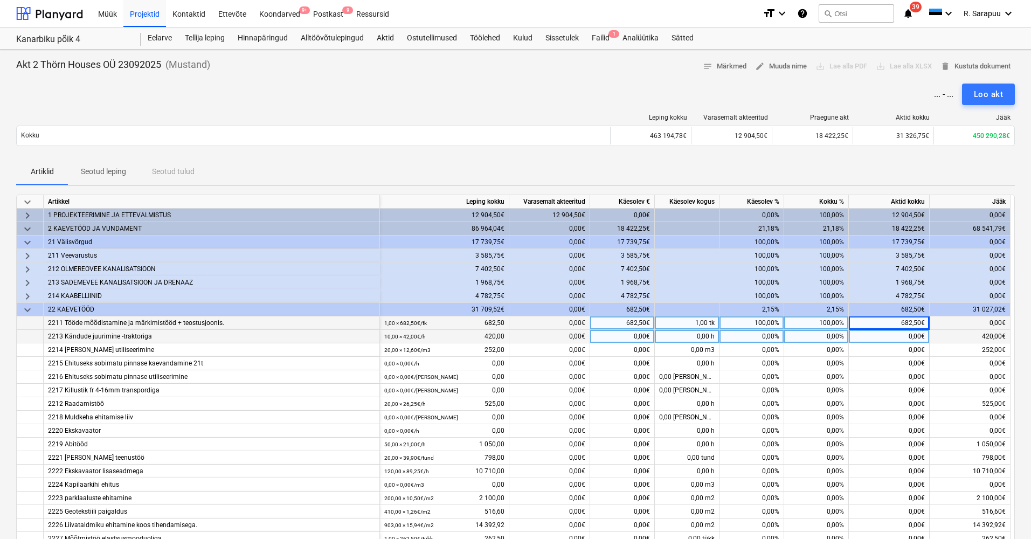
click at [830, 332] on div "0,00%" at bounding box center [816, 336] width 65 height 13
type input "10"
click at [818, 335] on div "10,00%" at bounding box center [816, 336] width 65 height 13
type input "100"
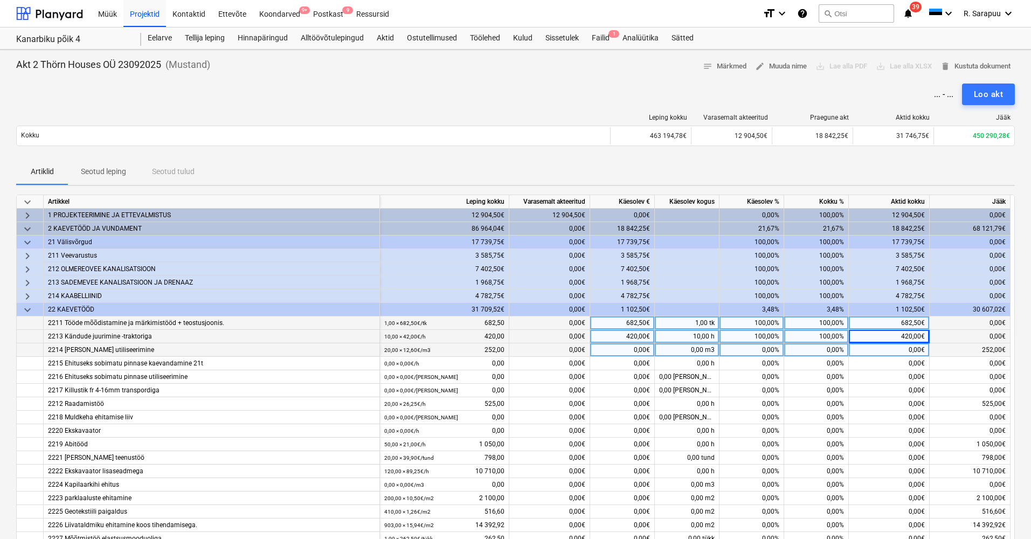
click at [828, 349] on div "0,00%" at bounding box center [816, 349] width 65 height 13
type input "100"
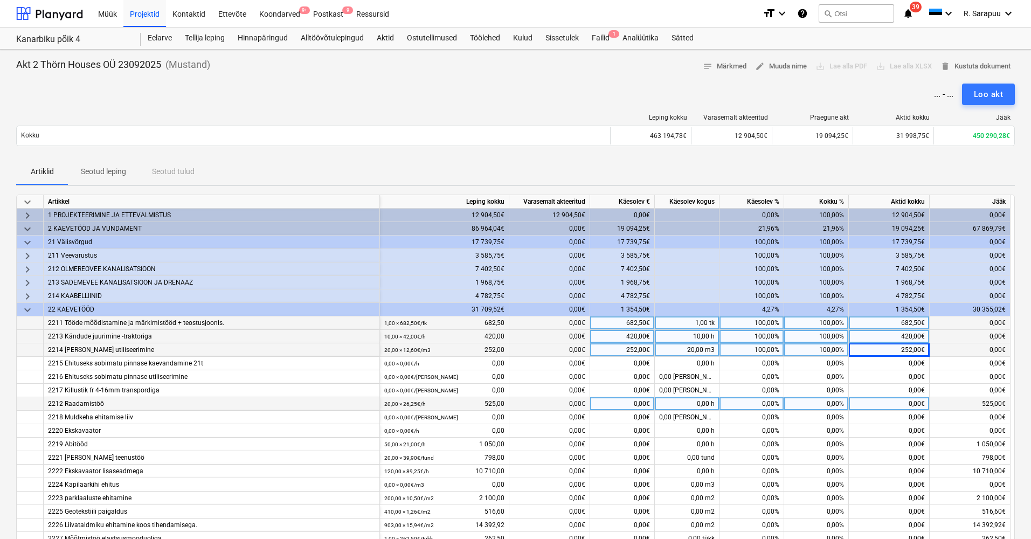
click at [825, 405] on div "0,00%" at bounding box center [816, 403] width 65 height 13
type input "100"
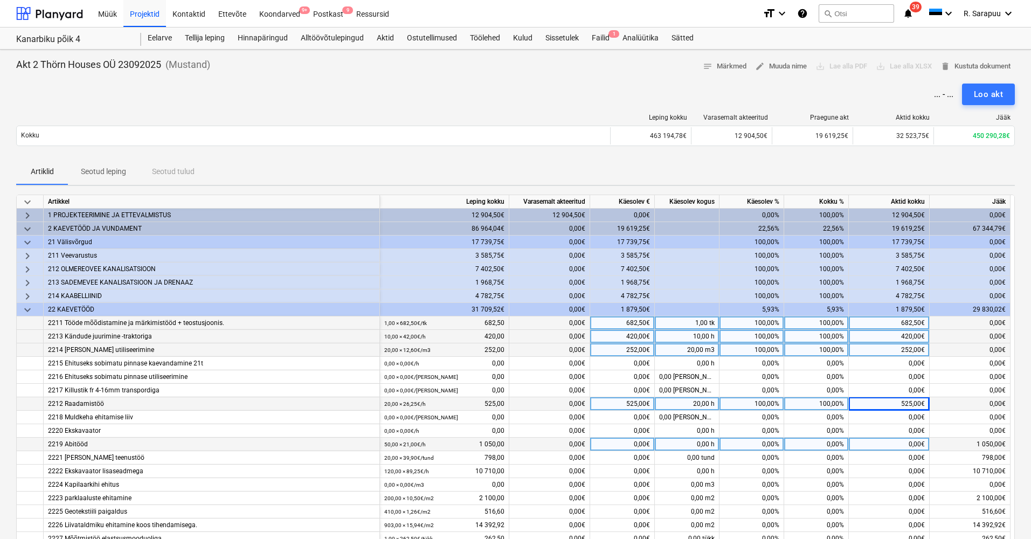
click at [826, 438] on div "0,00%" at bounding box center [816, 444] width 65 height 13
type input "100"
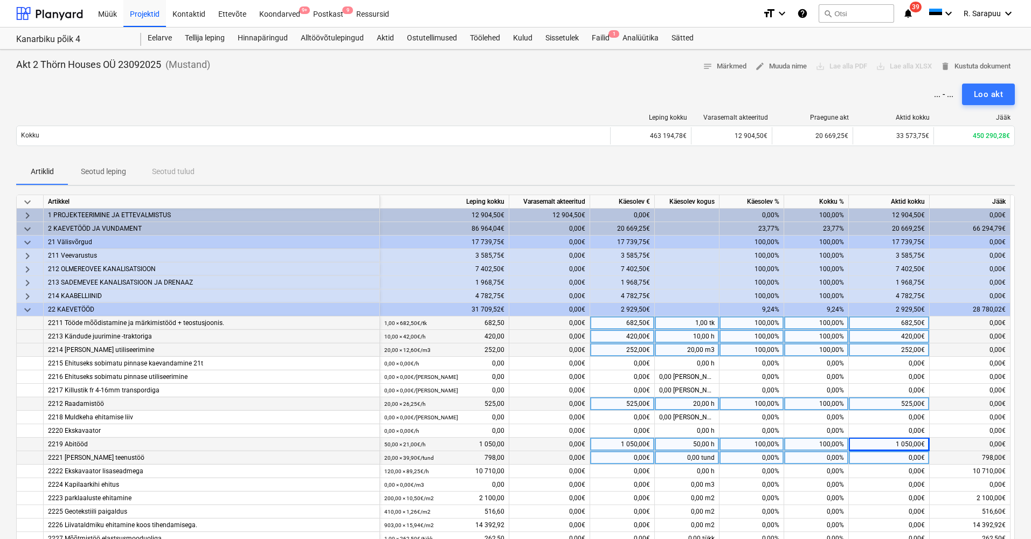
click at [829, 458] on div "0,00%" at bounding box center [816, 457] width 65 height 13
type input "100"
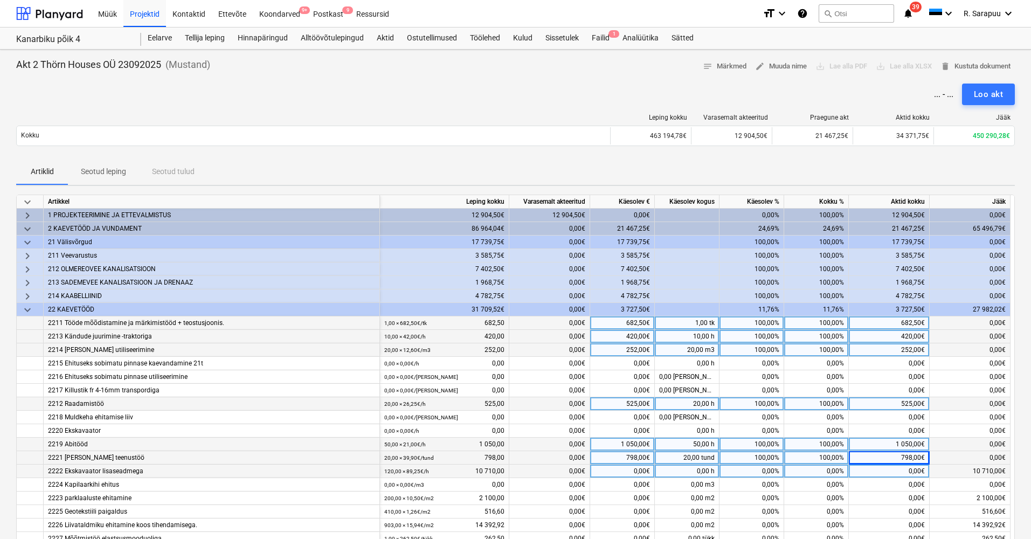
click at [643, 471] on div "0,00€" at bounding box center [622, 471] width 65 height 13
type input "5952,10"
click at [791, 69] on span "edit Muuda nime" at bounding box center [781, 66] width 52 height 12
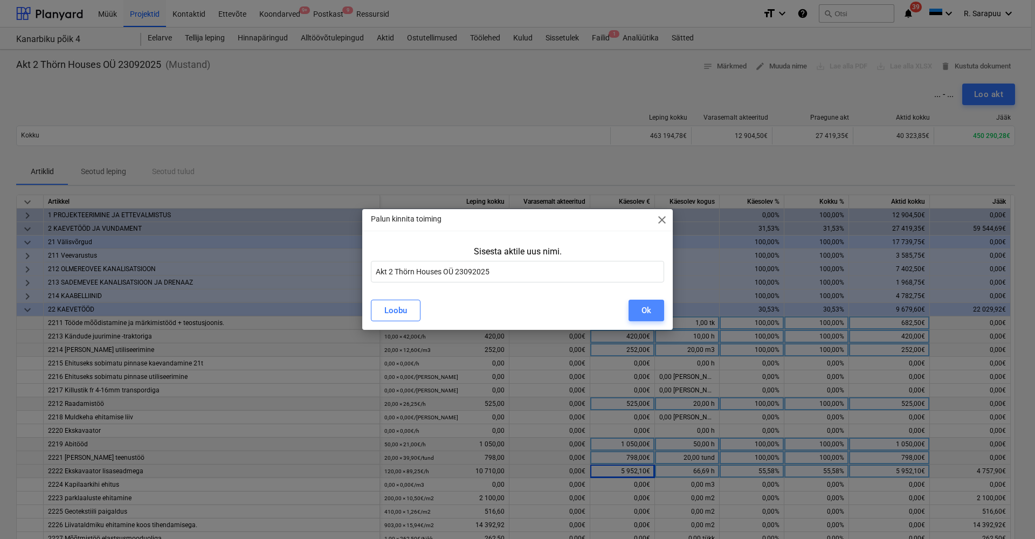
click at [642, 307] on div "Ok" at bounding box center [646, 310] width 10 height 14
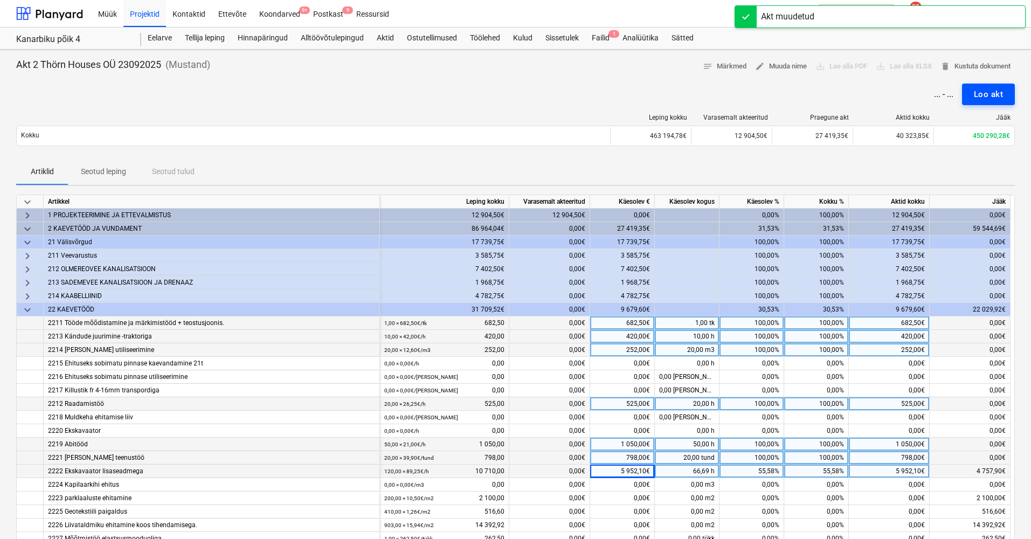
click at [997, 94] on div "Loo akt" at bounding box center [988, 94] width 29 height 14
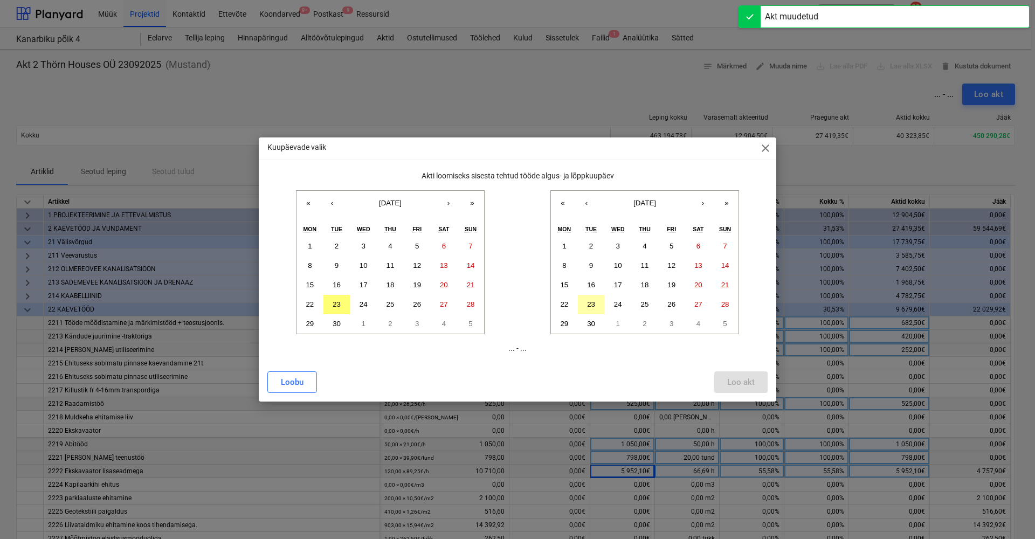
click at [590, 300] on abbr "23" at bounding box center [591, 304] width 8 height 8
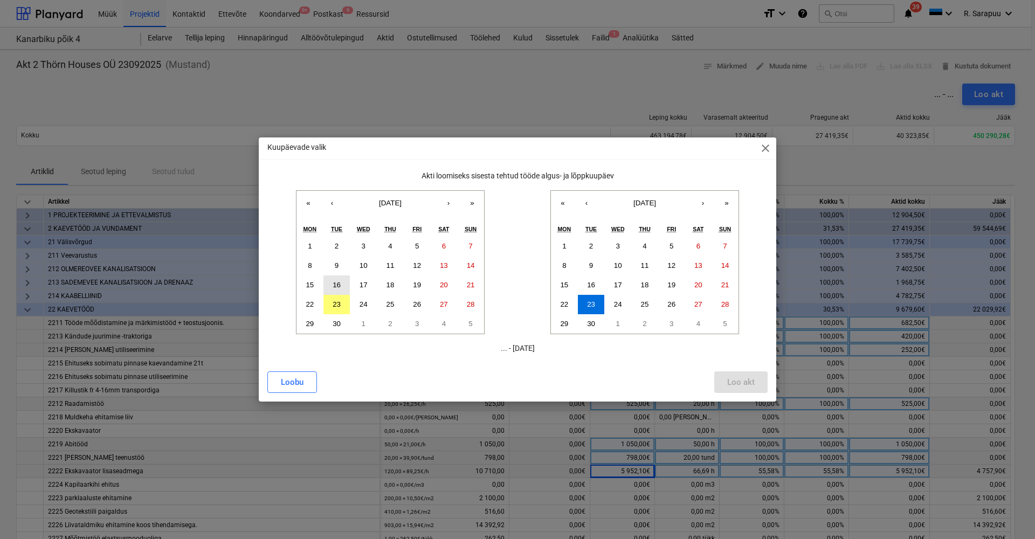
click at [343, 285] on button "16" at bounding box center [336, 284] width 27 height 19
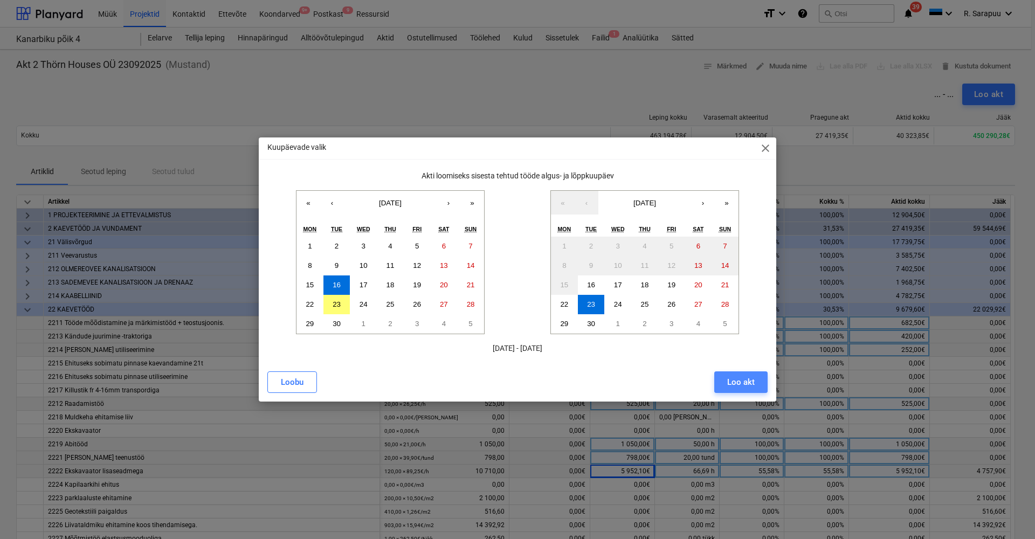
click at [749, 379] on div "Loo akt" at bounding box center [740, 382] width 27 height 14
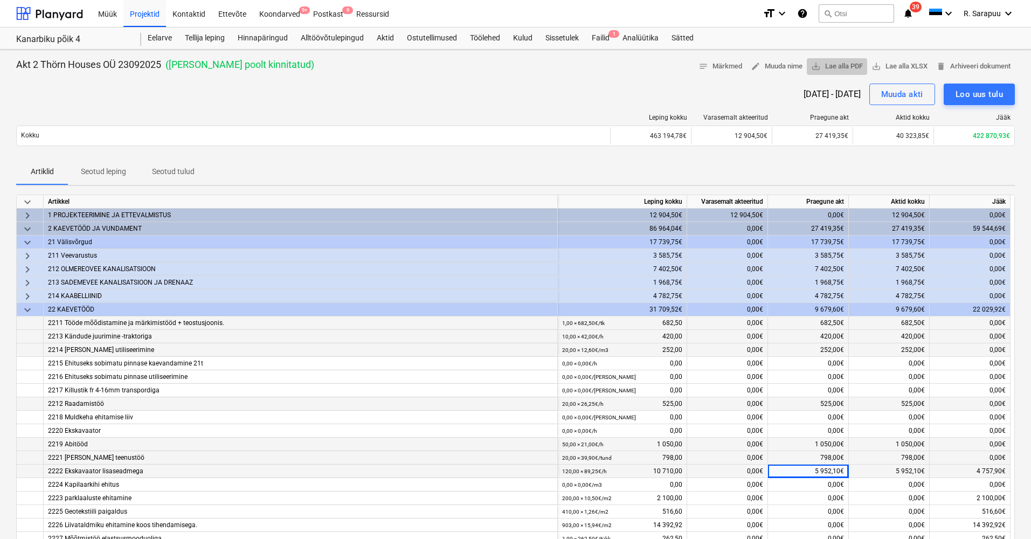
drag, startPoint x: 848, startPoint y: 67, endPoint x: 839, endPoint y: 74, distance: 12.3
click at [848, 67] on span "save_alt Lae alla PDF" at bounding box center [837, 66] width 52 height 12
